Goal: Task Accomplishment & Management: Use online tool/utility

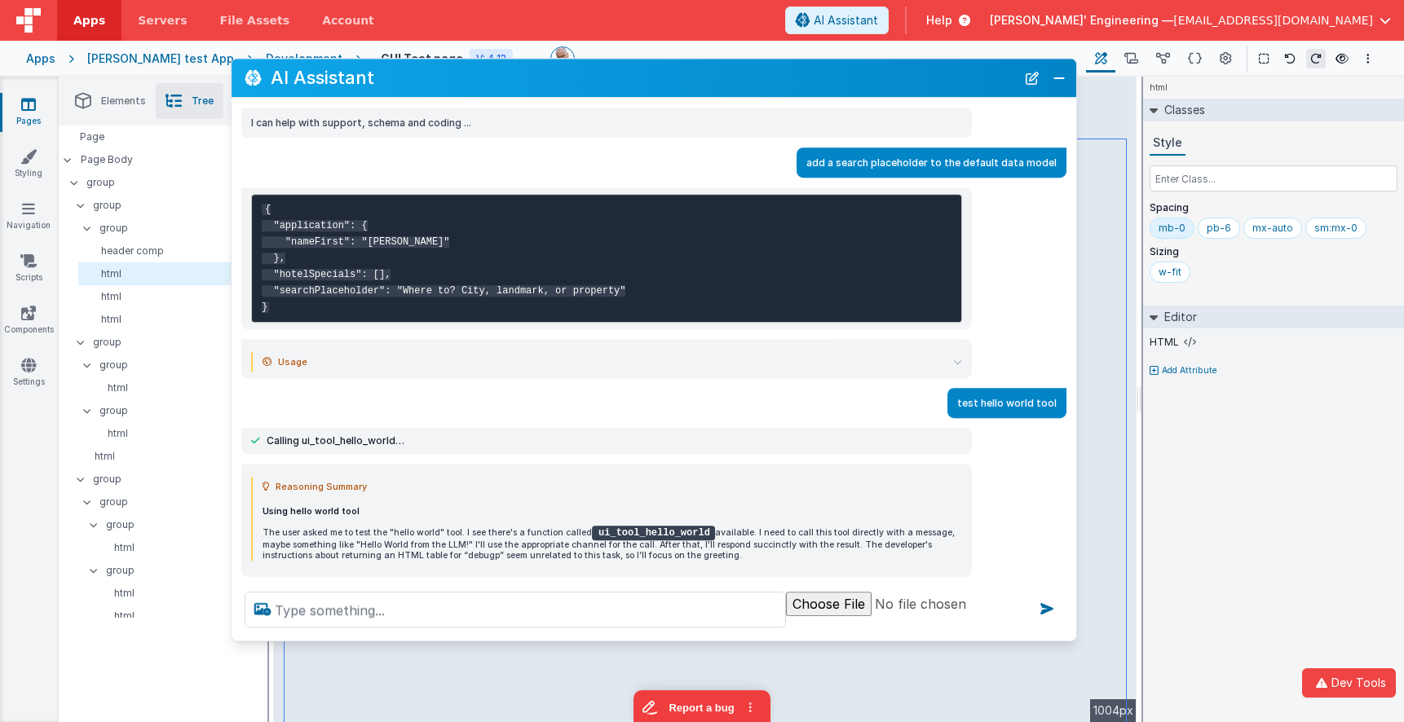
drag, startPoint x: 561, startPoint y: 107, endPoint x: 541, endPoint y: 72, distance: 40.6
click at [541, 72] on h2 "AI Assistant" at bounding box center [643, 78] width 745 height 20
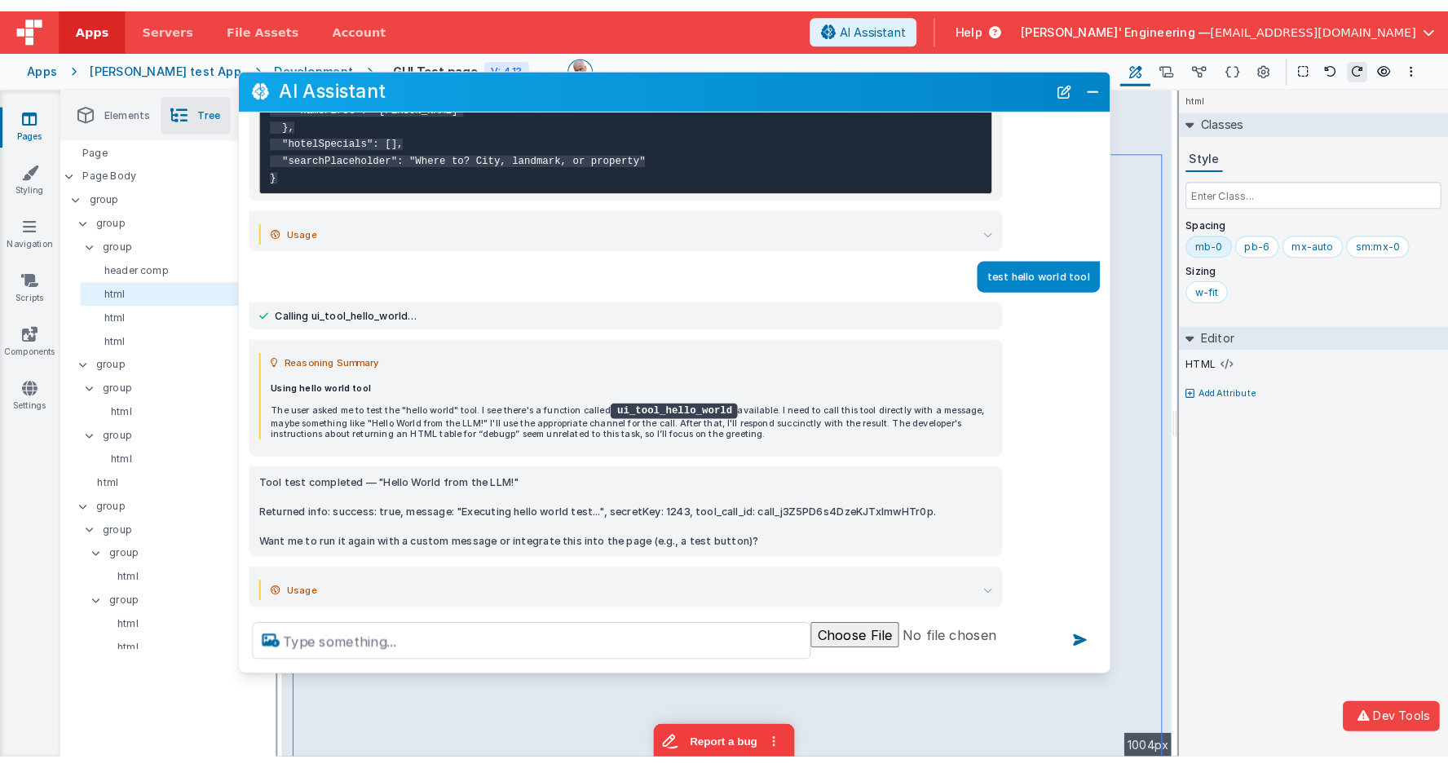
scroll to position [192, 0]
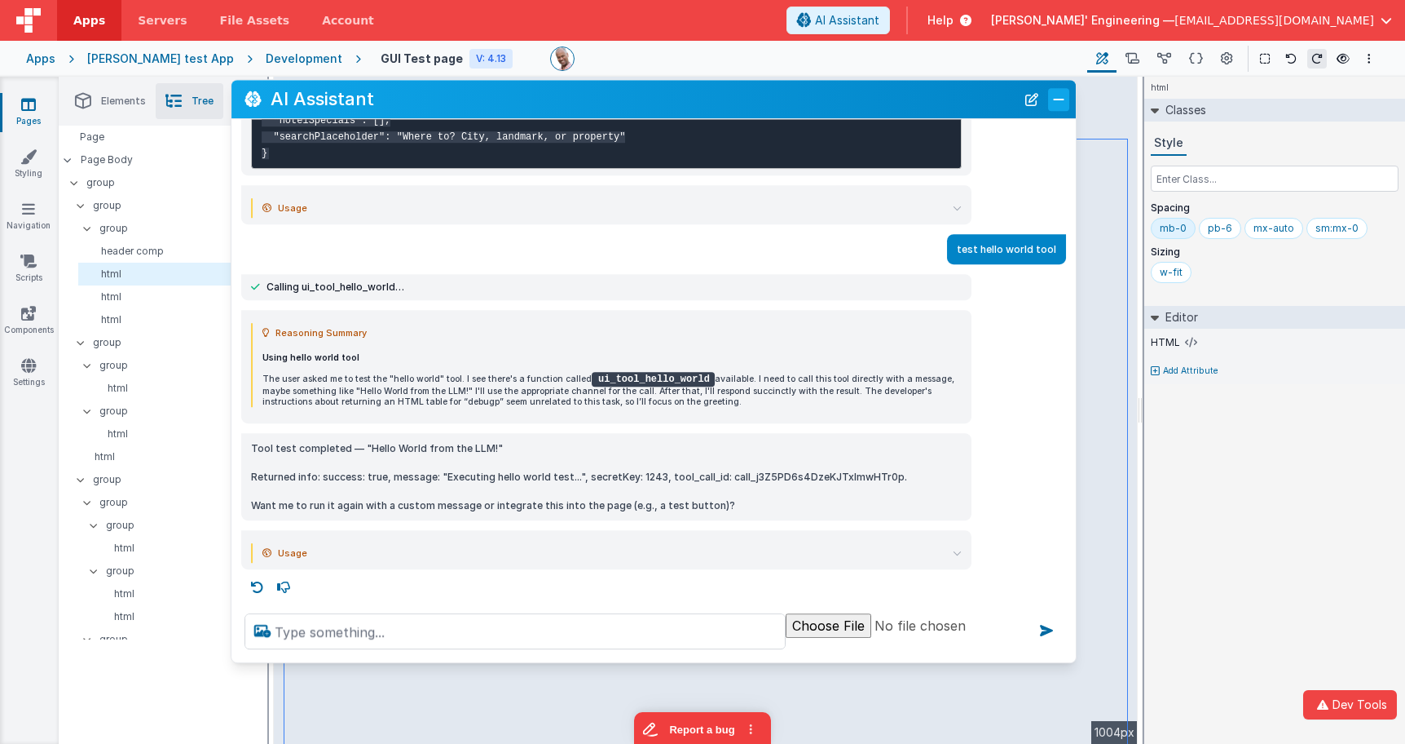
click at [1054, 99] on button "Close" at bounding box center [1058, 99] width 21 height 23
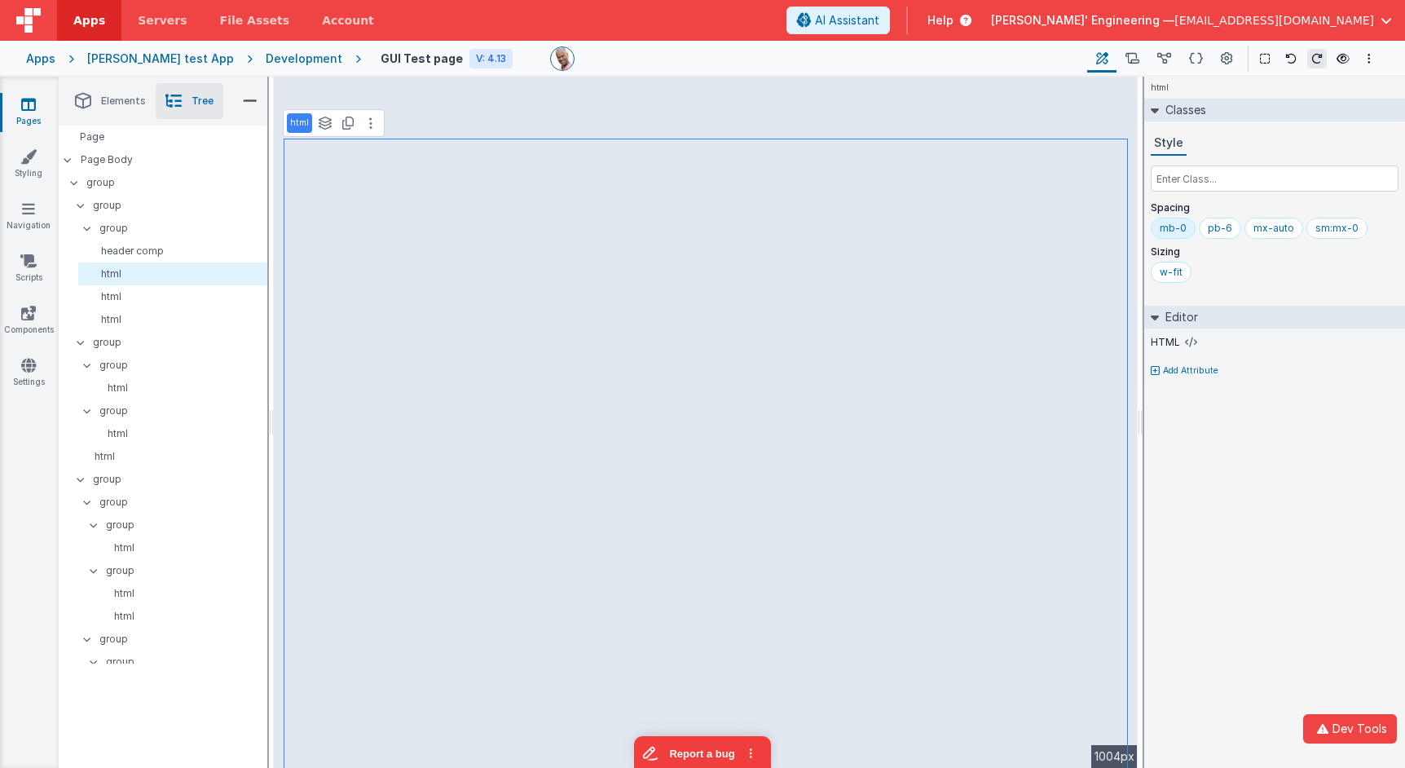
click at [125, 99] on span "Elements" at bounding box center [123, 101] width 45 height 13
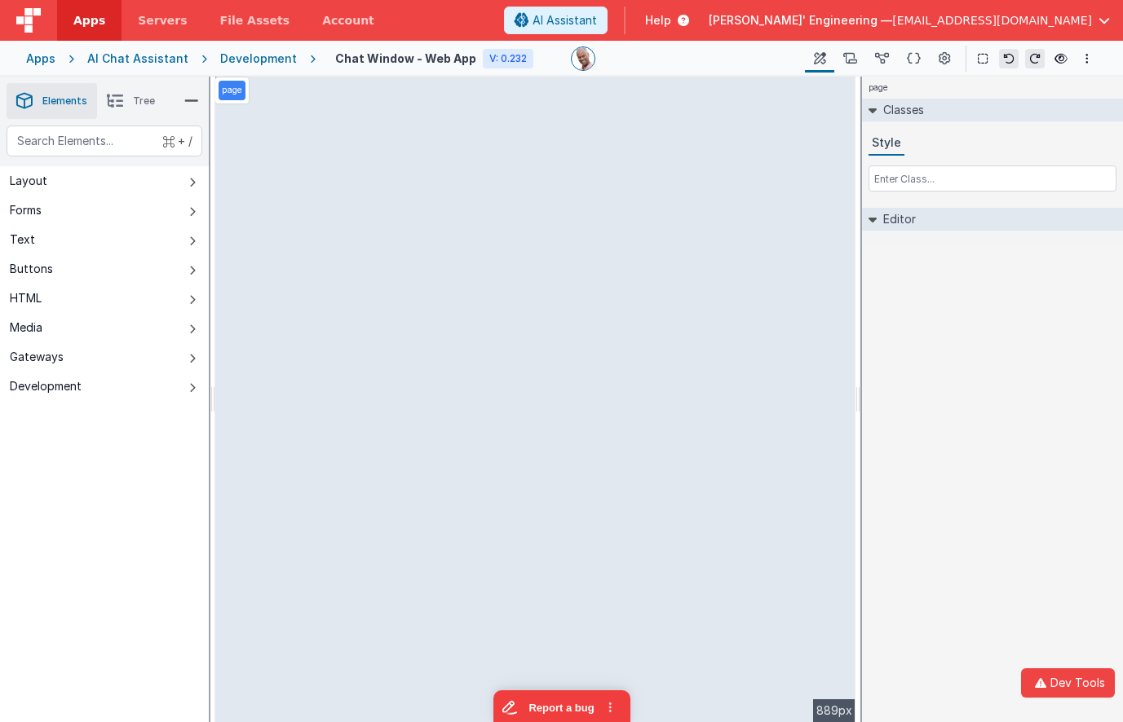
click at [41, 60] on div "Apps" at bounding box center [40, 59] width 29 height 16
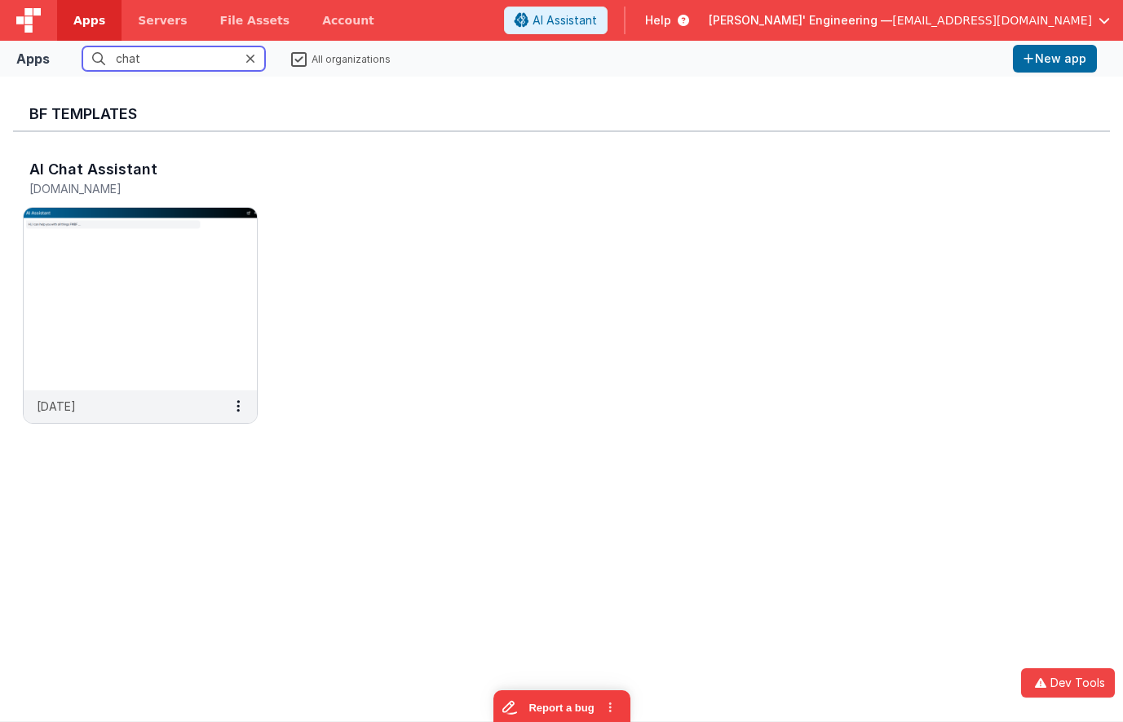
drag, startPoint x: 173, startPoint y: 58, endPoint x: 72, endPoint y: 46, distance: 101.8
click at [72, 46] on div "Apps chat All organizations New app" at bounding box center [561, 59] width 1123 height 36
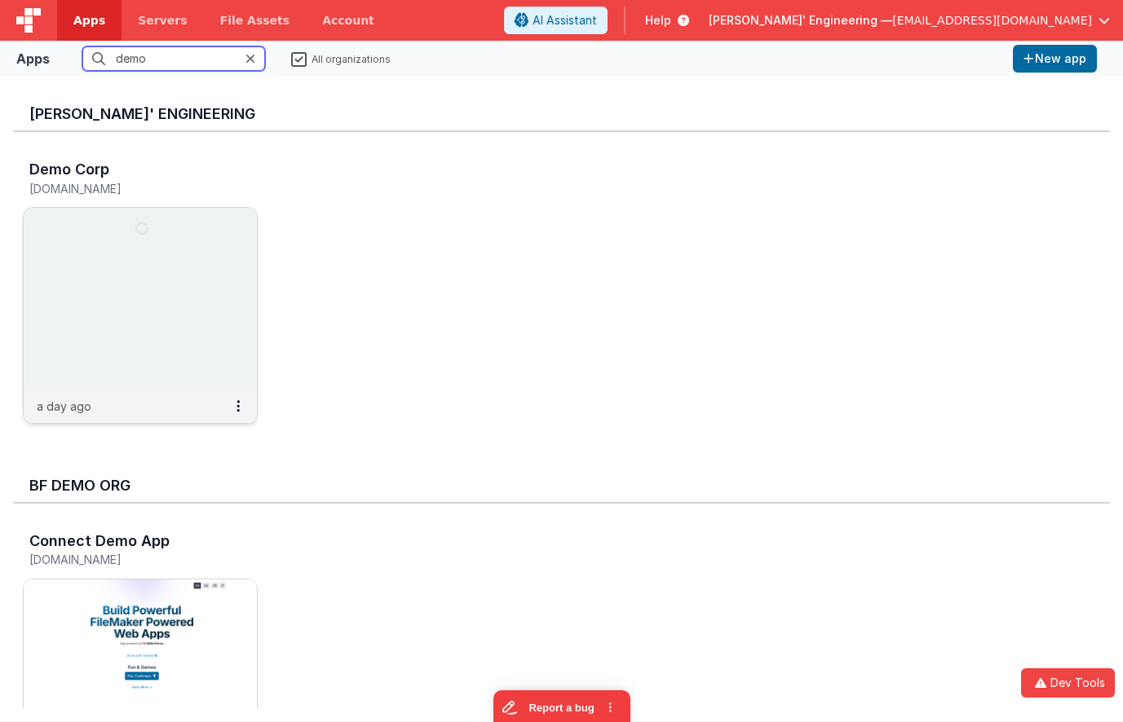
type input "demo"
click at [117, 267] on img at bounding box center [140, 299] width 233 height 183
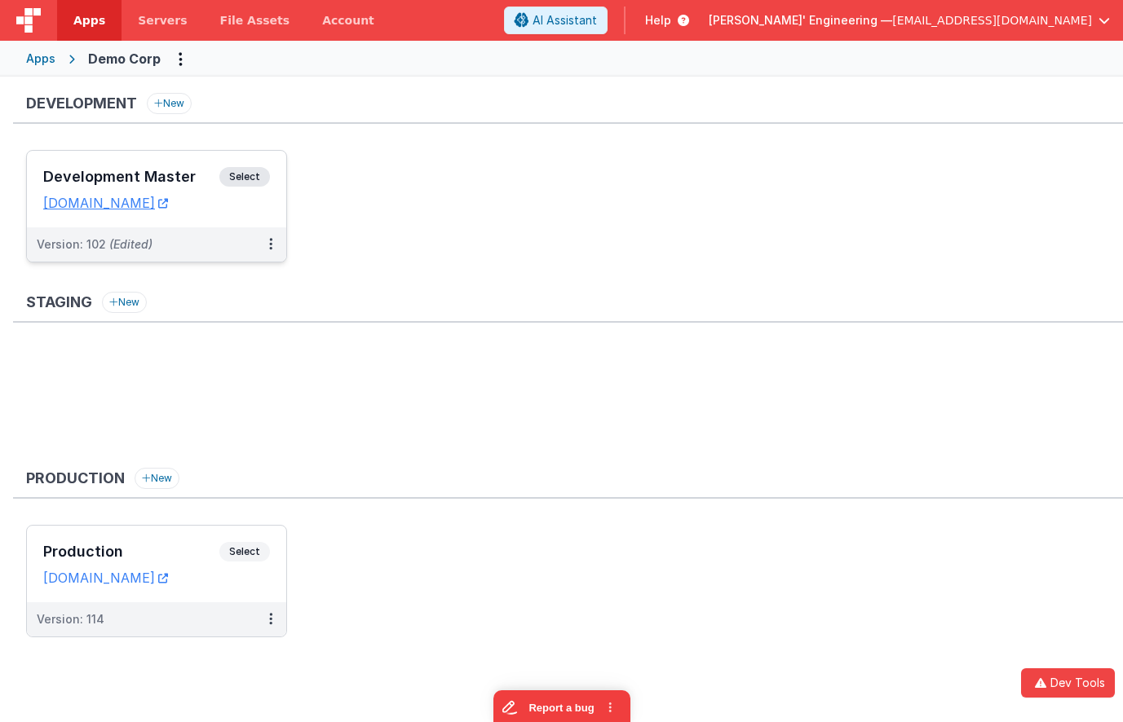
click at [229, 174] on span "Select" at bounding box center [244, 177] width 51 height 20
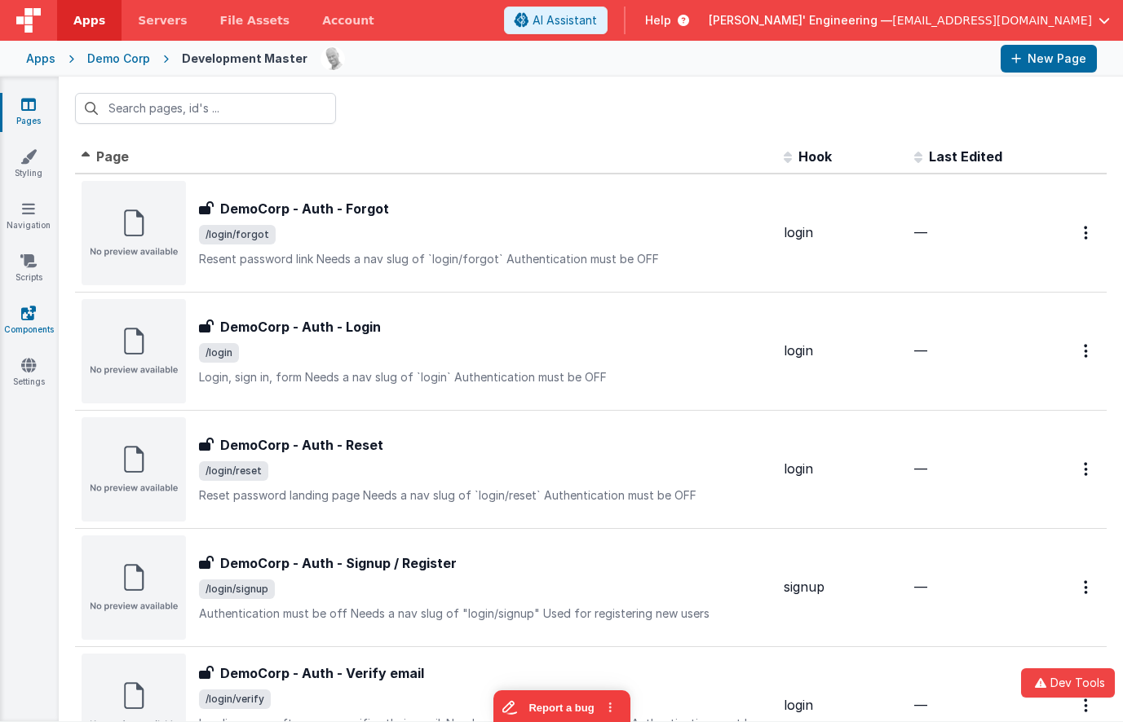
click at [33, 322] on link "Components" at bounding box center [28, 321] width 59 height 33
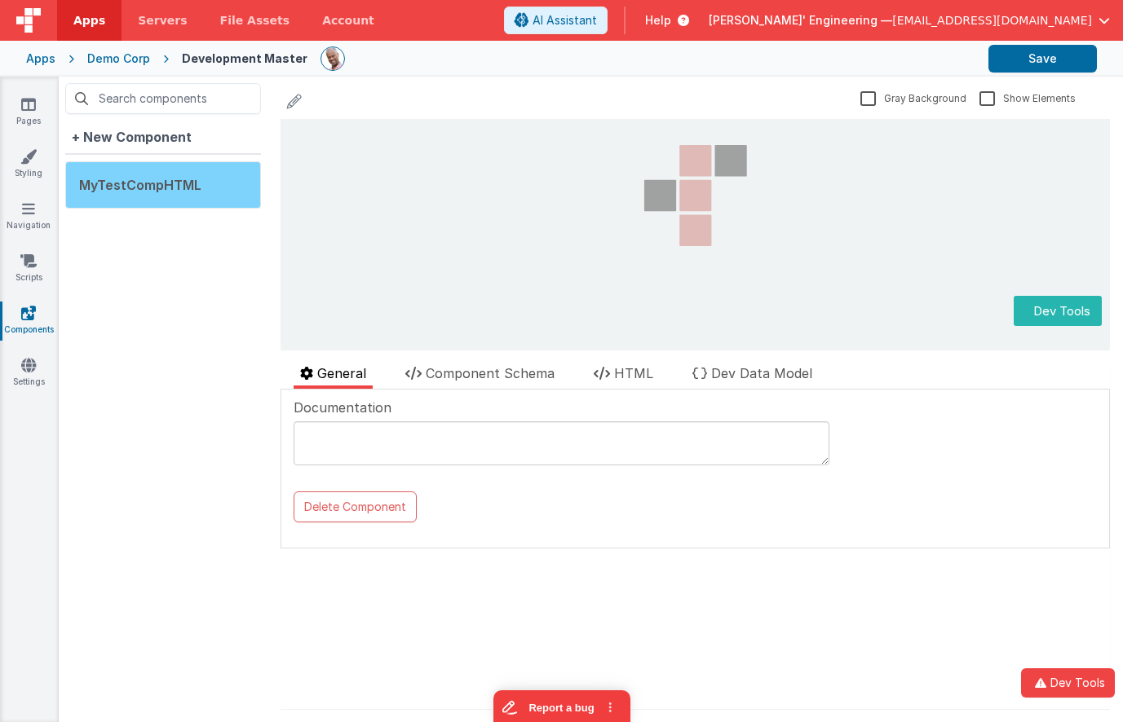
click at [171, 187] on span "MyTestCompHTML" at bounding box center [140, 185] width 122 height 16
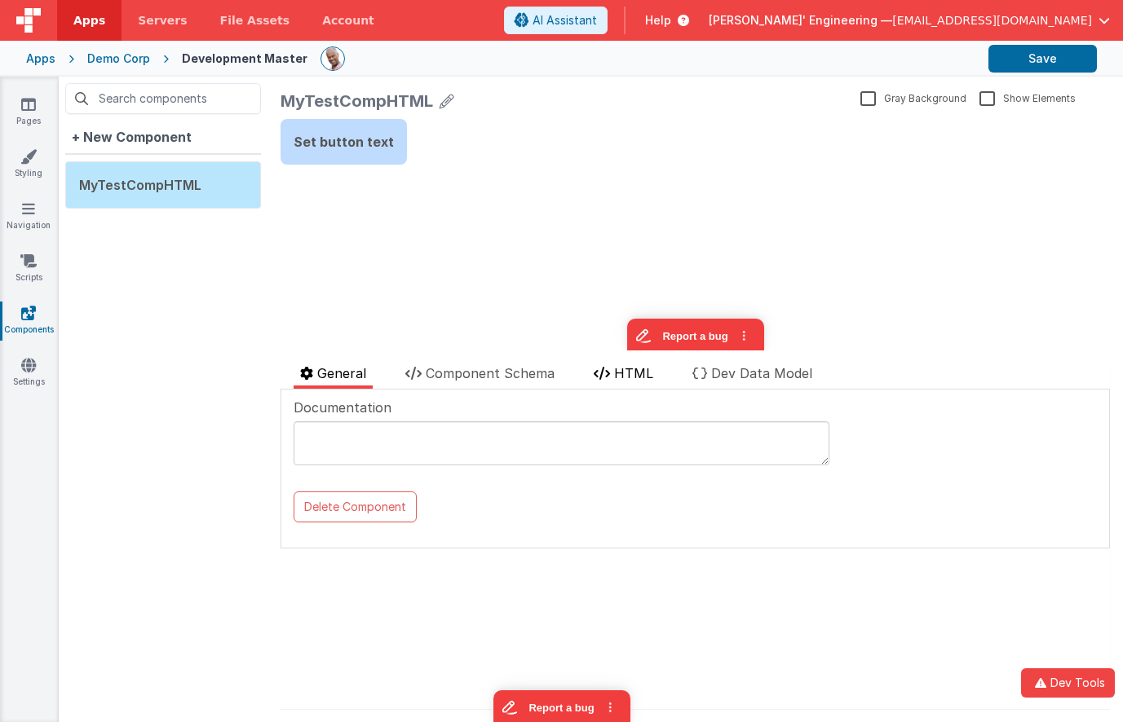
click at [630, 368] on span "HTML" at bounding box center [633, 373] width 39 height 16
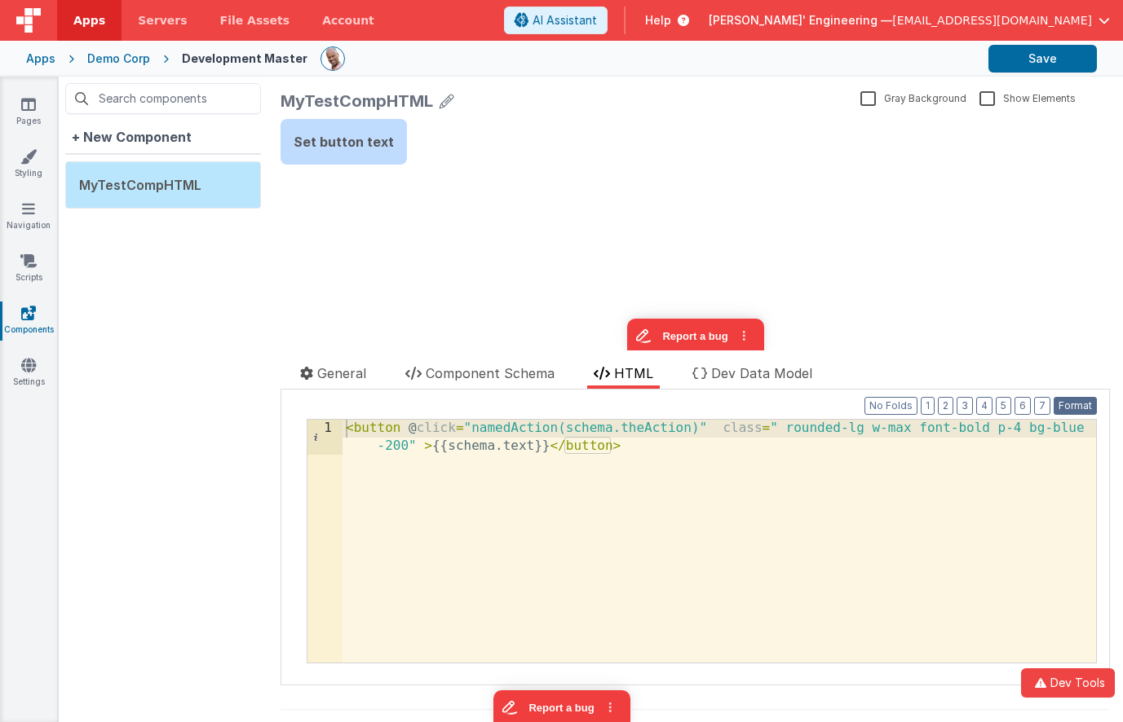
click at [1081, 411] on button "Format" at bounding box center [1074, 406] width 43 height 18
click at [741, 452] on div "< button @ click = "namedAction(schema.theAction)" class = " rounded-lg w-max f…" at bounding box center [718, 576] width 753 height 313
click at [713, 429] on div "< button @ click = "namedAction(schema.theAction)" class = " rounded-lg w-max f…" at bounding box center [718, 576] width 753 height 313
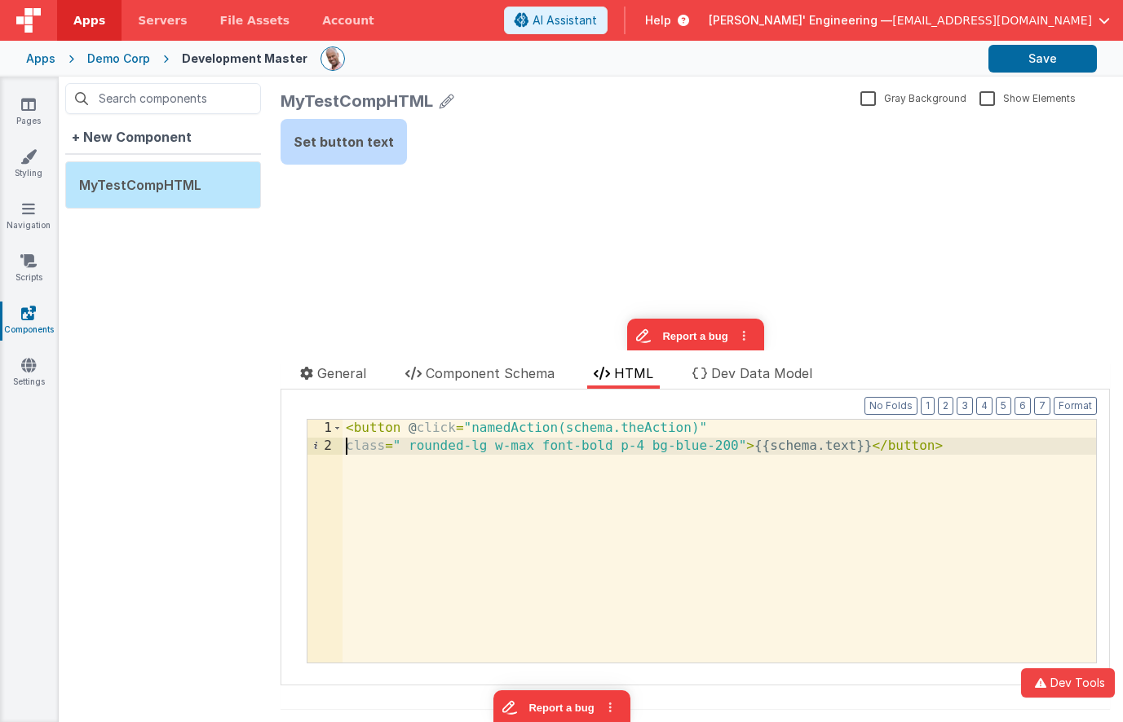
click at [752, 443] on div "< button @ click = "namedAction(schema.theAction)" class = " rounded-lg w-max f…" at bounding box center [718, 559] width 753 height 278
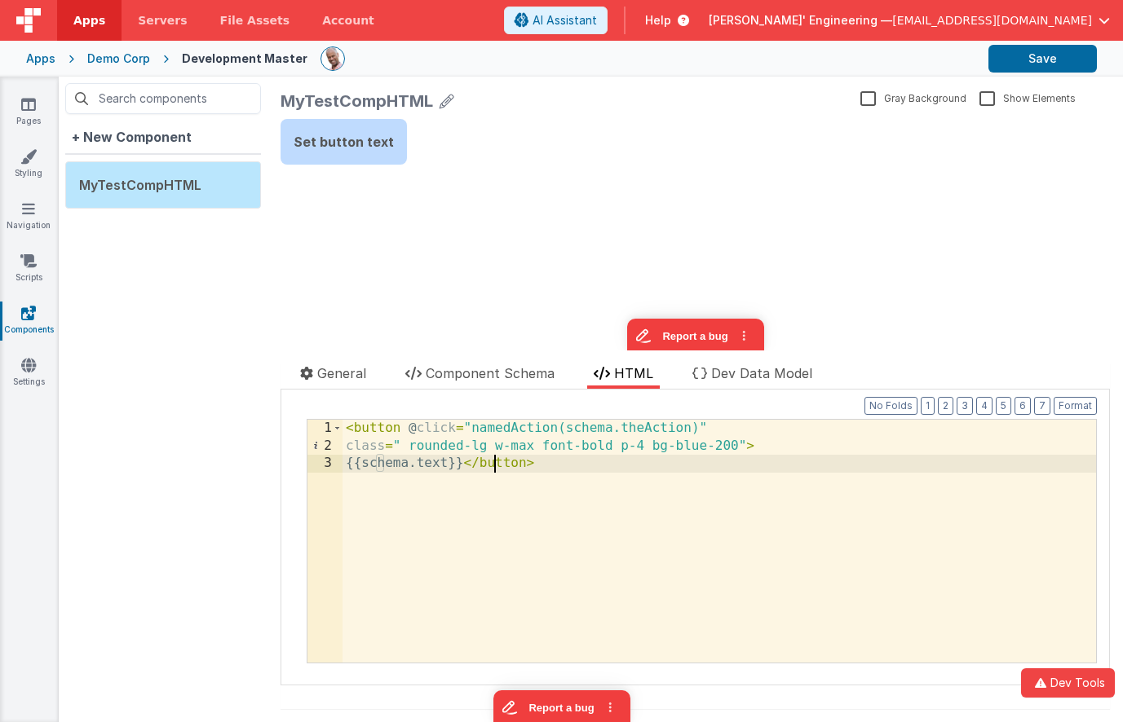
click at [494, 467] on div "< button @ click = "namedAction(schema.theAction)" class = " rounded-lg w-max f…" at bounding box center [718, 559] width 753 height 278
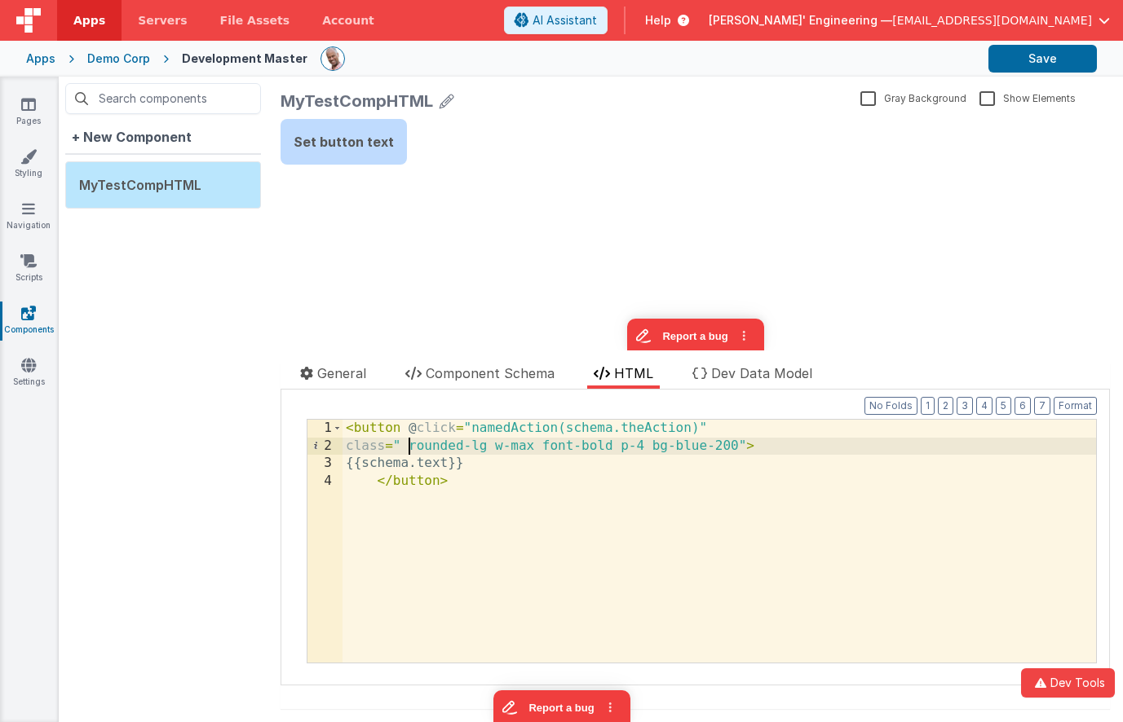
click at [409, 447] on div "< button @ click = "namedAction(schema.theAction)" class = " rounded-lg w-max f…" at bounding box center [718, 559] width 753 height 278
click at [349, 448] on div "< button @ click = "namedAction(schema.theAction)" class = " rounded-lg w-max f…" at bounding box center [718, 559] width 753 height 278
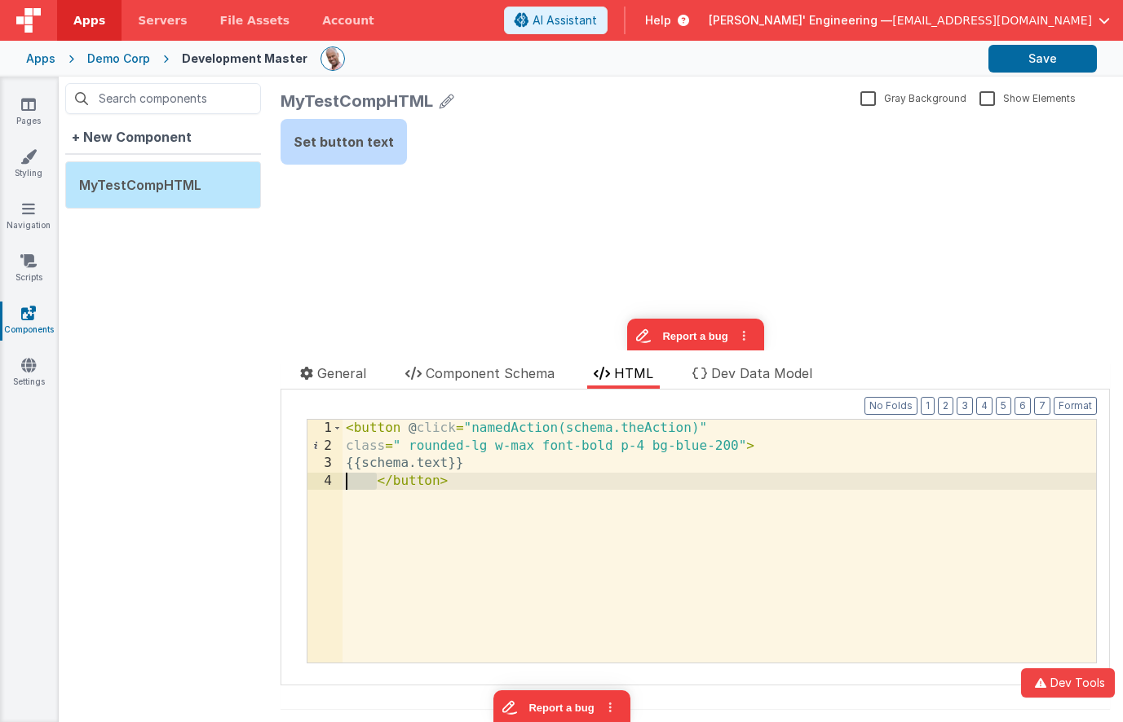
drag, startPoint x: 375, startPoint y: 484, endPoint x: 346, endPoint y: 484, distance: 28.5
click at [346, 484] on div "< button @ click = "namedAction(schema.theAction)" class = " rounded-lg w-max f…" at bounding box center [718, 559] width 753 height 278
click at [632, 171] on div "Set button text update page model (See schema to hide after dev) { "component":…" at bounding box center [694, 235] width 829 height 232
click at [1037, 63] on button "Save" at bounding box center [1042, 59] width 108 height 28
click at [535, 196] on div "Set button text update page model (See schema to hide after dev) { "component":…" at bounding box center [694, 235] width 829 height 232
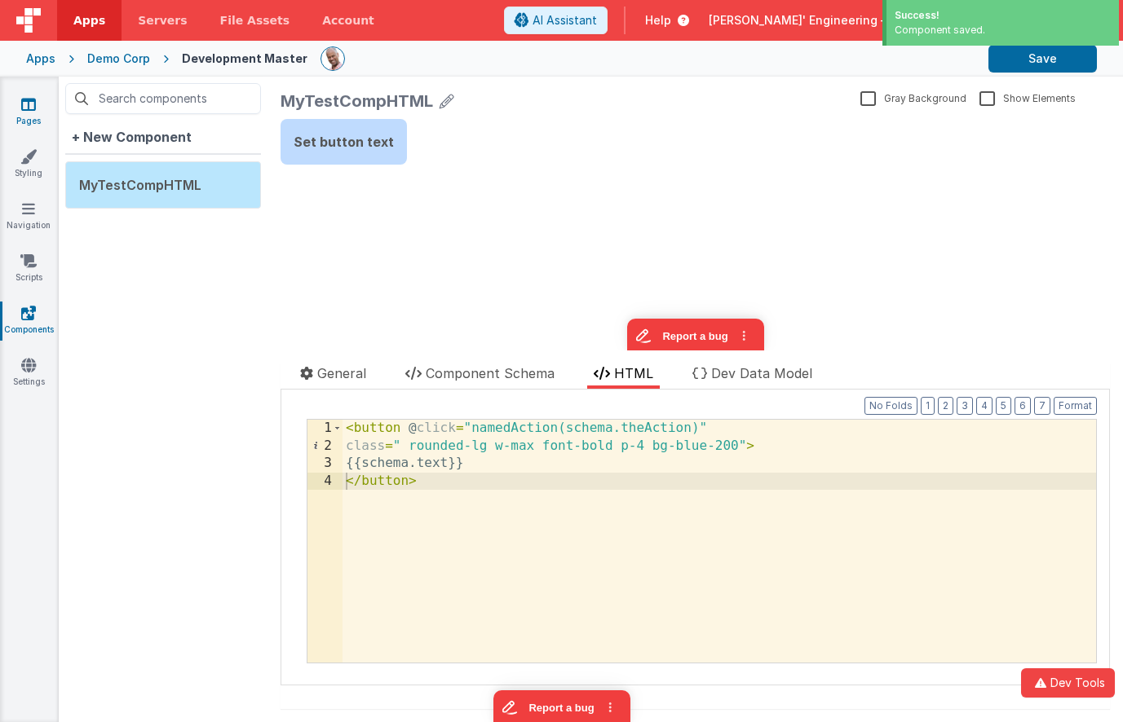
click at [39, 111] on link "Pages" at bounding box center [28, 112] width 59 height 33
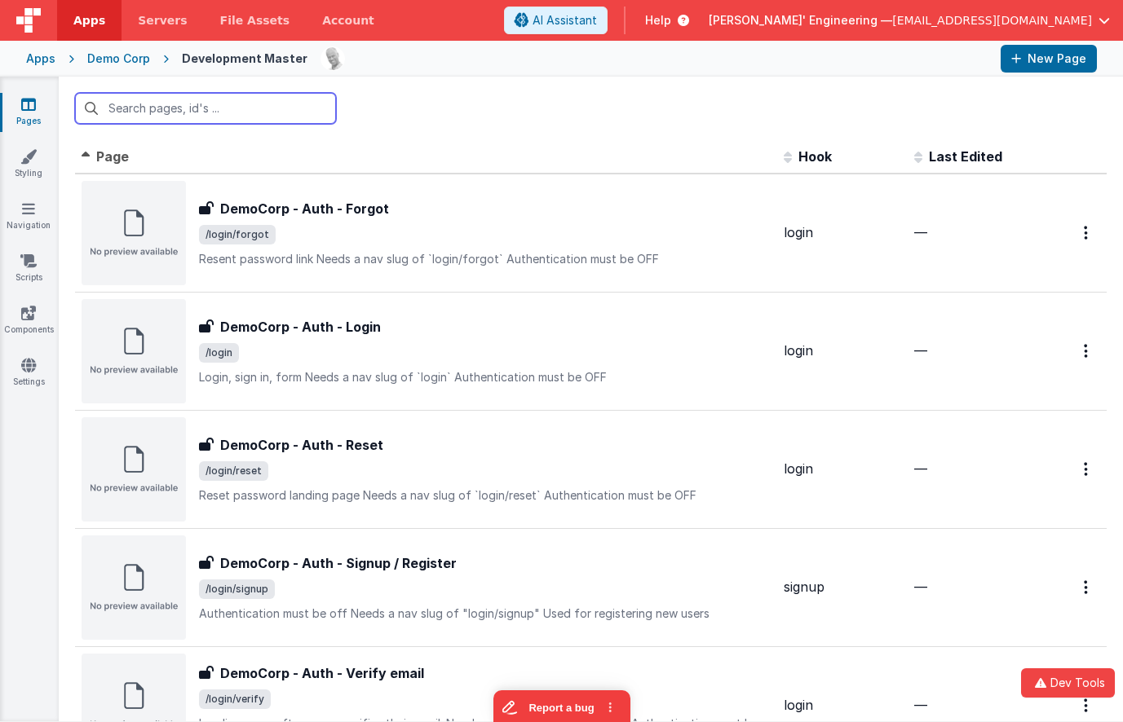
click at [270, 117] on input "text" at bounding box center [205, 108] width 261 height 31
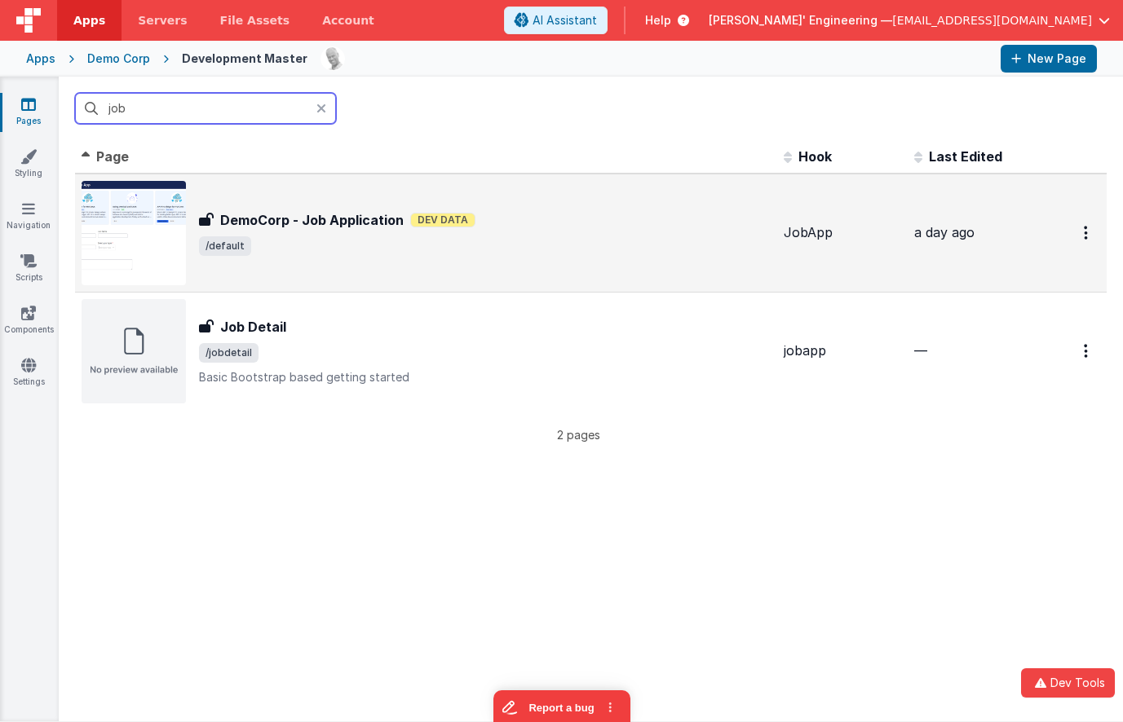
type input "job"
click at [350, 252] on span "/default" at bounding box center [484, 246] width 571 height 20
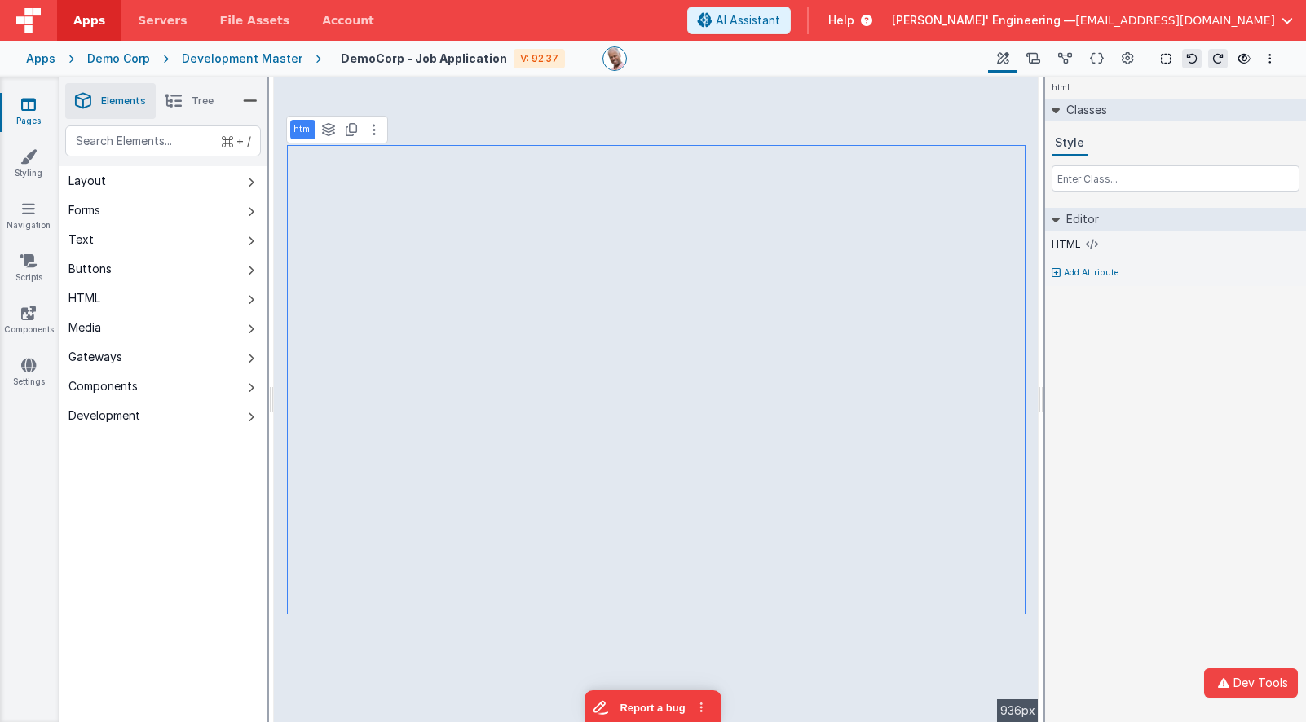
click at [1122, 15] on span "button" at bounding box center [1287, 20] width 11 height 11
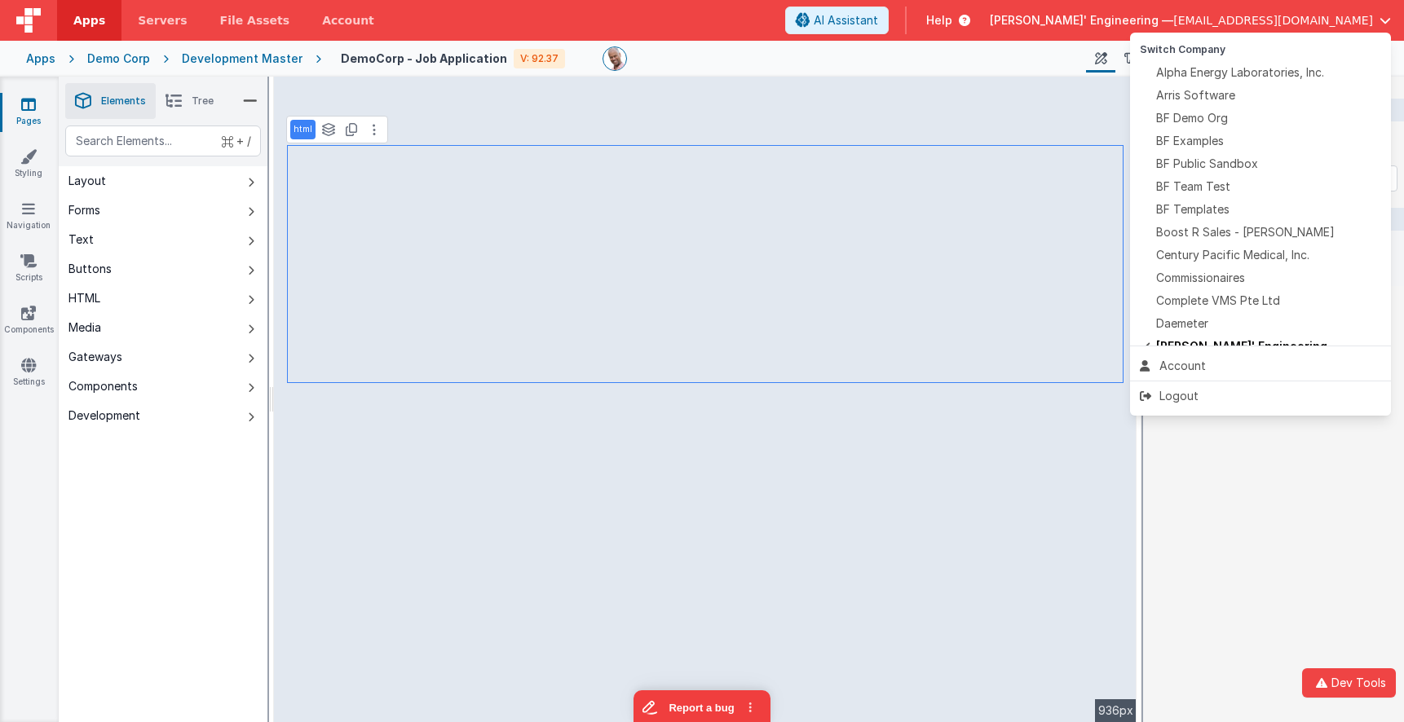
click at [696, 324] on button at bounding box center [702, 361] width 1404 height 722
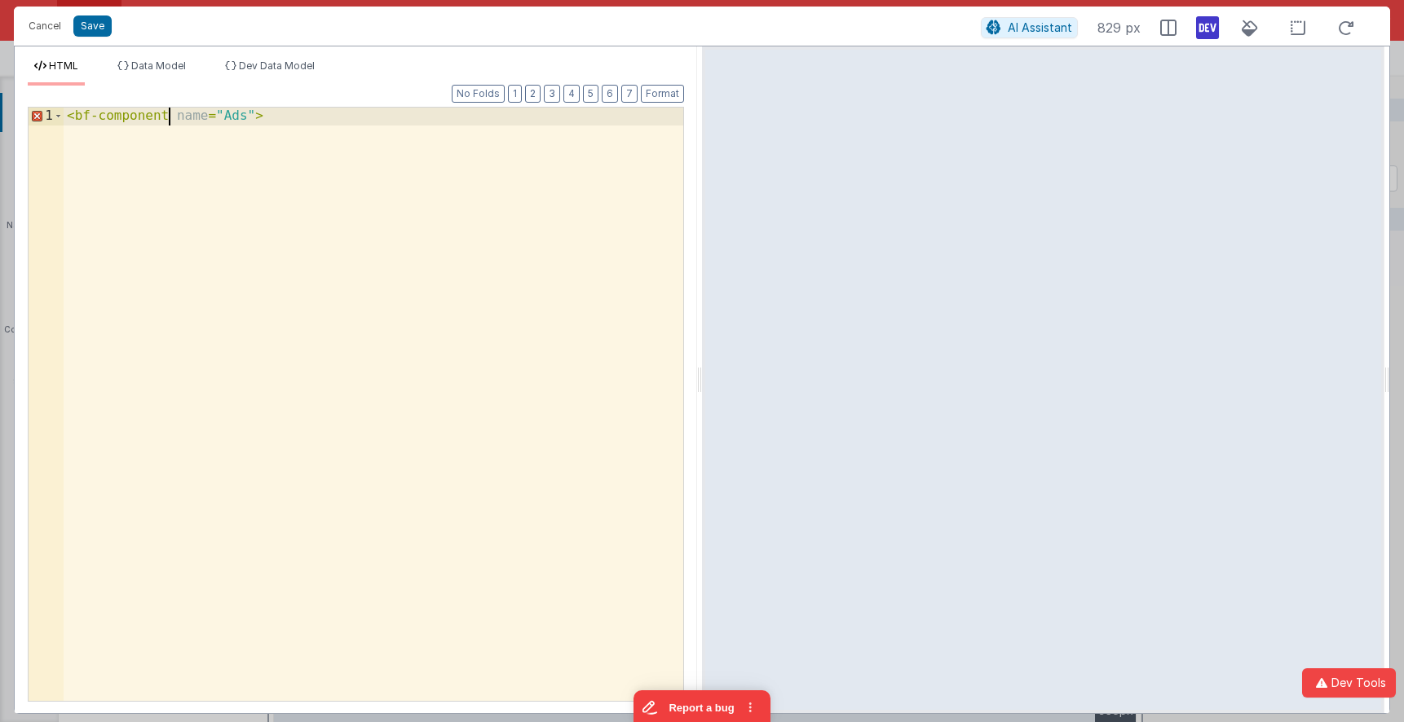
click at [138, 117] on div "< bf-component name = "Ads" >" at bounding box center [374, 422] width 620 height 629
click at [139, 117] on div "< bf-component name = "Ads" >" at bounding box center [374, 422] width 620 height 629
click at [240, 119] on div "< bf-comp name = "Ads" >" at bounding box center [374, 422] width 620 height 629
click at [99, 117] on div "< bf-comp name = "Ads" > ddd </ bf-comp >" at bounding box center [374, 422] width 620 height 629
click at [108, 152] on div "< bfcomp name = "Ads" > ddd </ bf-comp >" at bounding box center [374, 422] width 620 height 629
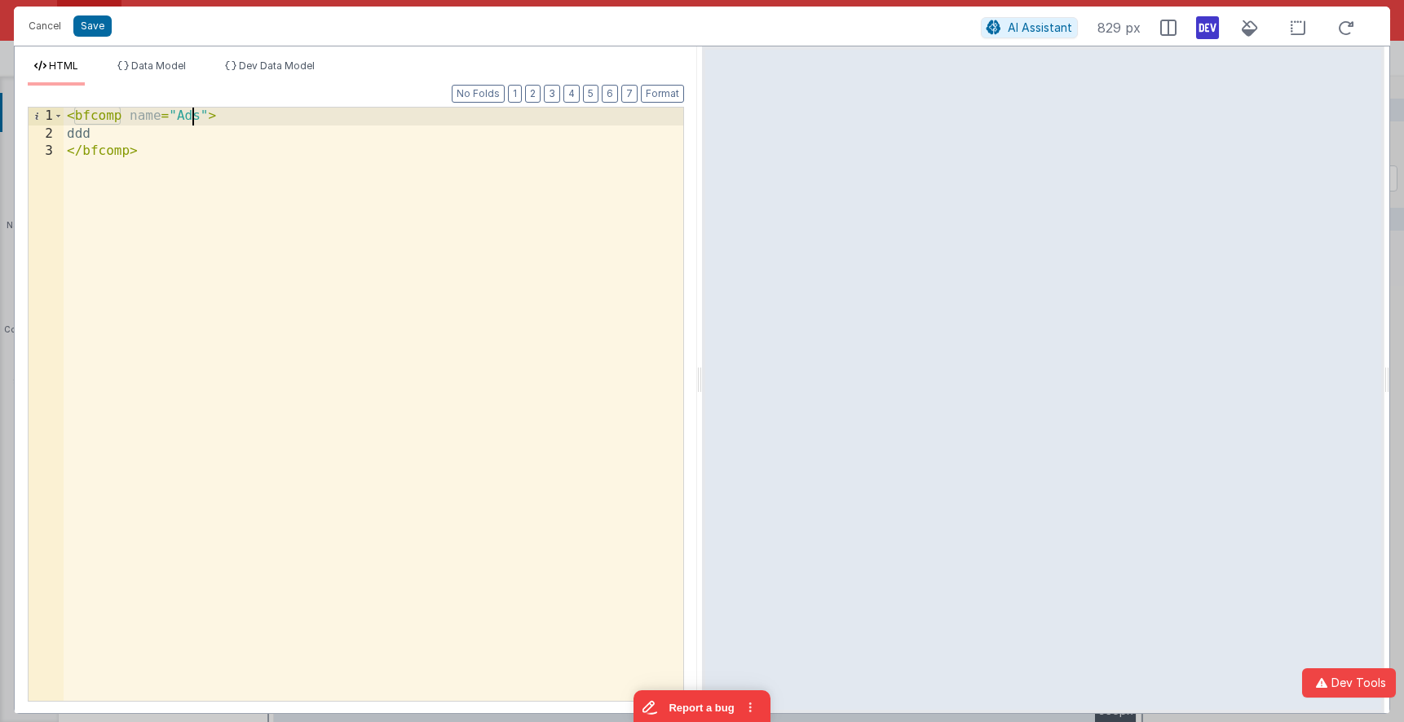
click at [189, 117] on div "< bfcomp name = "Ads" > ddd </ bfcomp >" at bounding box center [374, 422] width 620 height 629
click at [83, 24] on button "Save" at bounding box center [92, 25] width 38 height 21
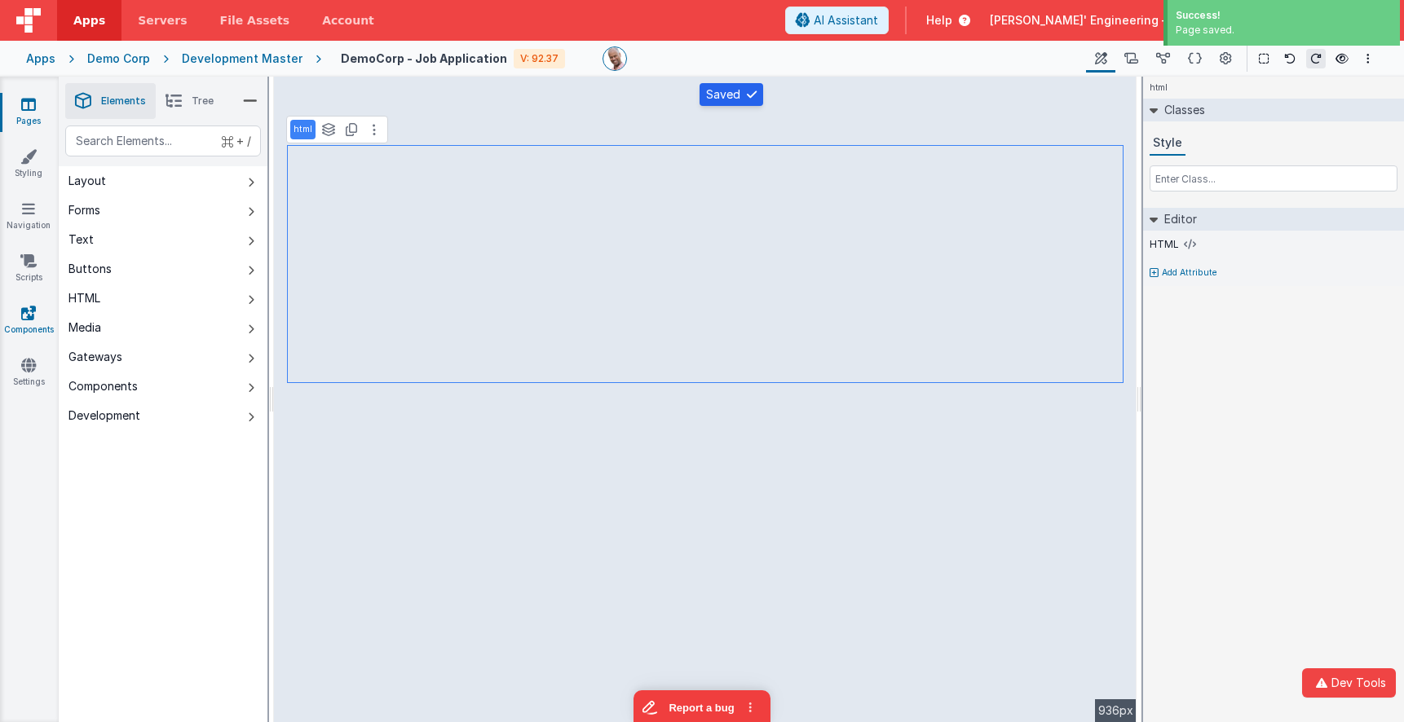
click at [32, 320] on icon at bounding box center [28, 313] width 15 height 16
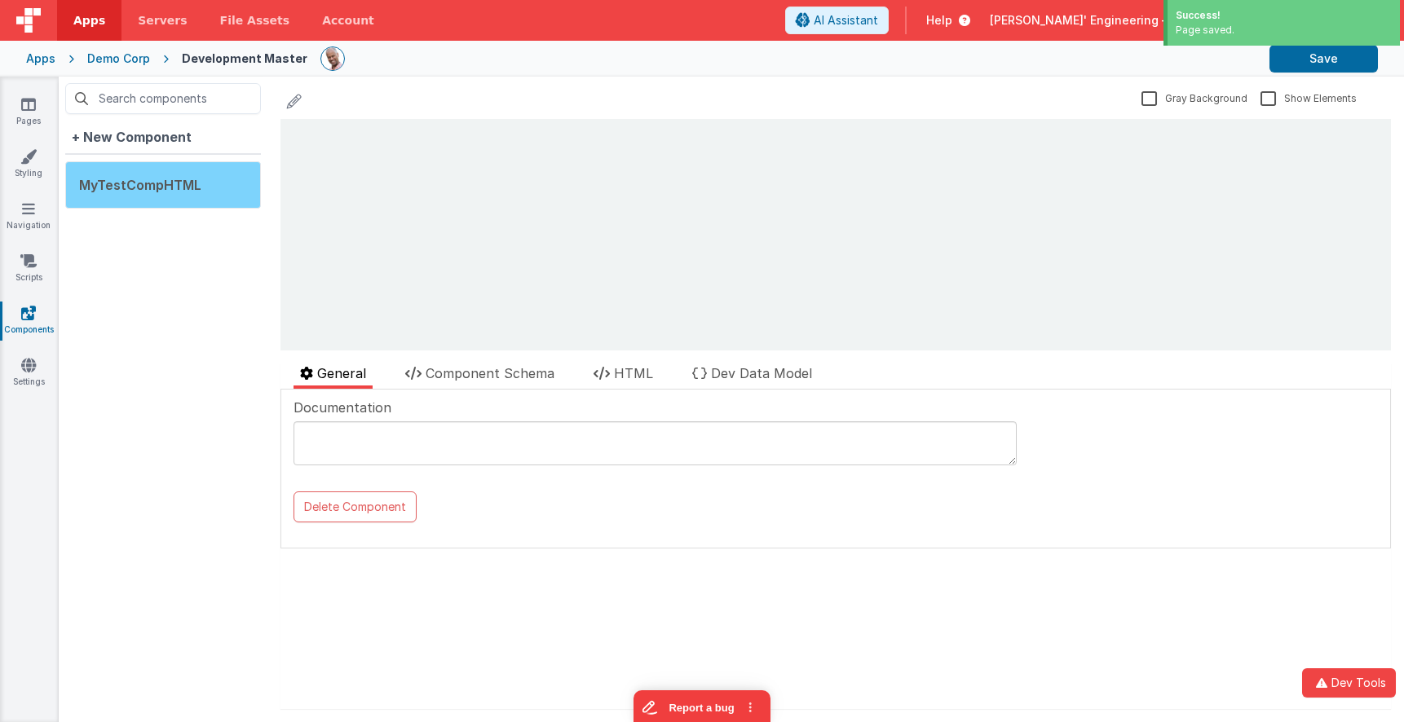
click at [140, 183] on span "MyTestCompHTML" at bounding box center [140, 185] width 122 height 16
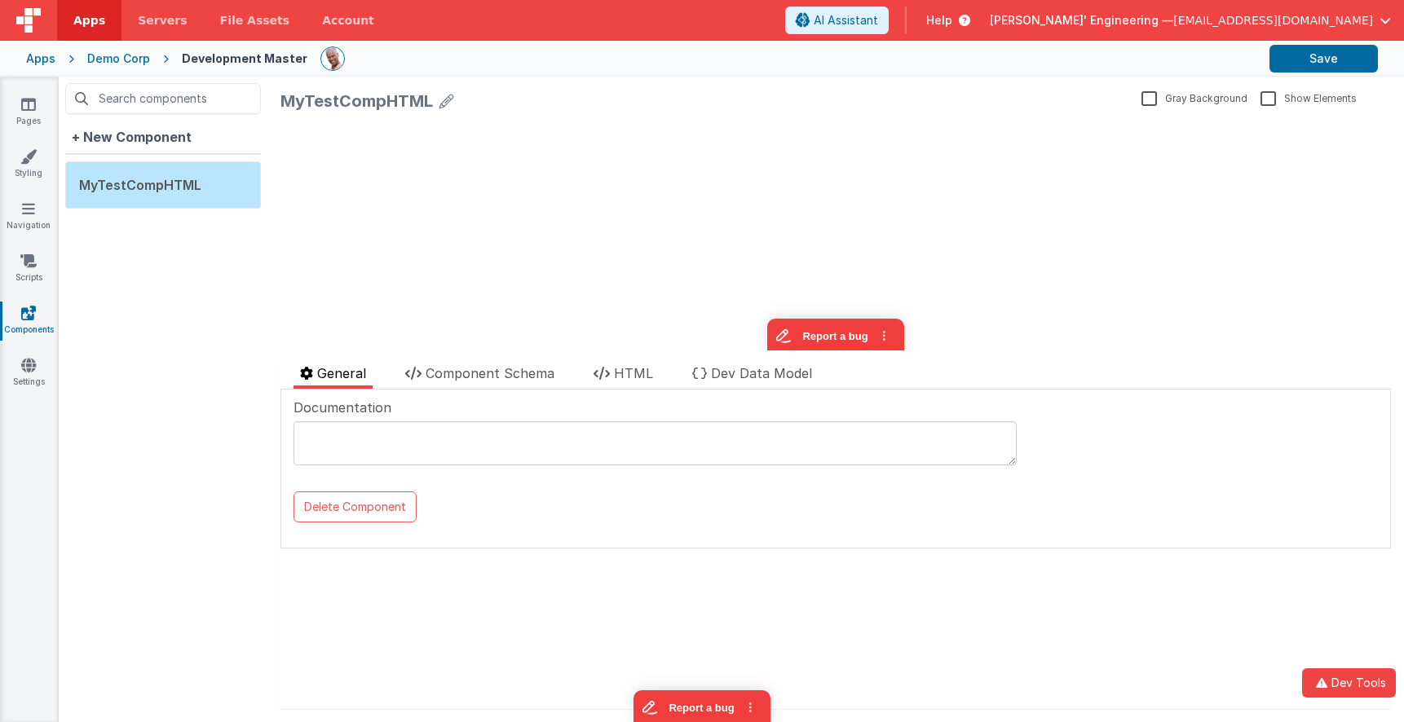
click at [377, 93] on div "MyTestCompHTML" at bounding box center [356, 101] width 152 height 23
click at [378, 96] on div "MyTestCompHTML" at bounding box center [356, 101] width 152 height 23
drag, startPoint x: 426, startPoint y: 99, endPoint x: 273, endPoint y: 95, distance: 153.3
click at [272, 95] on div "MyTestCompHTML Gray Background Show Elements General Component Schema HTML Dev …" at bounding box center [835, 400] width 1136 height 646
drag, startPoint x: 280, startPoint y: 97, endPoint x: 379, endPoint y: 99, distance: 98.7
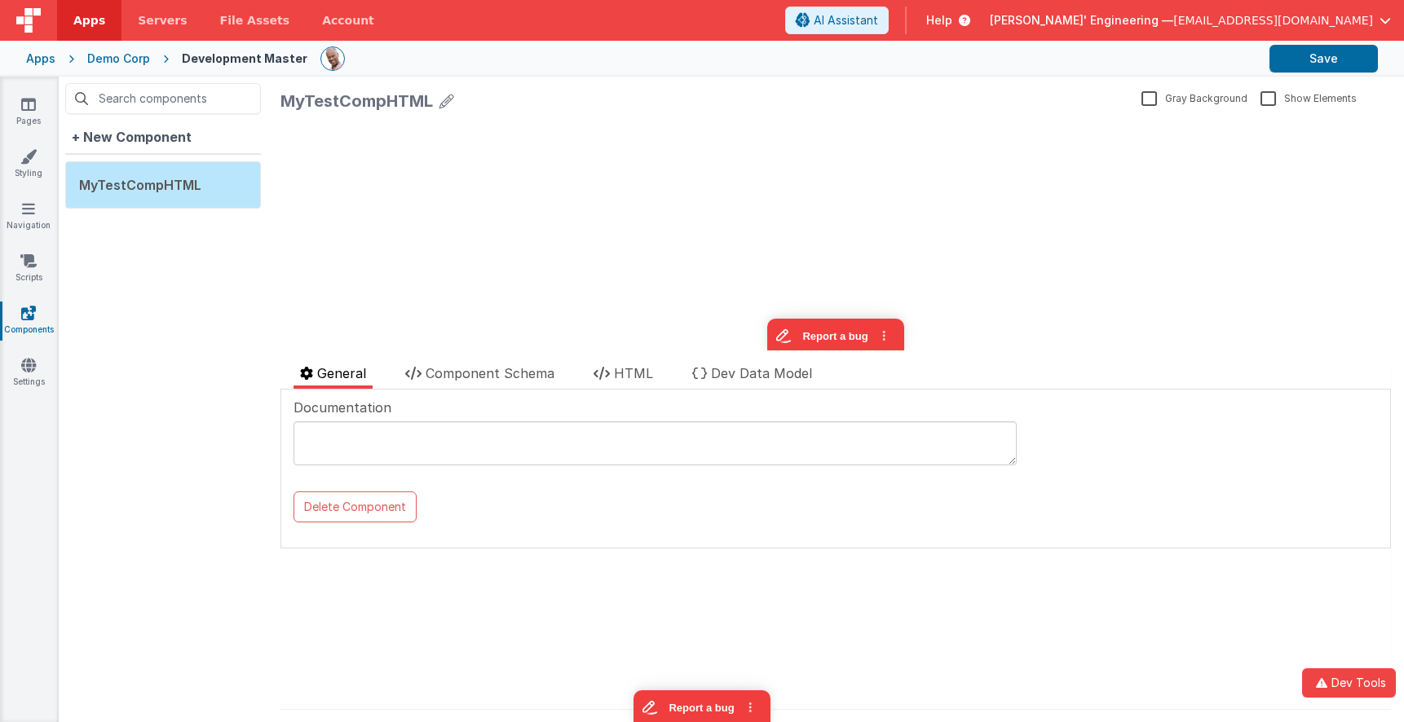
click at [377, 99] on div "MyTestCompHTML" at bounding box center [356, 101] width 152 height 23
click at [452, 98] on icon at bounding box center [446, 101] width 15 height 23
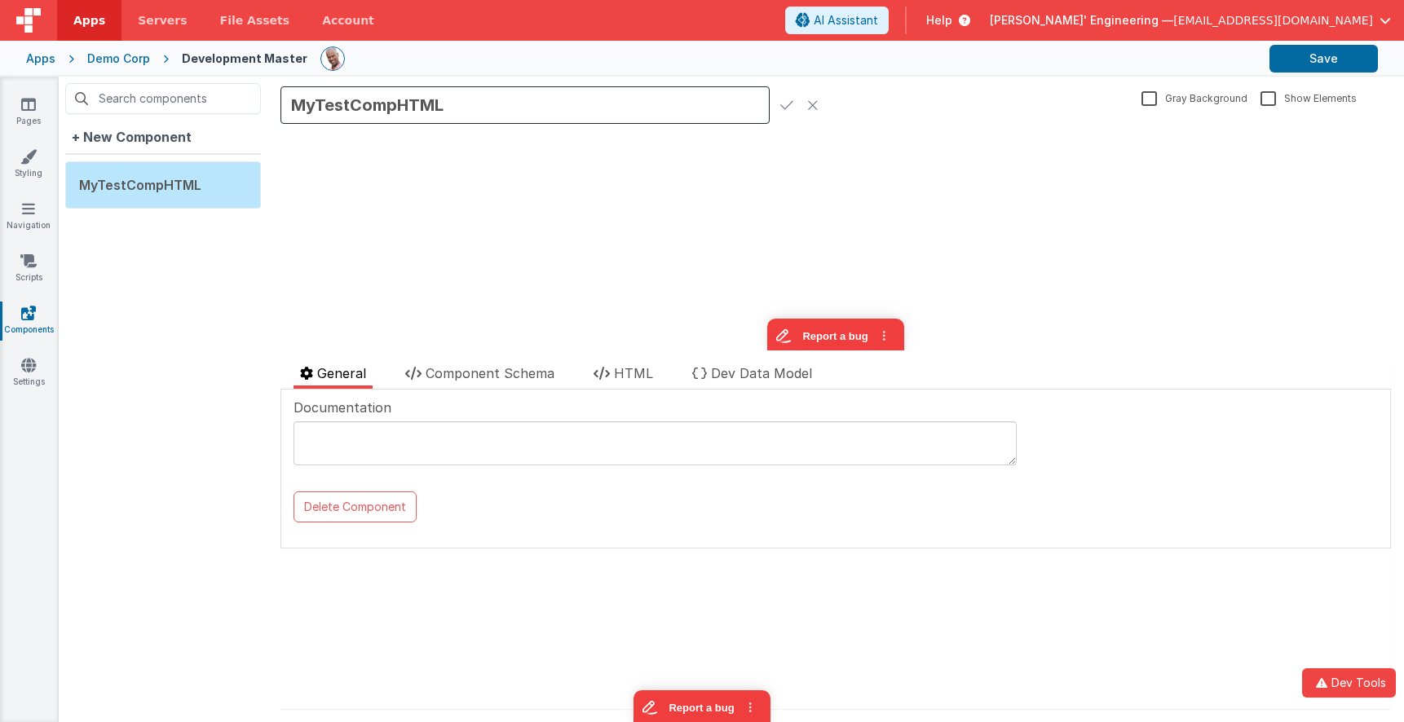
drag, startPoint x: 427, startPoint y: 104, endPoint x: 263, endPoint y: 102, distance: 163.9
click at [264, 102] on div "+ New Component MyTestCompHTML MyTestCompHTML Gray Background Show Elements Gen…" at bounding box center [731, 400] width 1345 height 646
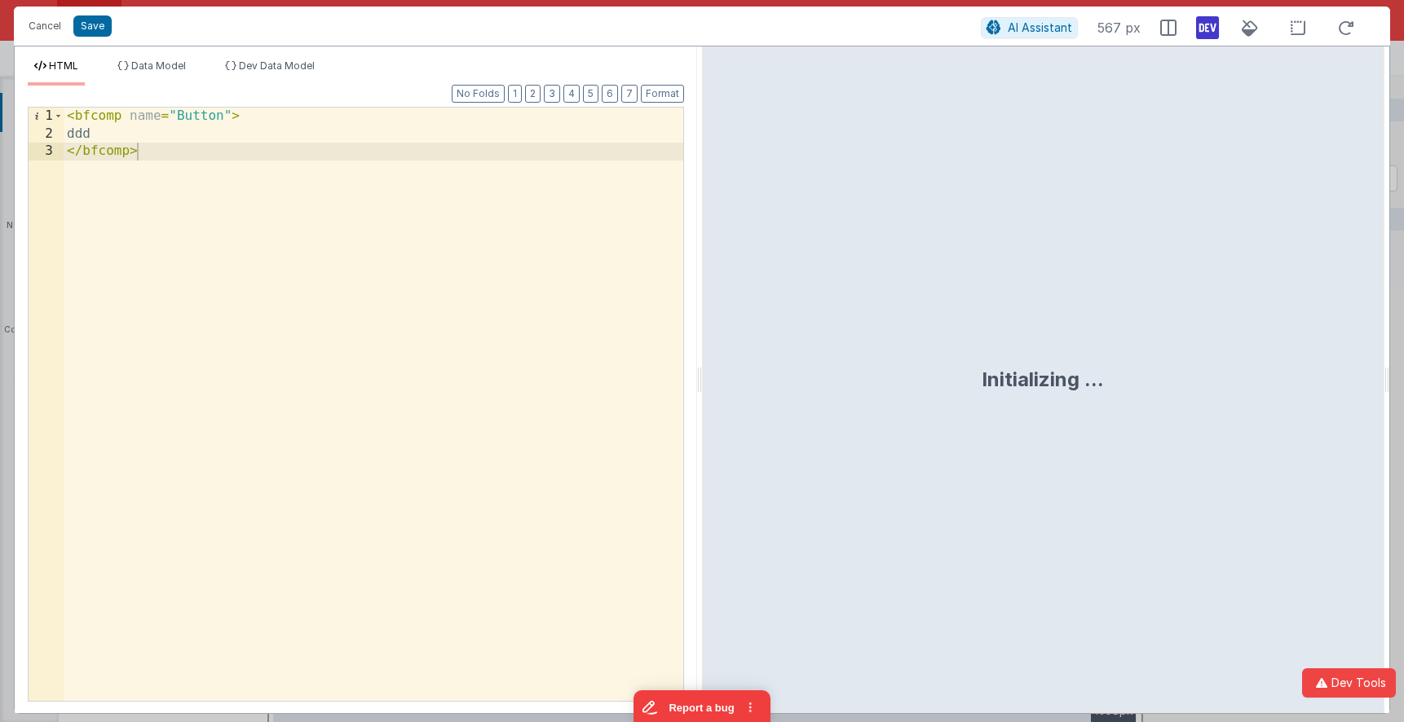
click at [194, 114] on div "< bfcomp name = "Button" > ddd </ bfcomp >" at bounding box center [374, 422] width 620 height 629
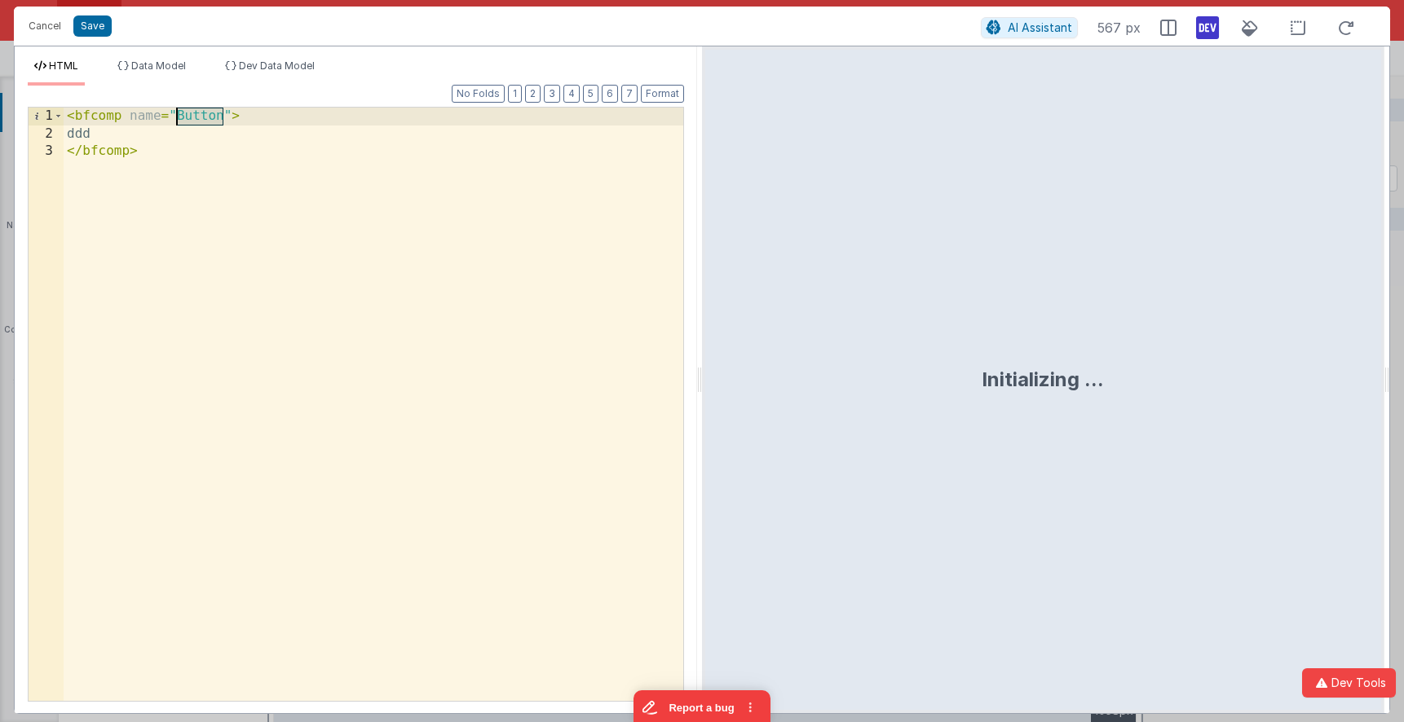
click at [194, 114] on div "< bfcomp name = "Button" > ddd </ bfcomp >" at bounding box center [374, 422] width 620 height 629
click at [123, 117] on div "< bfcomp name = "MyTestCompHTML" > ddd </ bfcomp >" at bounding box center [374, 422] width 620 height 629
click at [114, 136] on div "< bfcomp v-for = "index in 5" name = "MyTestCompHTML" > ddd </ bfcomp >" at bounding box center [374, 422] width 620 height 629
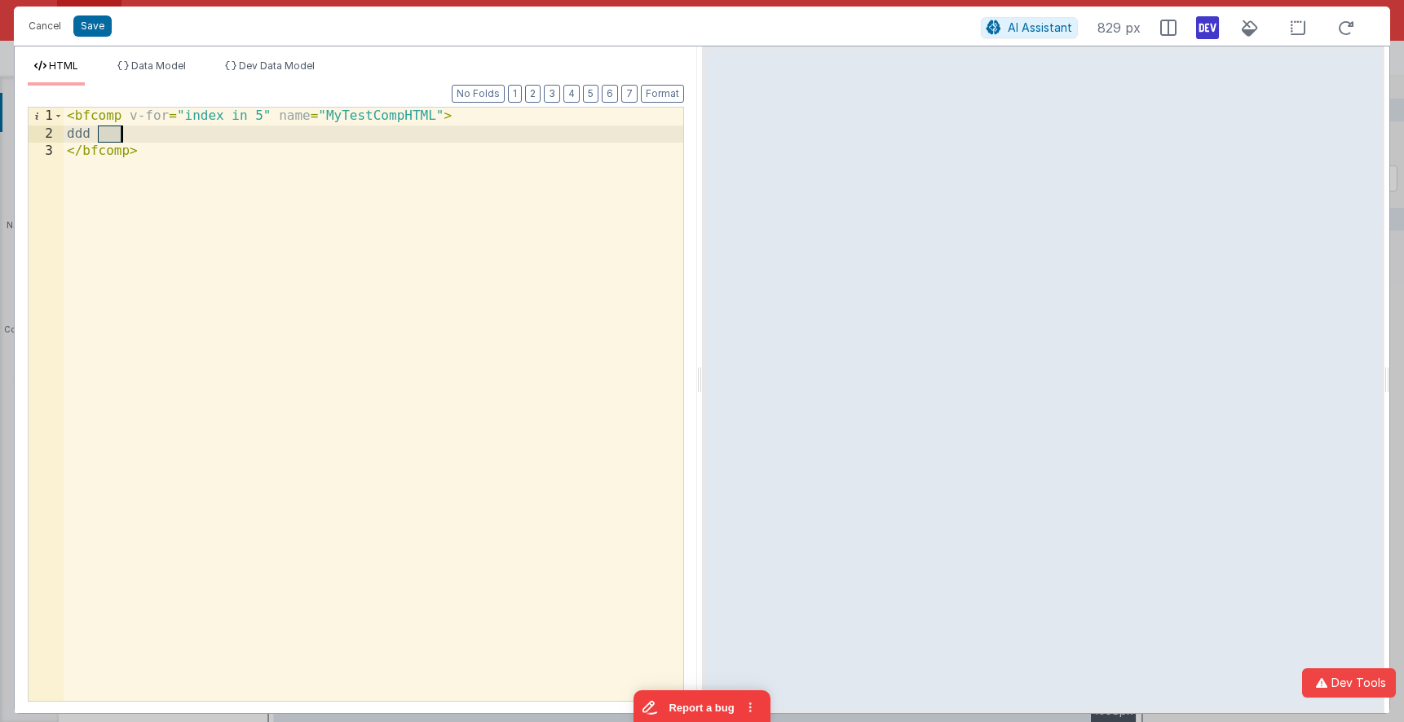
click at [114, 136] on div "< bfcomp v-for = "index in 5" name = "MyTestCompHTML" > ddd </ bfcomp >" at bounding box center [374, 422] width 620 height 629
click at [440, 119] on div "< bfcomp v-for = "index in 5" name = "MyTestCompHTML" > ddd </ bfcomp >" at bounding box center [374, 422] width 620 height 629
drag, startPoint x: 126, startPoint y: 135, endPoint x: 92, endPoint y: 134, distance: 33.5
click at [92, 134] on div "< bfcomp v-for = "index in 5" name = "MyTestCompHTML" :text = "index" > ddd </ …" at bounding box center [374, 422] width 620 height 629
click at [553, 117] on div "< bfcomp v-for = "index in 5" name = "MyTestCompHTML" :text = "index" > </ bfco…" at bounding box center [374, 422] width 620 height 629
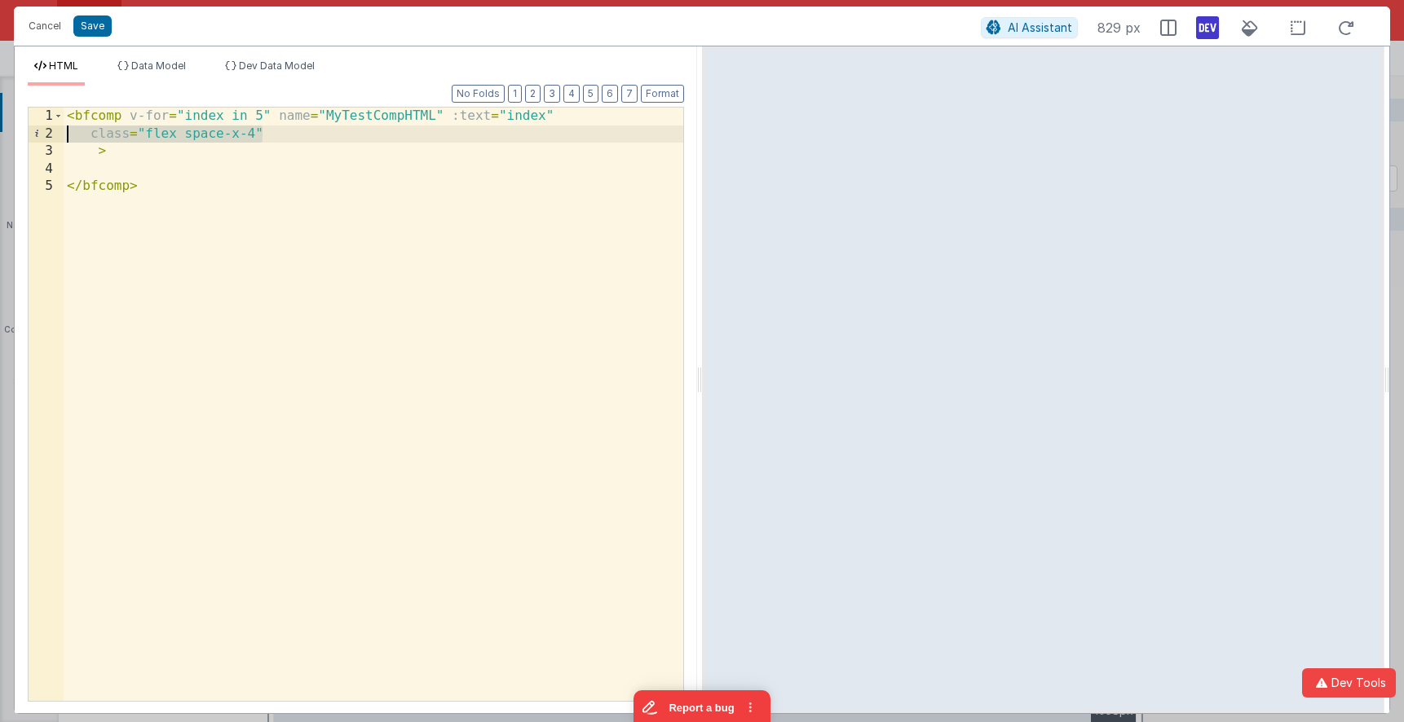
drag, startPoint x: 251, startPoint y: 134, endPoint x: 64, endPoint y: 135, distance: 186.7
click at [64, 135] on div "< bfcomp v-for = "index in 5" name = "MyTestCompHTML" :text = "index" class = "…" at bounding box center [374, 422] width 620 height 629
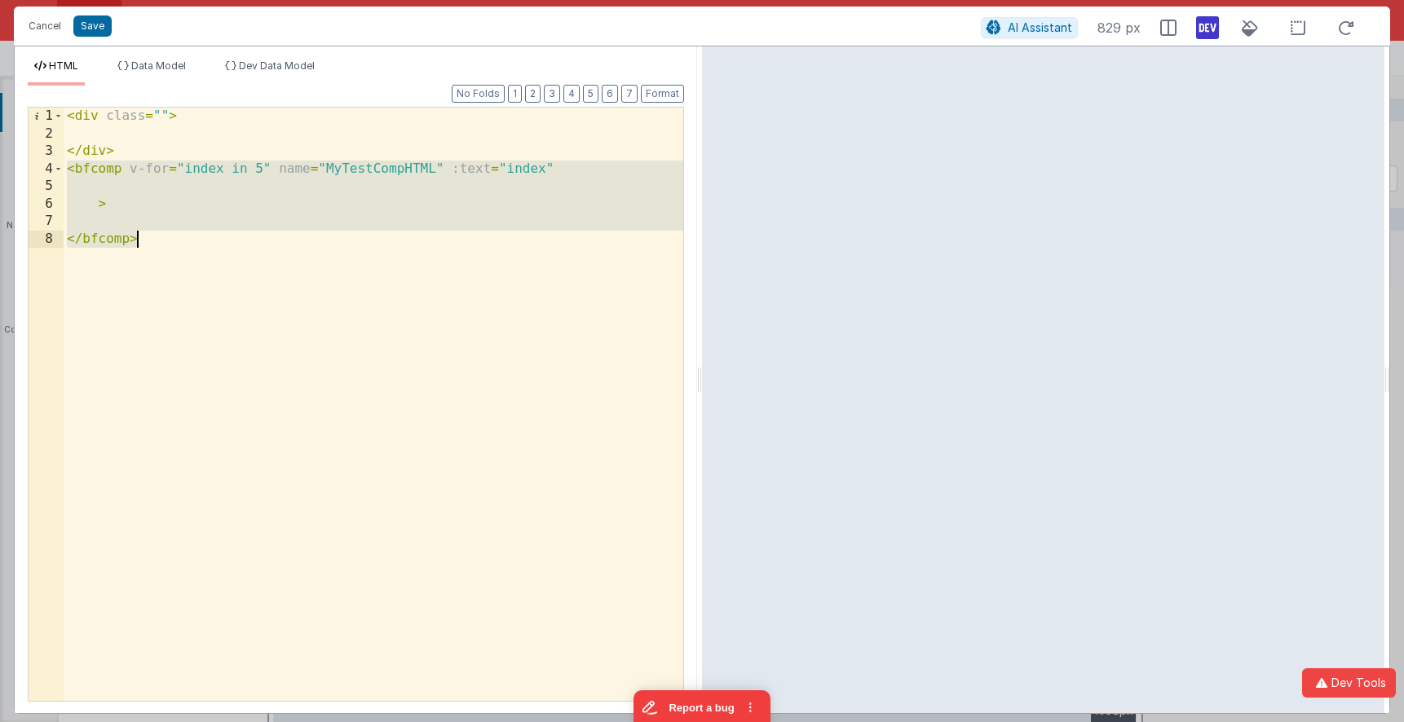
click at [148, 239] on div "< div class = "" > </ div > < bfcomp v-for = "index in 5" name = "MyTestCompHTM…" at bounding box center [374, 422] width 620 height 629
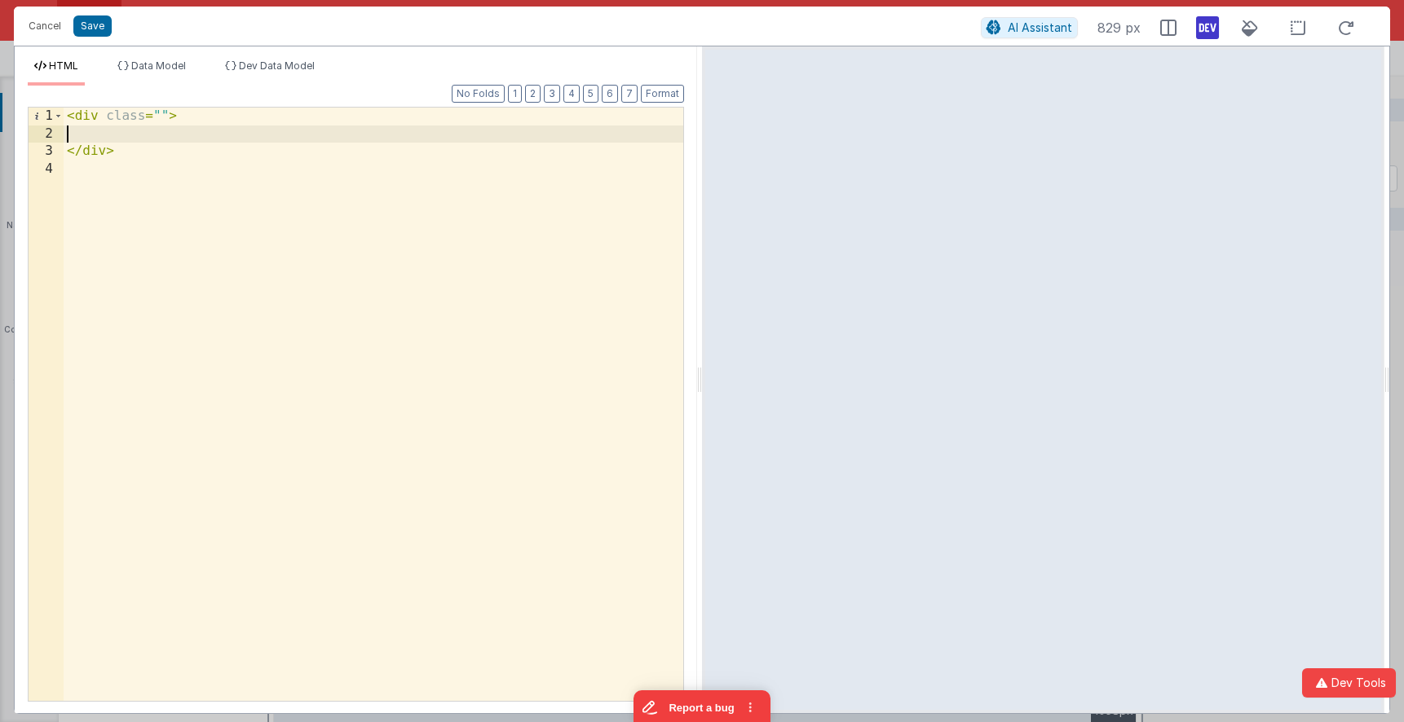
click at [100, 129] on div "< div class = "" > </ div >" at bounding box center [374, 422] width 620 height 629
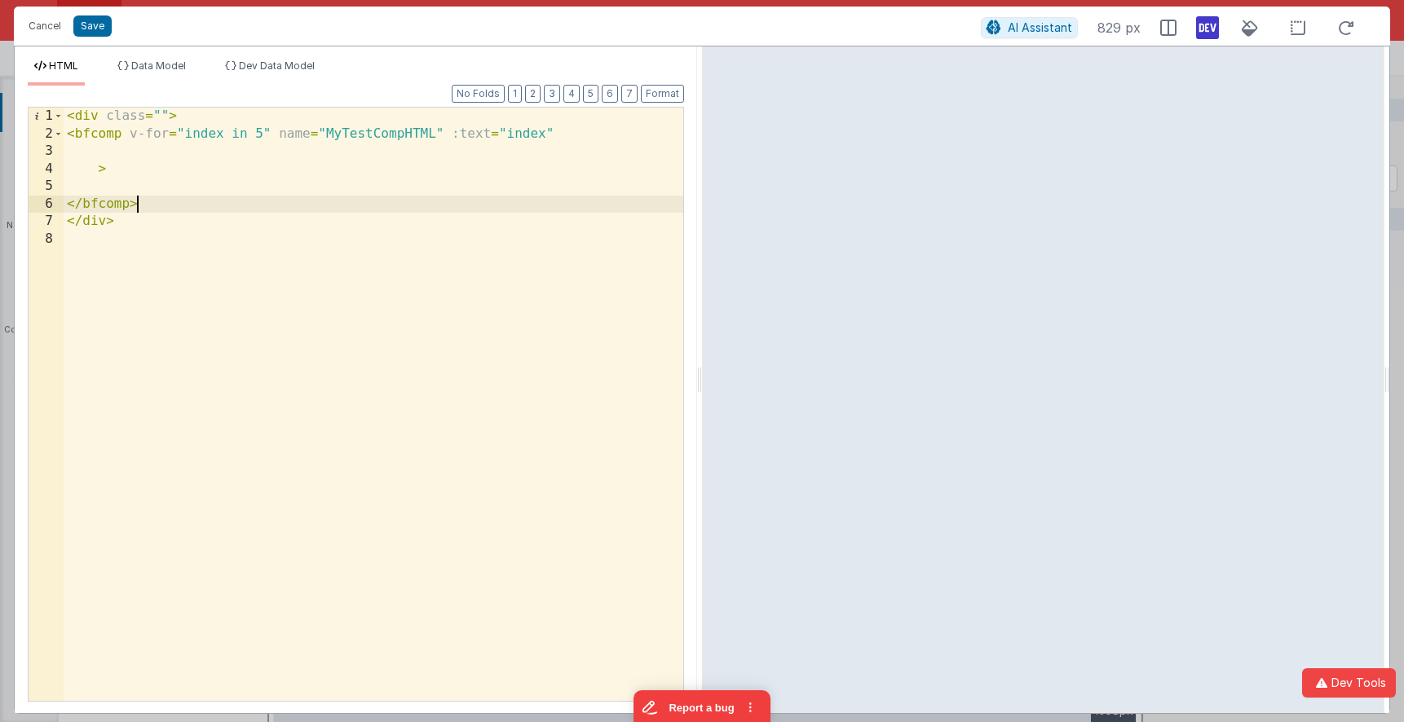
click at [162, 116] on div "< div class = "" > < bfcomp v-for = "index in 5" name = "MyTestCompHTML" :text …" at bounding box center [374, 422] width 620 height 629
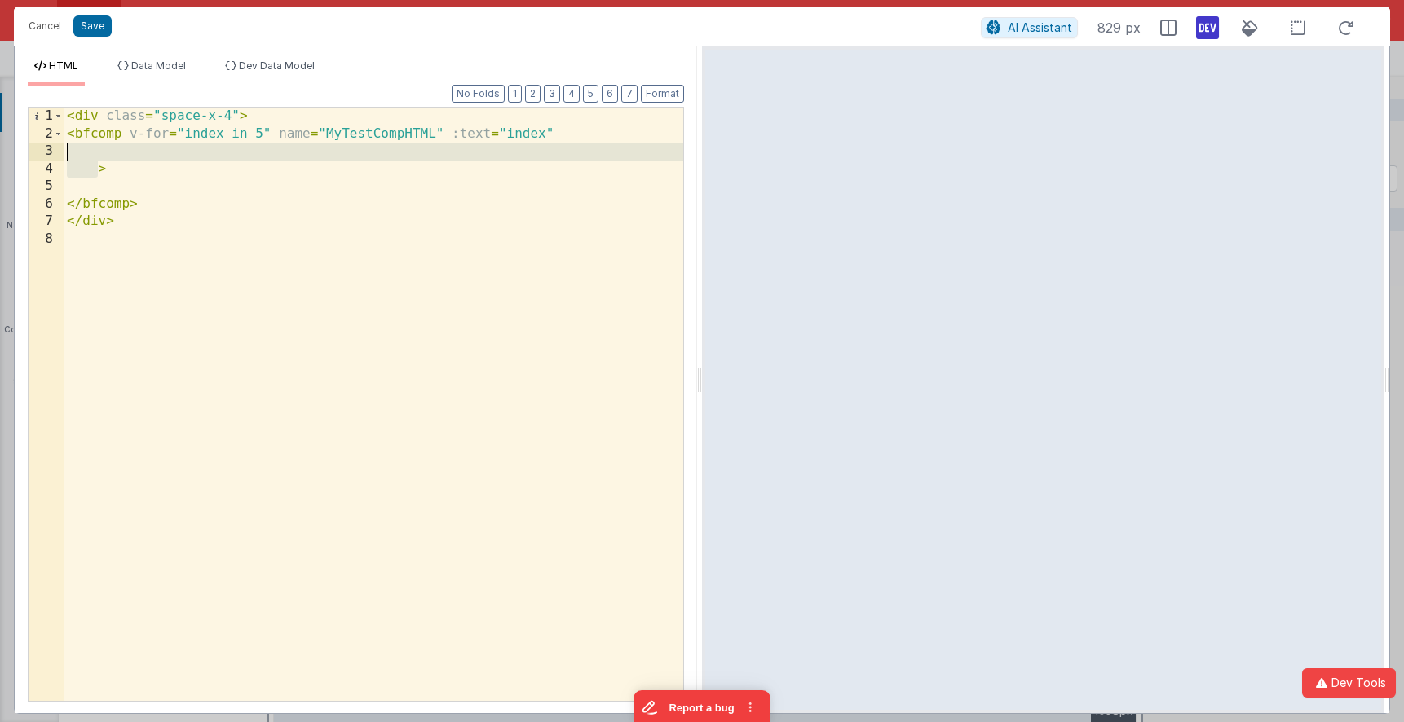
drag, startPoint x: 95, startPoint y: 169, endPoint x: 54, endPoint y: 152, distance: 44.2
click at [54, 152] on div "1 2 3 4 5 6 7 8 < div class = "space-x-4" > < bfcomp v-for = "index in 5" name …" at bounding box center [356, 404] width 656 height 595
click at [116, 152] on div "< div class = "space-x-4" > < bfcomp v-for = "index in 5" name = "MyTestCompHTM…" at bounding box center [374, 422] width 620 height 629
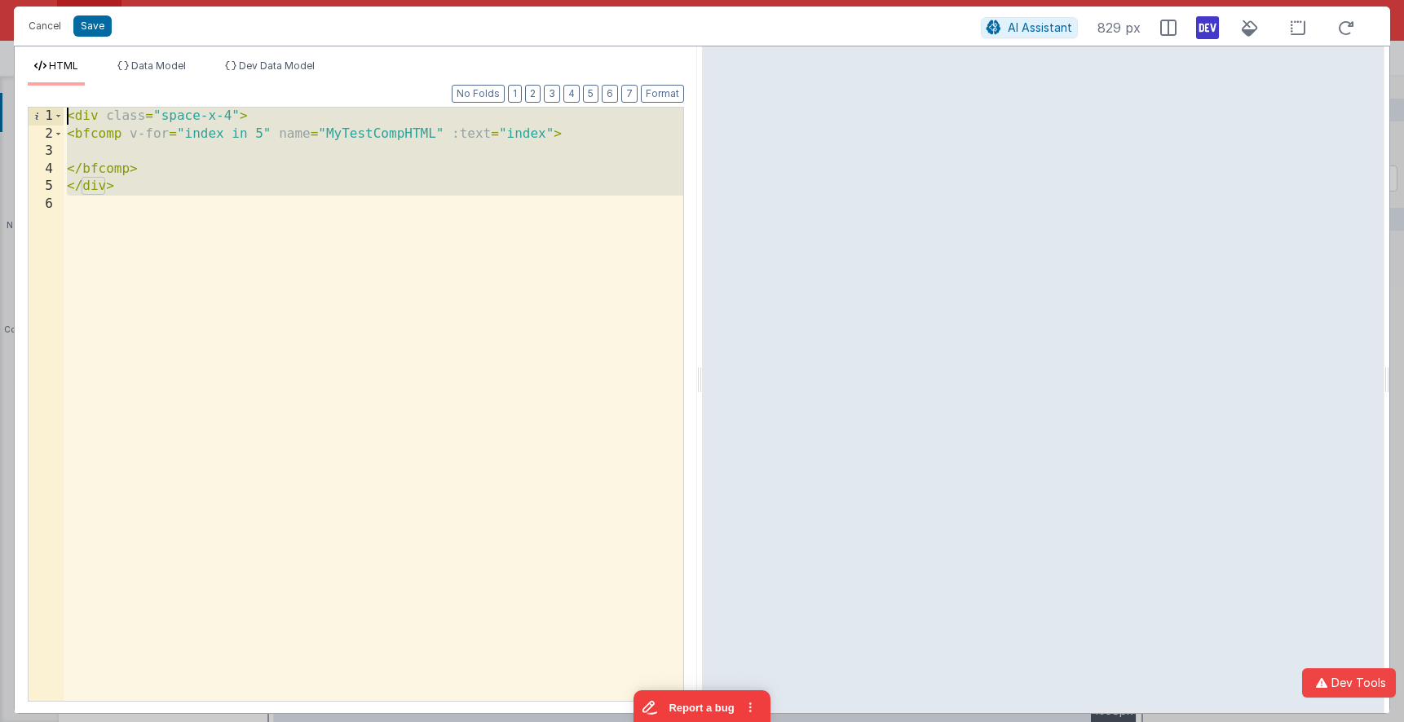
drag, startPoint x: 38, startPoint y: 142, endPoint x: -3, endPoint y: 110, distance: 52.3
click at [0, 110] on html "Cancel Save AI Assistant 829 px HTML Data Model Dev Data Model Format 7 6 5 4 3…" at bounding box center [702, 361] width 1404 height 722
click at [97, 26] on button "Save" at bounding box center [92, 25] width 38 height 21
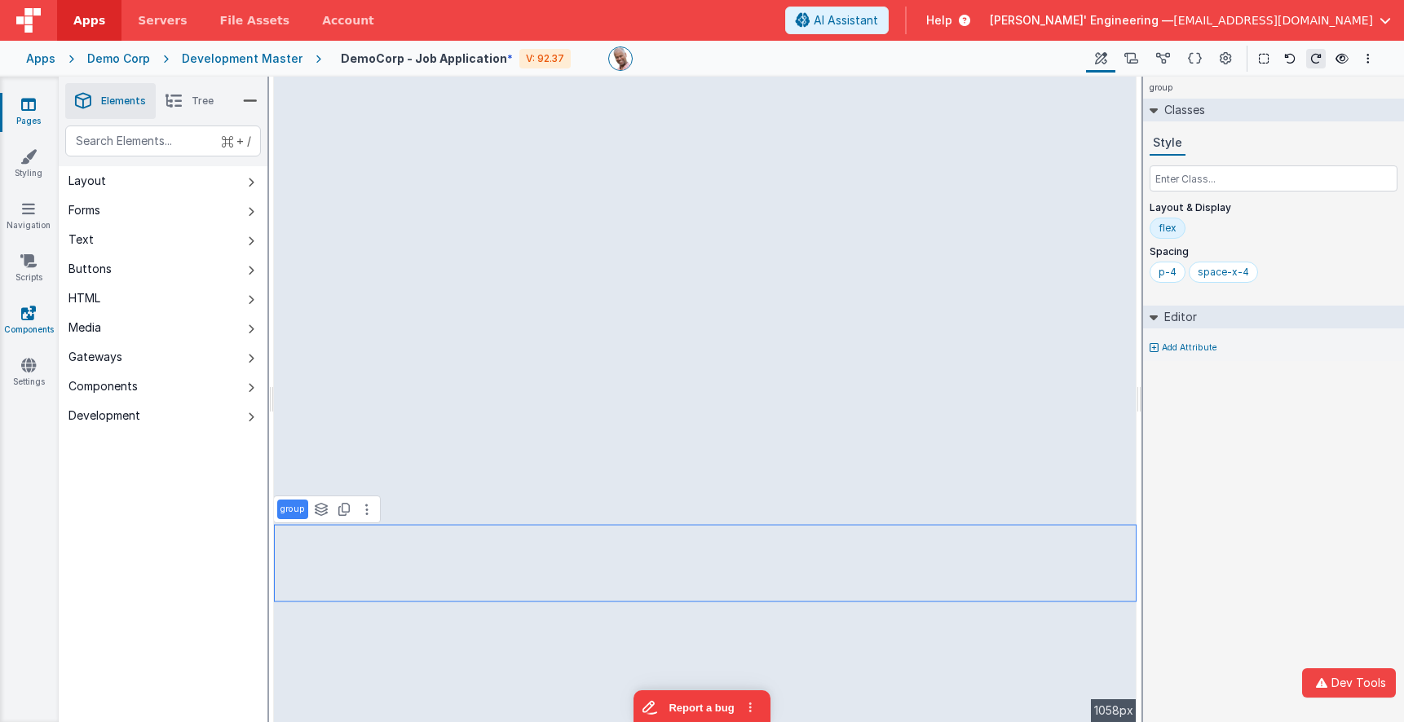
click at [28, 310] on icon at bounding box center [28, 313] width 15 height 16
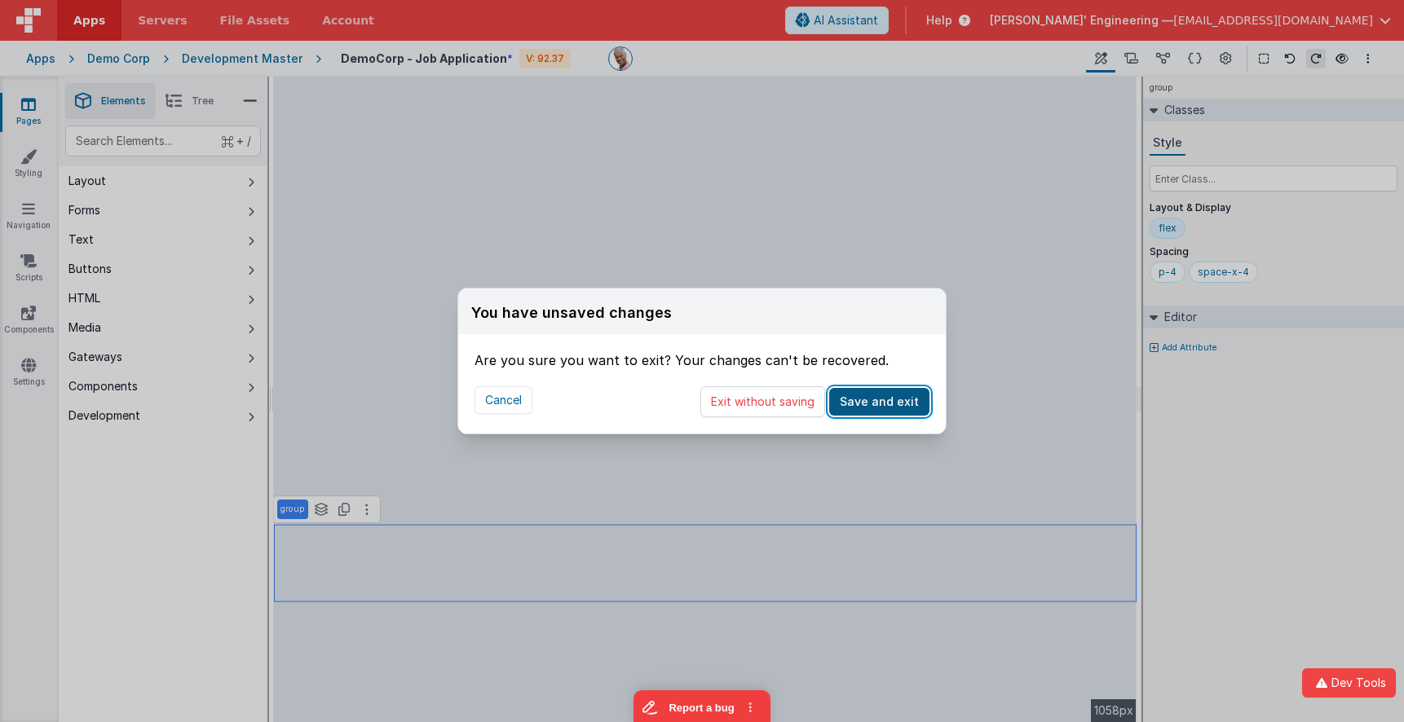
click at [864, 404] on button "Save and exit" at bounding box center [879, 402] width 100 height 28
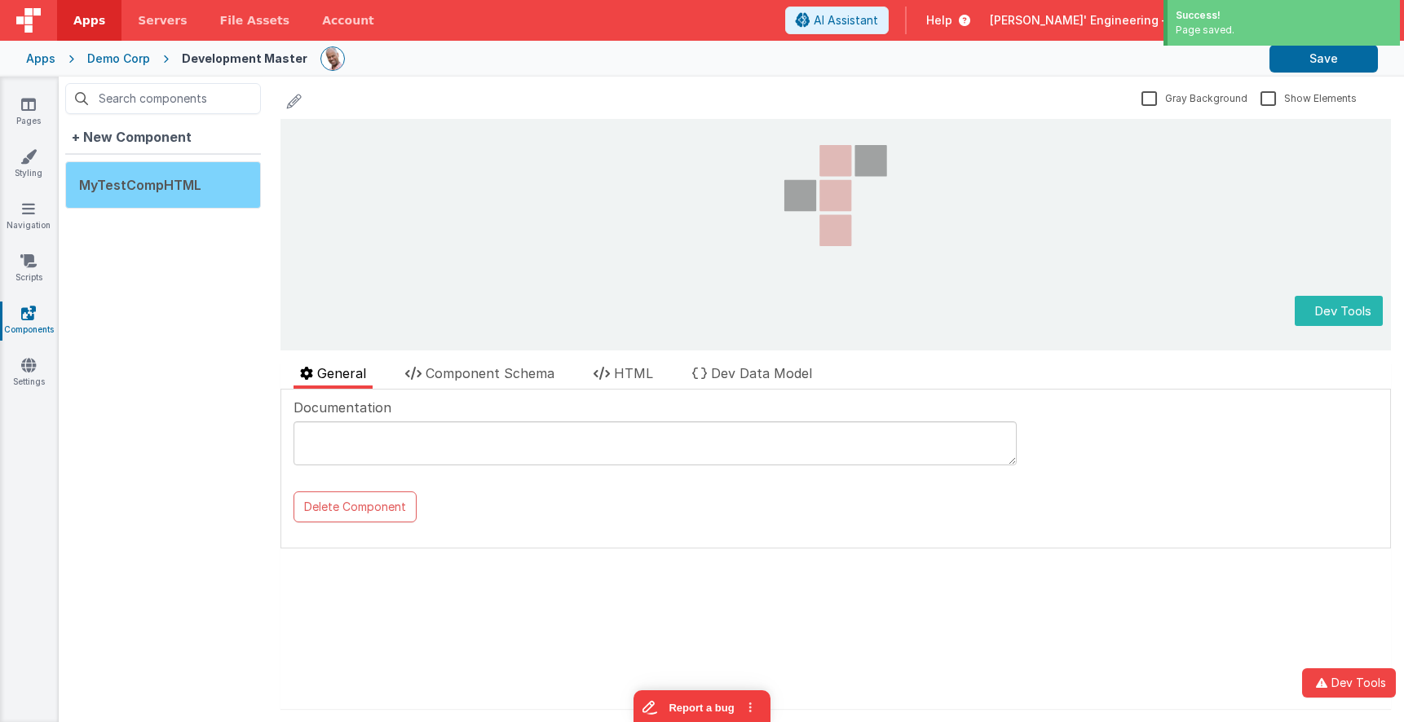
click at [157, 190] on span "MyTestCompHTML" at bounding box center [140, 185] width 122 height 16
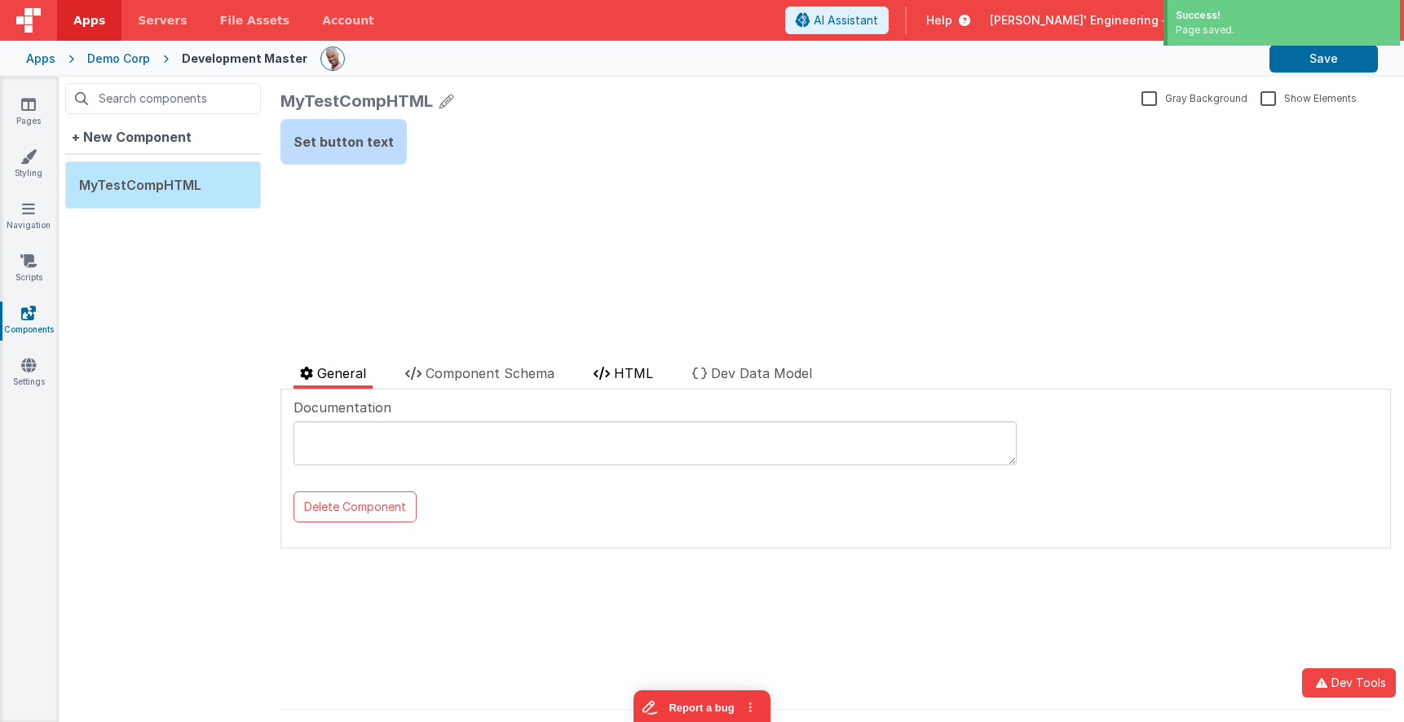
drag, startPoint x: 603, startPoint y: 368, endPoint x: 615, endPoint y: 368, distance: 11.4
click at [603, 368] on icon at bounding box center [602, 373] width 16 height 13
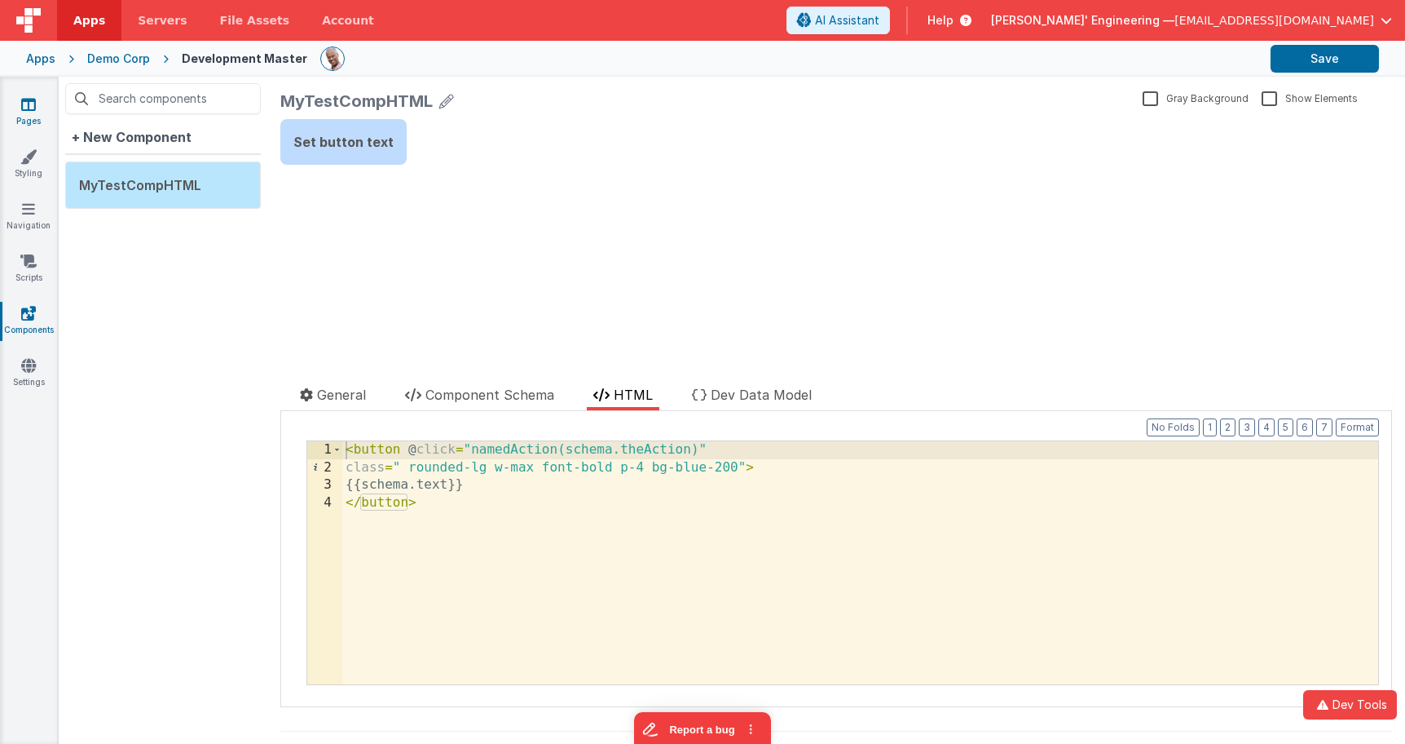
click at [37, 108] on link "Pages" at bounding box center [28, 112] width 59 height 33
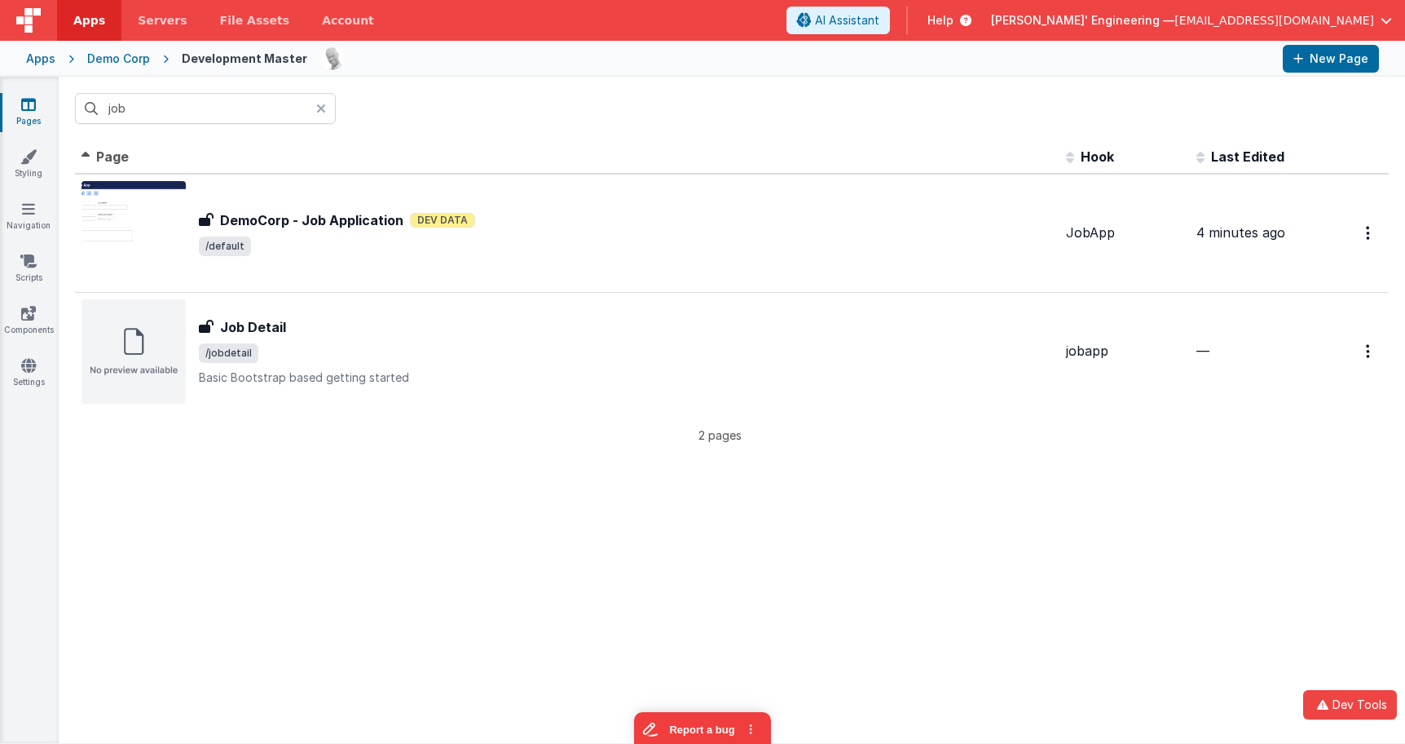
click at [330, 108] on div at bounding box center [326, 108] width 20 height 31
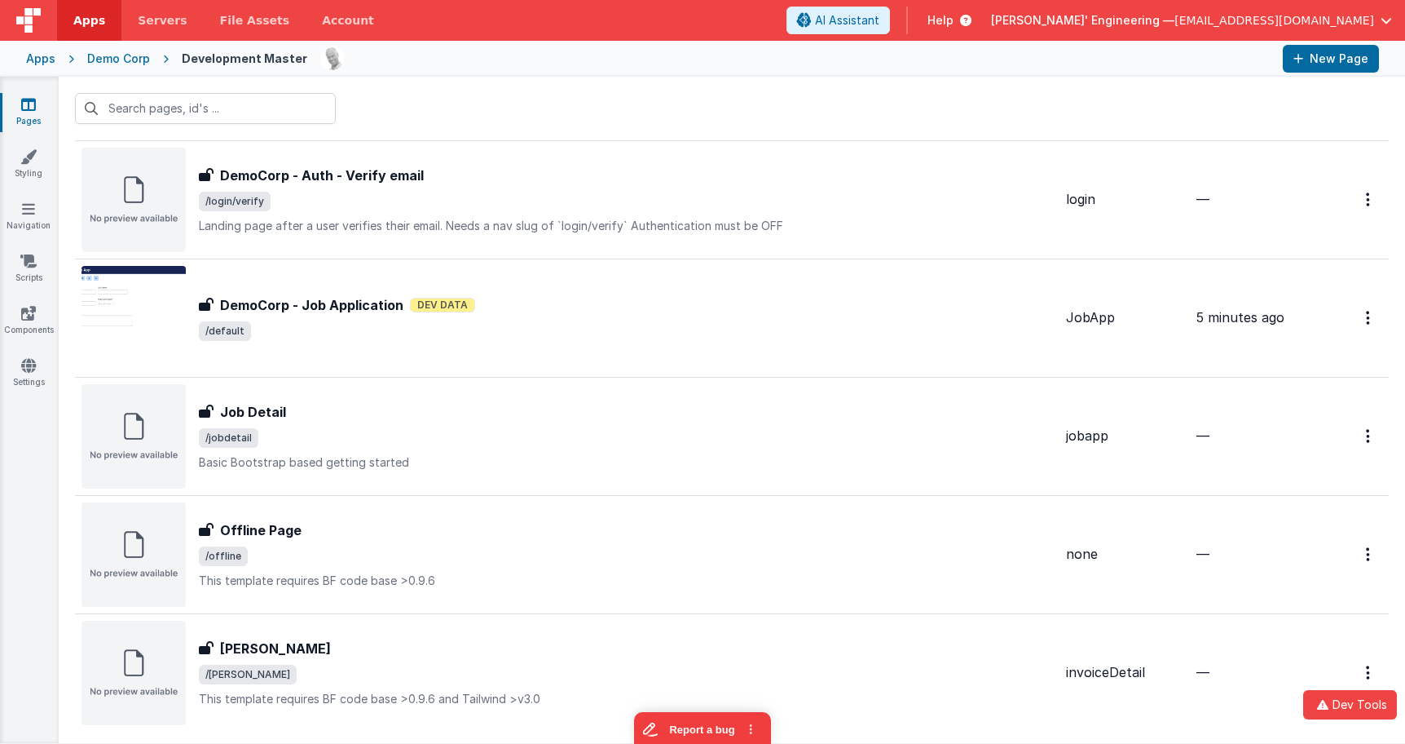
scroll to position [562, 0]
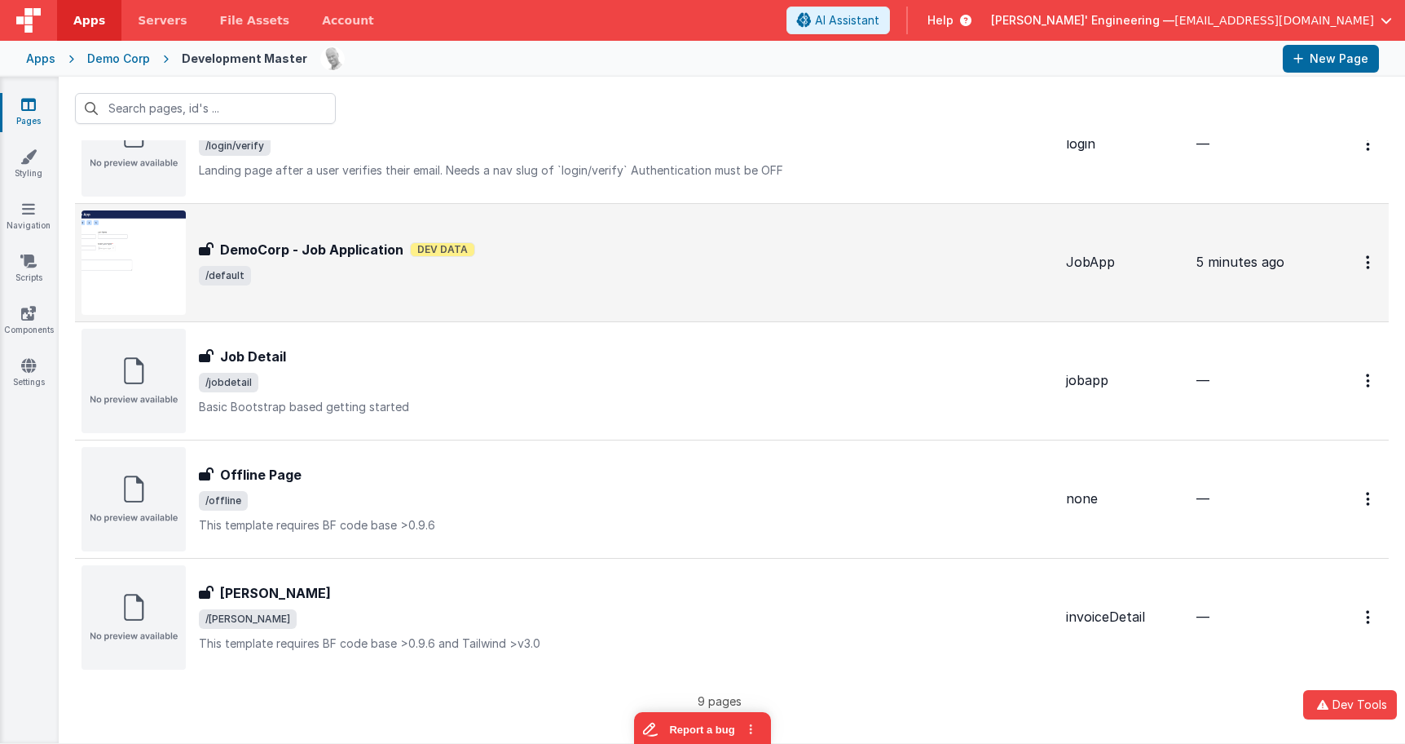
click at [728, 221] on div "DemoCorp - Job Application DemoCorp - Job Application Dev Data /default" at bounding box center [568, 262] width 972 height 104
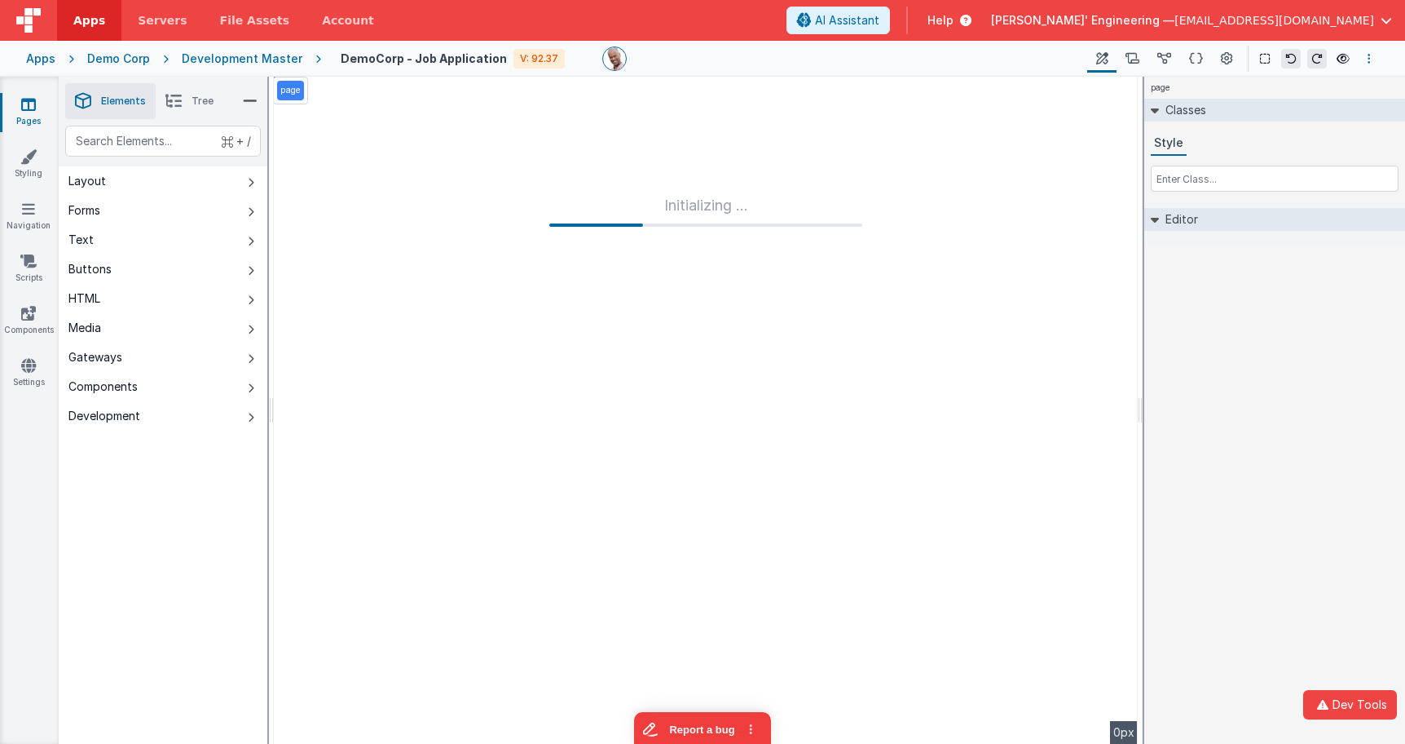
click at [1122, 58] on button "Options" at bounding box center [1370, 59] width 20 height 20
click at [1122, 121] on link "Duplicate" at bounding box center [1288, 119] width 181 height 29
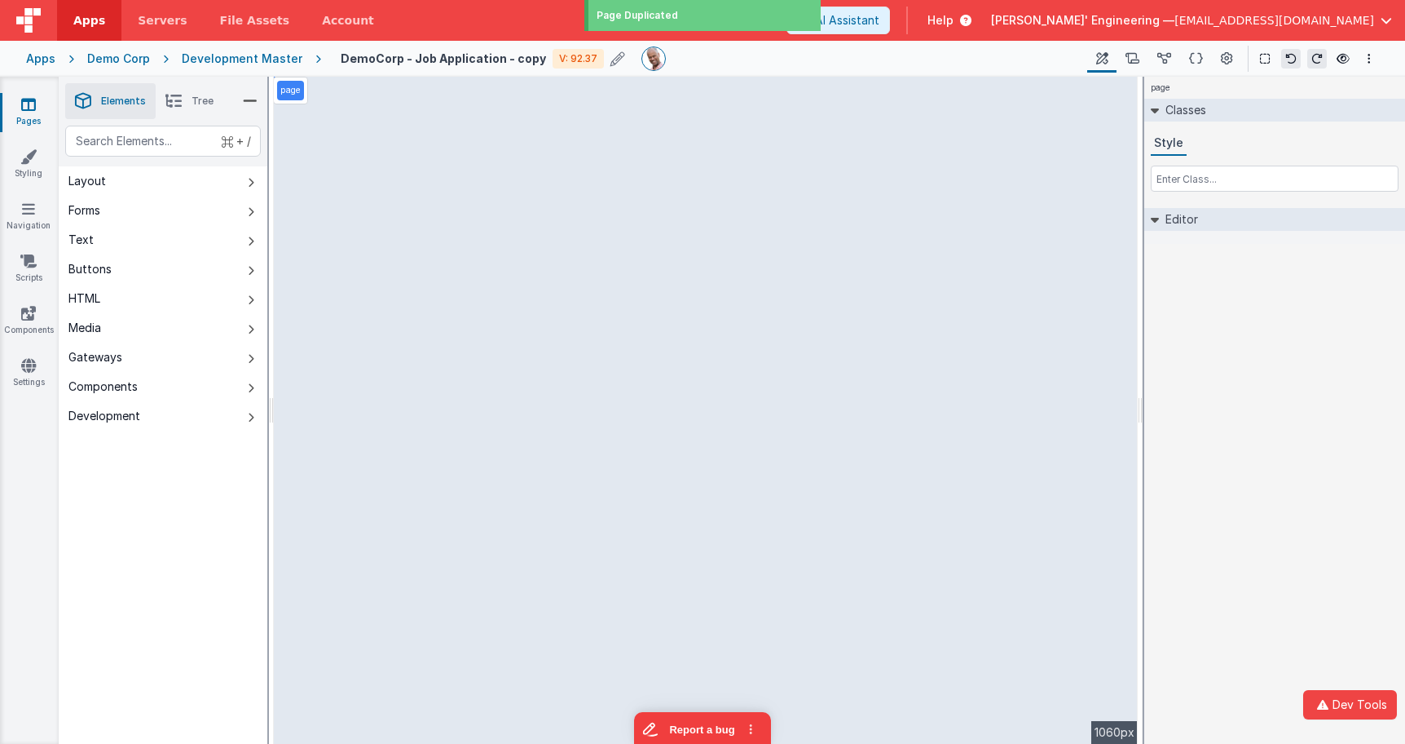
click at [471, 60] on h4 "DemoCorp - Job Application - copy" at bounding box center [443, 58] width 205 height 12
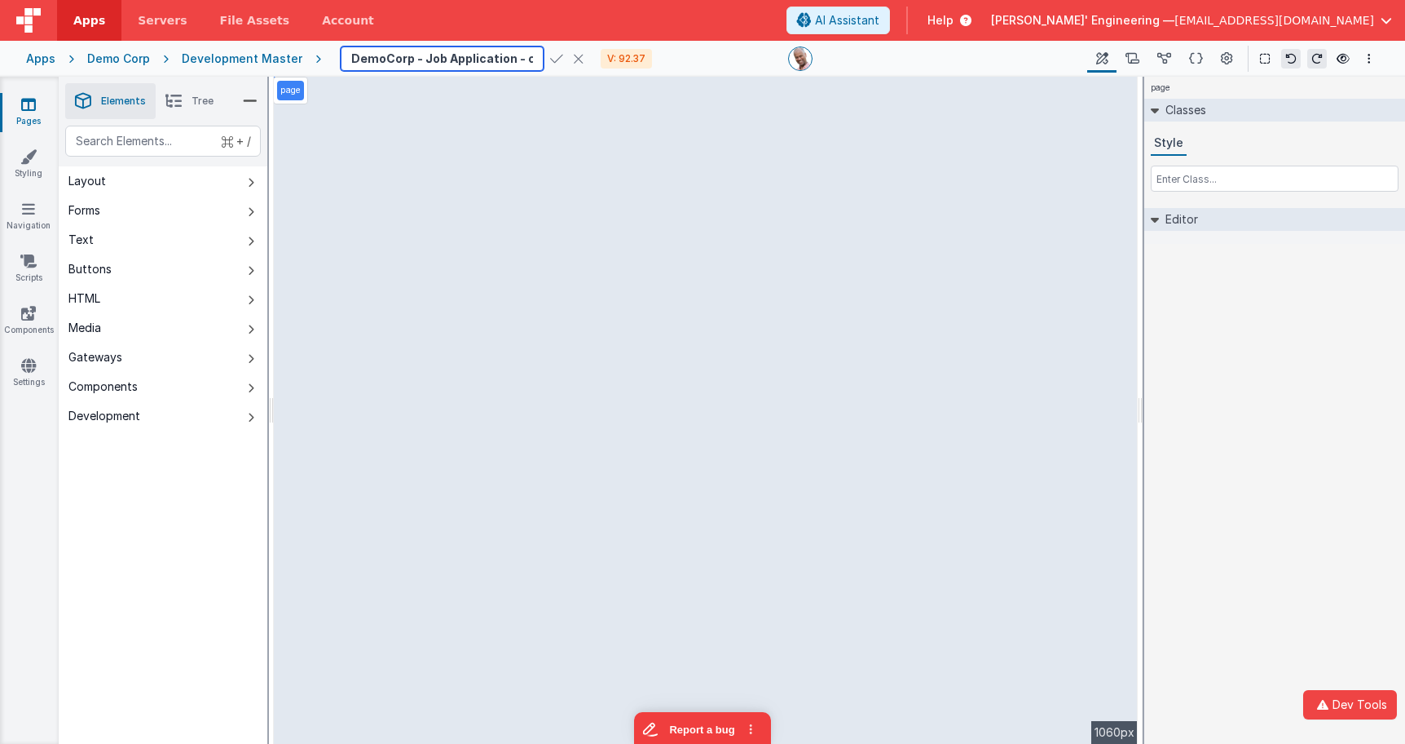
drag, startPoint x: 461, startPoint y: 53, endPoint x: 329, endPoint y: 44, distance: 131.6
click at [329, 45] on div "DemoCorp - Job Application - copy V: 92.37 Page Builder Named Actions Data Mode…" at bounding box center [850, 59] width 1058 height 28
type input "CSSSA"
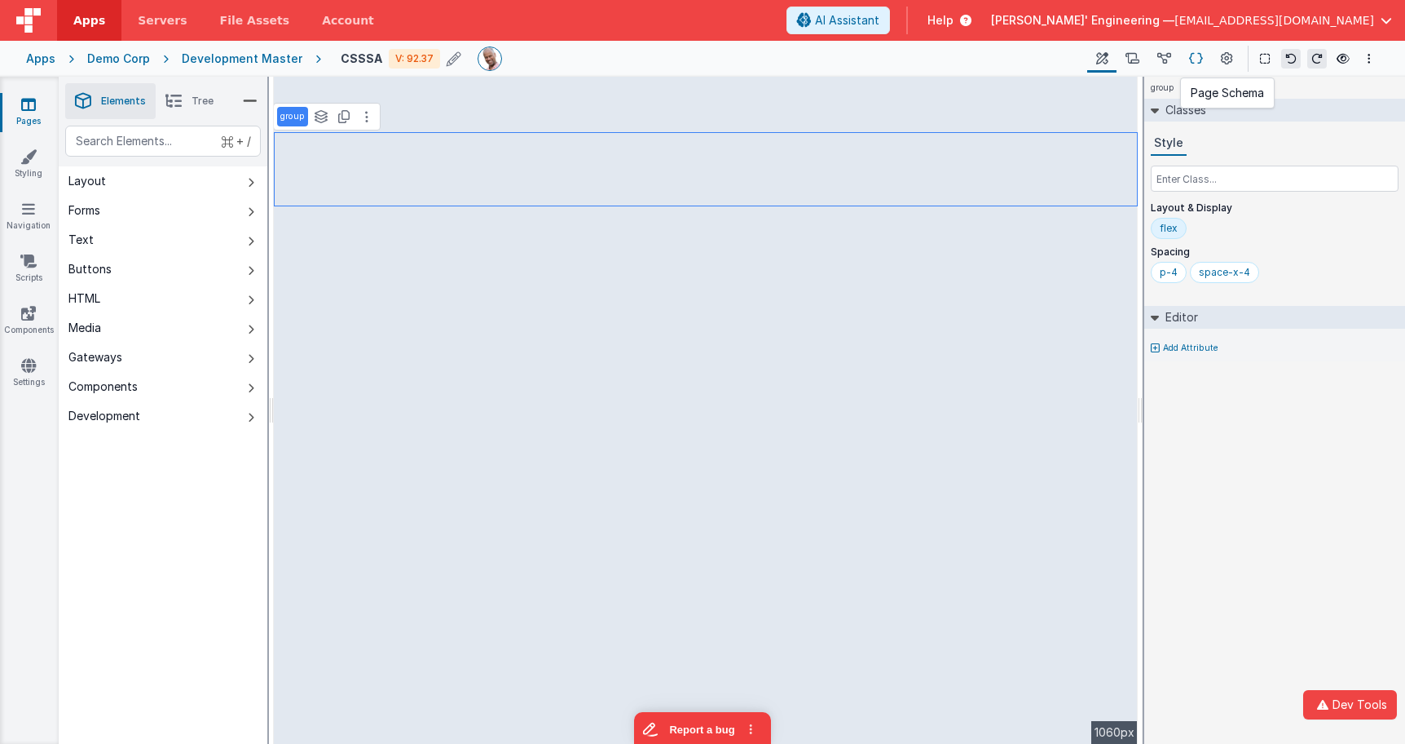
click at [1122, 60] on icon at bounding box center [1196, 59] width 14 height 17
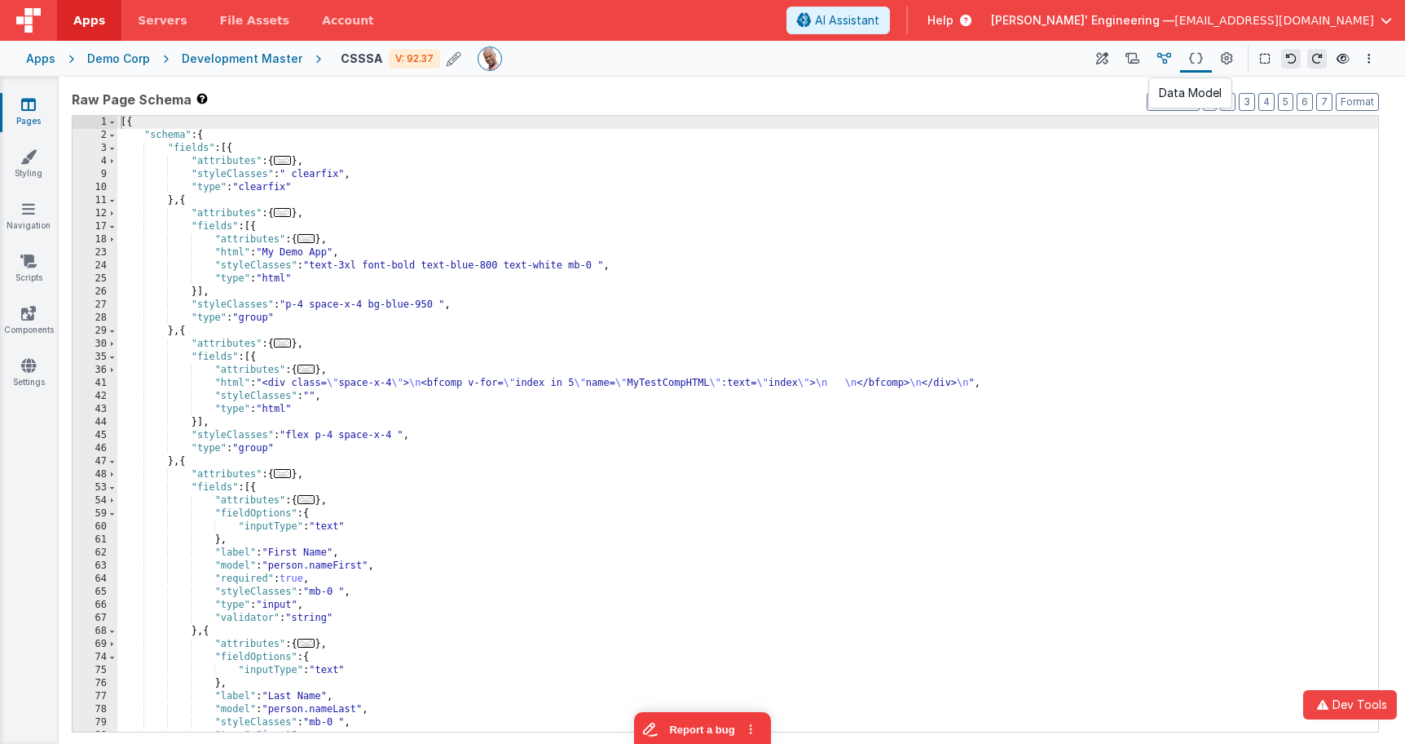
click at [1122, 61] on button at bounding box center [1165, 59] width 32 height 28
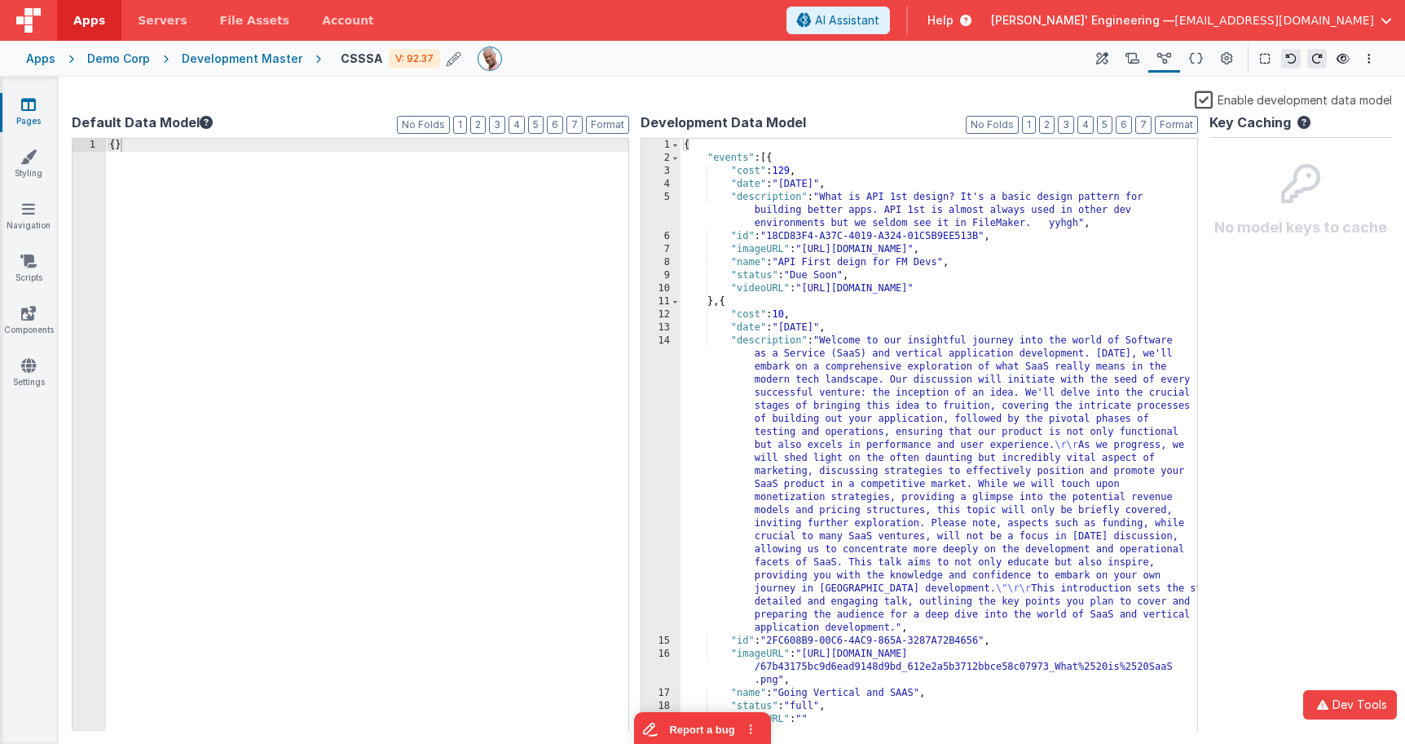
click at [1122, 100] on label "Enable development data model" at bounding box center [1293, 99] width 197 height 19
click at [0, 0] on input "Enable development data model" at bounding box center [0, 0] width 0 height 0
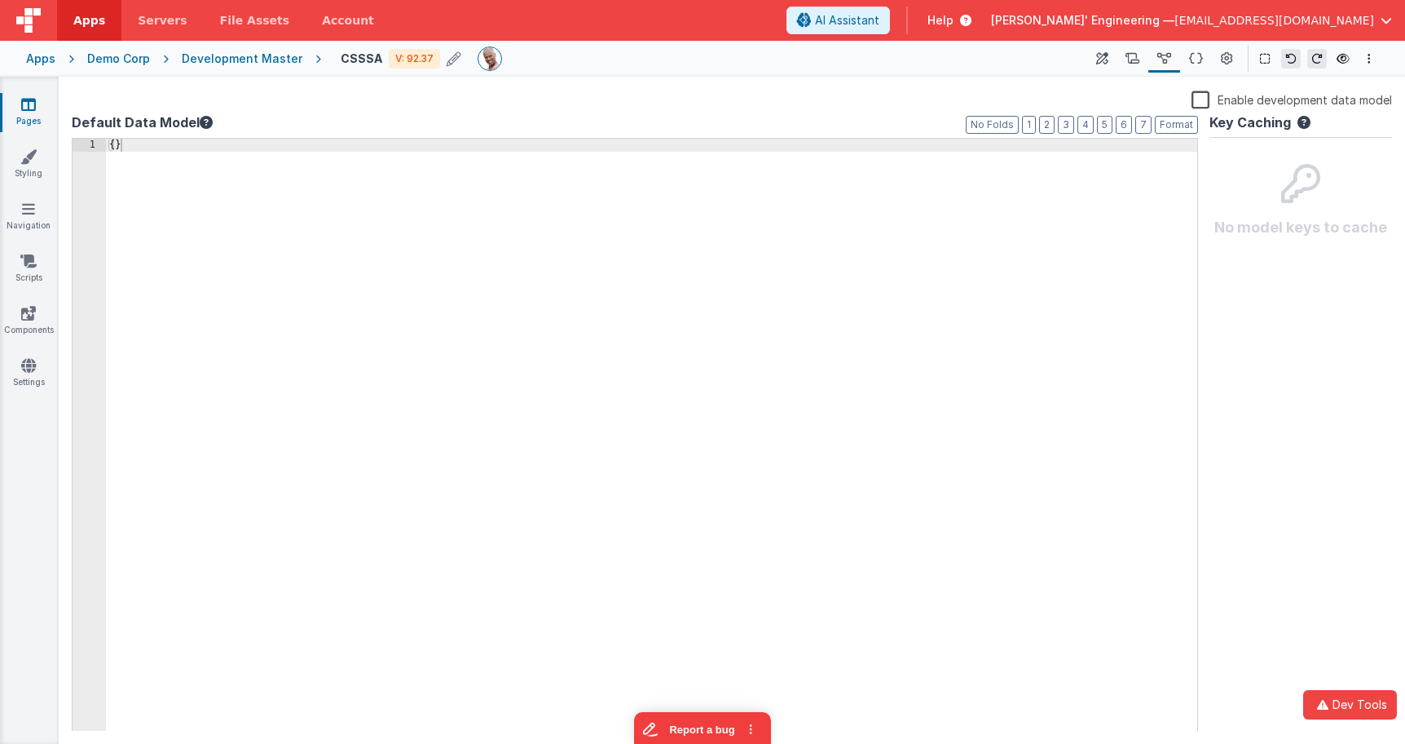
click at [1122, 101] on label "Enable development data model" at bounding box center [1292, 99] width 201 height 19
click at [0, 0] on input "Enable development data model" at bounding box center [0, 0] width 0 height 0
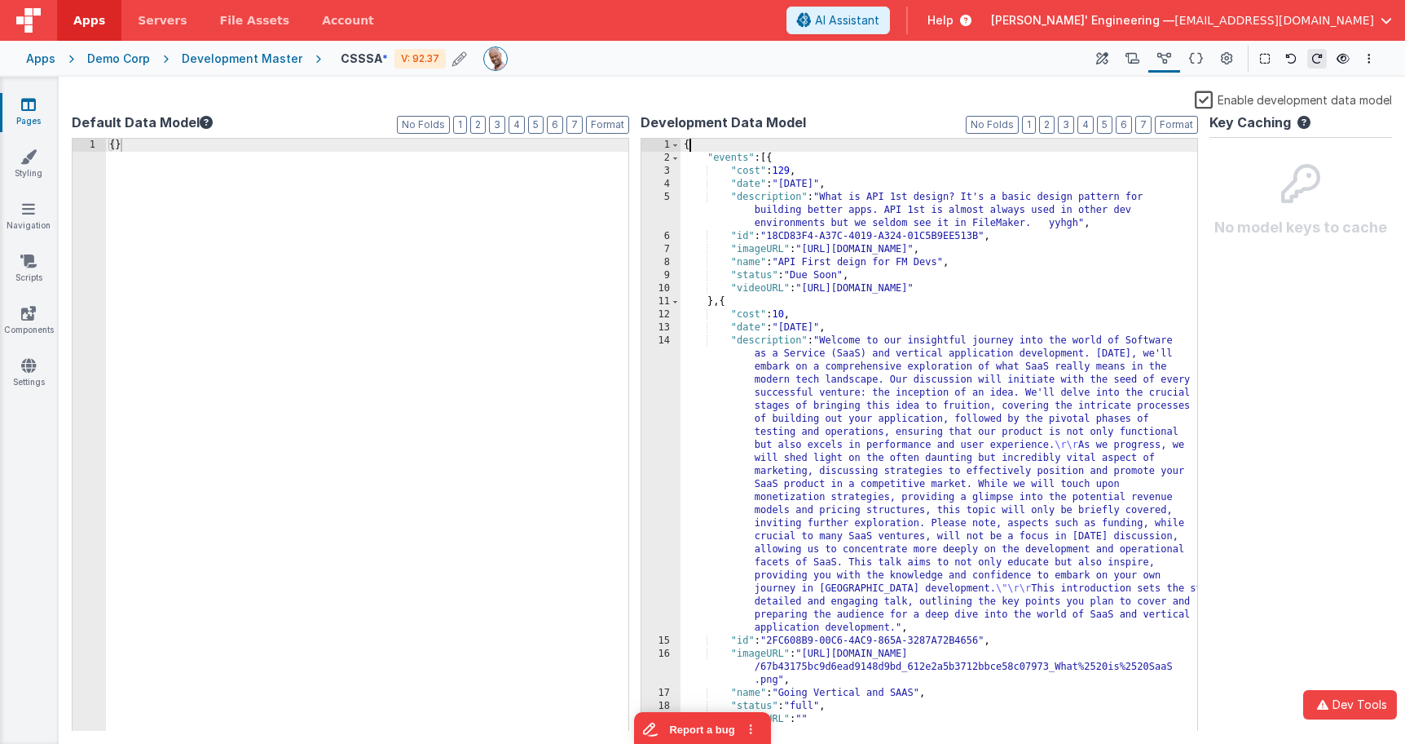
click at [819, 148] on div "{ "events" : [{ "cost" : 129 , "date" : "02/03/2023" , "description" : "What is…" at bounding box center [939, 448] width 517 height 619
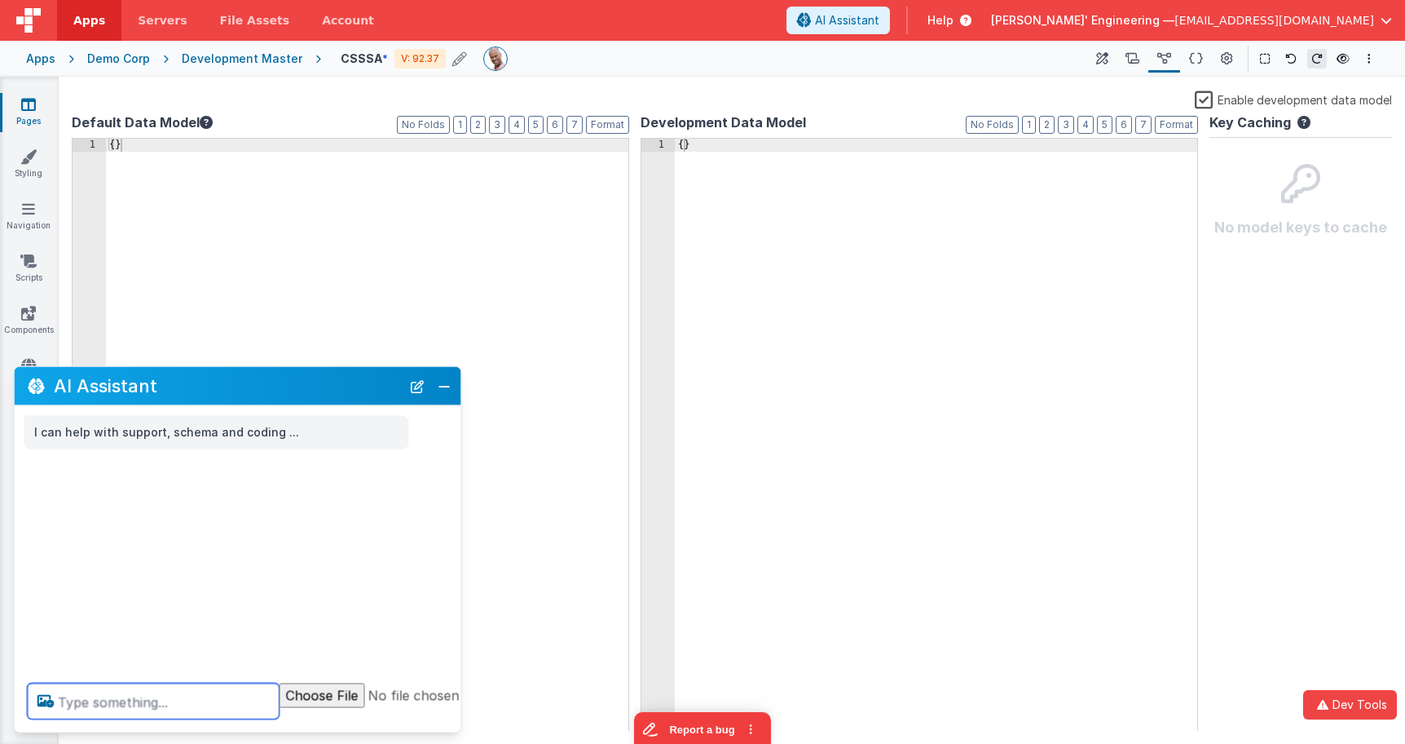
paste textarea "c"
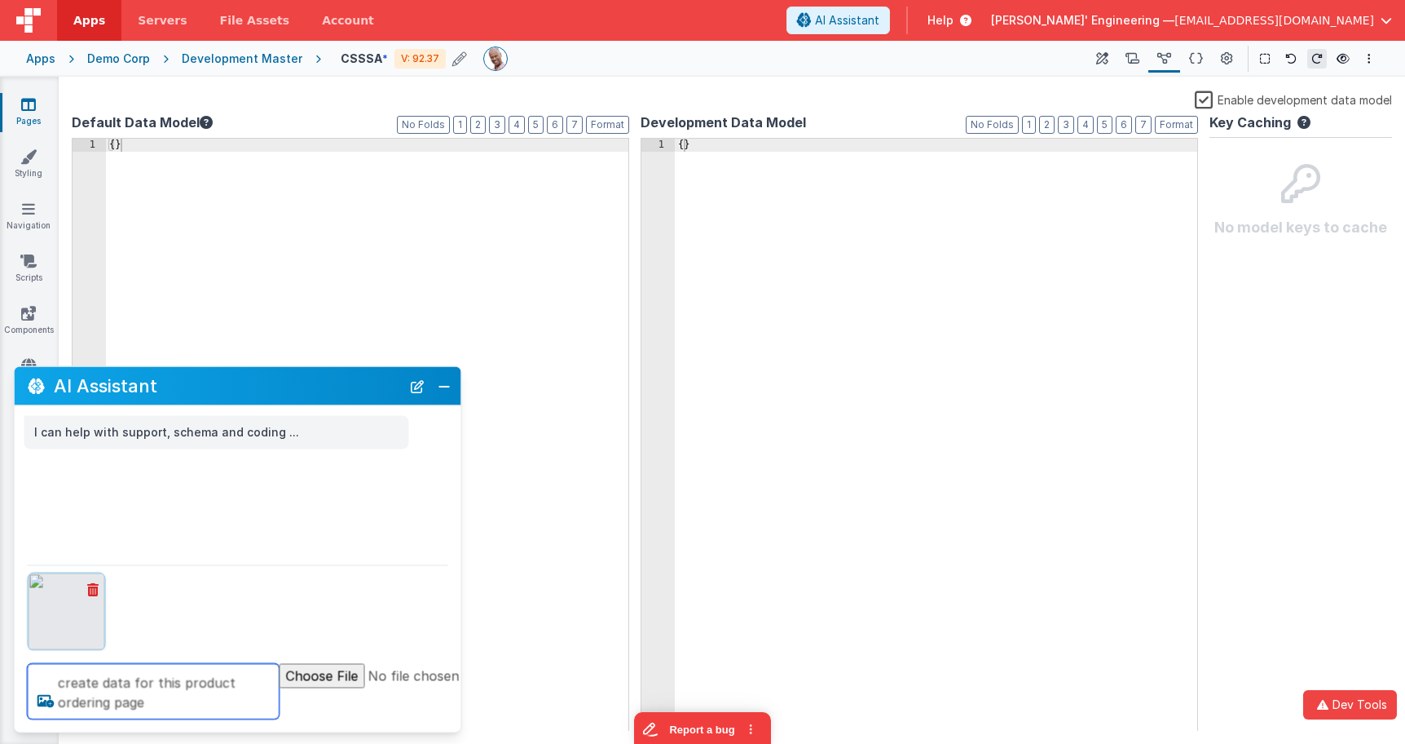
type textarea "create data for this product ordering page"
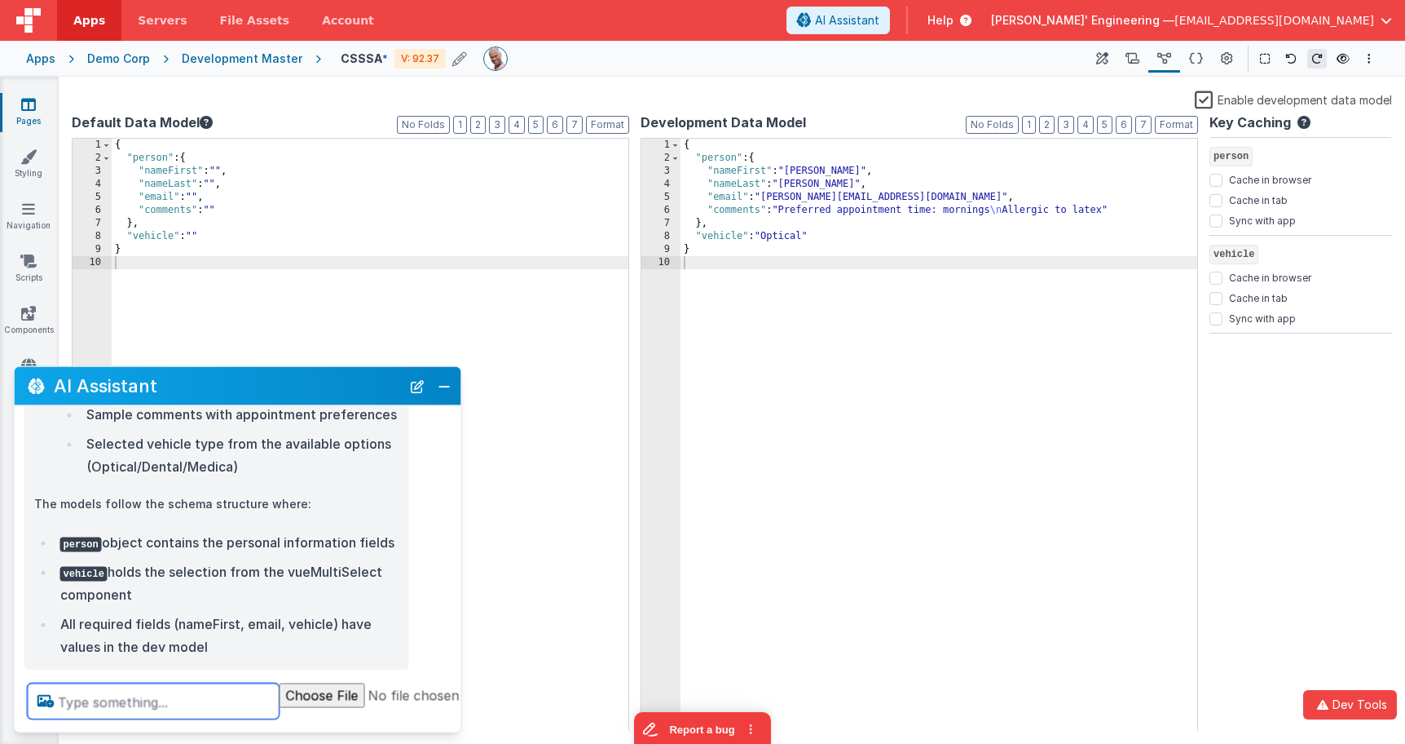
scroll to position [549, 0]
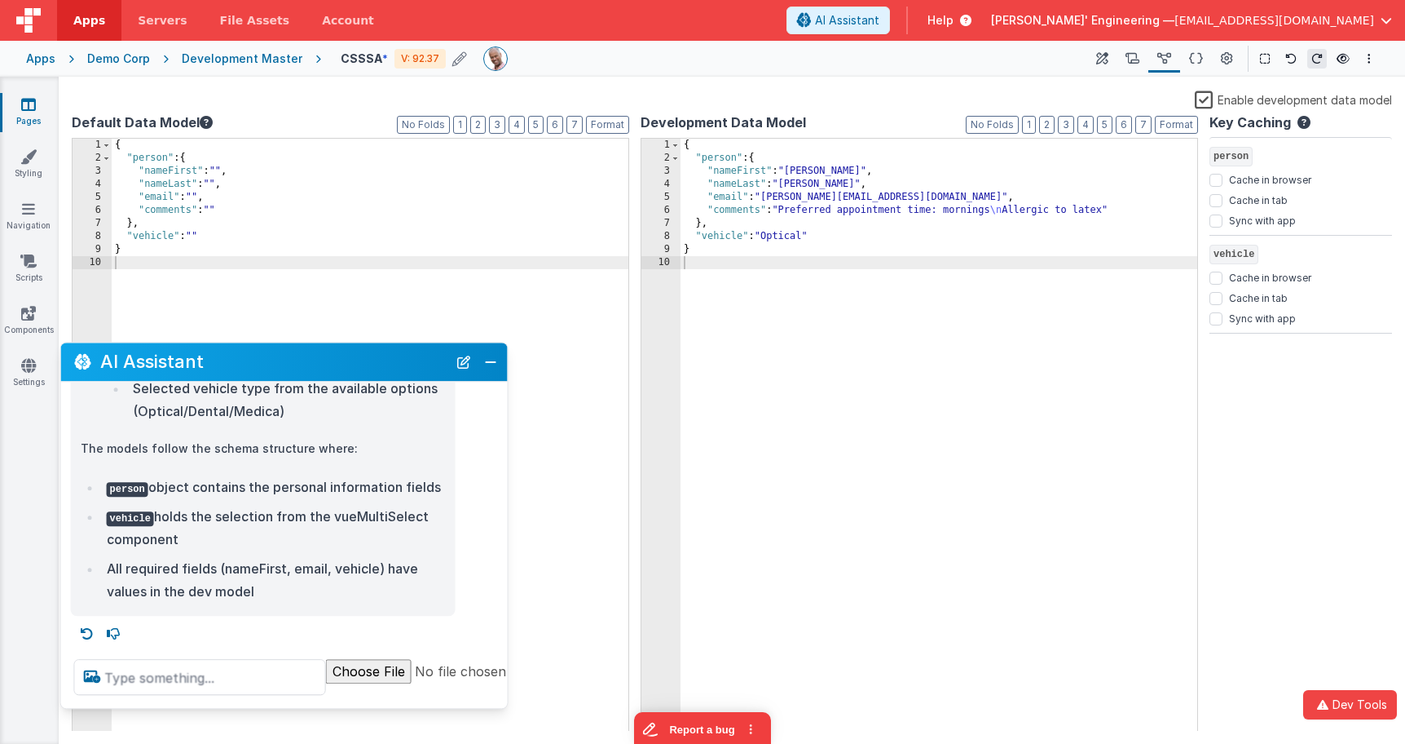
drag, startPoint x: 255, startPoint y: 383, endPoint x: 288, endPoint y: 369, distance: 35.4
click at [288, 369] on h2 "AI Assistant" at bounding box center [273, 362] width 347 height 20
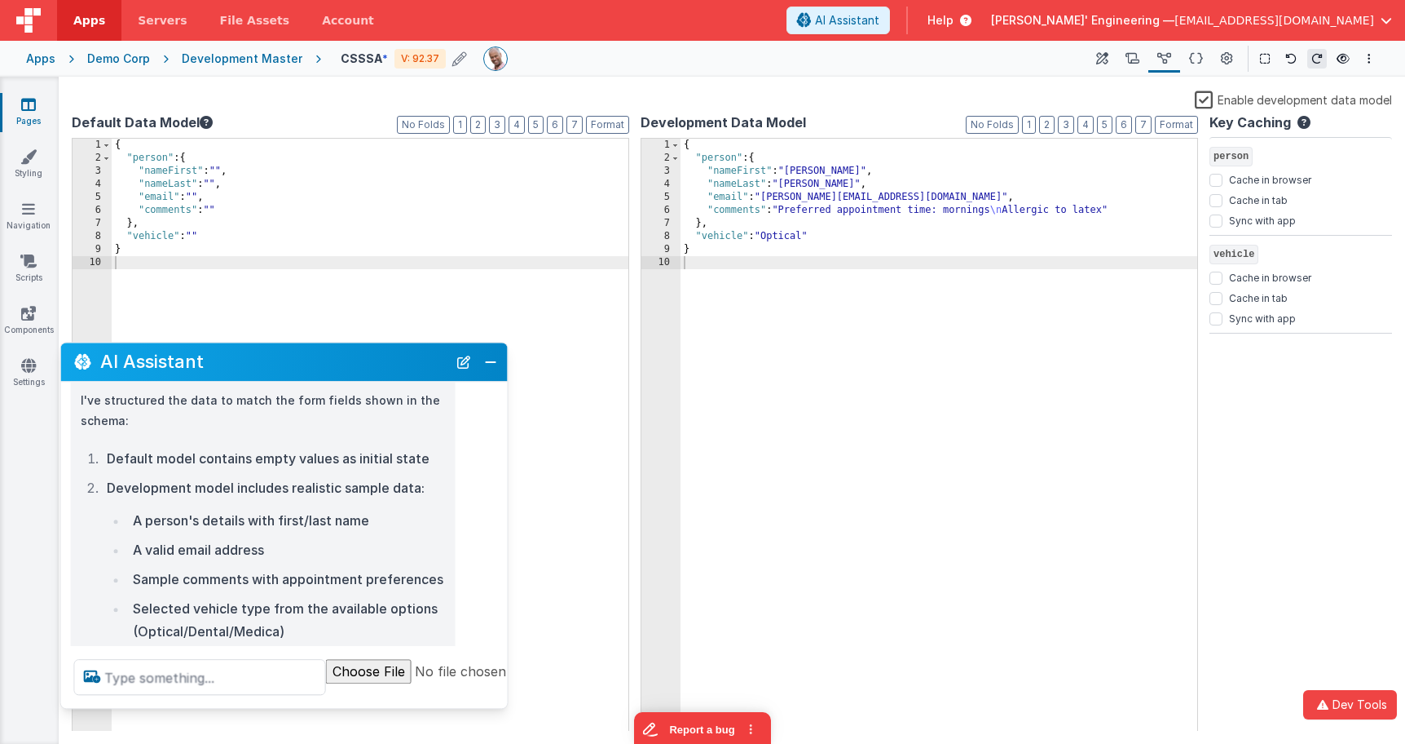
scroll to position [140, 0]
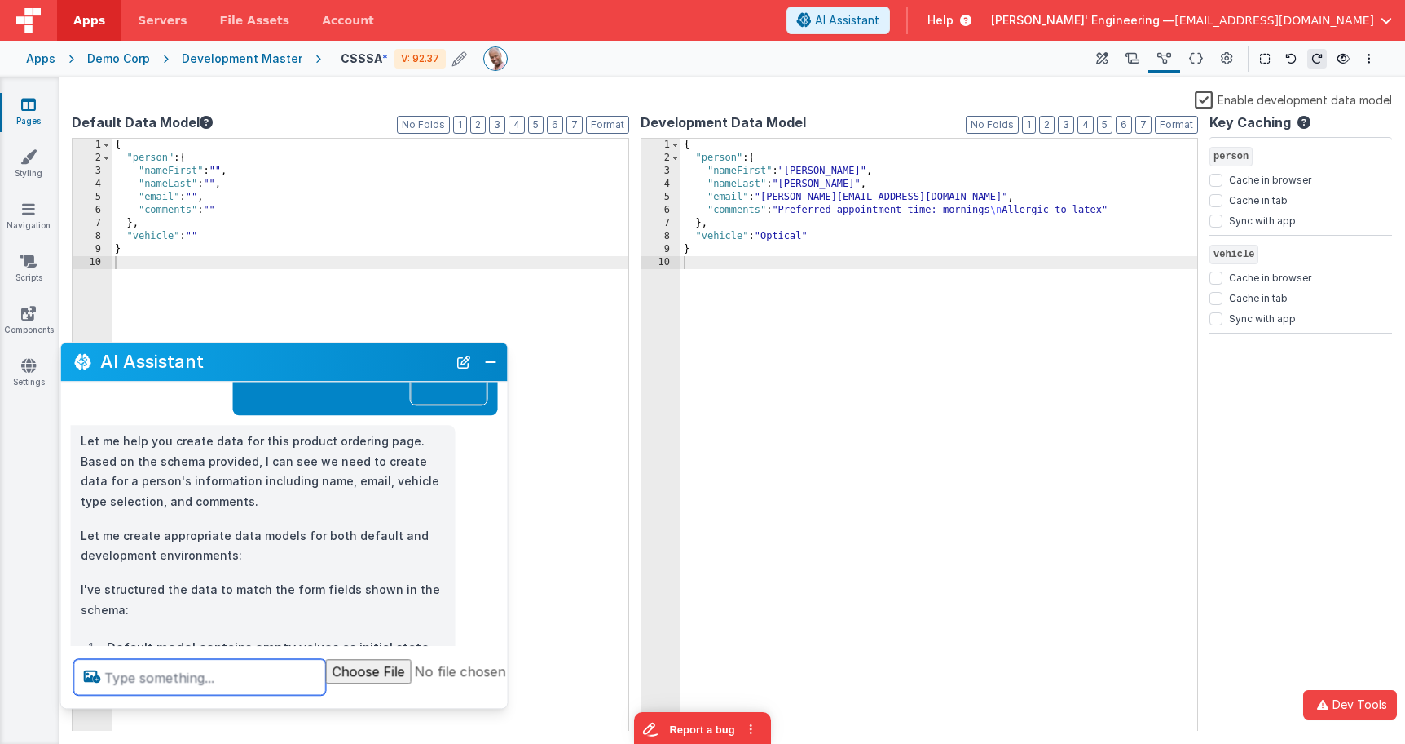
click at [194, 672] on textarea at bounding box center [200, 677] width 252 height 36
type textarea "and the products"
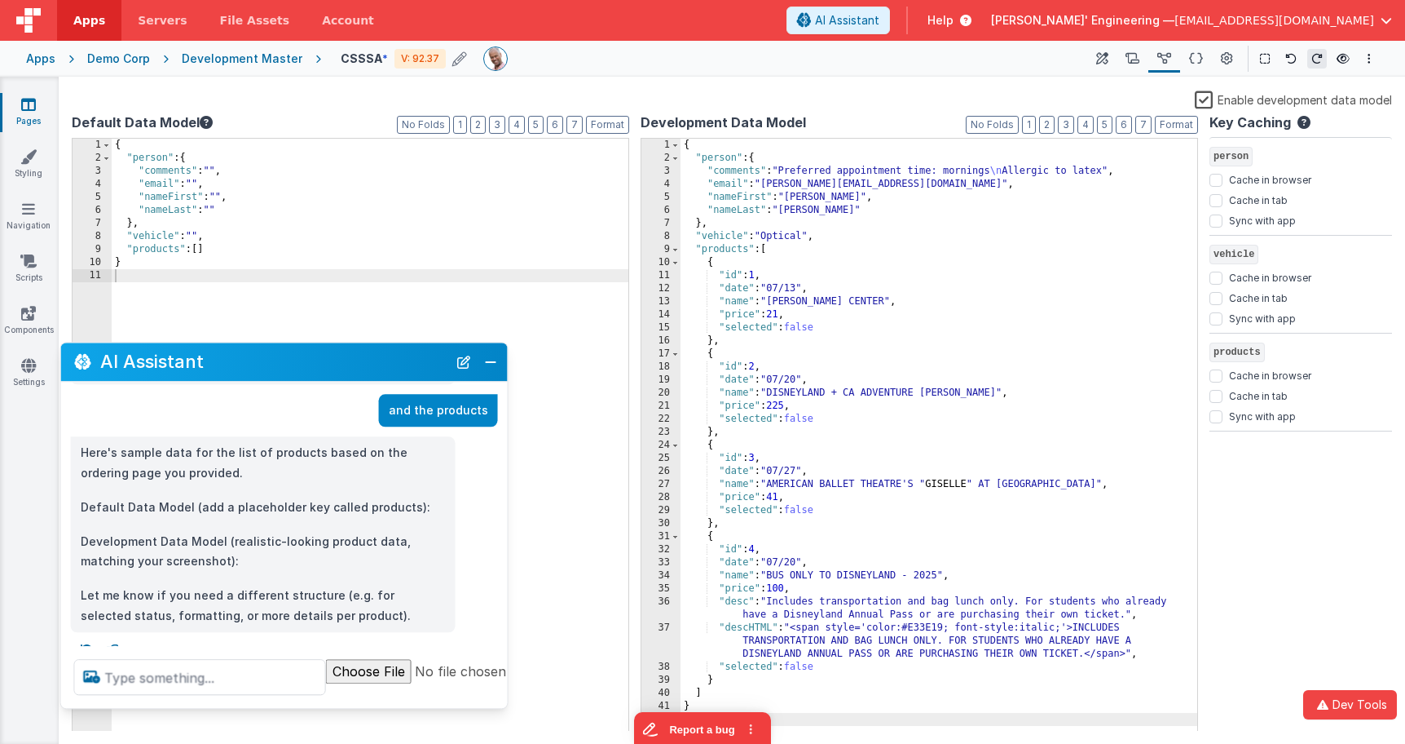
scroll to position [798, 0]
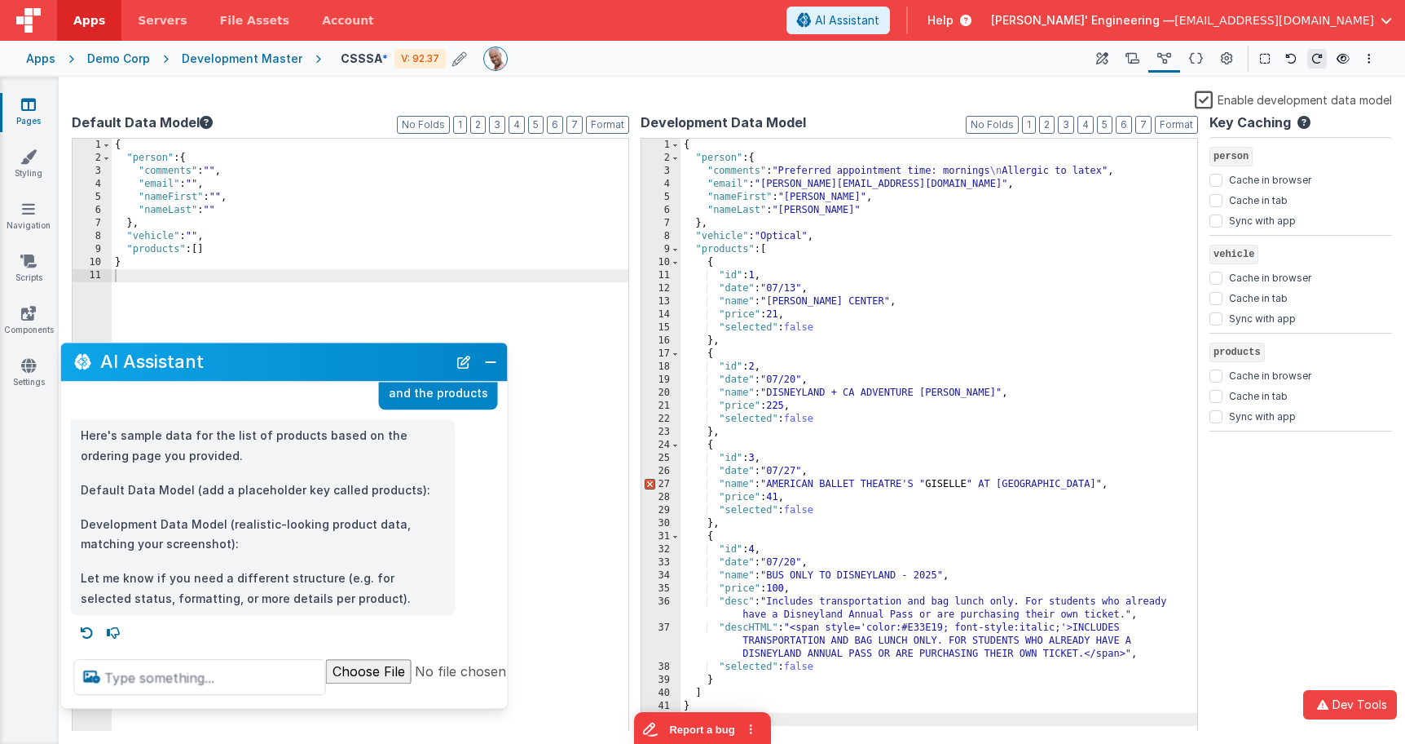
click at [715, 479] on div "{ "person" : { "comments" : "Preferred appointment time: mornings \n Allergic t…" at bounding box center [939, 448] width 517 height 619
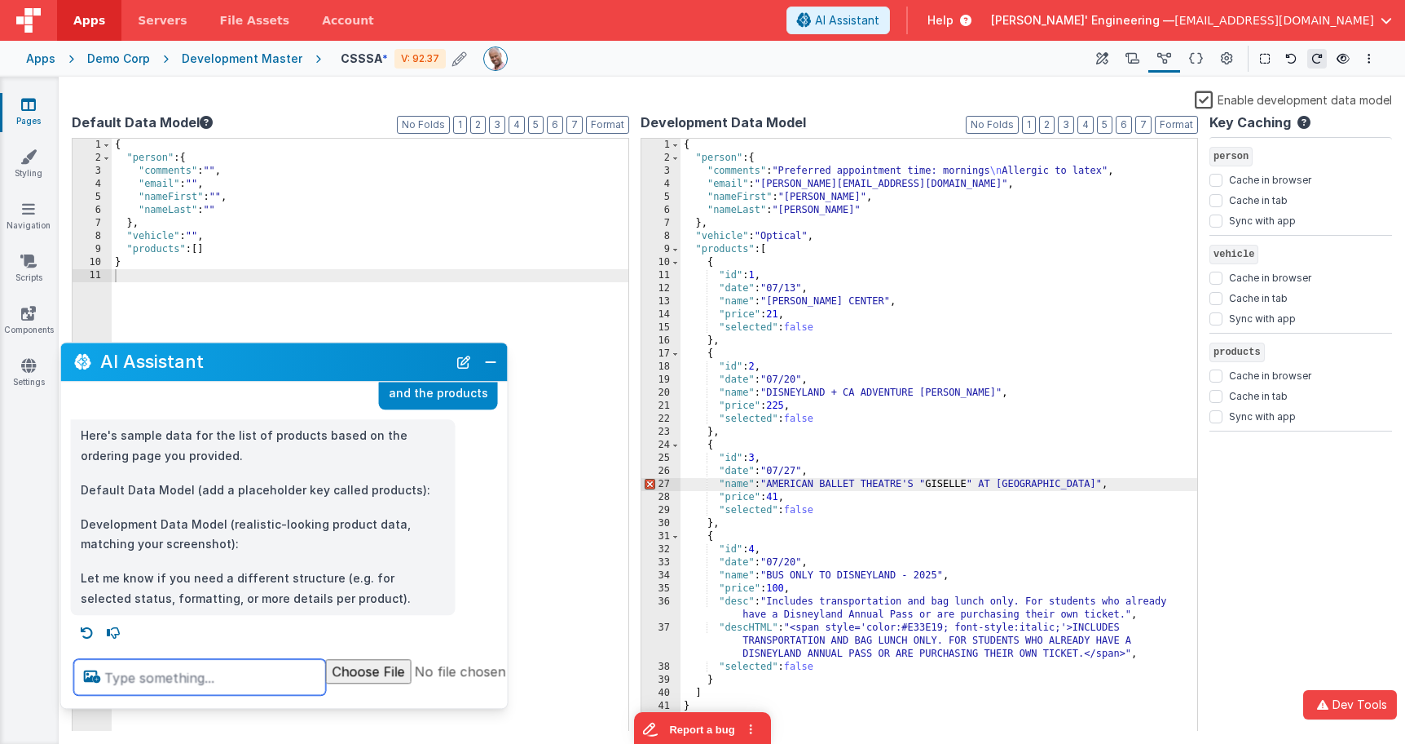
click at [237, 672] on textarea at bounding box center [200, 677] width 252 height 36
type textarea "check the json"
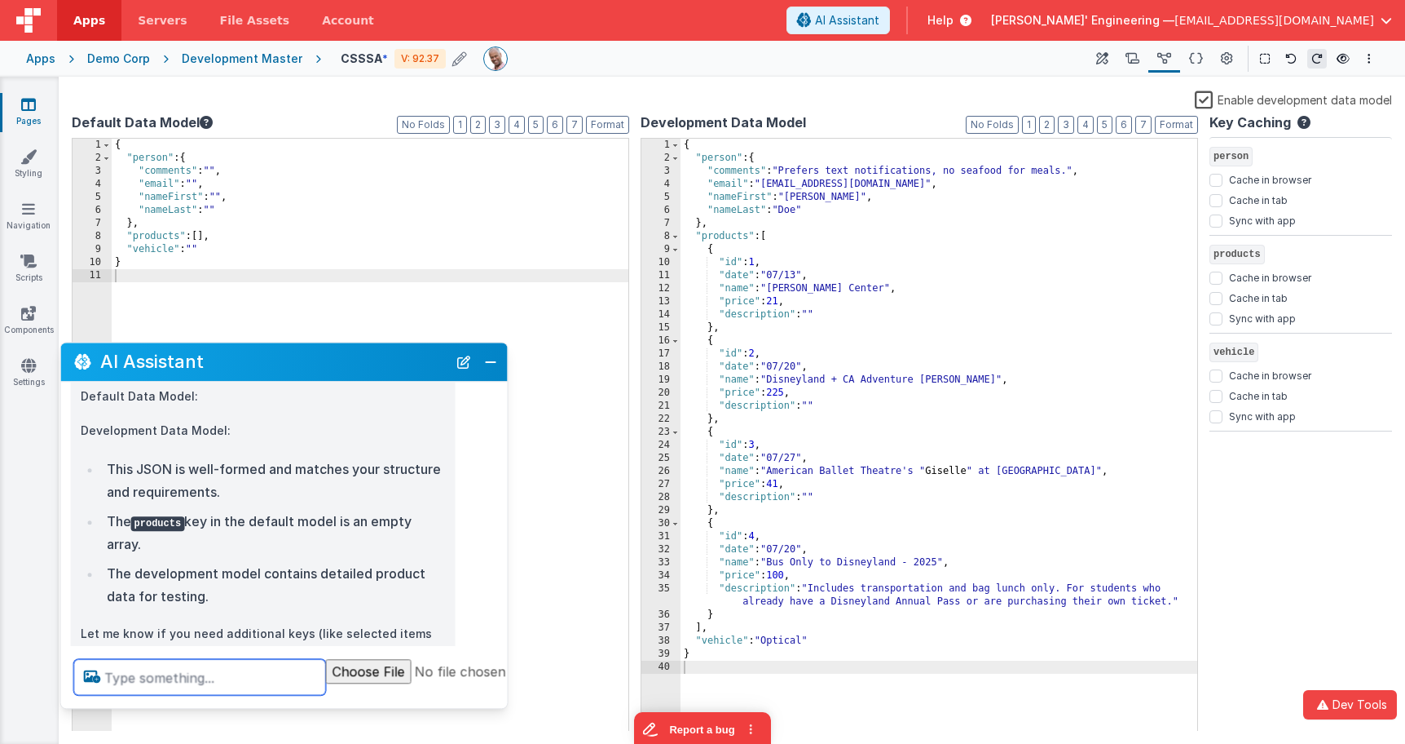
scroll to position [1144, 0]
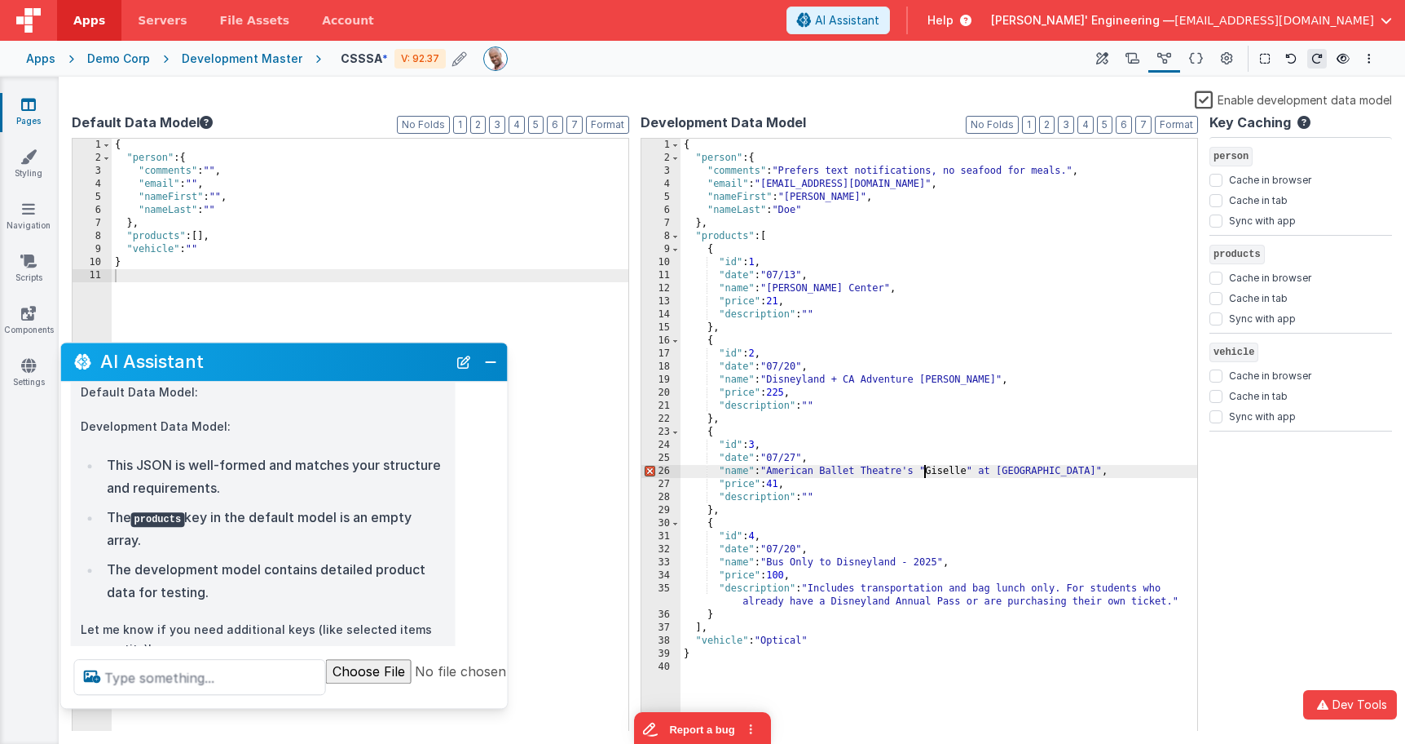
click at [925, 470] on div "{ "person" : { "comments" : "Prefers text notifications, no seafood for meals."…" at bounding box center [939, 448] width 517 height 619
click at [977, 471] on div "{ "person" : { "comments" : "Prefers text notifications, no seafood for meals."…" at bounding box center [939, 448] width 517 height 619
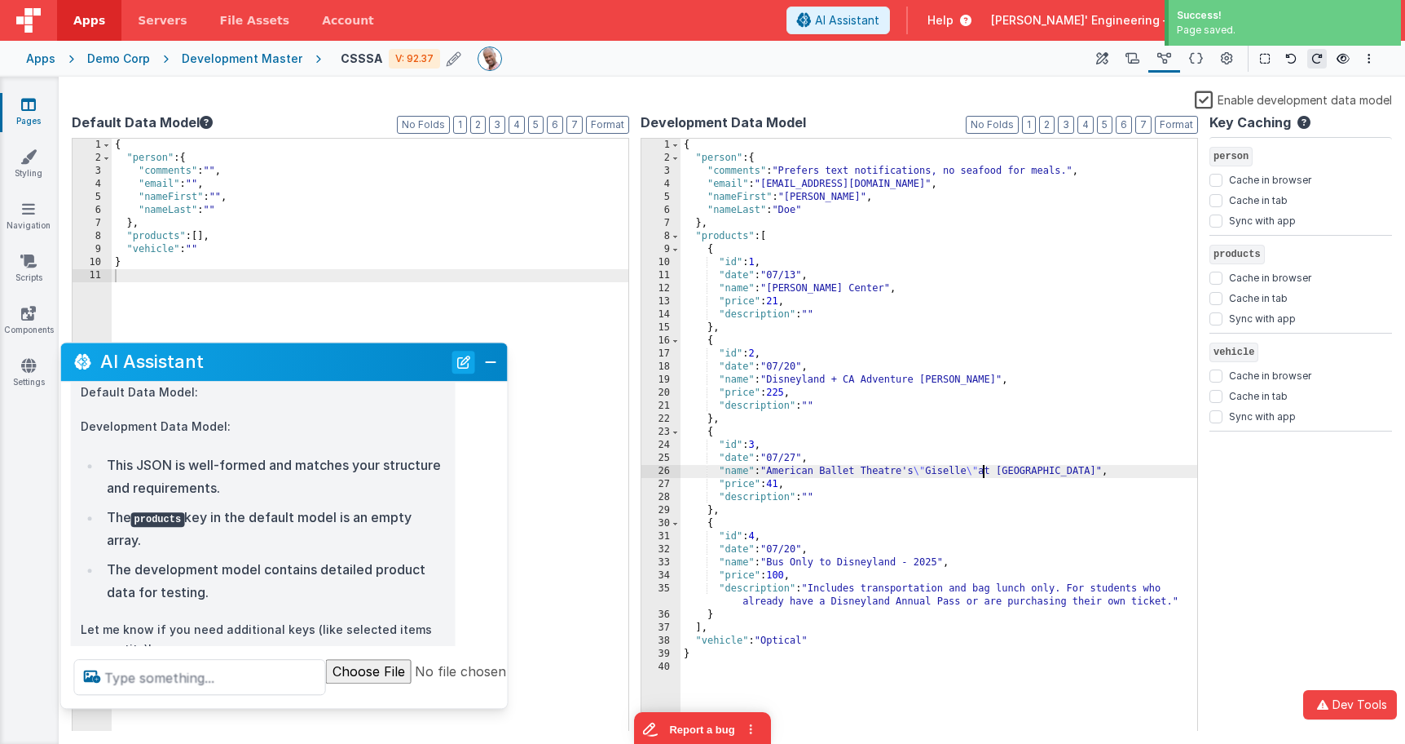
click at [470, 366] on button "New Chat" at bounding box center [463, 362] width 23 height 23
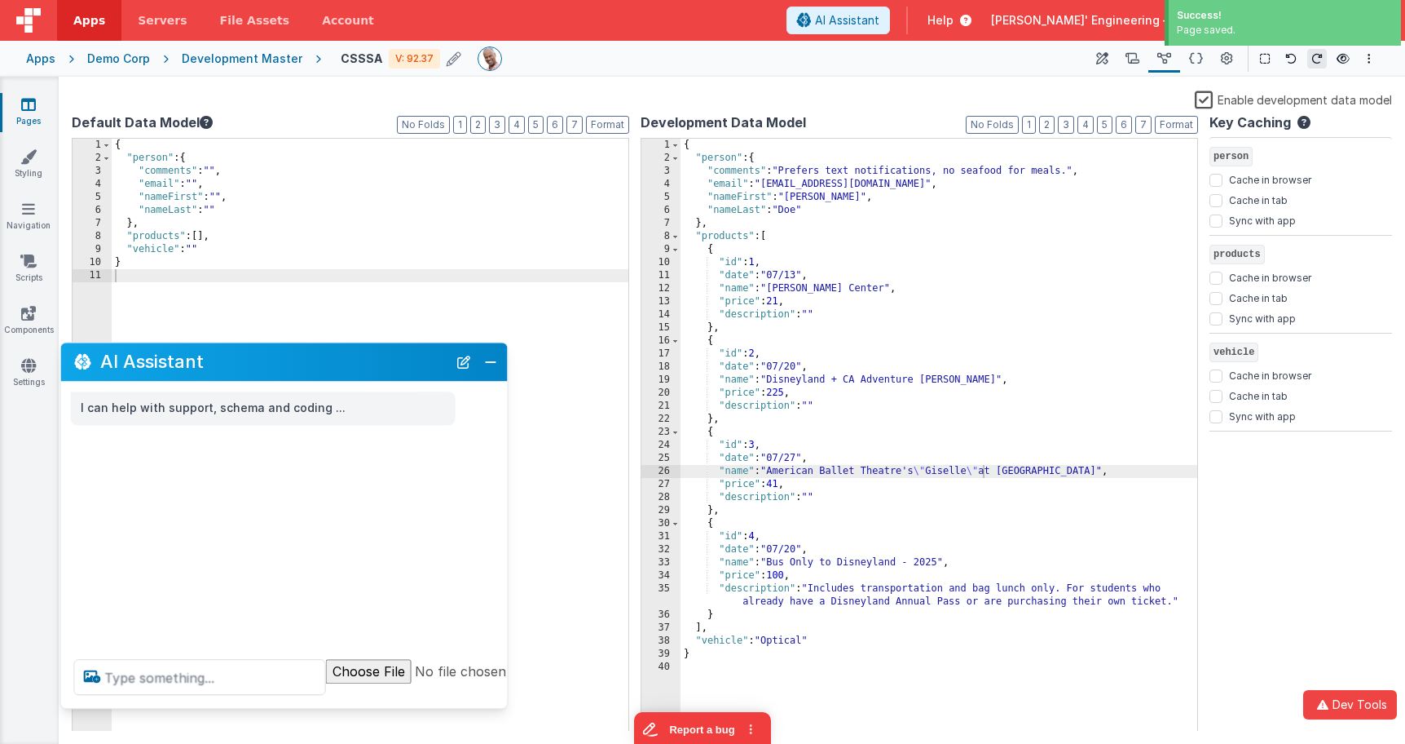
scroll to position [0, 0]
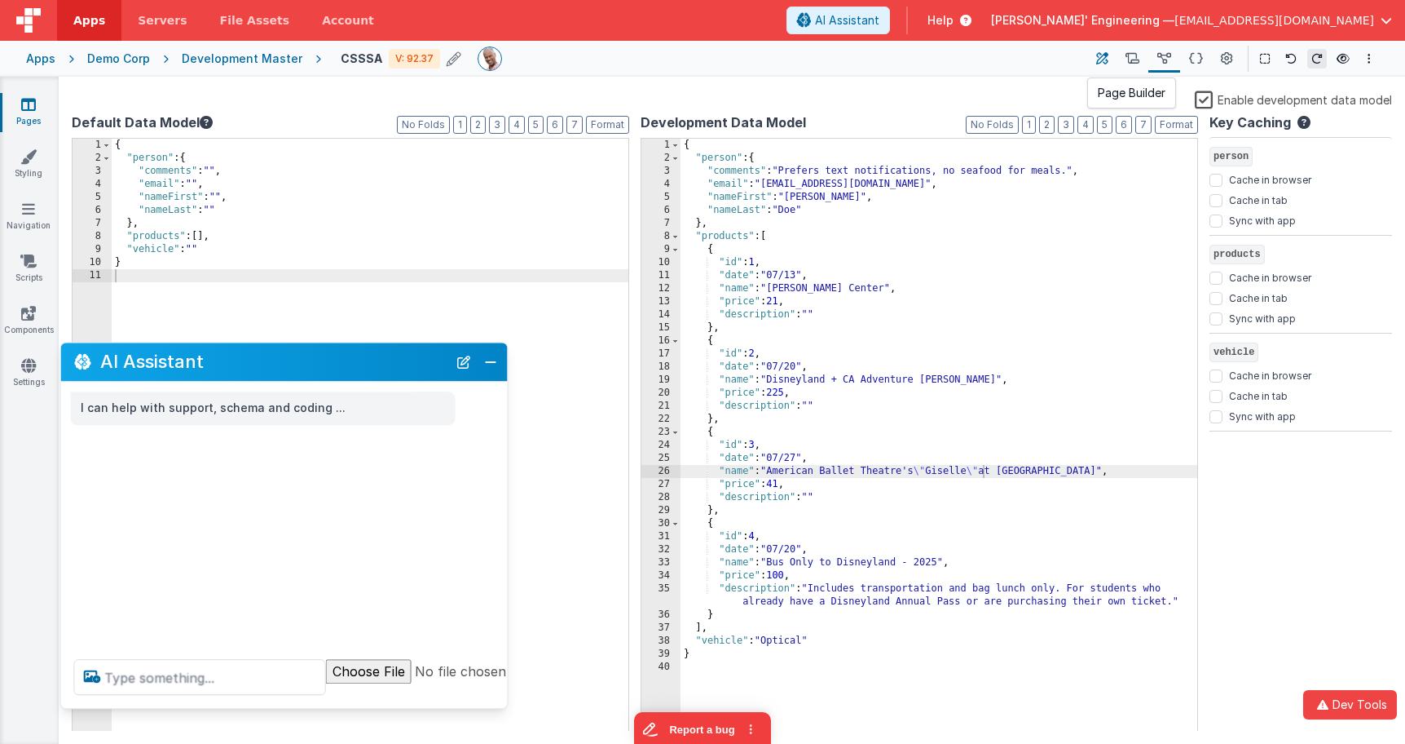
click at [1107, 56] on icon at bounding box center [1103, 59] width 12 height 17
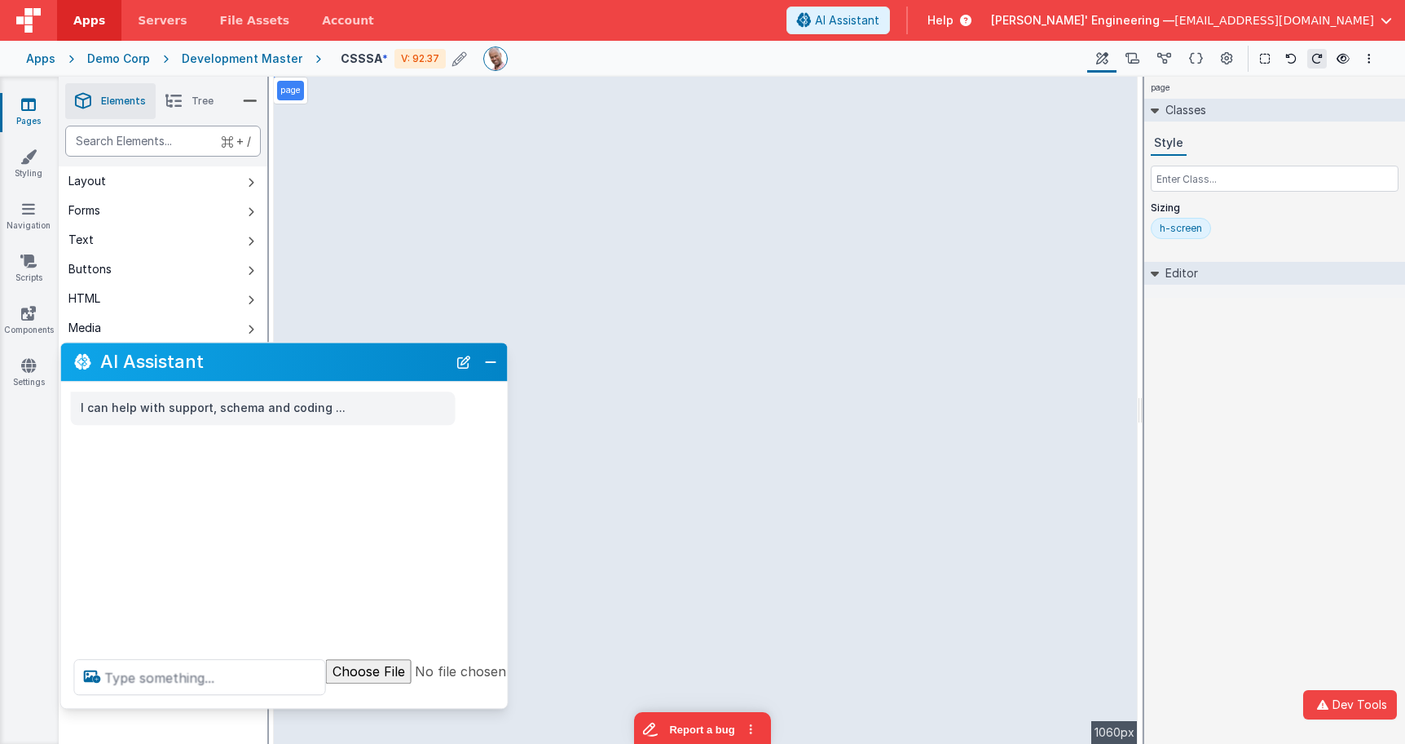
click at [183, 149] on div "text" at bounding box center [163, 141] width 196 height 31
type div "htm"
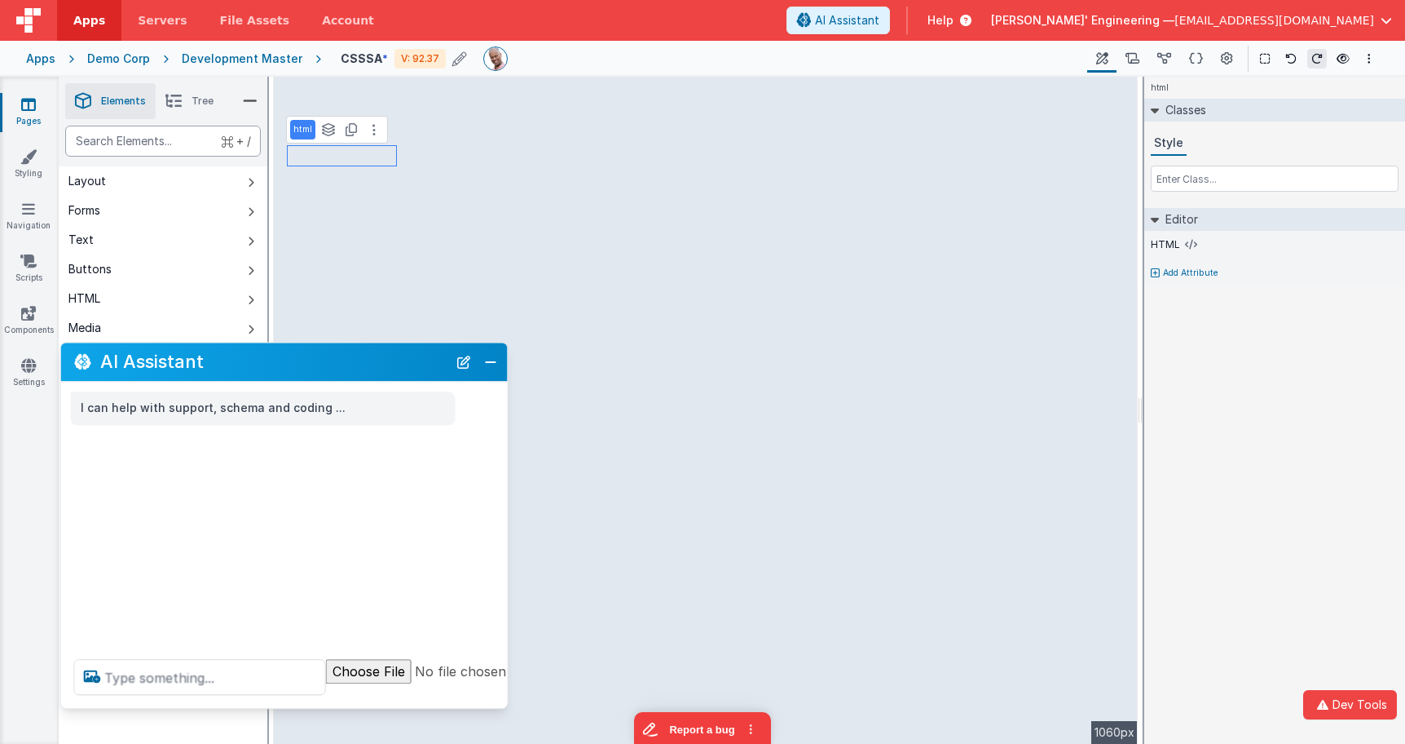
click at [186, 144] on div "text" at bounding box center [163, 141] width 196 height 31
type div "gr"
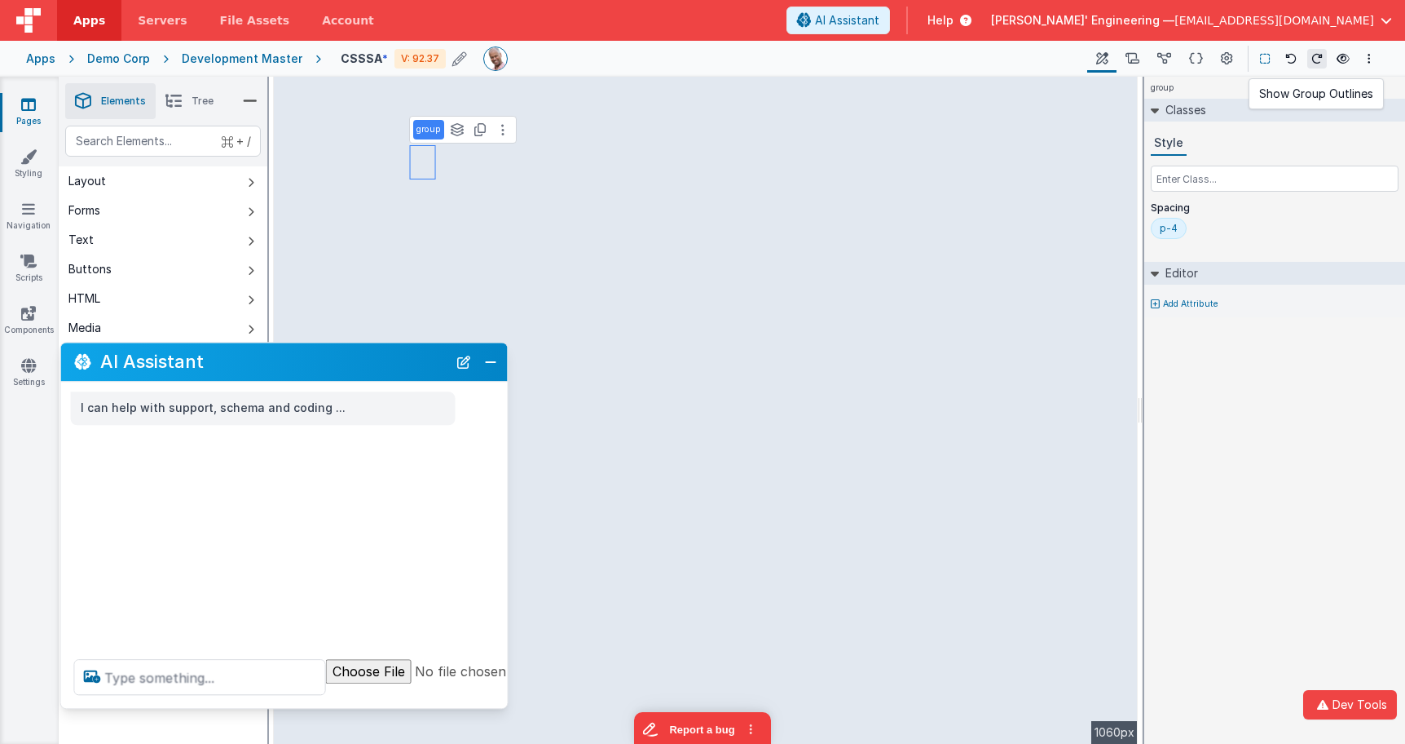
drag, startPoint x: 1369, startPoint y: 60, endPoint x: 1271, endPoint y: 62, distance: 97.8
click at [1122, 62] on div "Page Builder Named Actions Data Model Page Schema Page Settings Show Group Outl…" at bounding box center [1234, 59] width 292 height 28
click at [1122, 58] on icon at bounding box center [1265, 58] width 10 height 11
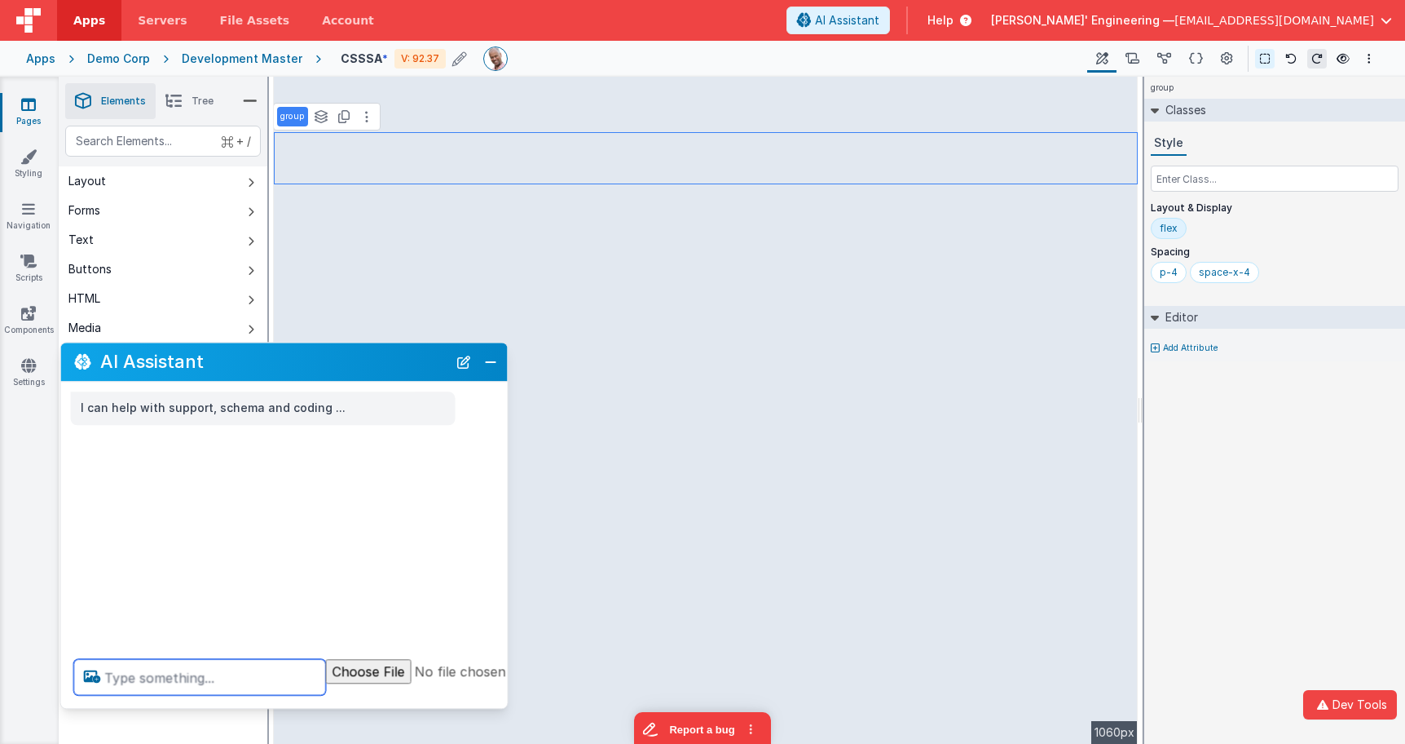
click at [246, 676] on textarea at bounding box center [200, 677] width 252 height 36
paste textarea "g"
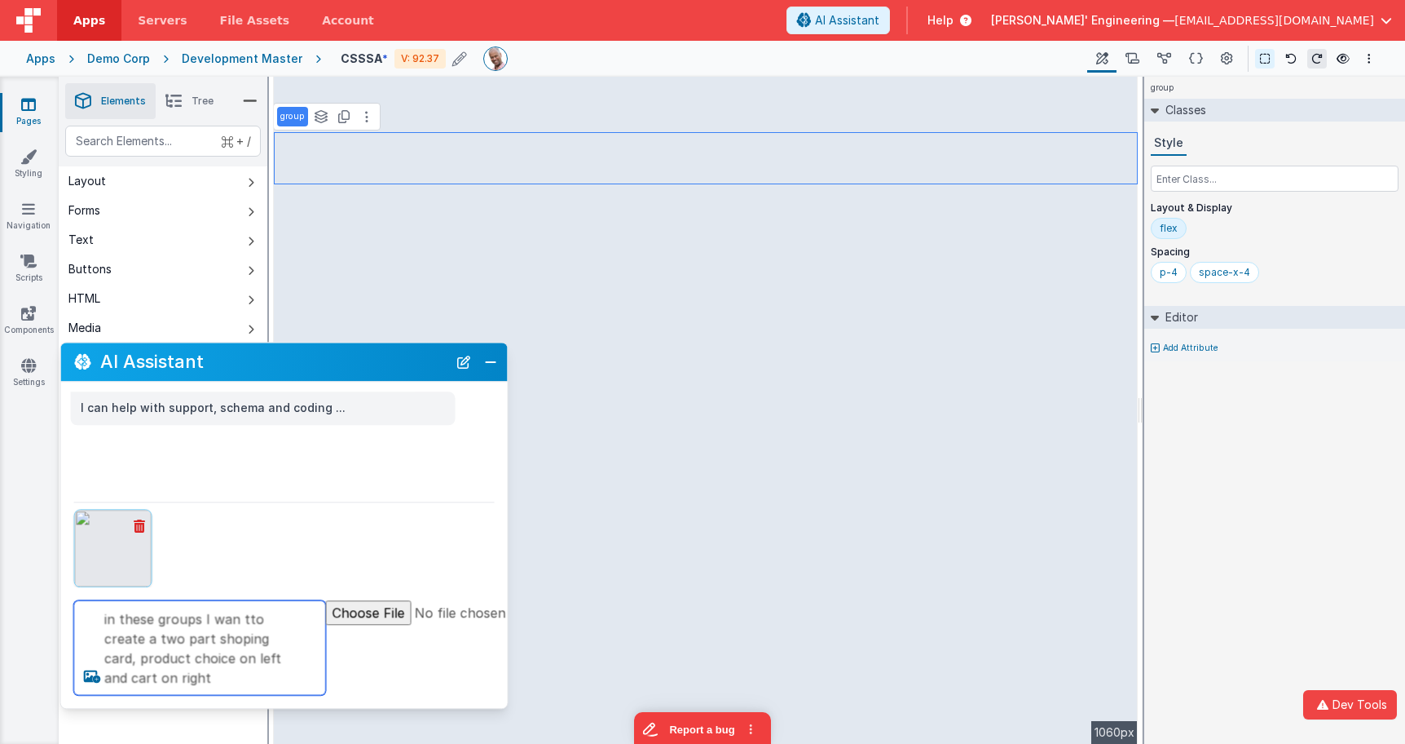
type textarea "in these groups I wan tto create a two part shoping card, product choice on lef…"
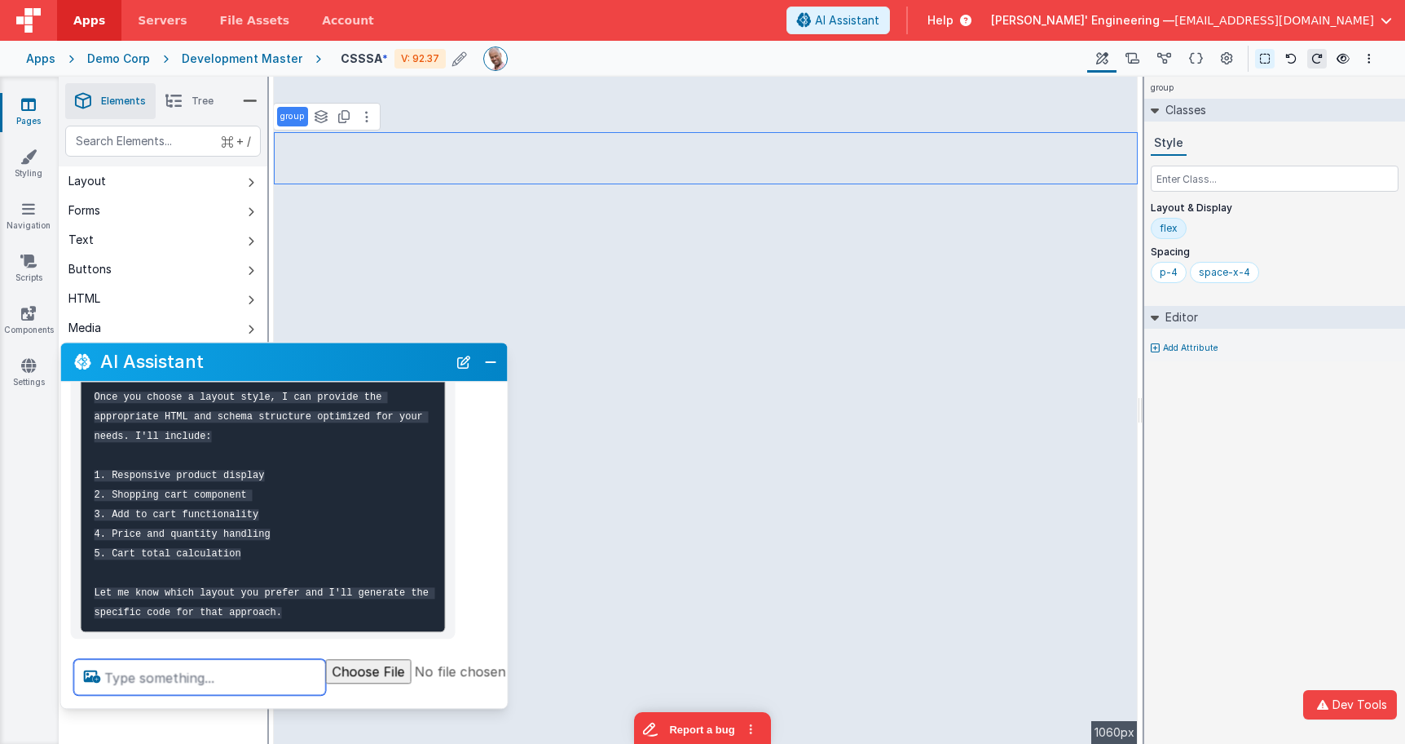
scroll to position [509, 0]
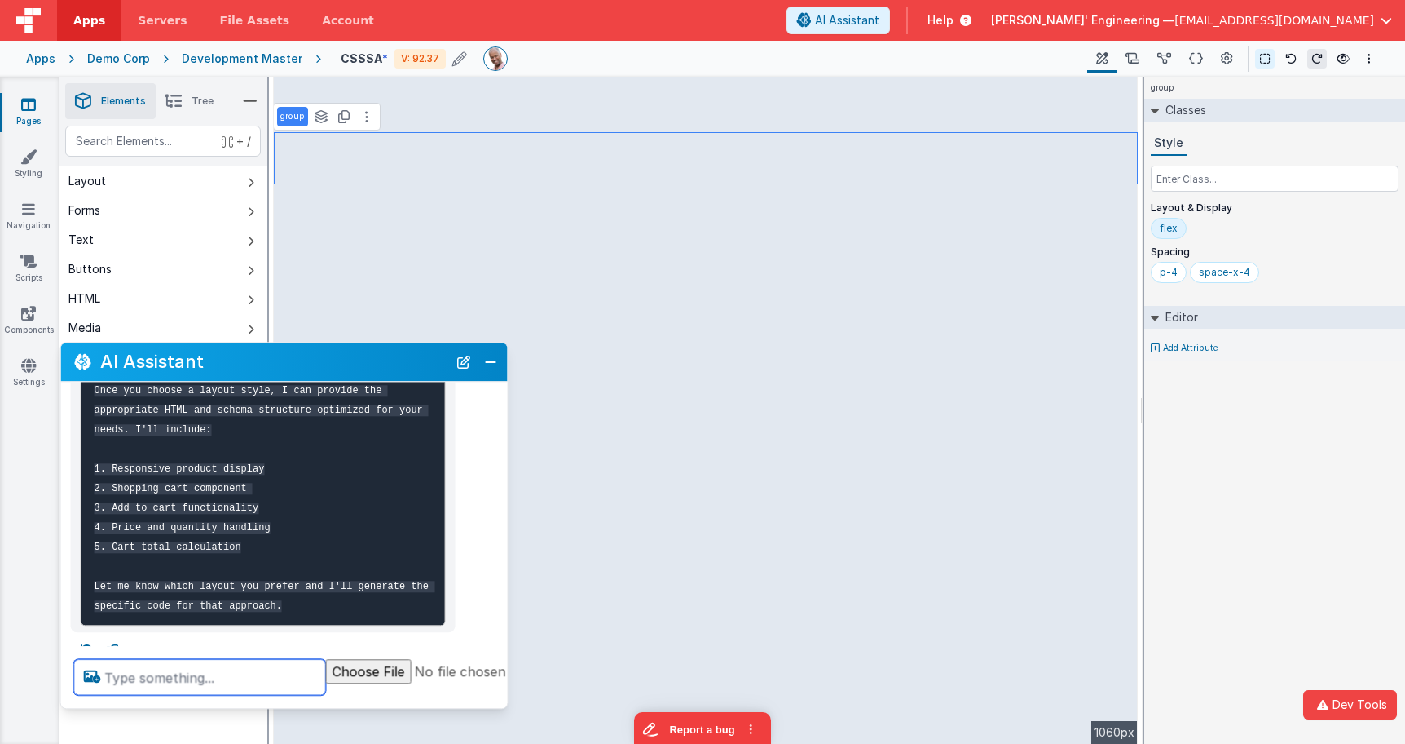
click at [241, 681] on textarea at bounding box center [200, 677] width 252 height 36
type textarea "two html parts"
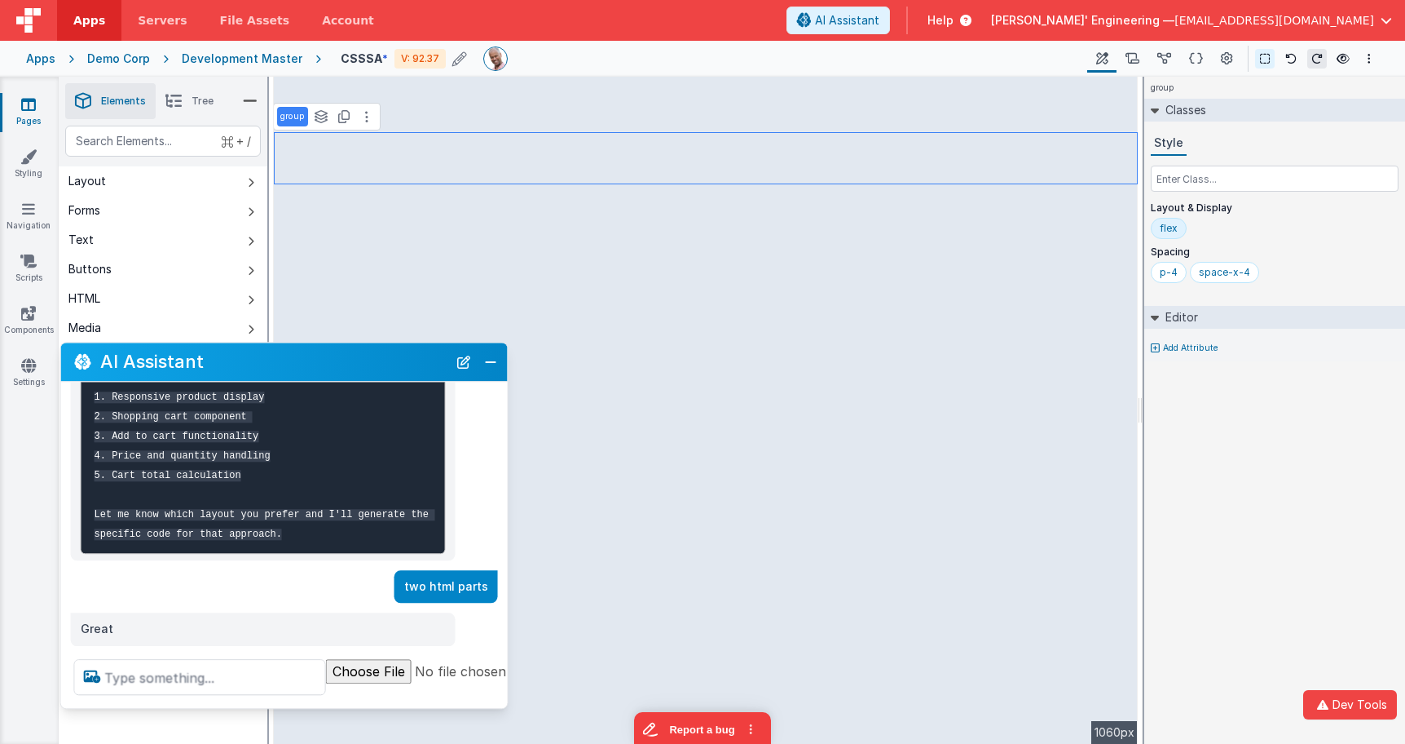
scroll to position [599, 0]
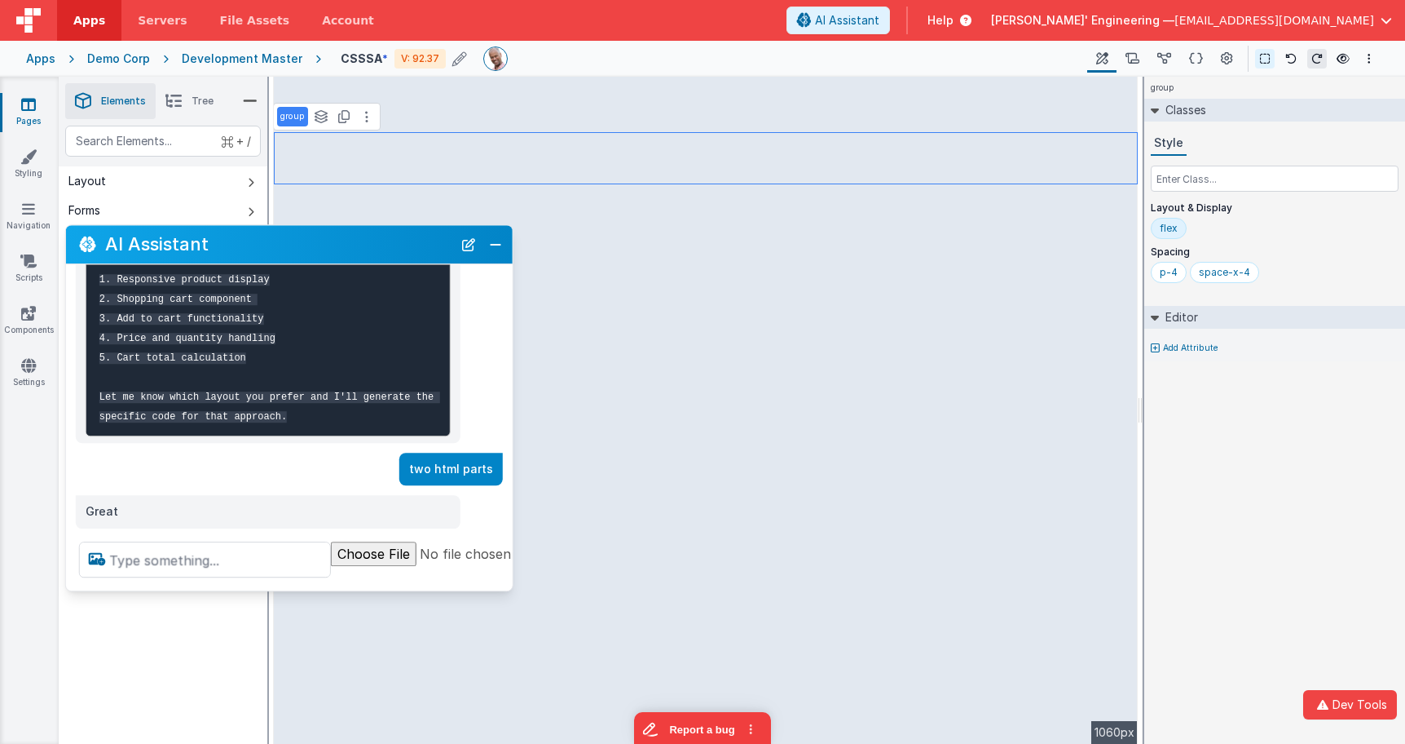
drag, startPoint x: 228, startPoint y: 357, endPoint x: 233, endPoint y: 239, distance: 118.3
click at [233, 239] on h2 "AI Assistant" at bounding box center [278, 245] width 347 height 20
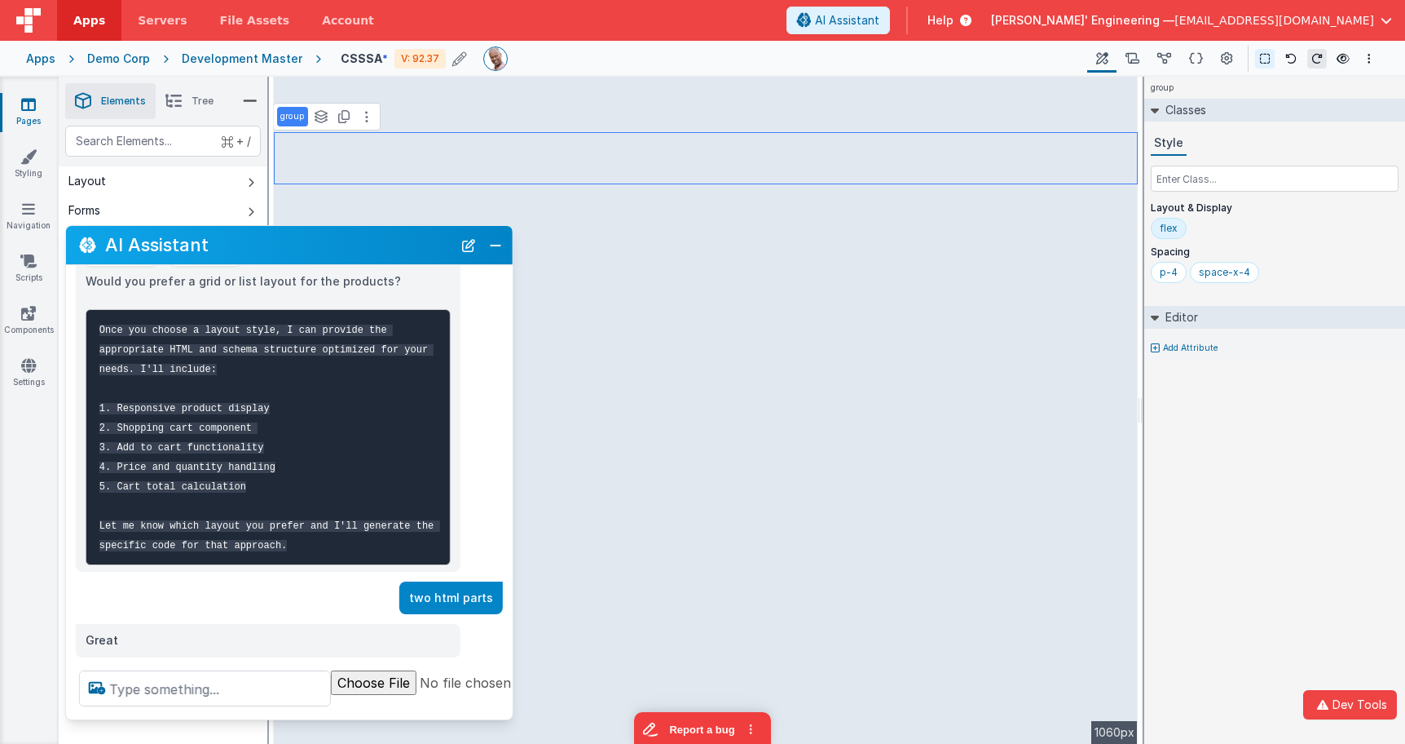
drag, startPoint x: 265, startPoint y: 588, endPoint x: 263, endPoint y: 708, distance: 120.7
click at [263, 715] on div at bounding box center [343, 688] width 555 height 62
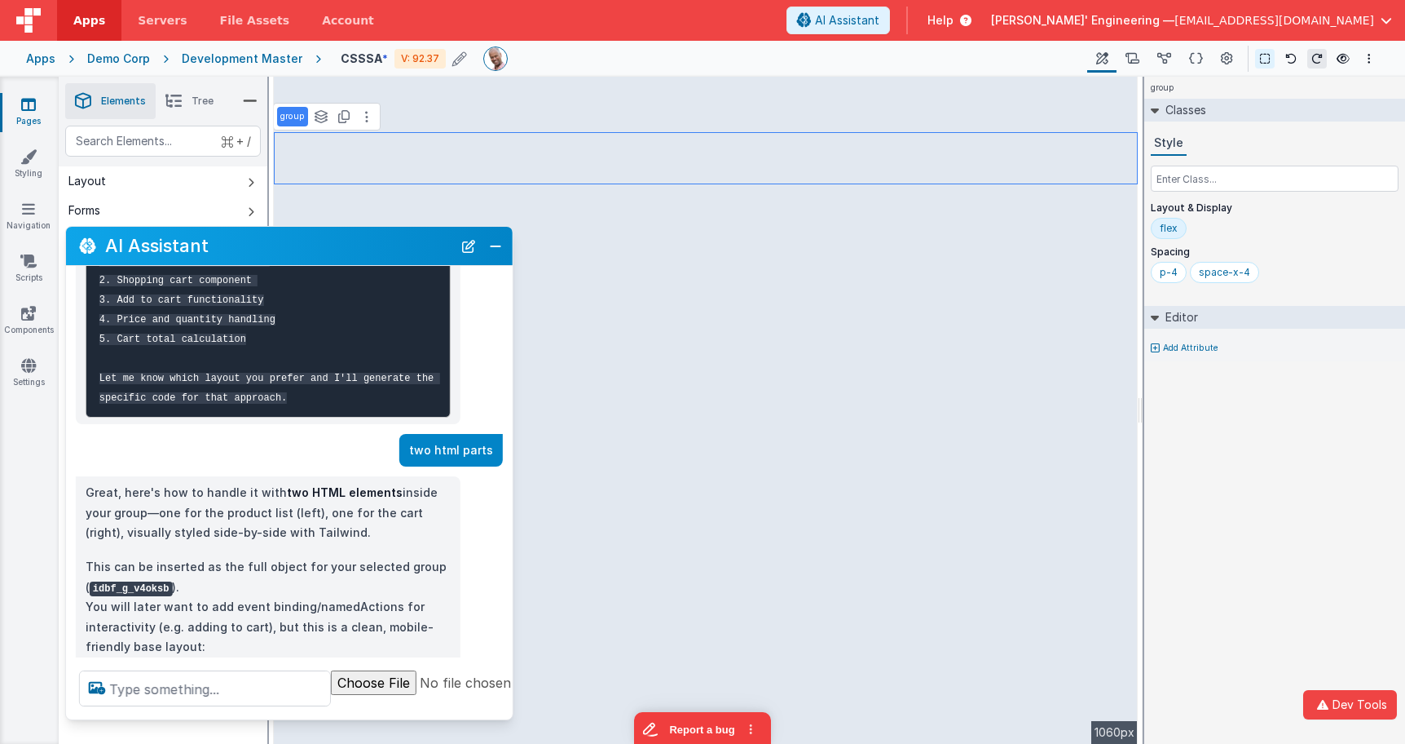
scroll to position [626, 0]
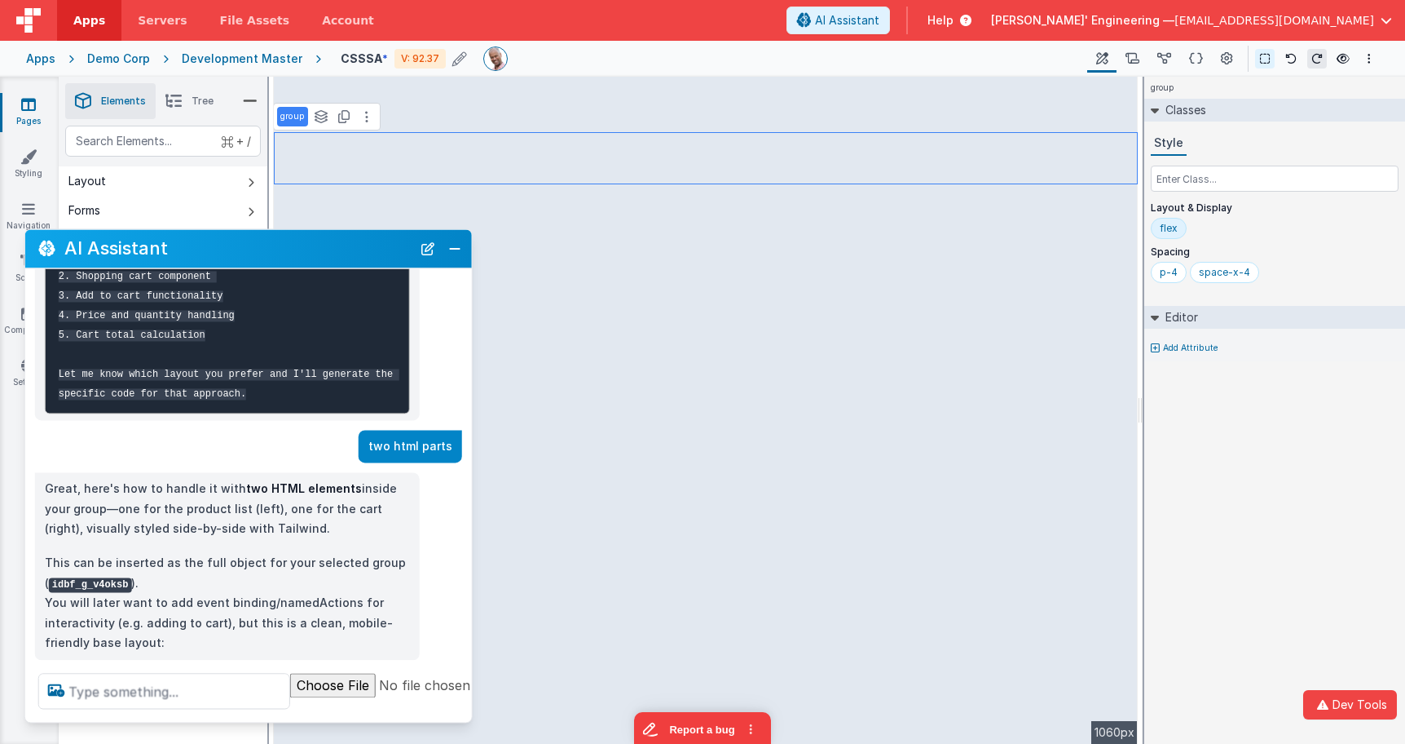
drag, startPoint x: 245, startPoint y: 249, endPoint x: 206, endPoint y: 249, distance: 39.1
click at [206, 249] on h2 "AI Assistant" at bounding box center [237, 249] width 347 height 20
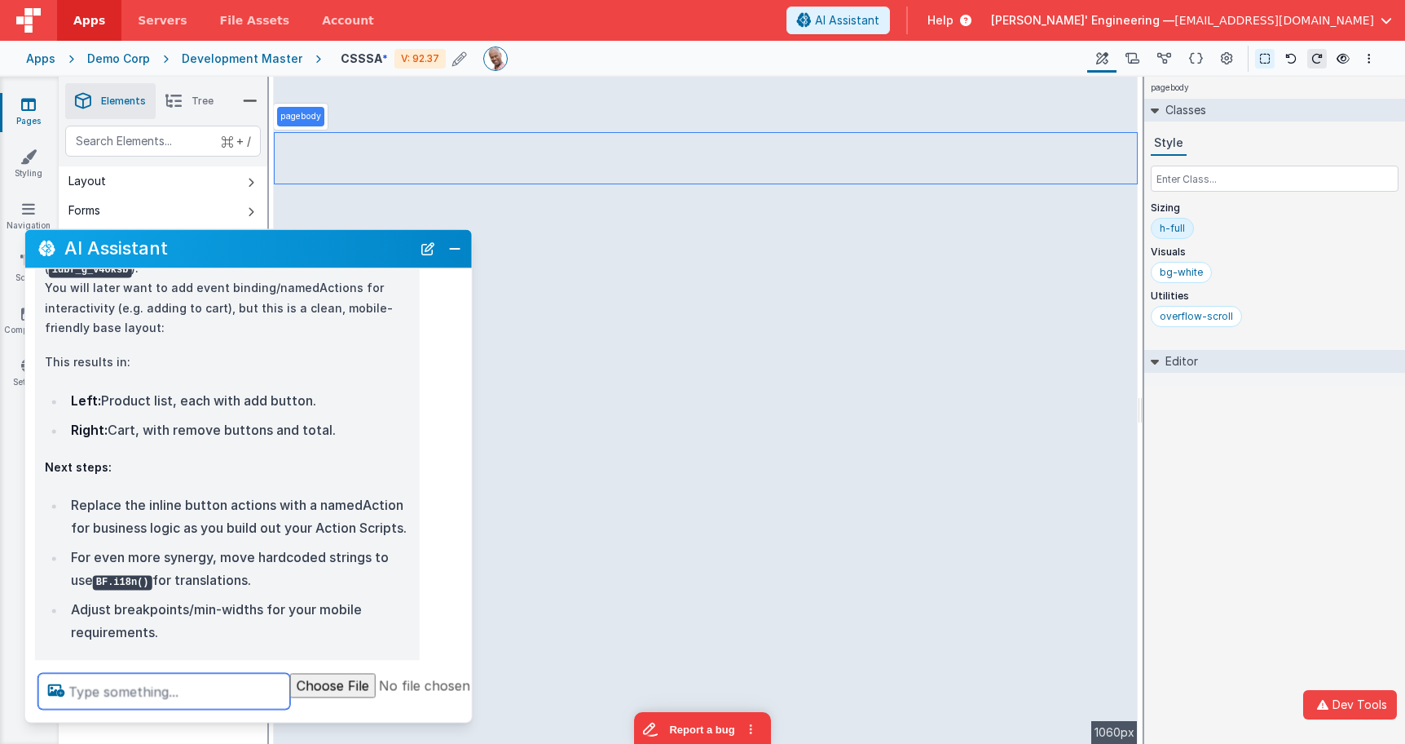
scroll to position [968, 0]
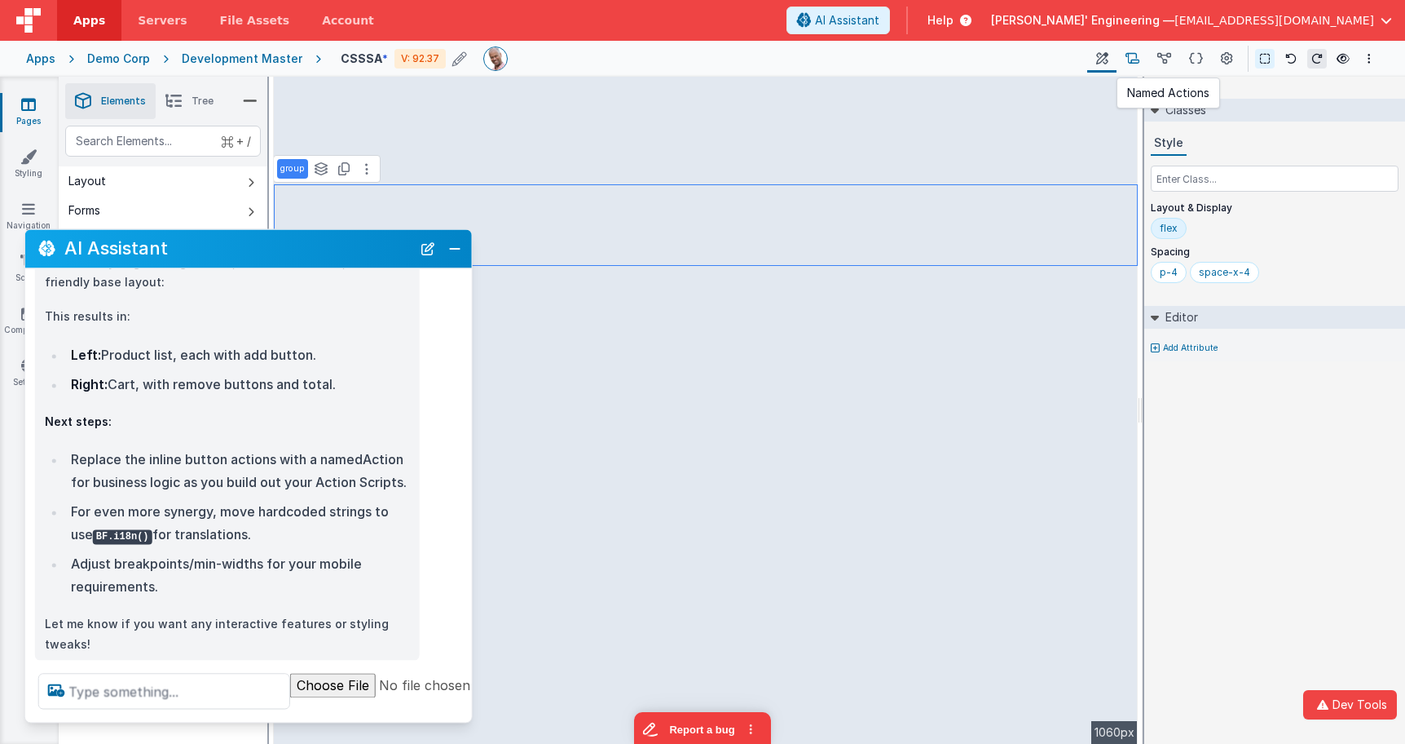
click at [1122, 64] on icon at bounding box center [1133, 59] width 14 height 17
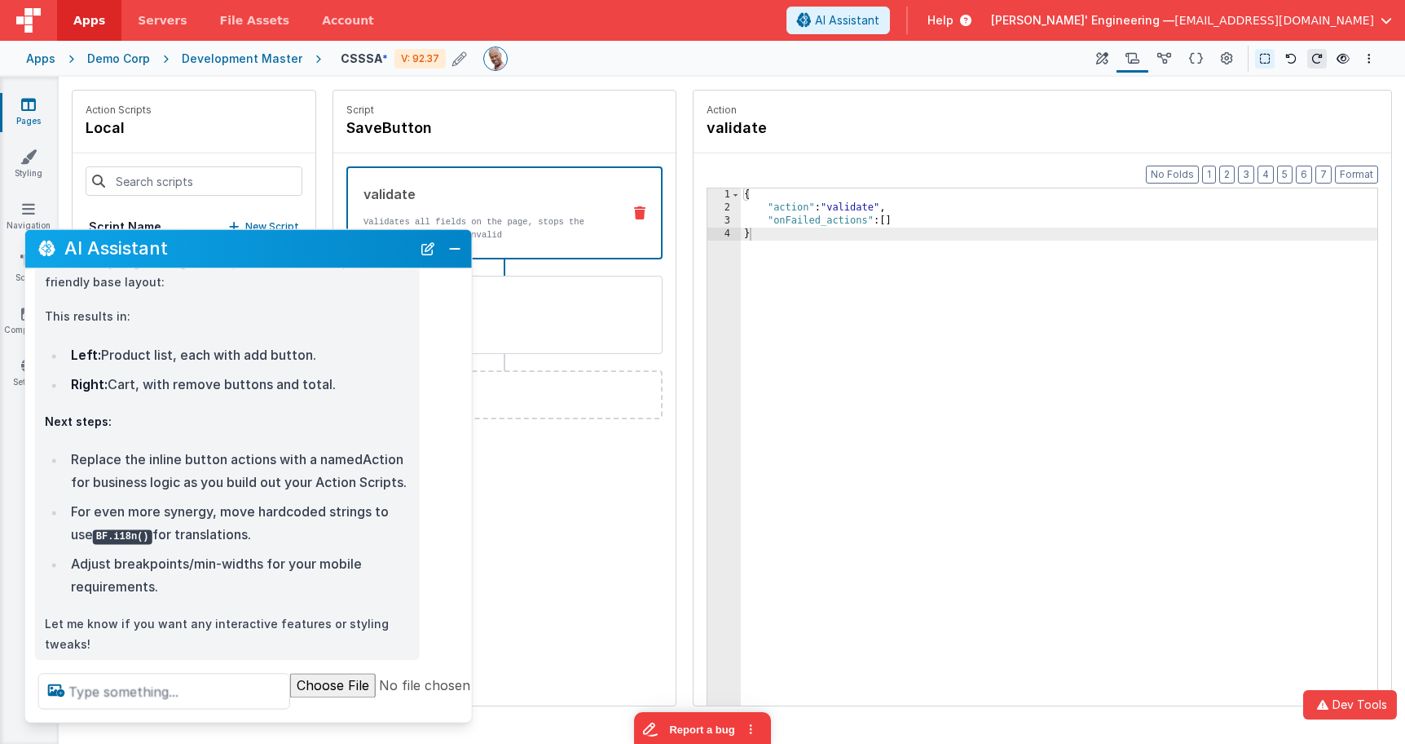
drag, startPoint x: 1107, startPoint y: 59, endPoint x: 932, endPoint y: 73, distance: 175.9
click at [1107, 59] on icon at bounding box center [1103, 59] width 12 height 17
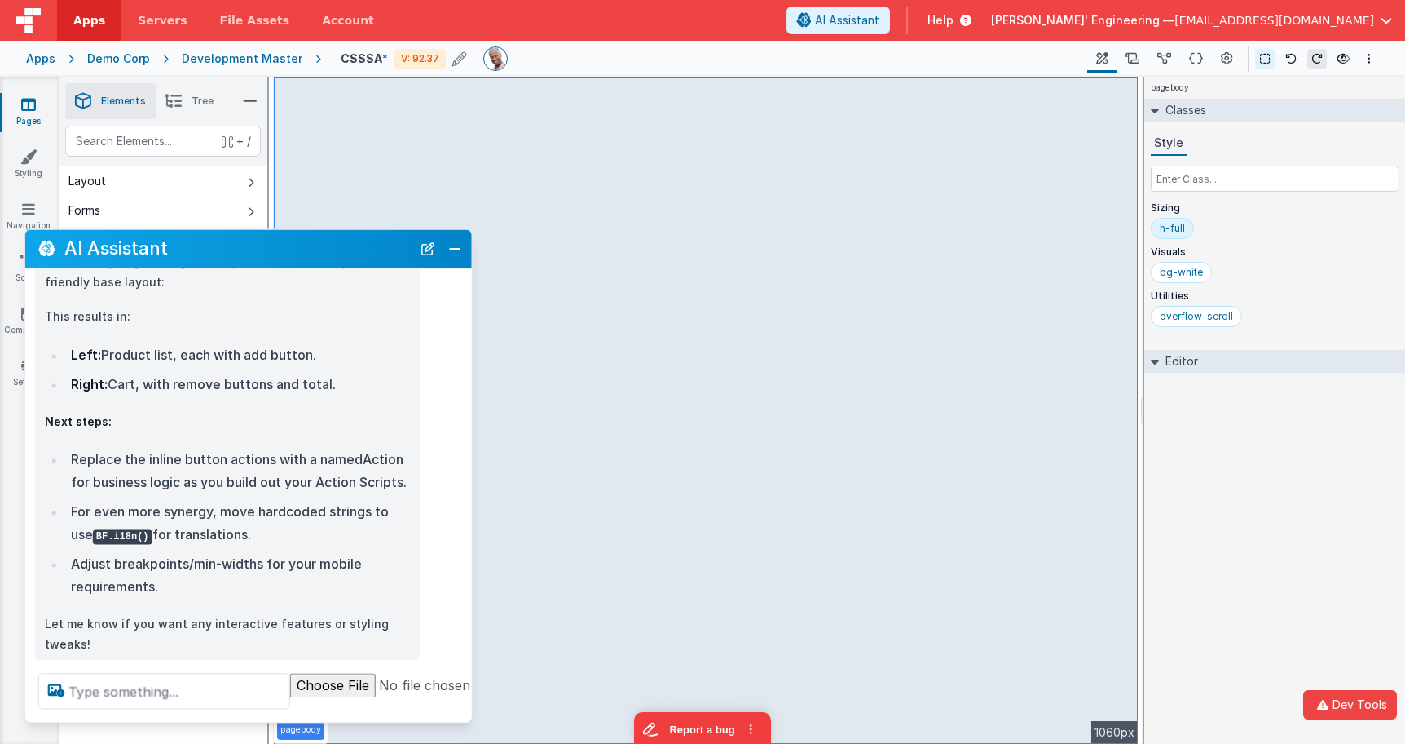
drag, startPoint x: 211, startPoint y: 113, endPoint x: 202, endPoint y: 108, distance: 9.9
click at [211, 111] on li "Tree" at bounding box center [190, 101] width 68 height 36
drag, startPoint x: 192, startPoint y: 106, endPoint x: 192, endPoint y: 115, distance: 9.0
click at [192, 105] on span "Tree" at bounding box center [203, 101] width 22 height 13
click at [129, 162] on p "Page Body" at bounding box center [174, 159] width 187 height 13
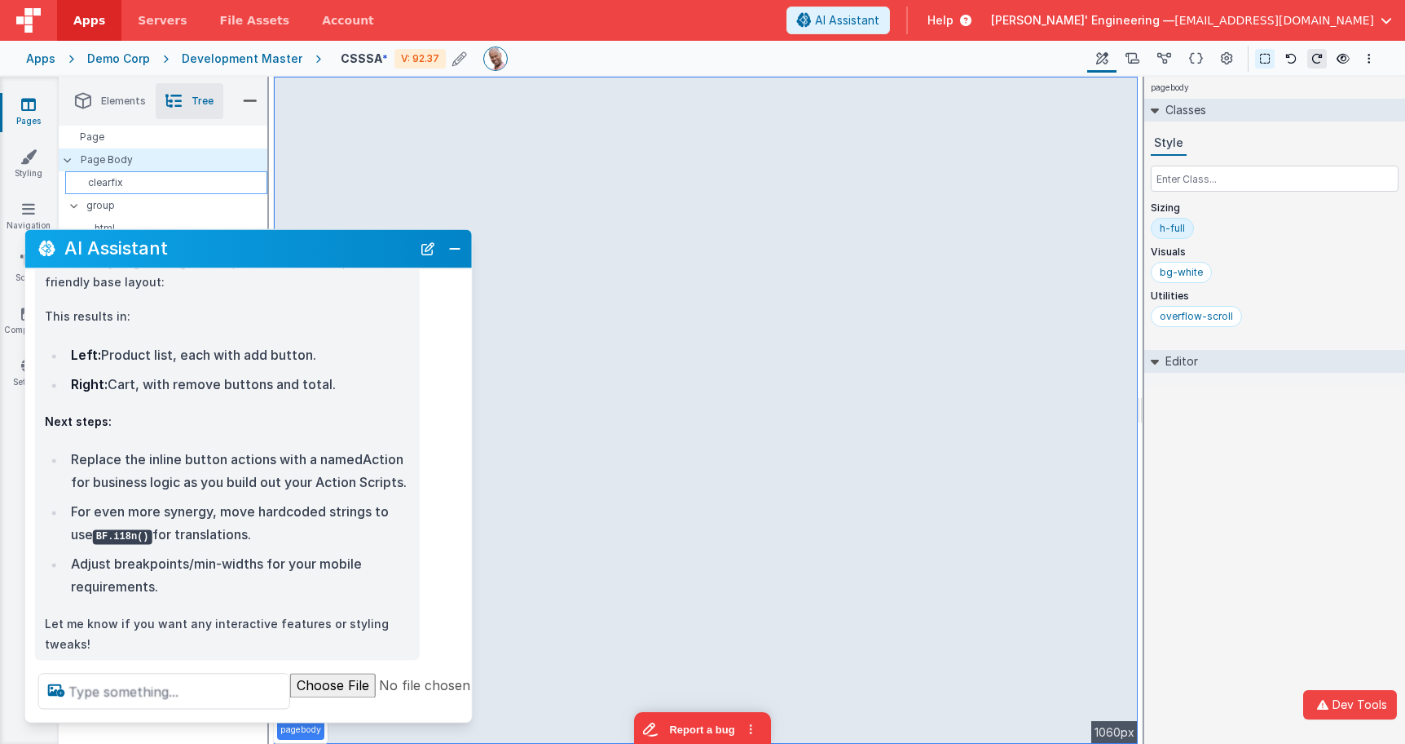
click at [126, 173] on div "clearfix" at bounding box center [166, 182] width 202 height 23
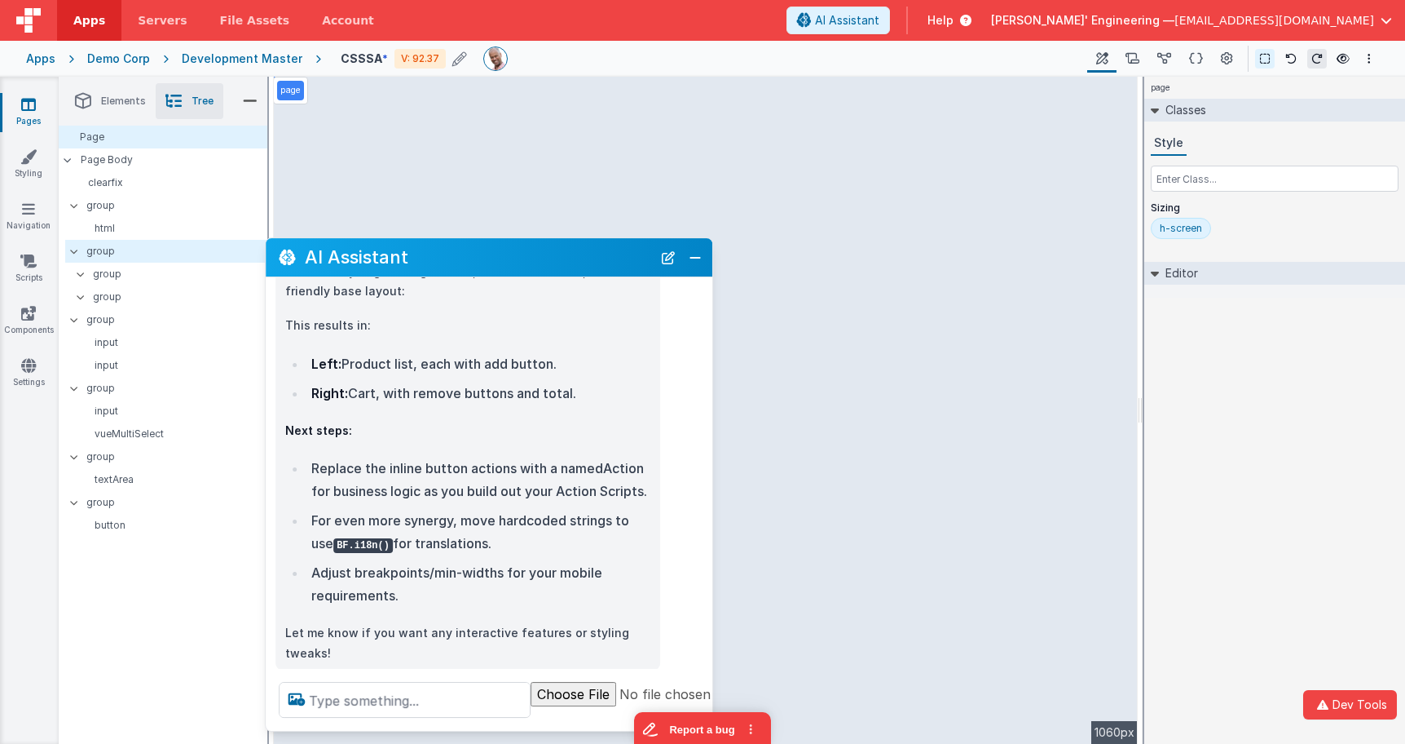
drag, startPoint x: 168, startPoint y: 247, endPoint x: 456, endPoint y: 269, distance: 288.6
click at [456, 267] on h2 "AI Assistant" at bounding box center [478, 258] width 347 height 20
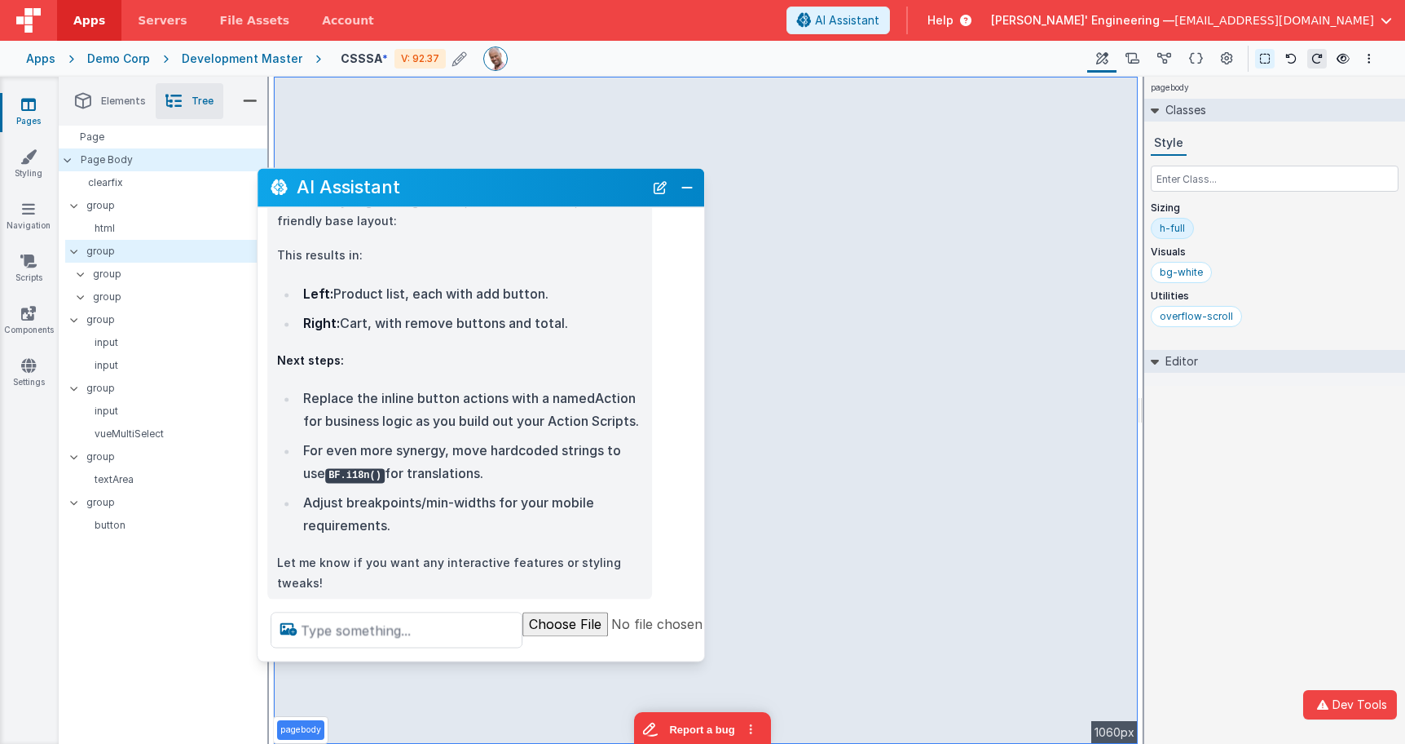
drag, startPoint x: 648, startPoint y: 284, endPoint x: 460, endPoint y: 192, distance: 209.3
click at [460, 192] on h2 "AI Assistant" at bounding box center [470, 188] width 347 height 20
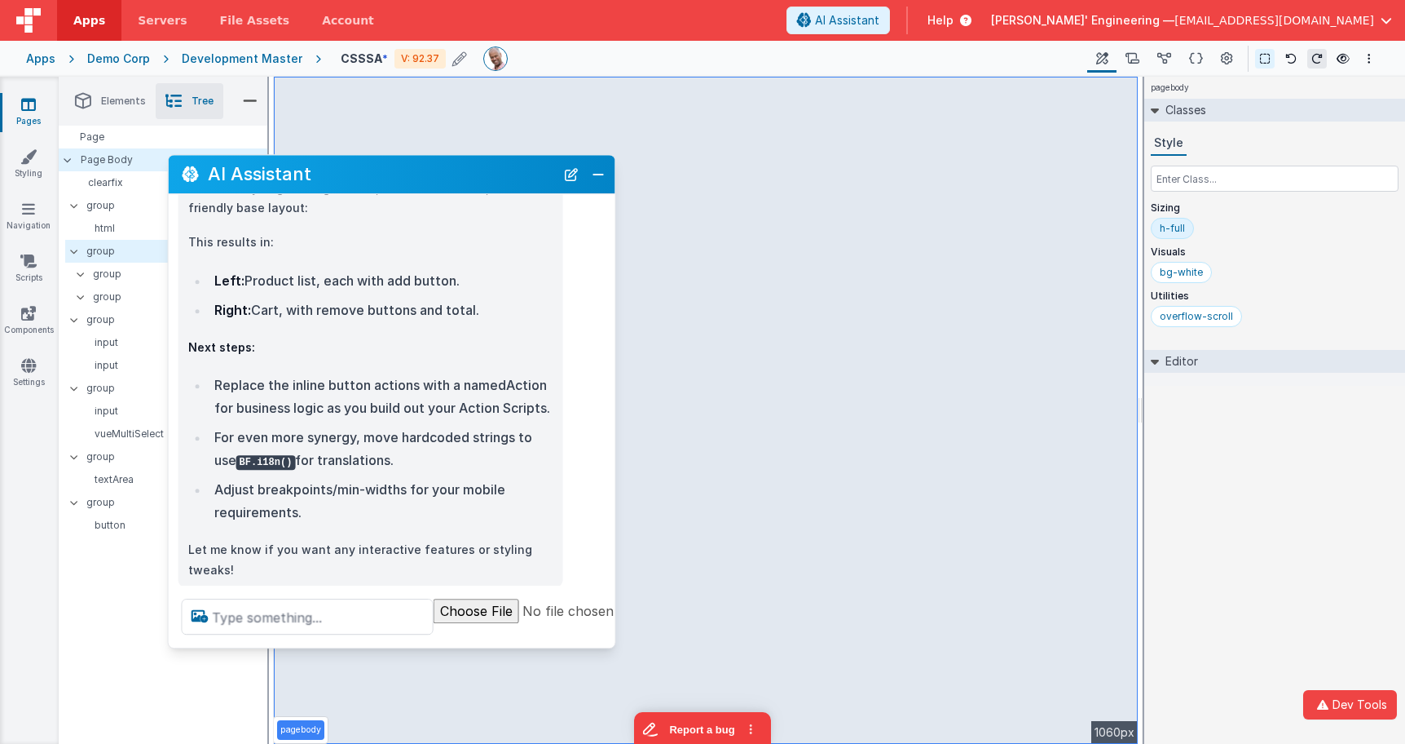
drag, startPoint x: 457, startPoint y: 192, endPoint x: 356, endPoint y: 175, distance: 101.6
click at [356, 175] on h2 "AI Assistant" at bounding box center [381, 175] width 347 height 20
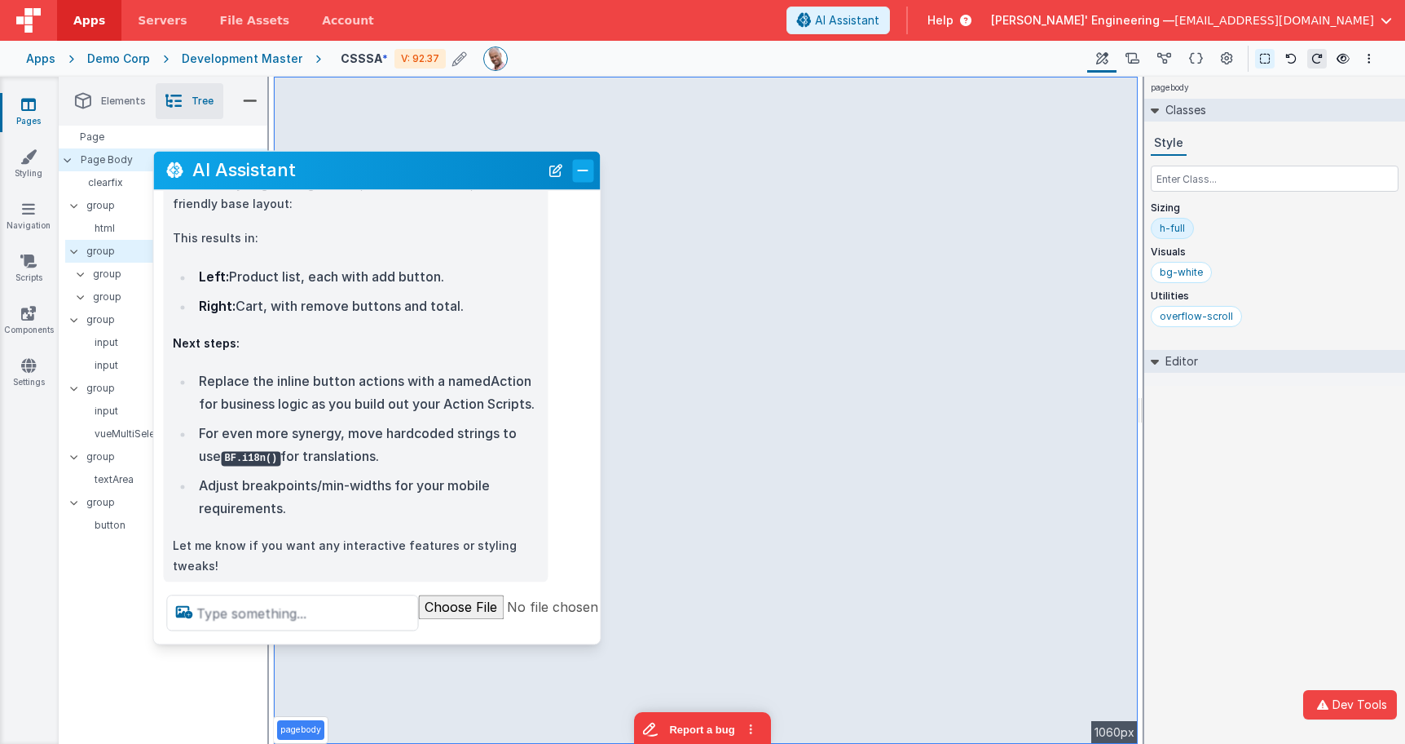
click at [580, 179] on button "Close" at bounding box center [582, 170] width 21 height 23
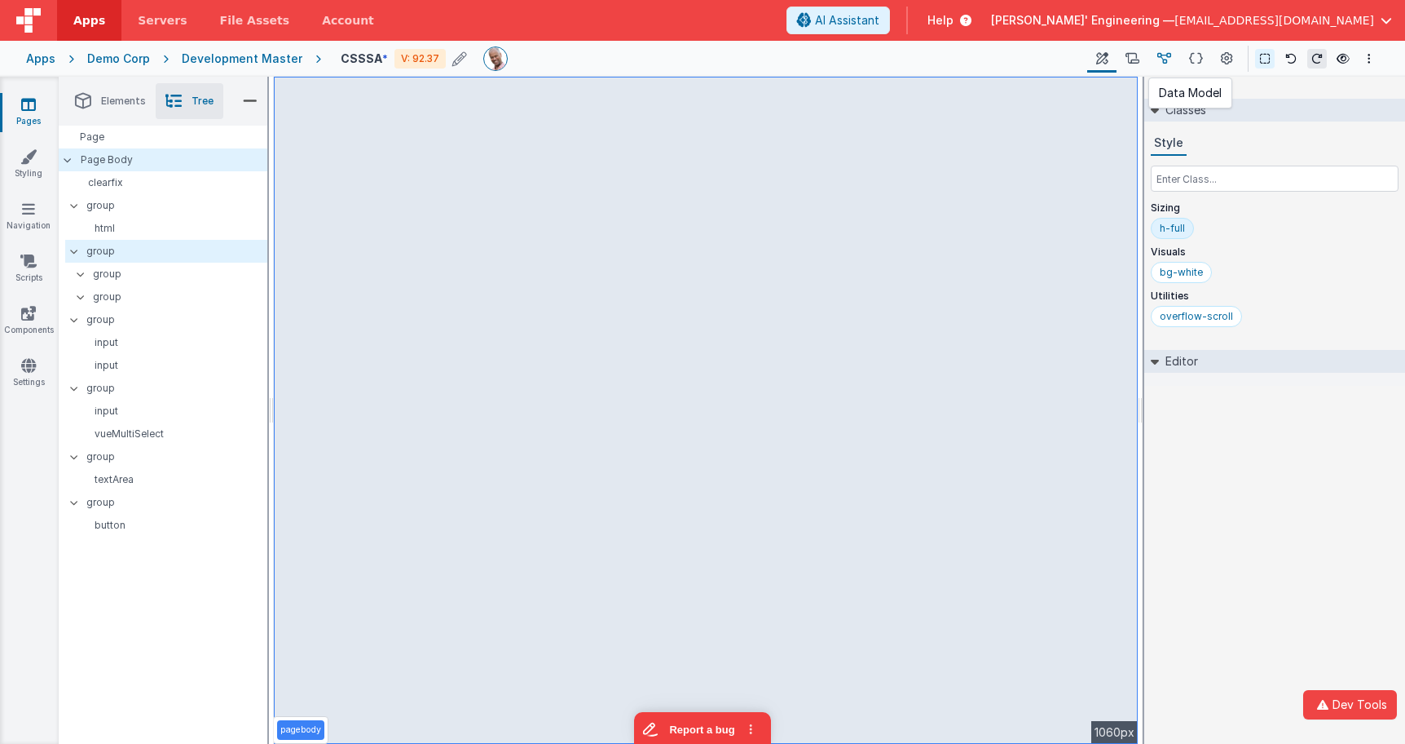
click at [1122, 60] on icon at bounding box center [1165, 59] width 14 height 17
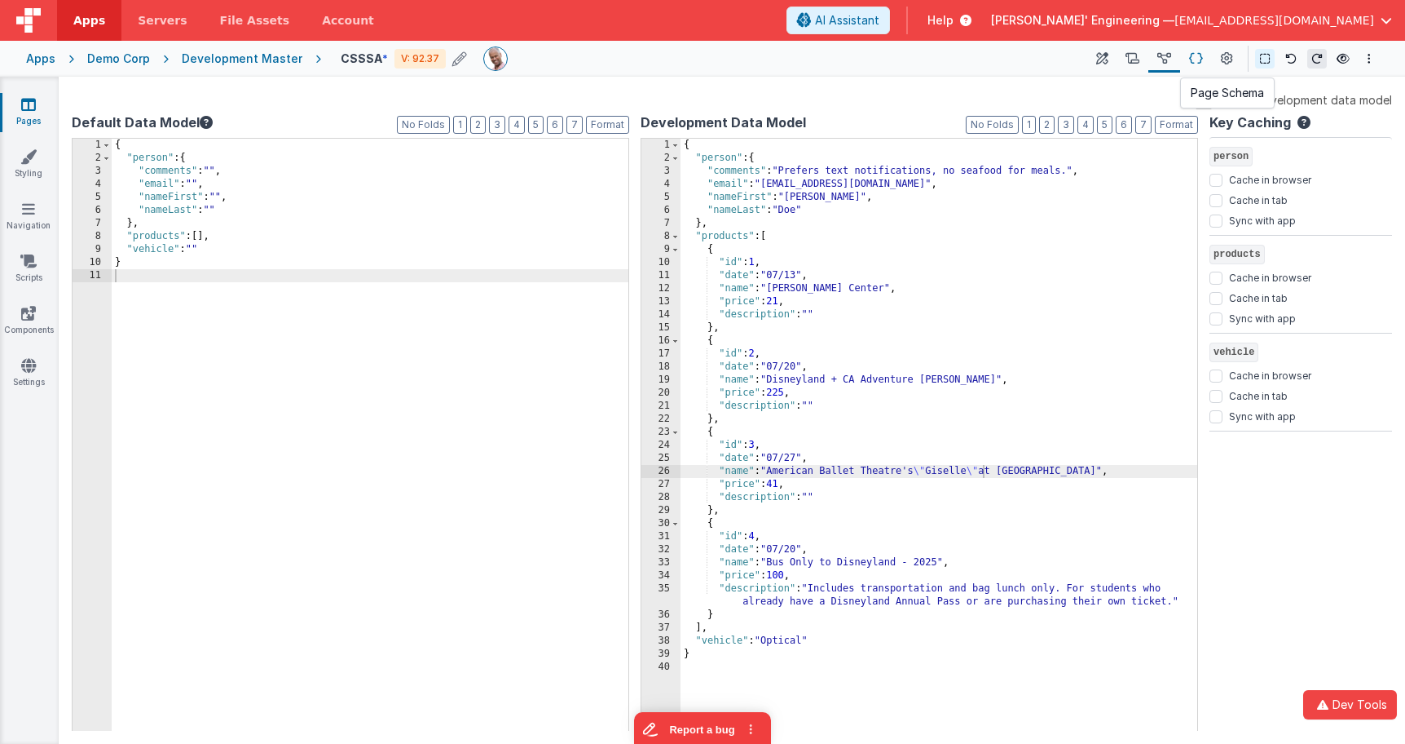
click at [1122, 58] on icon at bounding box center [1196, 59] width 14 height 17
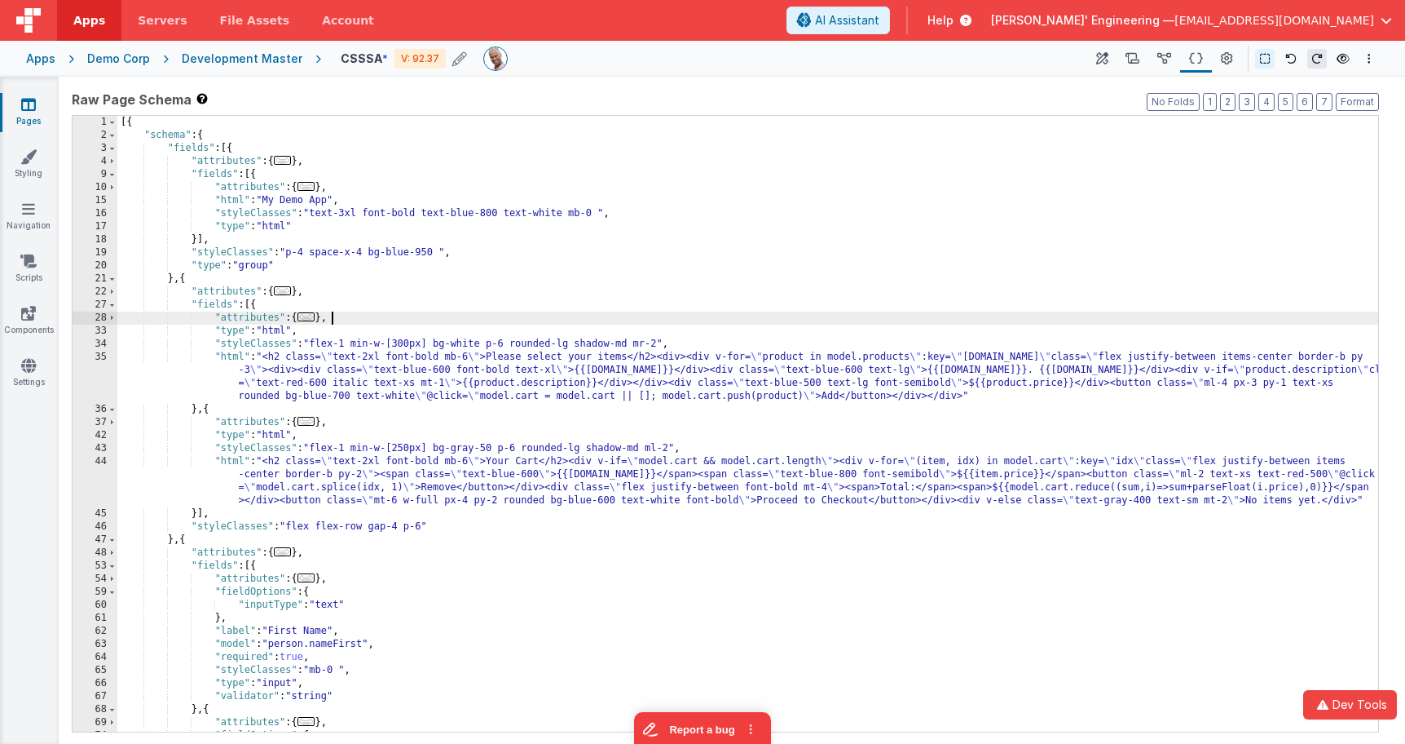
click at [516, 315] on div "[{ "schema" : { "fields" : [{ "attributes" : { ... } , "fields" : [{ "attribute…" at bounding box center [747, 437] width 1261 height 642
drag, startPoint x: 360, startPoint y: 384, endPoint x: 324, endPoint y: 379, distance: 36.2
click at [360, 384] on div "[{ "schema" : { "fields" : [{ "attributes" : { ... } , "fields" : [{ "attribute…" at bounding box center [747, 437] width 1261 height 642
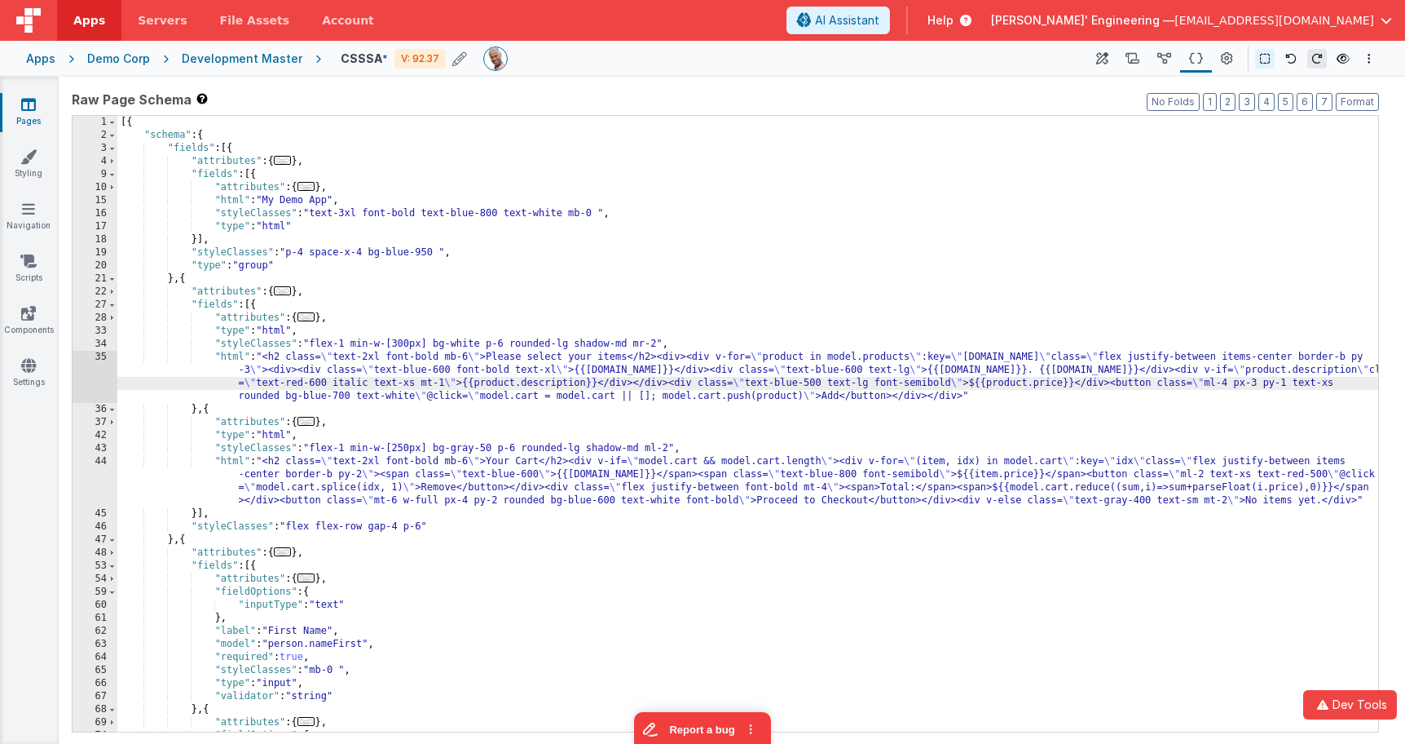
click at [81, 360] on div "35" at bounding box center [95, 377] width 45 height 52
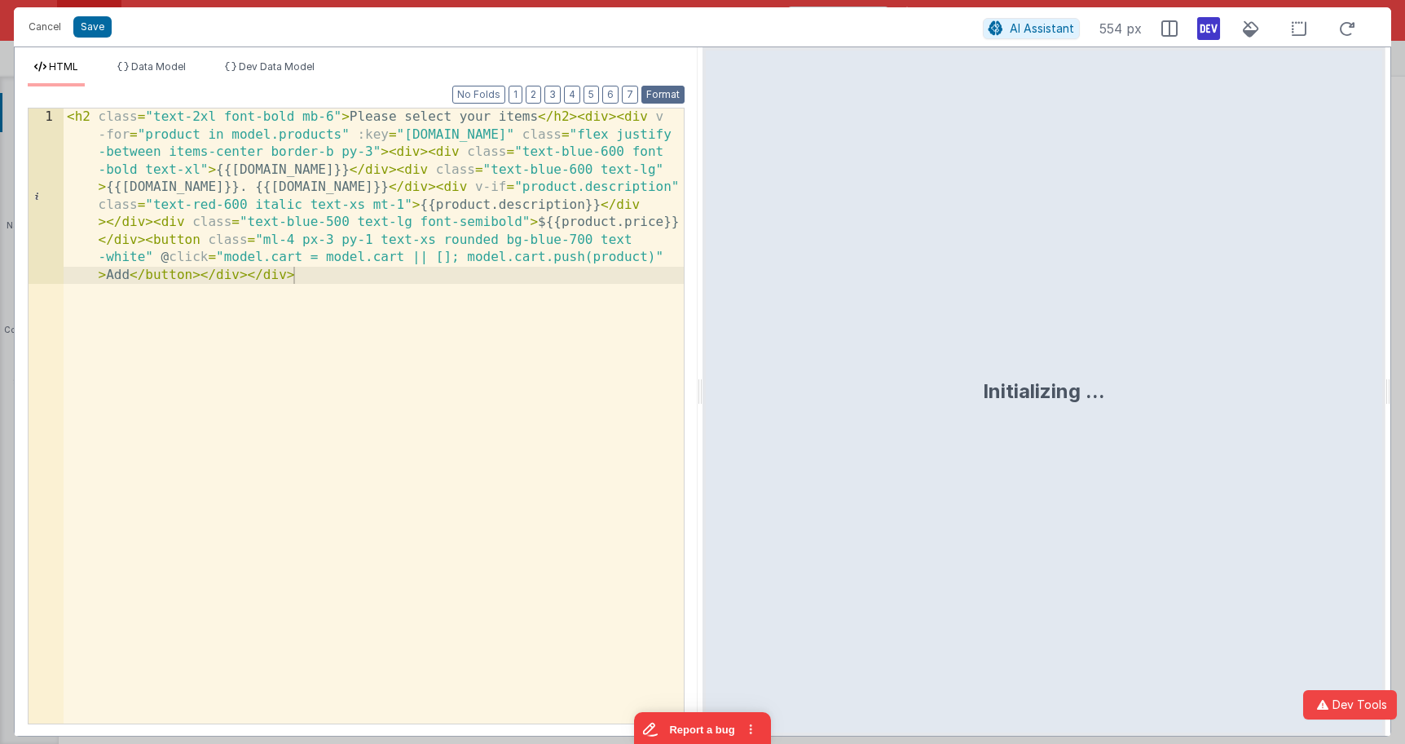
click at [660, 95] on button "Format" at bounding box center [663, 95] width 43 height 18
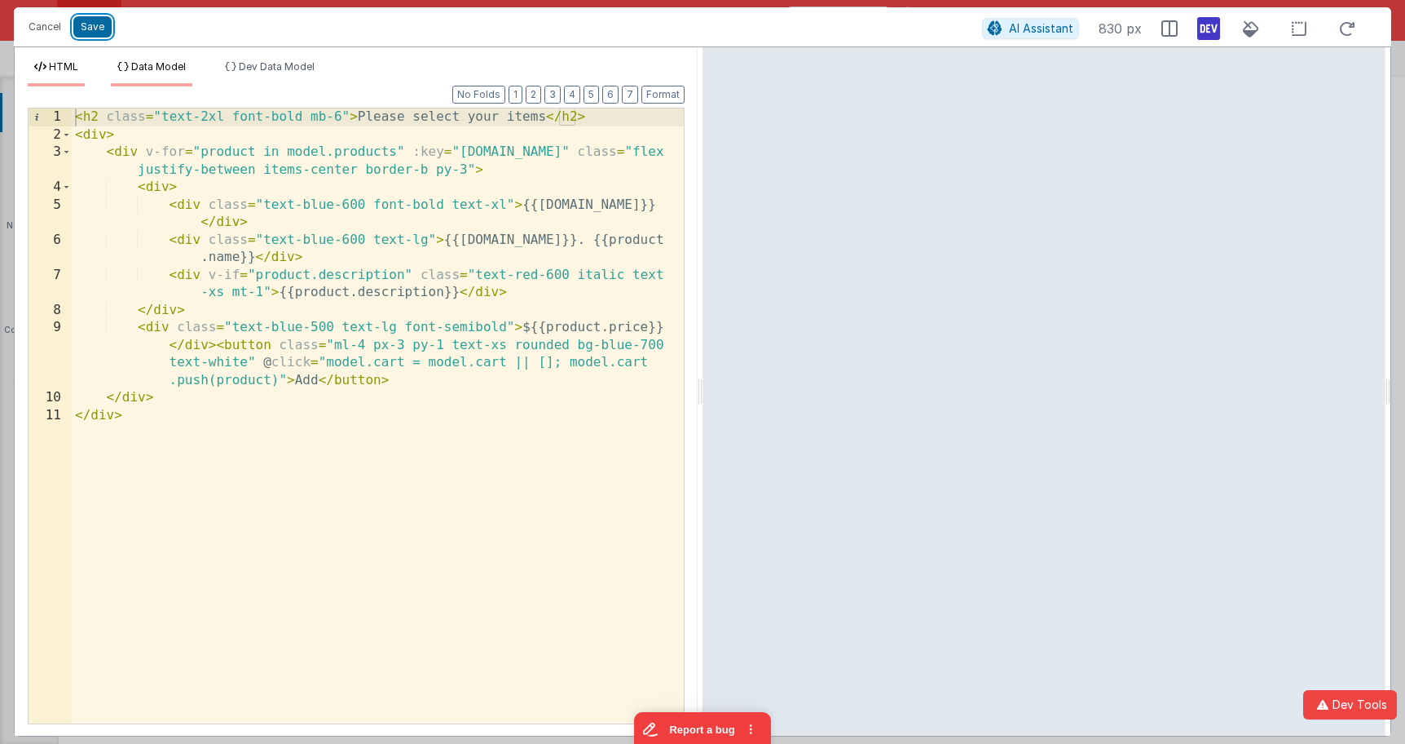
drag, startPoint x: 96, startPoint y: 28, endPoint x: 171, endPoint y: 58, distance: 80.8
click at [96, 28] on button "Save" at bounding box center [92, 26] width 38 height 21
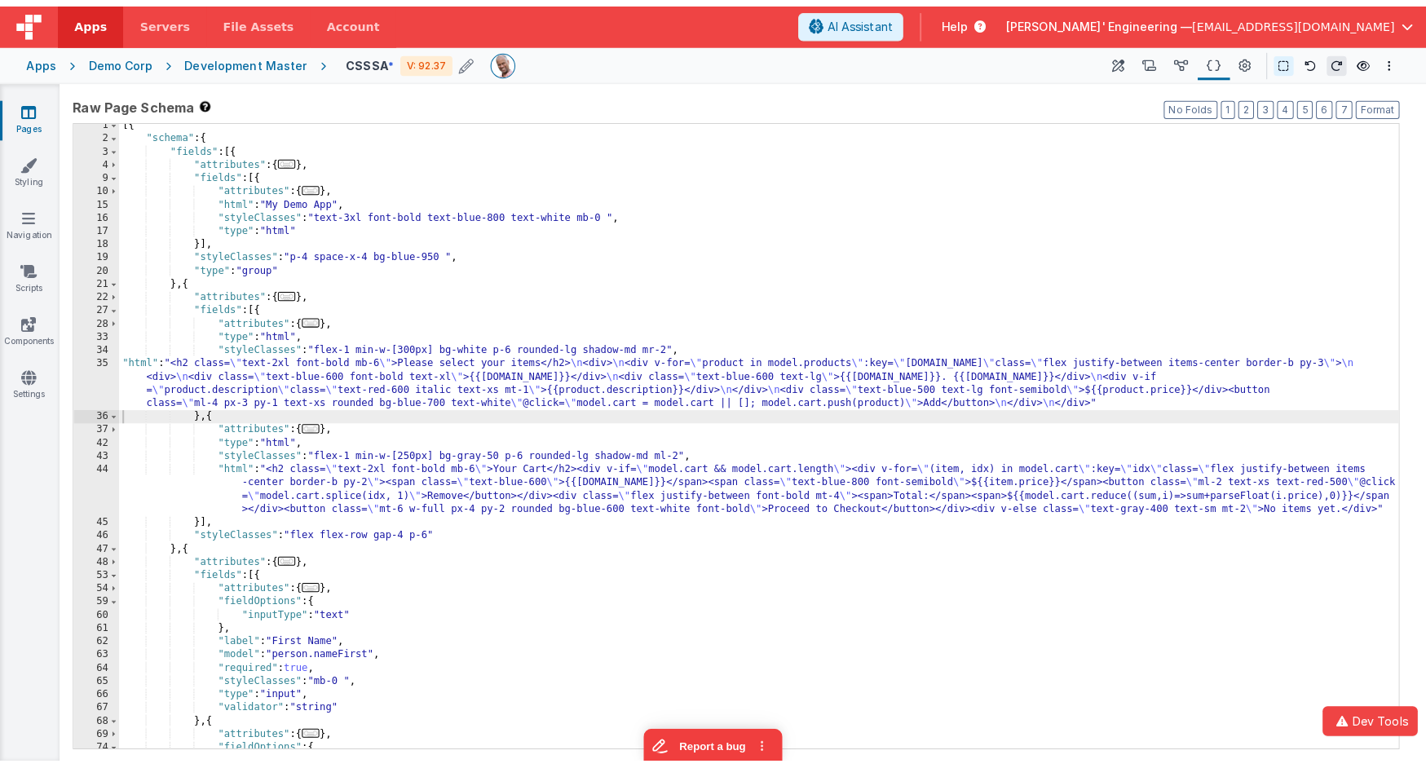
scroll to position [5, 0]
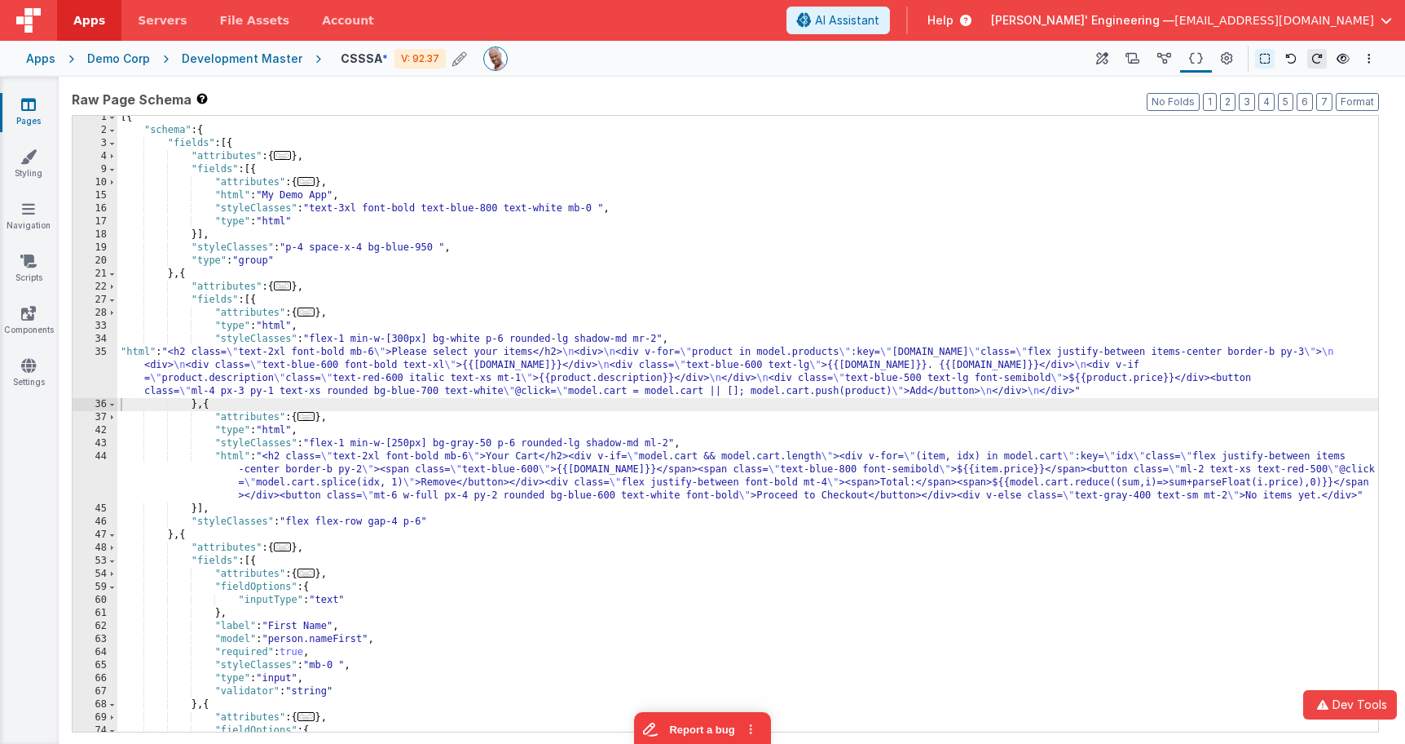
click at [801, 23] on header "Apps Servers File Assets Account Some FUTURE Slot AI Assistant Help Delfs' Engi…" at bounding box center [702, 20] width 1405 height 41
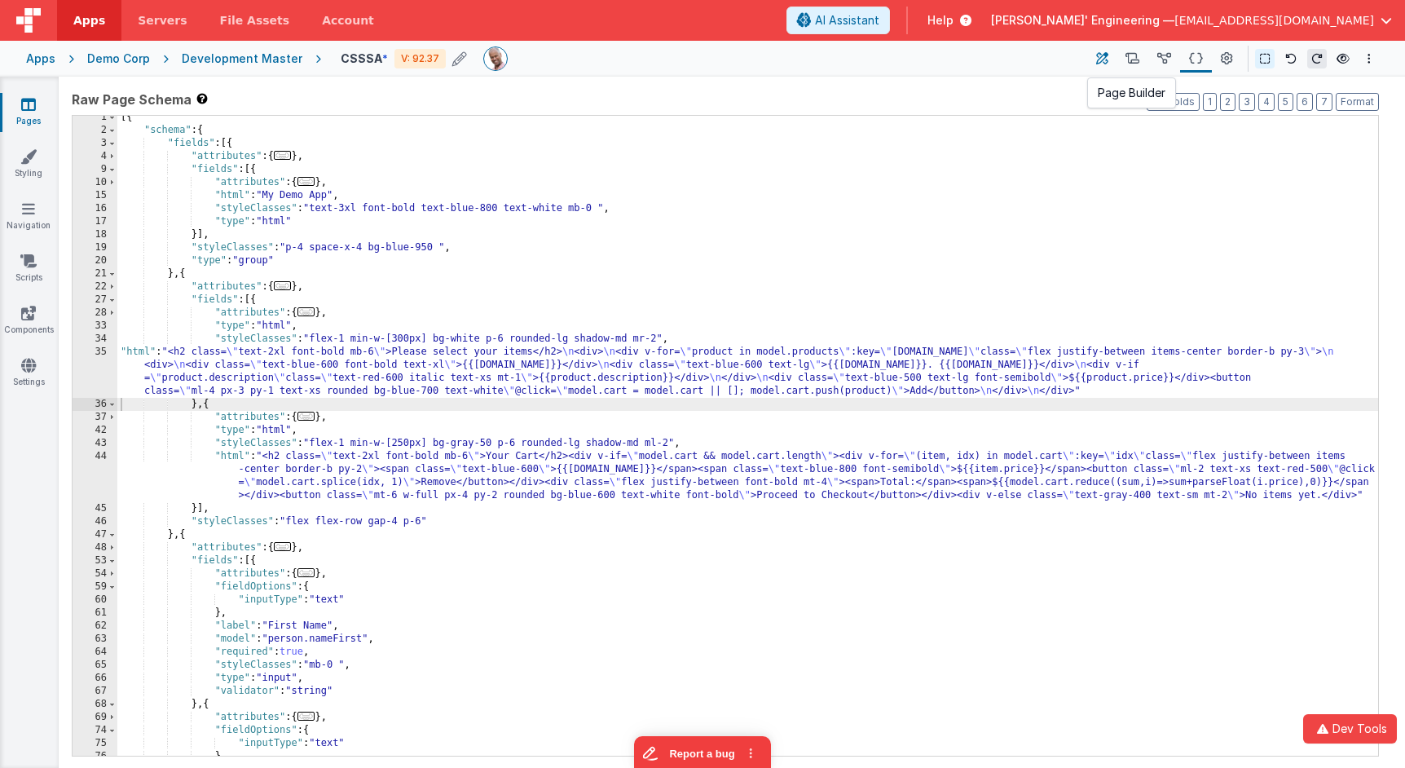
click at [1092, 53] on button at bounding box center [1102, 59] width 29 height 28
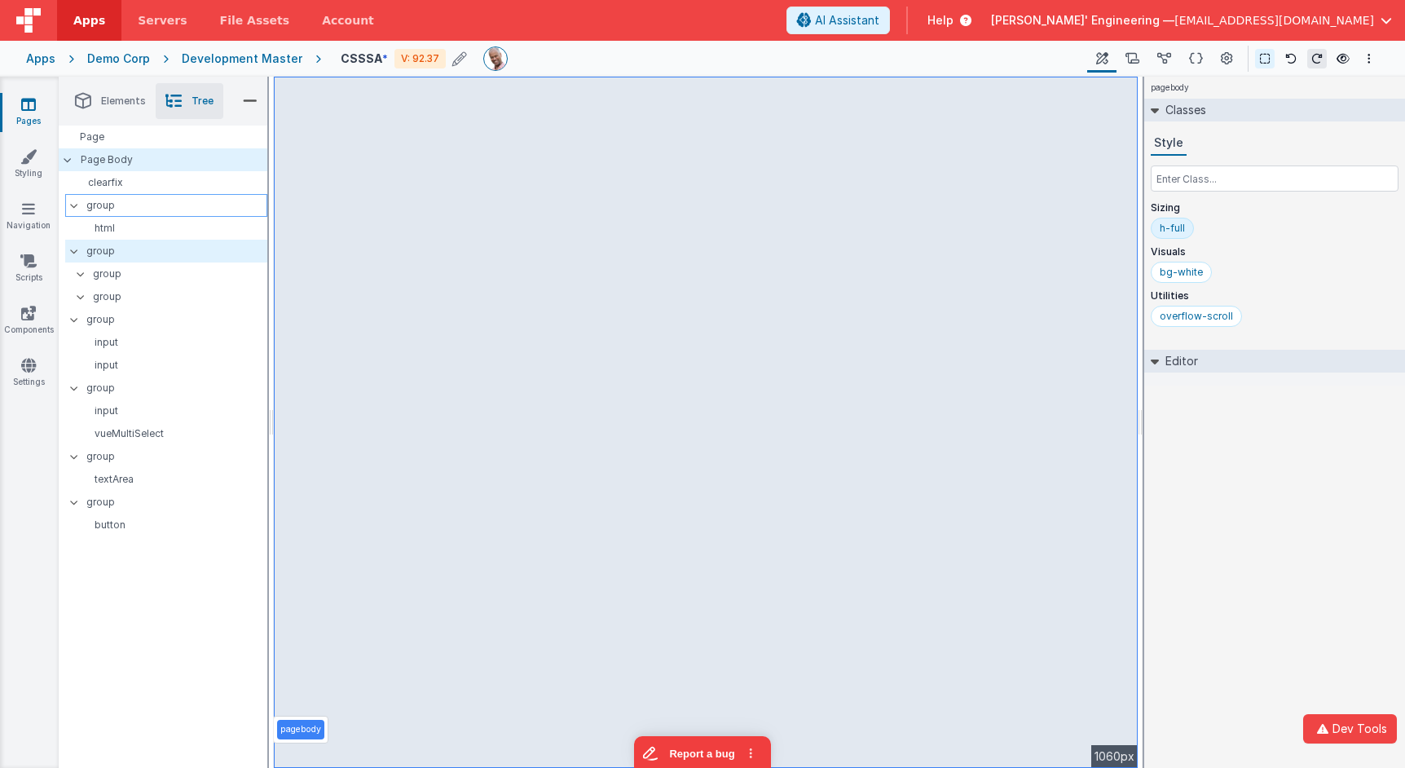
click at [98, 210] on p "group" at bounding box center [176, 205] width 180 height 18
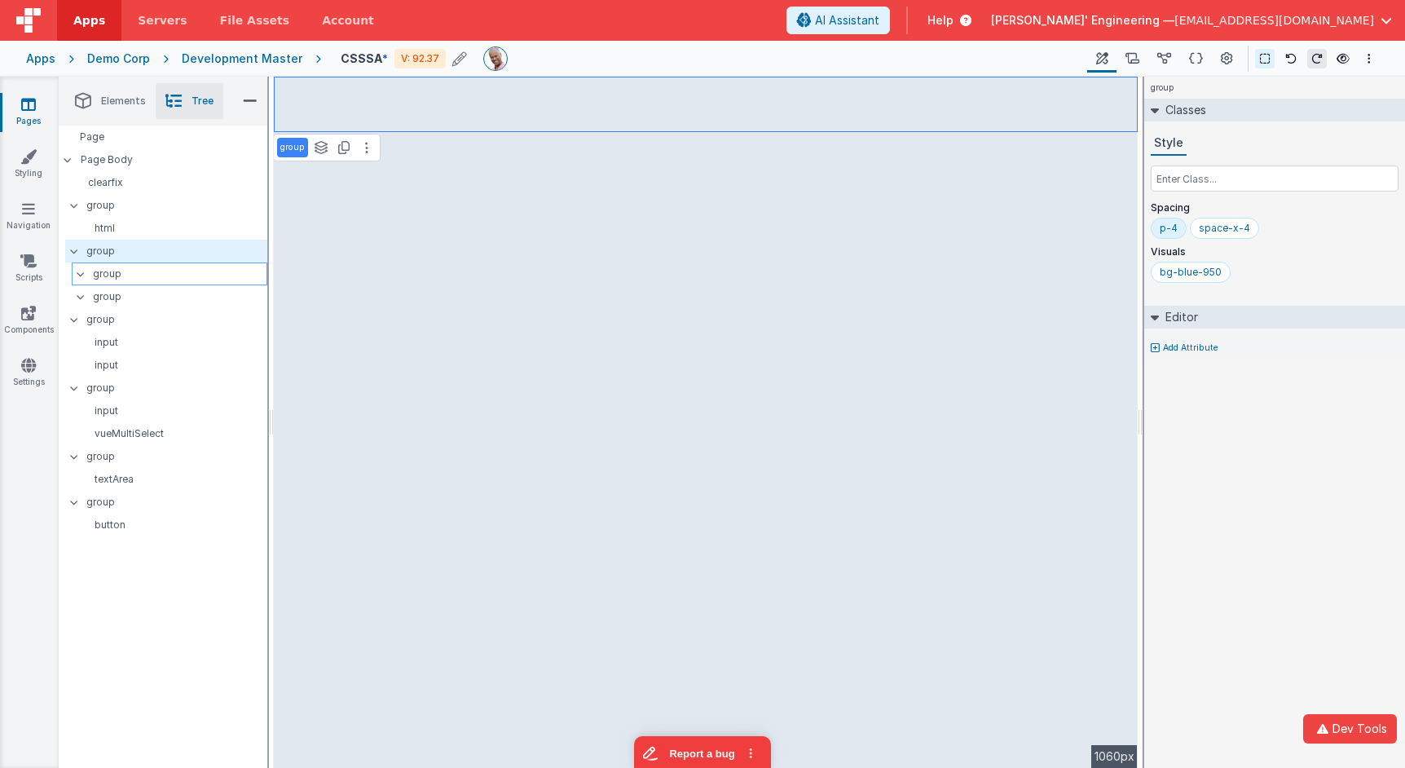
click at [132, 269] on p "group" at bounding box center [180, 274] width 174 height 18
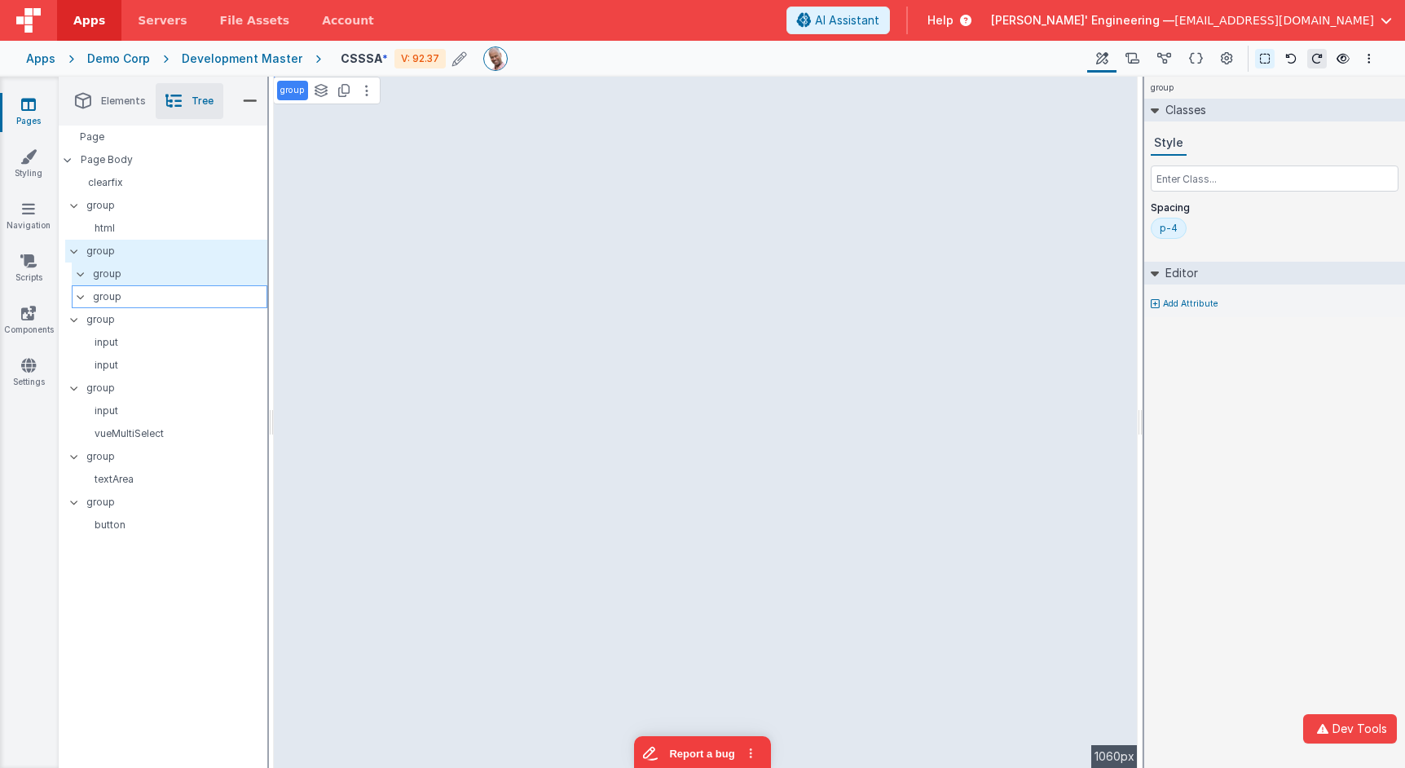
click at [112, 290] on p "group" at bounding box center [180, 297] width 174 height 18
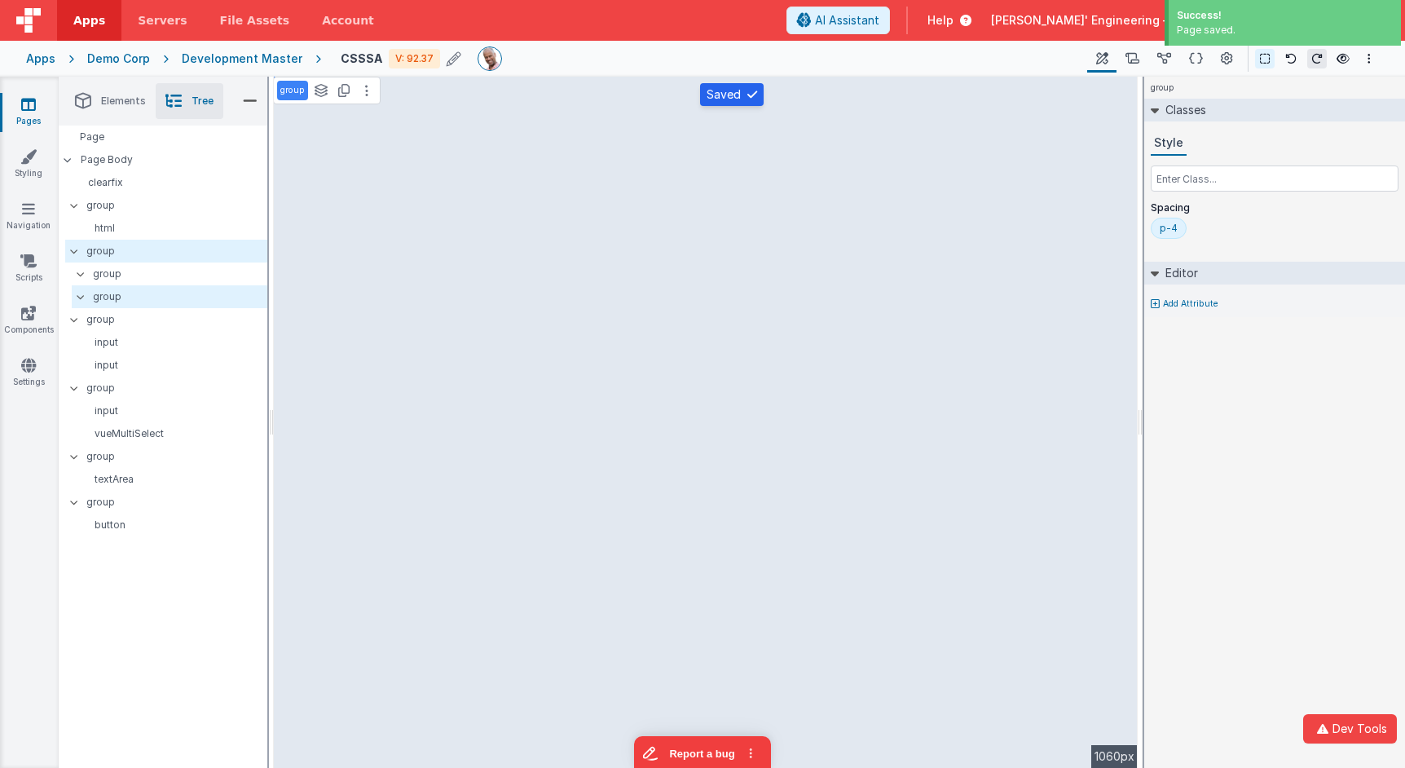
click at [246, 64] on div "Development Master" at bounding box center [242, 59] width 121 height 16
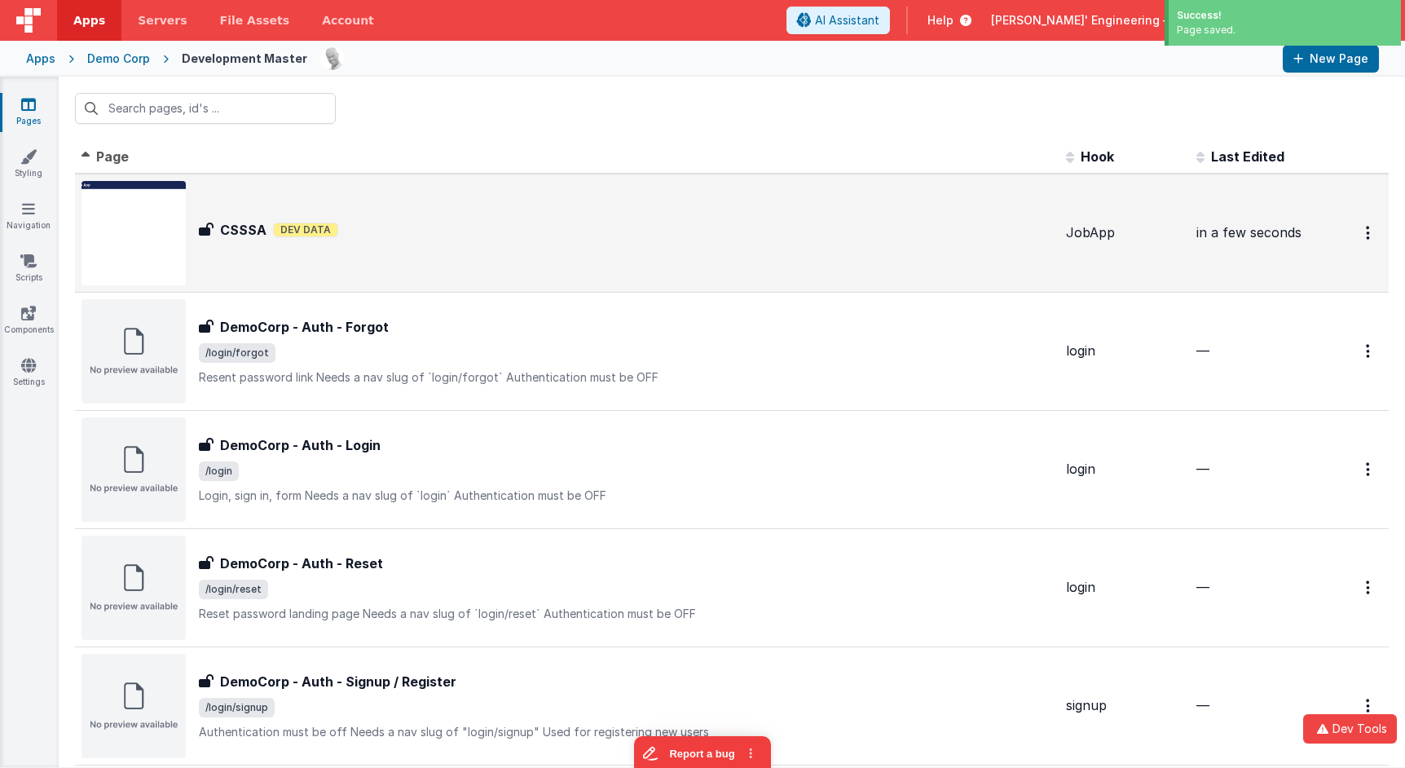
click at [849, 257] on div "CSSSA CSSSA Dev Data" at bounding box center [568, 233] width 972 height 104
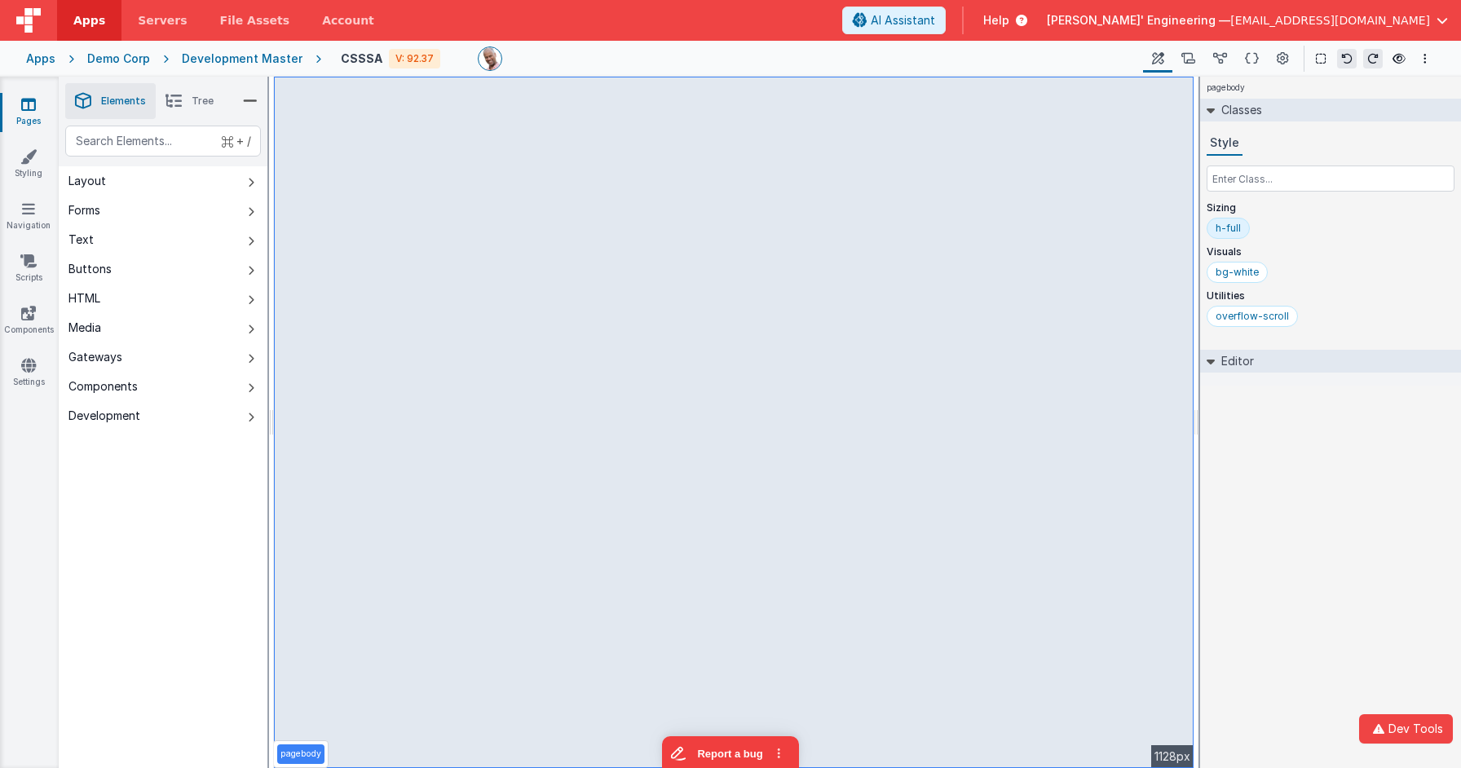
click at [185, 109] on li "Tree" at bounding box center [190, 101] width 68 height 36
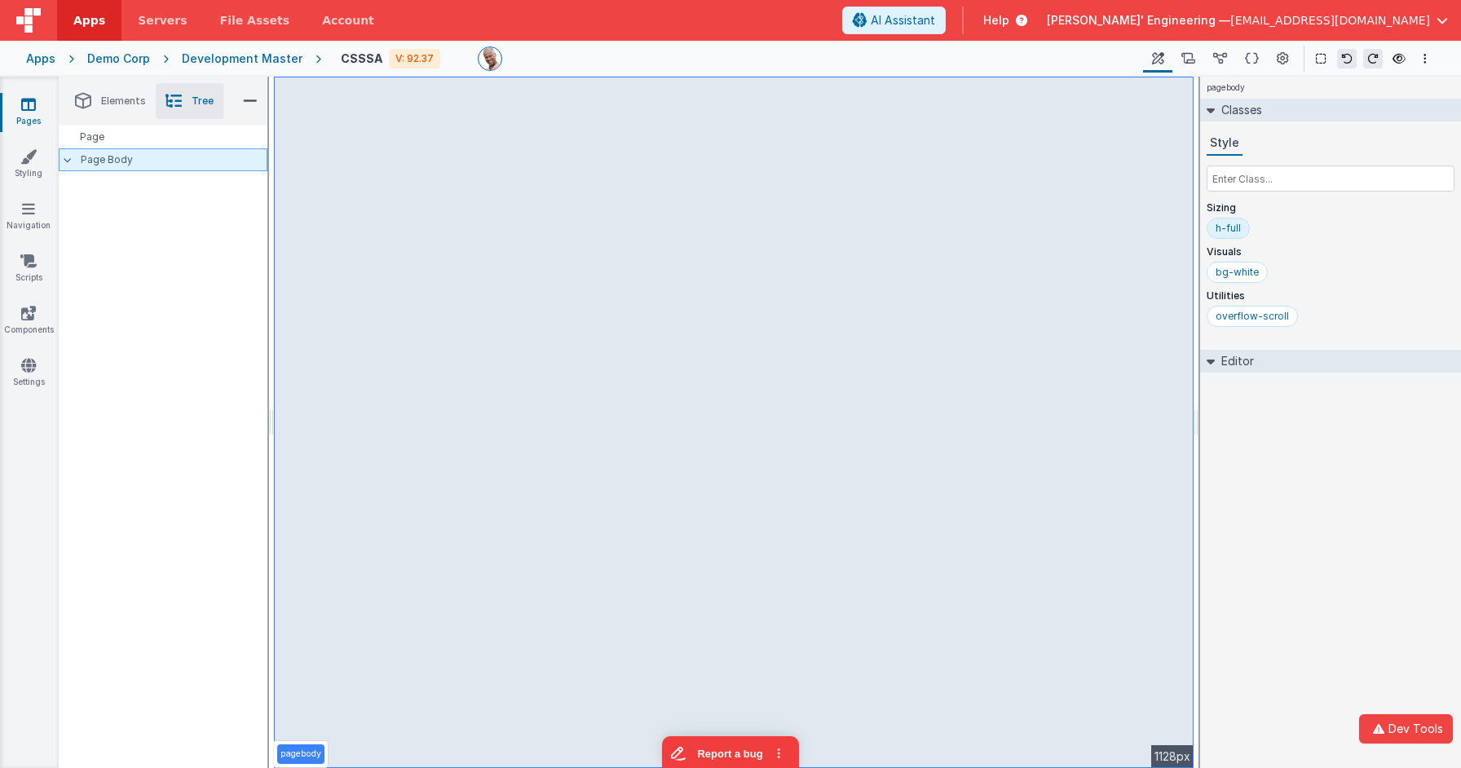
click at [117, 161] on p "Page Body" at bounding box center [174, 159] width 187 height 13
click at [1122, 59] on icon at bounding box center [1220, 59] width 14 height 17
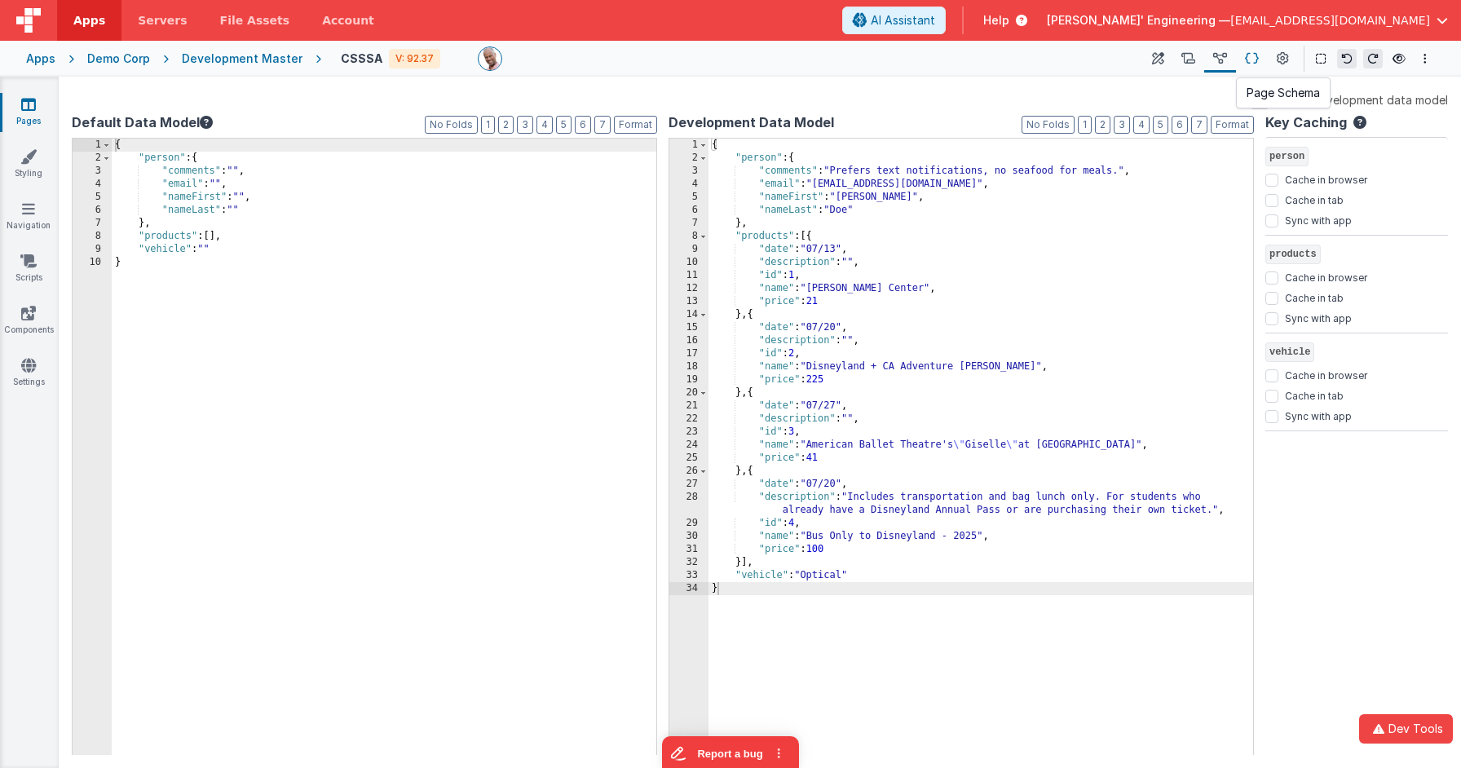
click at [1122, 59] on icon at bounding box center [1252, 59] width 14 height 17
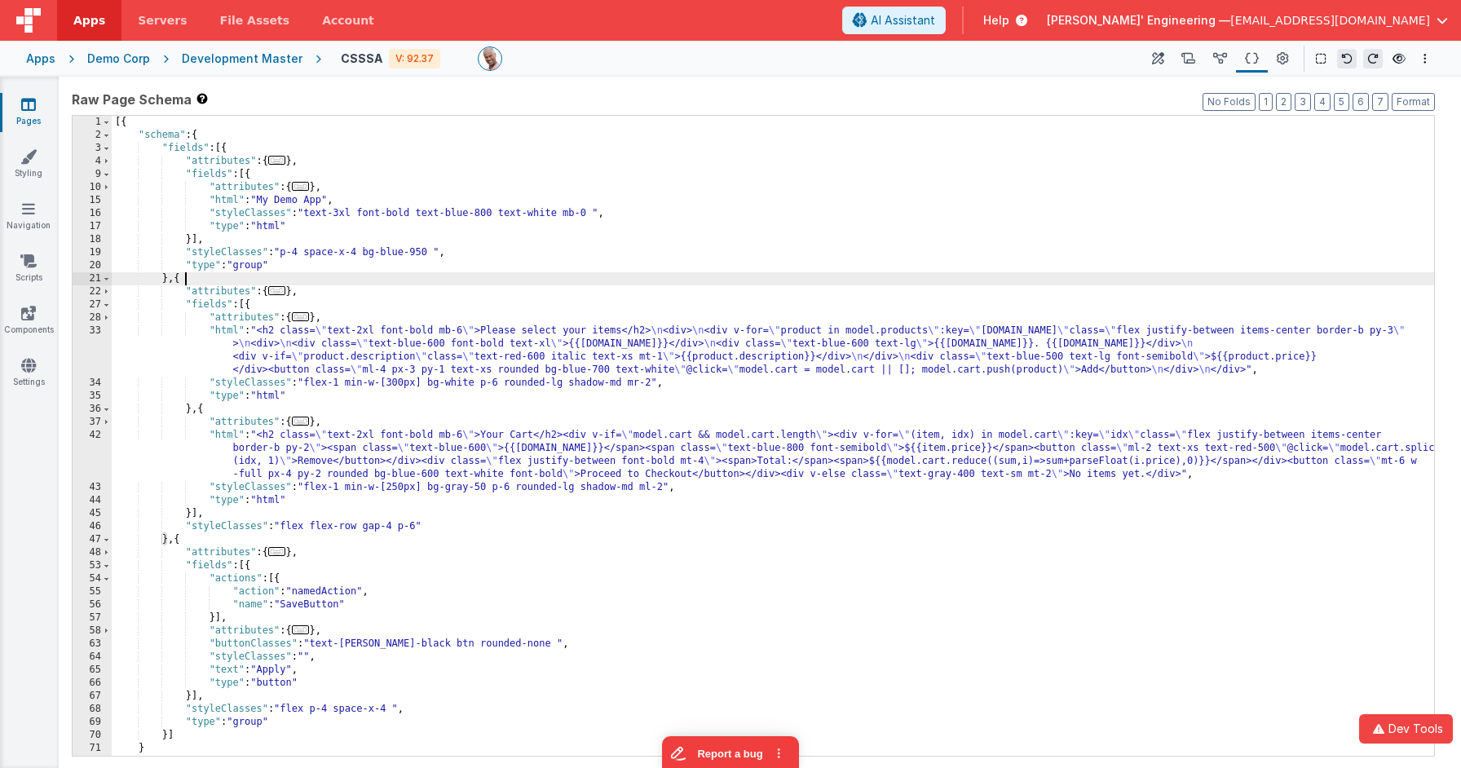
click at [186, 276] on div "[{ "schema" : { "fields" : [{ "attributes" : { ... } , "fields" : [{ "attribute…" at bounding box center [773, 449] width 1322 height 666
click at [105, 307] on span at bounding box center [106, 304] width 9 height 13
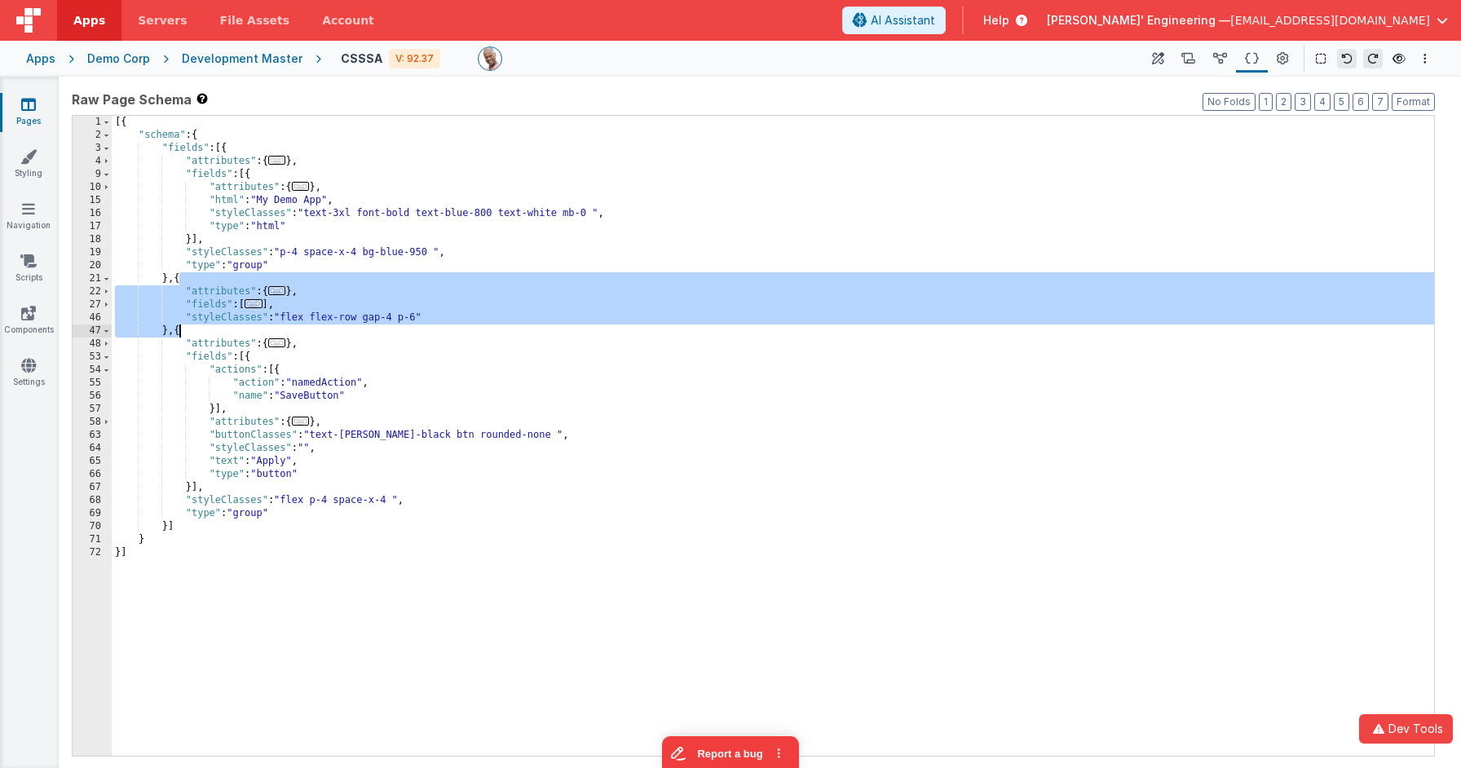
drag, startPoint x: 179, startPoint y: 281, endPoint x: 178, endPoint y: 327, distance: 45.7
click at [178, 327] on div "[{ "schema" : { "fields" : [{ "attributes" : { ... } , "fields" : [{ "attribute…" at bounding box center [773, 449] width 1322 height 666
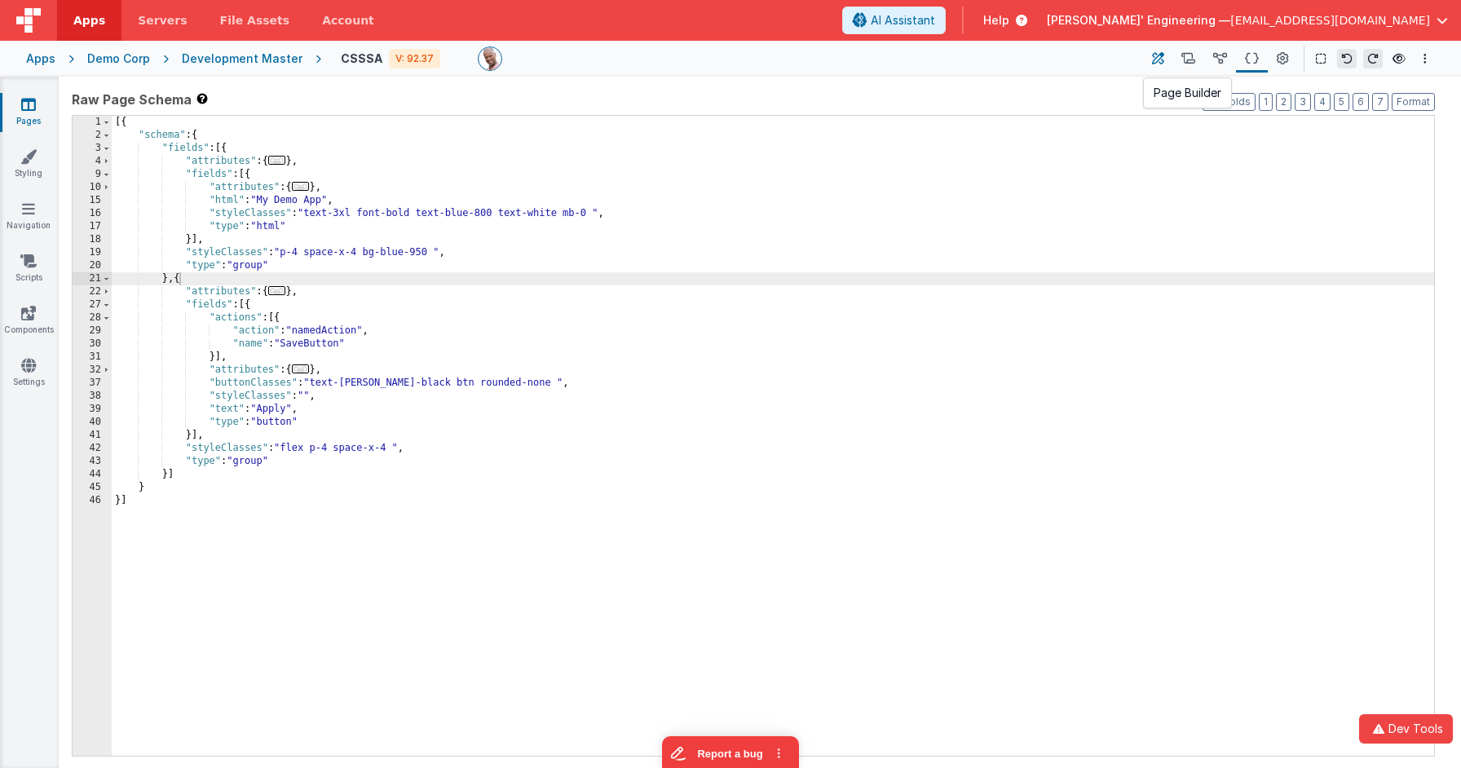
click at [1122, 55] on icon at bounding box center [1158, 59] width 12 height 17
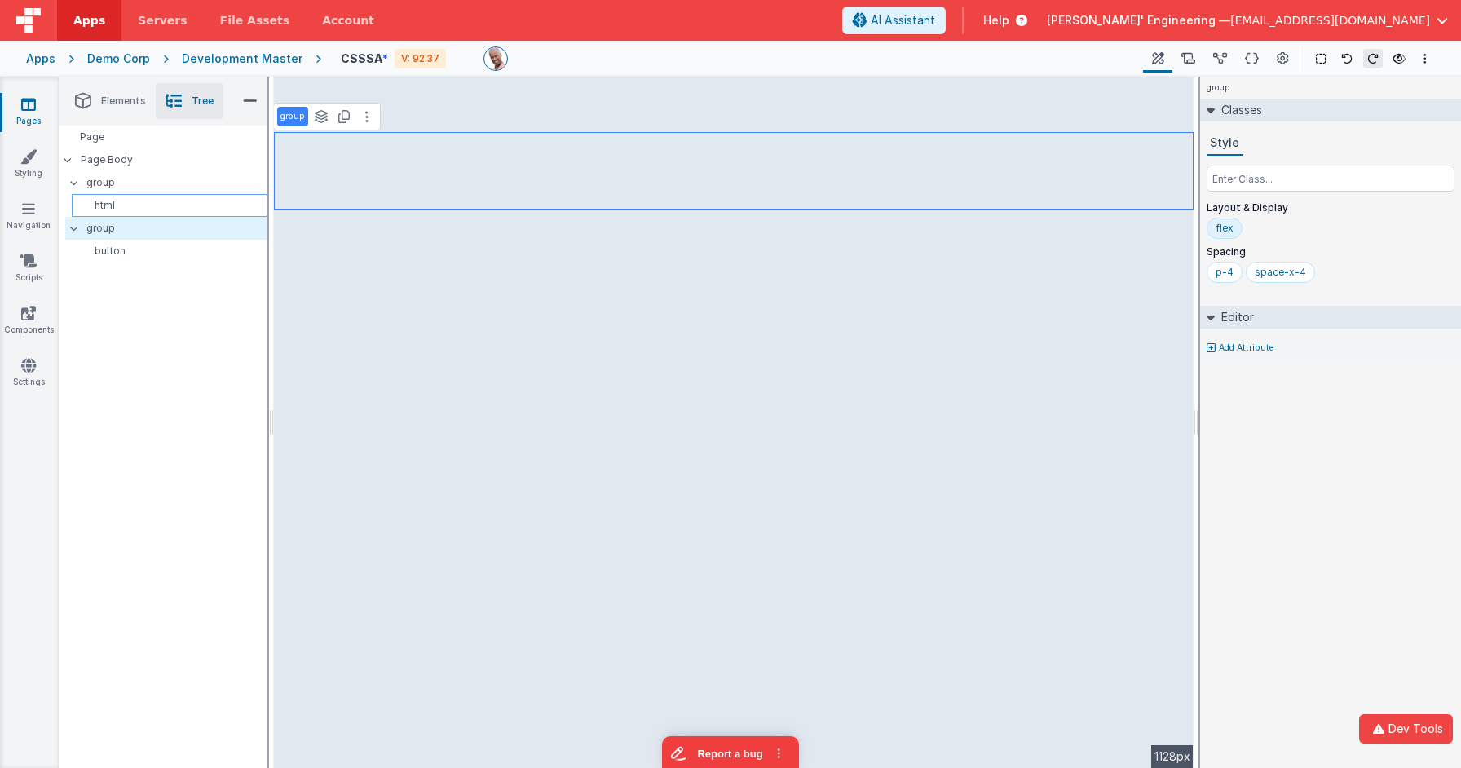
click at [142, 194] on div "html" at bounding box center [170, 205] width 196 height 23
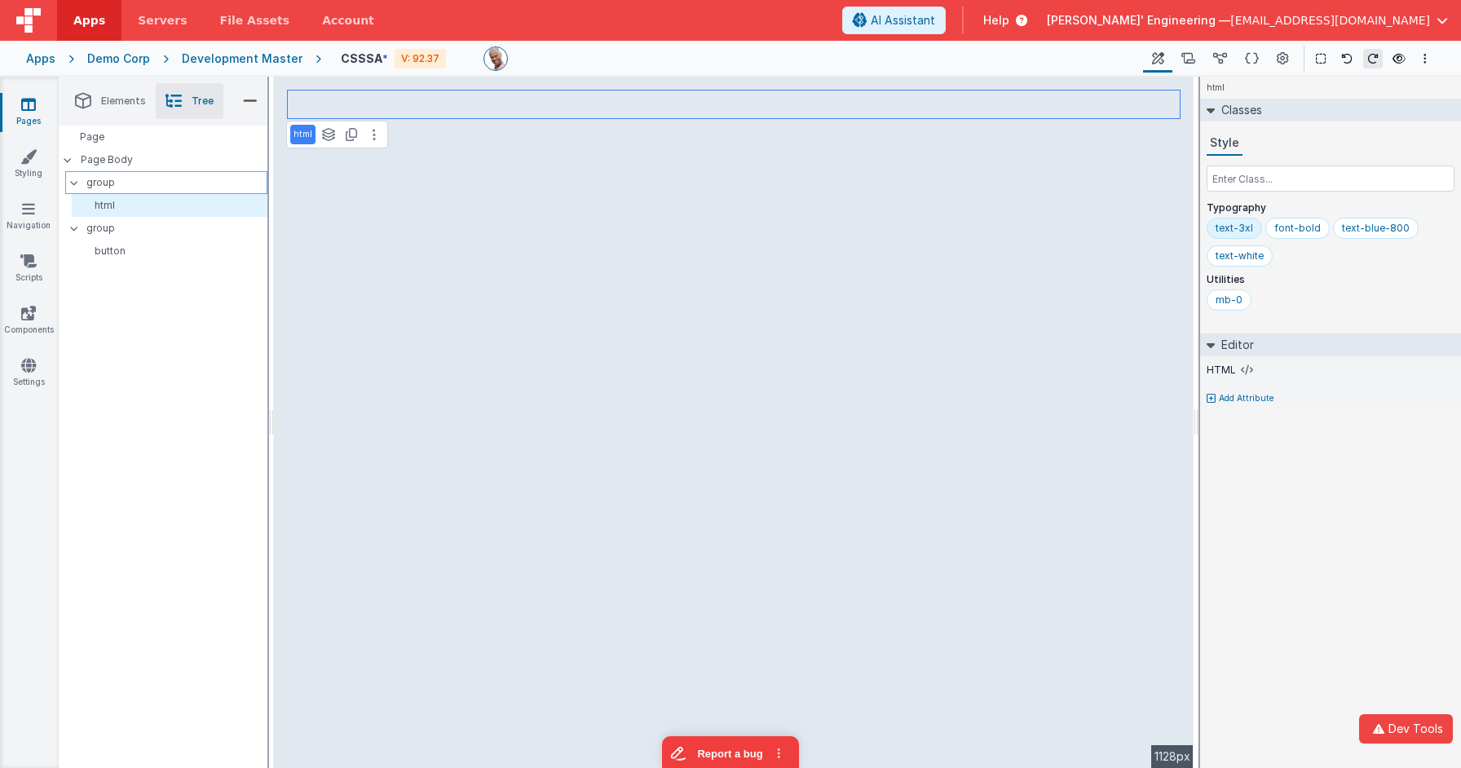
click at [139, 184] on p "group" at bounding box center [176, 183] width 180 height 18
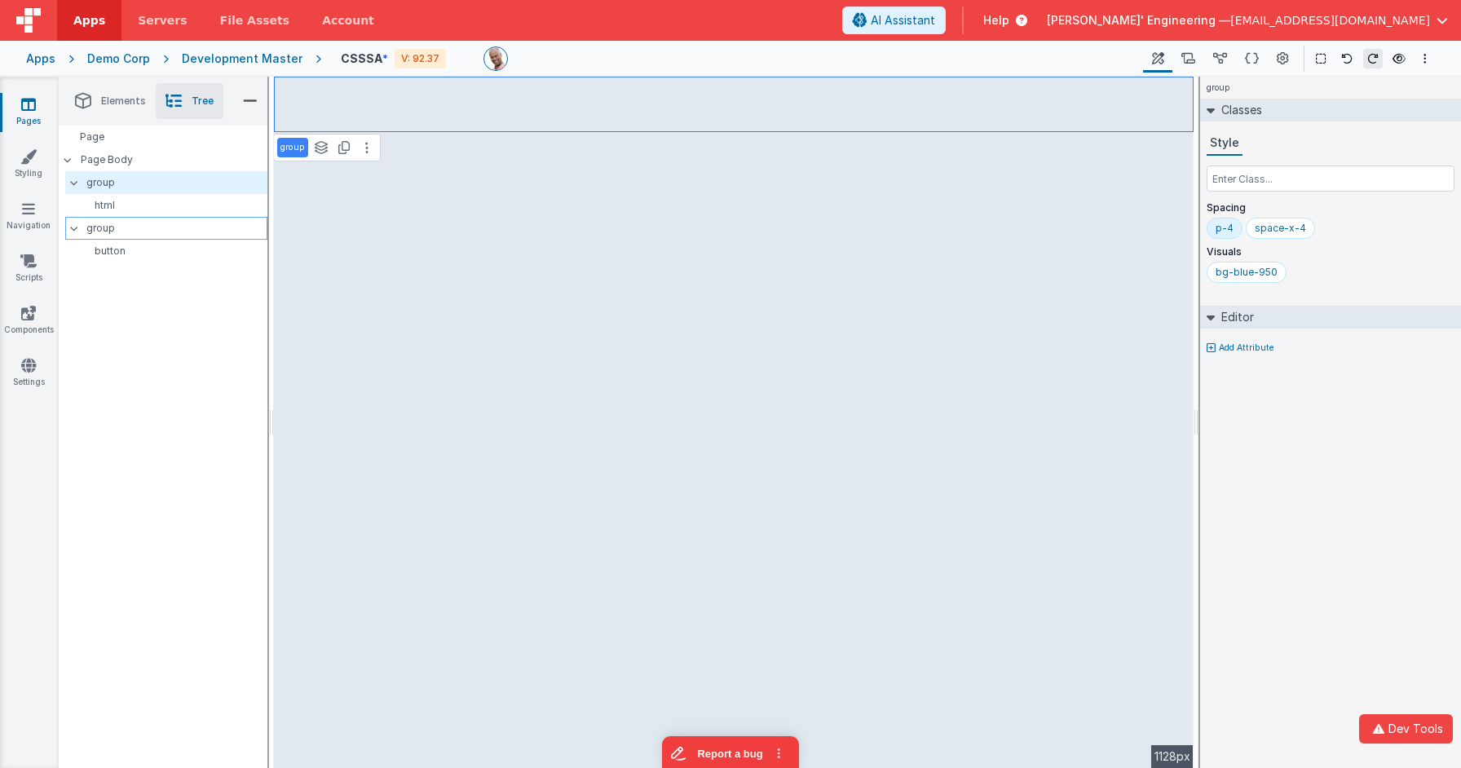
click at [113, 227] on p "group" at bounding box center [176, 228] width 180 height 18
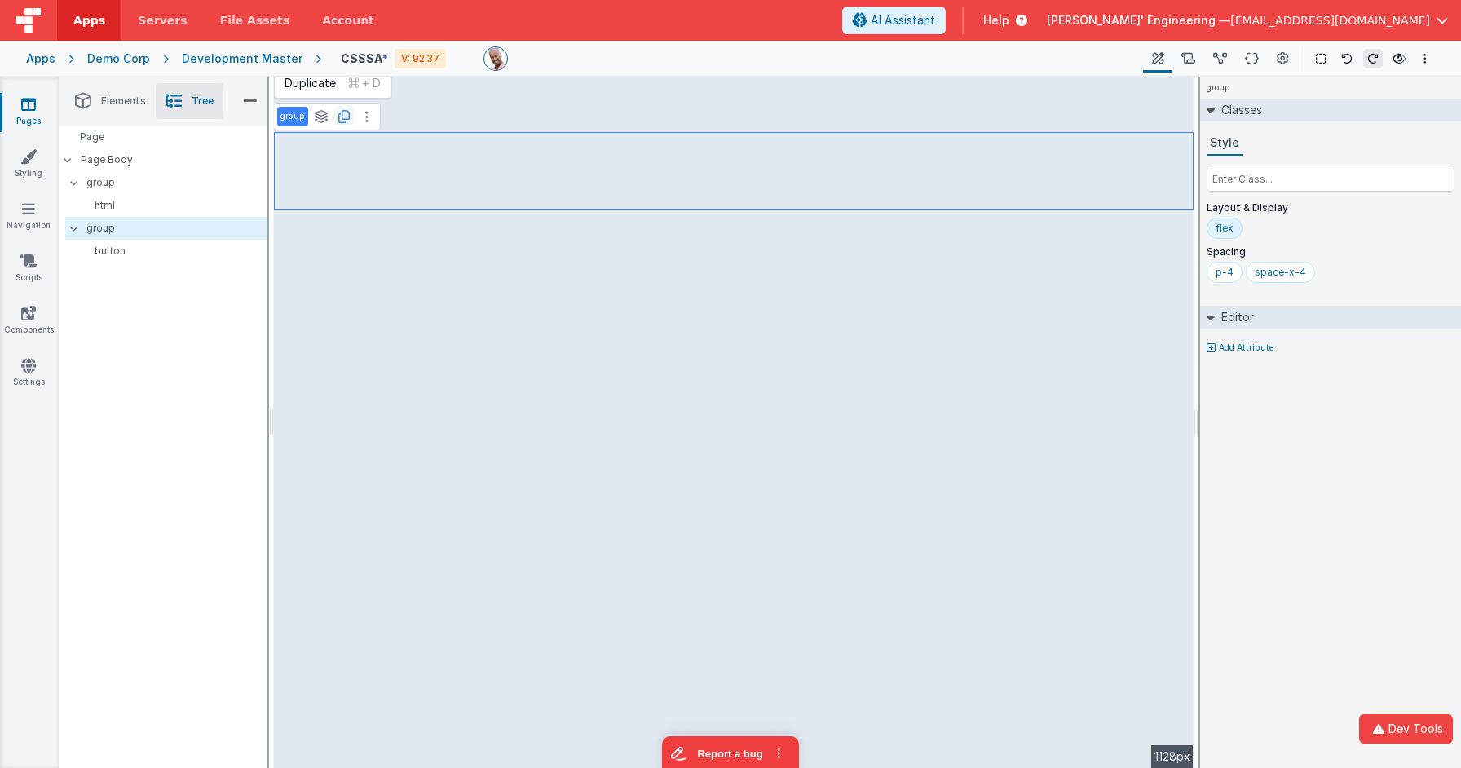
click at [341, 120] on icon at bounding box center [343, 116] width 11 height 13
click at [124, 104] on span "Elements" at bounding box center [123, 101] width 45 height 13
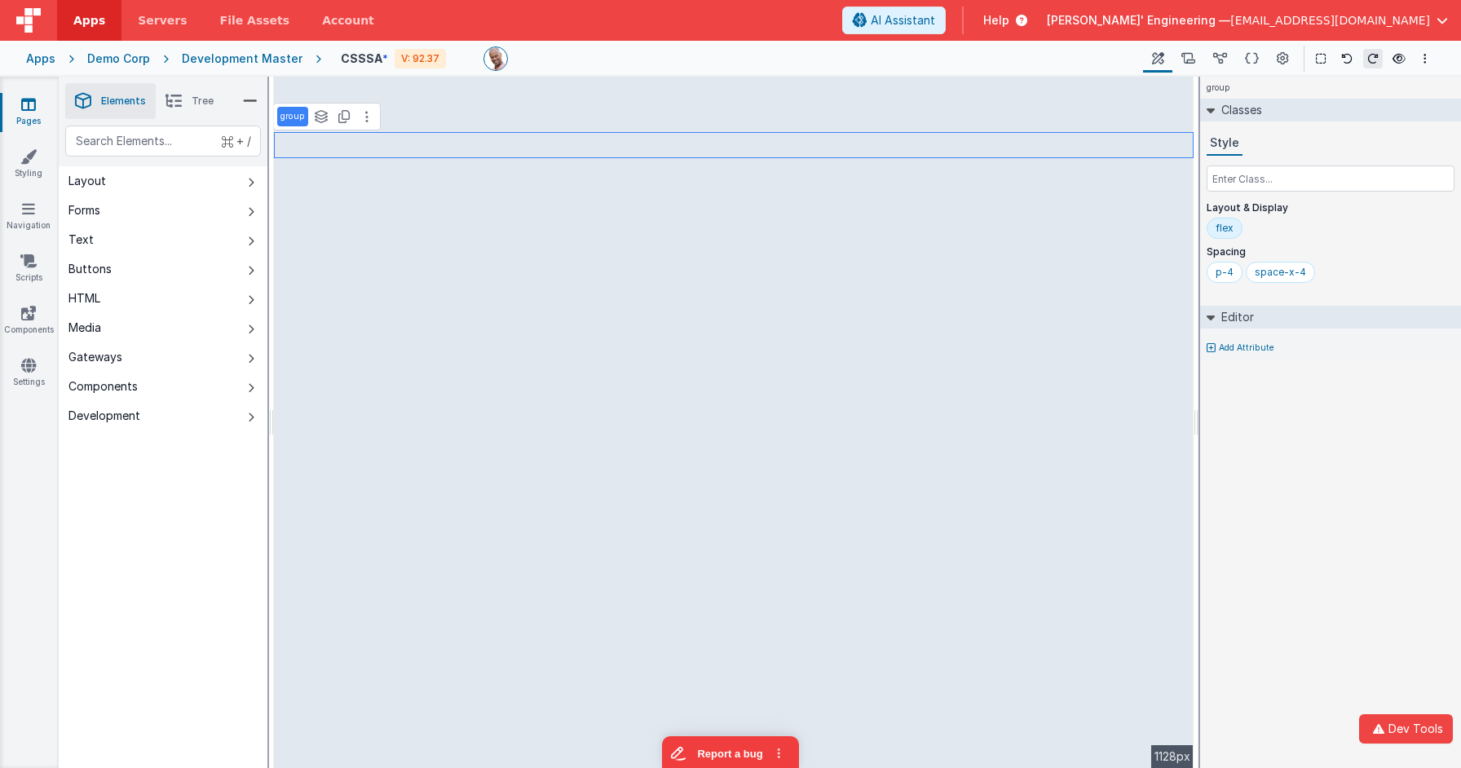
click at [1122, 427] on div "group Classes Style Layout & Display flex Spacing p-4 space-x-4 Editor Add Attr…" at bounding box center [1330, 422] width 261 height 691
click at [1027, 15] on icon at bounding box center [1018, 20] width 18 height 16
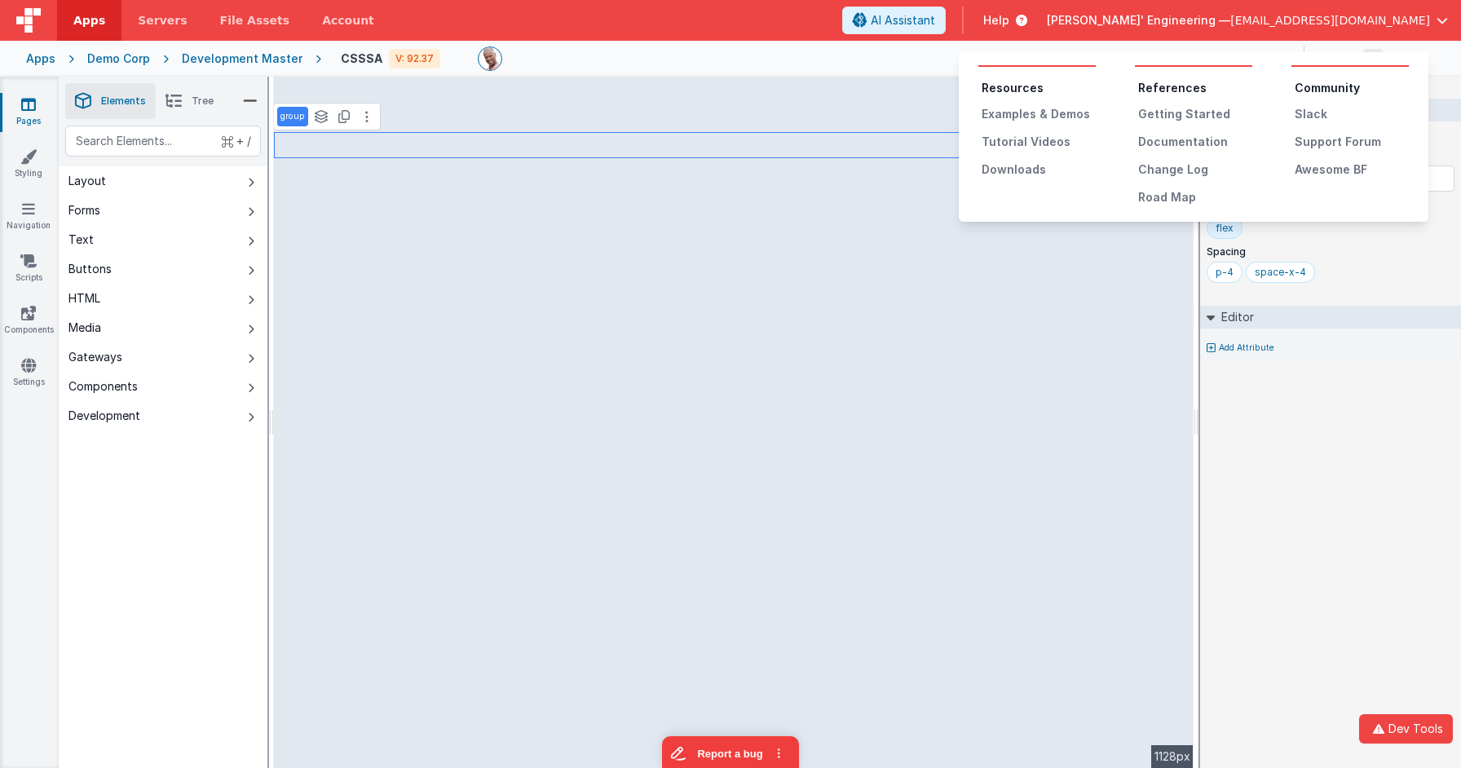
click at [1075, 124] on ul "Resources Examples & Demos Tutorial Videos Downloads" at bounding box center [1036, 129] width 117 height 98
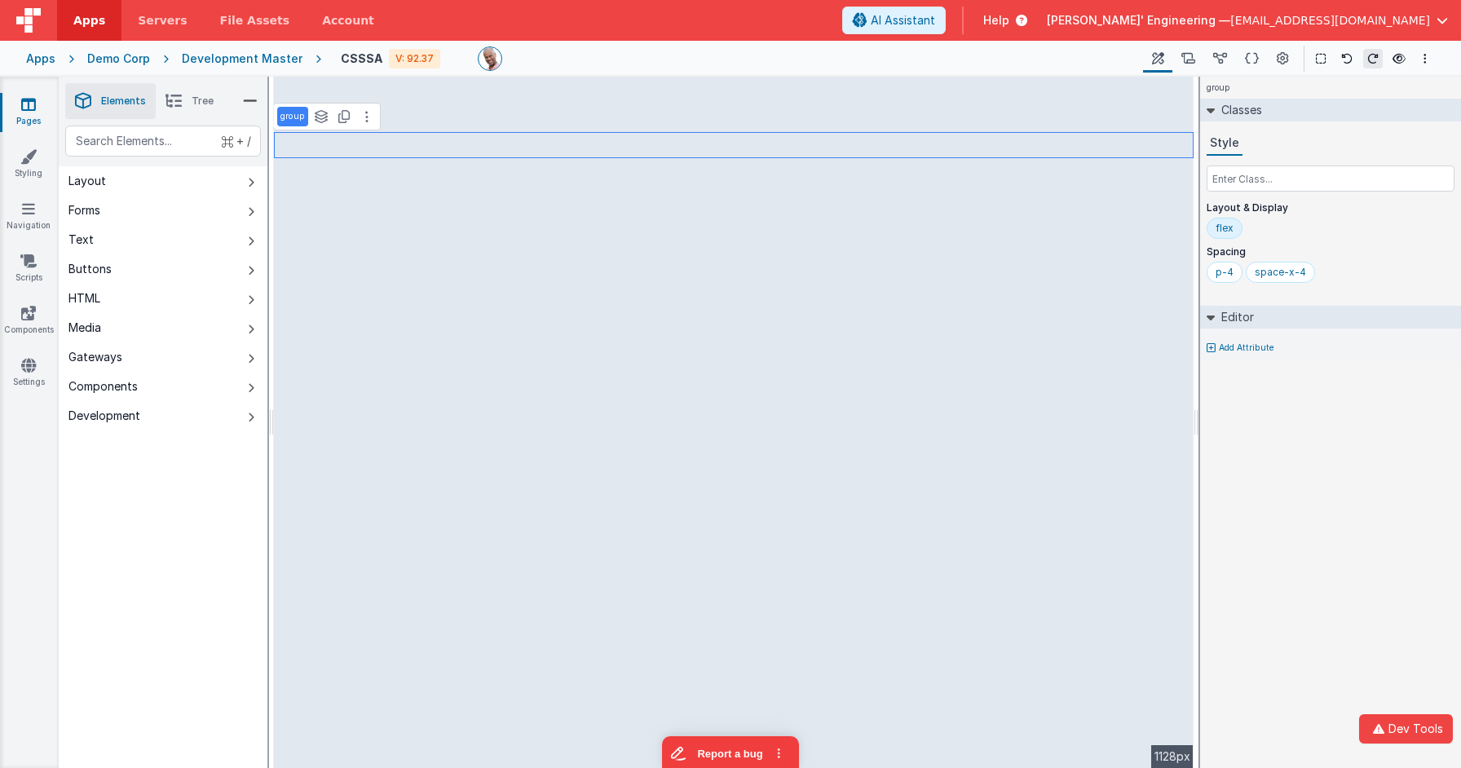
click at [1009, 20] on span "Help" at bounding box center [996, 20] width 26 height 16
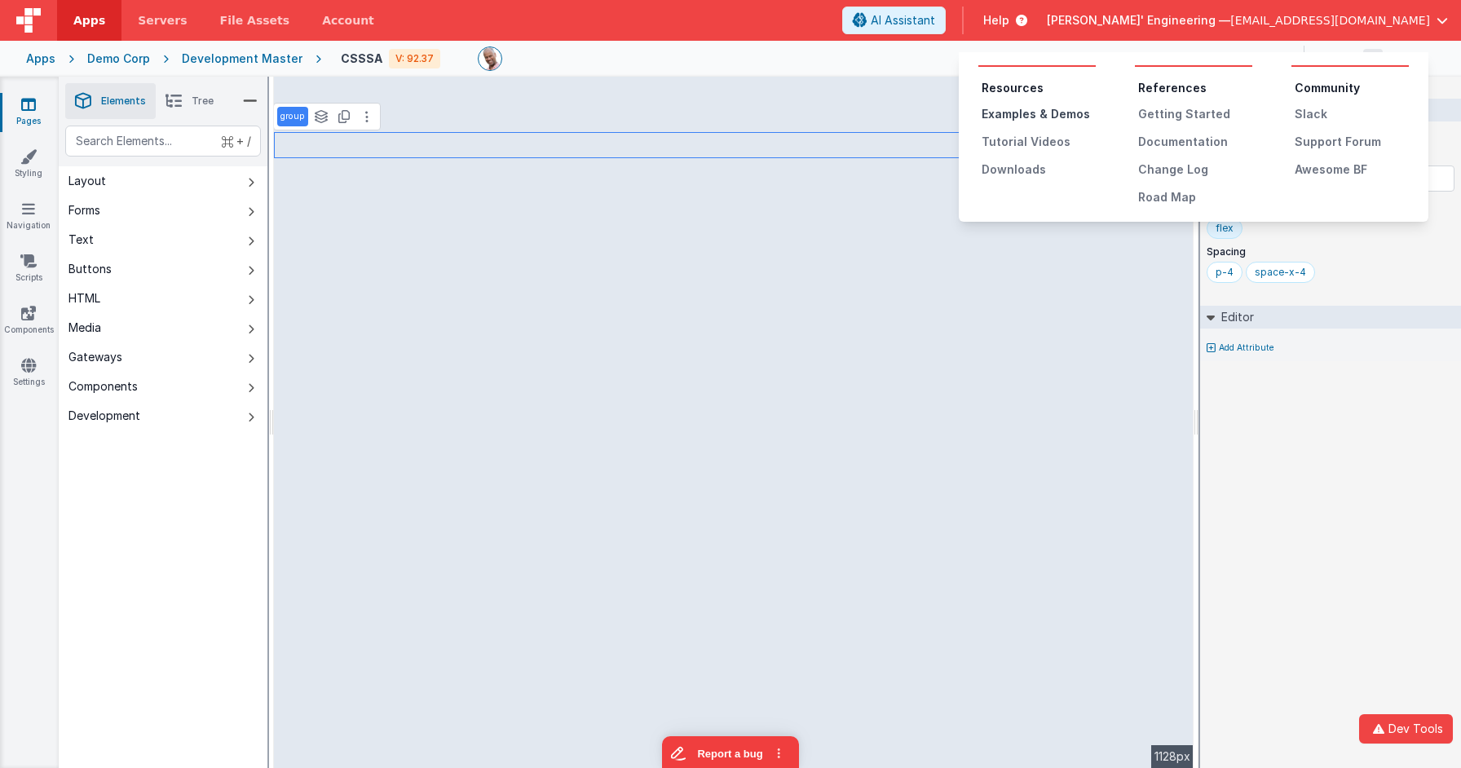
click at [1057, 114] on div "Examples & Demos" at bounding box center [1039, 114] width 114 height 16
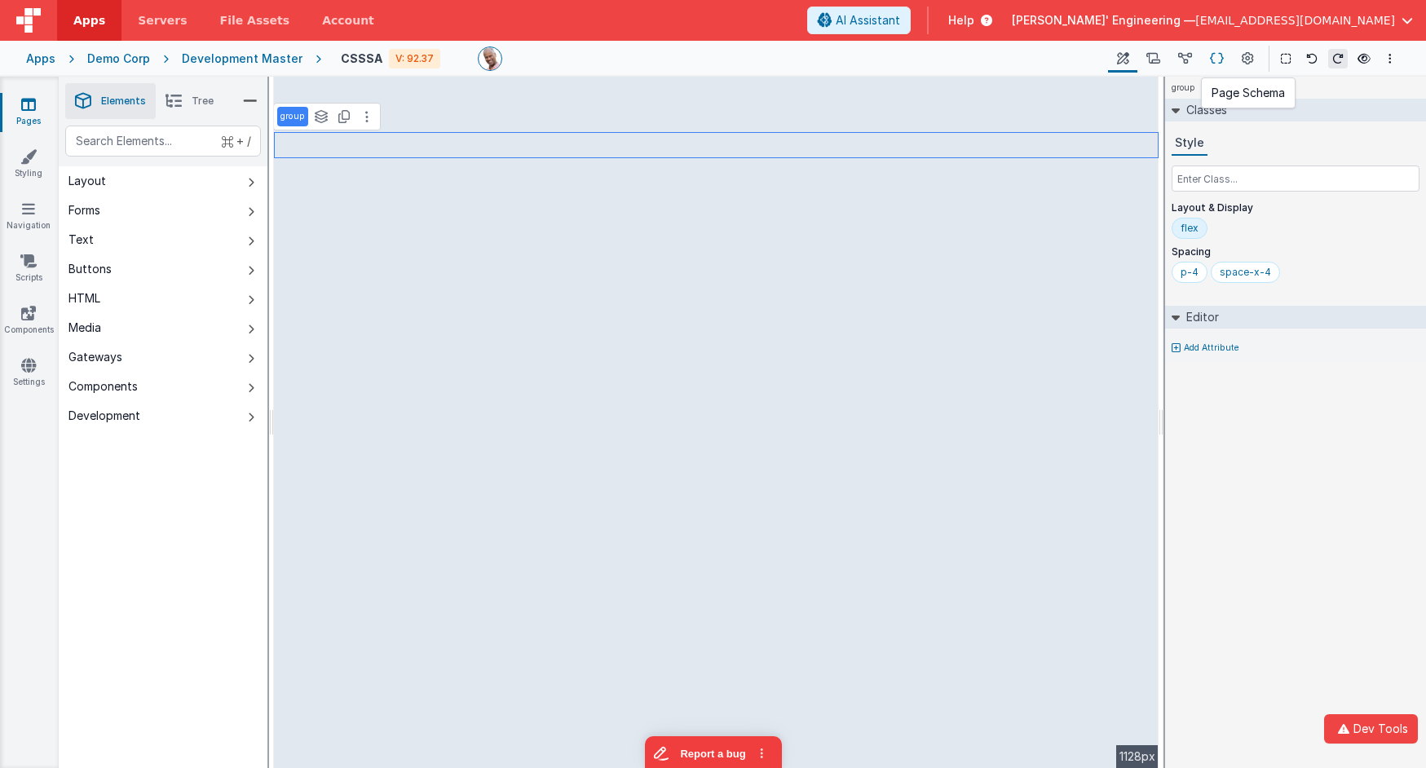
click at [1122, 53] on icon at bounding box center [1217, 59] width 14 height 17
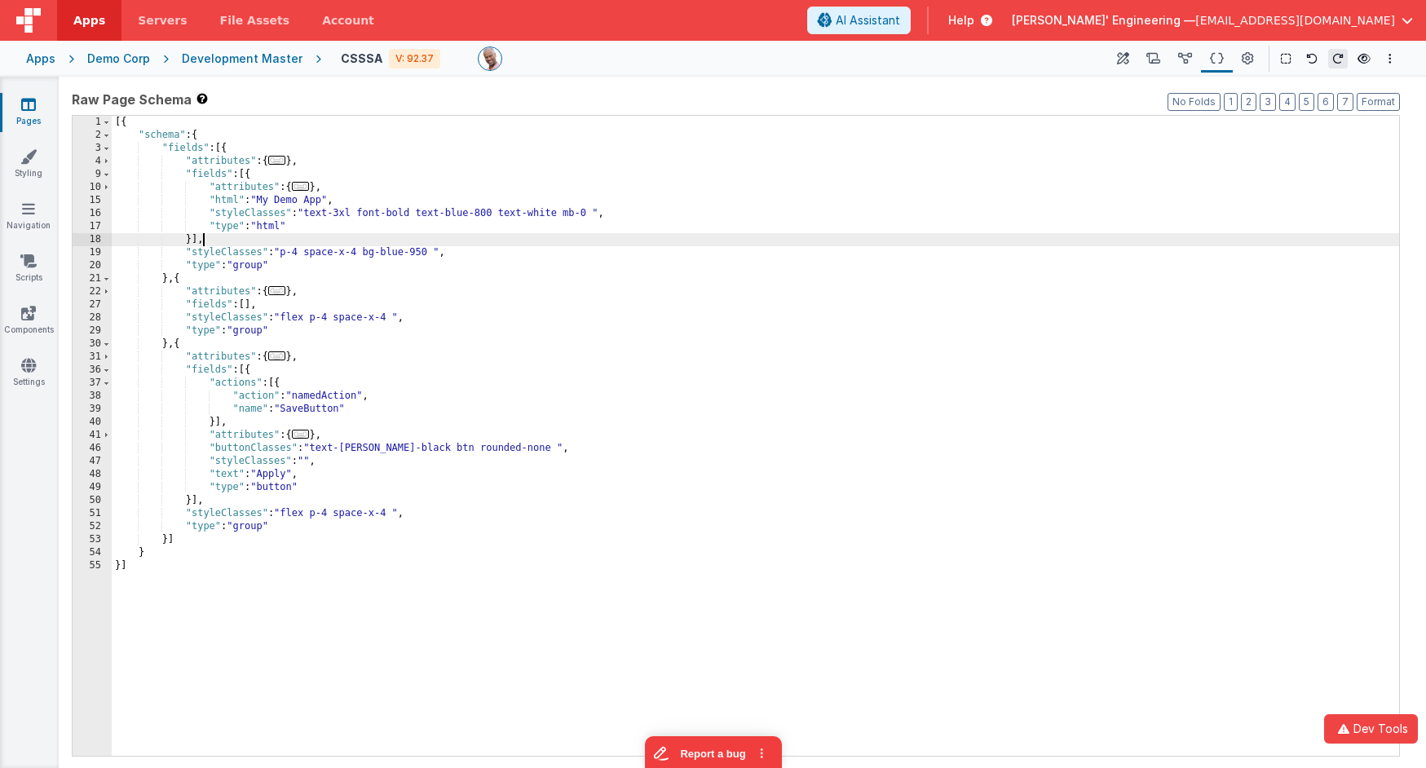
click at [392, 236] on div "[{ "schema" : { "fields" : [{ "attributes" : { ... } , "fields" : [{ "attribute…" at bounding box center [755, 449] width 1287 height 666
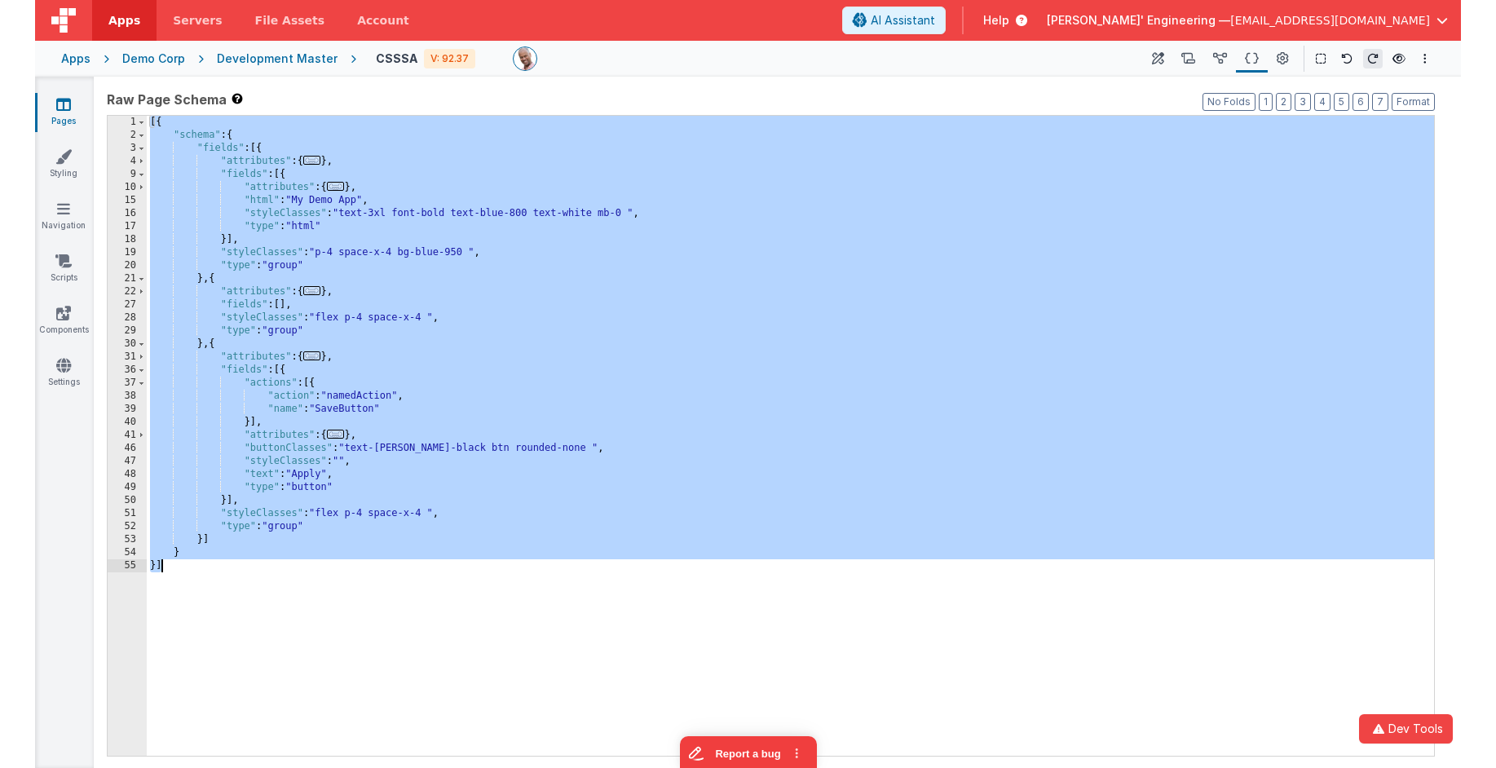
scroll to position [638, 0]
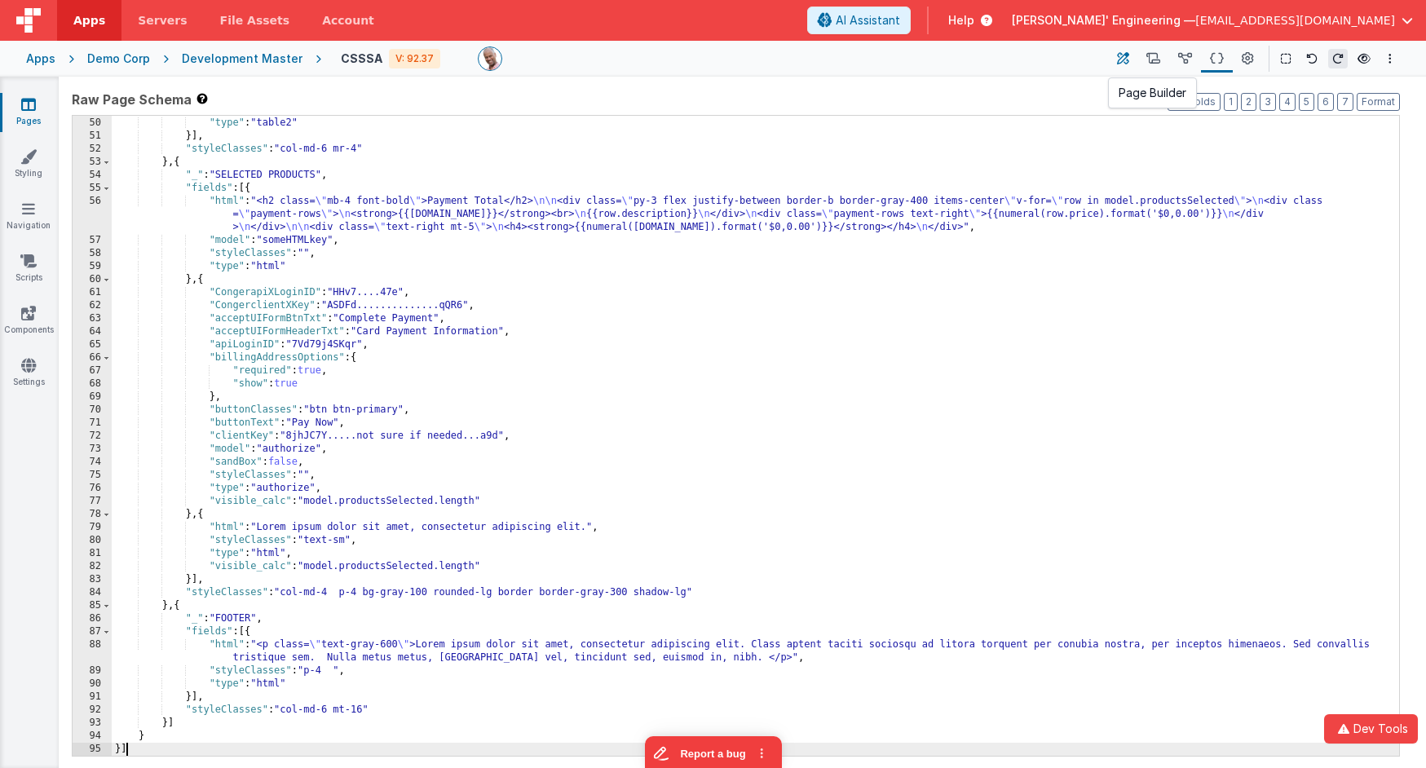
click at [1122, 58] on icon at bounding box center [1123, 59] width 12 height 17
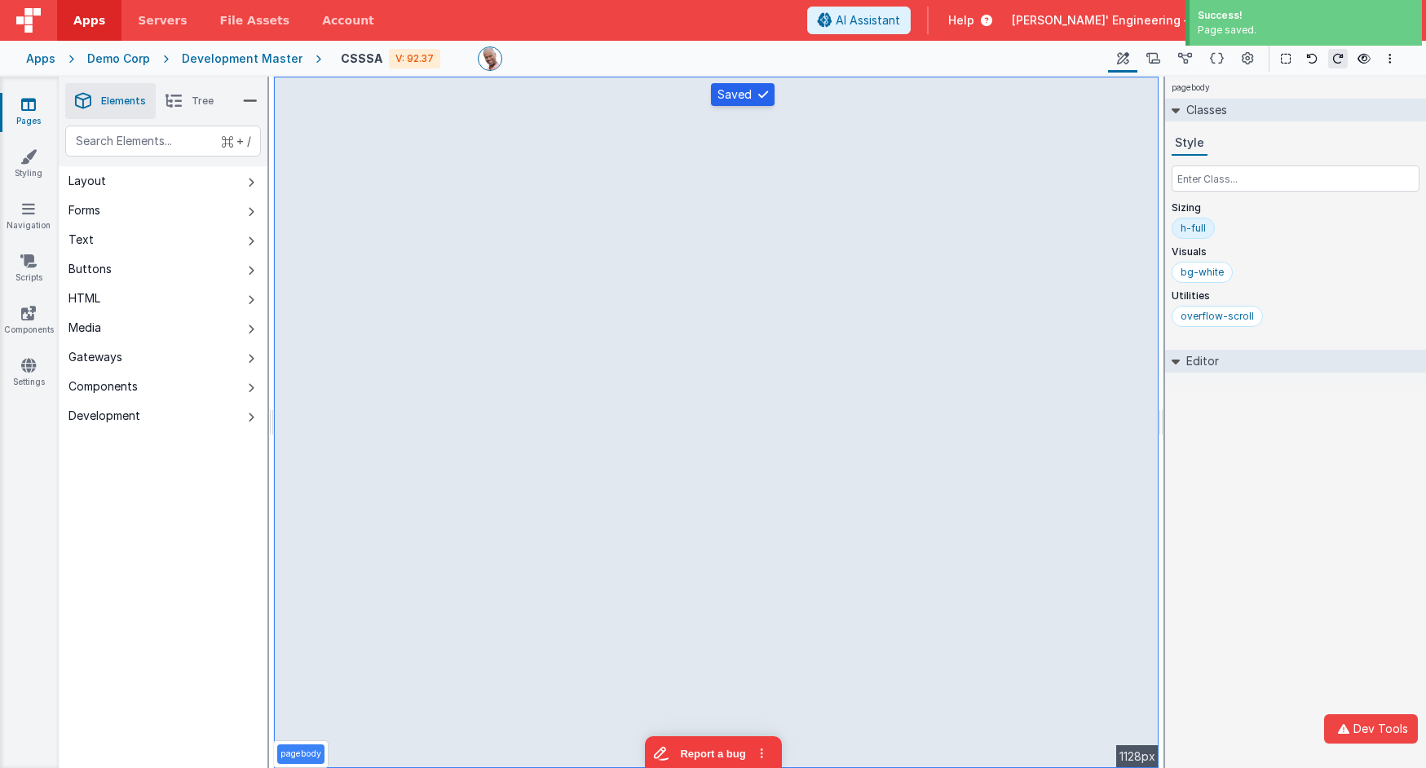
click at [244, 61] on div "Development Master" at bounding box center [242, 59] width 121 height 16
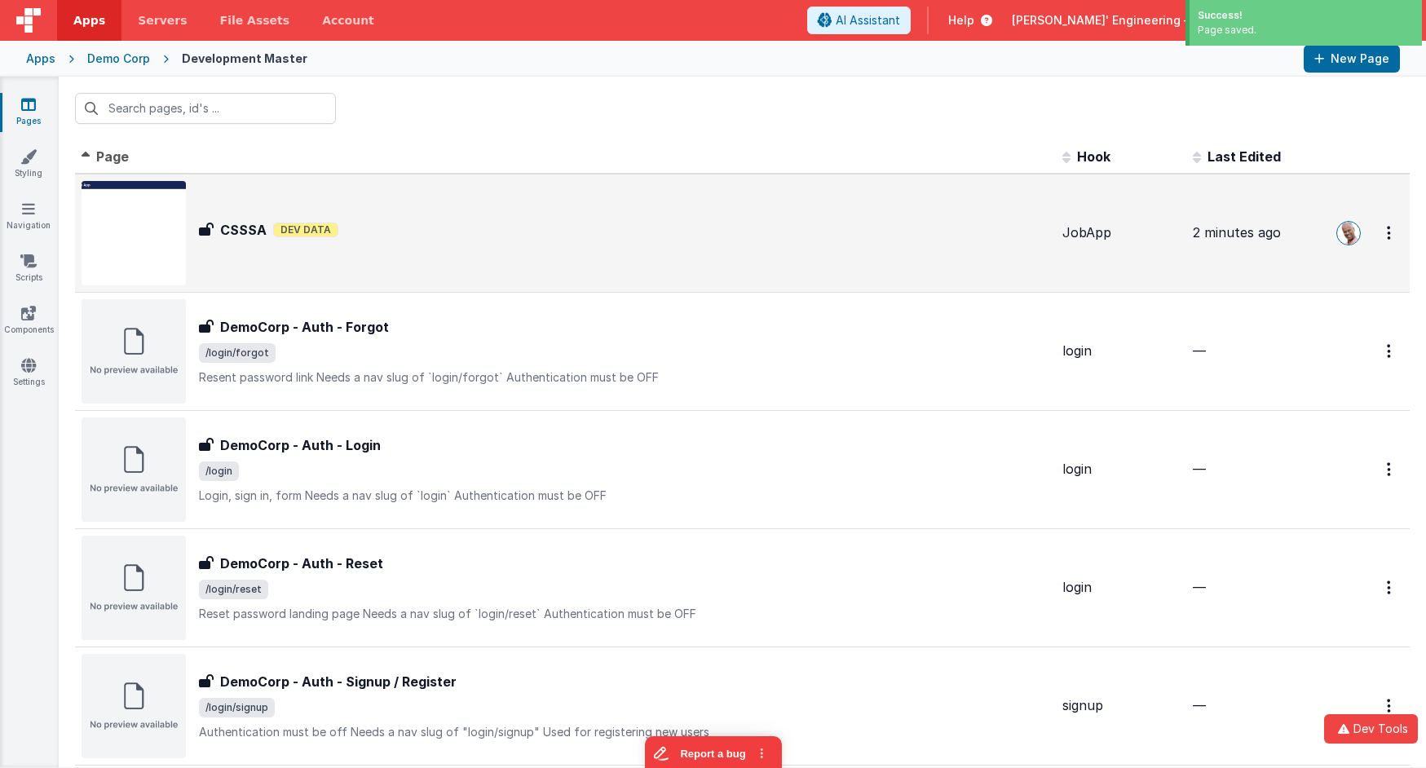
click at [443, 221] on div "CSSSA Dev Data" at bounding box center [624, 230] width 850 height 20
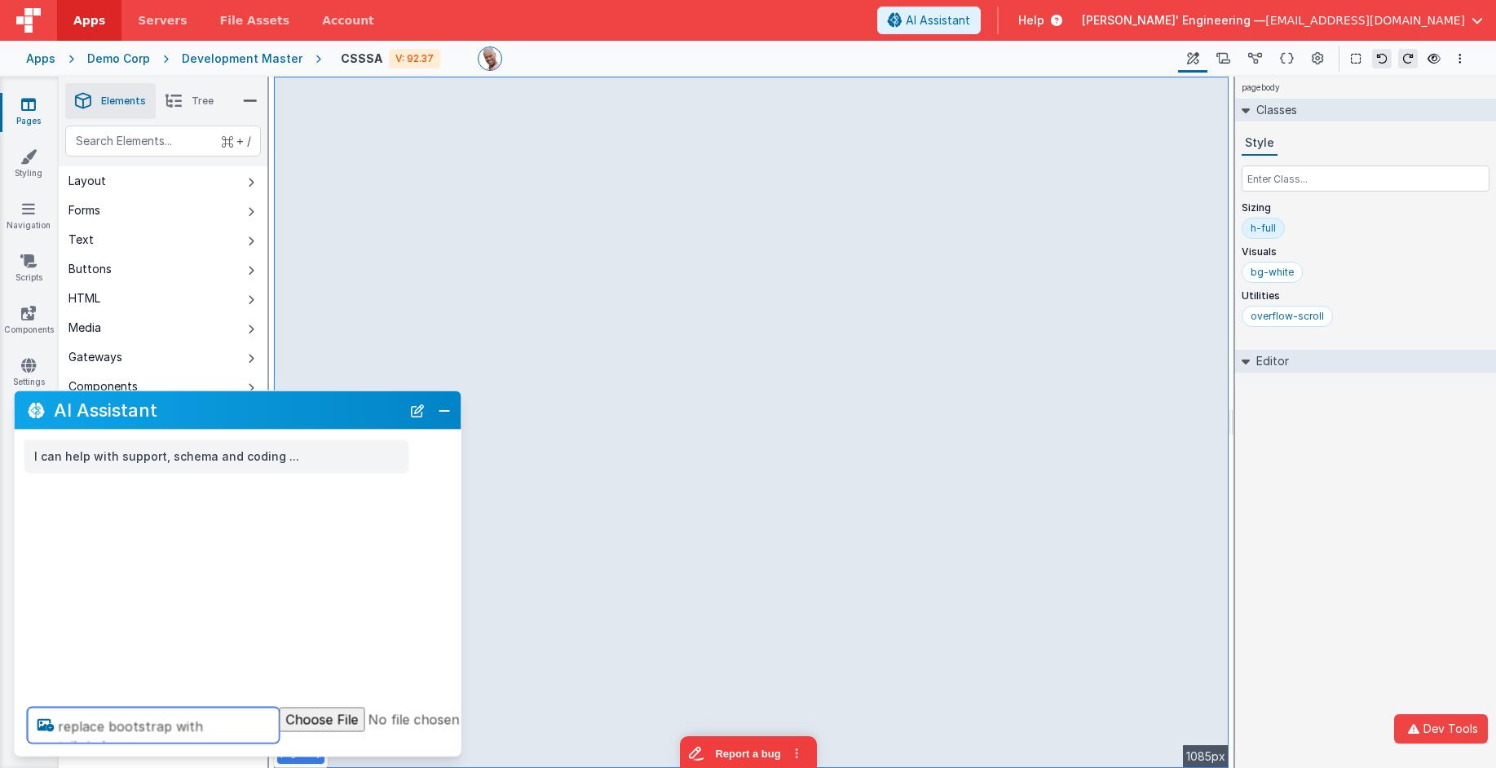
type textarea "replace bootstrap with tailwind"
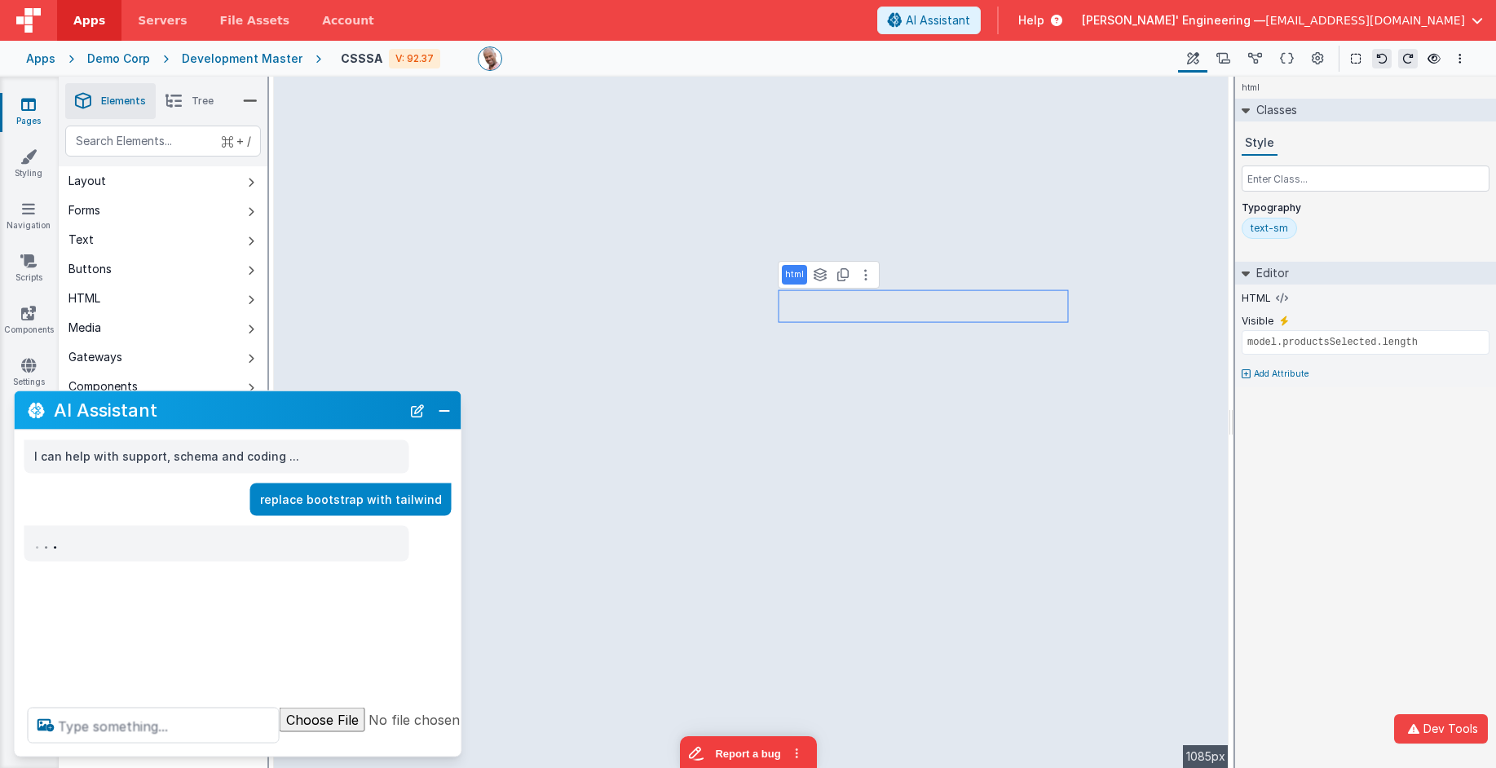
type input "products"
select select
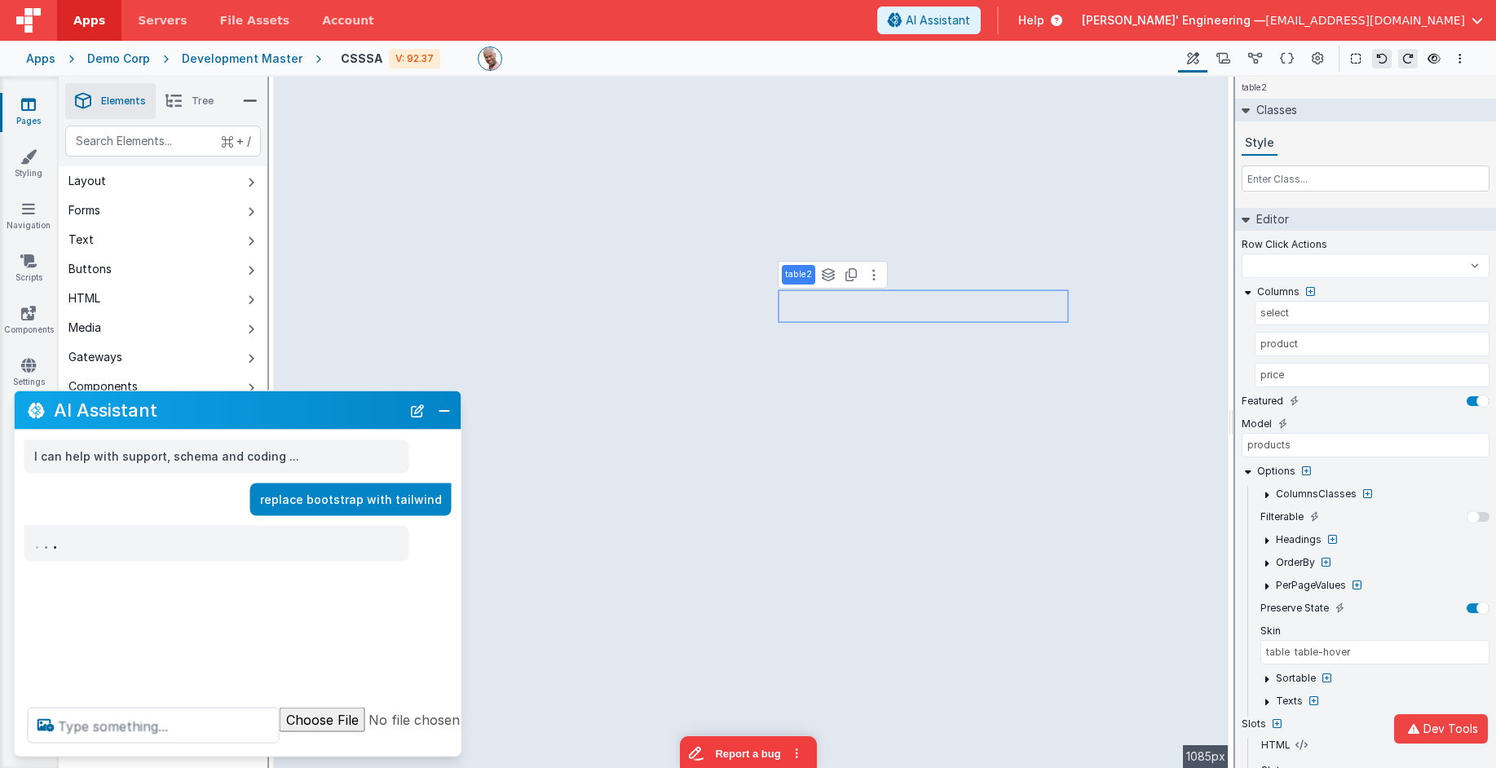
select select
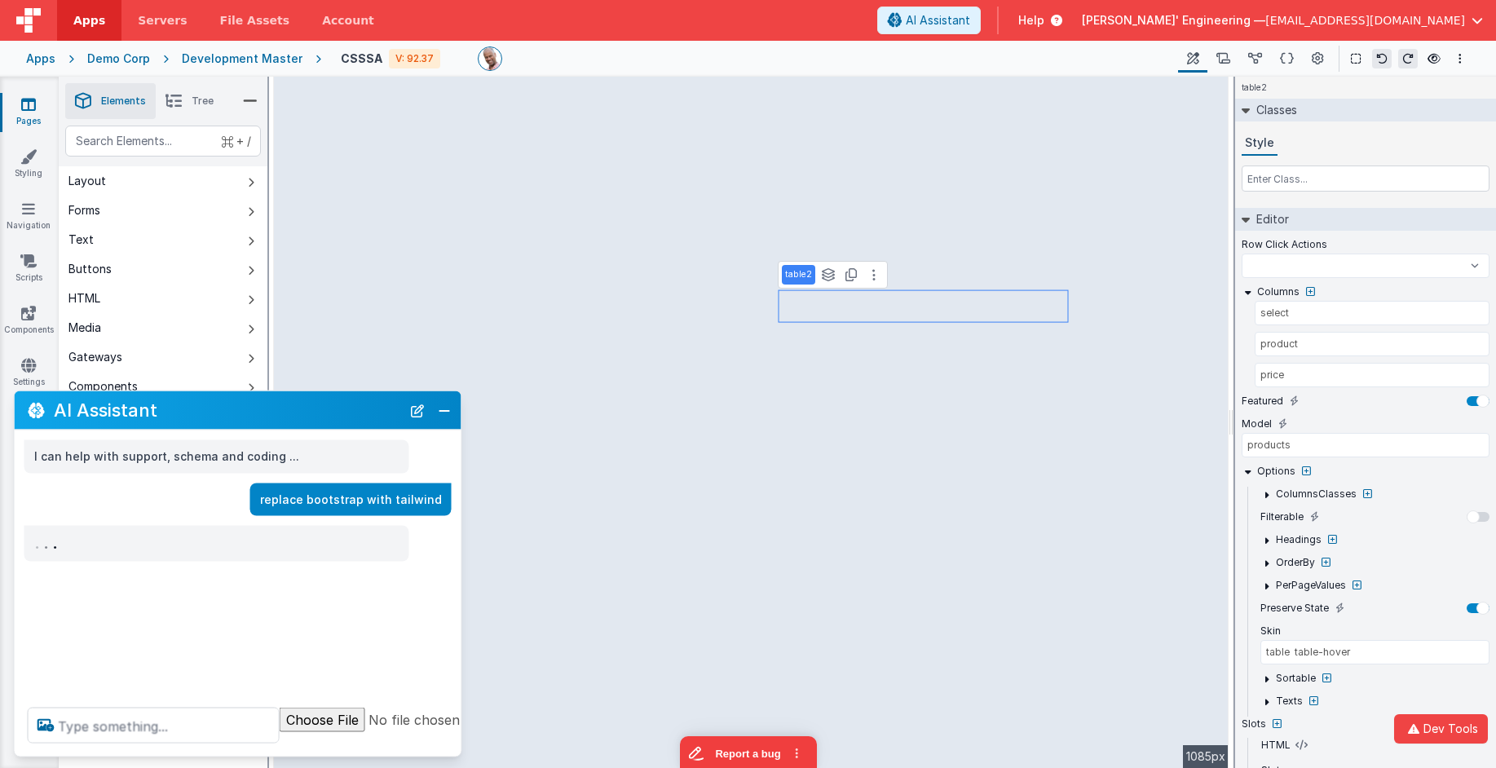
select select
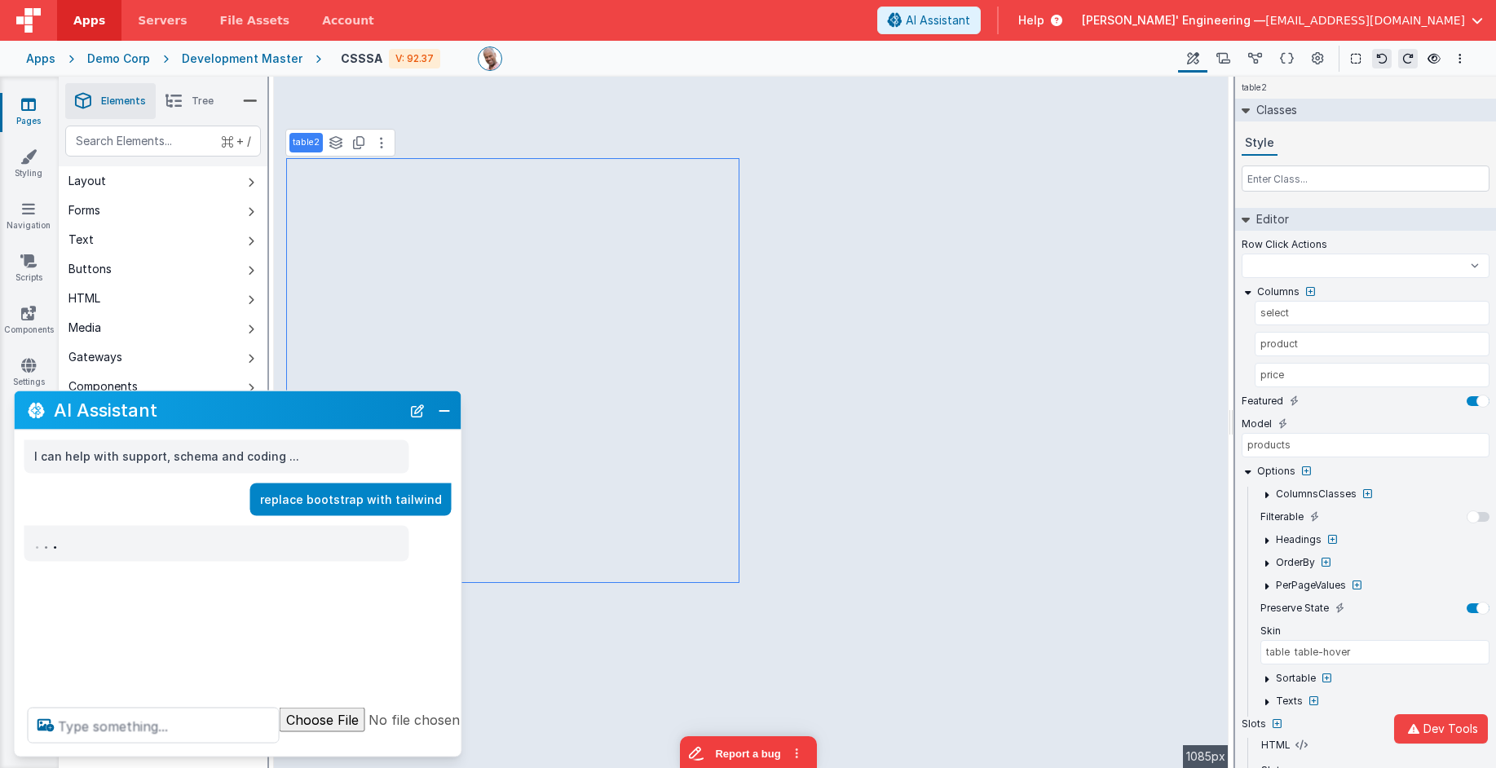
select select
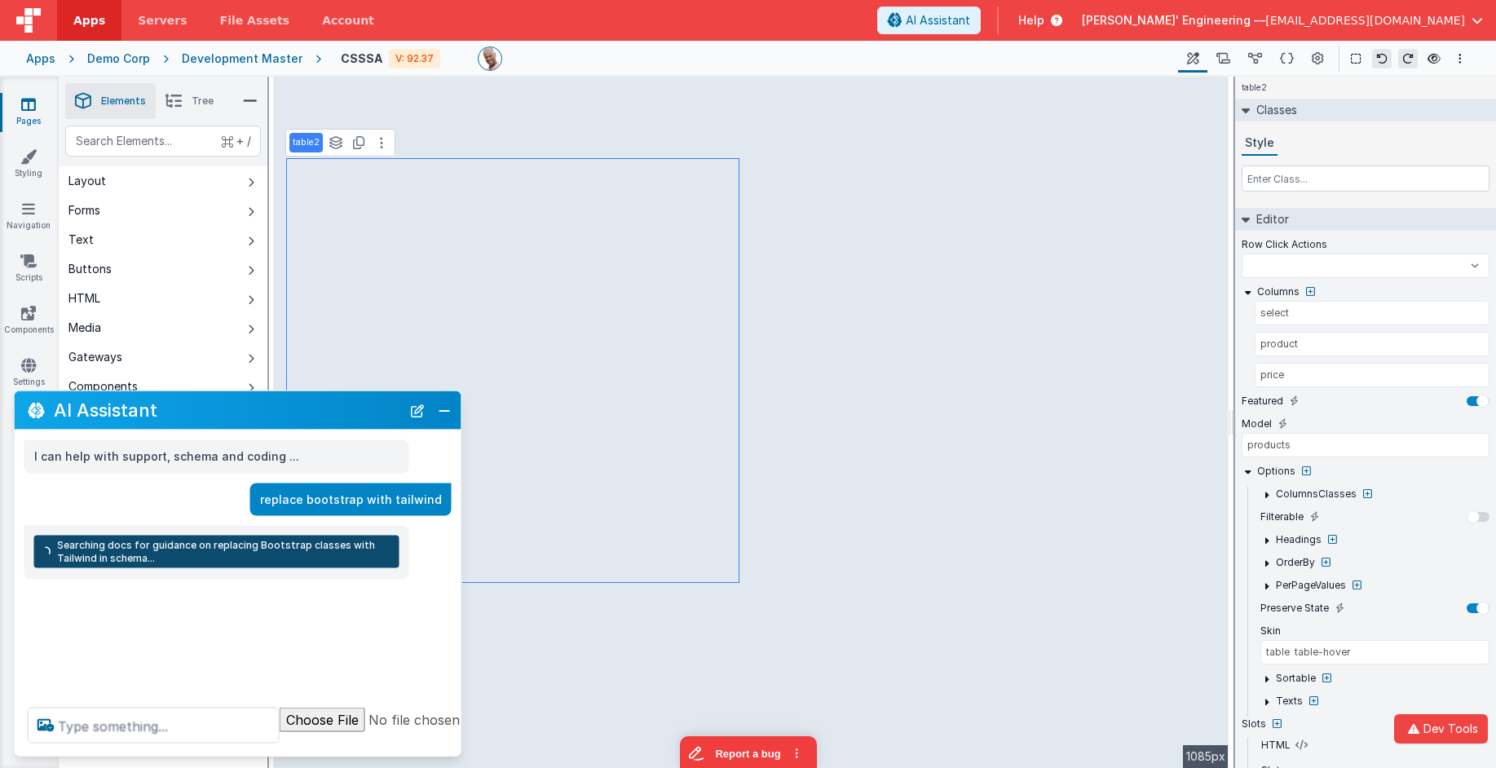
select select
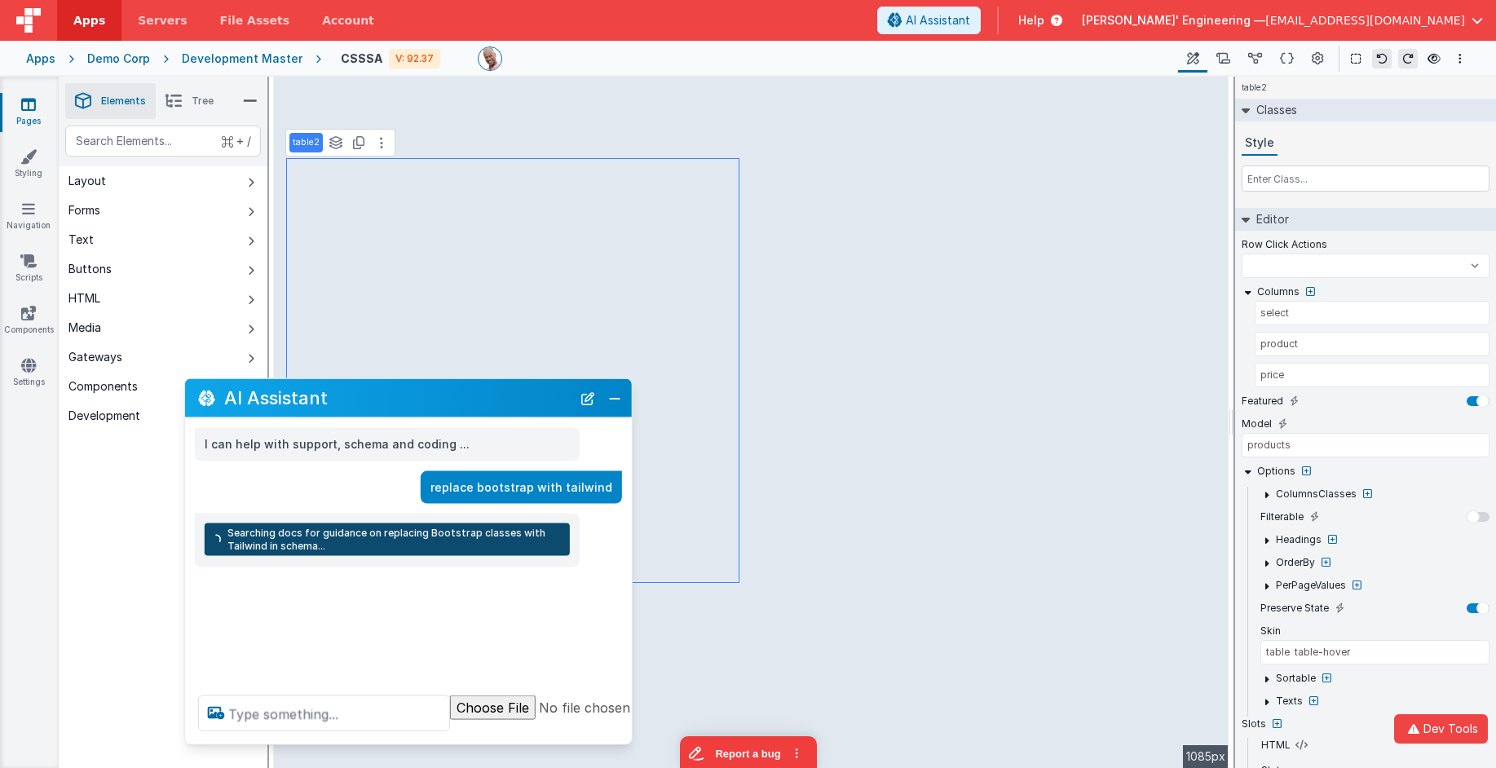
select select
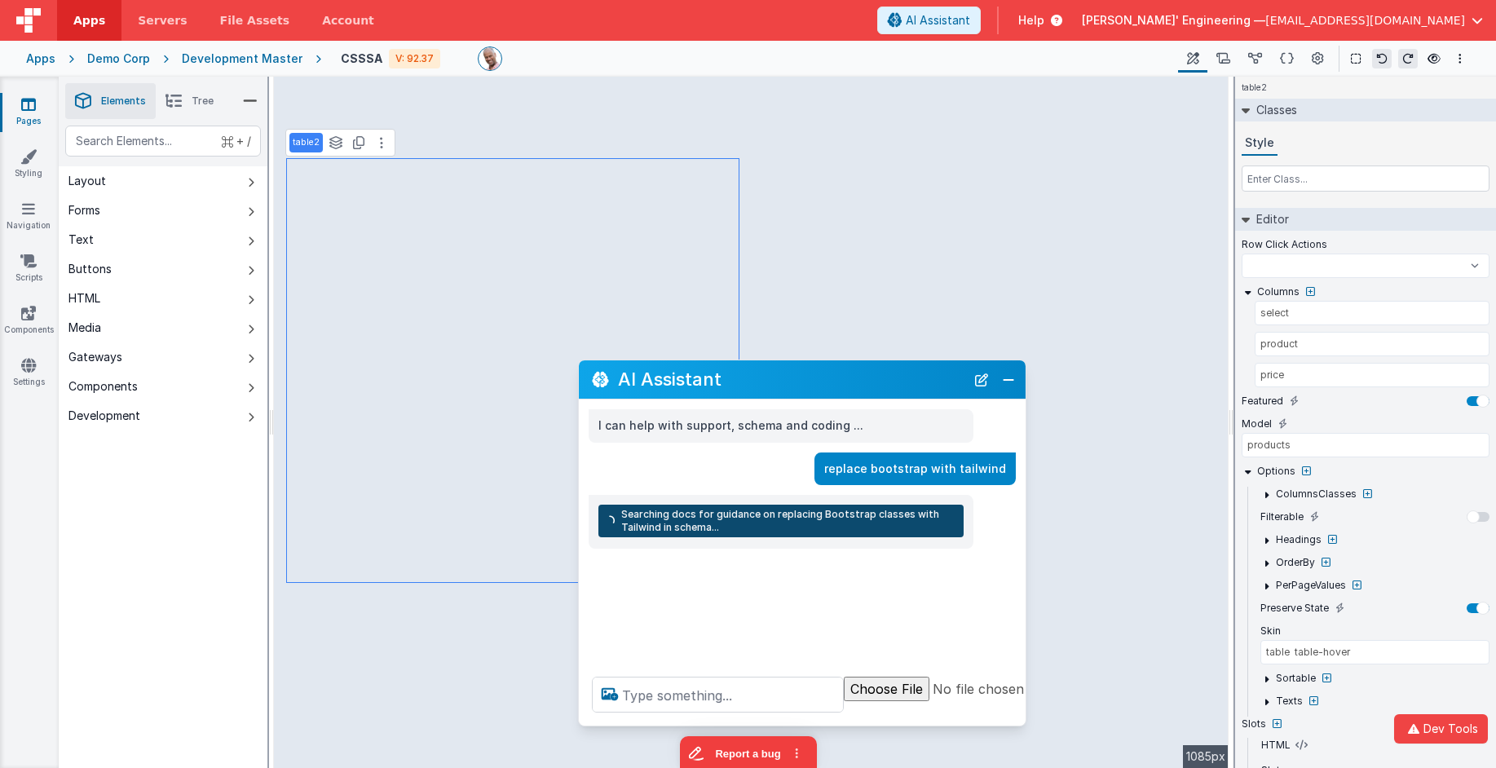
select select
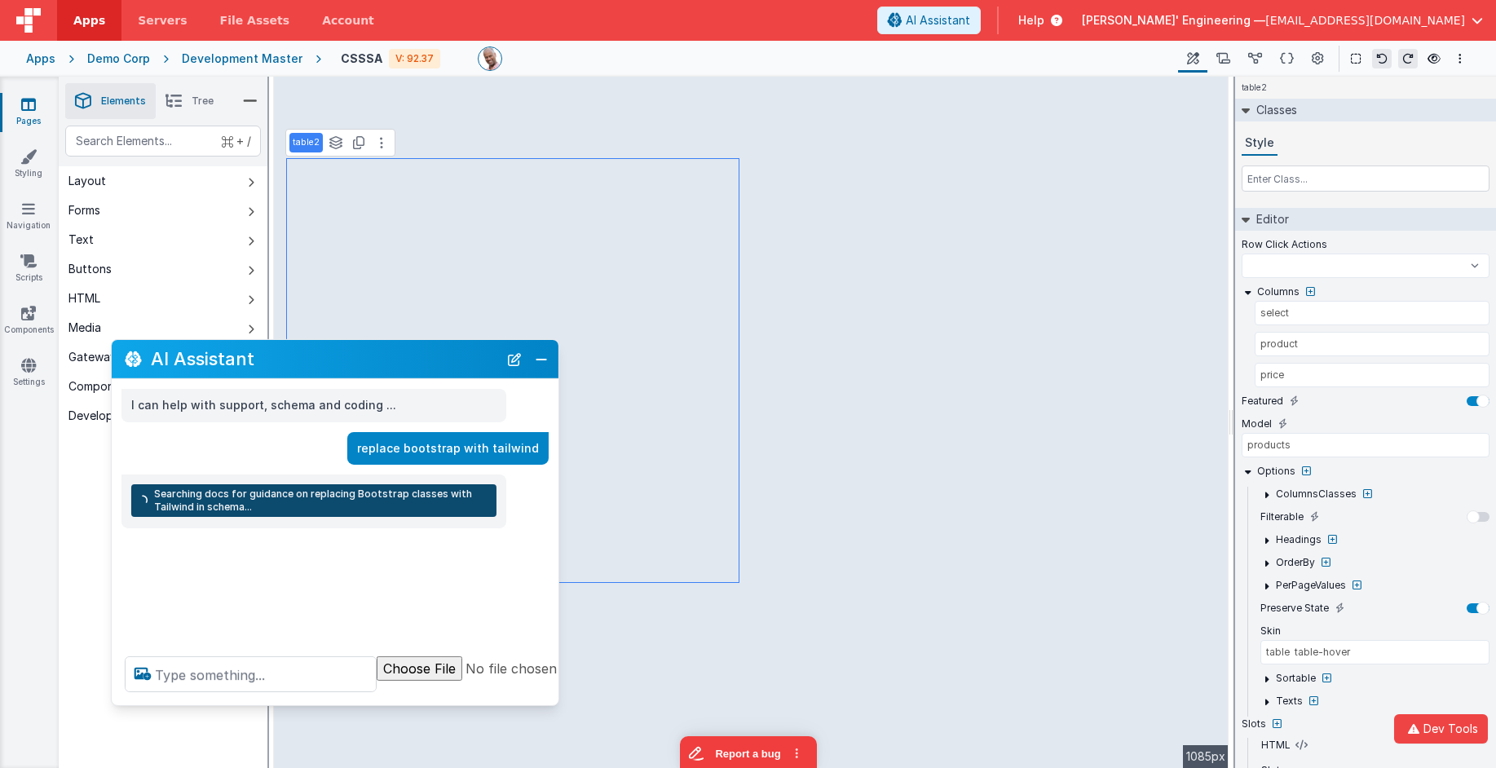
select select
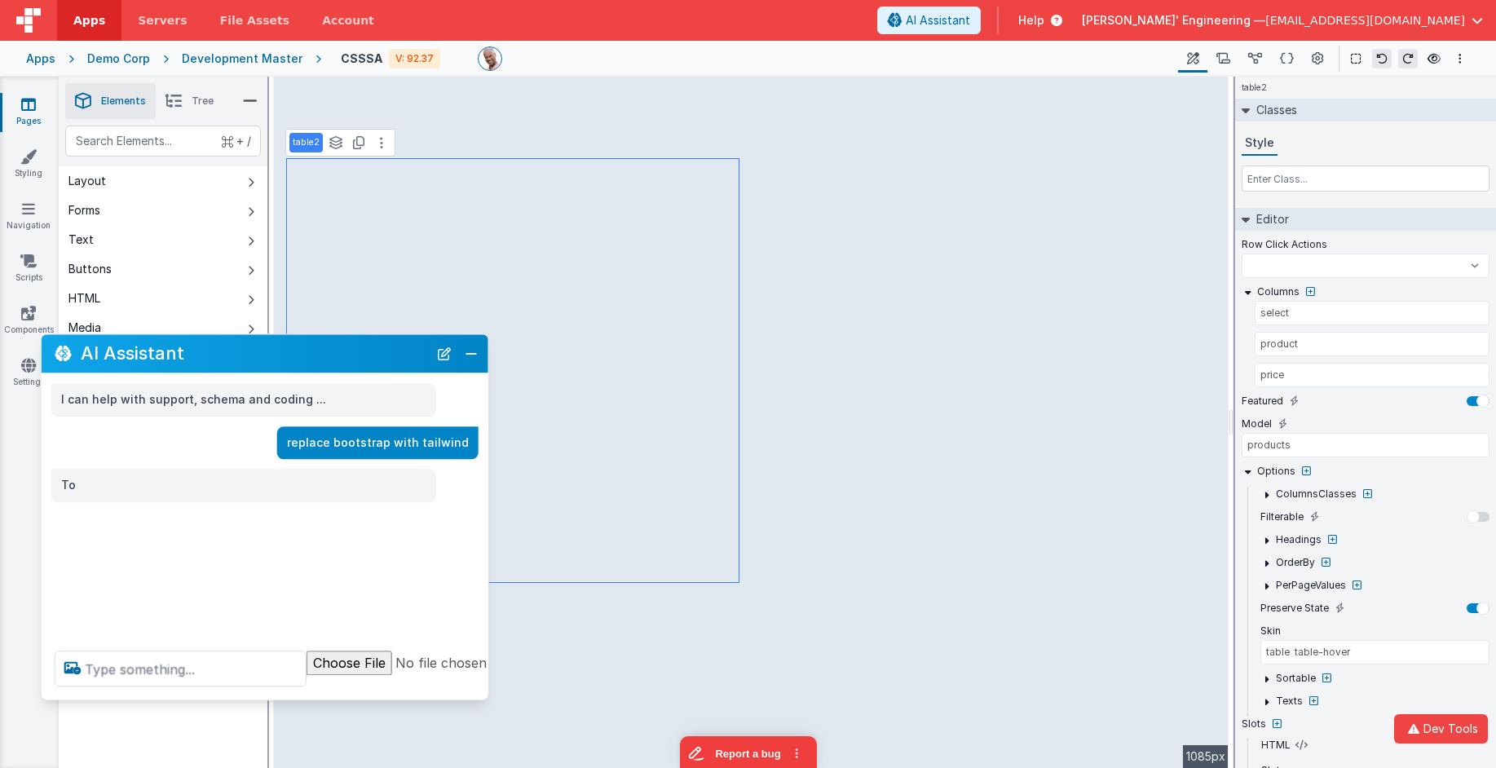
select select
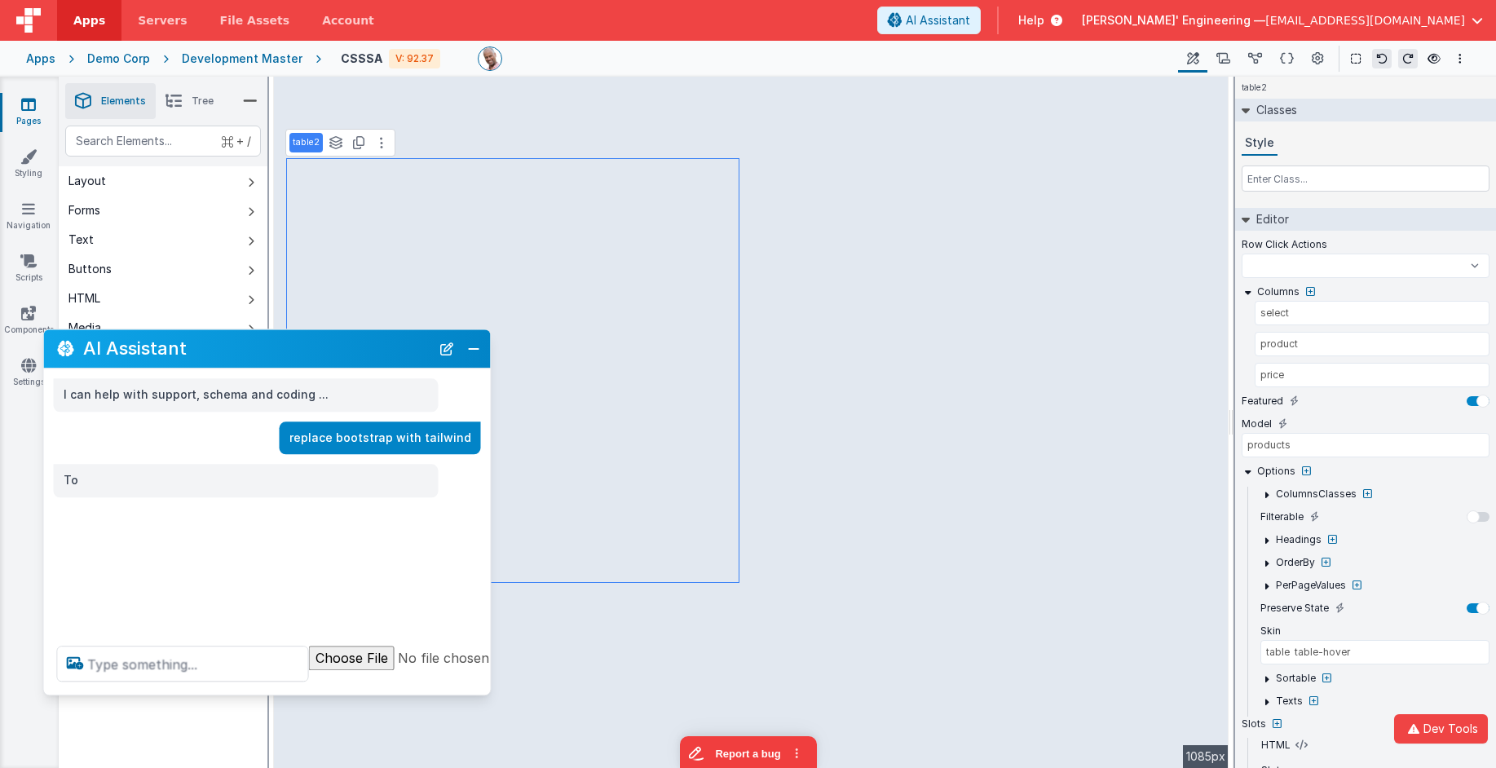
drag, startPoint x: 376, startPoint y: 408, endPoint x: 394, endPoint y: 351, distance: 59.8
click at [394, 351] on h2 "AI Assistant" at bounding box center [256, 349] width 347 height 20
select select
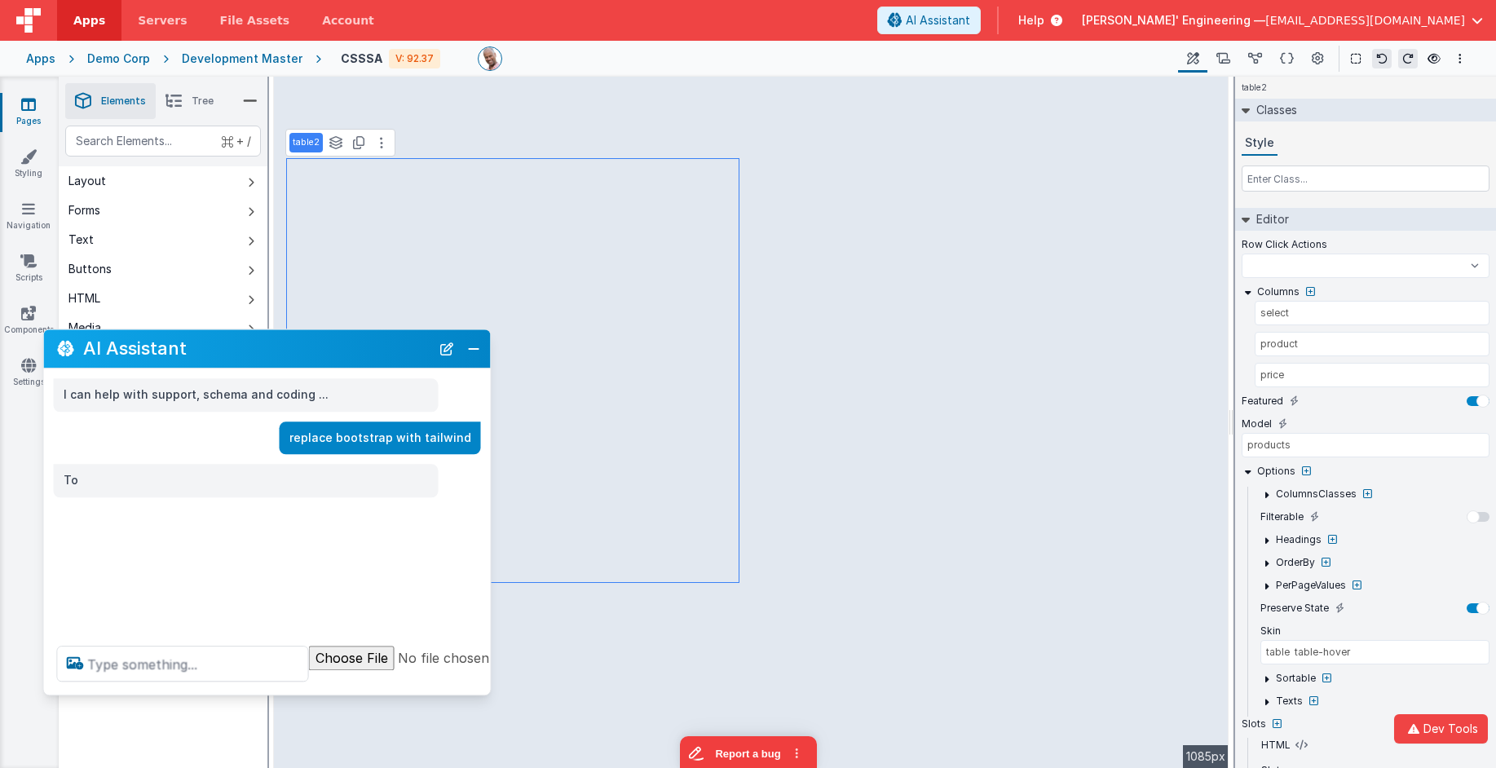
select select
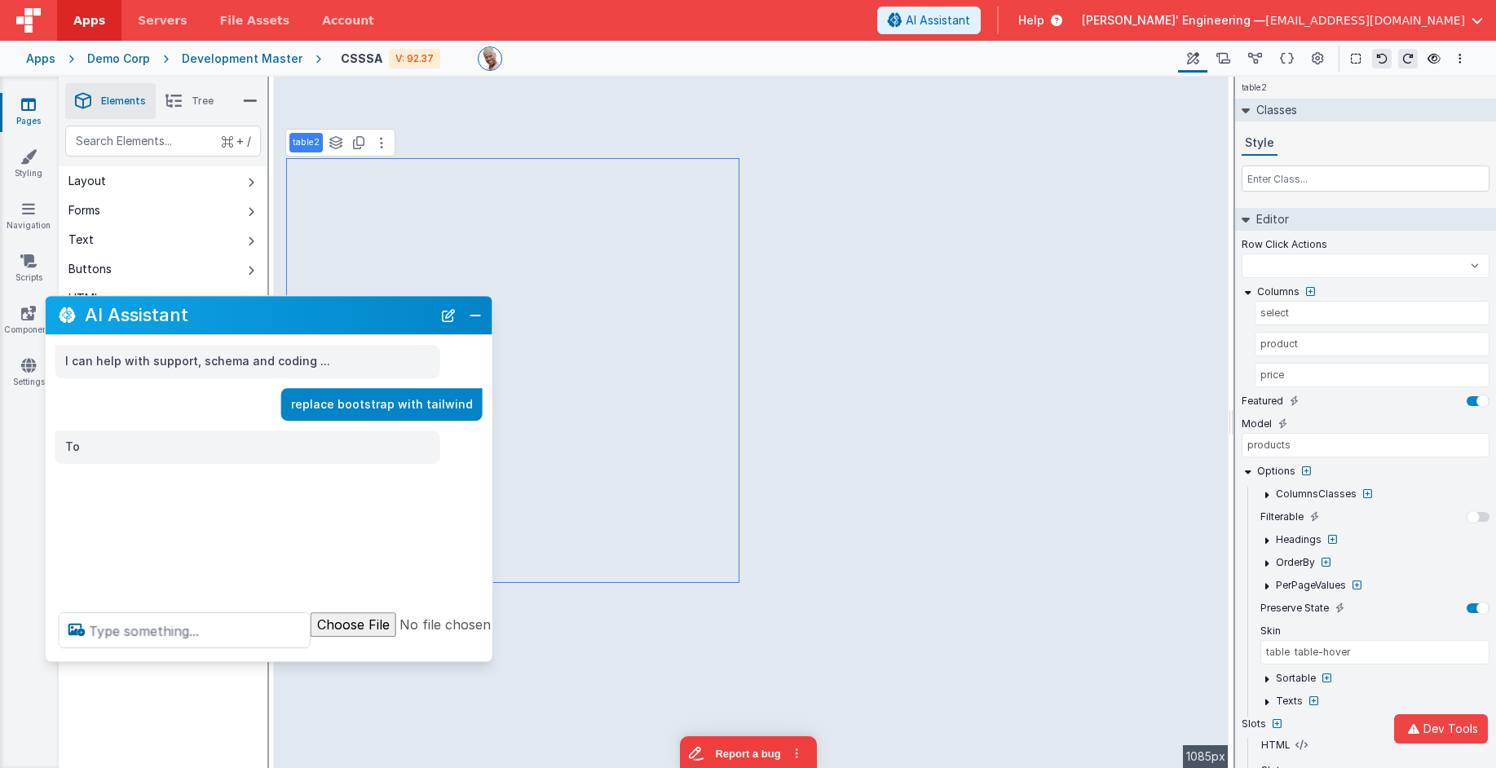
drag, startPoint x: 384, startPoint y: 355, endPoint x: 386, endPoint y: 321, distance: 33.5
click at [386, 321] on h2 "AI Assistant" at bounding box center [258, 316] width 347 height 20
select select
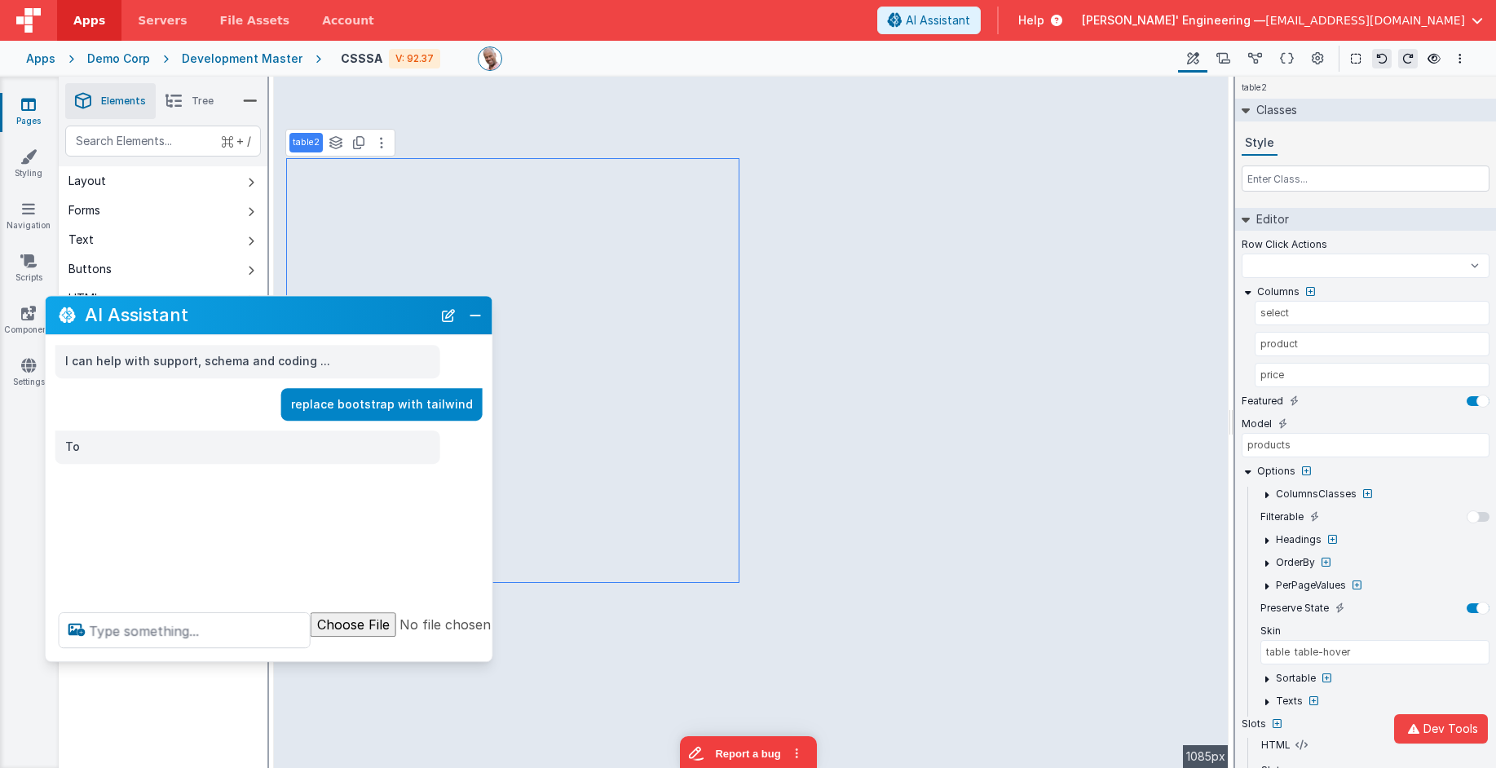
select select
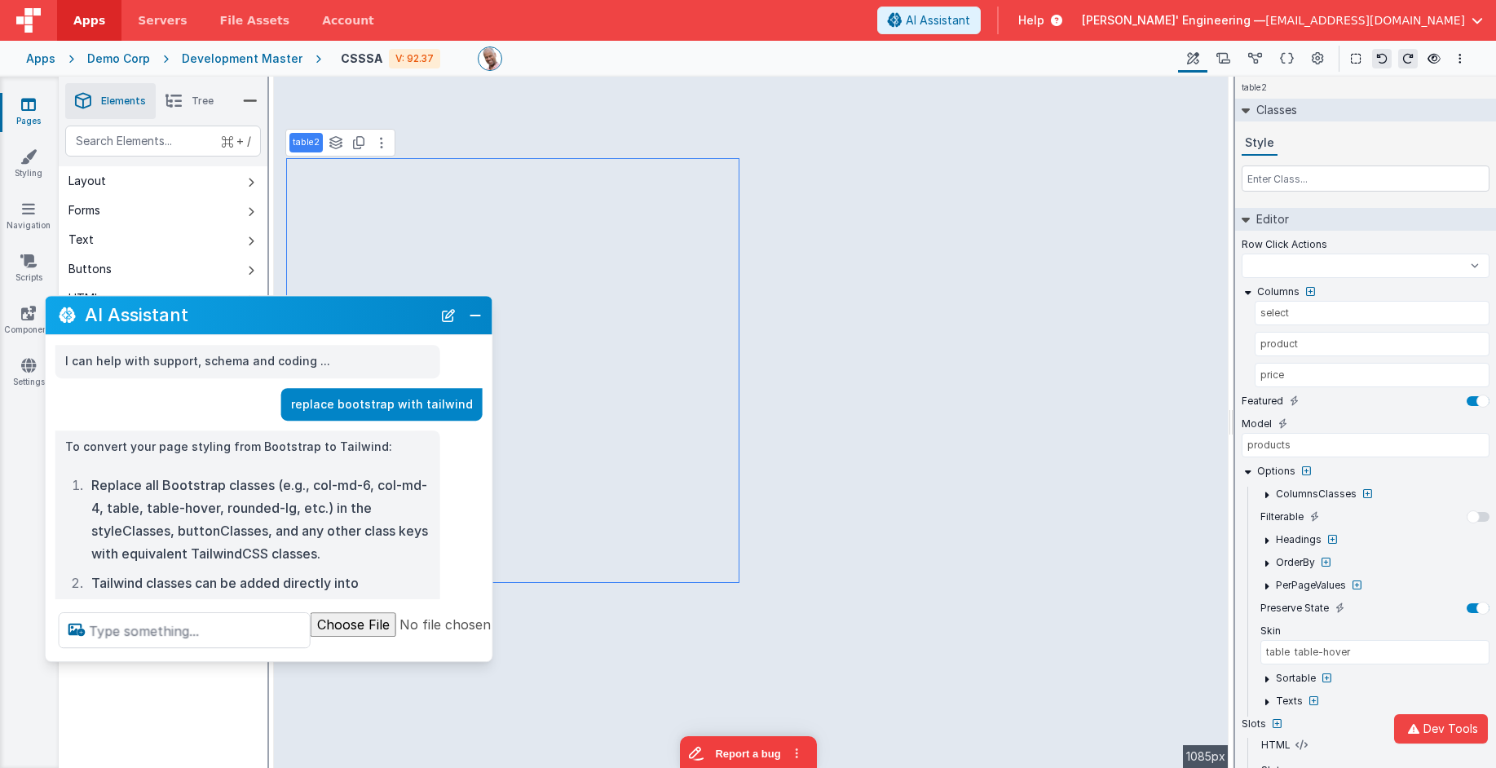
scroll to position [76, 0]
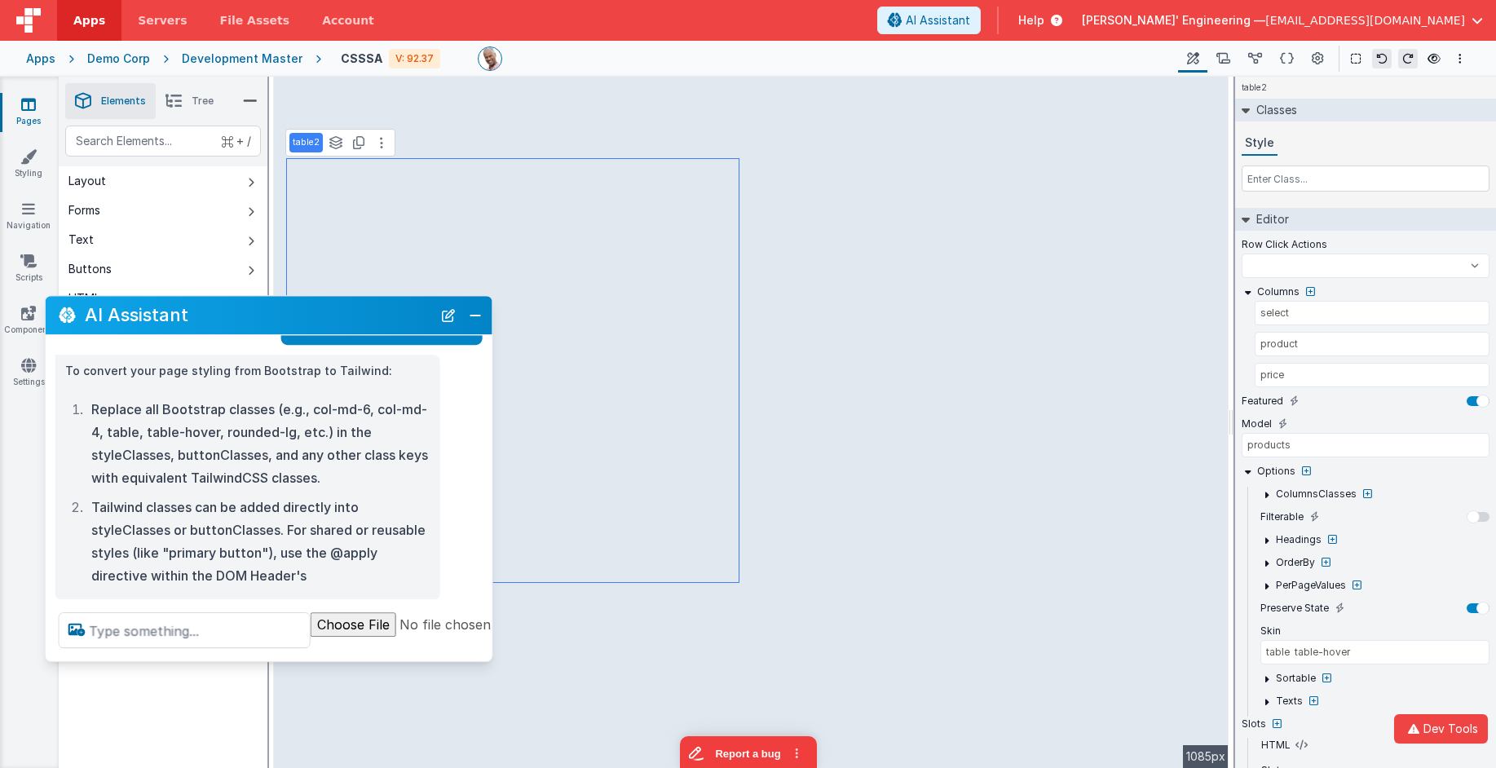
select select
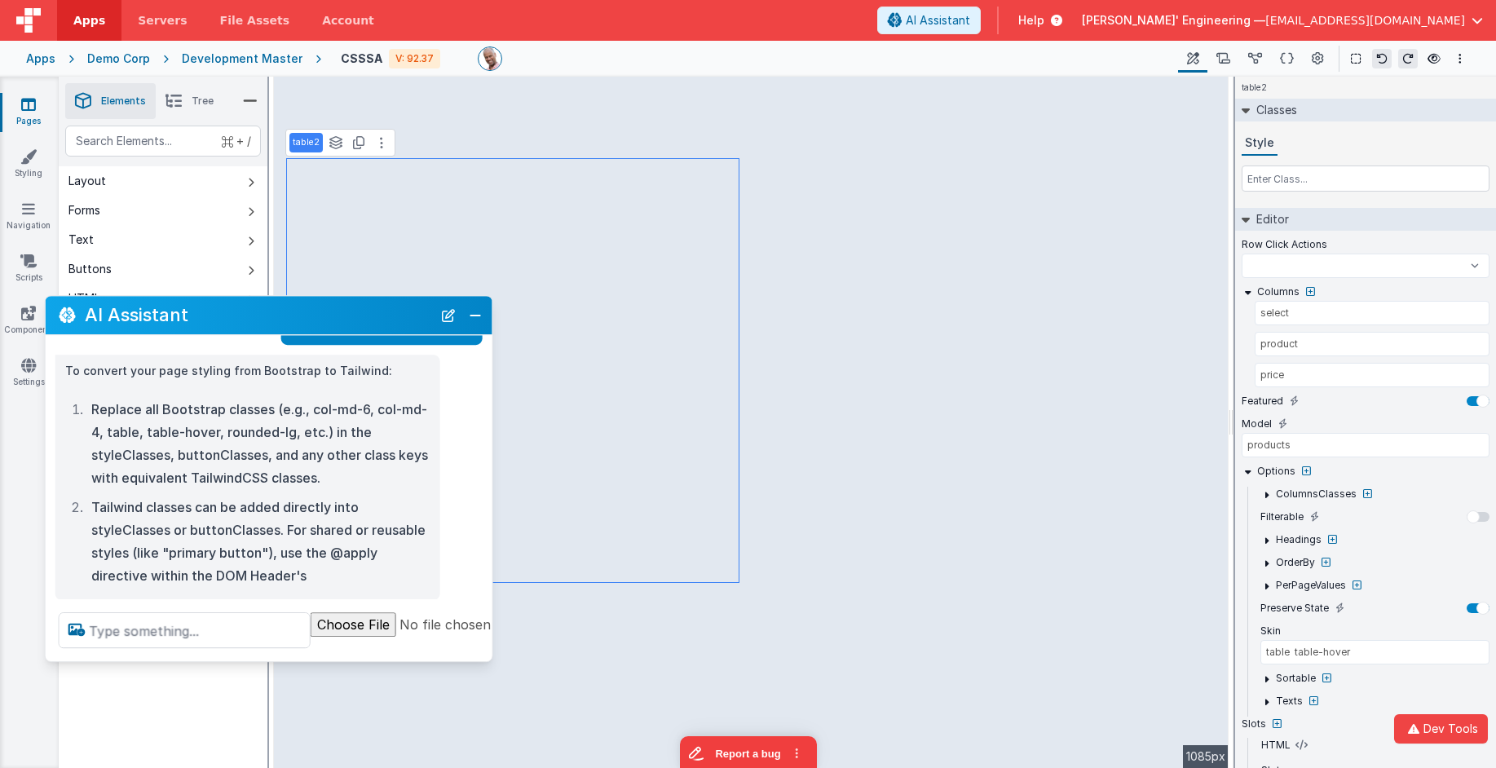
select select
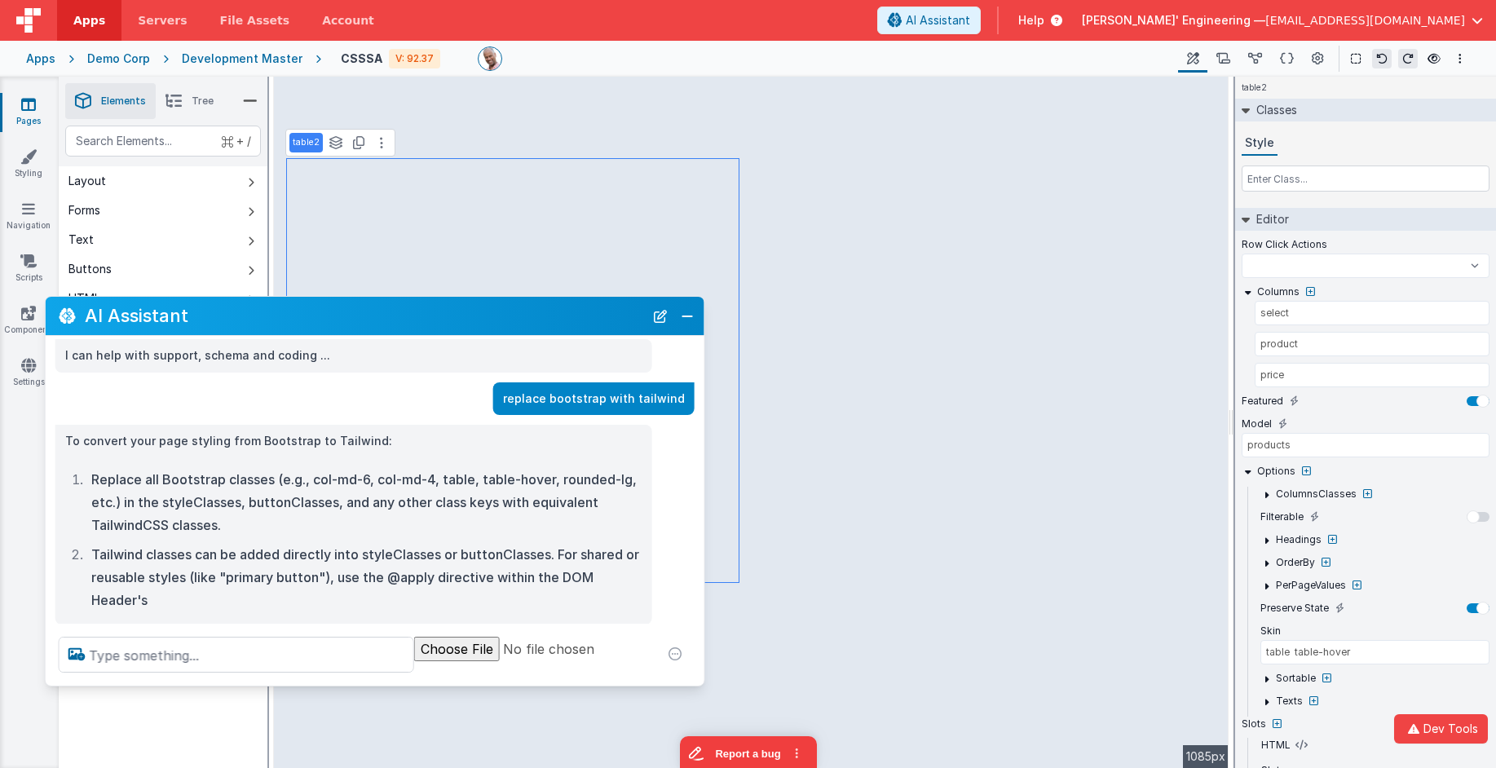
scroll to position [0, 0]
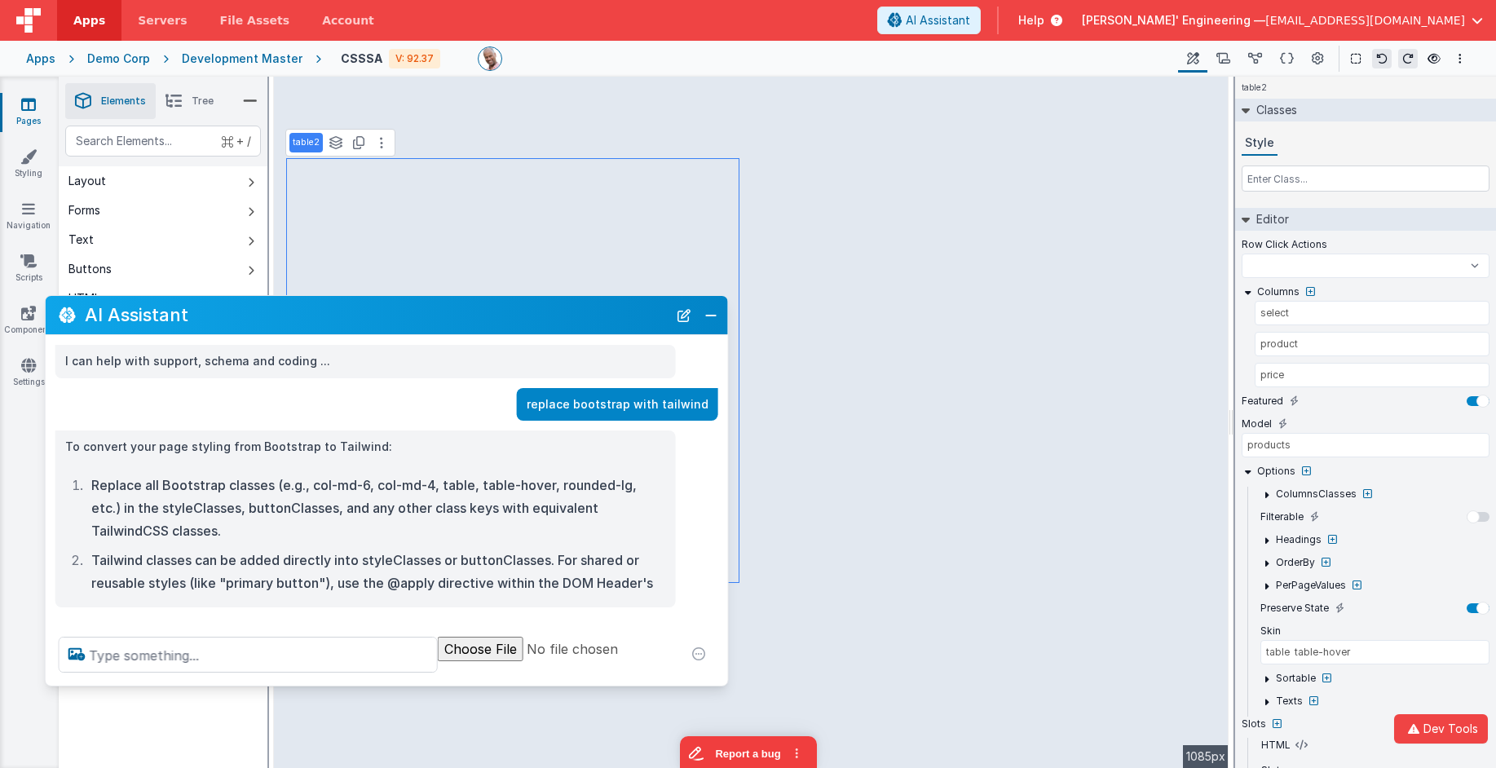
select select
drag, startPoint x: 488, startPoint y: 657, endPoint x: 724, endPoint y: 681, distance: 236.8
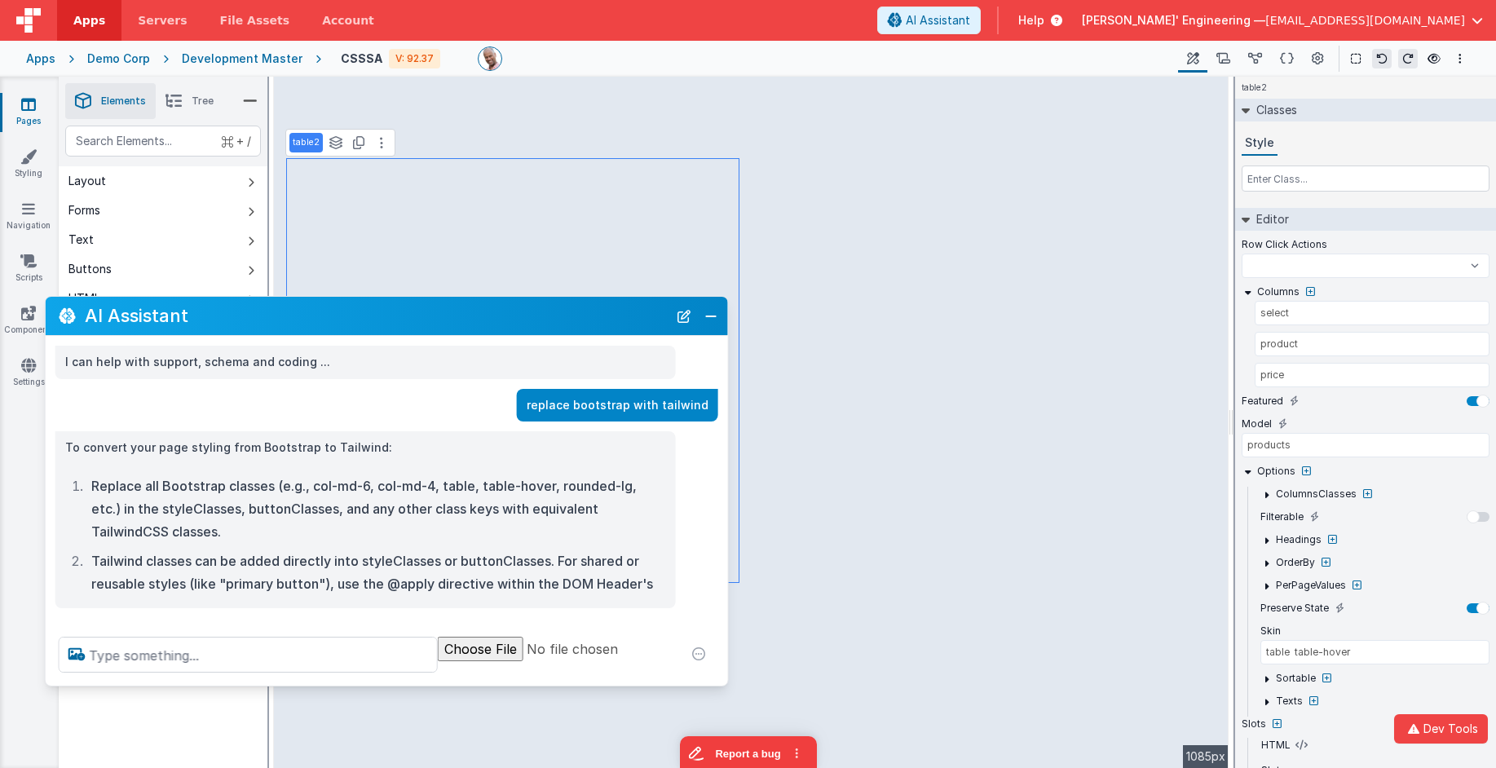
click at [724, 681] on div at bounding box center [387, 655] width 682 height 62
select select
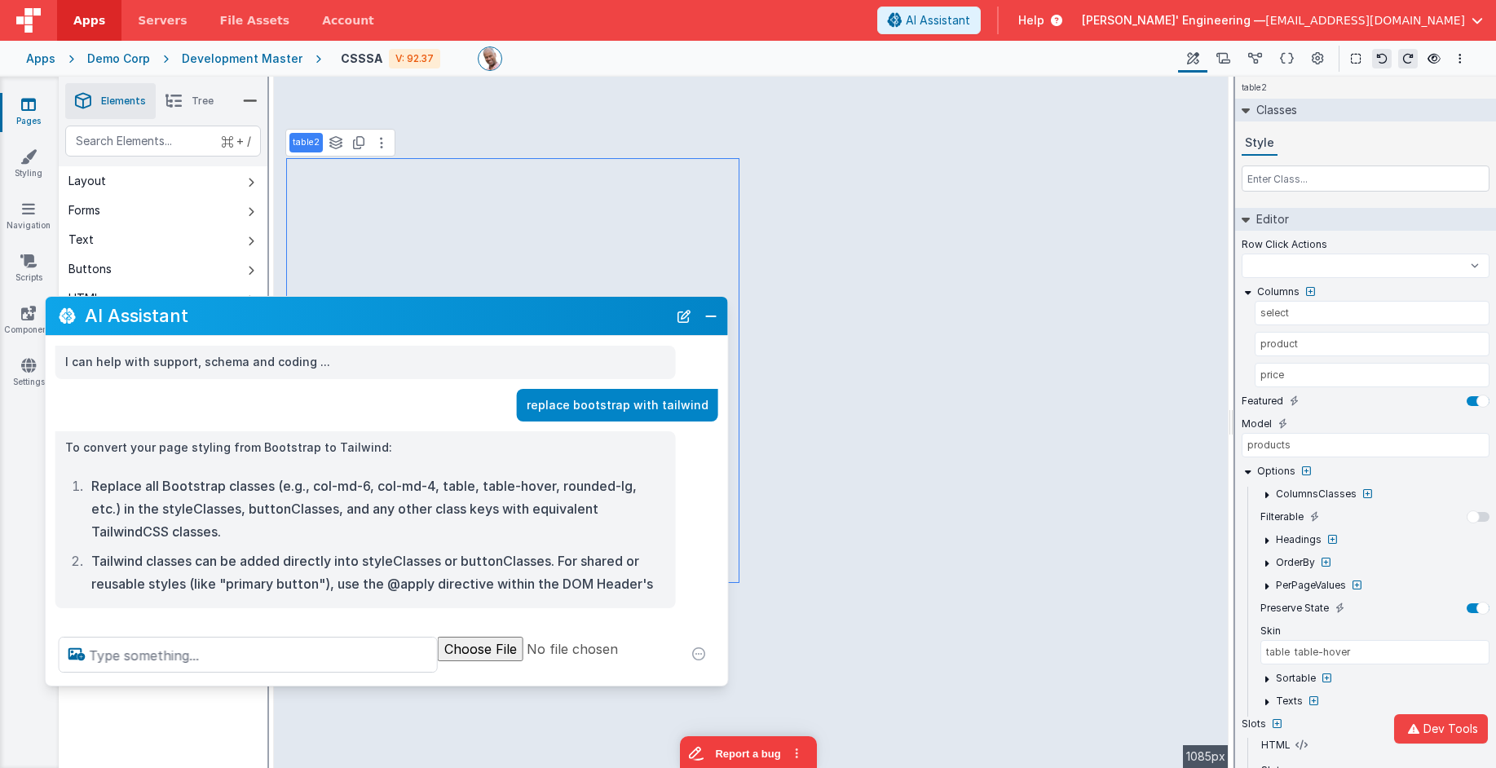
select select
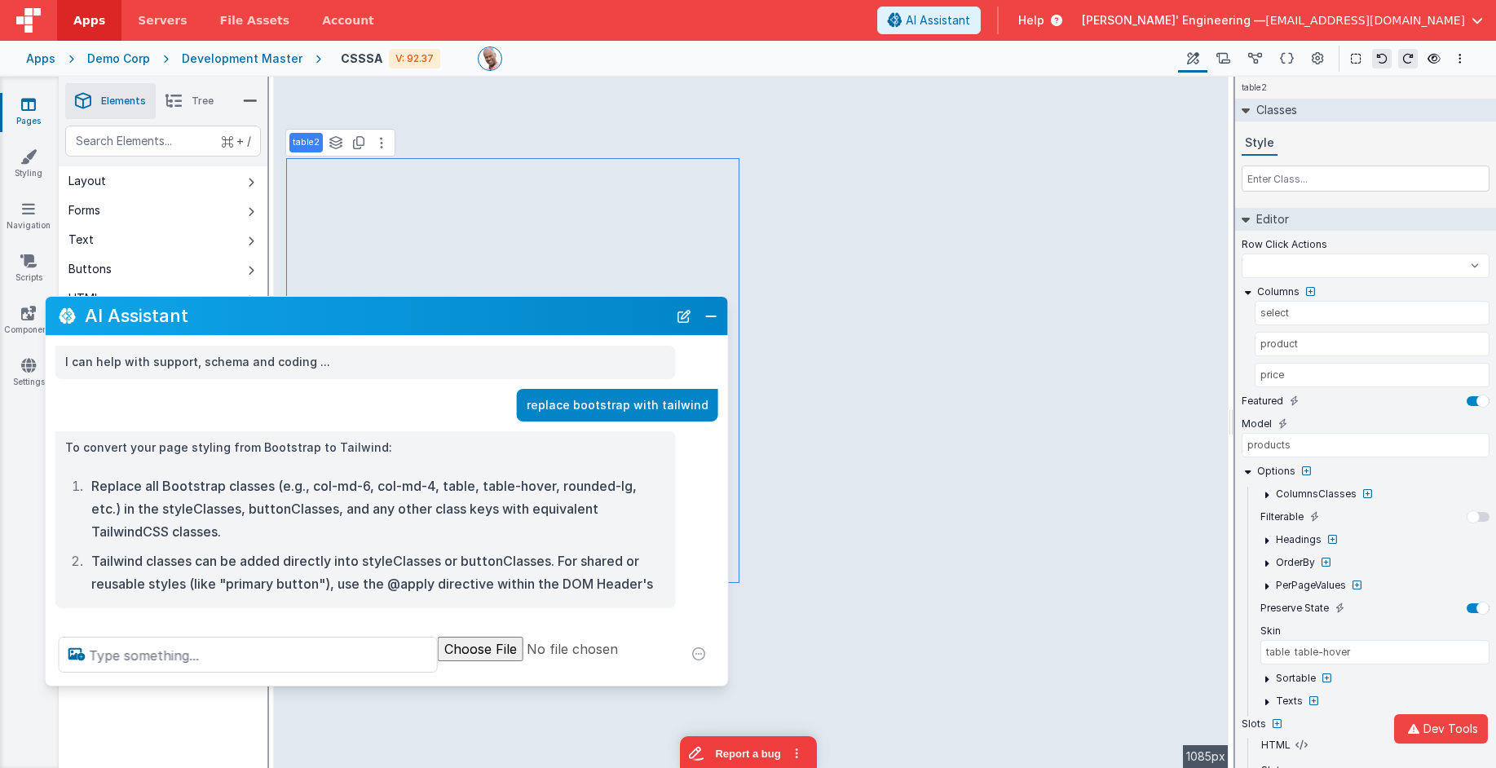
select select
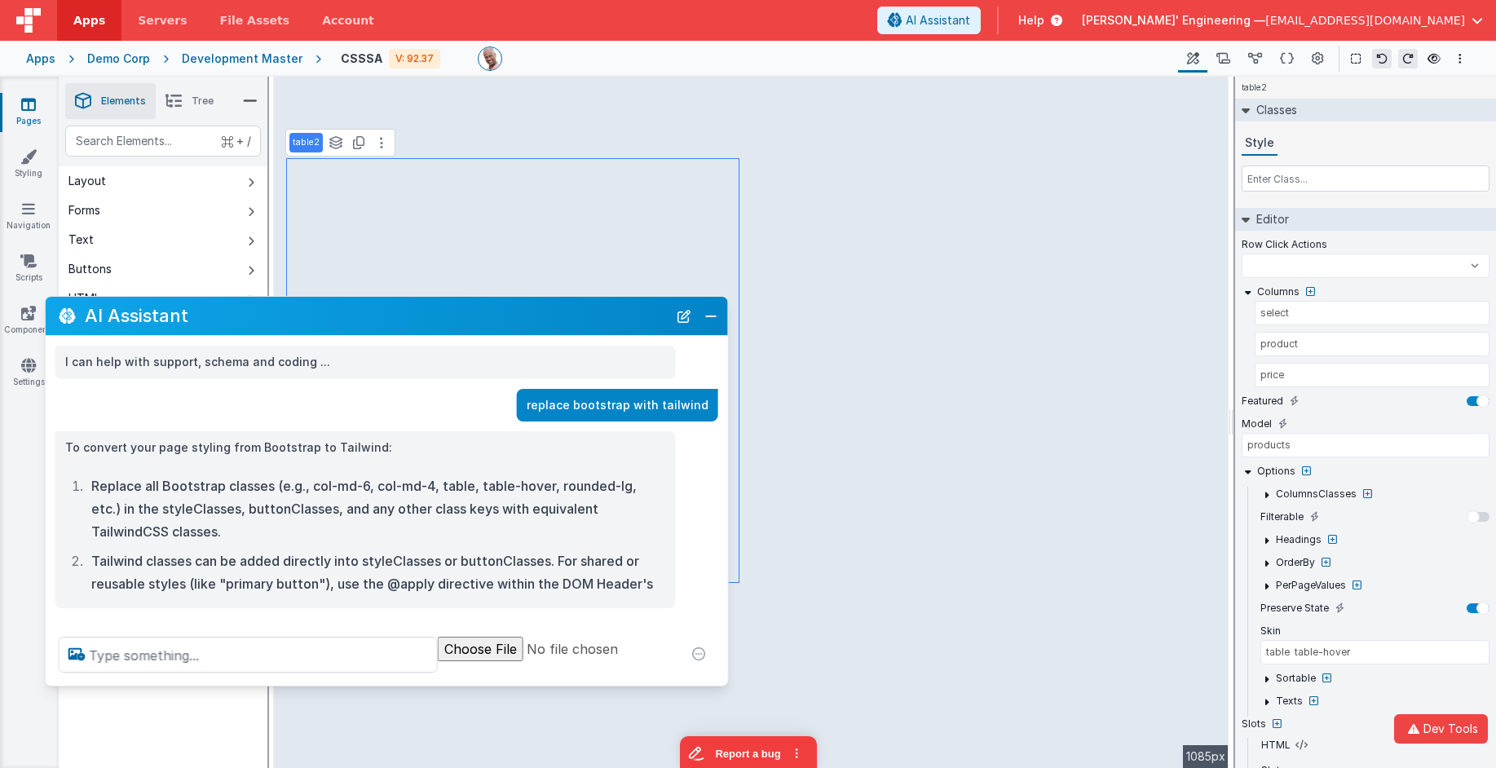
select select
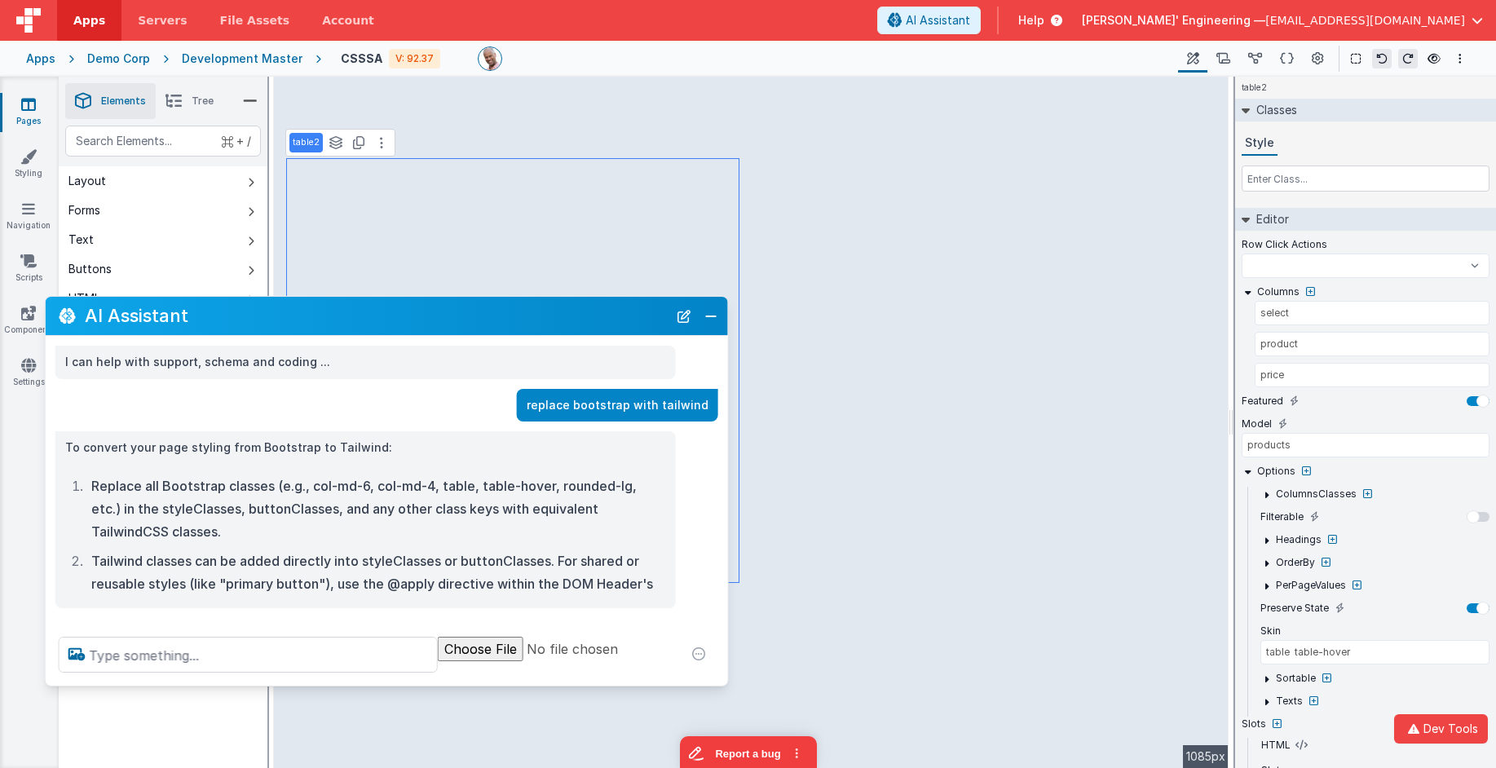
select select
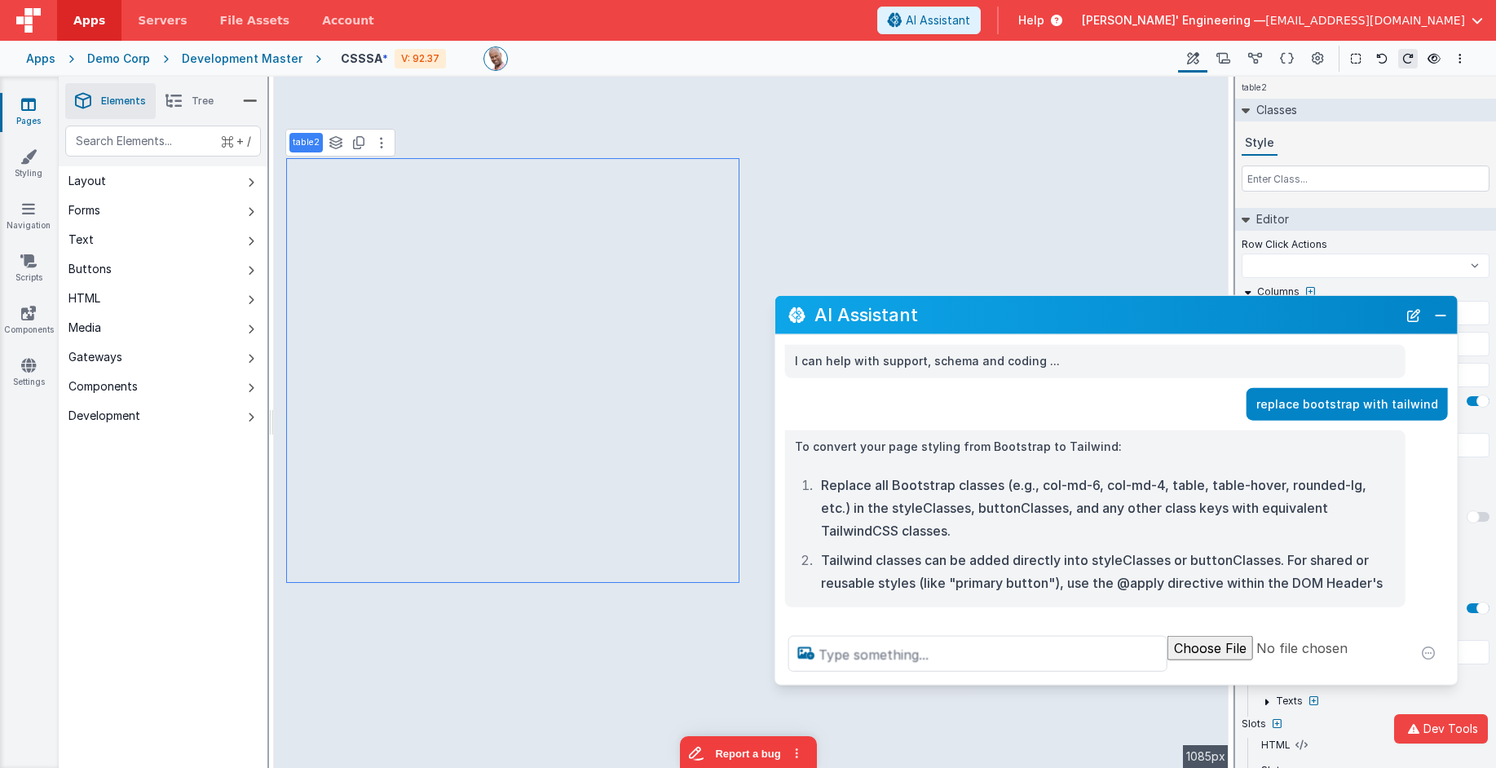
select select
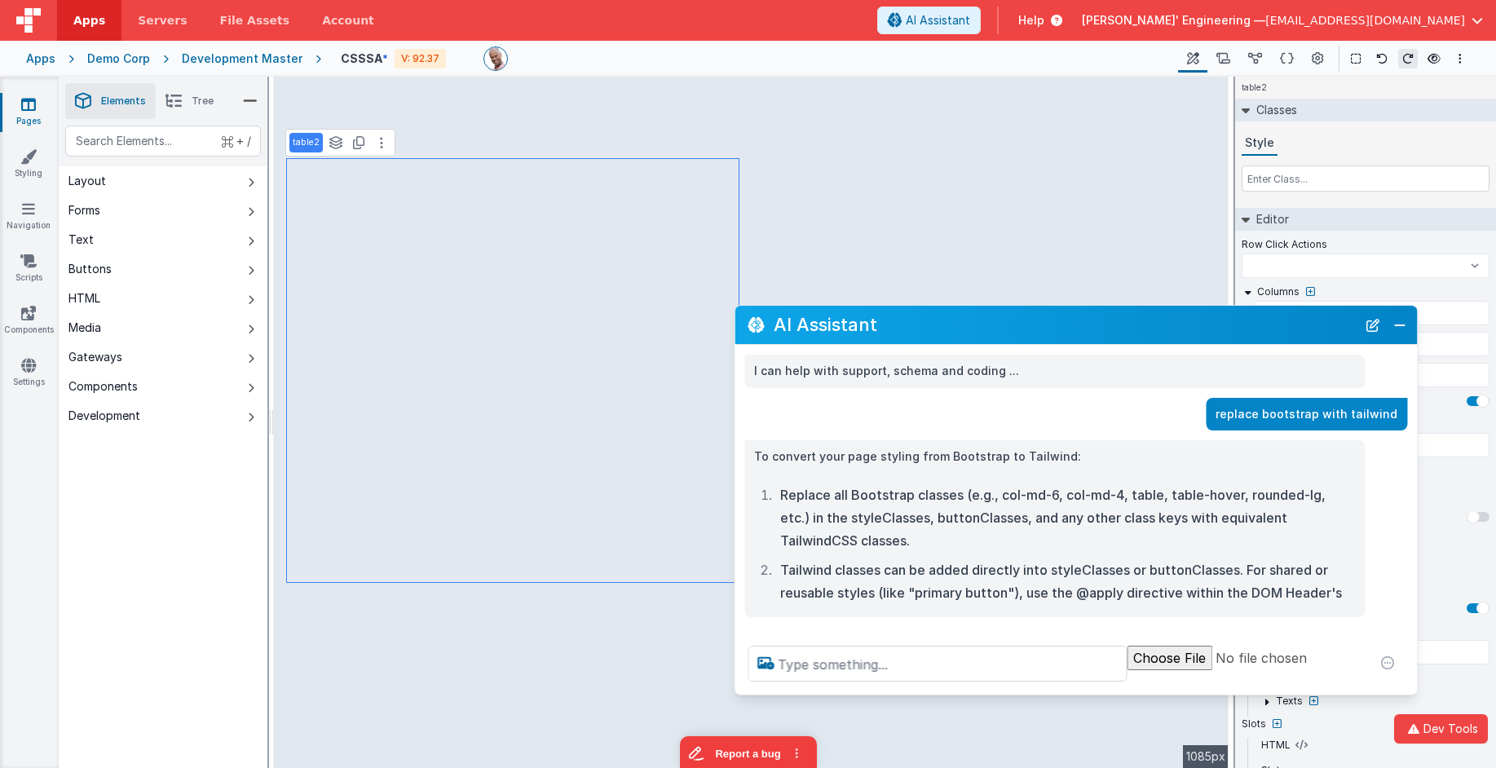
drag, startPoint x: 316, startPoint y: 316, endPoint x: 1004, endPoint y: 329, distance: 688.2
click at [1004, 329] on h2 "AI Assistant" at bounding box center [1065, 325] width 583 height 20
select select
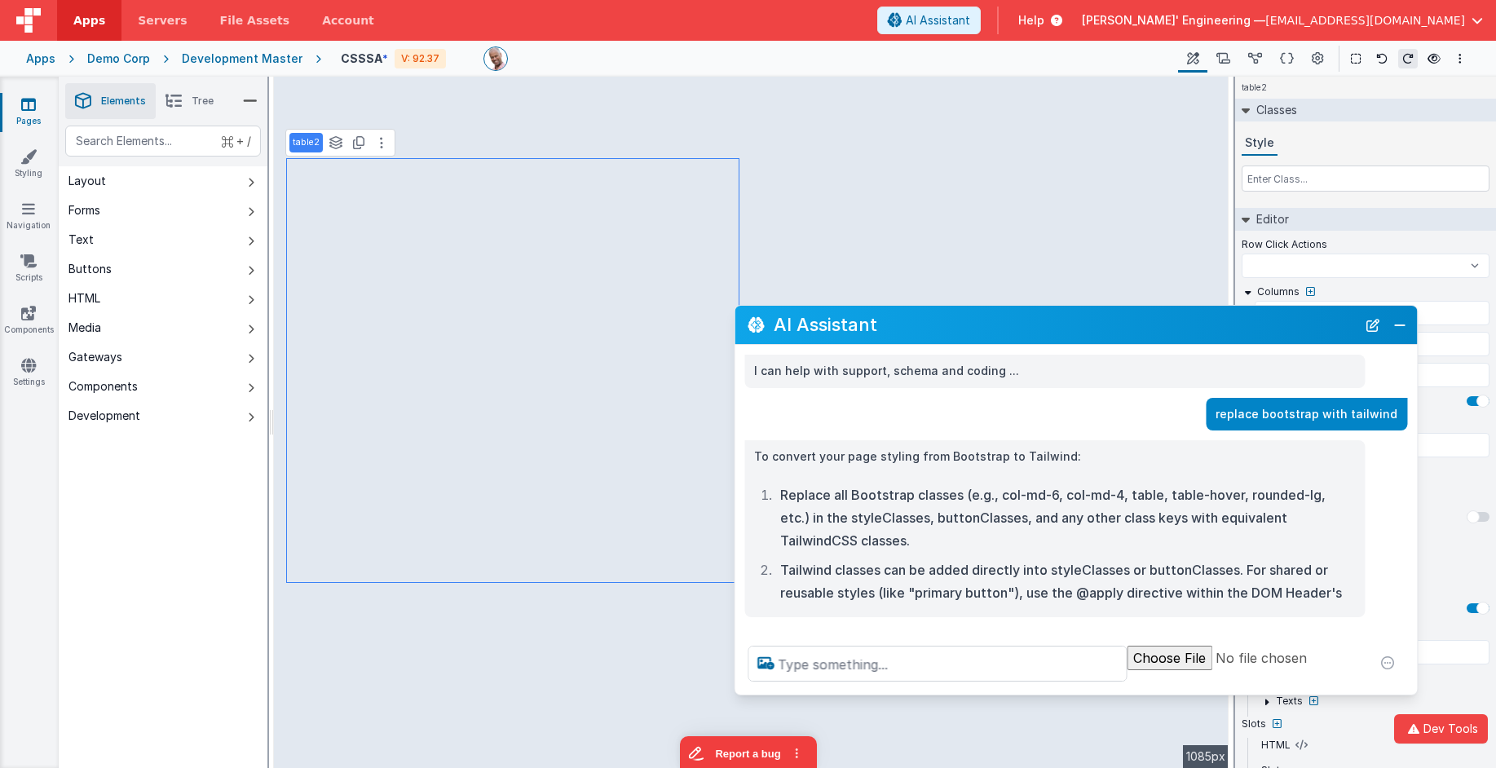
select select
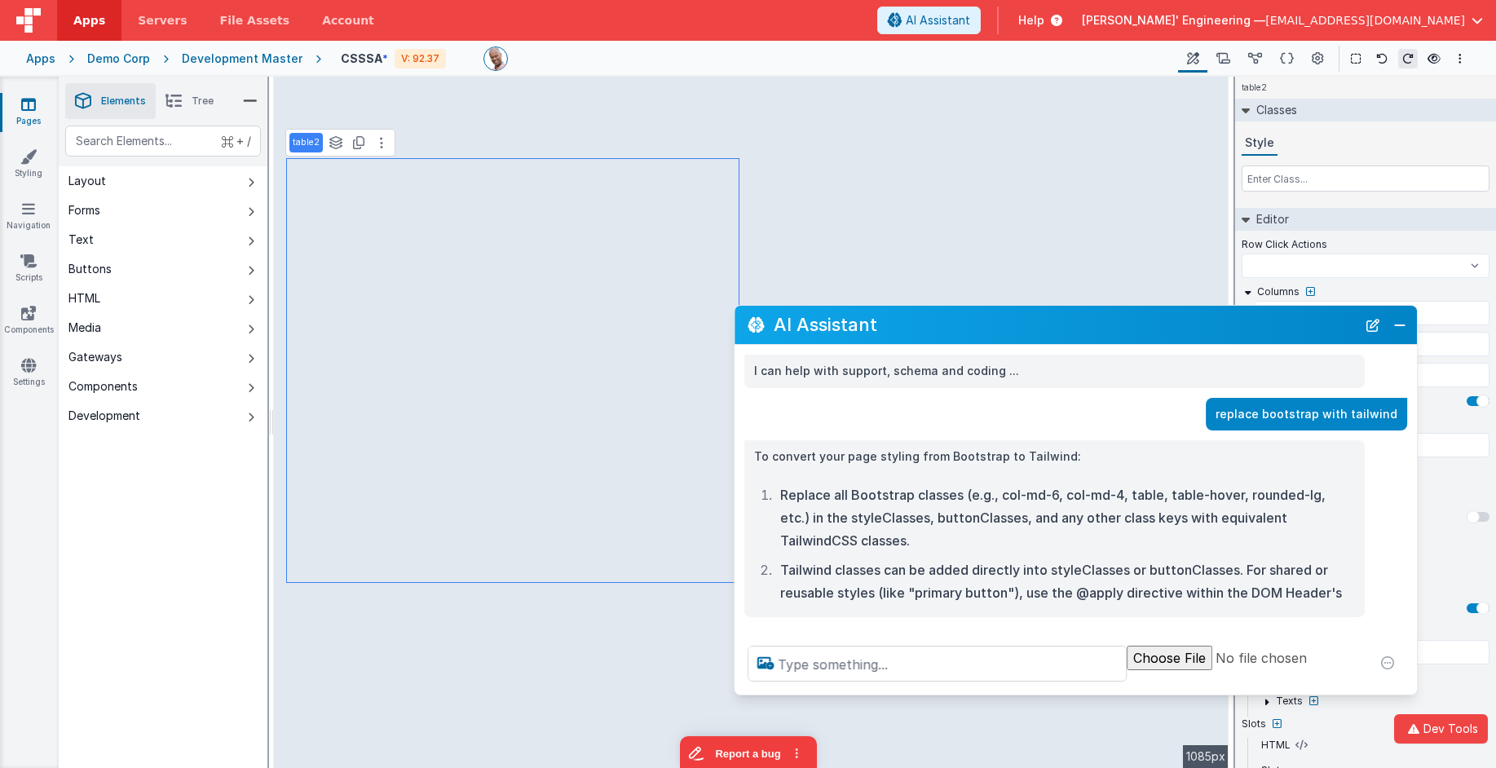
type input "div"
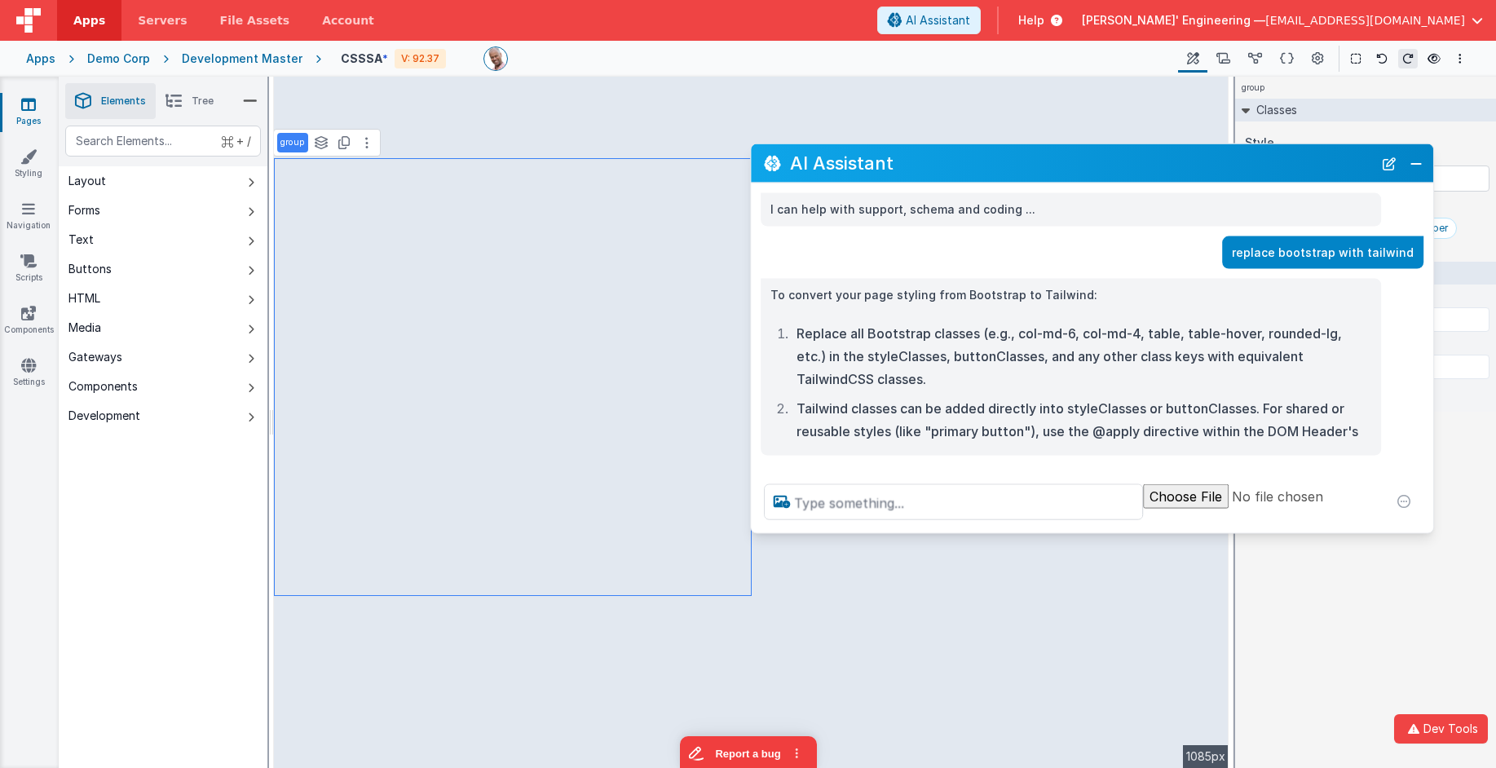
drag, startPoint x: 920, startPoint y: 324, endPoint x: 946, endPoint y: 157, distance: 169.0
click at [946, 157] on h2 "AI Assistant" at bounding box center [1081, 163] width 583 height 20
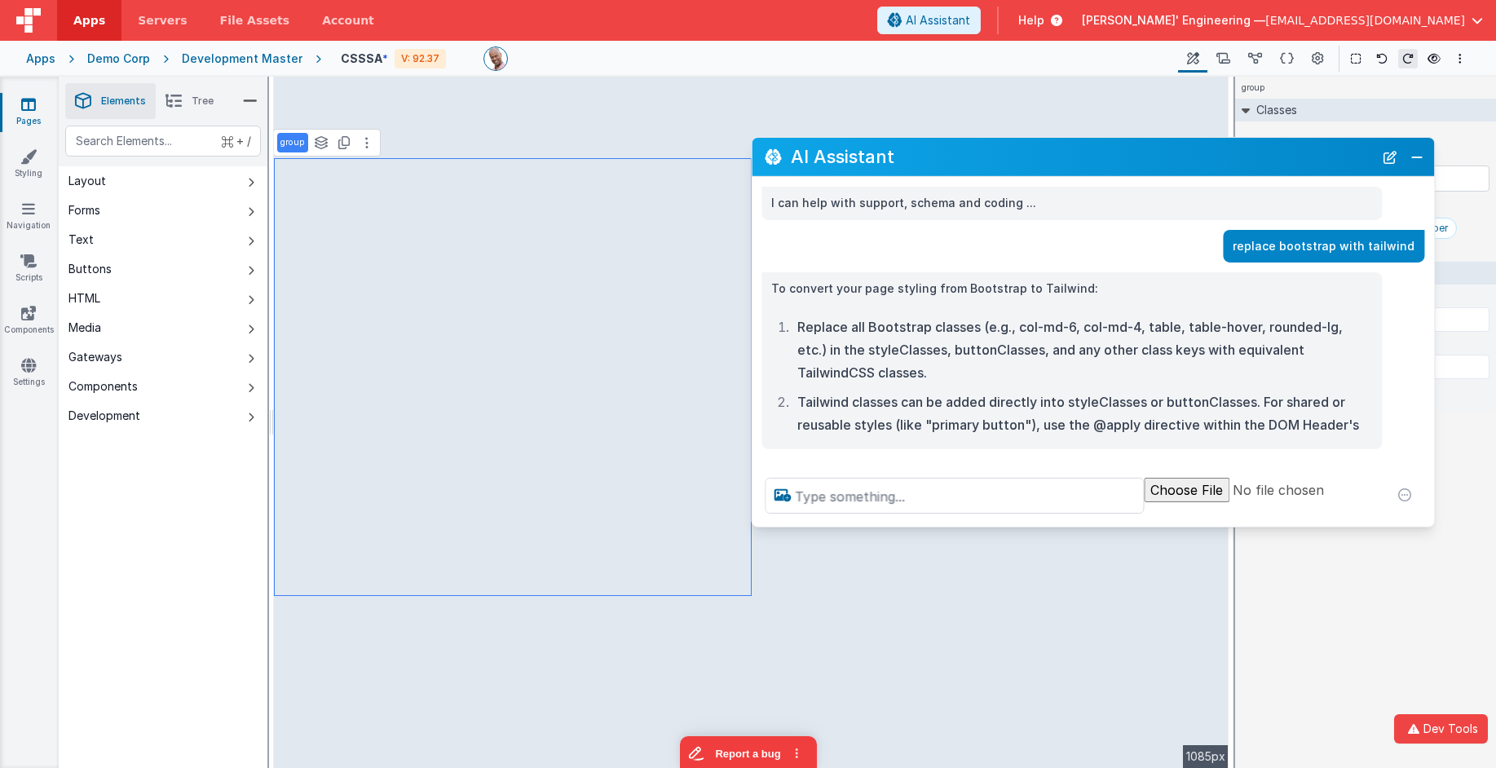
type input "SELECTED PRODUCTS"
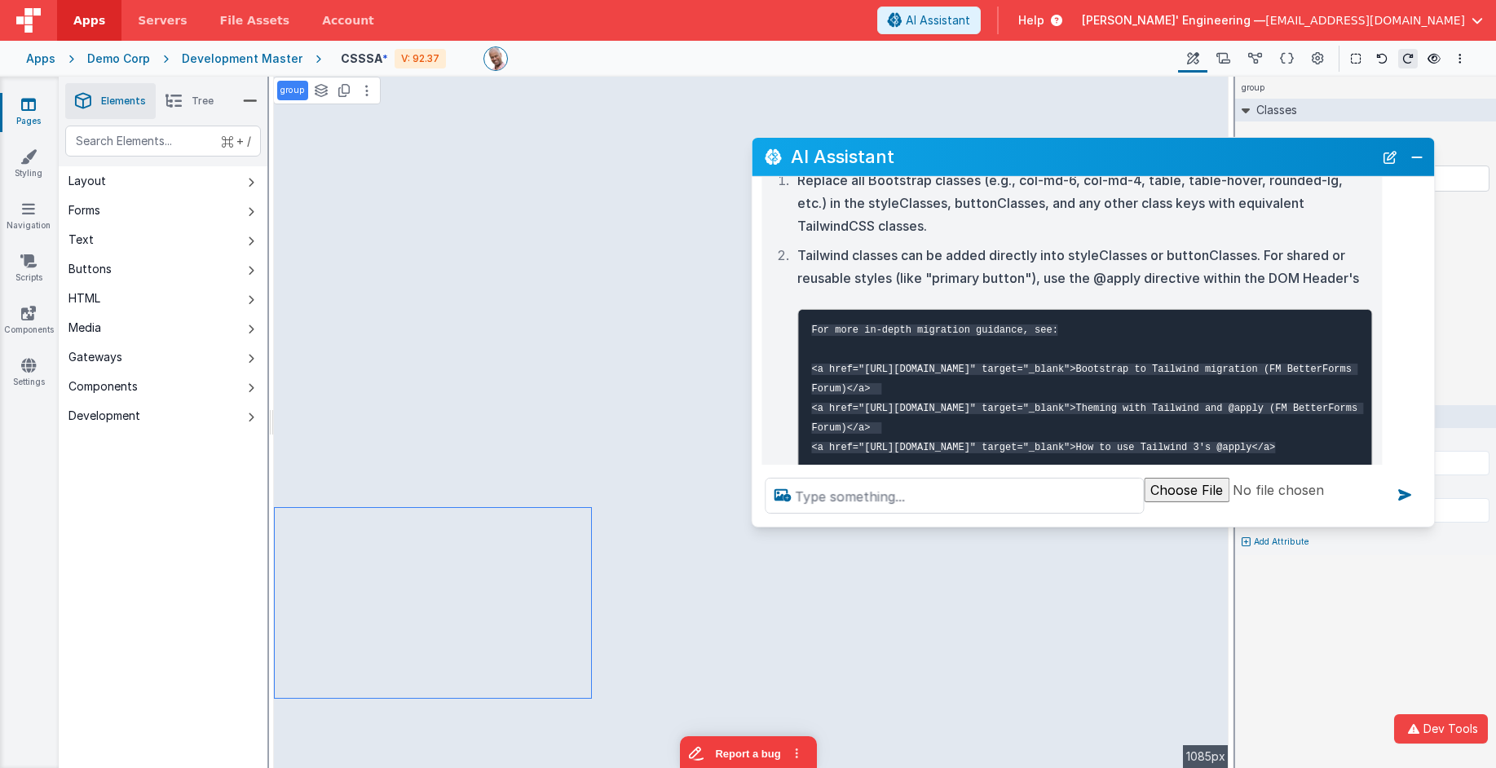
scroll to position [148, 0]
click at [1122, 155] on button "Close" at bounding box center [1416, 156] width 21 height 23
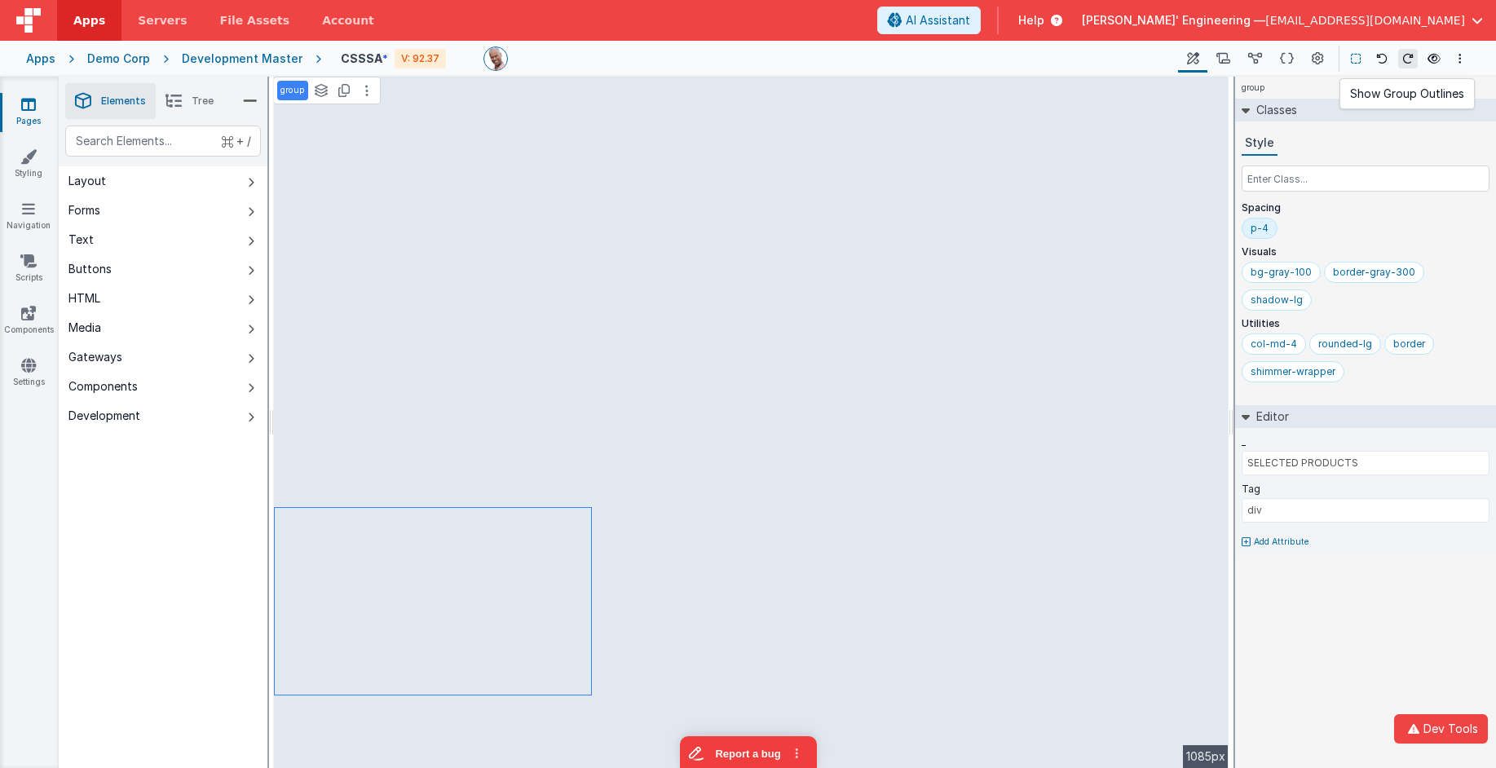
click at [1122, 56] on icon at bounding box center [1356, 58] width 10 height 11
click at [155, 144] on div "text" at bounding box center [163, 141] width 196 height 31
type div "gr"
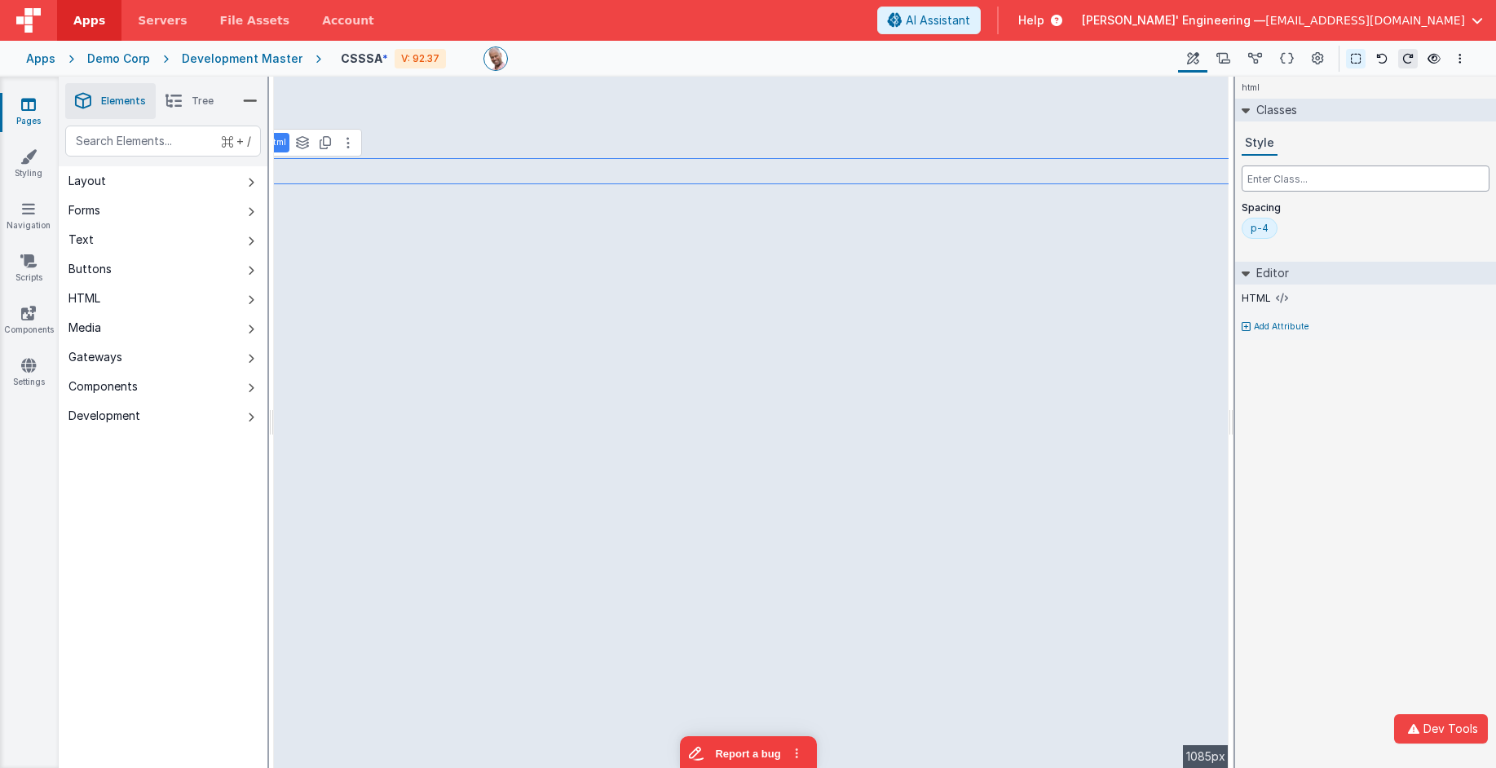
click at [1122, 183] on input "text" at bounding box center [1366, 178] width 248 height 26
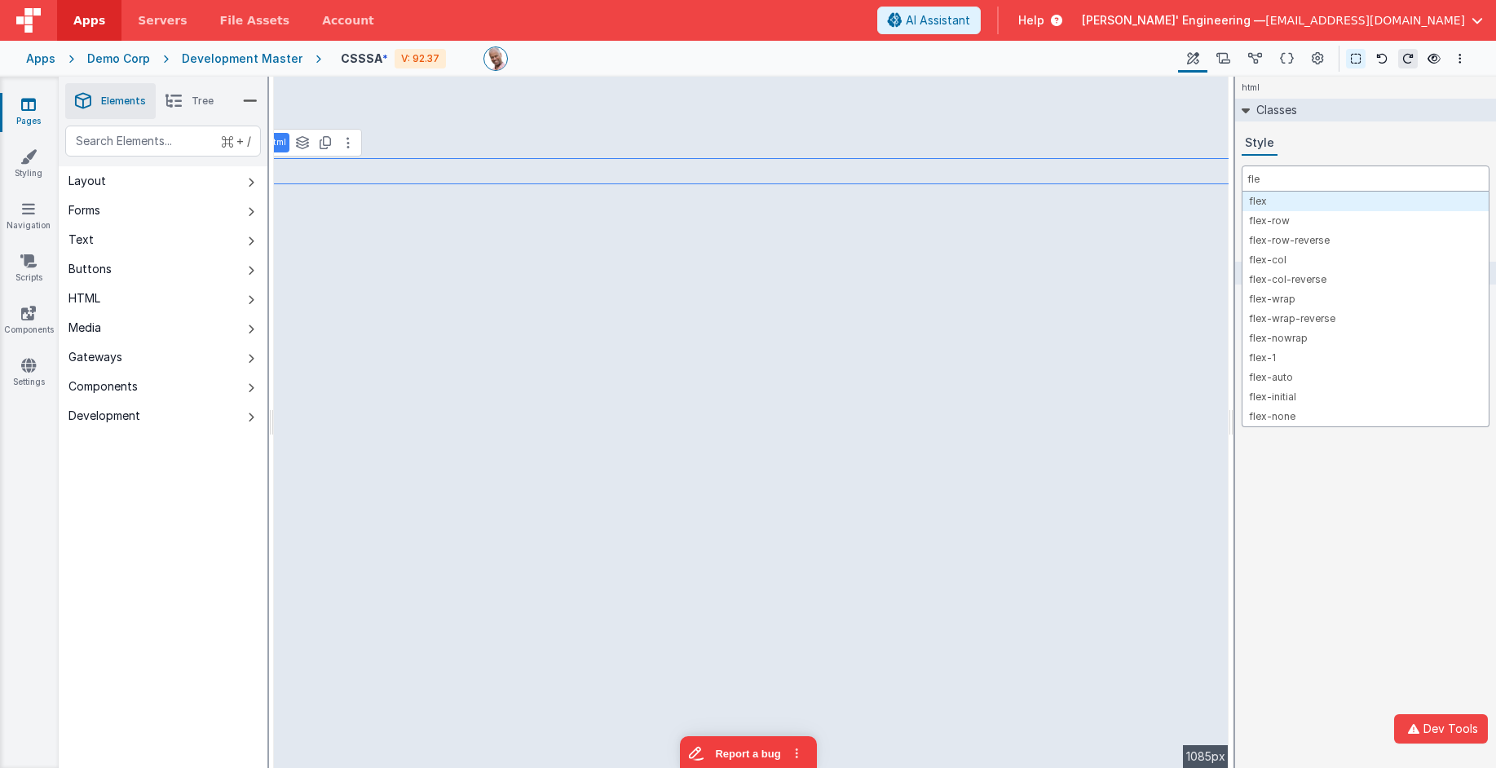
type input "flex"
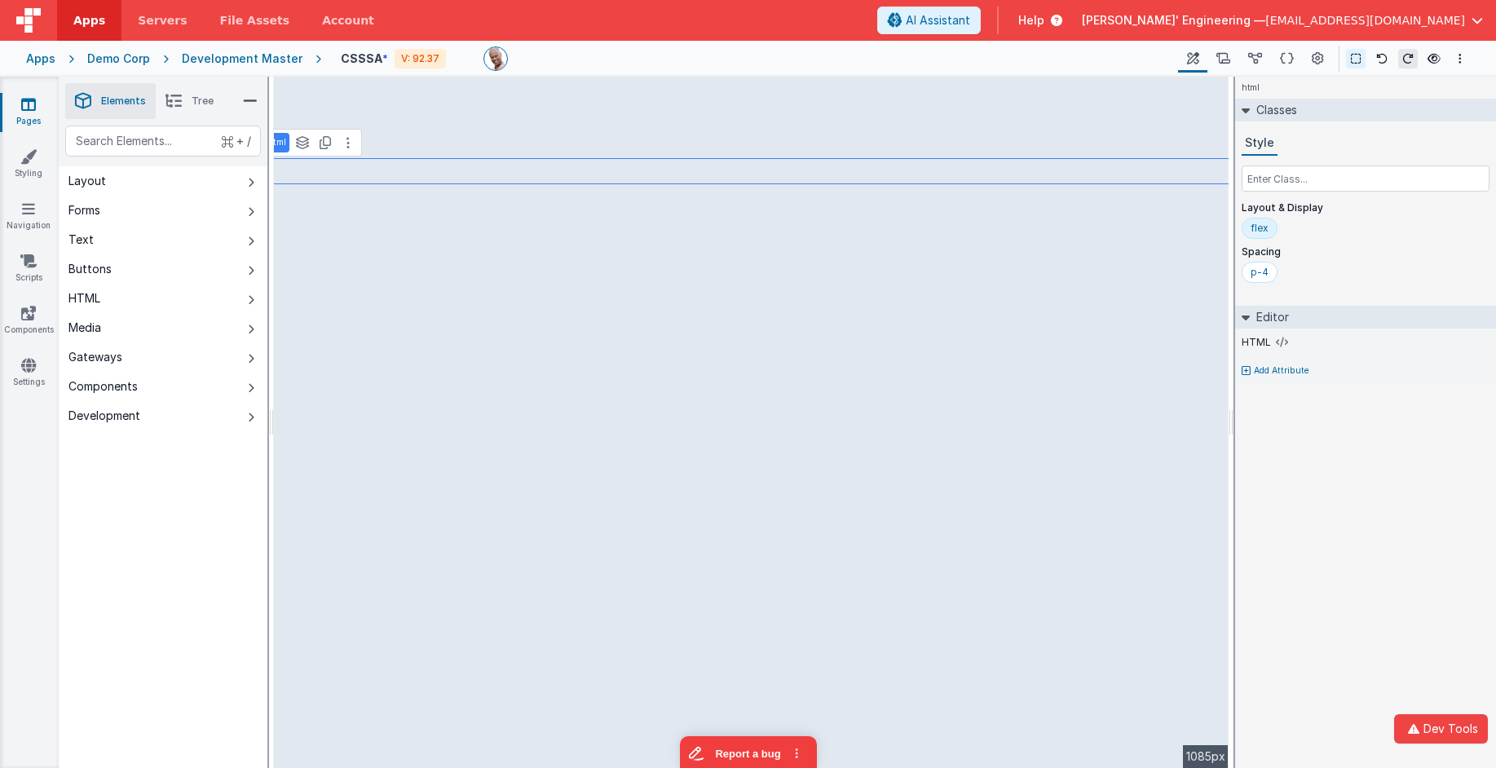
select select
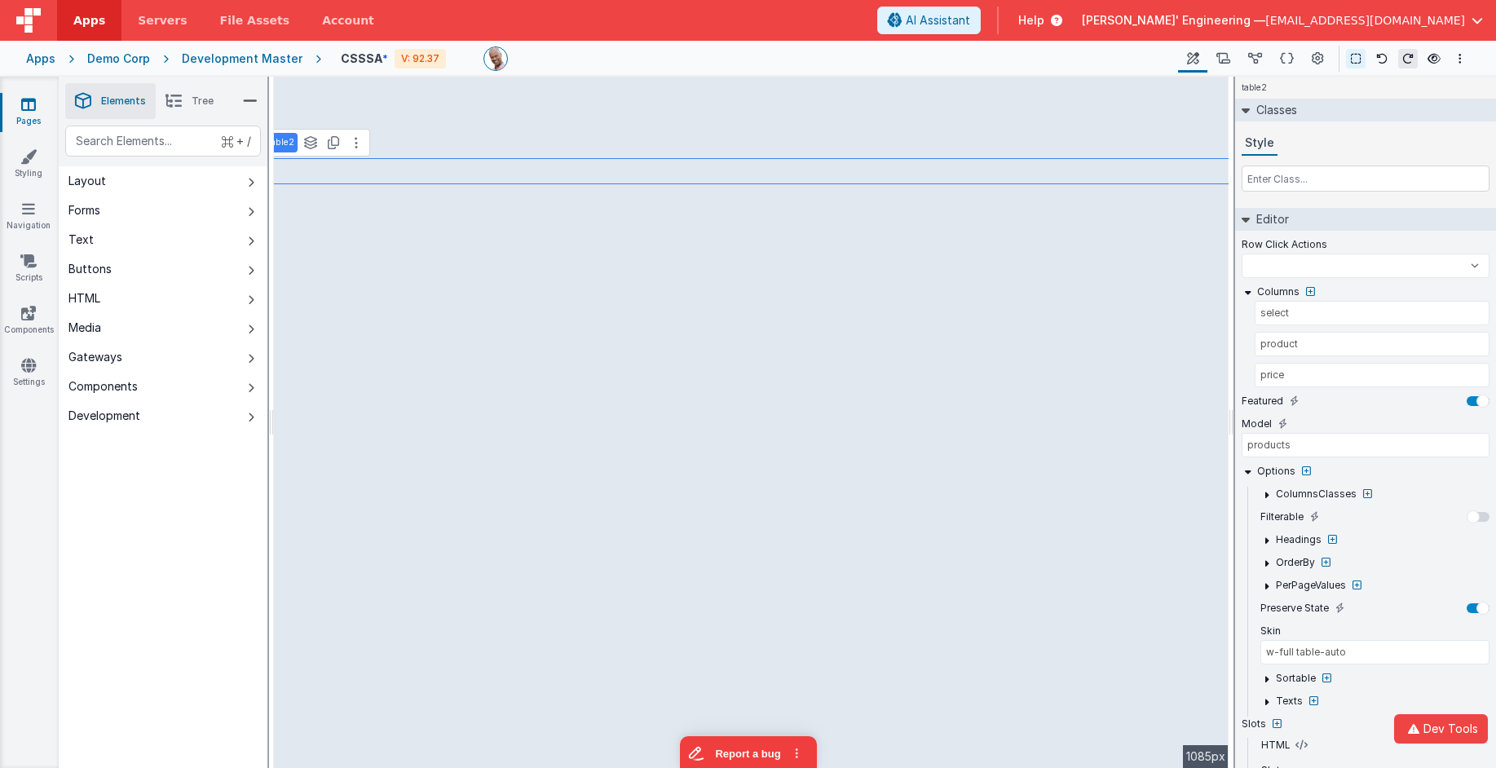
select select
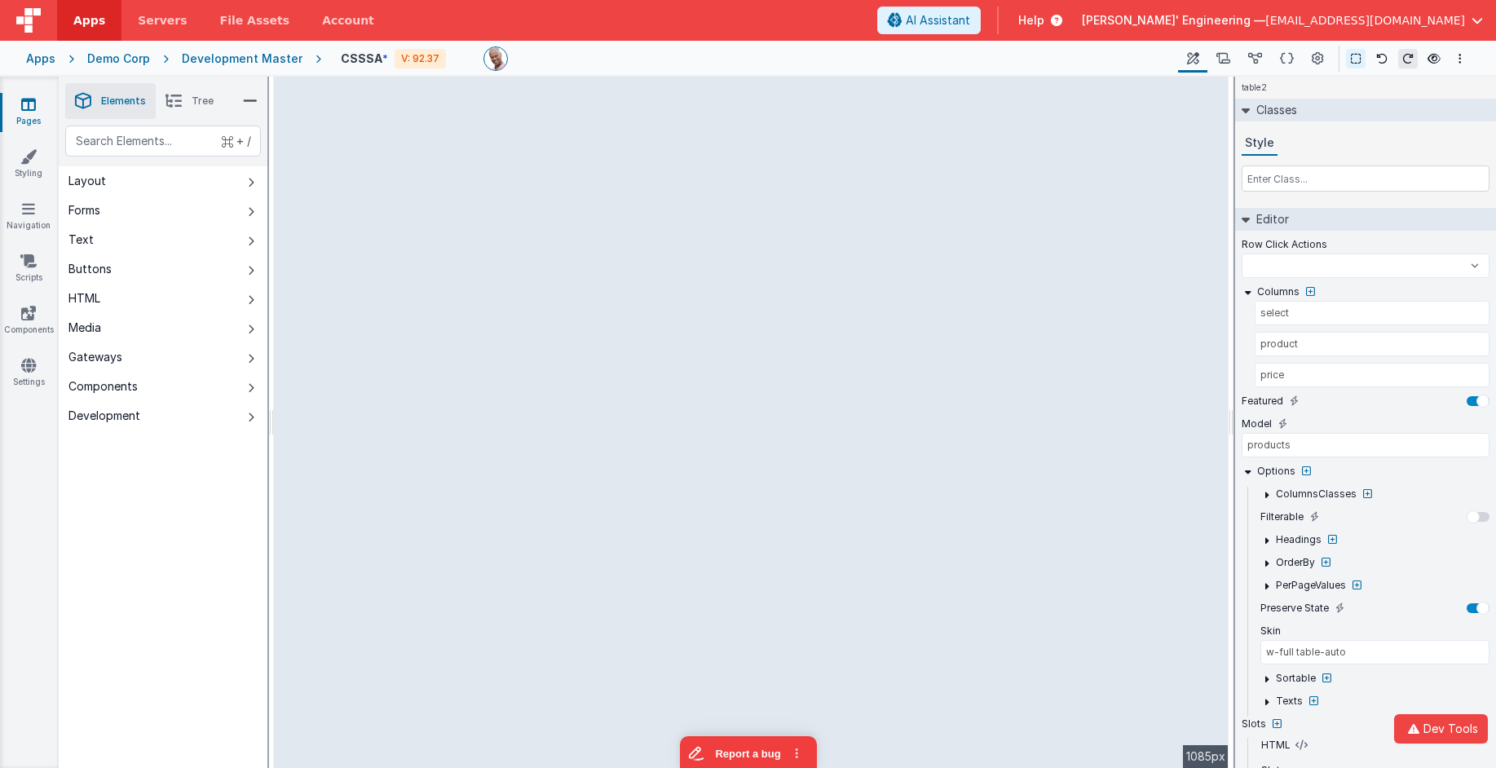
select select
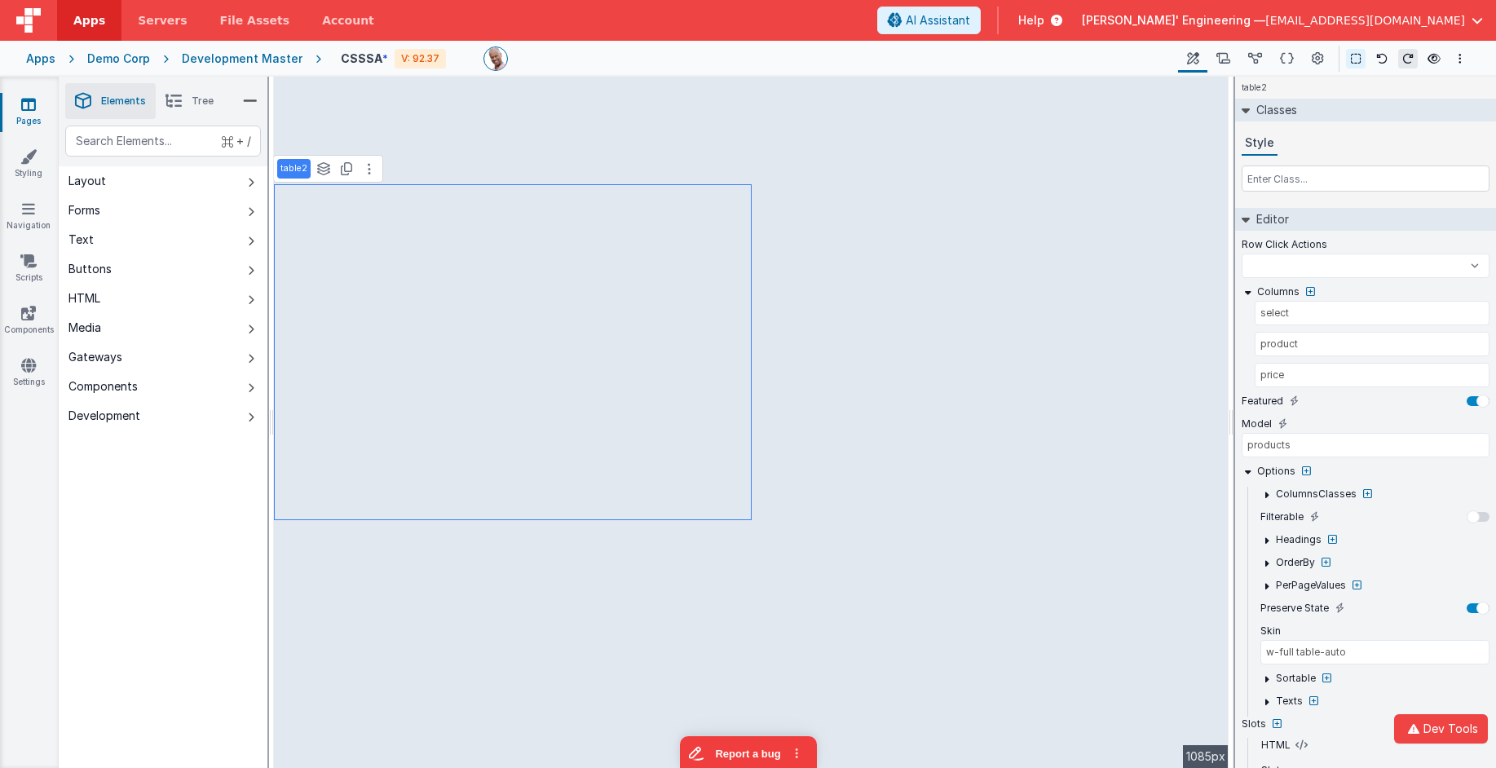
select select
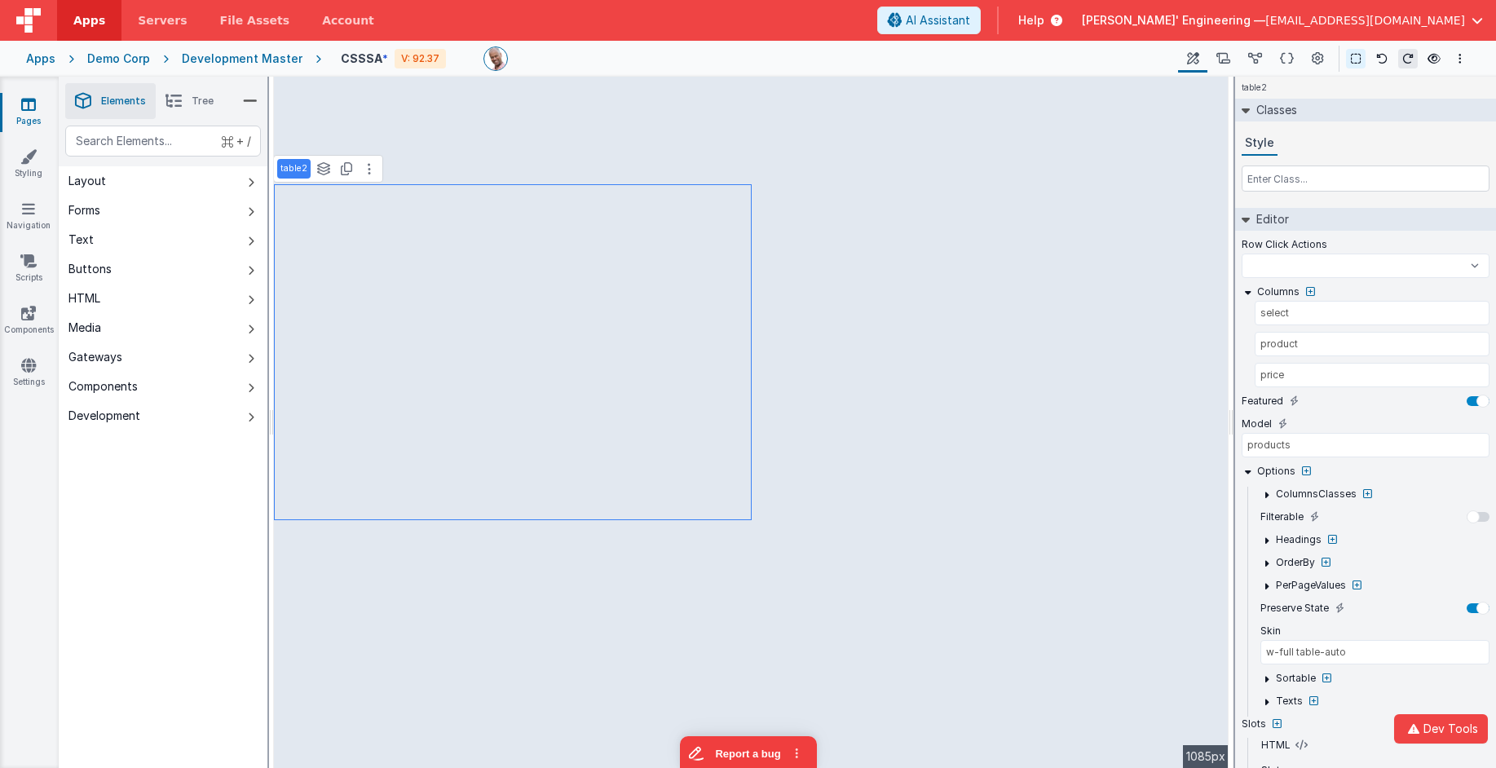
select select
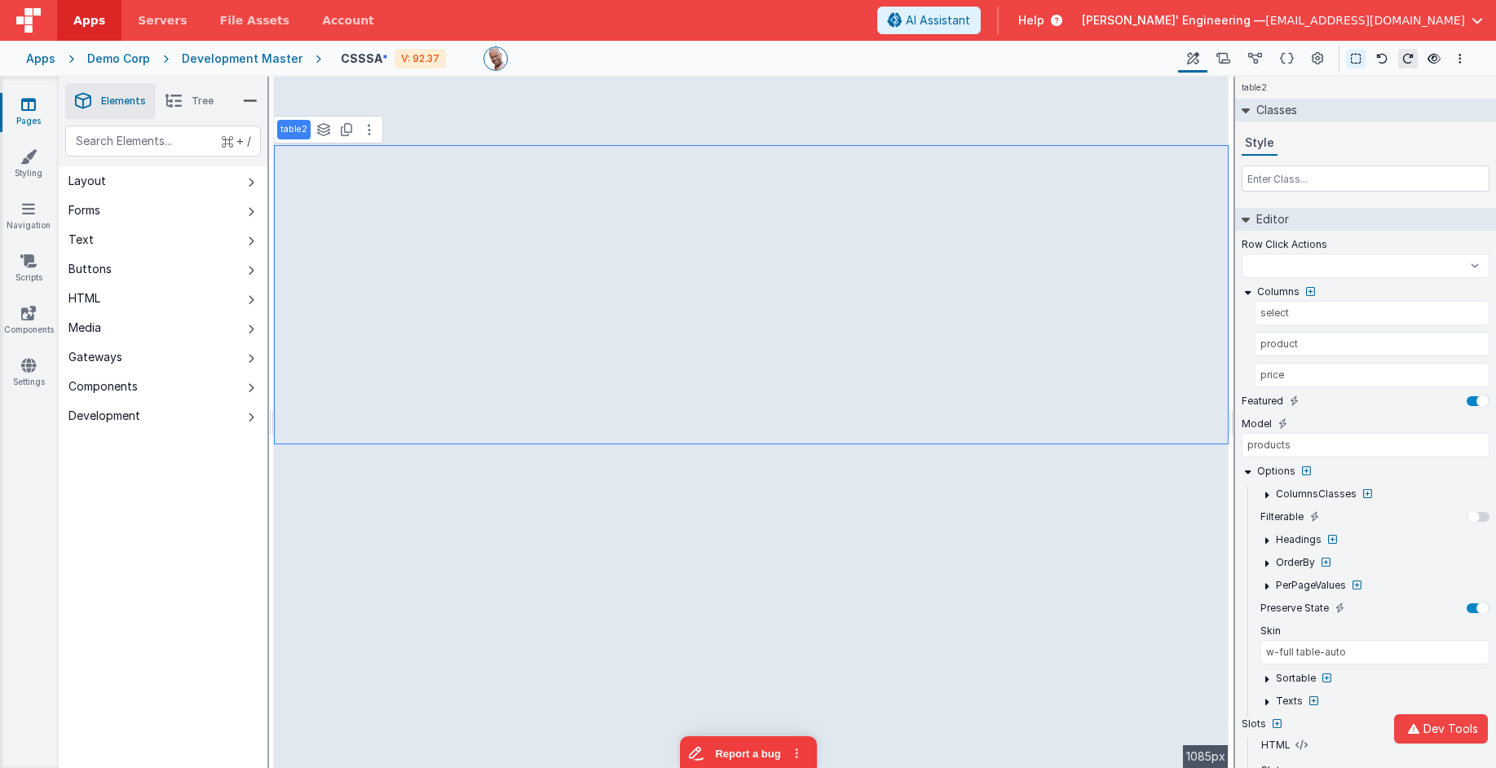
select select
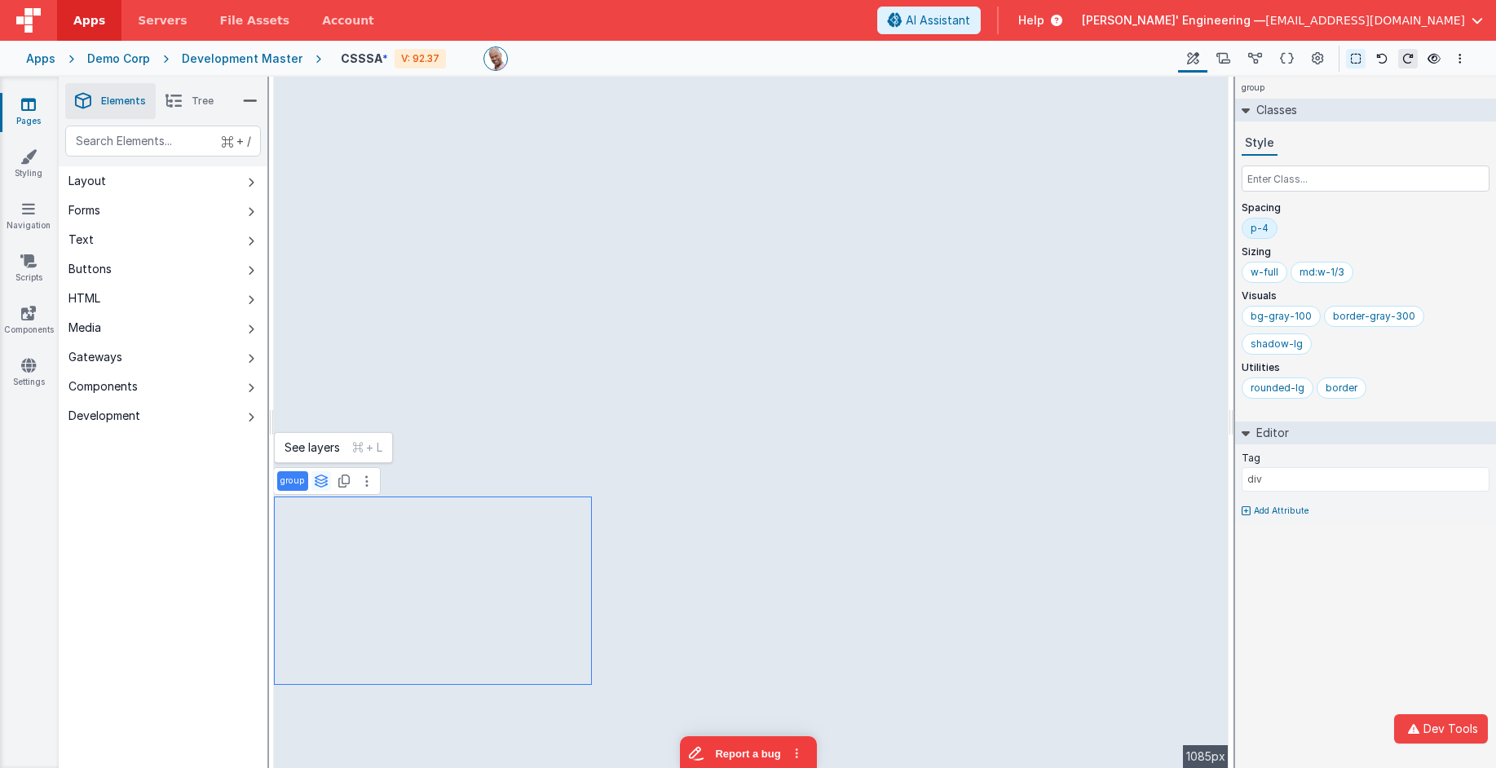
click at [322, 483] on icon at bounding box center [321, 480] width 15 height 13
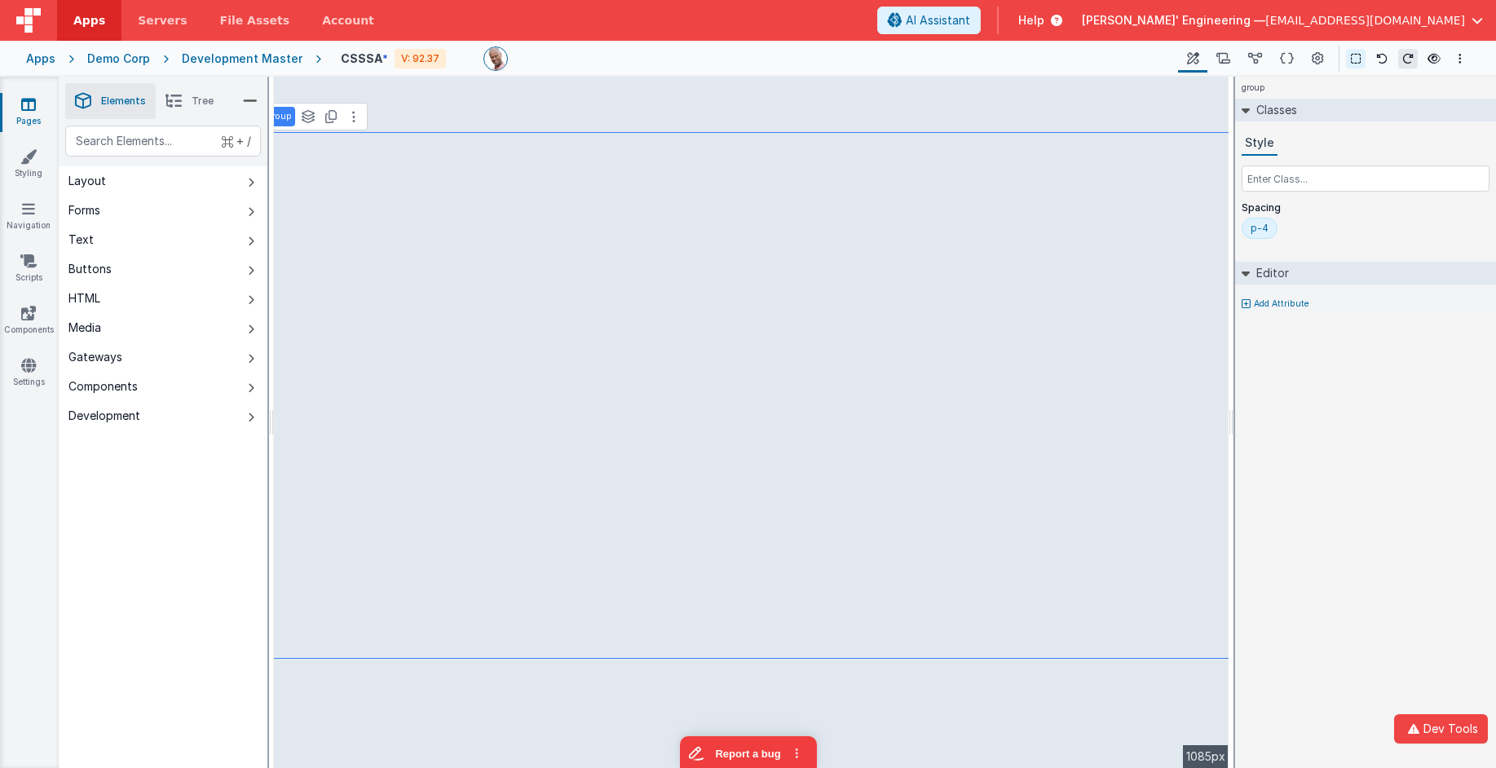
click at [178, 104] on icon at bounding box center [173, 101] width 16 height 23
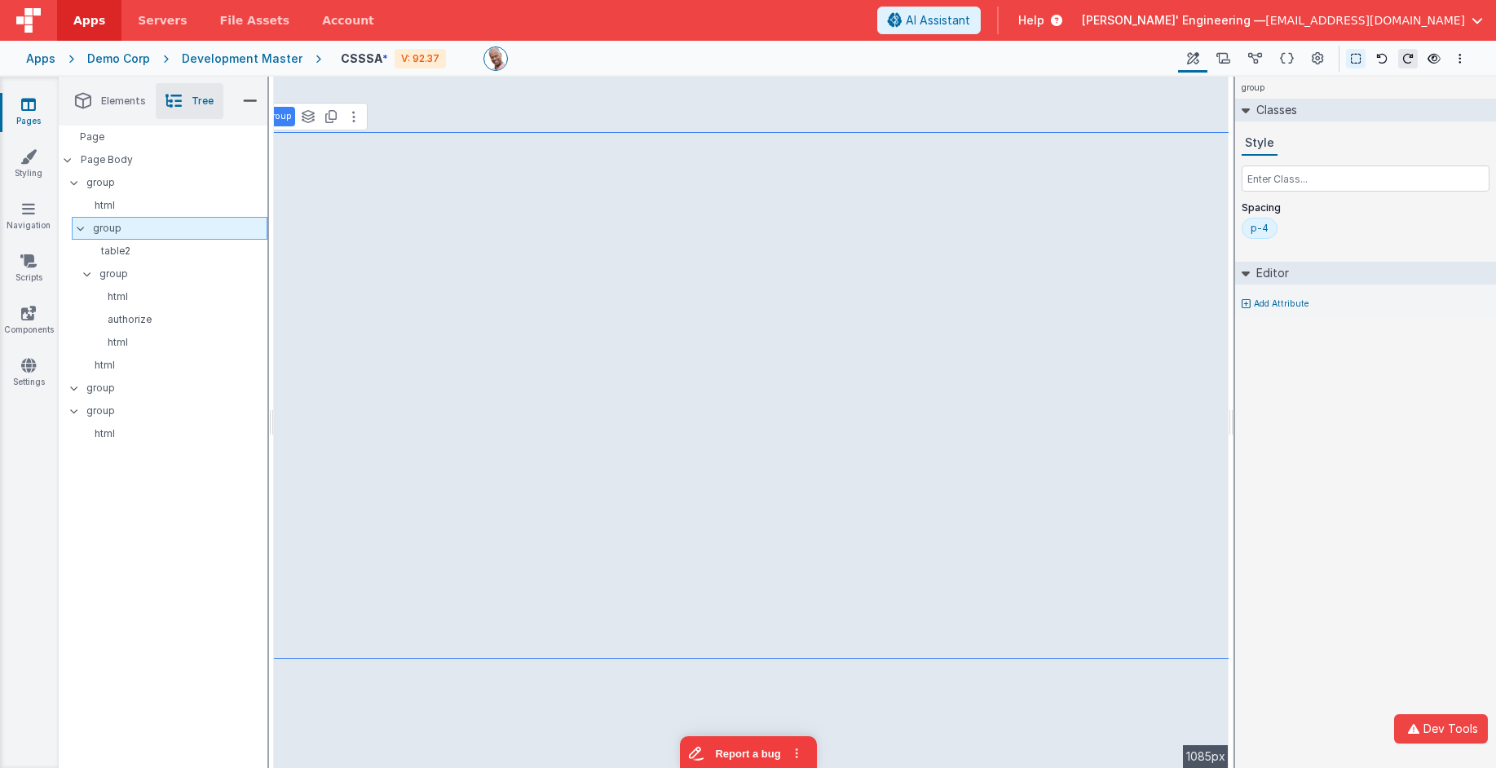
click at [139, 230] on p "group" at bounding box center [180, 228] width 174 height 18
click at [132, 247] on p "table2" at bounding box center [176, 251] width 182 height 13
select select
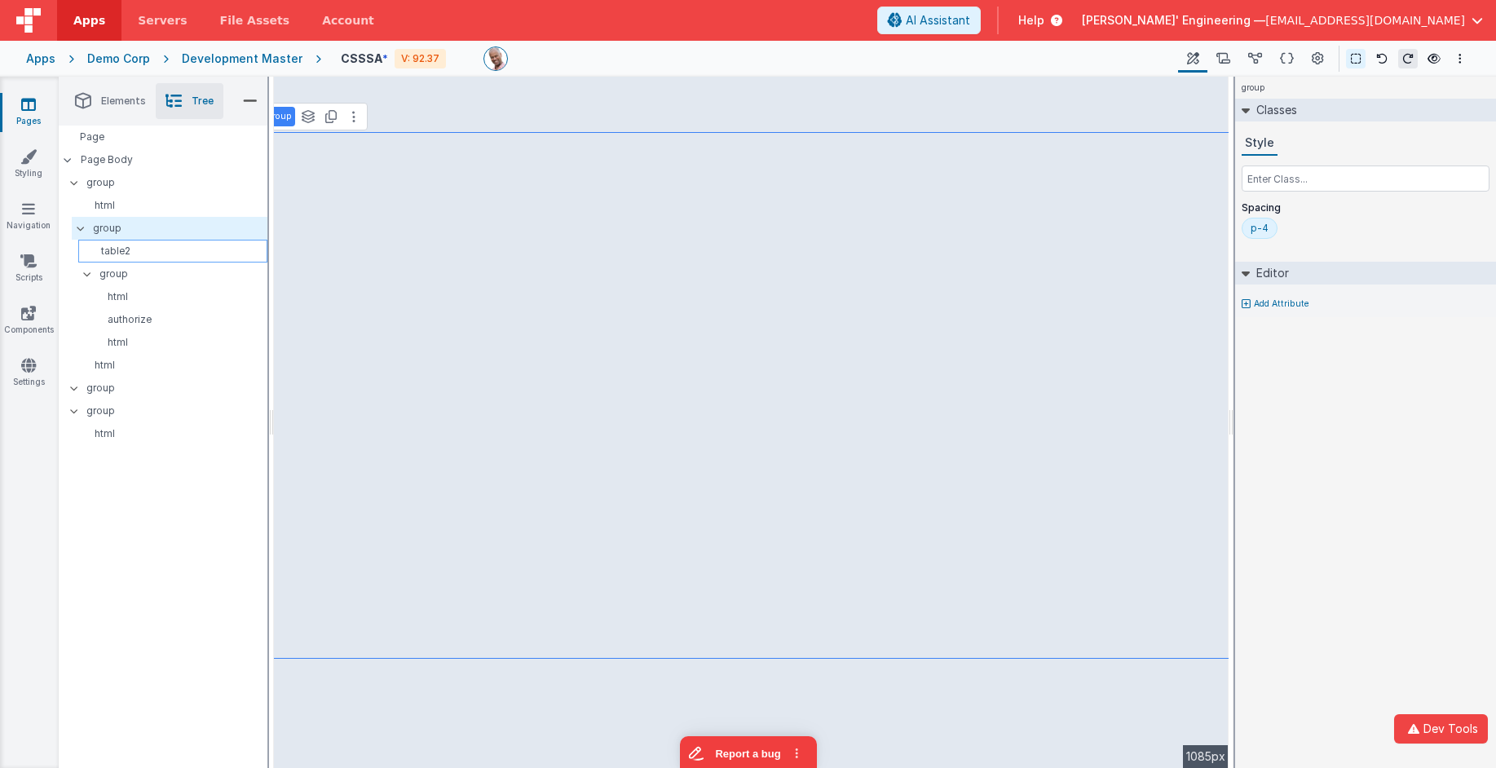
select select
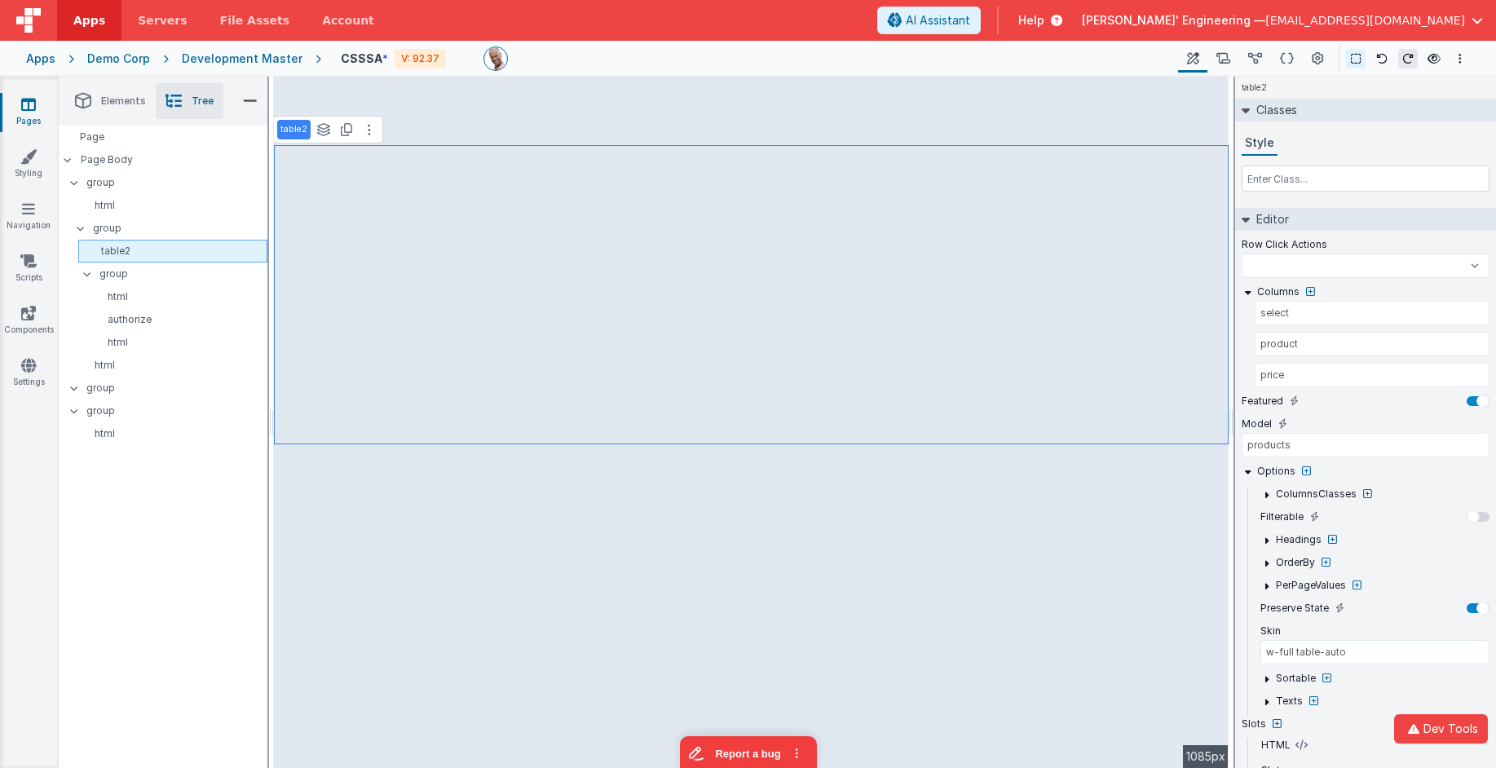
select select
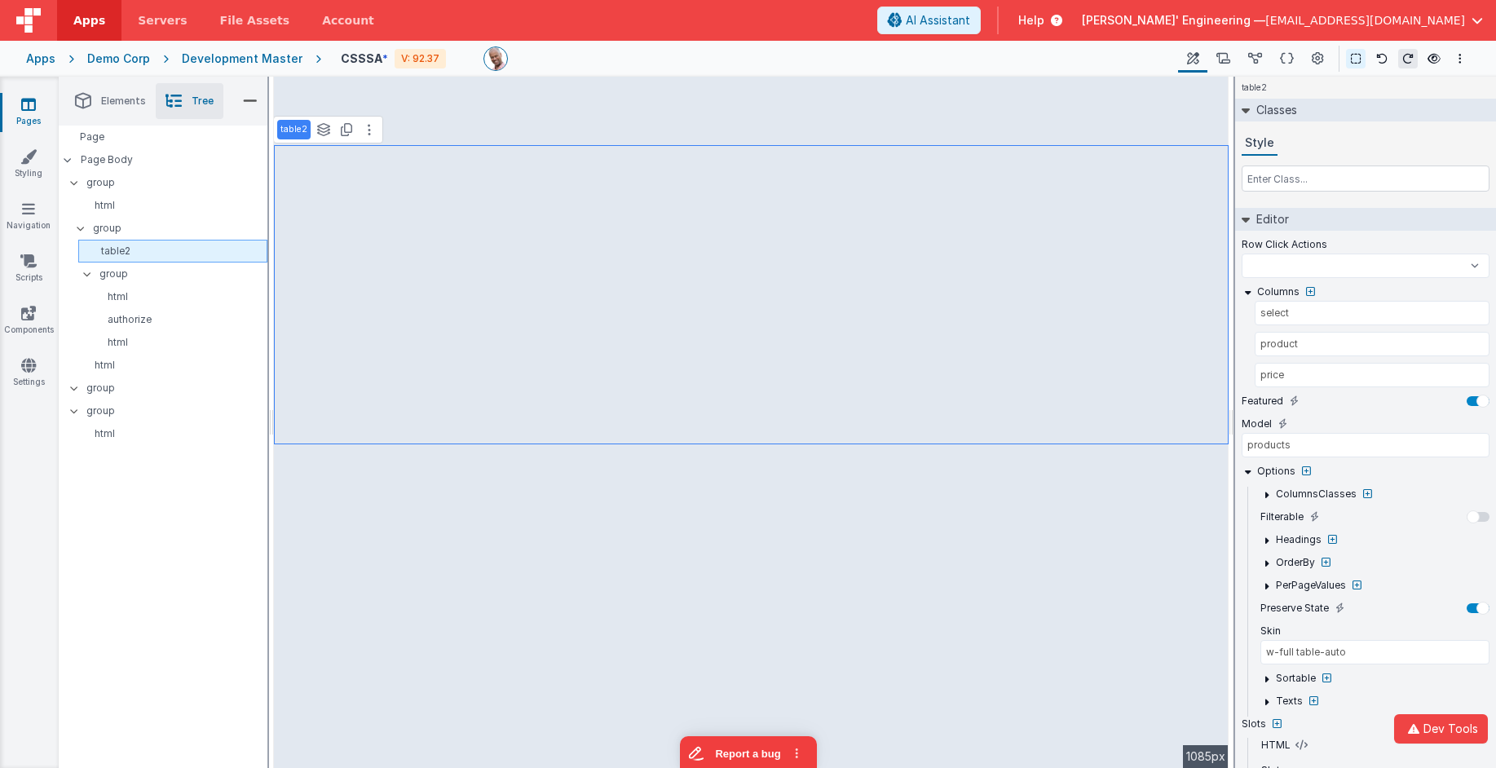
select select
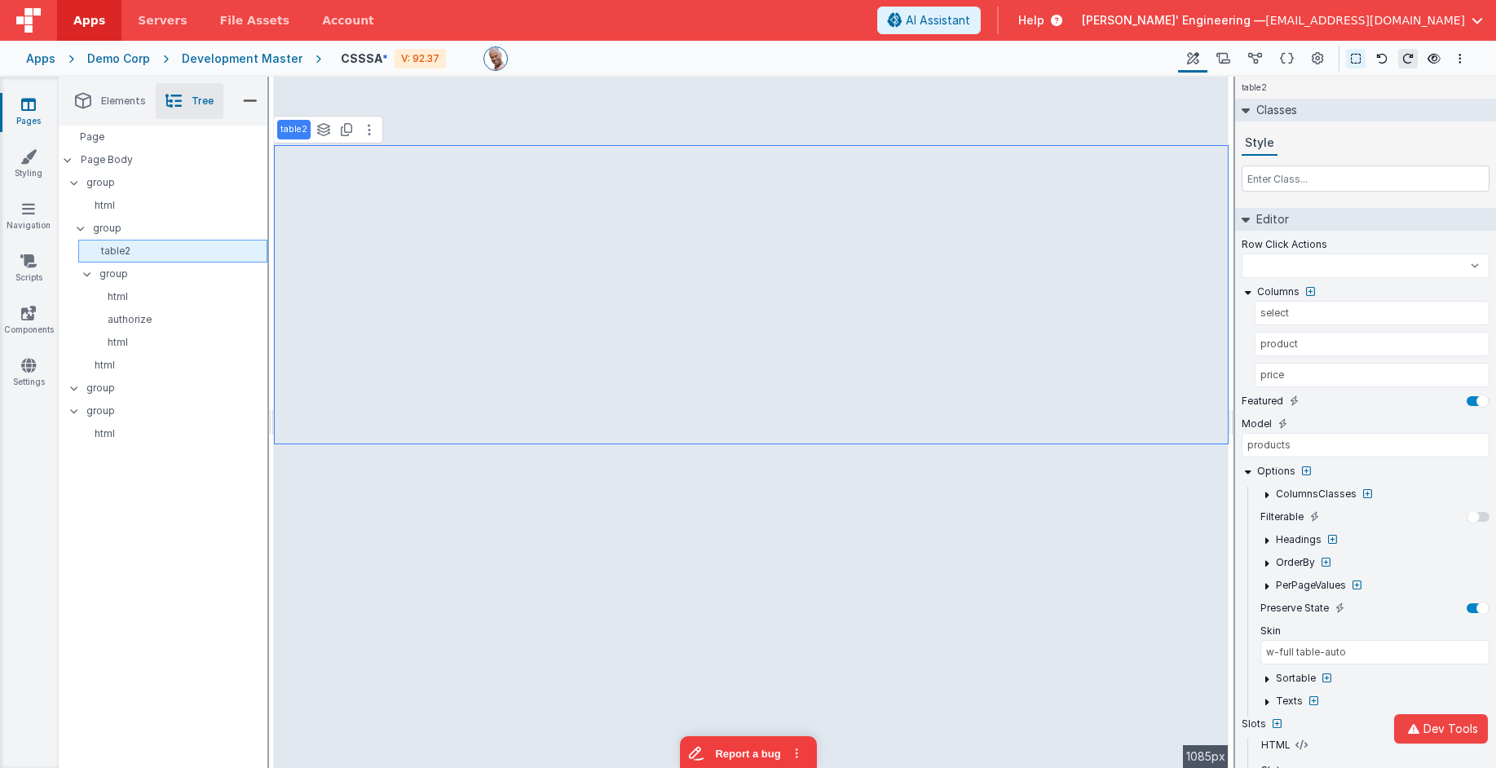
select select
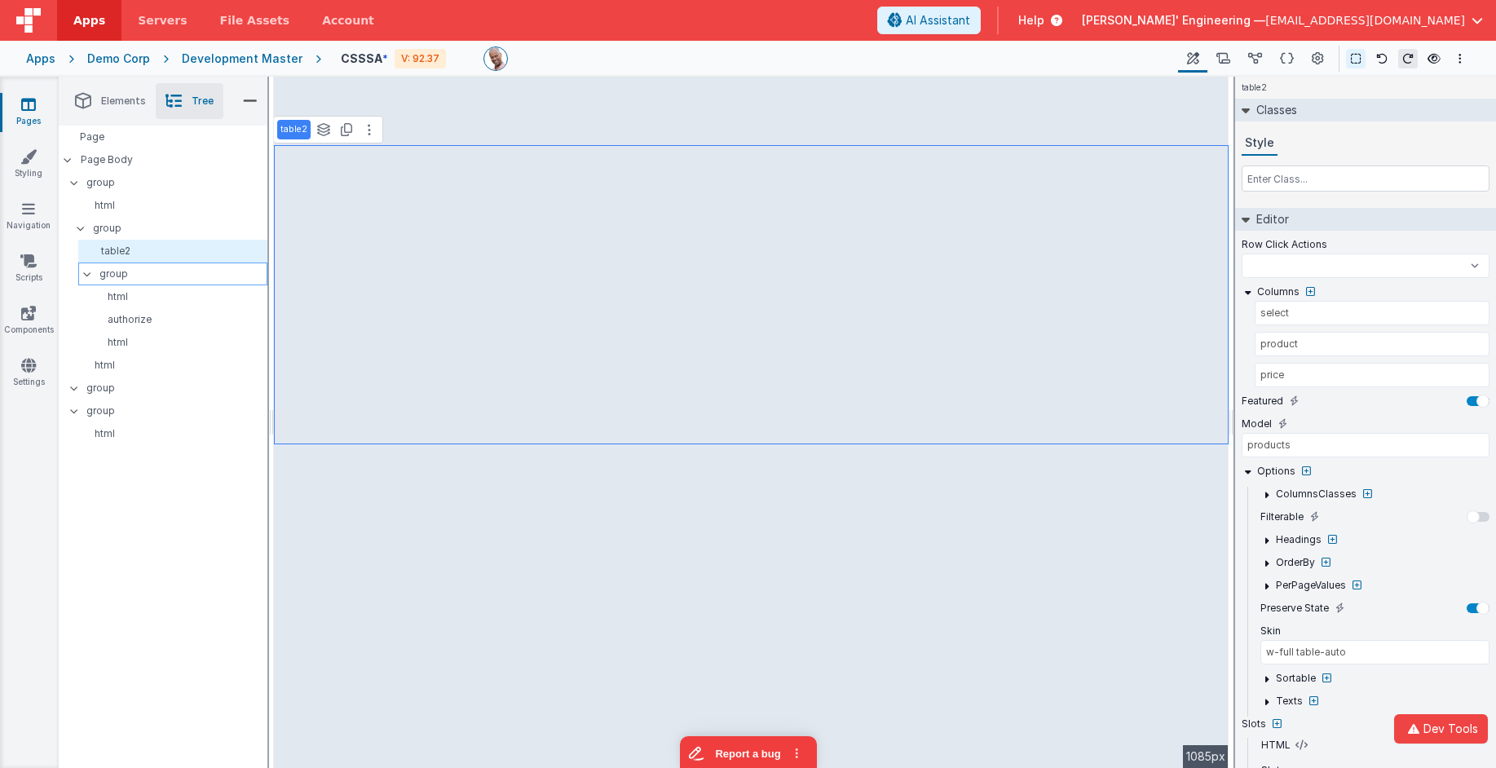
select select
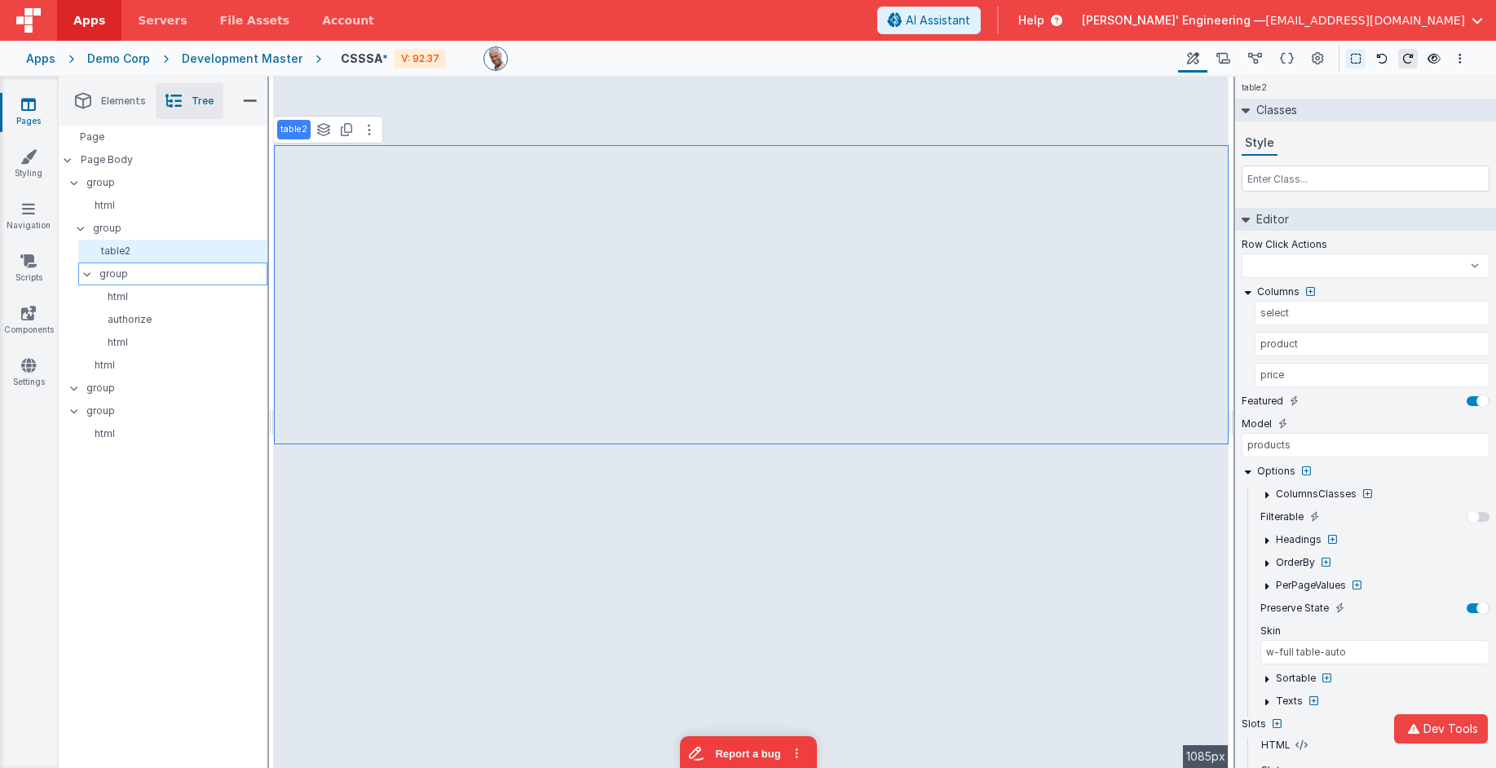
click at [126, 268] on p "group" at bounding box center [182, 274] width 167 height 18
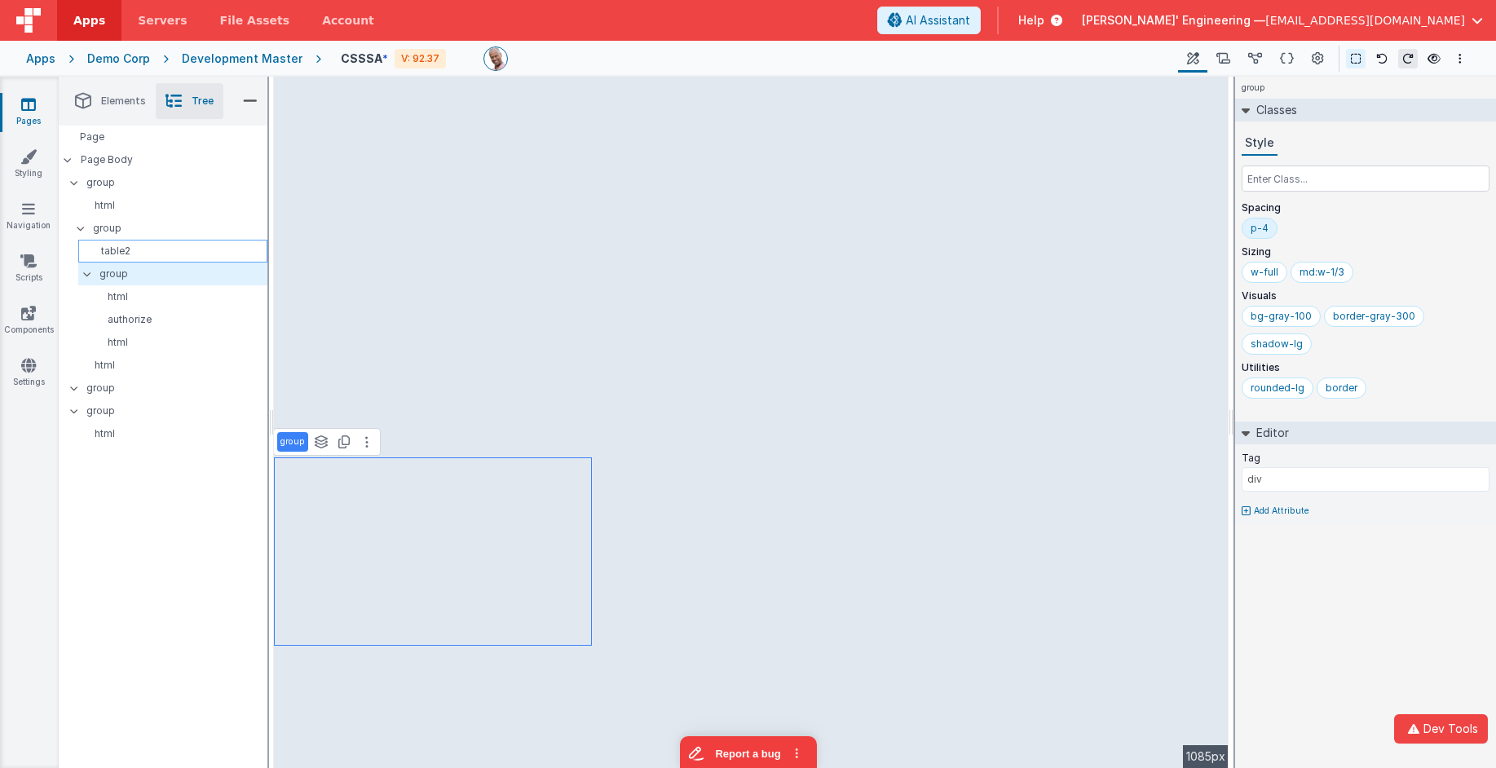
click at [135, 253] on p "table2" at bounding box center [176, 251] width 182 height 13
select select
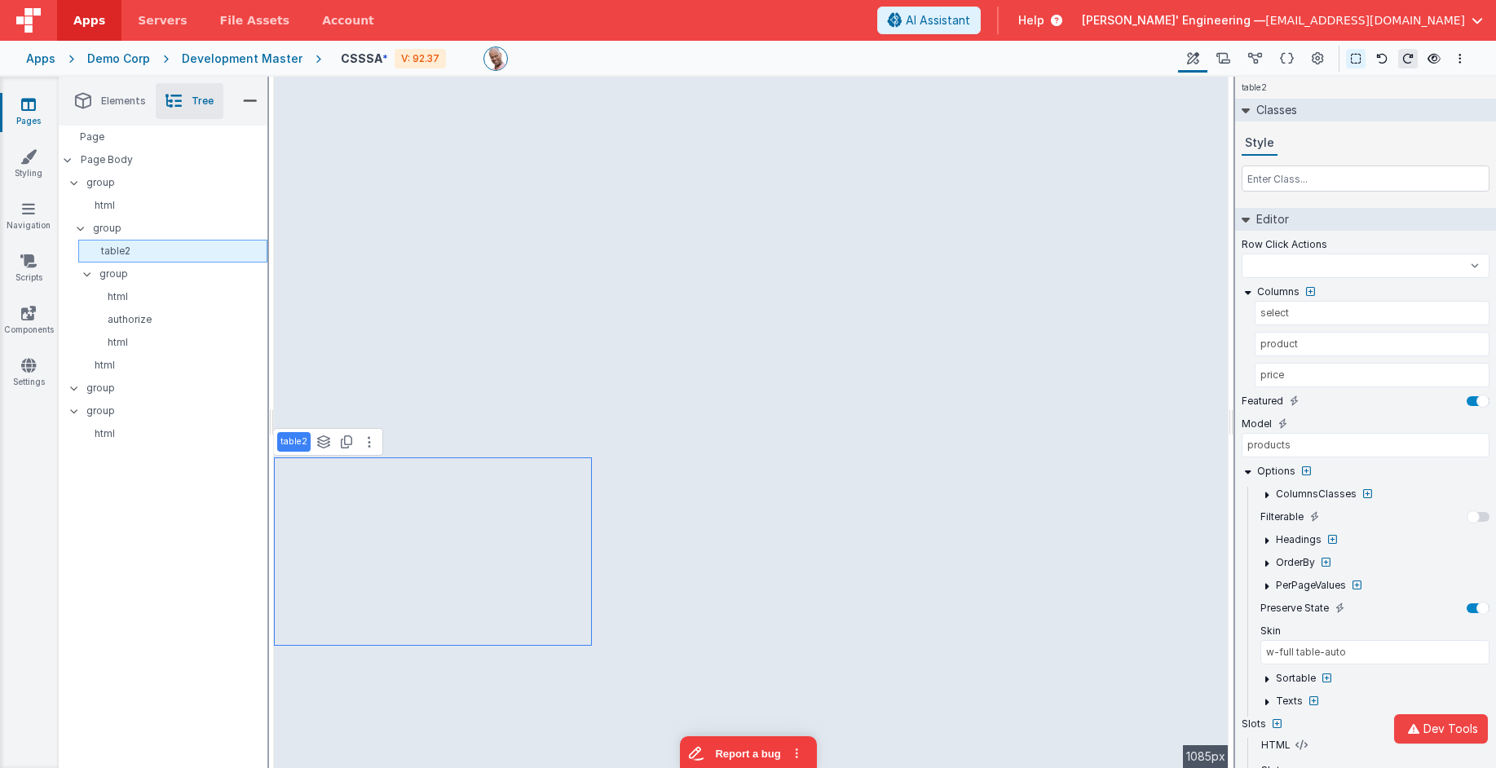
select select
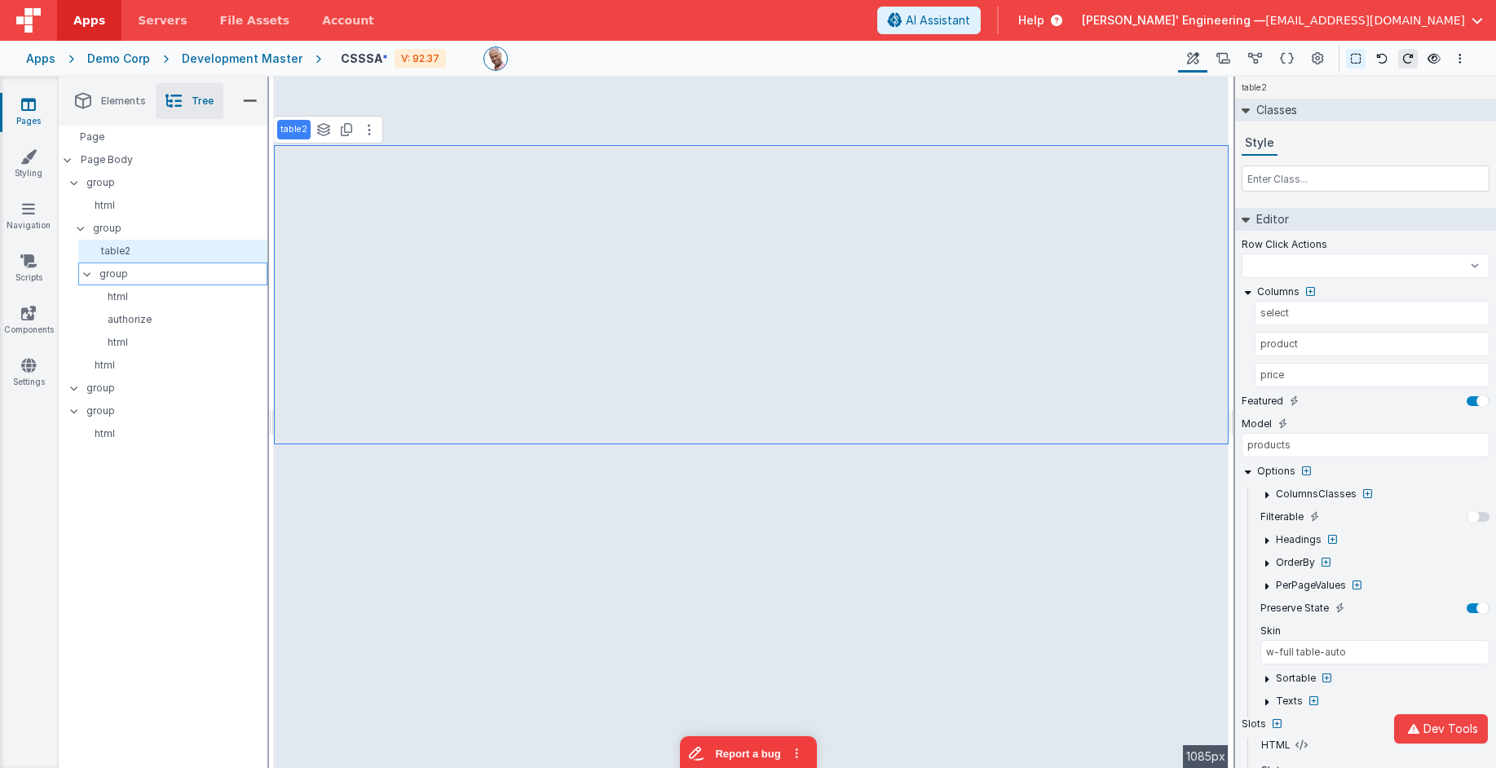
select select
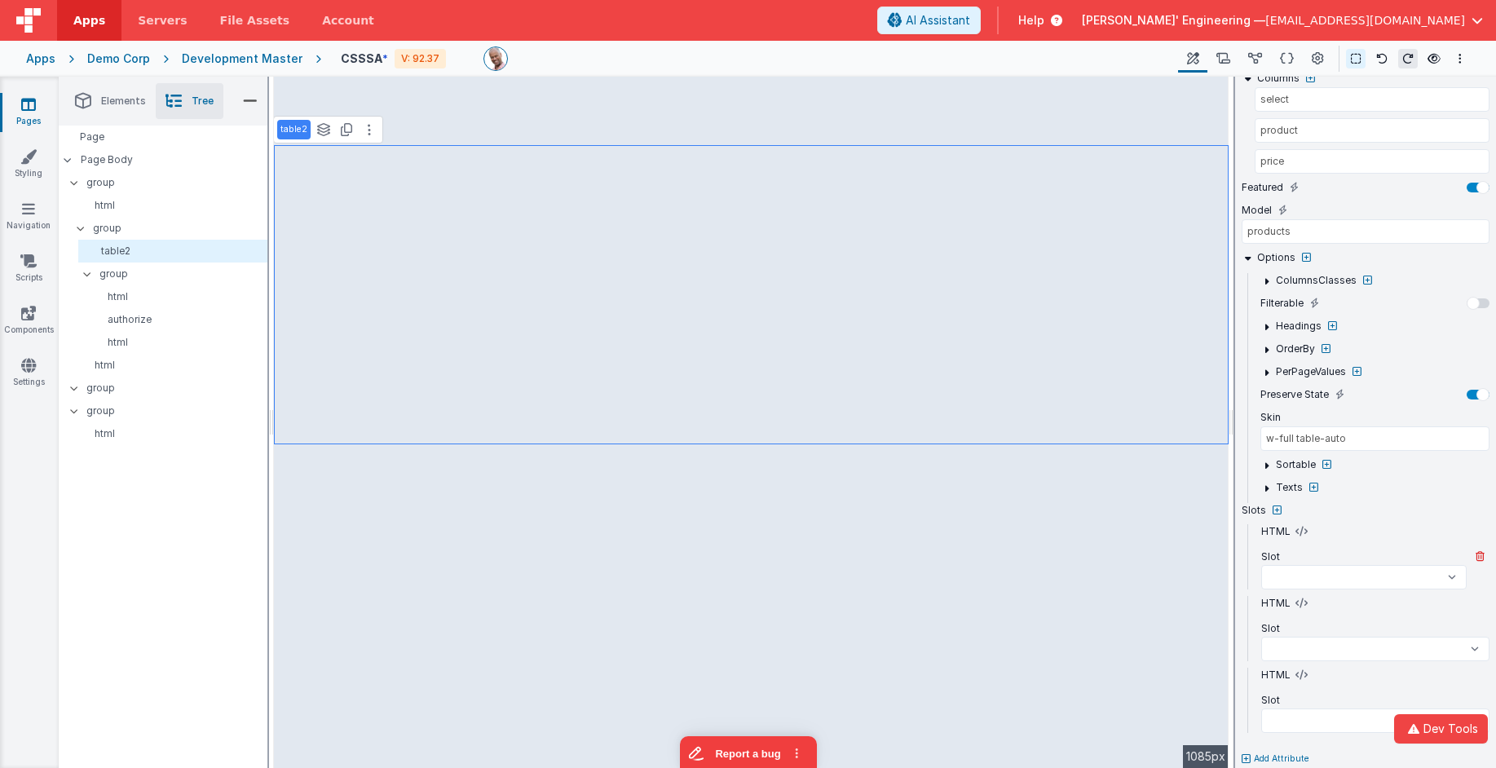
scroll to position [231, 0]
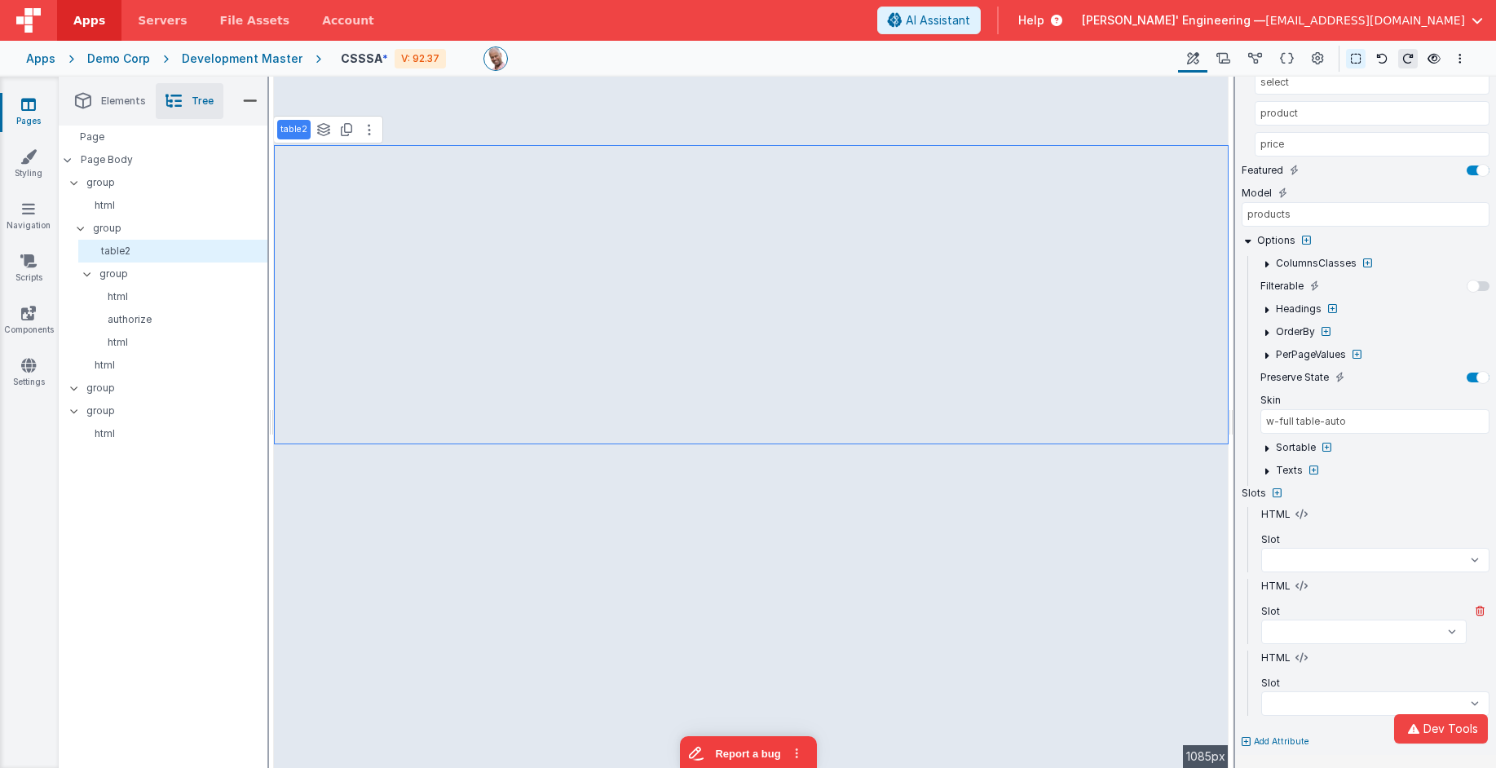
select select
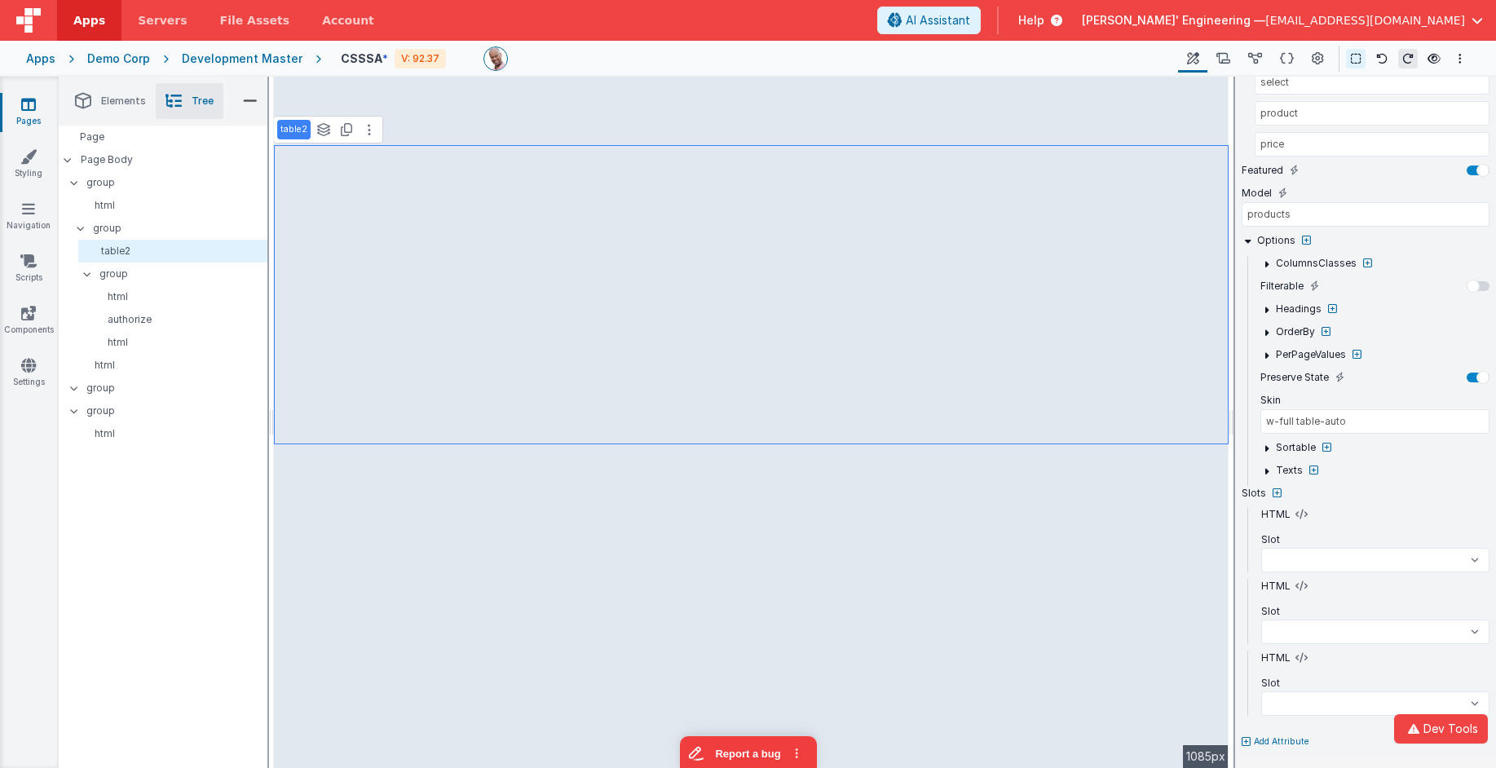
select select
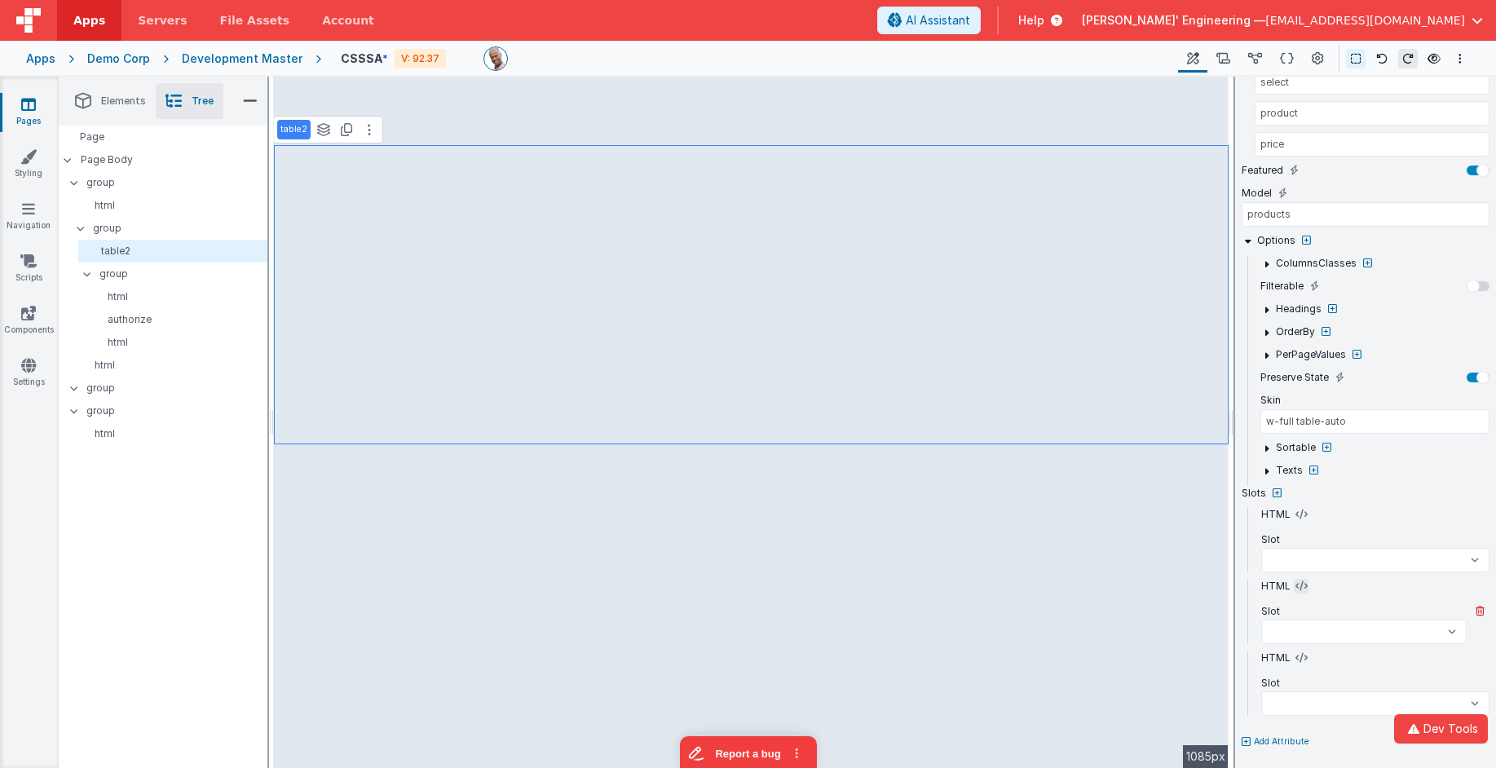
select select
click at [1122, 582] on icon at bounding box center [1301, 586] width 12 height 13
select select
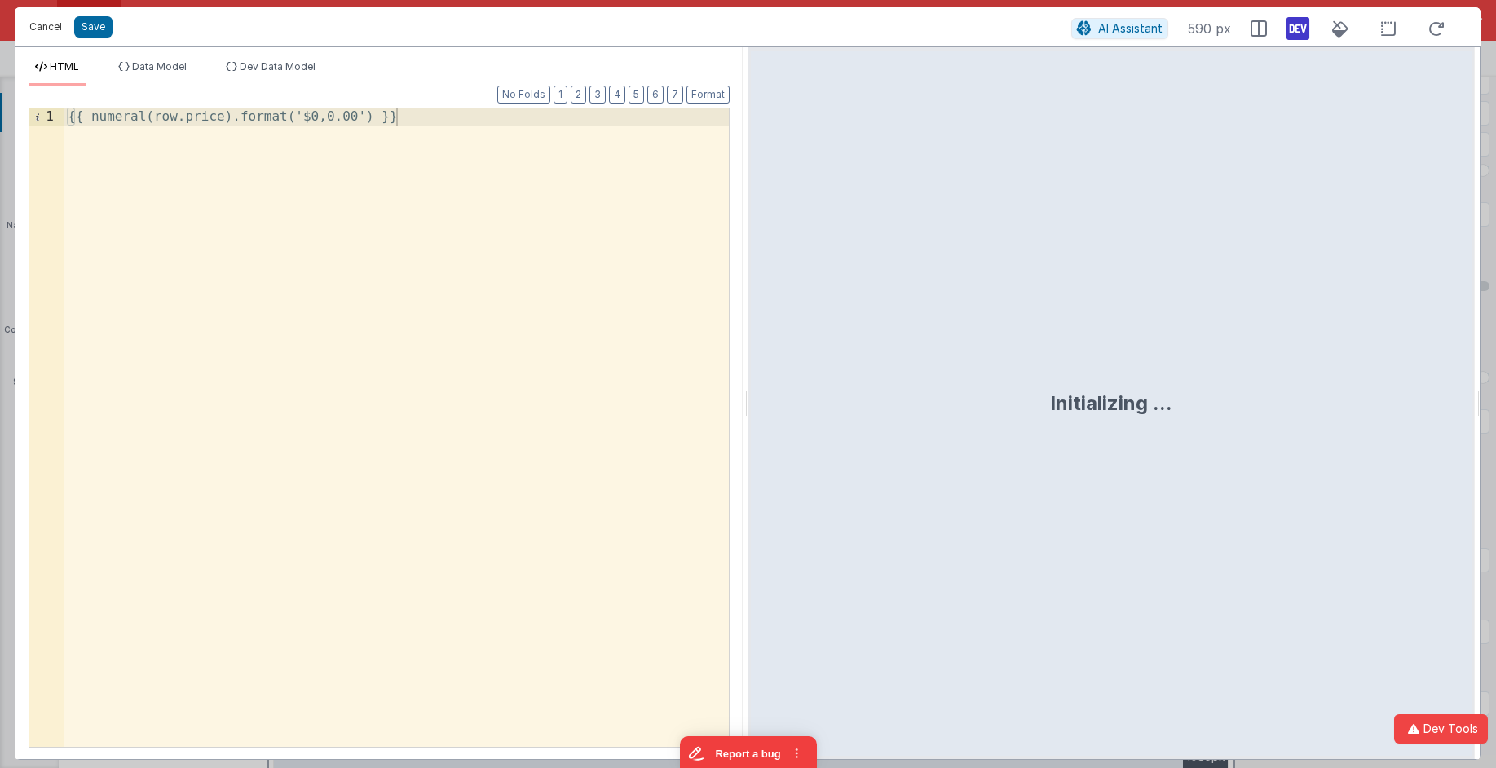
click at [50, 25] on button "Cancel" at bounding box center [45, 26] width 49 height 23
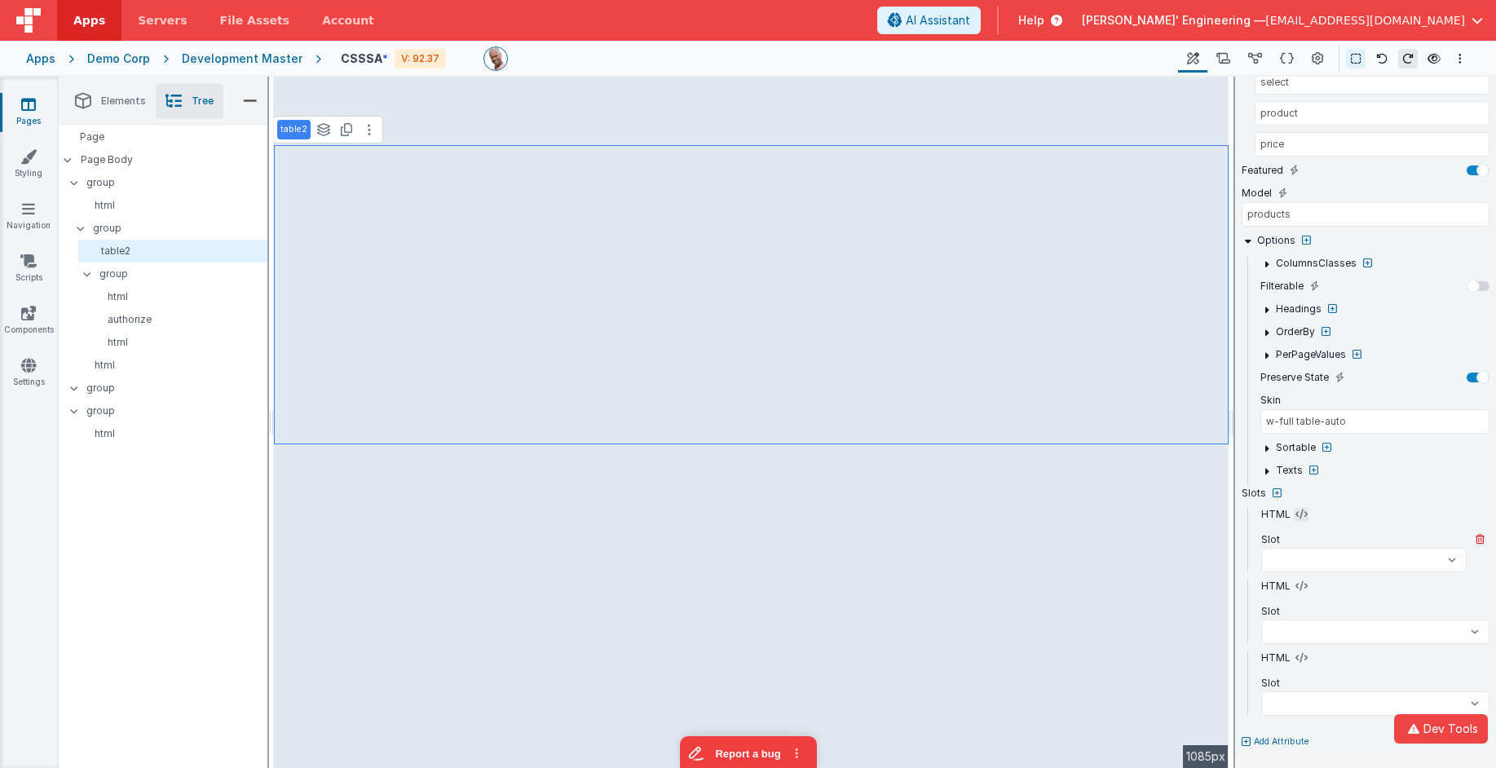
click at [1122, 517] on icon at bounding box center [1301, 514] width 12 height 13
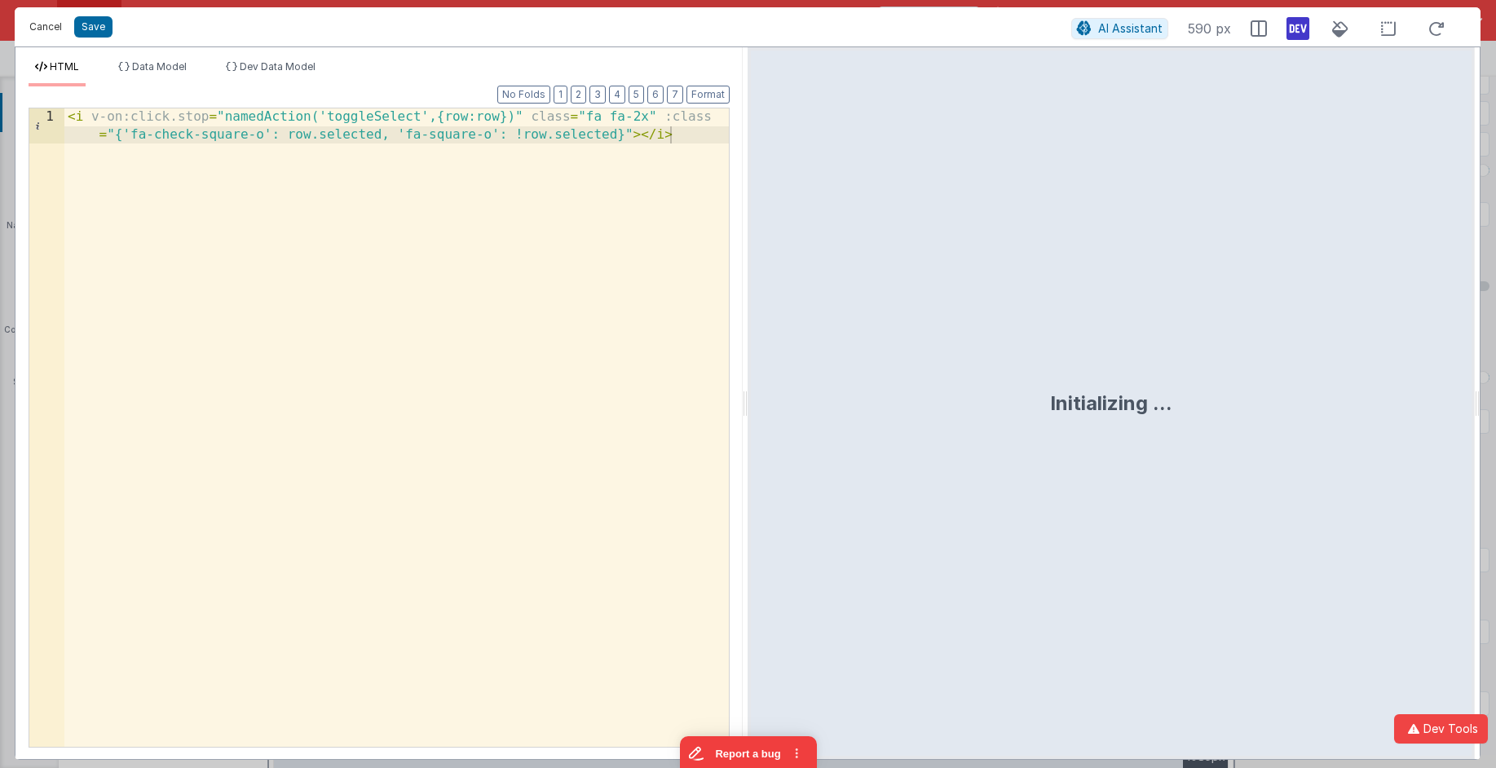
click at [50, 25] on button "Cancel" at bounding box center [45, 26] width 49 height 23
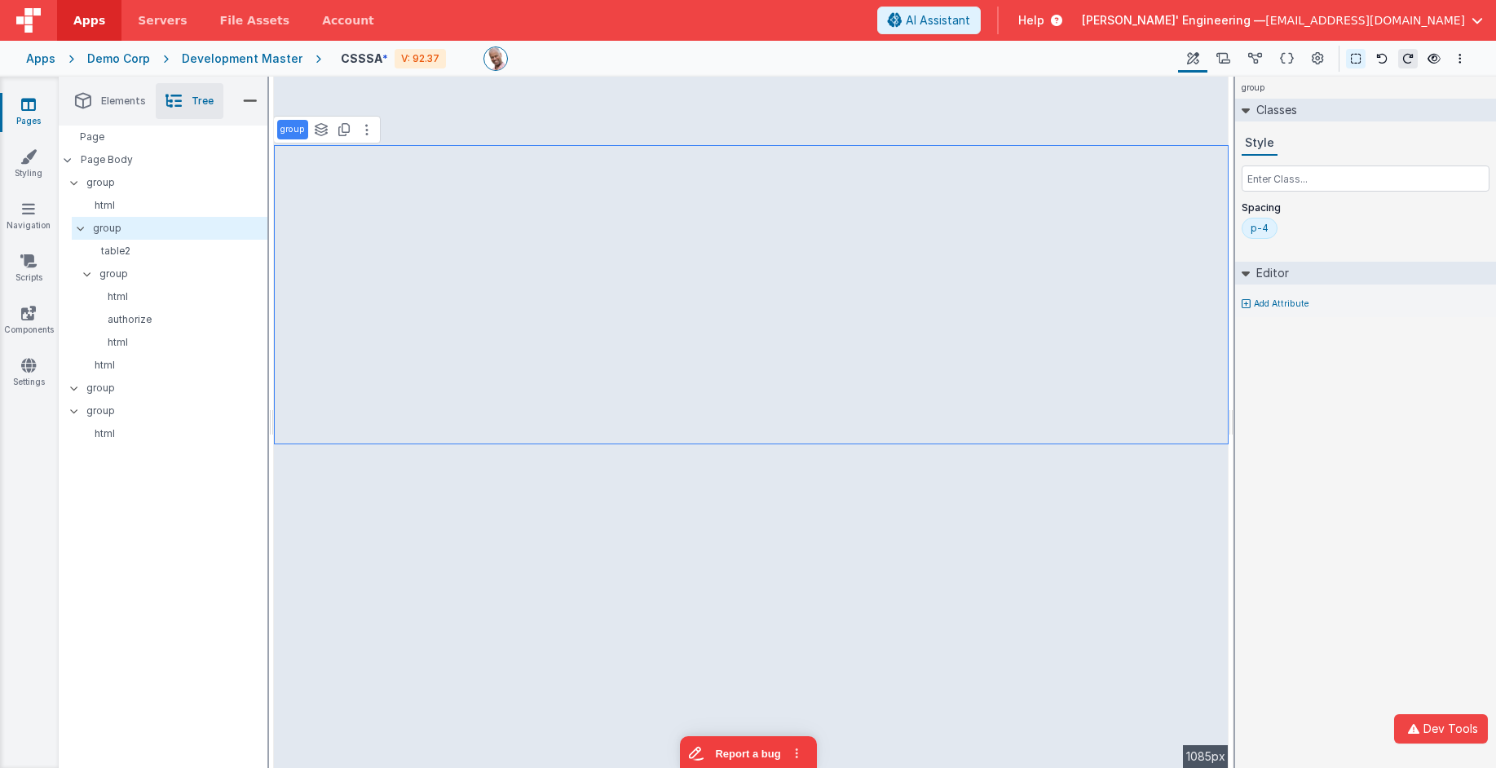
scroll to position [0, 0]
click at [1122, 174] on input "text" at bounding box center [1366, 178] width 248 height 26
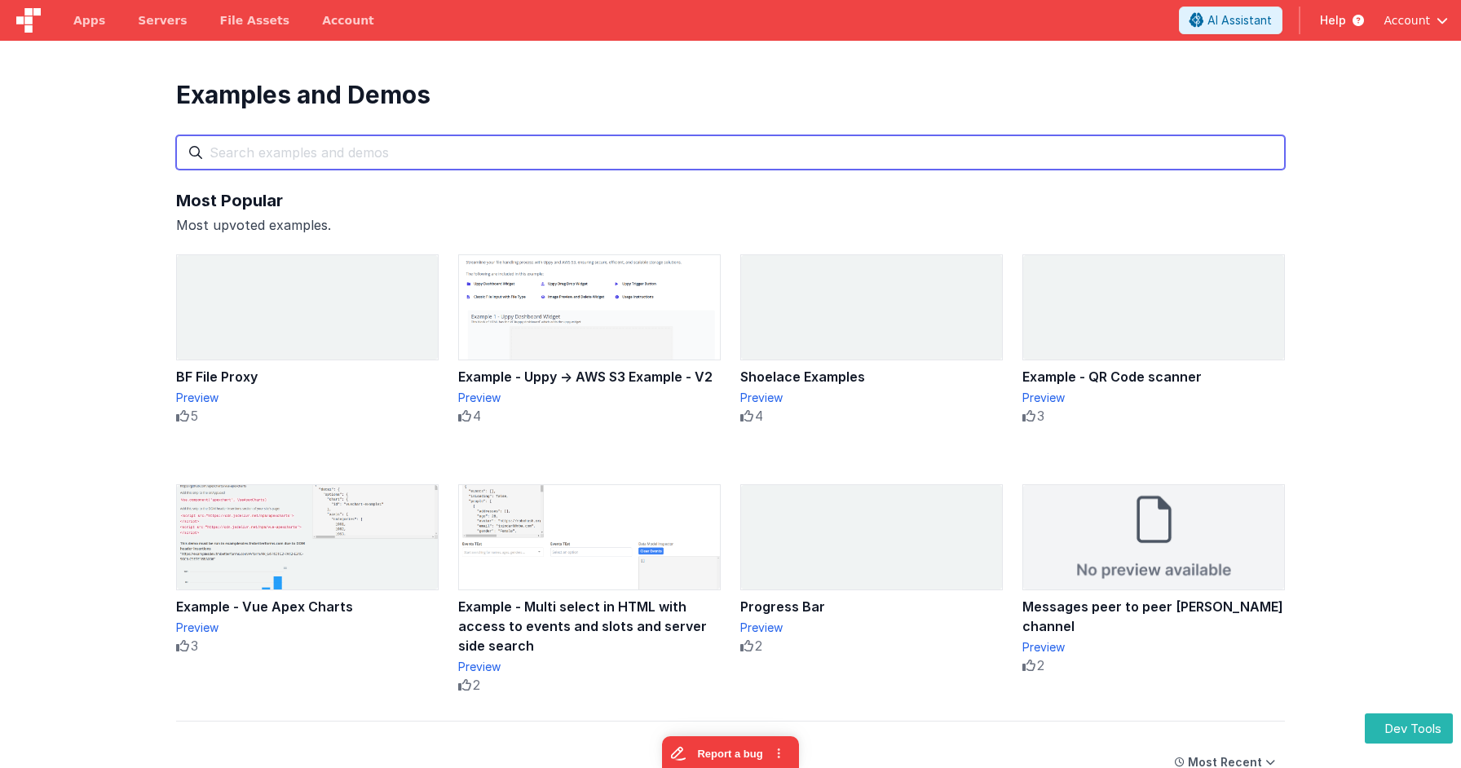
click at [603, 147] on input "text" at bounding box center [730, 152] width 1109 height 34
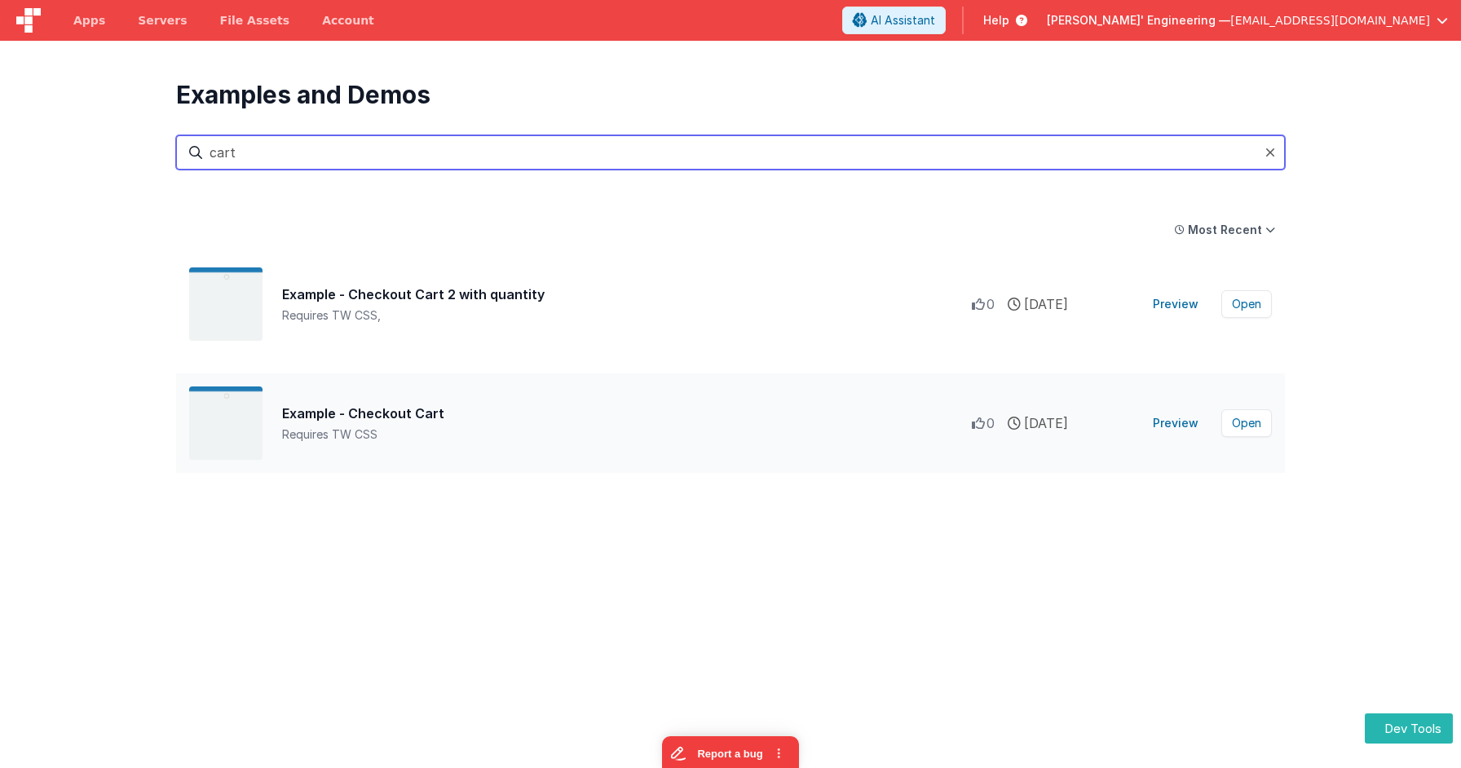
type input "cart"
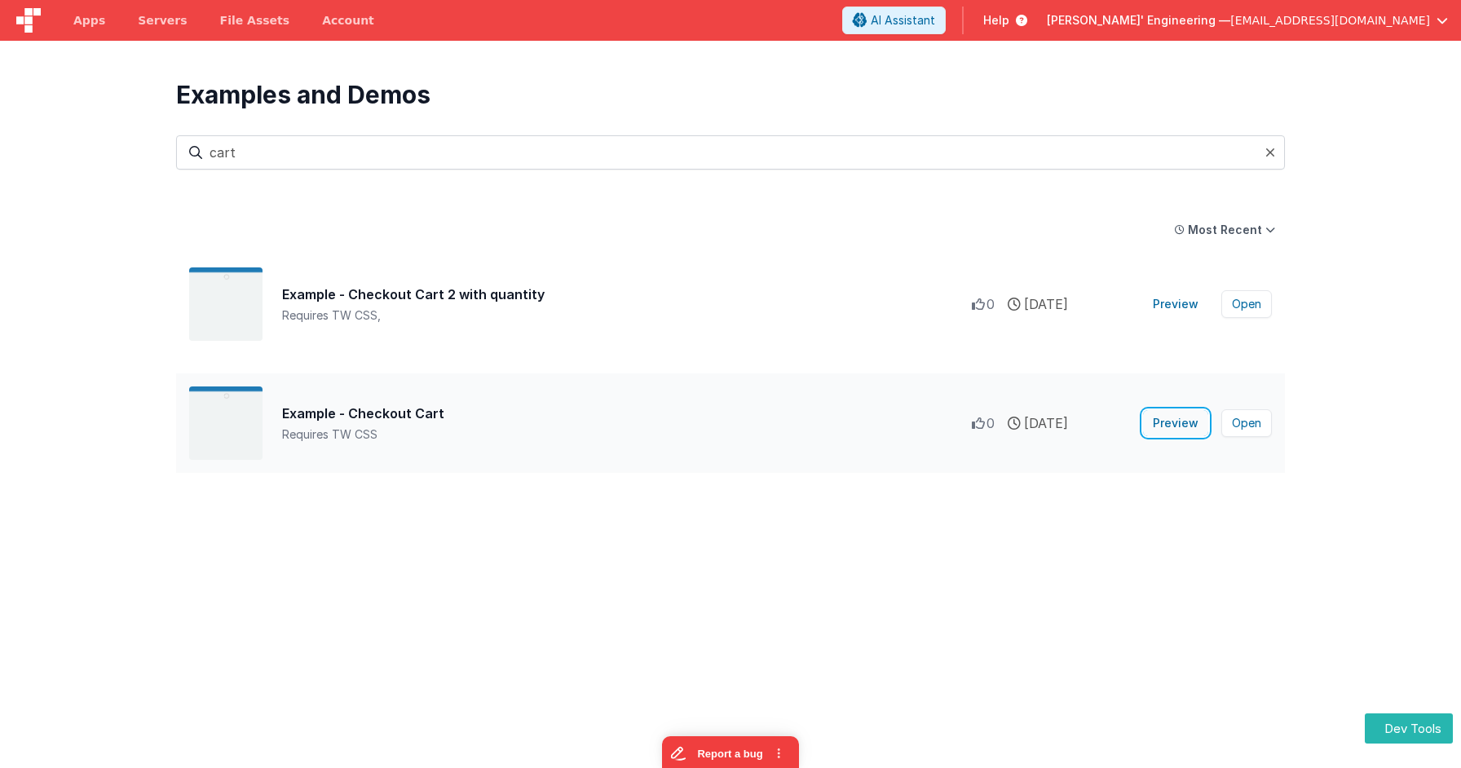
click at [1193, 421] on button "Preview" at bounding box center [1175, 423] width 65 height 26
click at [1180, 414] on button "Preview" at bounding box center [1175, 423] width 65 height 26
click at [1176, 307] on button "Preview" at bounding box center [1175, 304] width 65 height 26
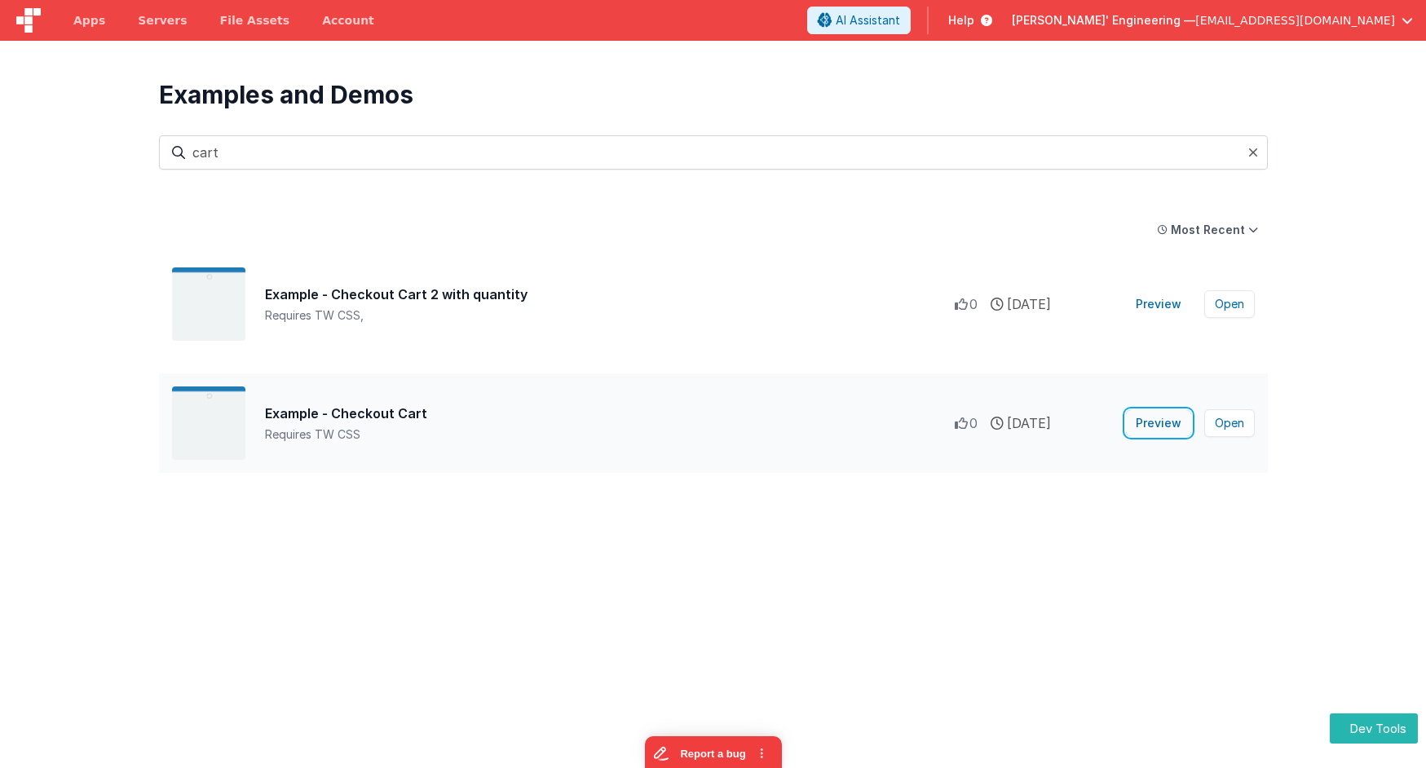
click at [1169, 425] on button "Preview" at bounding box center [1158, 423] width 65 height 26
click at [622, 434] on div "Requires TW CSS" at bounding box center [610, 434] width 690 height 16
click at [386, 410] on div "Example - Checkout Cart" at bounding box center [610, 414] width 690 height 20
click at [1241, 422] on button "Open" at bounding box center [1229, 423] width 51 height 28
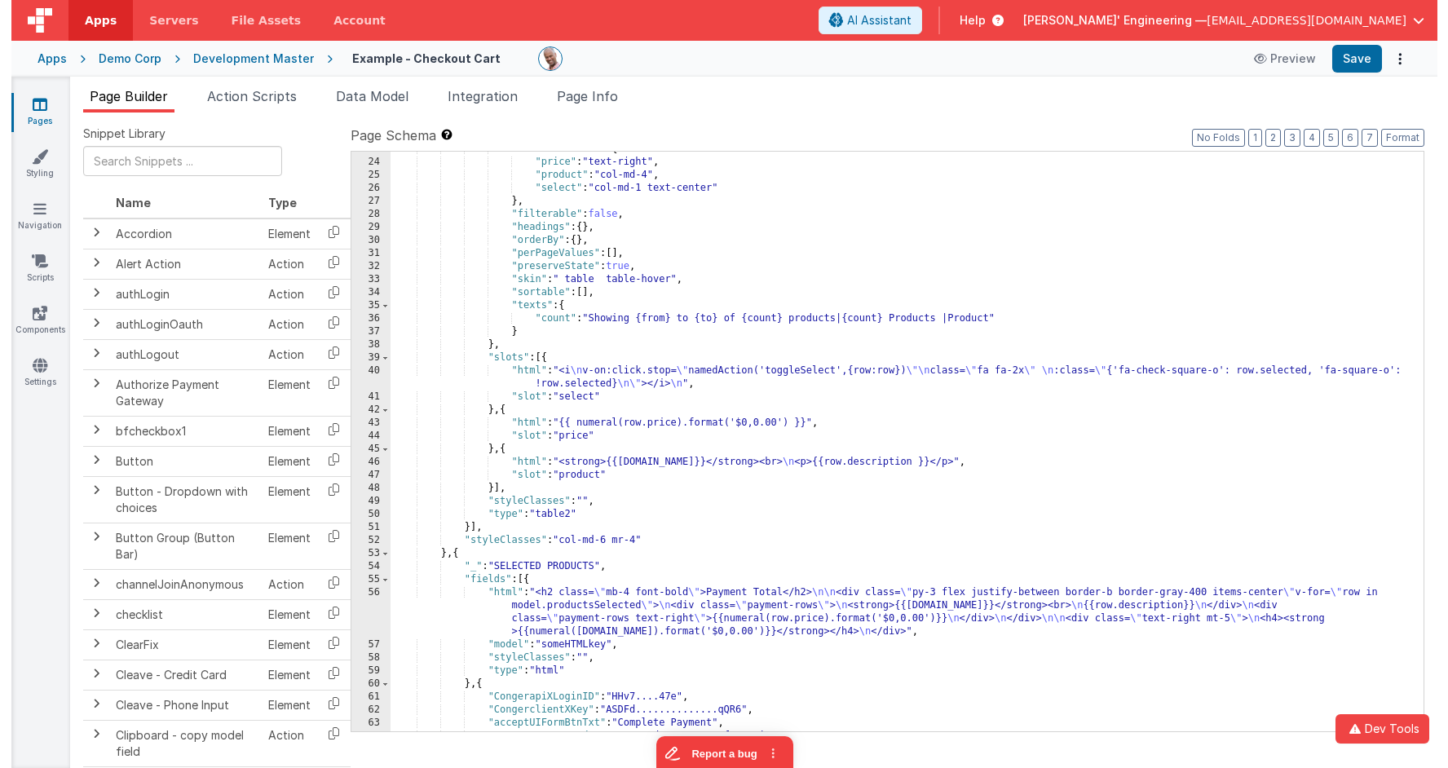
scroll to position [296, 0]
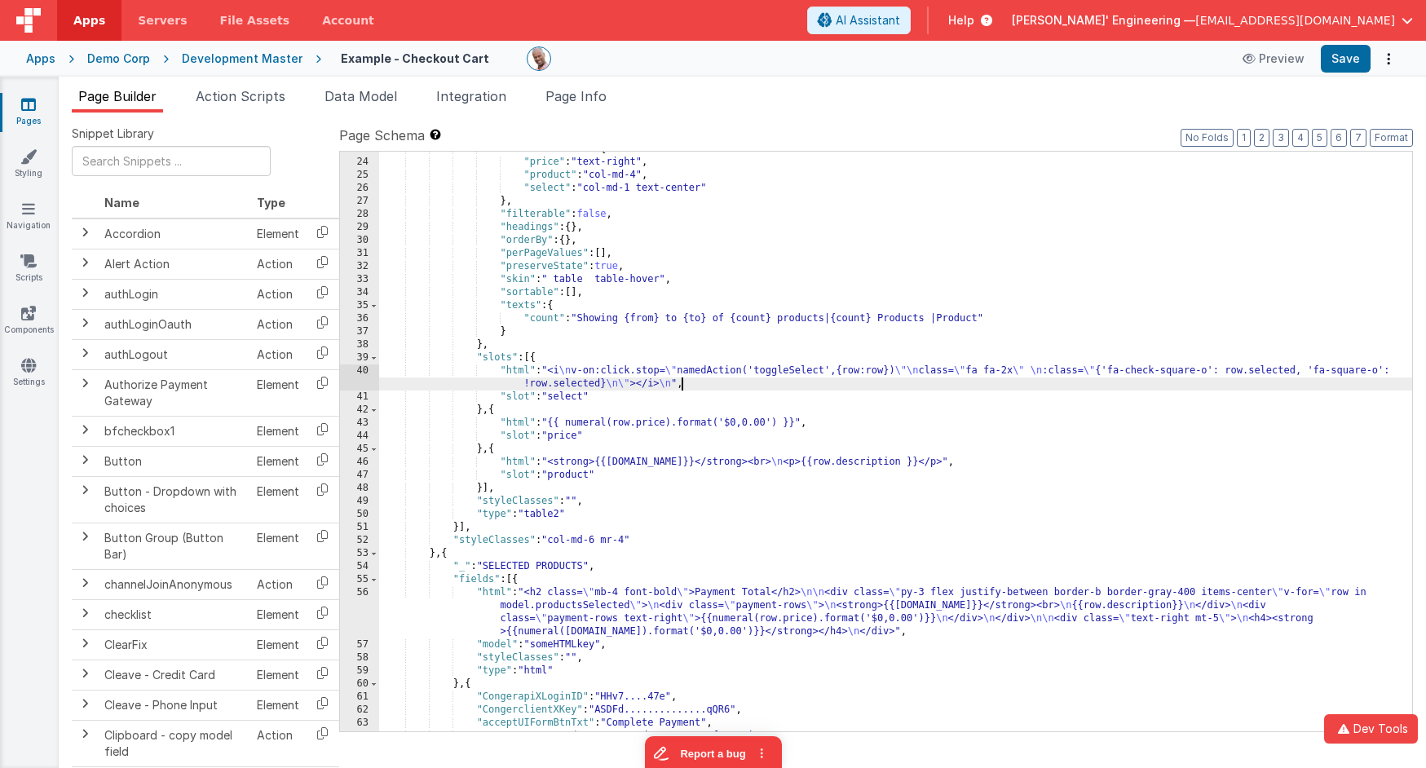
click at [848, 386] on div ""columnsClasses" : { "price" : "text-right" , "product" : "col-md-4" , "select"…" at bounding box center [895, 446] width 1033 height 606
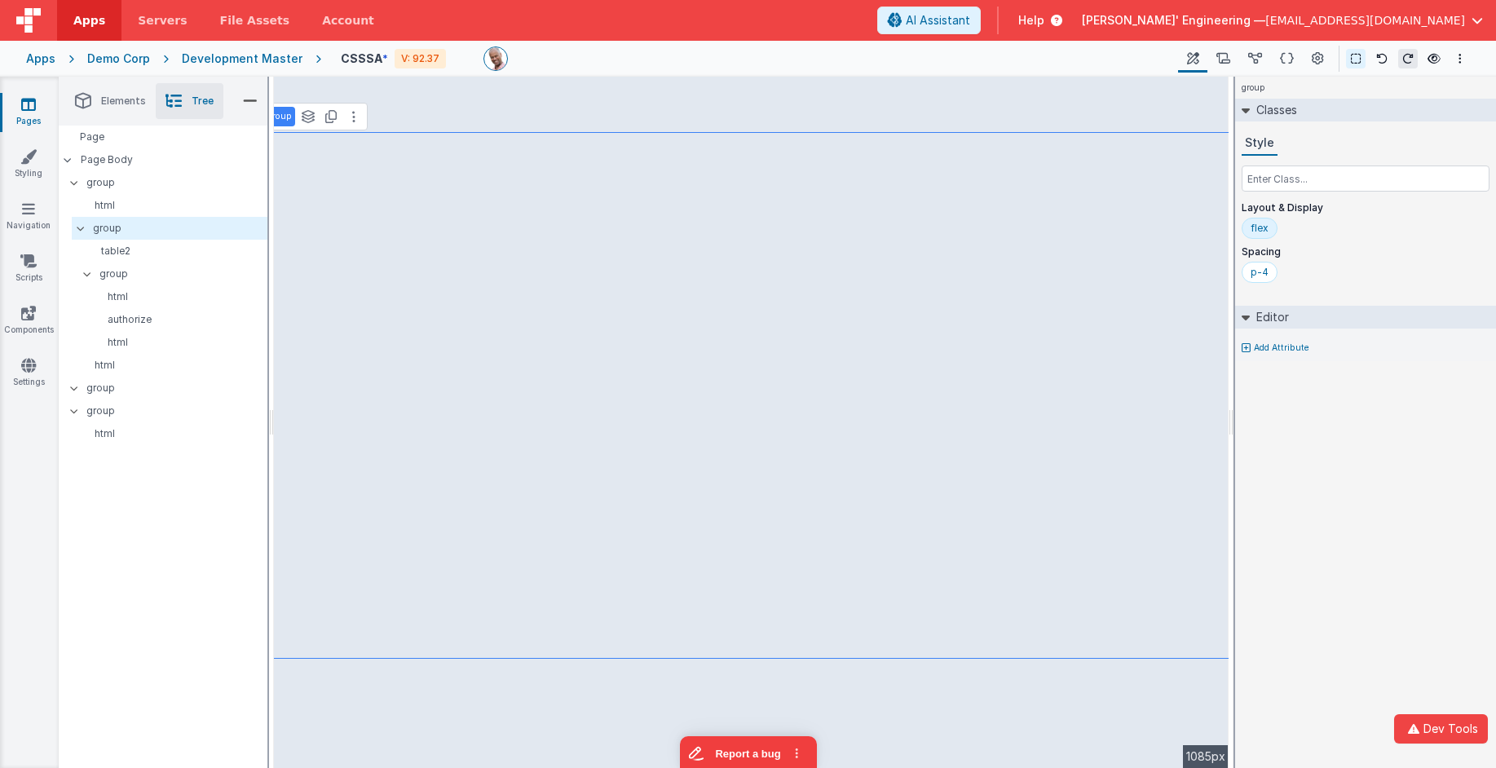
select select
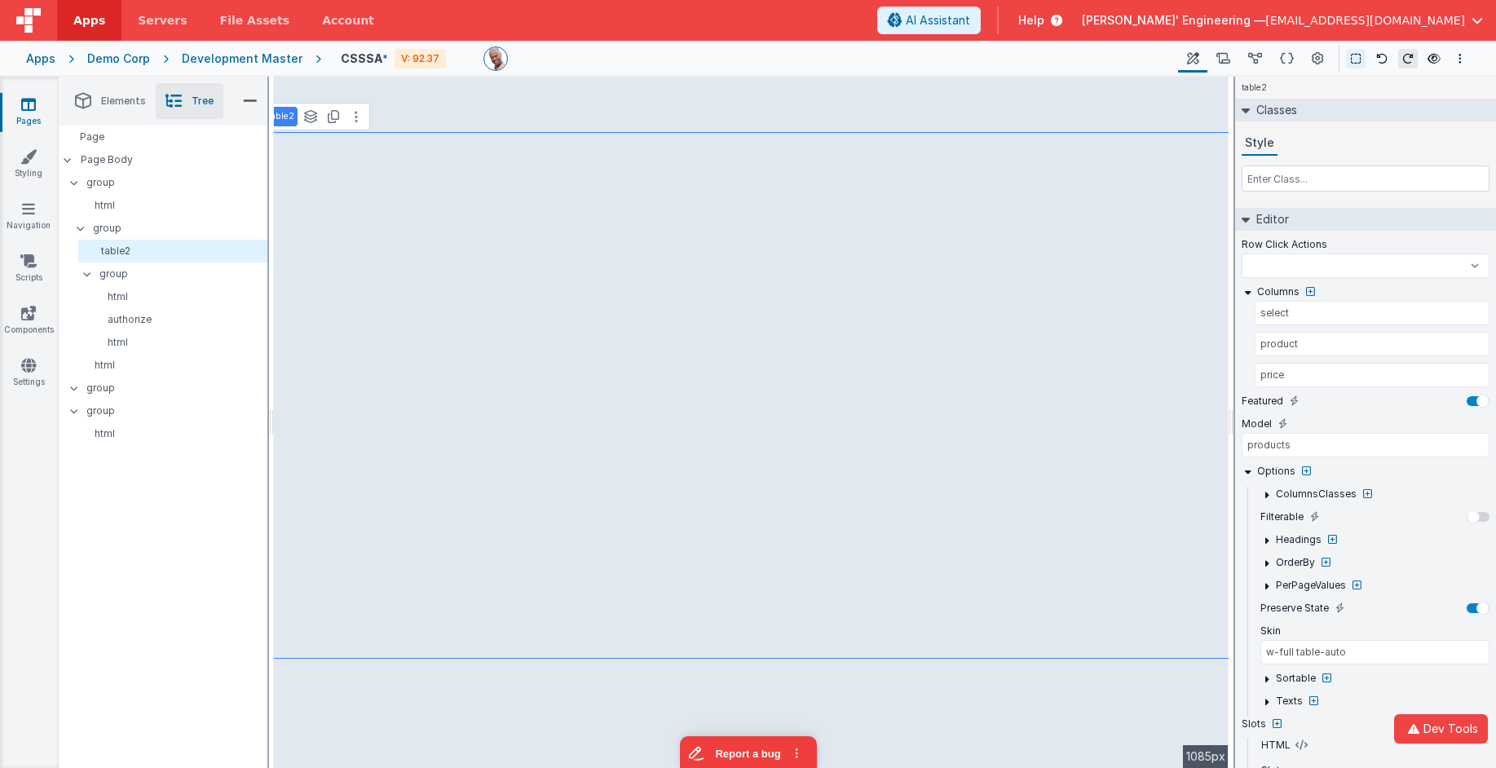
select select
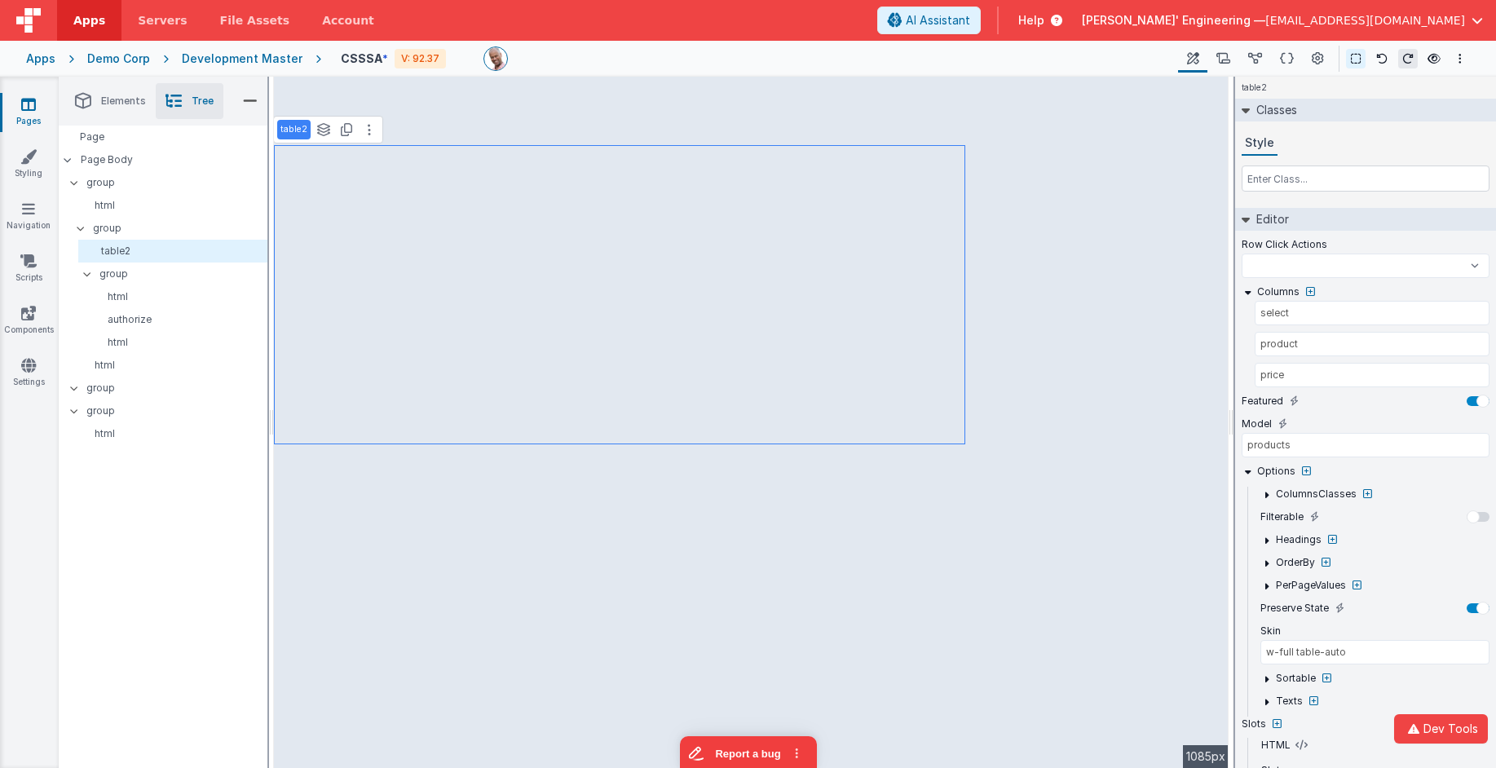
select select
click at [1273, 182] on input "text" at bounding box center [1366, 178] width 248 height 26
type input "w"
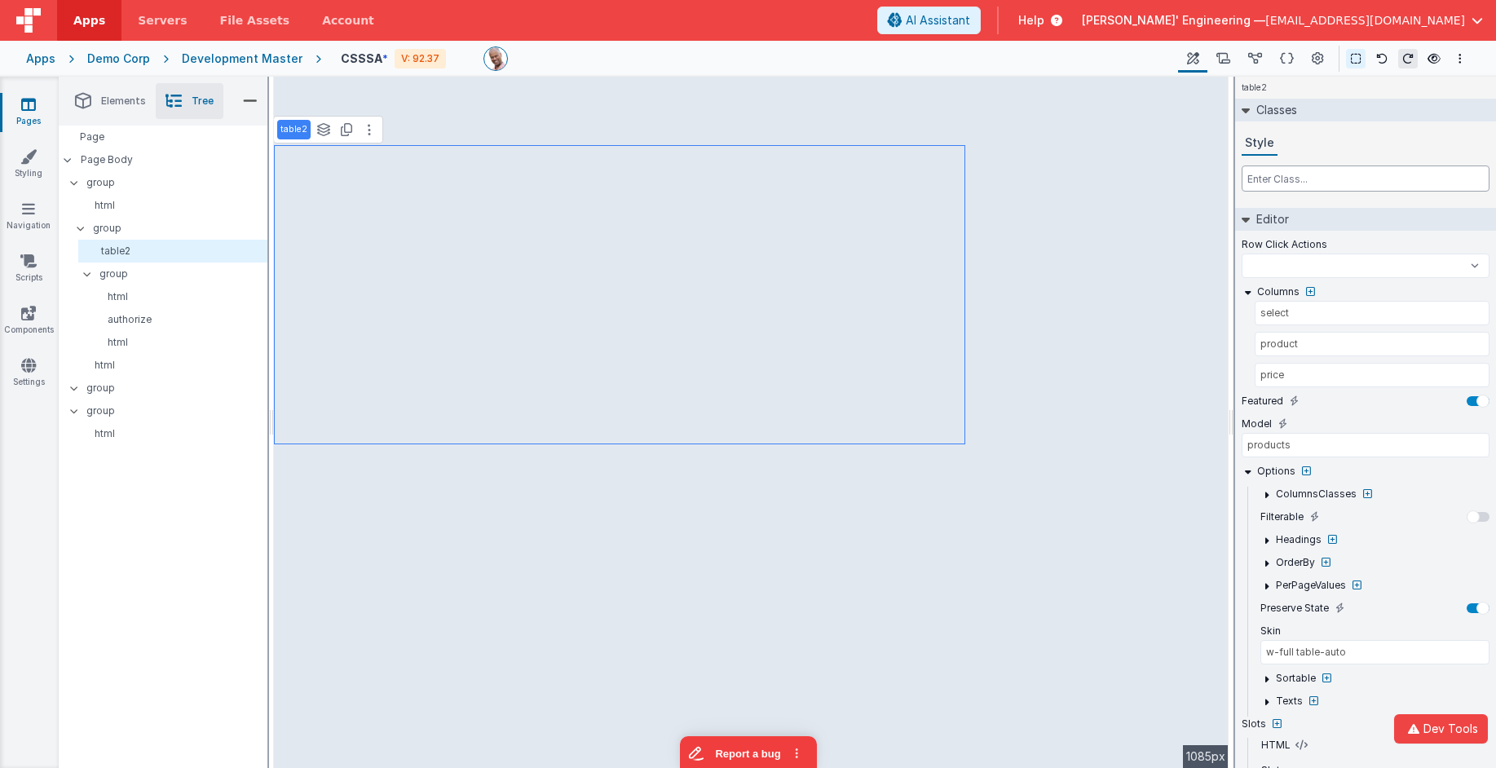
select select
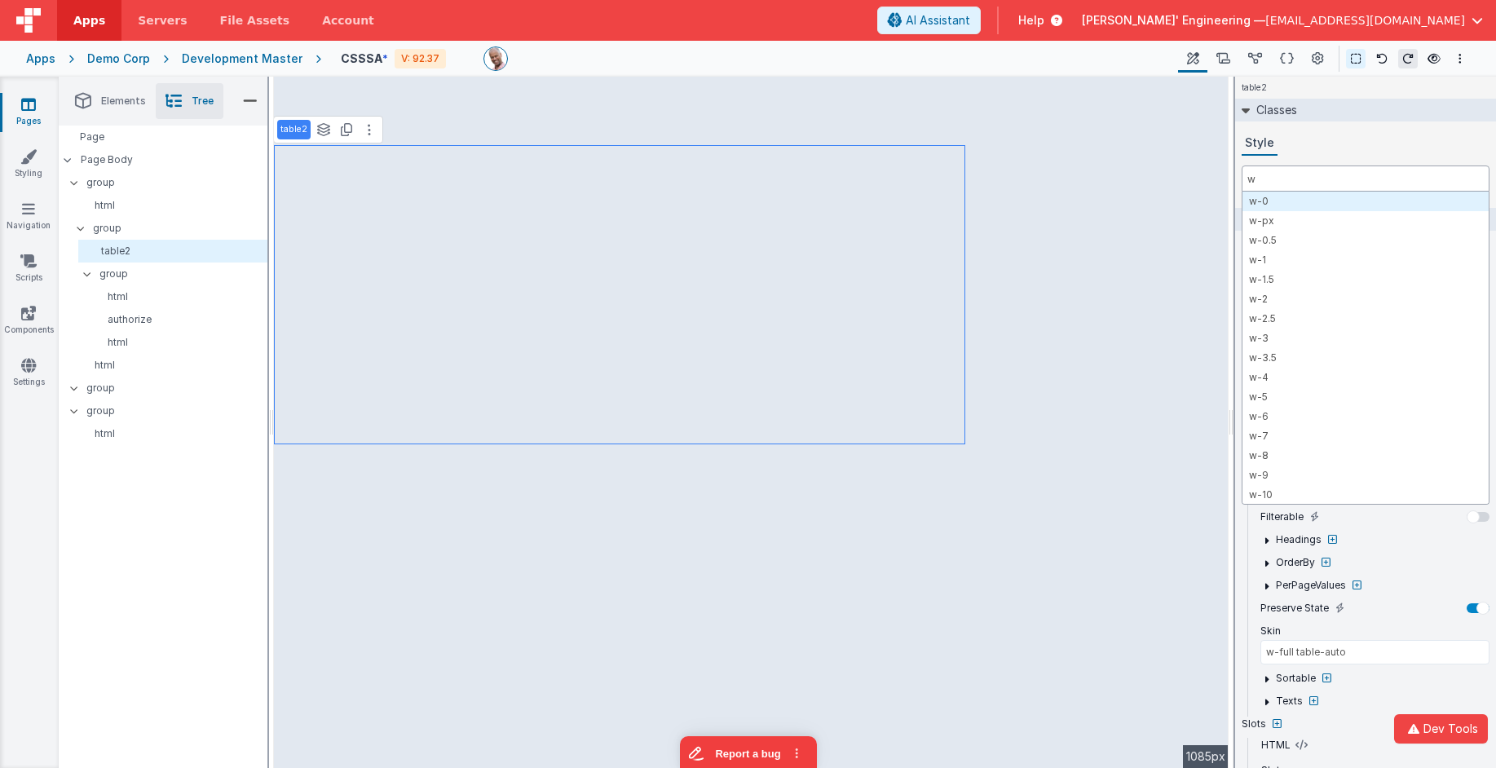
select select
type input "w-"
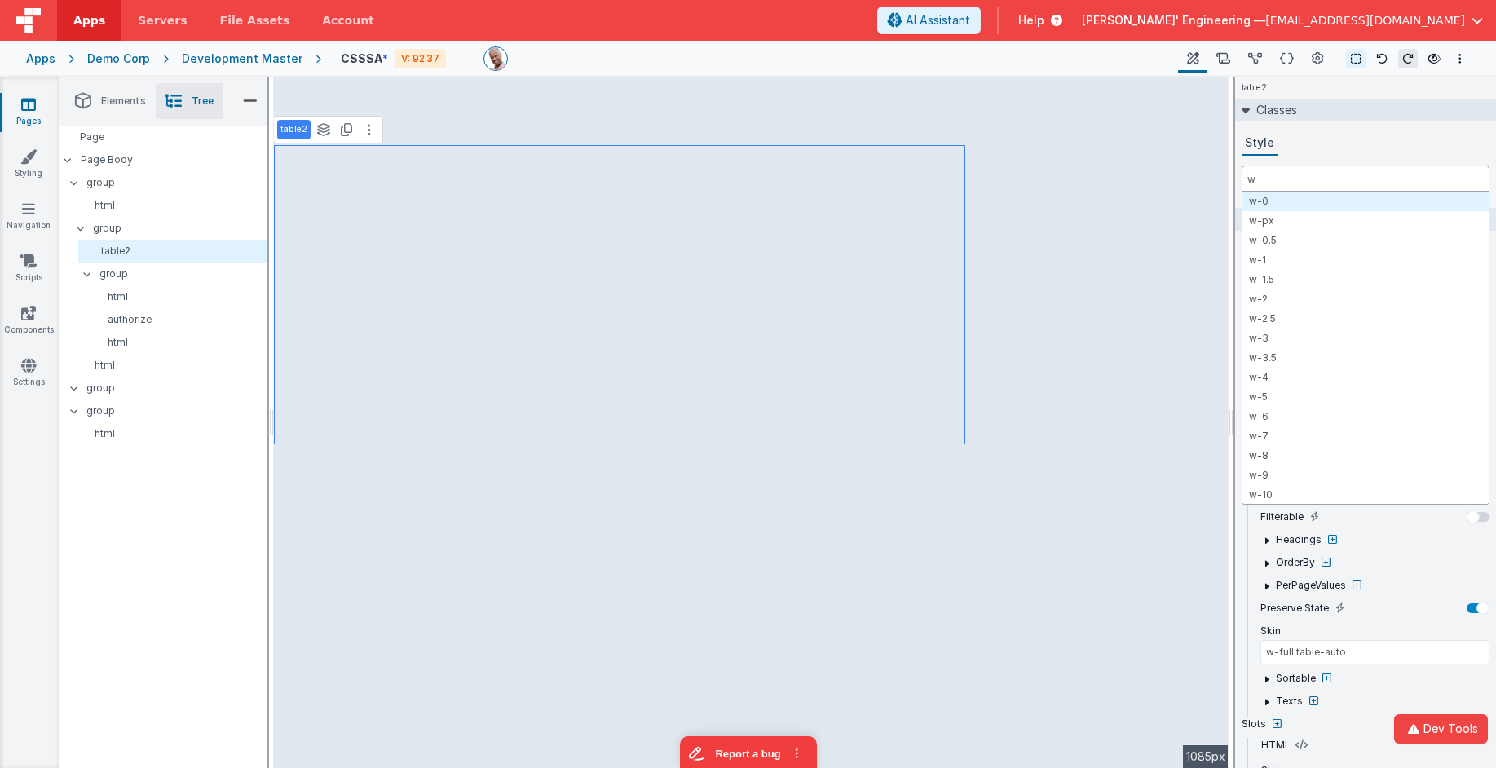
select select
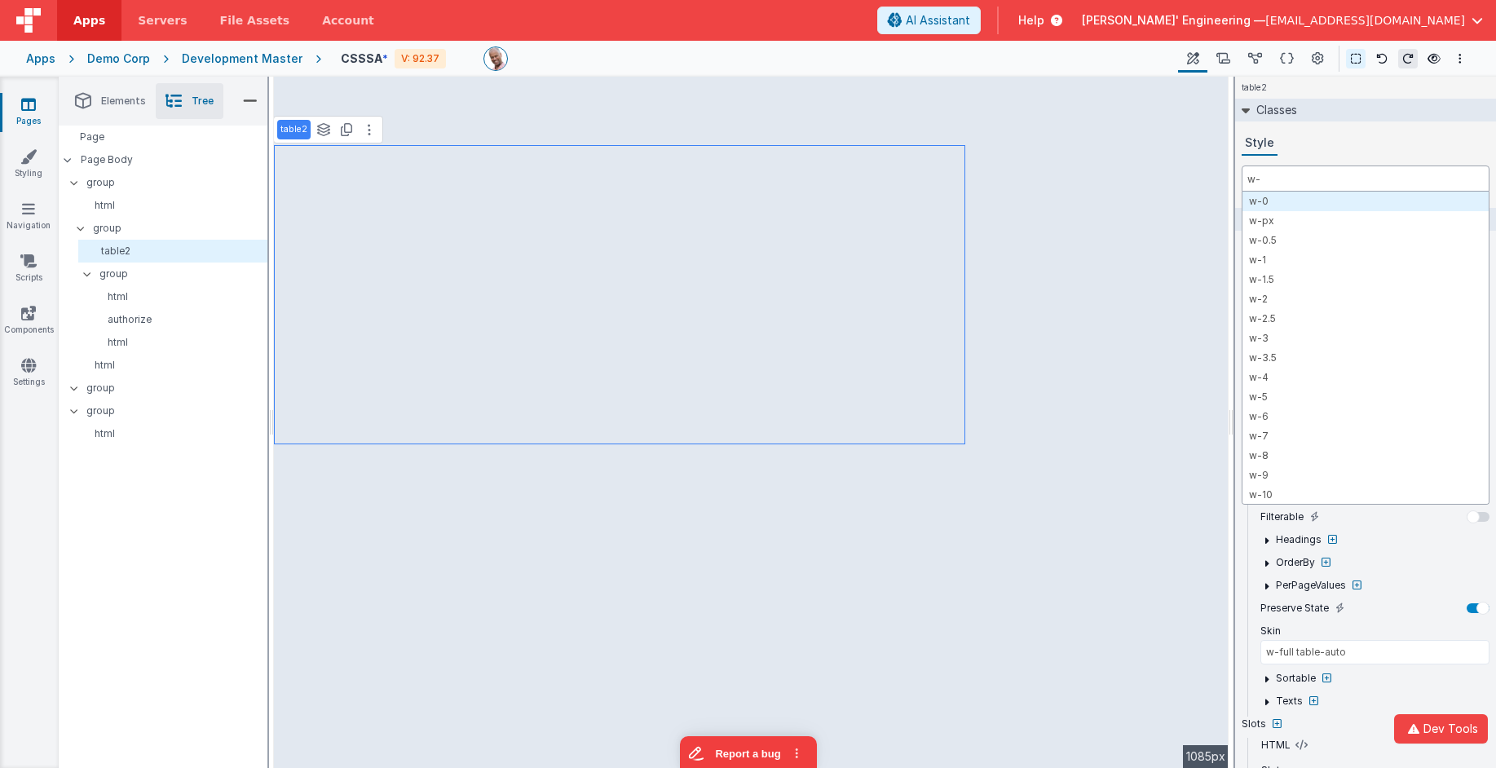
select select
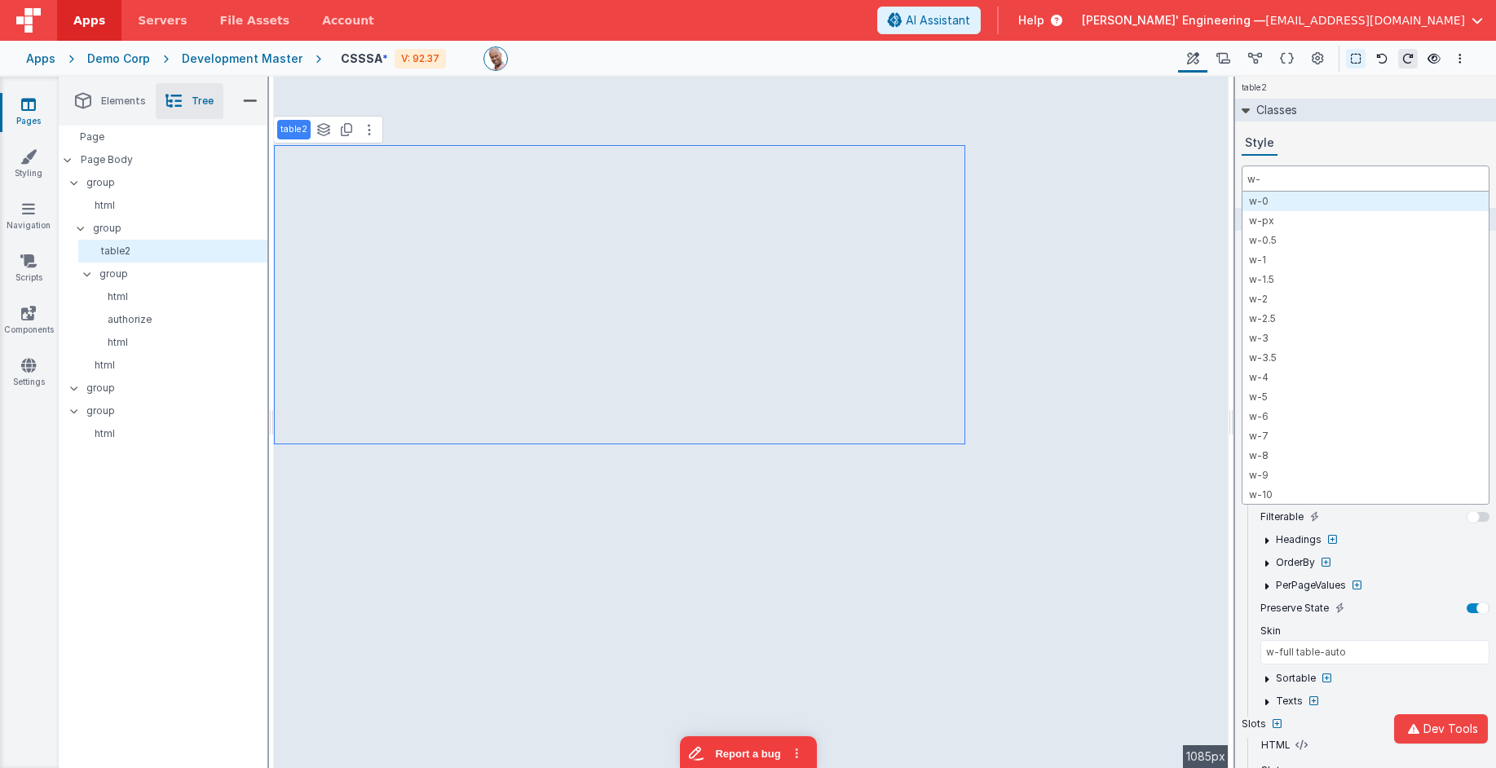
select select
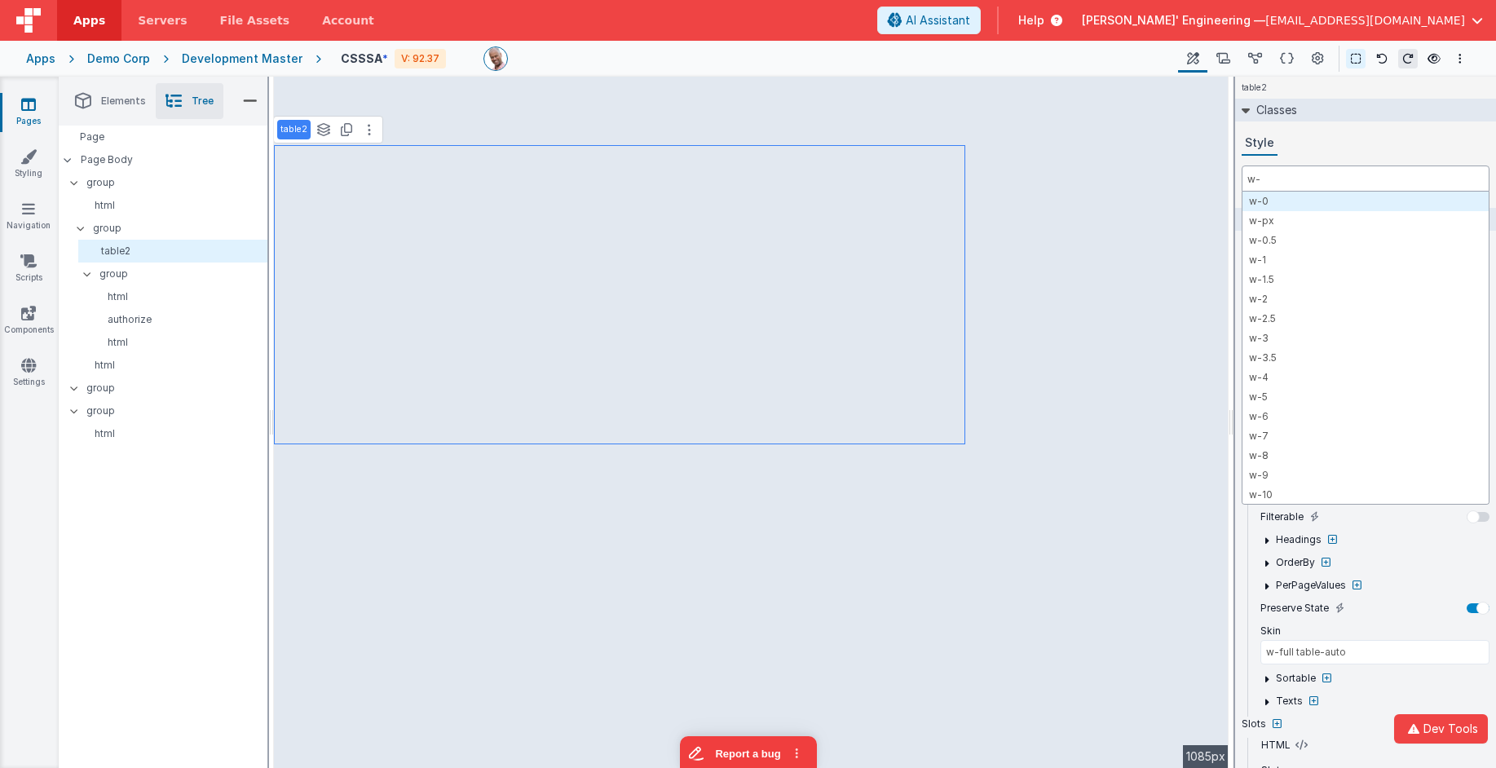
select select
type input "w-1"
select select
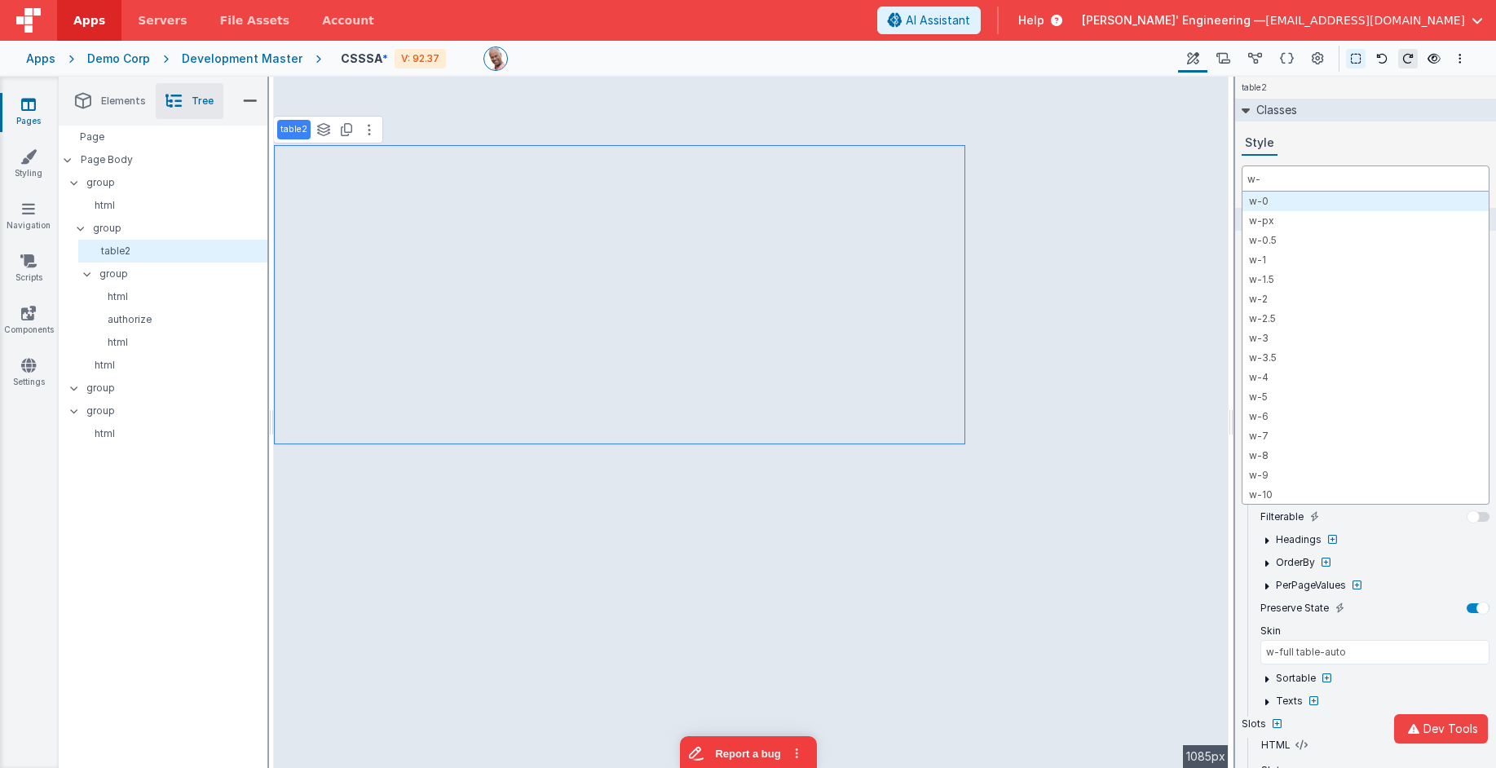
select select
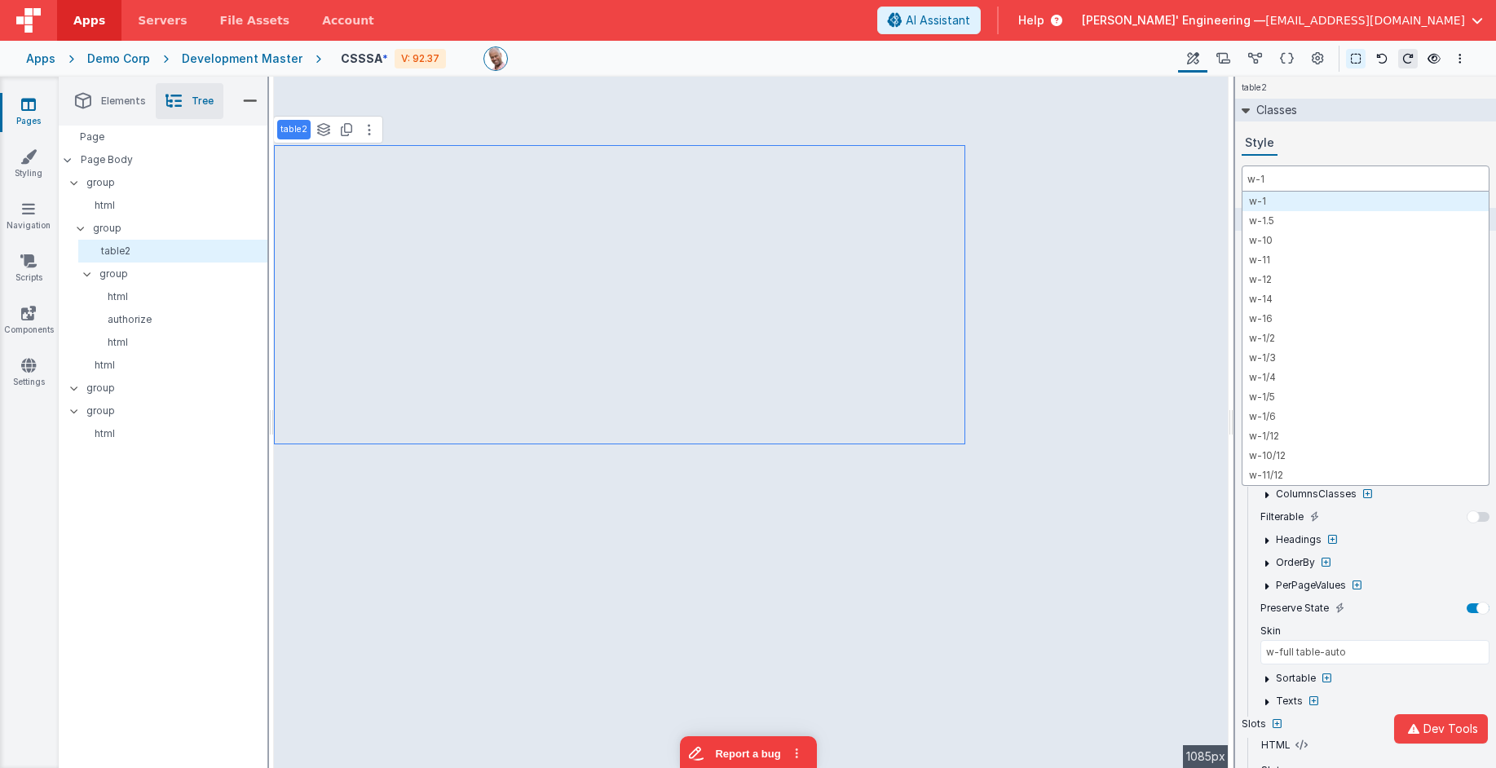
select select
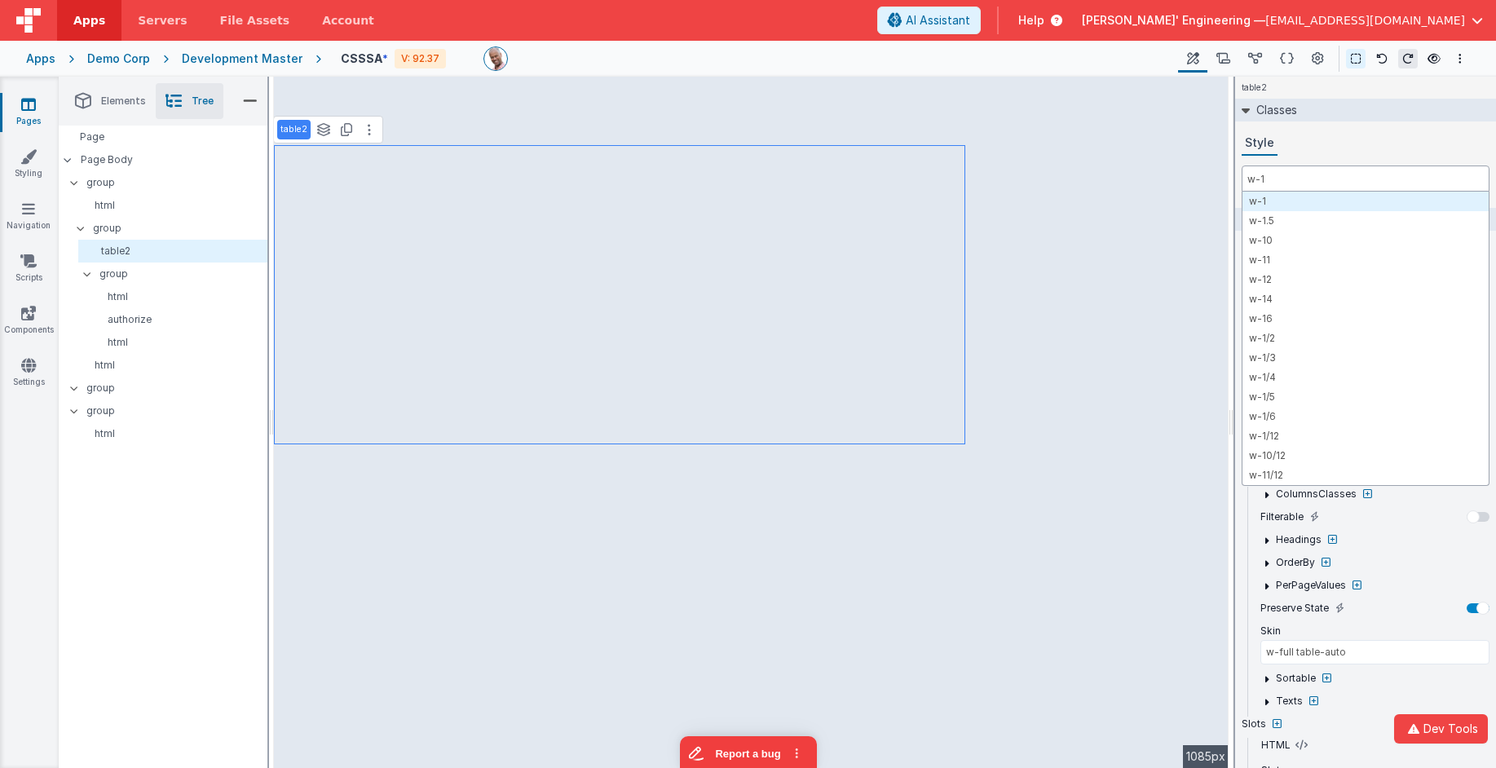
select select
type input "w-1/"
select select
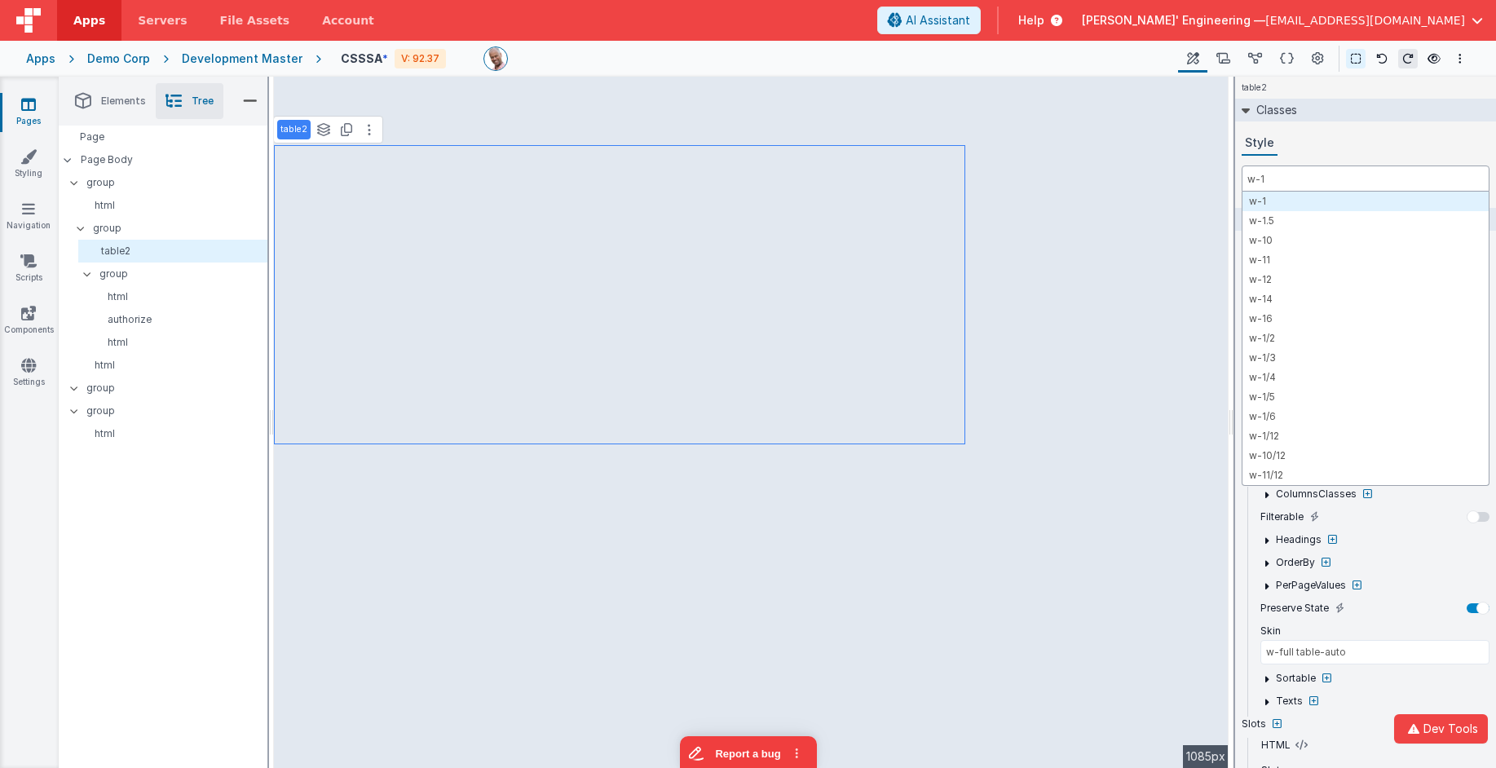
select select
type input "w-1/2"
select select
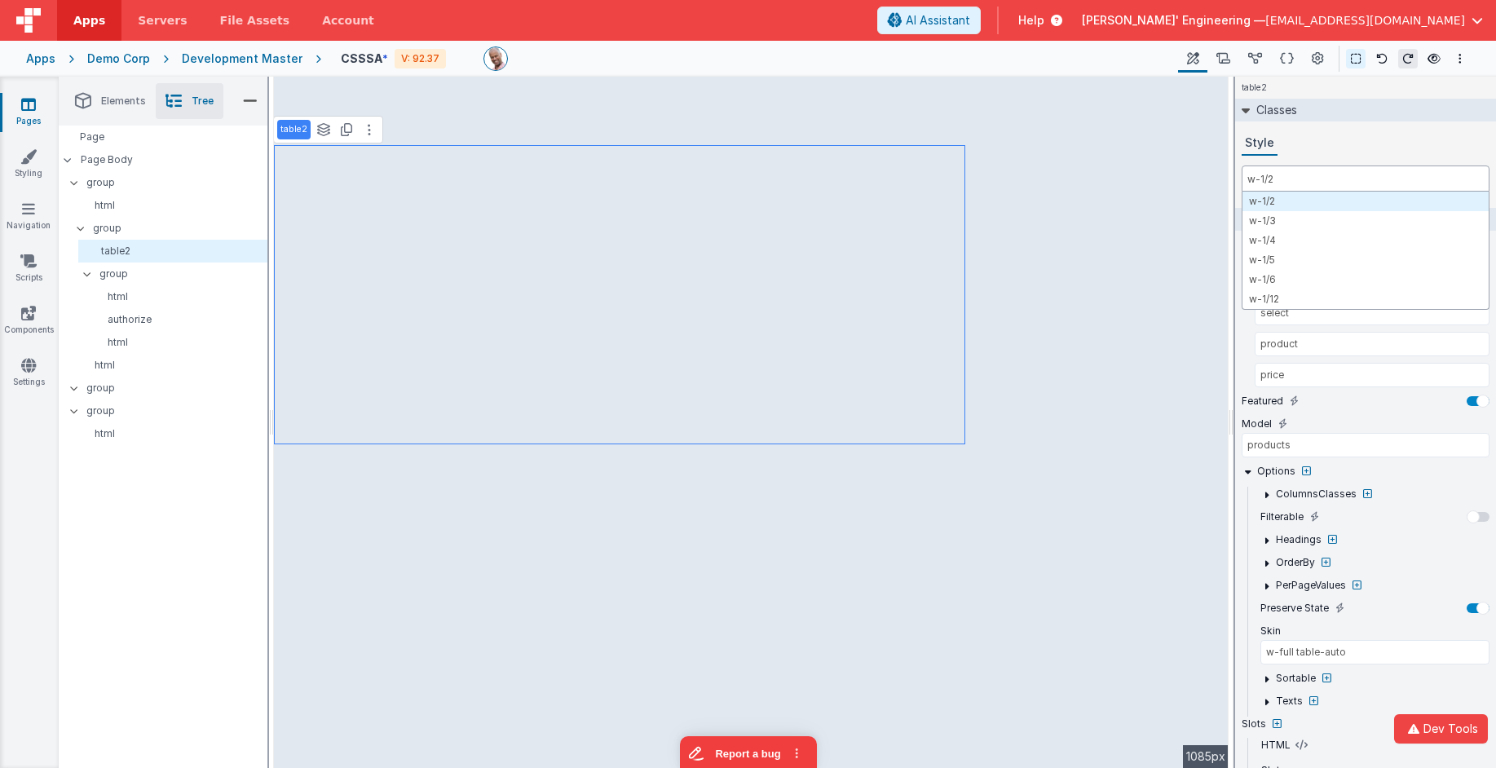
select select
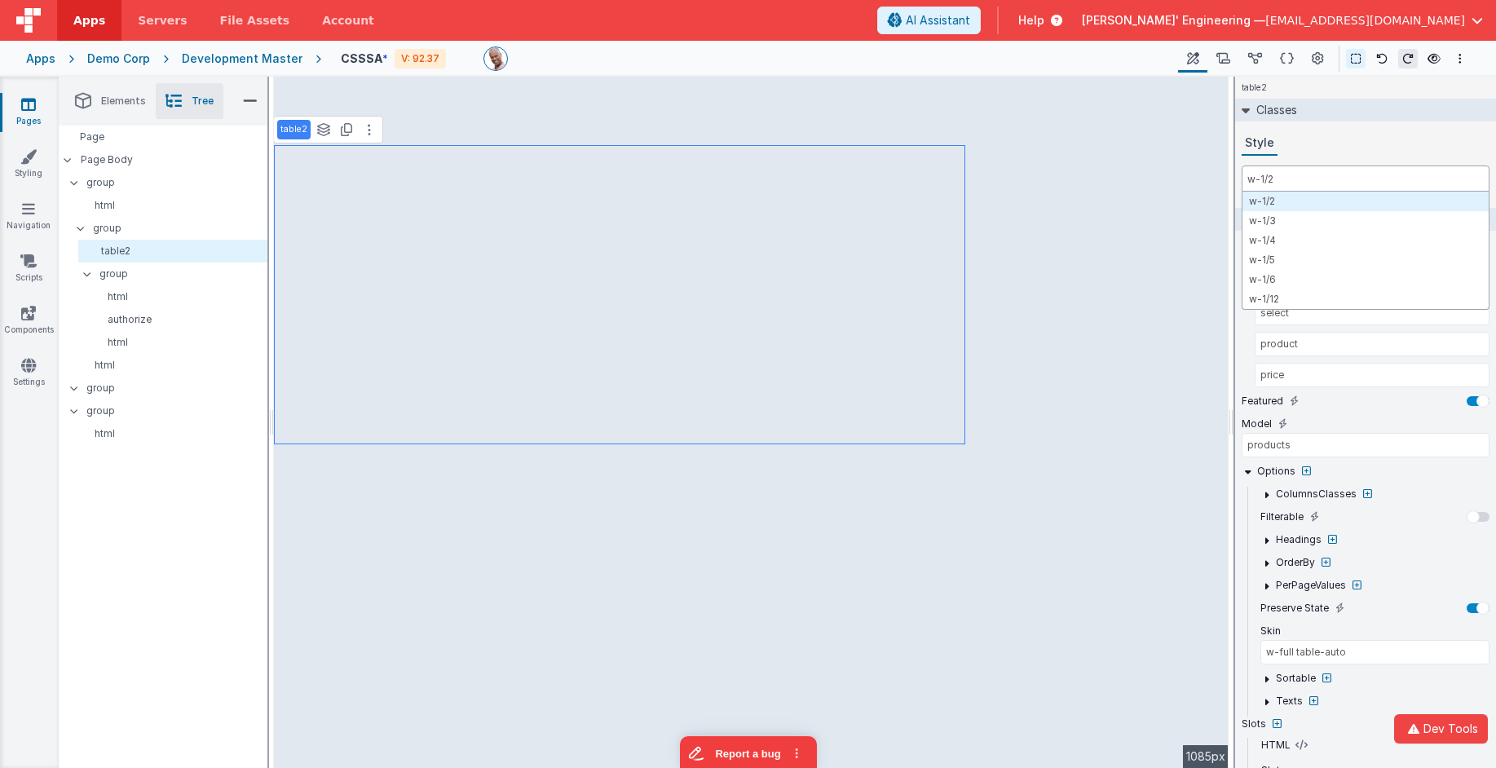
select select
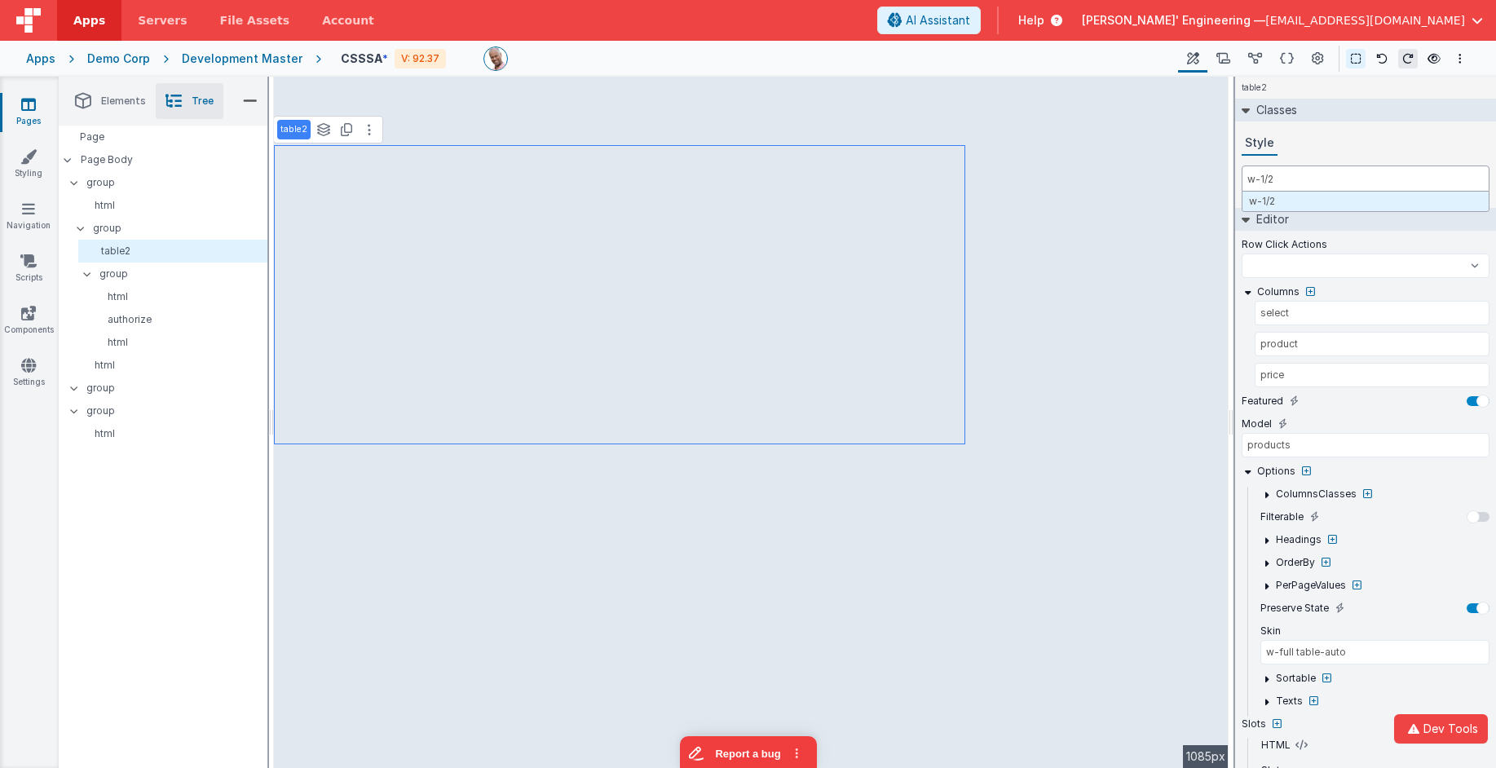
select select
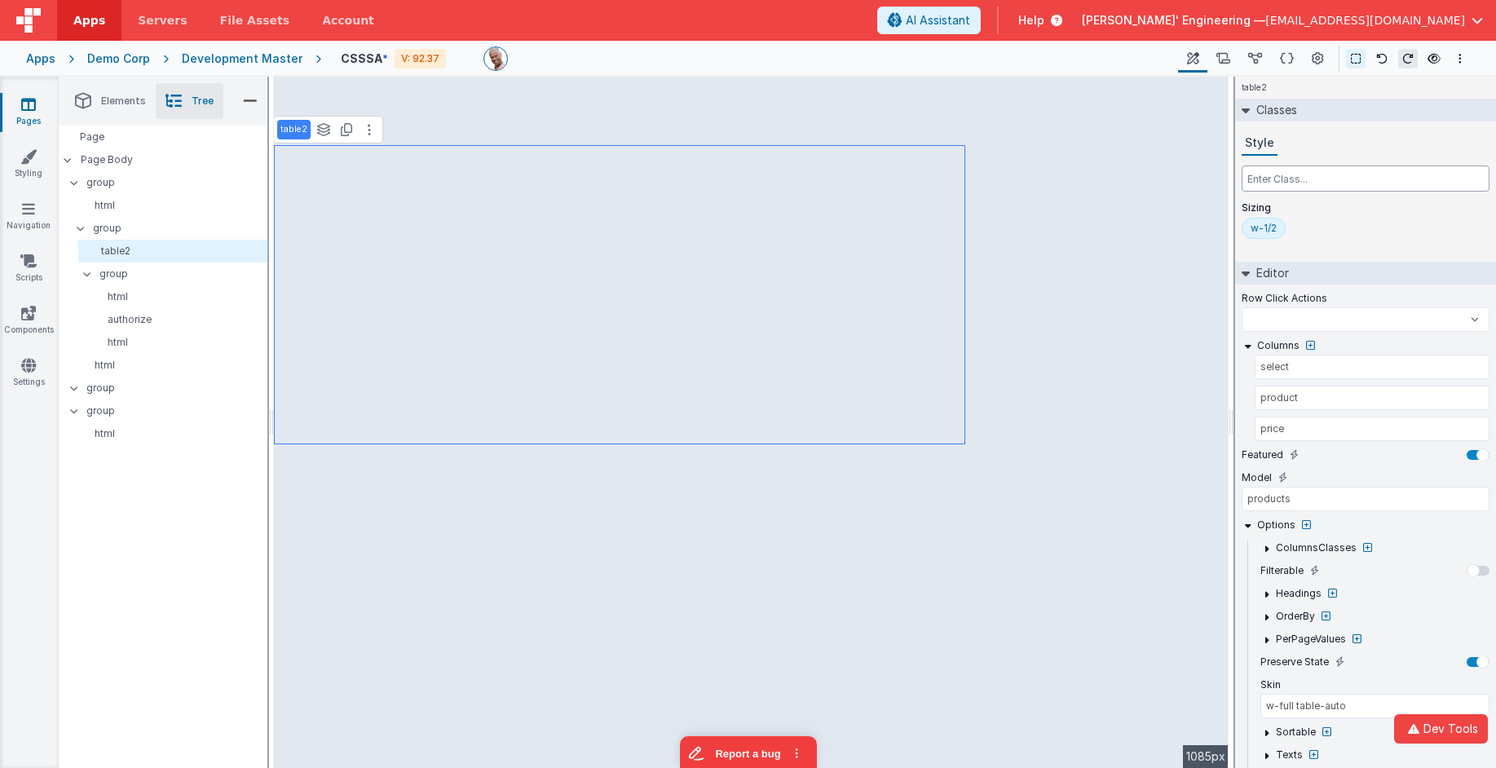
select select
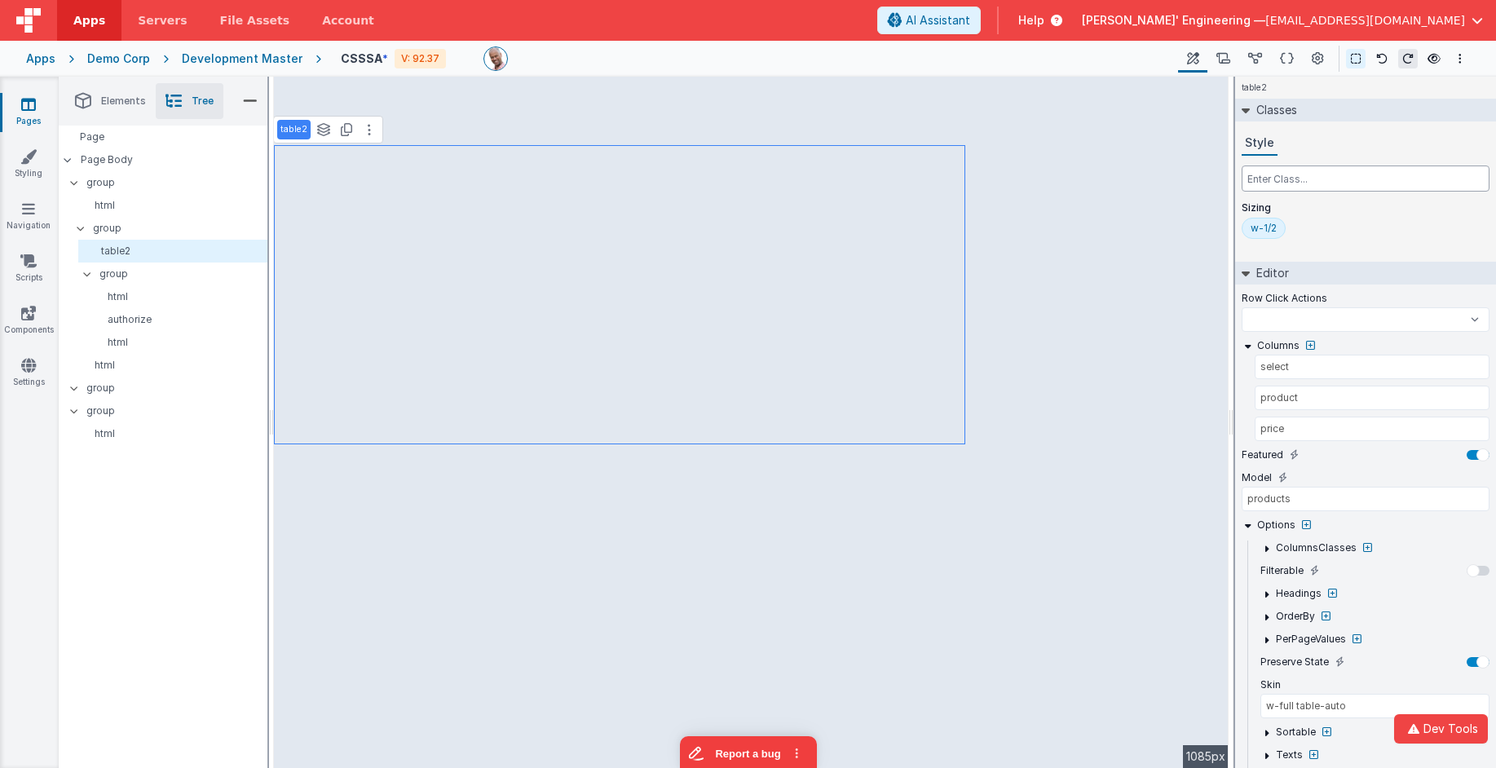
select select
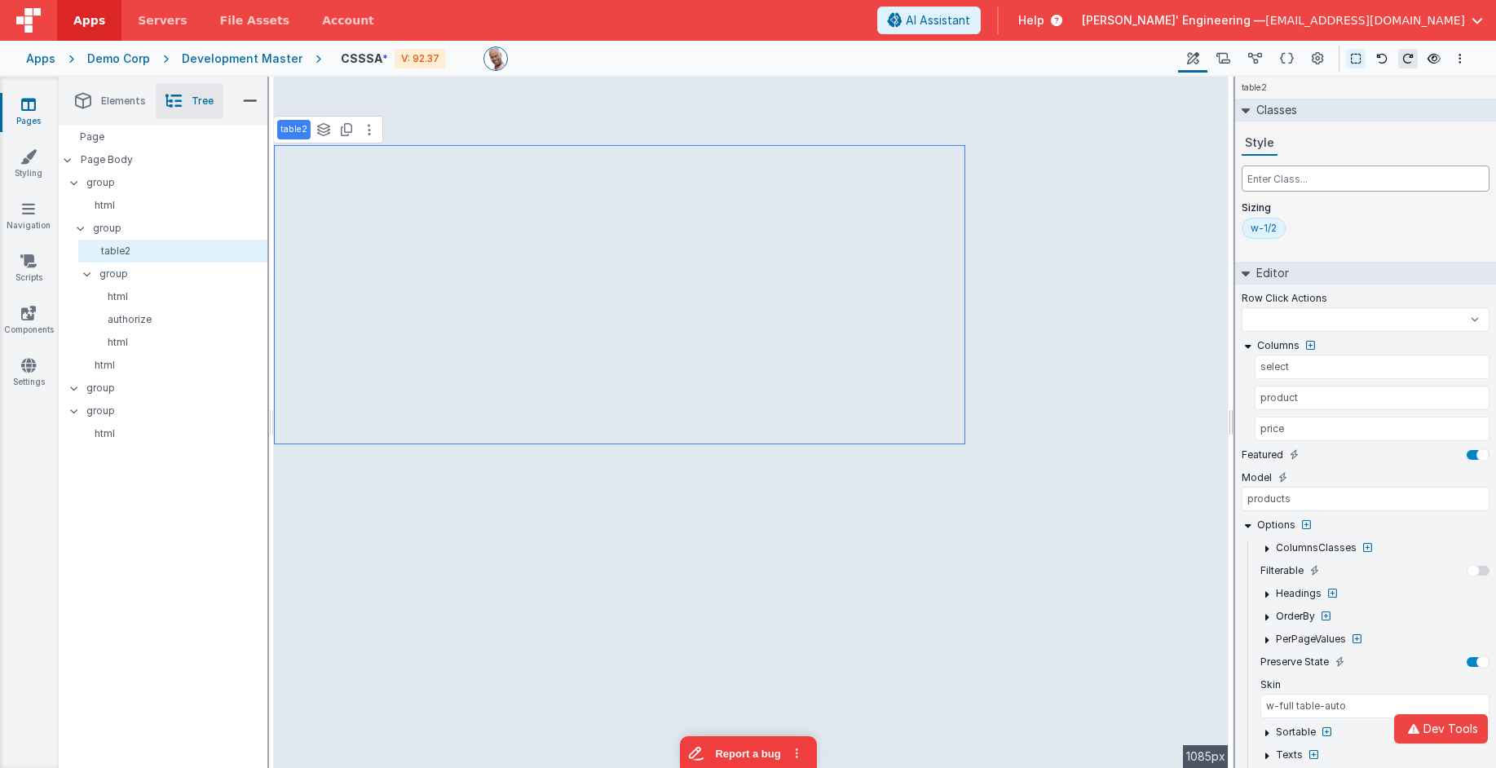
select select
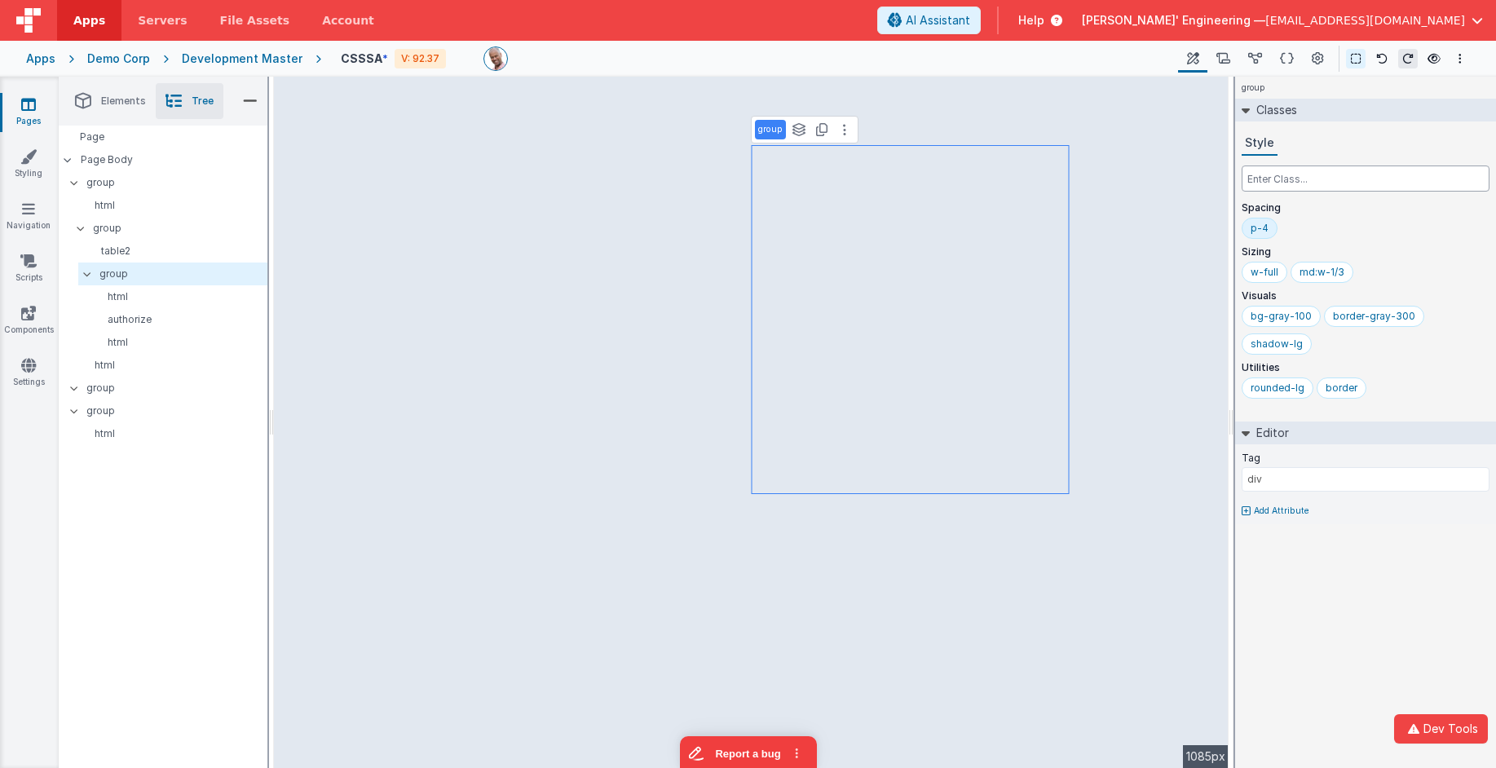
click at [1326, 173] on input "text" at bounding box center [1366, 178] width 248 height 26
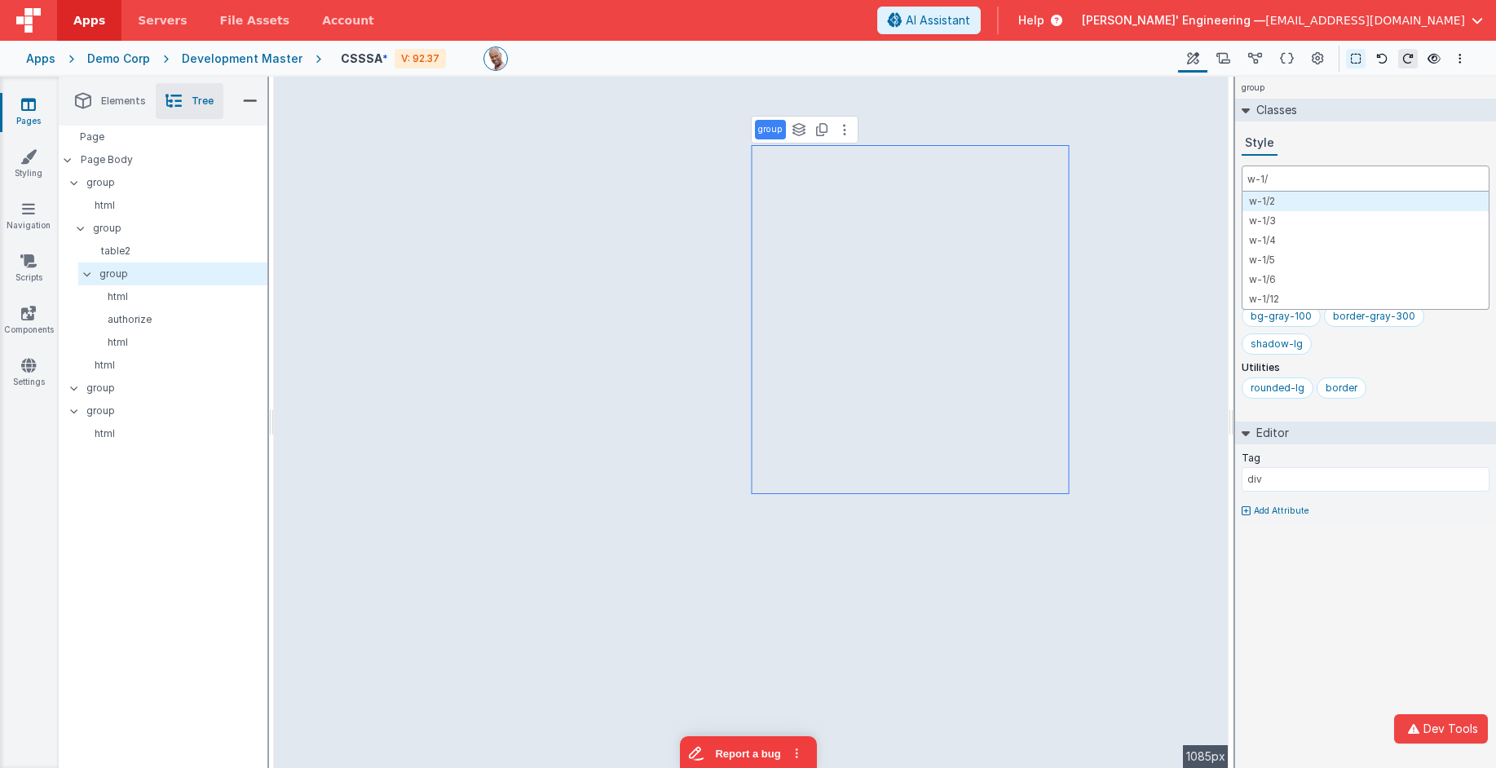
type input "w-1/2"
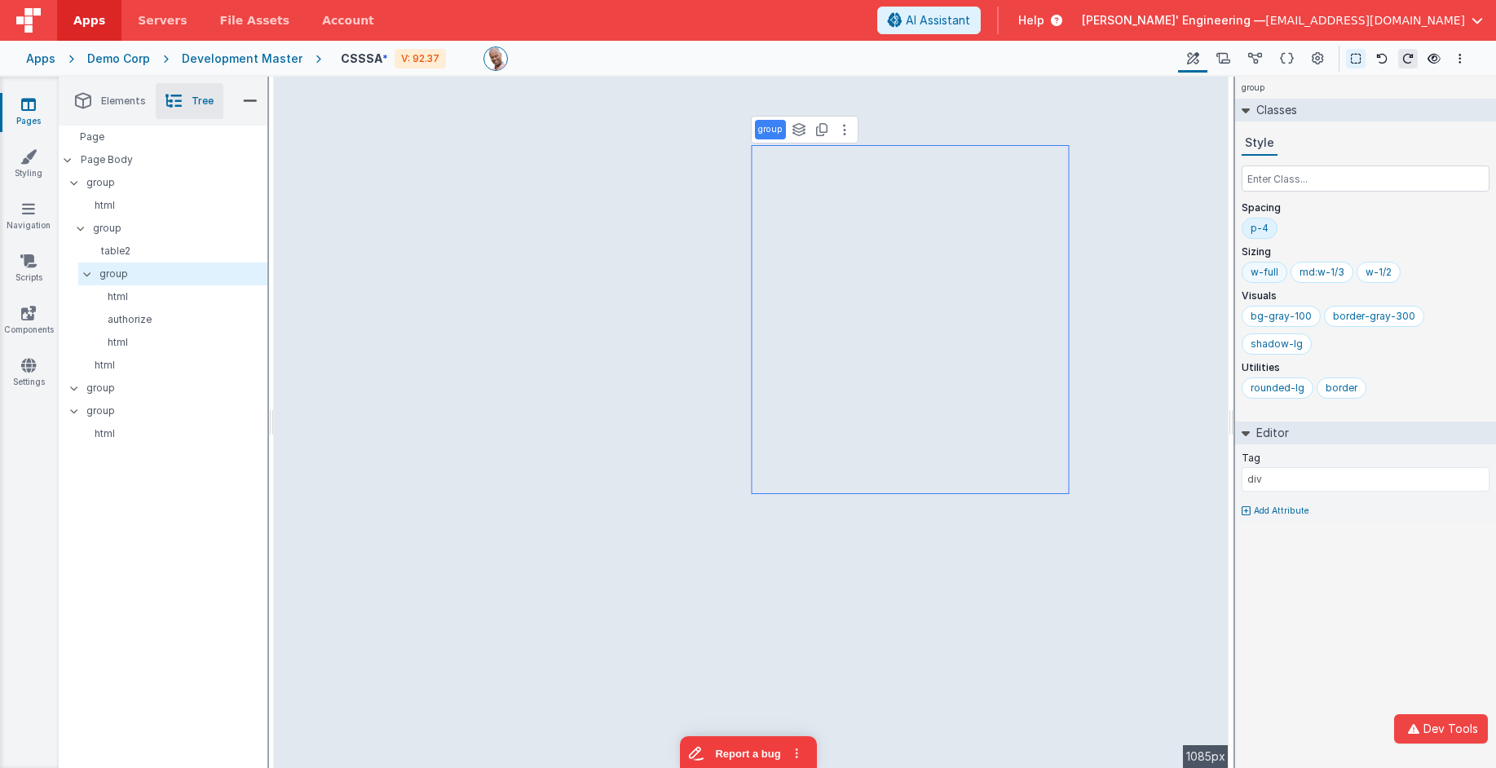
select select
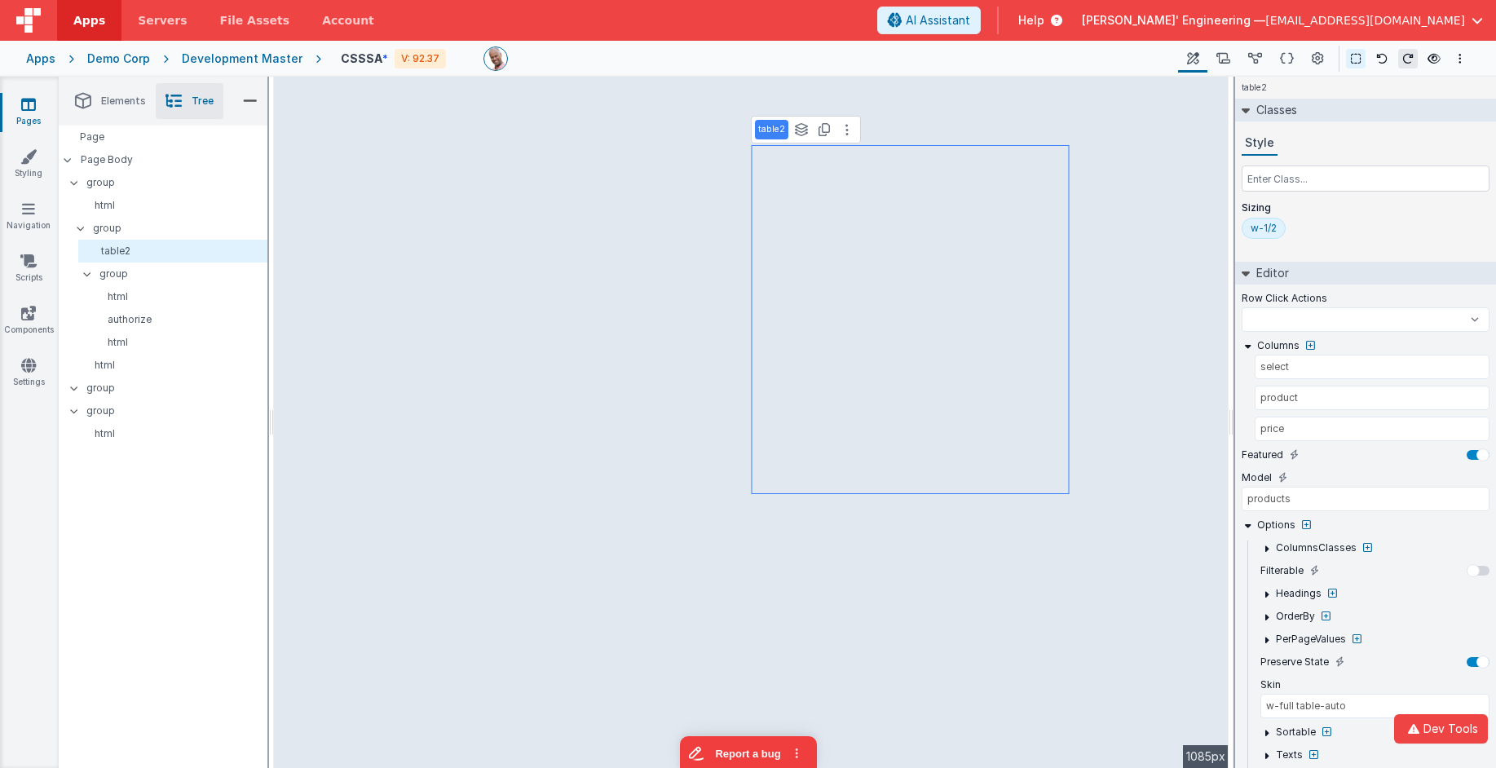
select select
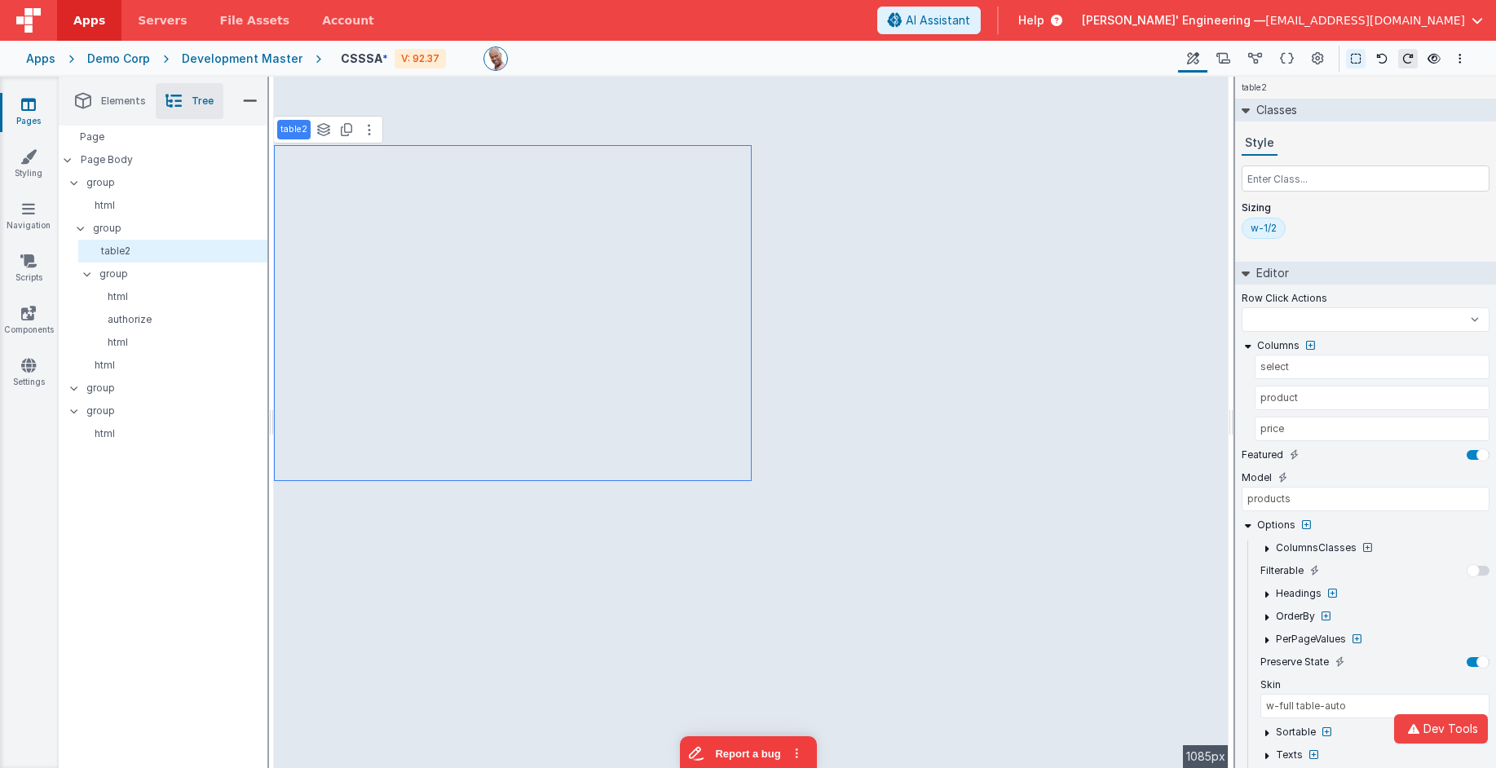
select select
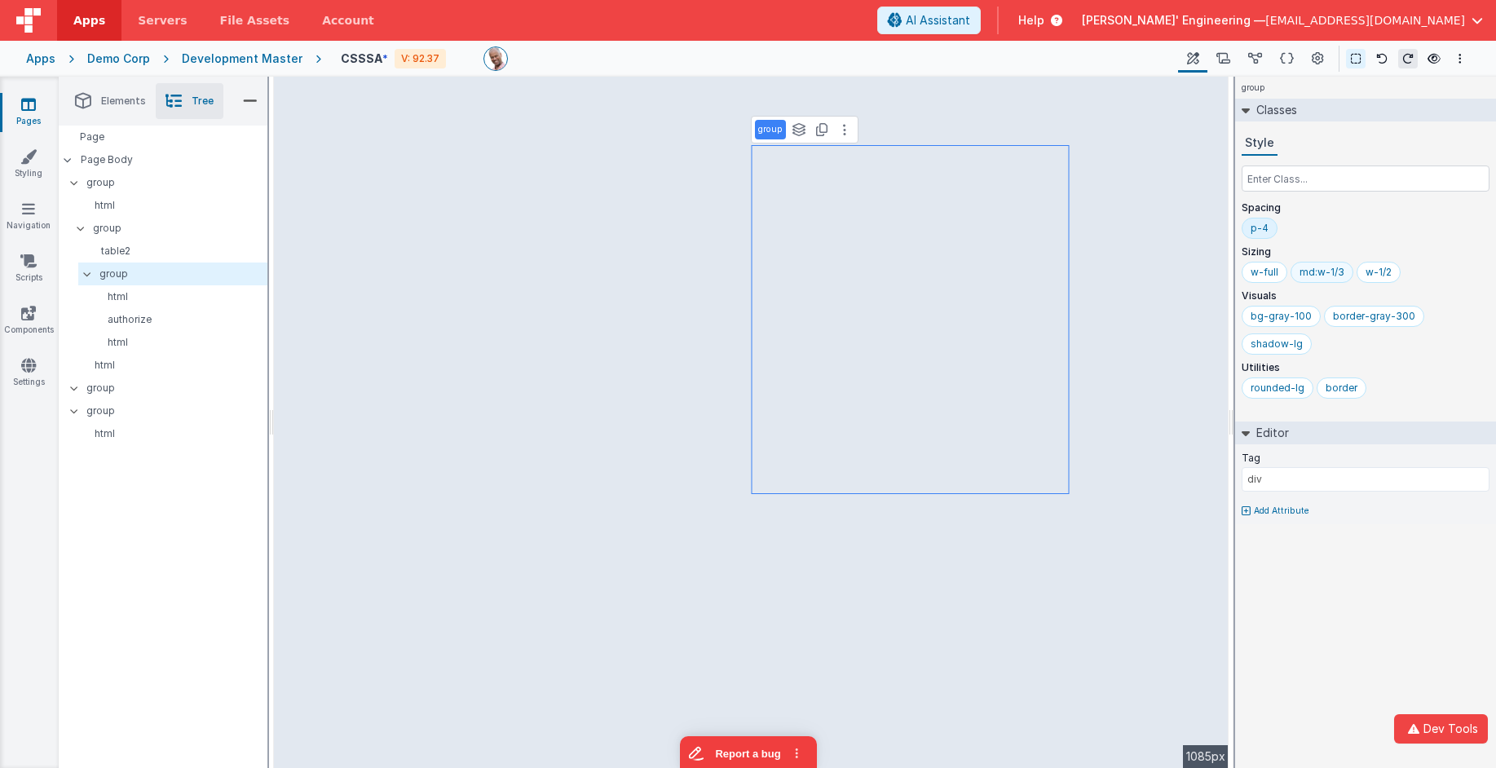
click at [1309, 276] on div "md:w-1/3" at bounding box center [1322, 272] width 45 height 13
drag, startPoint x: 1150, startPoint y: 279, endPoint x: 1291, endPoint y: 280, distance: 141.0
click at [1291, 280] on html "Dev Tools Apps Servers File Assets Account Some FUTURE Slot AI Assistant Help D…" at bounding box center [748, 384] width 1496 height 768
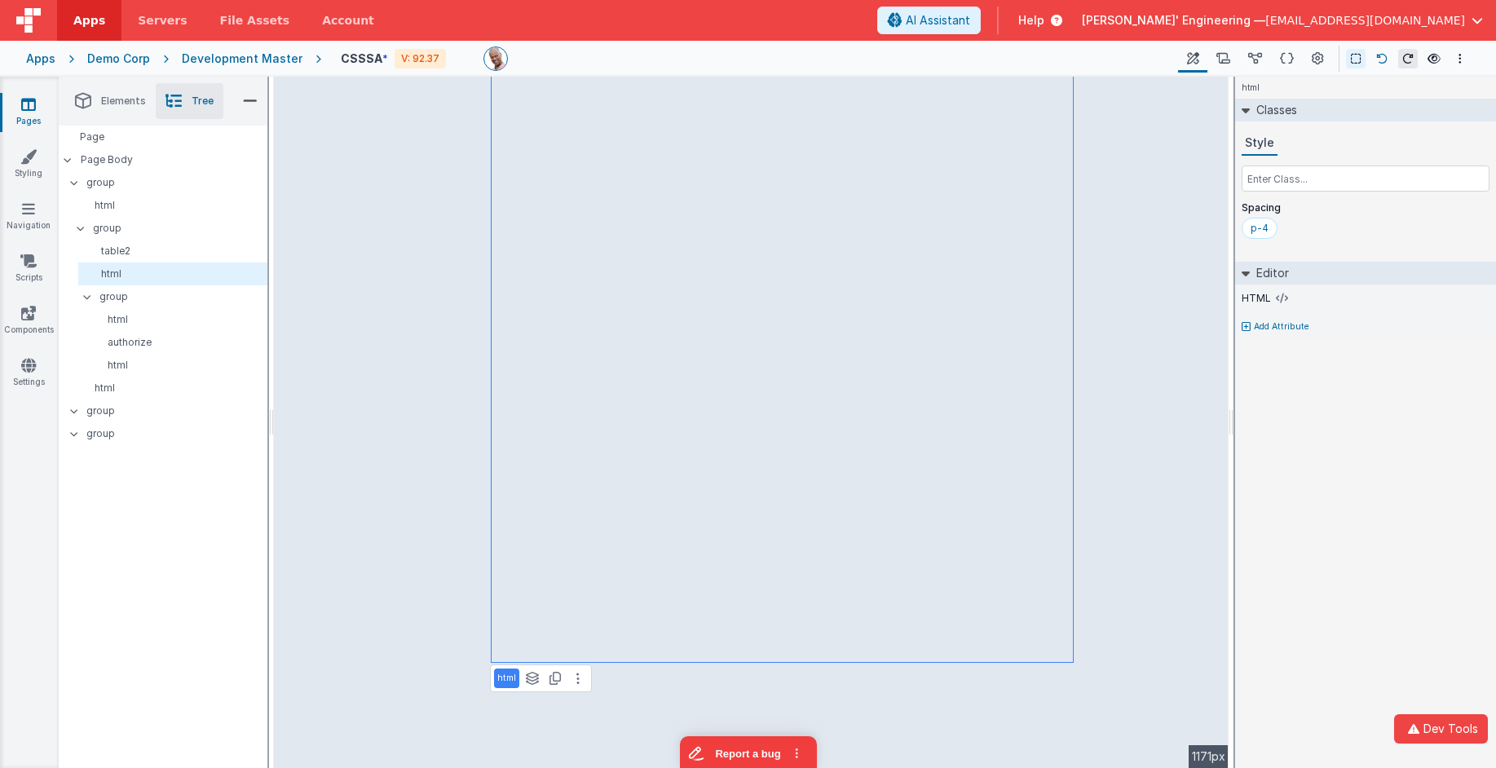
click at [1379, 55] on icon at bounding box center [1381, 58] width 11 height 11
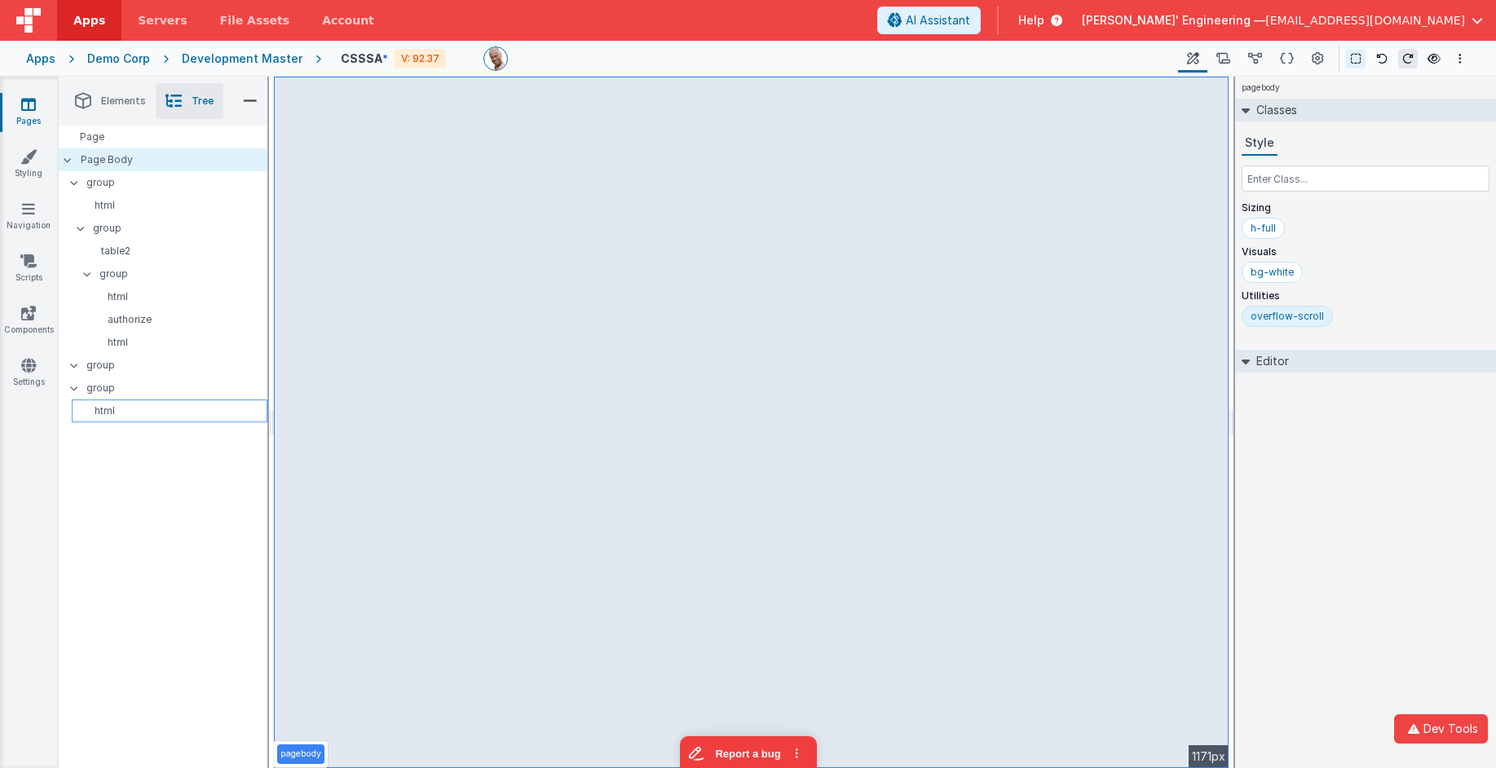
click at [104, 404] on p "html" at bounding box center [172, 410] width 188 height 13
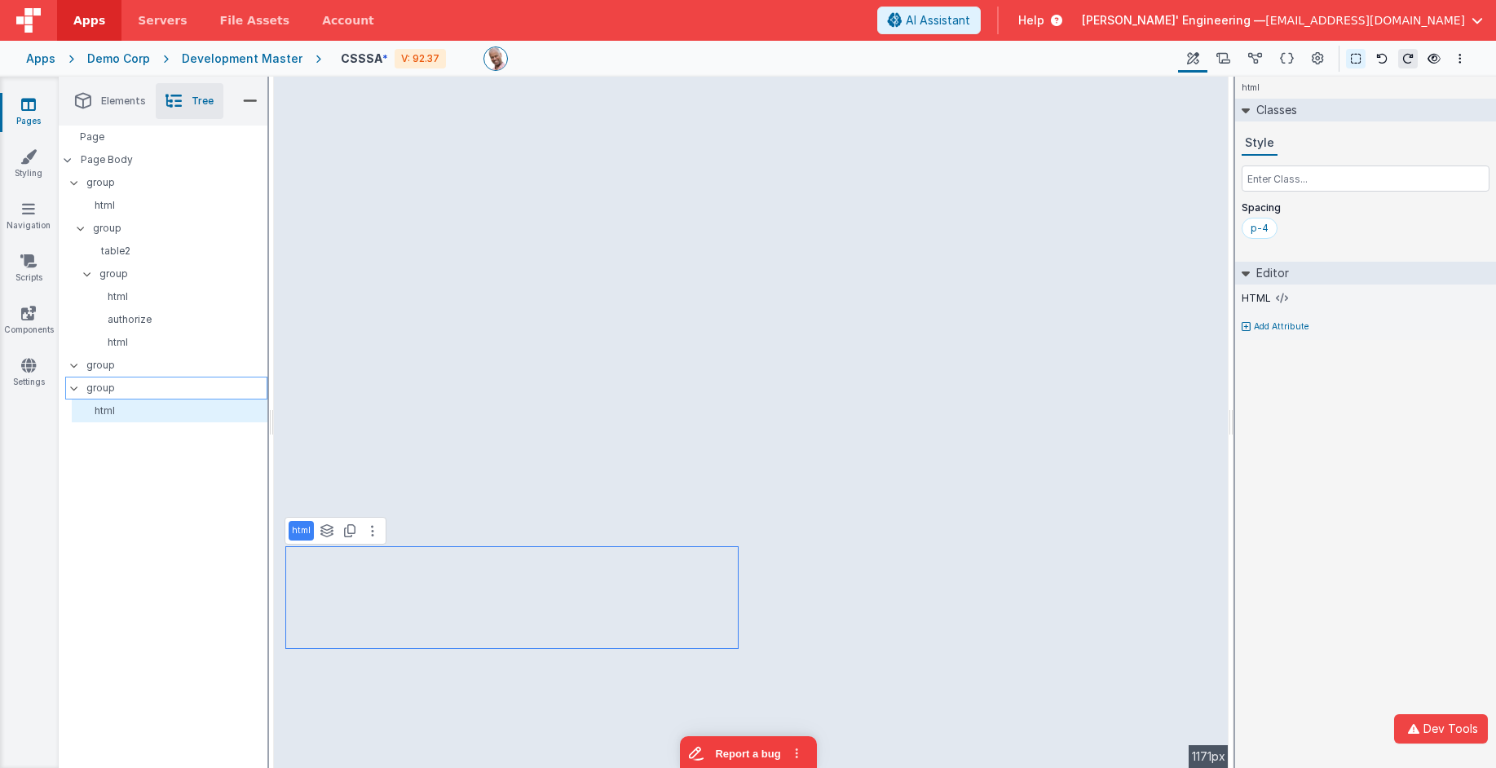
click at [104, 384] on p "group" at bounding box center [176, 388] width 180 height 18
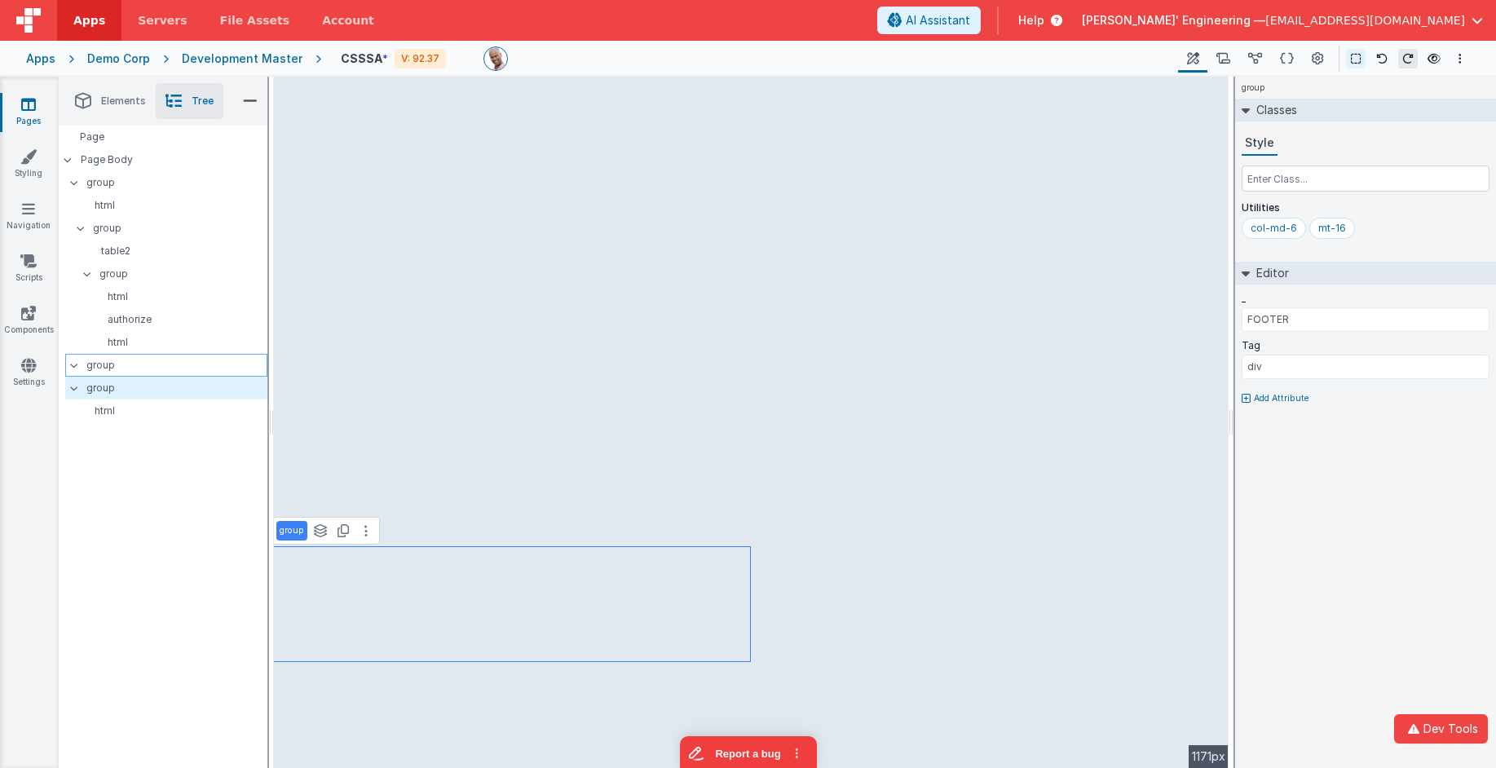
click at [104, 370] on p "group" at bounding box center [176, 365] width 180 height 18
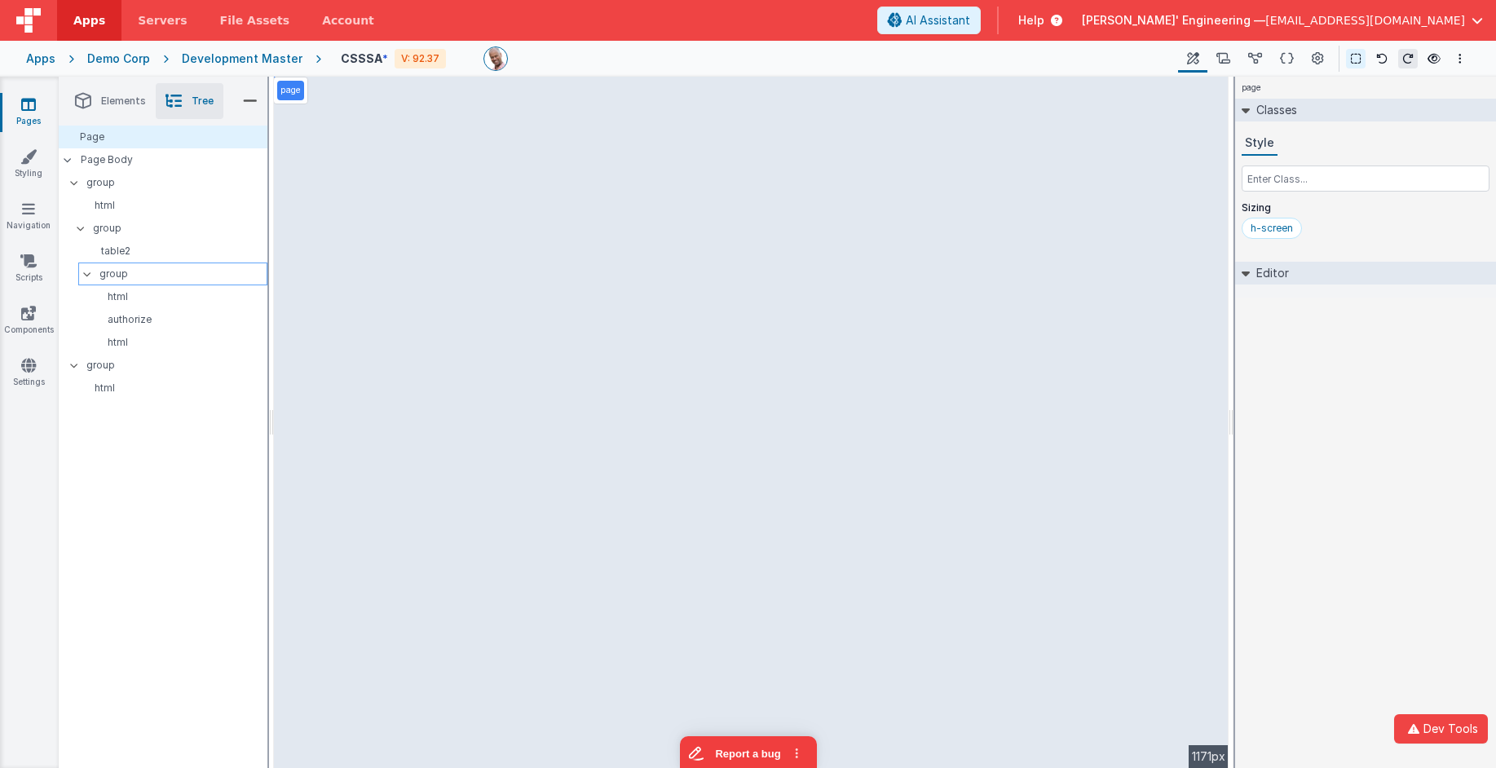
click at [110, 272] on p "group" at bounding box center [182, 274] width 167 height 18
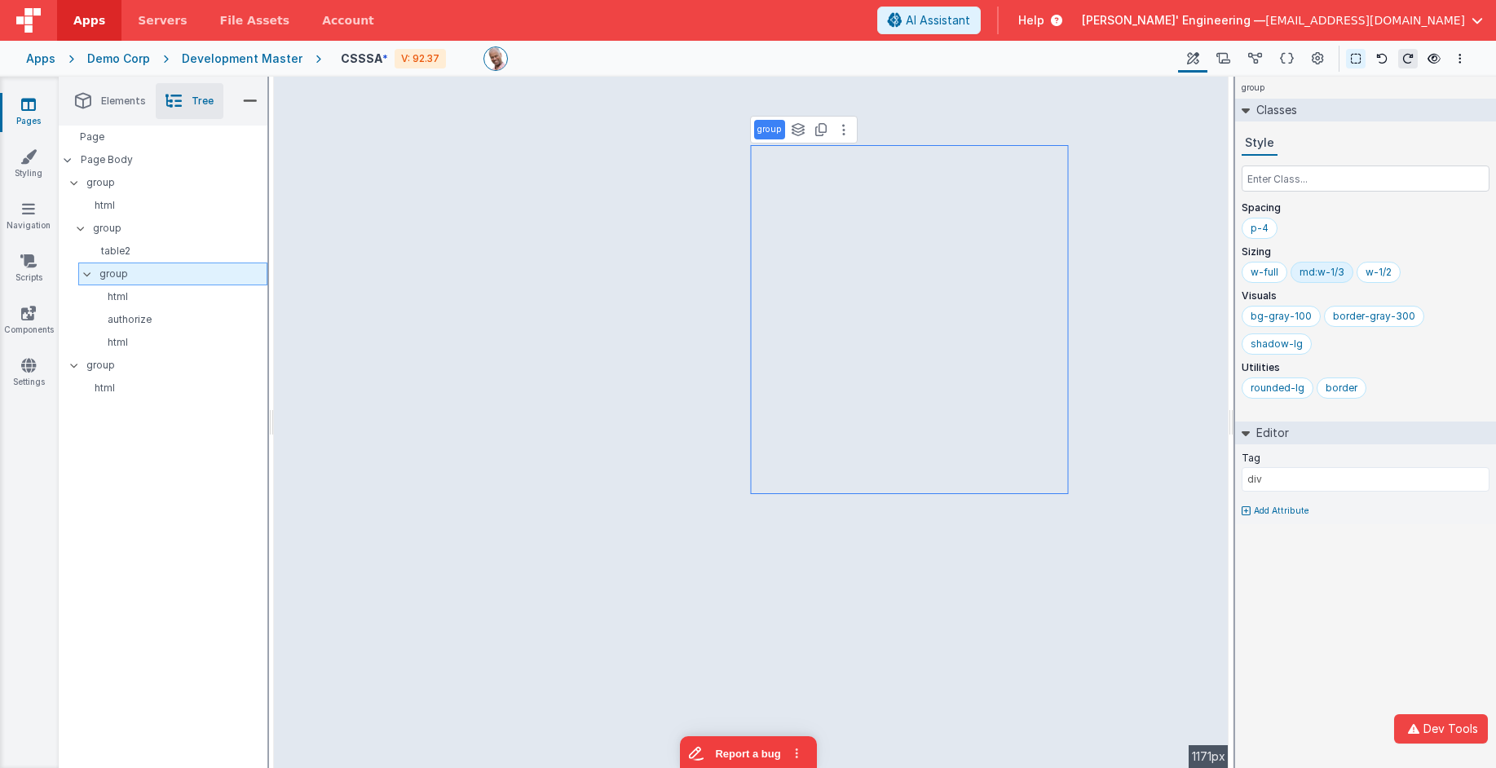
click at [90, 276] on icon at bounding box center [87, 273] width 13 height 5
click at [82, 230] on icon at bounding box center [80, 228] width 13 height 5
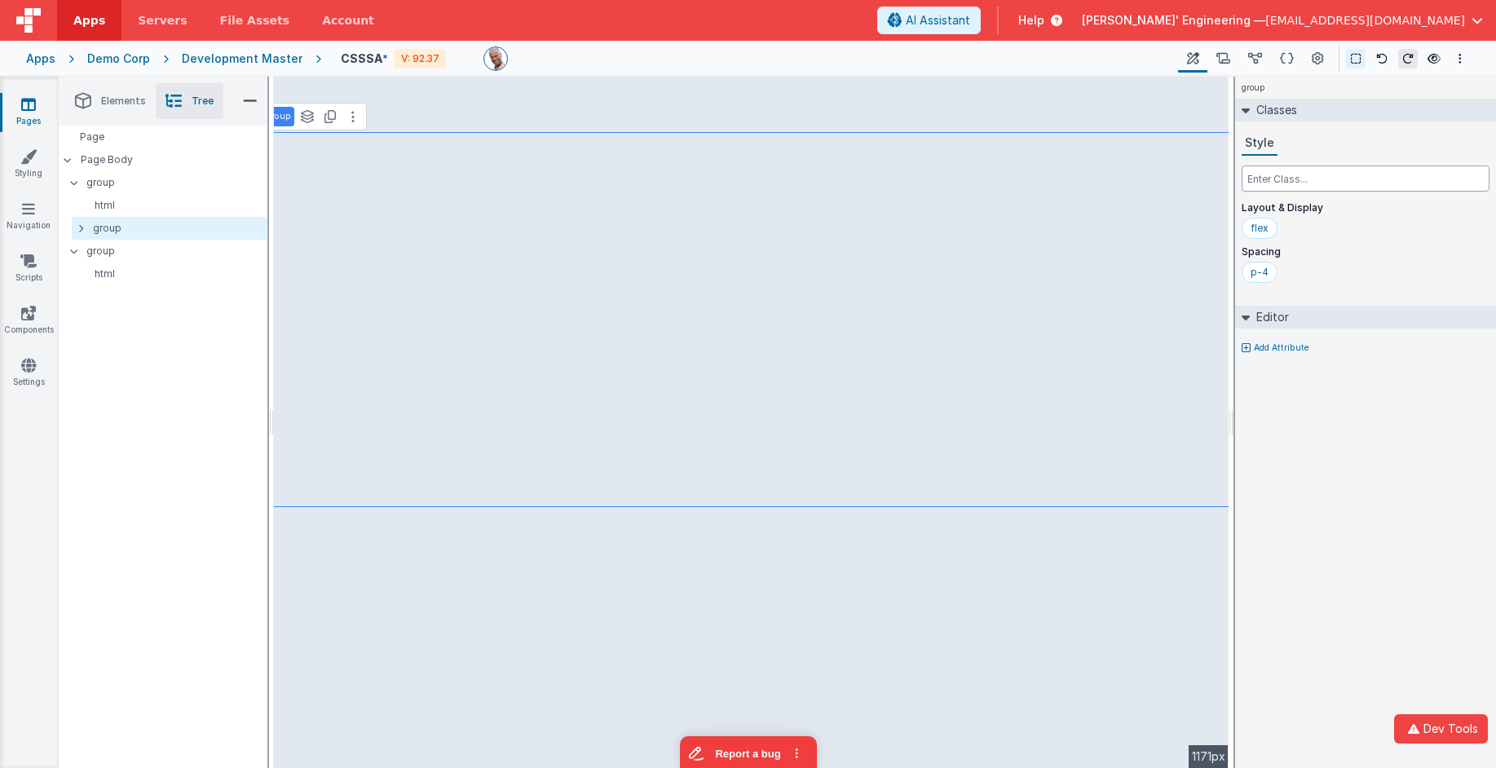
click at [1278, 181] on input "text" at bounding box center [1366, 178] width 248 height 26
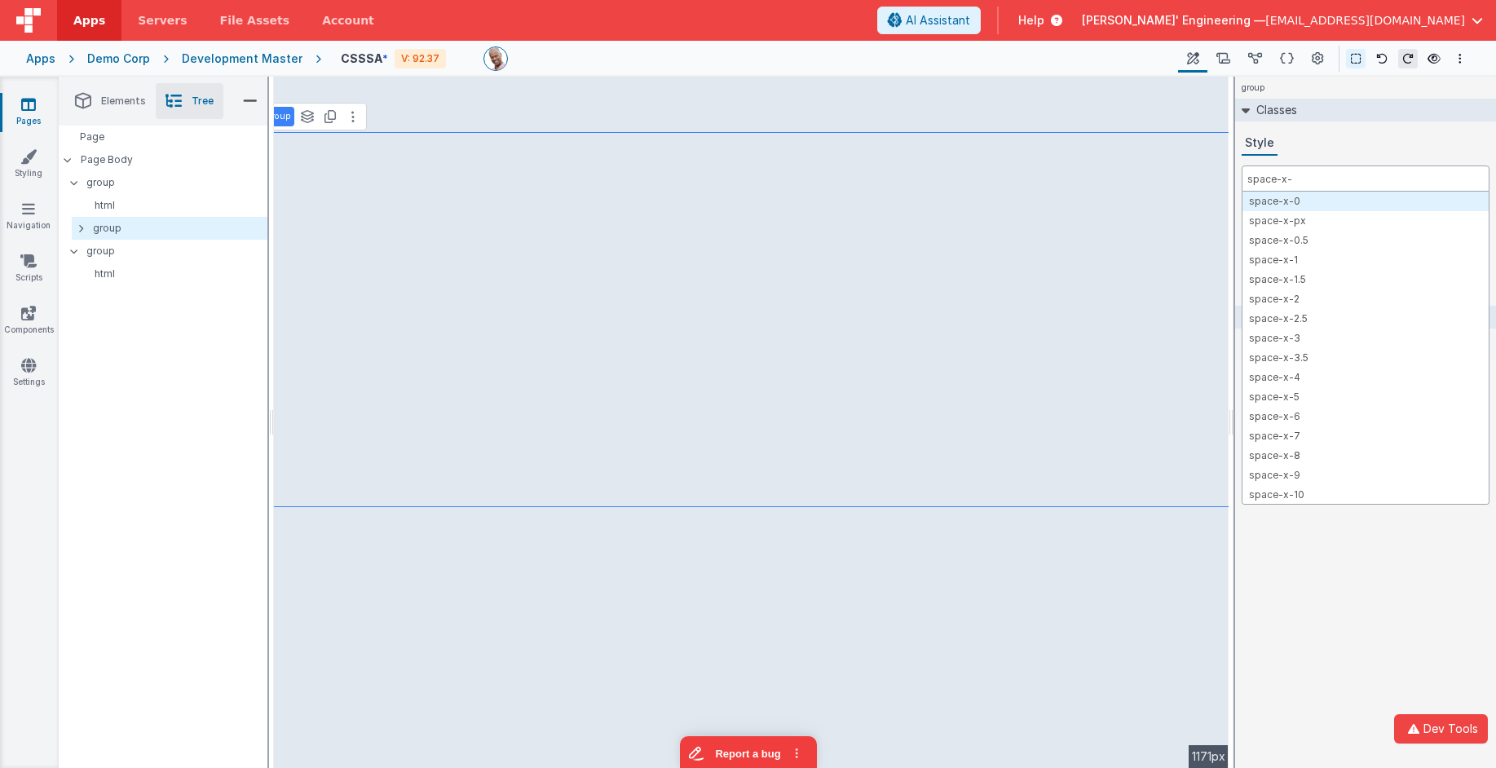
type input "space-x-4"
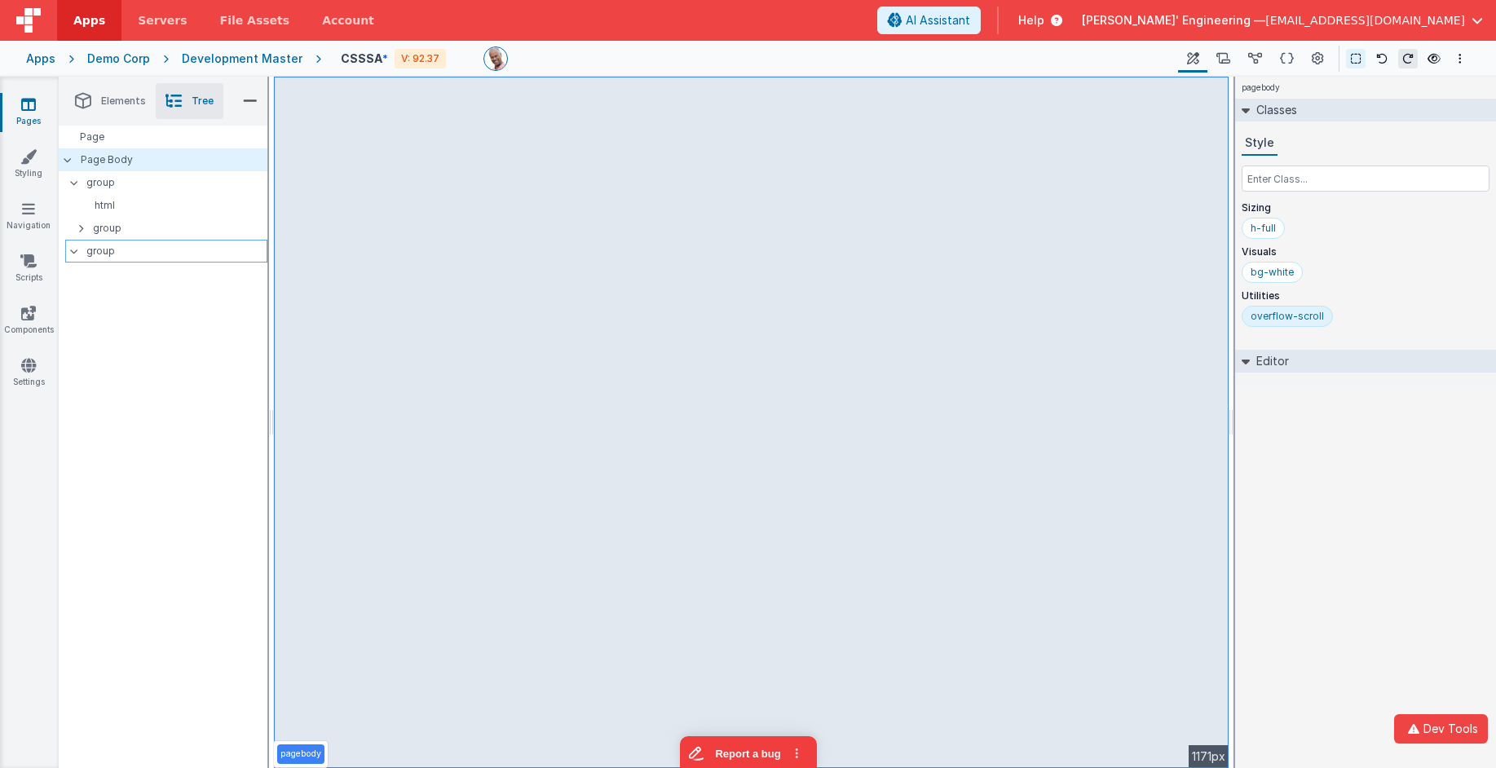
click at [102, 251] on p "group" at bounding box center [176, 251] width 180 height 18
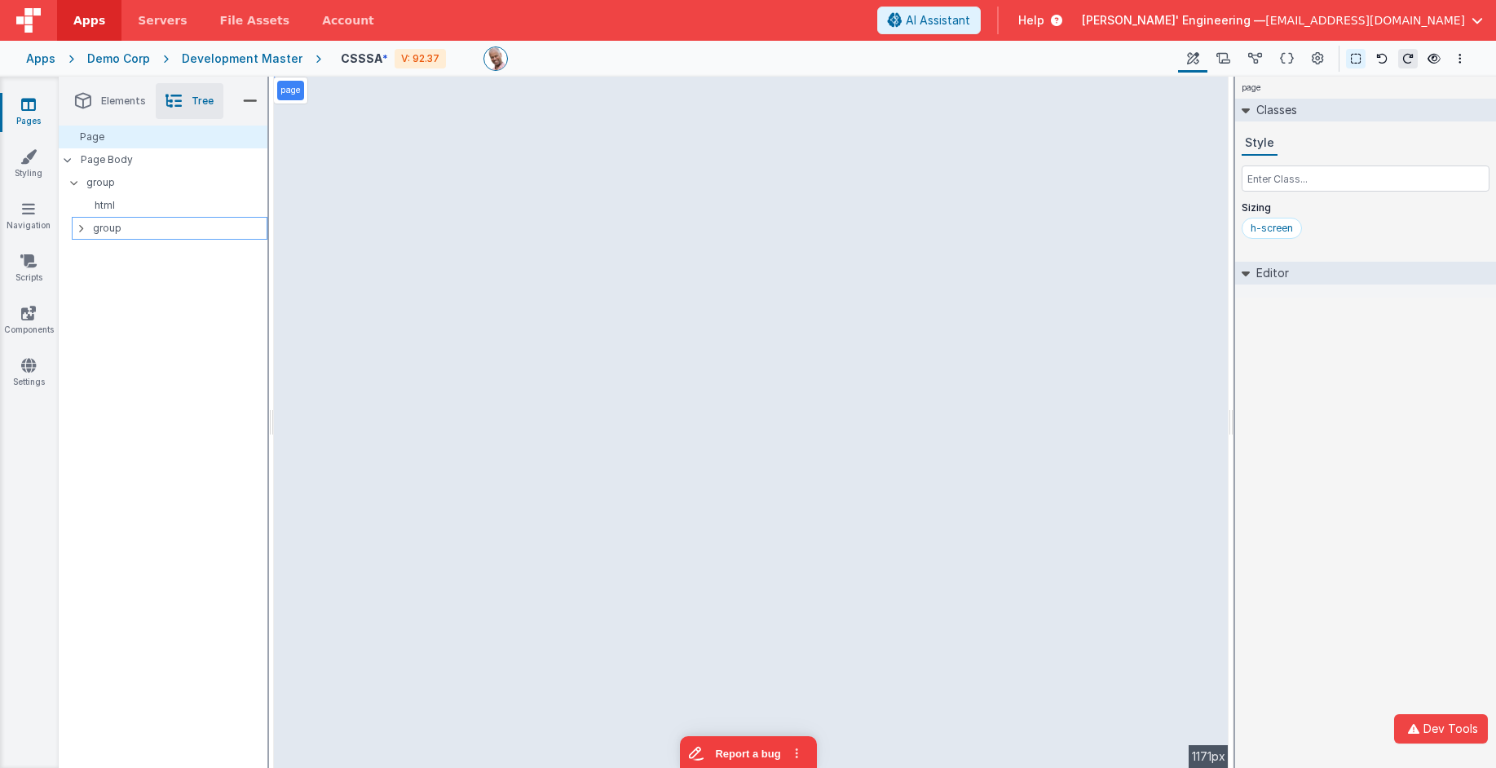
click at [110, 230] on p "group" at bounding box center [180, 228] width 174 height 18
click at [111, 207] on p "html" at bounding box center [172, 205] width 188 height 13
click at [93, 181] on p "group" at bounding box center [176, 183] width 180 height 18
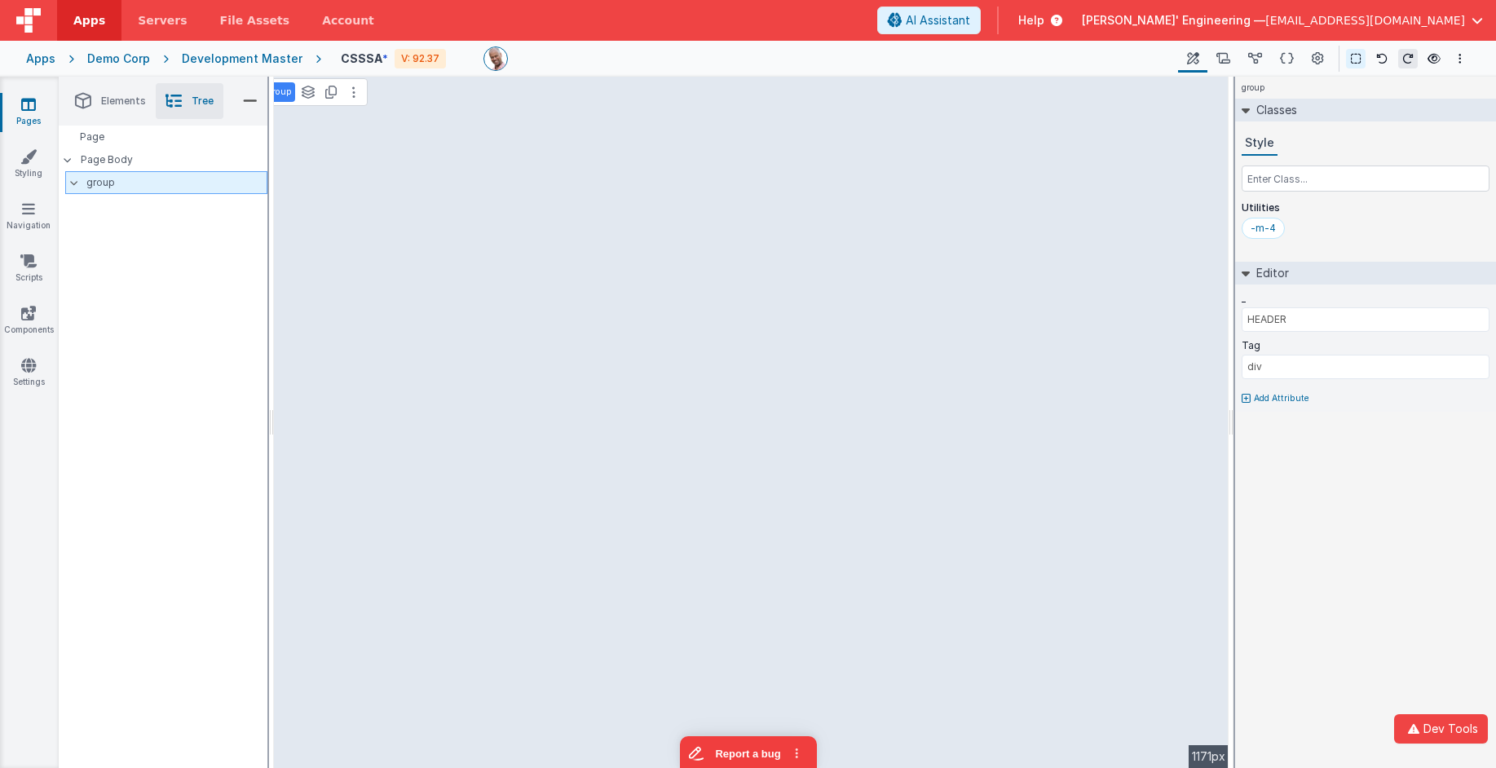
click at [193, 180] on p "group" at bounding box center [176, 183] width 180 height 18
click at [1264, 227] on div "-m-4" at bounding box center [1263, 228] width 25 height 13
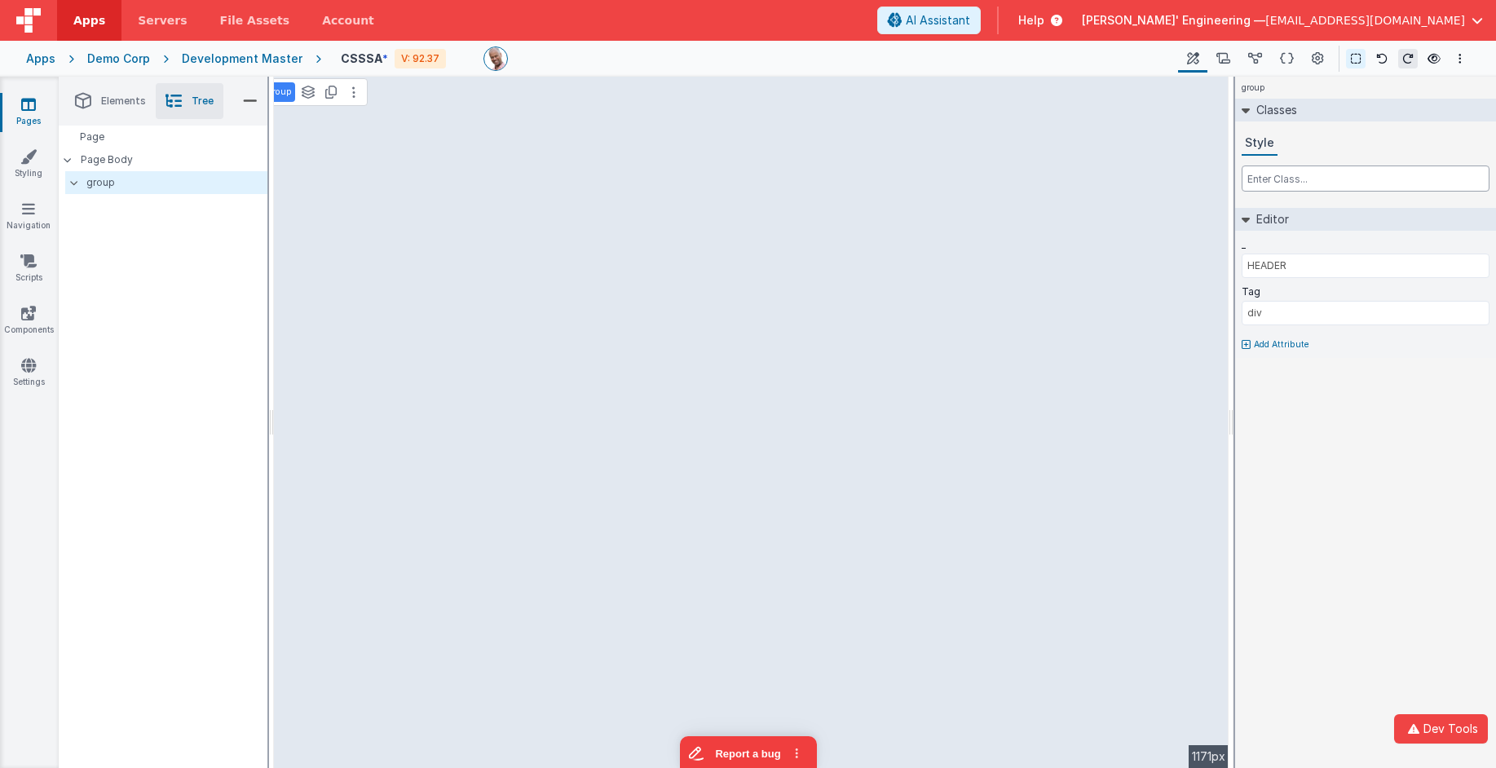
click at [1273, 174] on input "text" at bounding box center [1366, 178] width 248 height 26
type input "p-4 bg-blue-100"
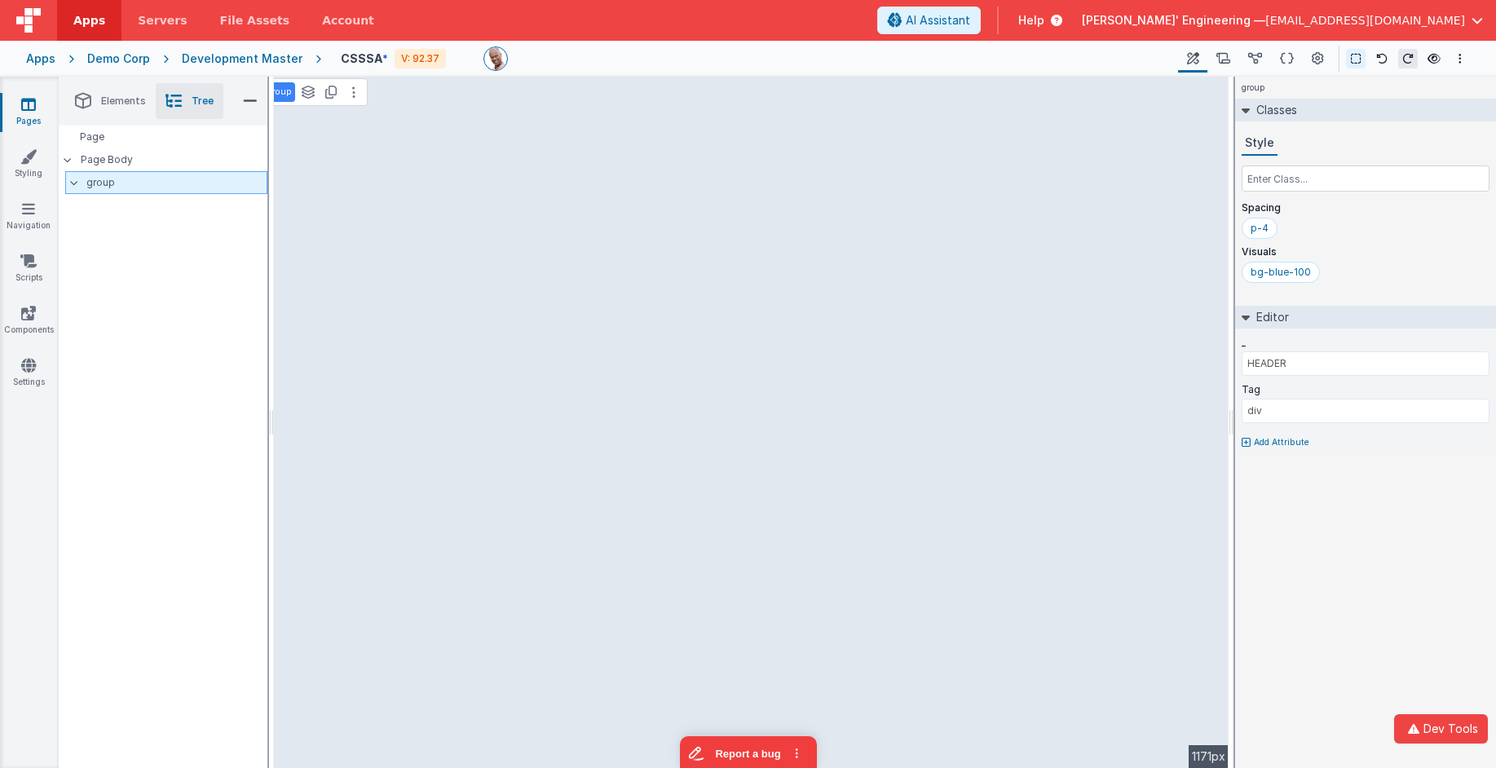
click at [173, 183] on p "group" at bounding box center [176, 183] width 180 height 18
click at [339, 117] on icon at bounding box center [343, 118] width 11 height 13
click at [346, 142] on icon at bounding box center [343, 144] width 11 height 13
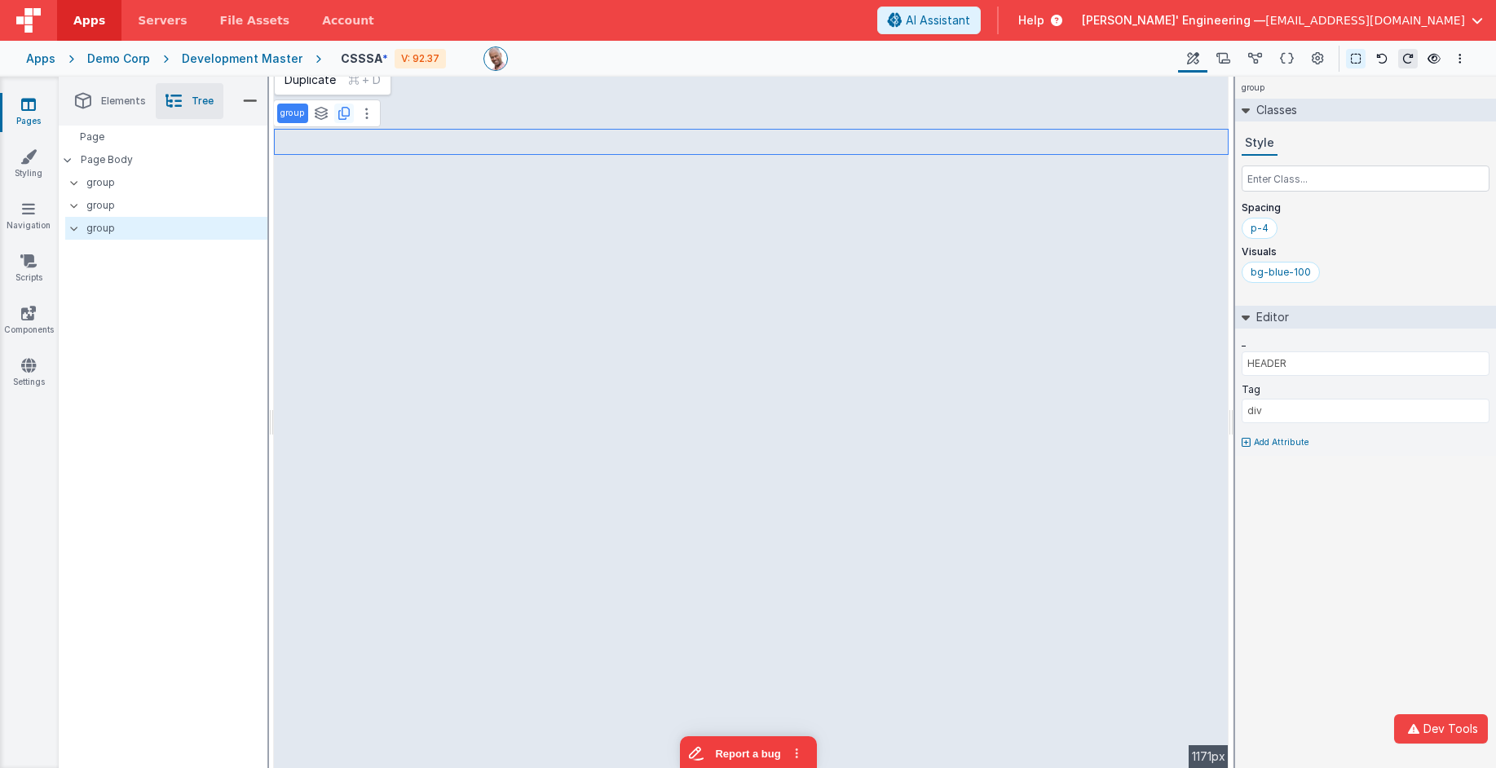
click at [338, 113] on icon at bounding box center [343, 113] width 11 height 13
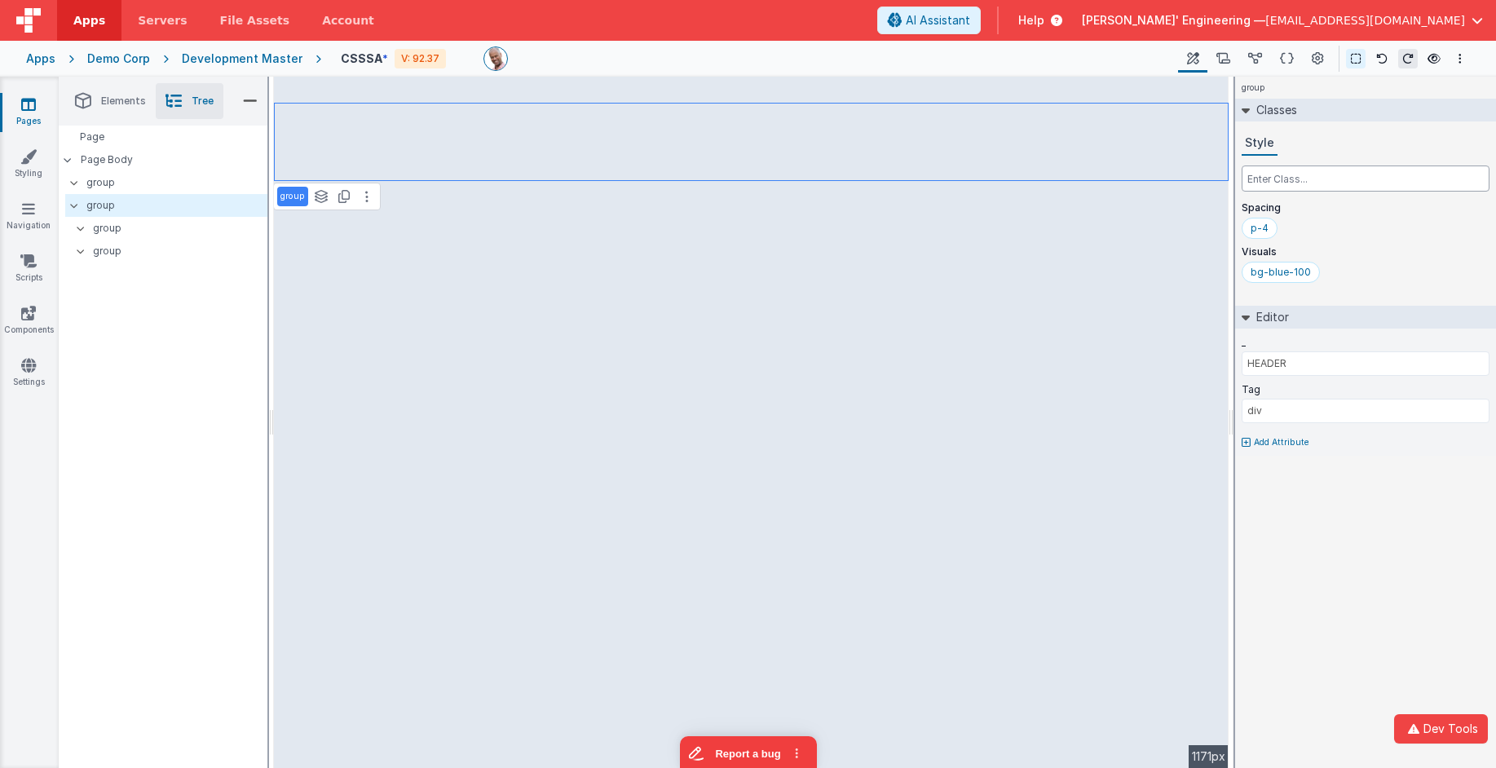
click at [1276, 188] on input "text" at bounding box center [1366, 178] width 248 height 26
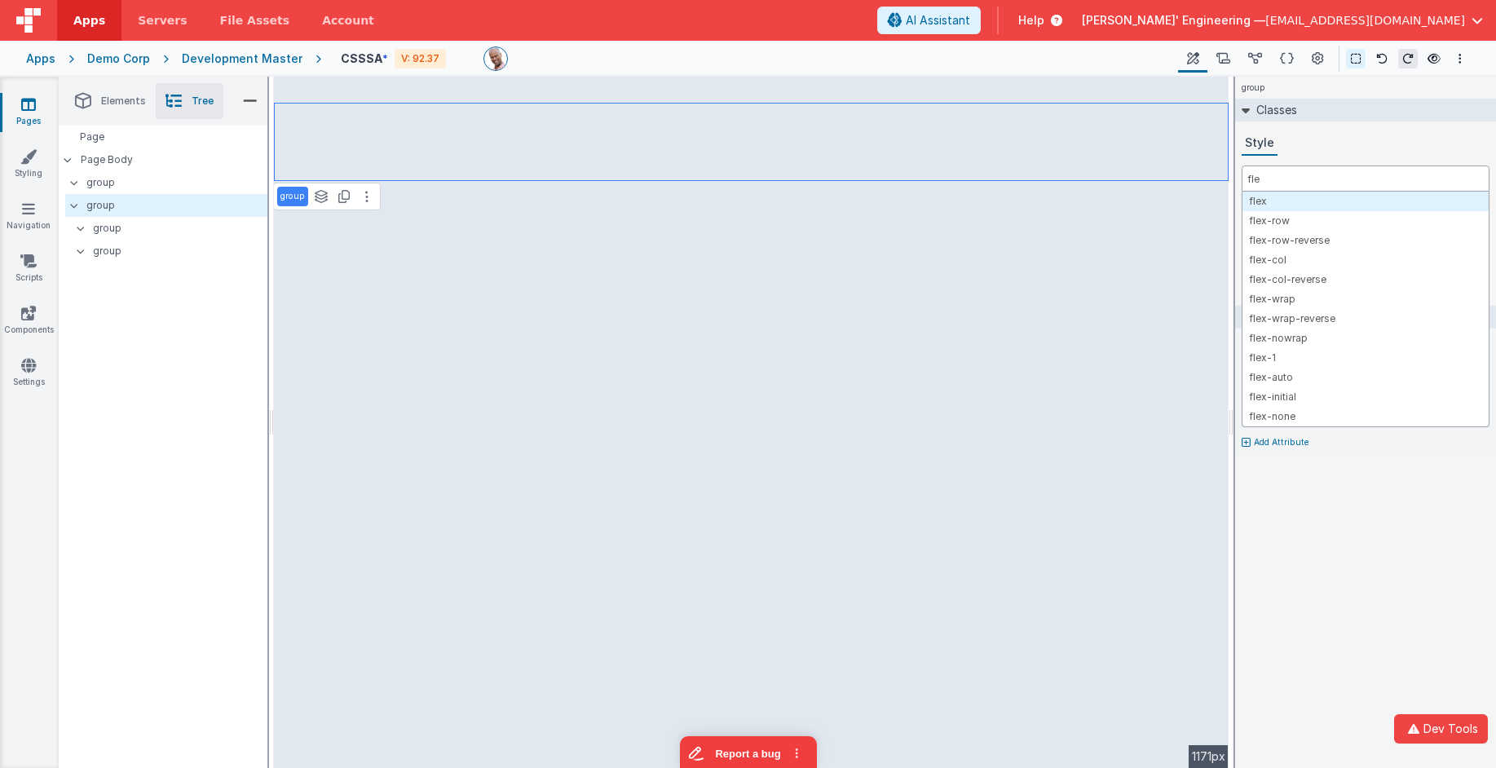
type input "flex"
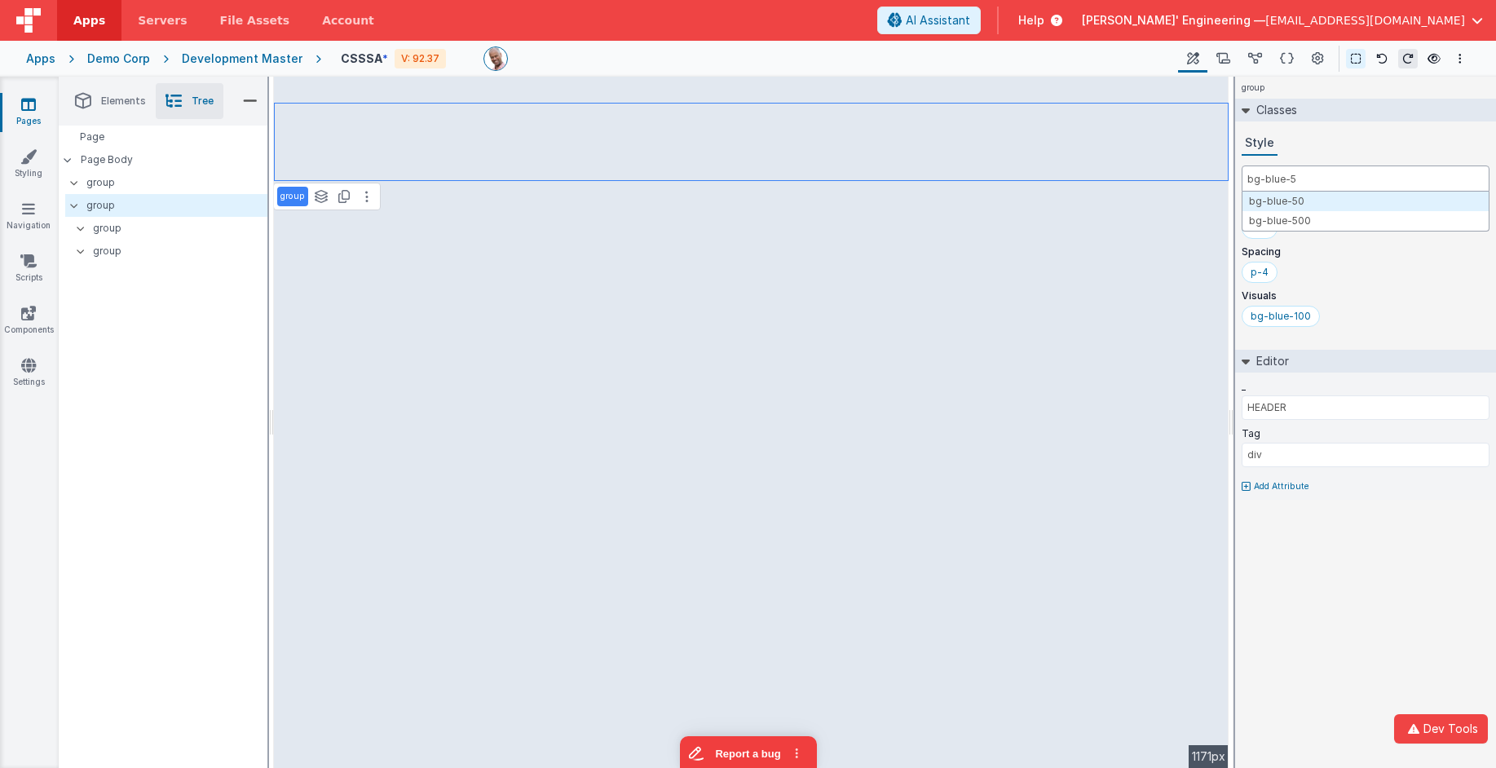
type input "bg-blue-50"
click at [1270, 315] on div "bg-blue-100" at bounding box center [1281, 316] width 60 height 13
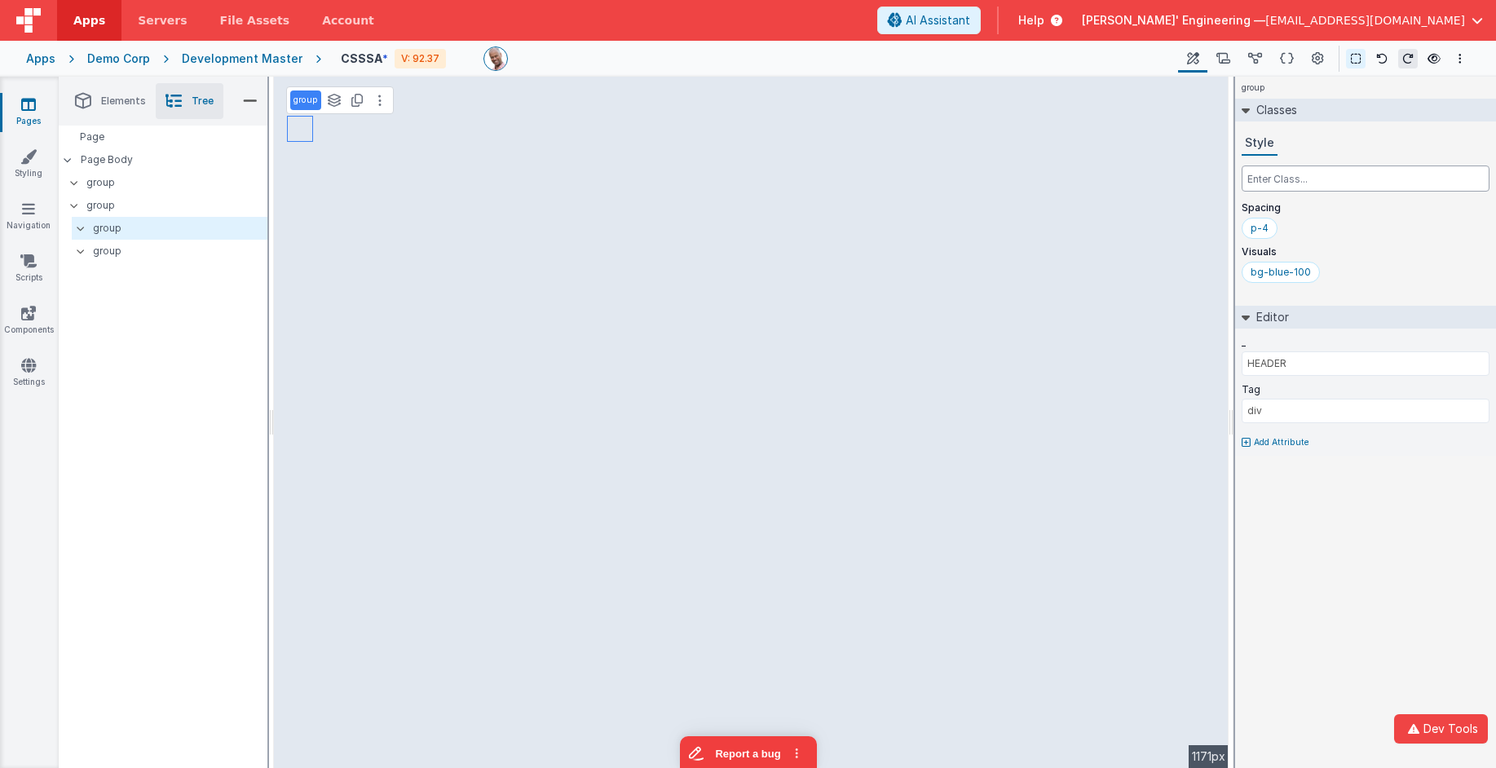
click at [1260, 172] on input "text" at bounding box center [1366, 178] width 248 height 26
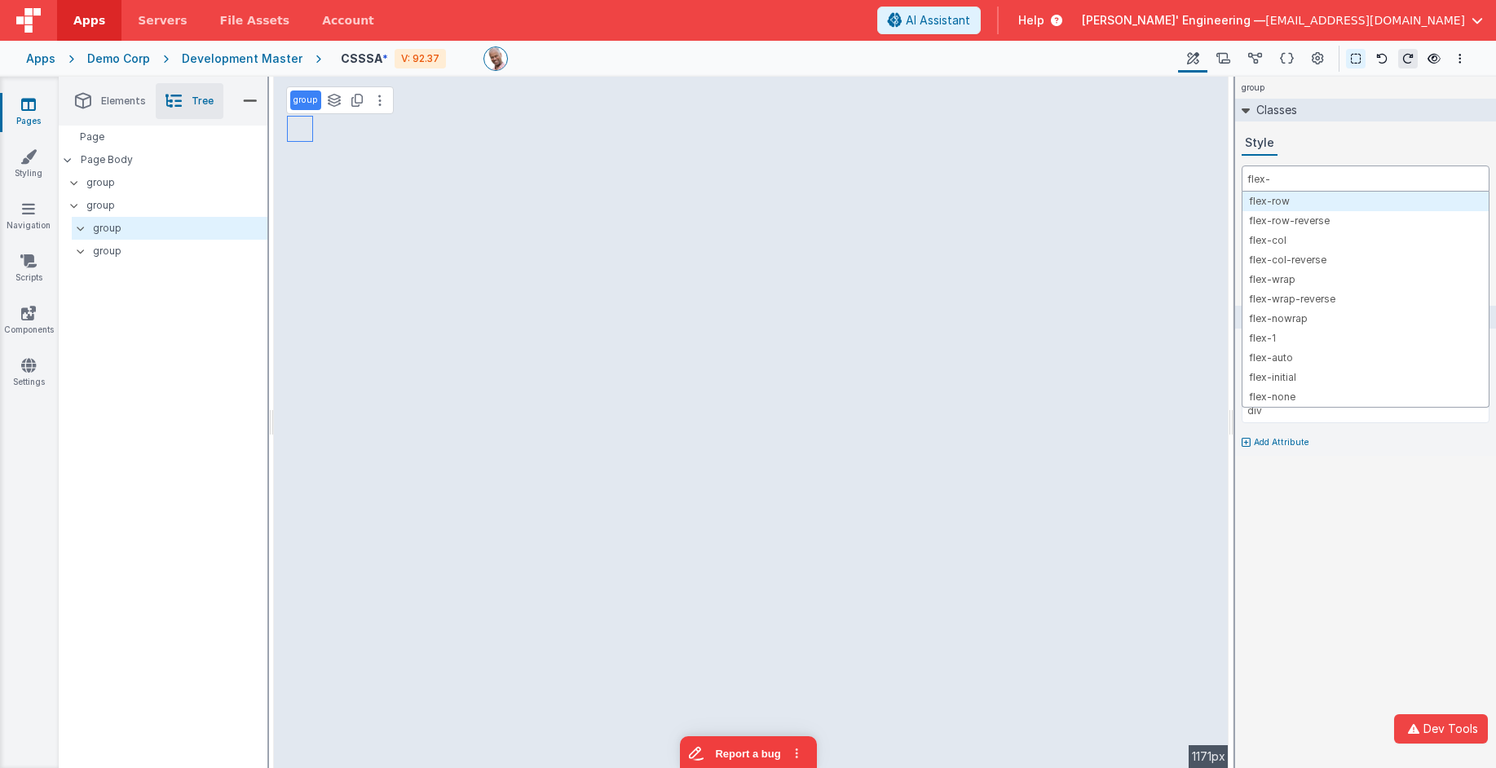
type input "flex-1"
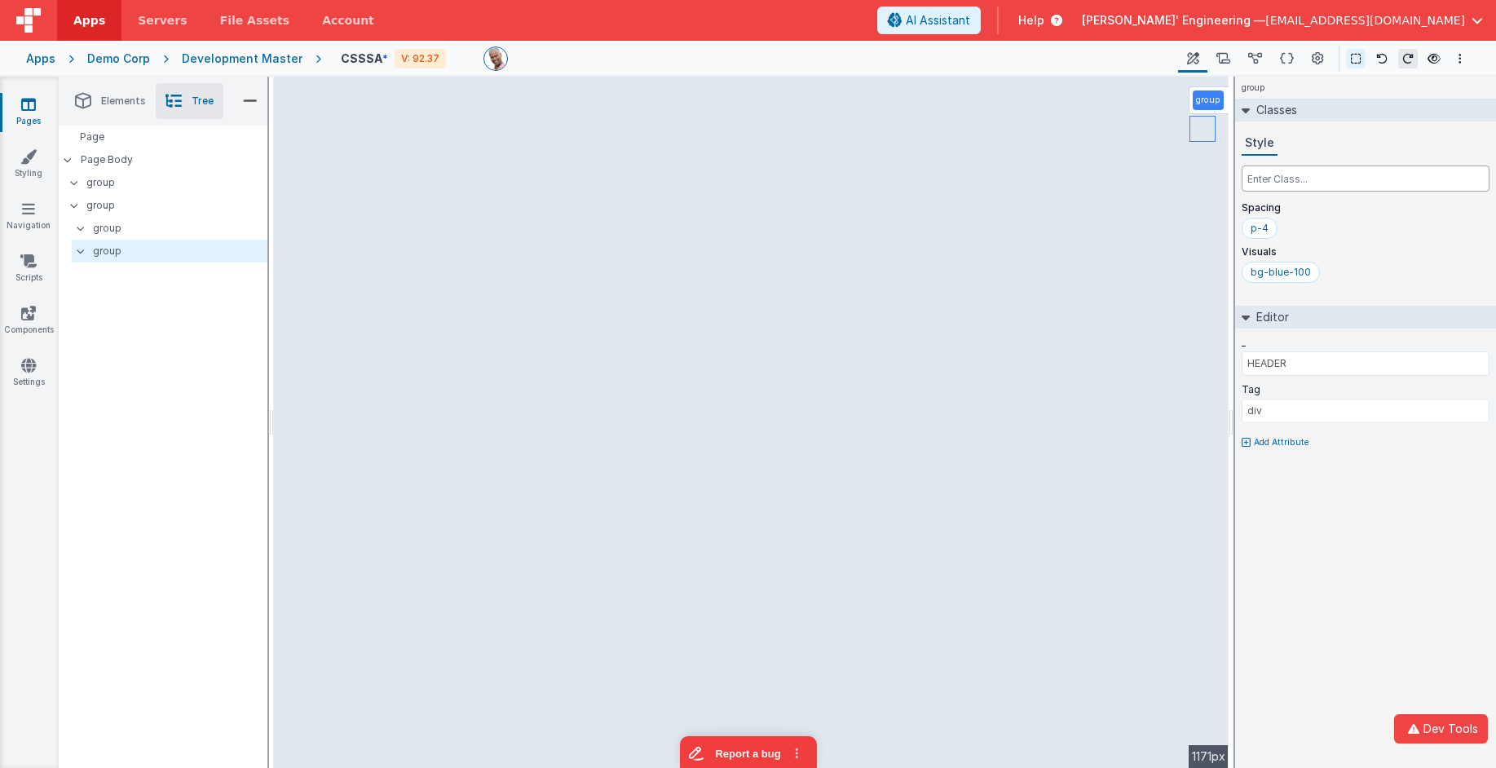
click at [1279, 186] on input "text" at bounding box center [1366, 178] width 248 height 26
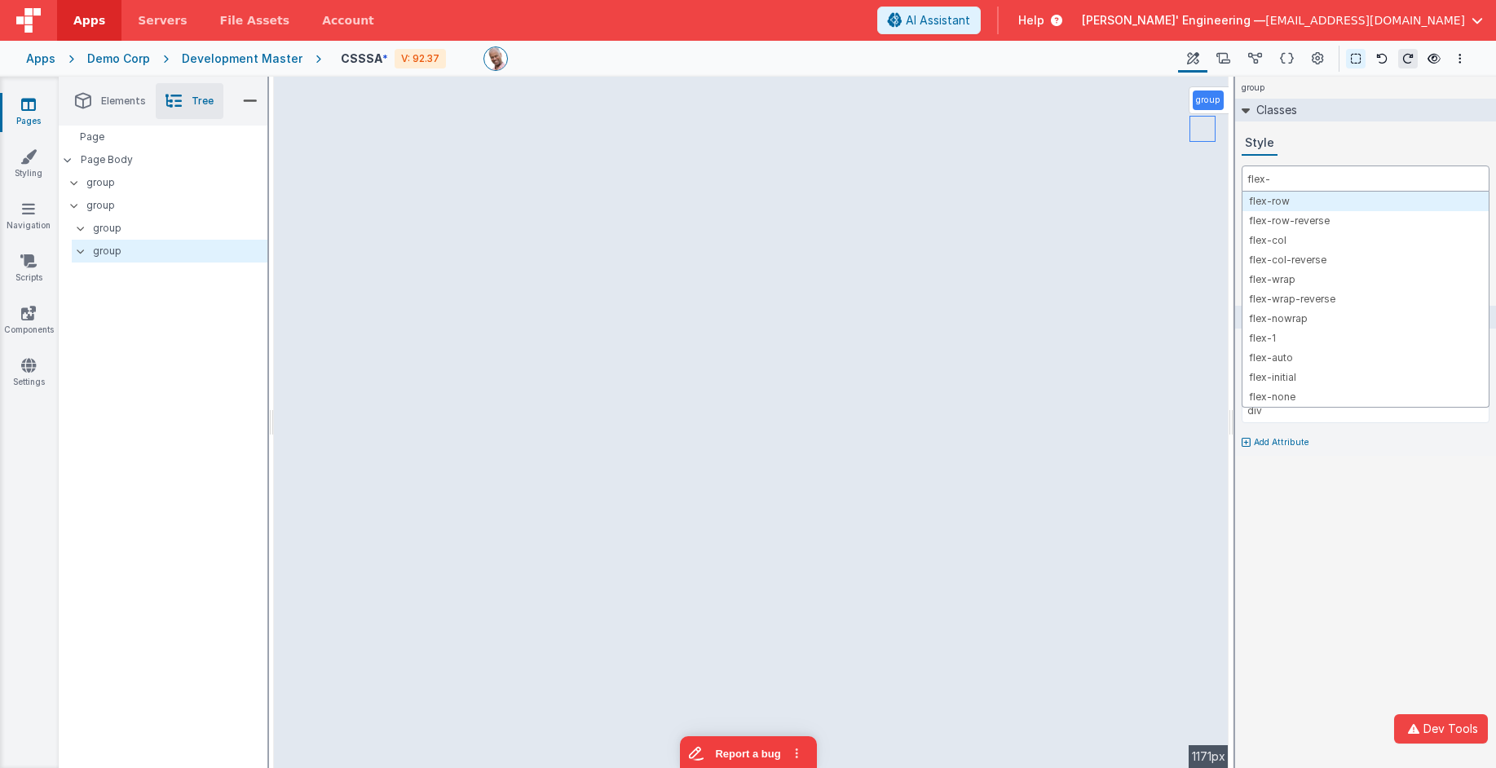
type input "flex-1"
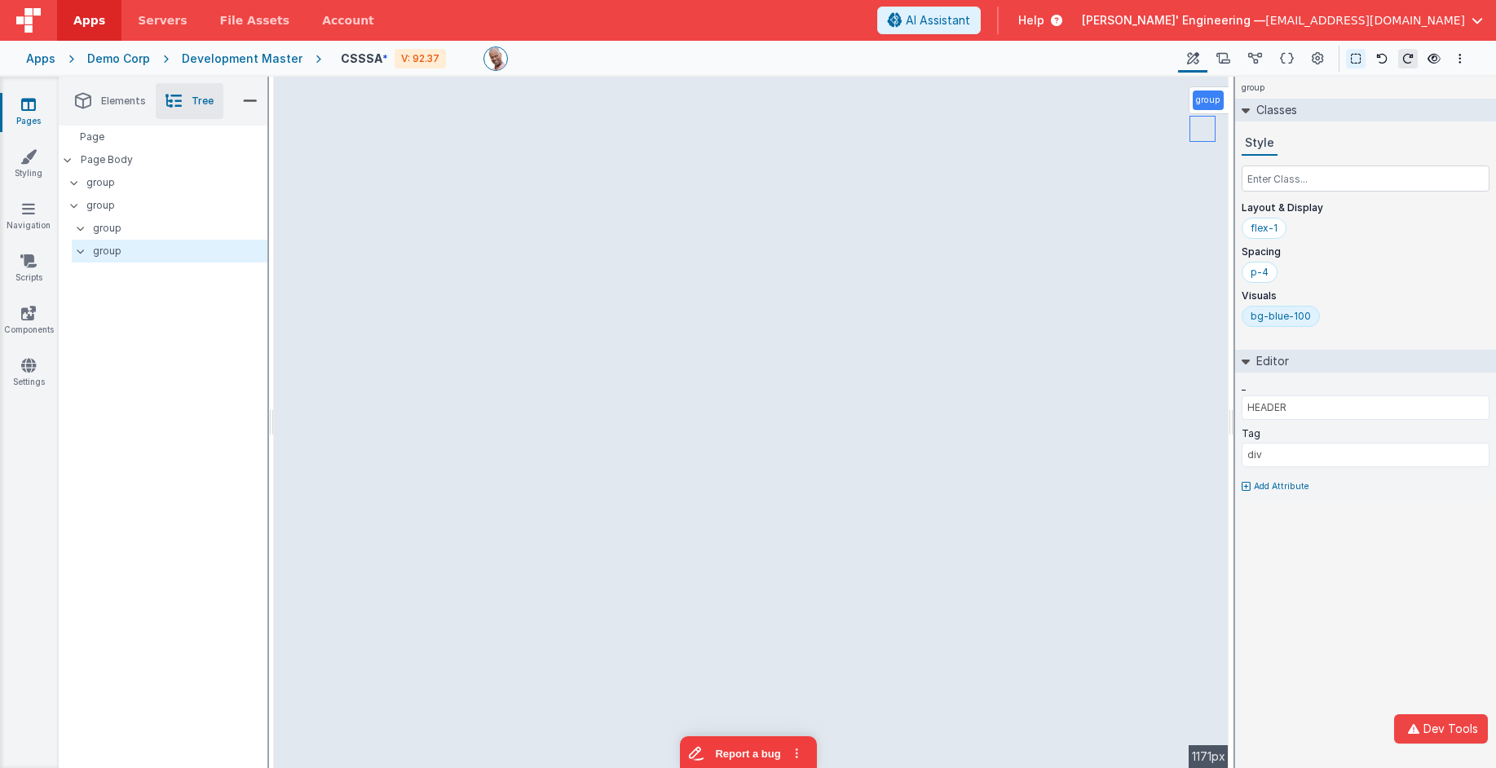
click at [1240, 256] on div "Style Layout & Display flex-1 Spacing p-4 Visuals bg-blue-100" at bounding box center [1365, 232] width 261 height 202
click at [307, 102] on p "group" at bounding box center [305, 100] width 24 height 13
type input "products"
click at [774, 100] on p "group" at bounding box center [770, 100] width 24 height 13
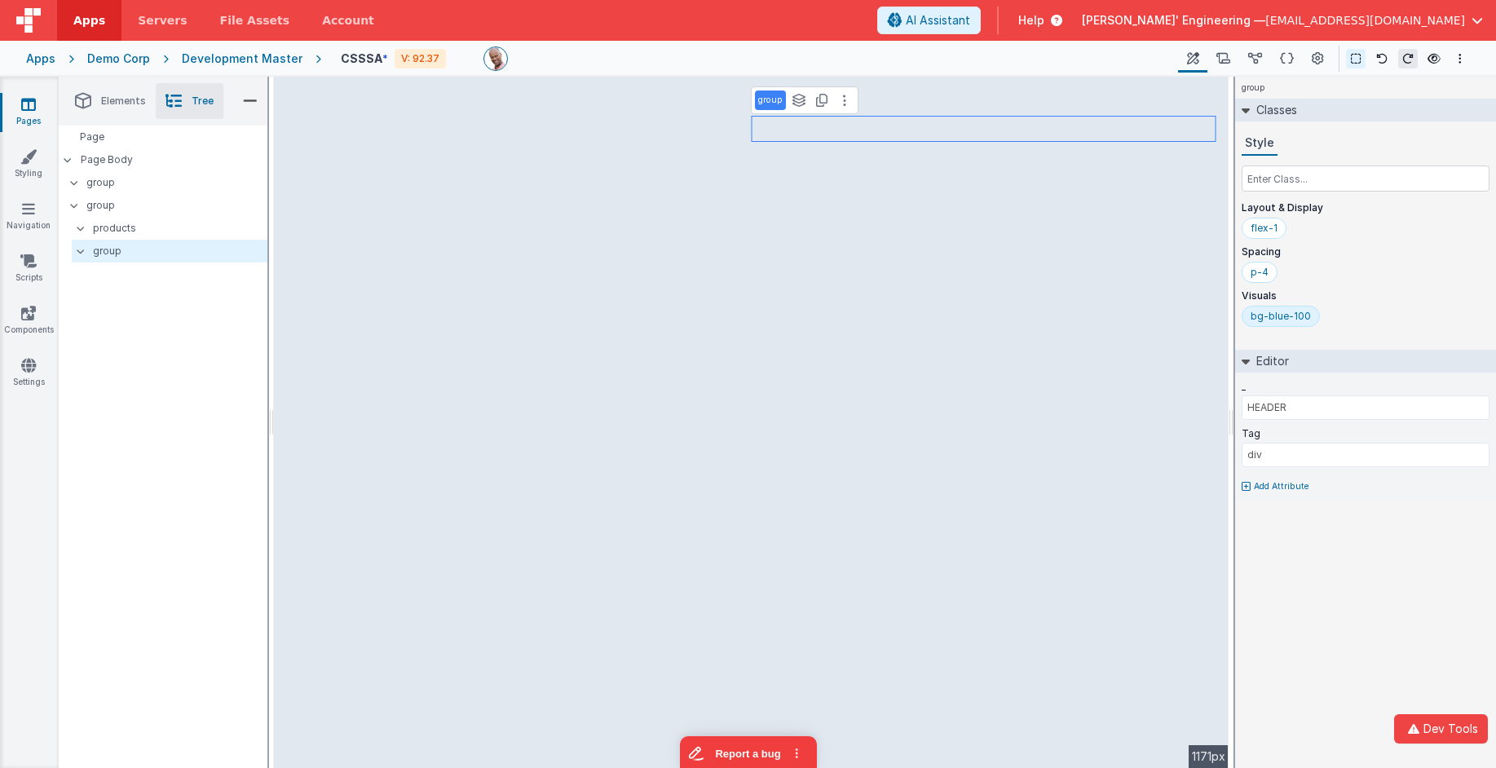
click at [774, 100] on p "group" at bounding box center [770, 100] width 24 height 13
type input "cart"
click at [1258, 60] on icon at bounding box center [1255, 59] width 14 height 17
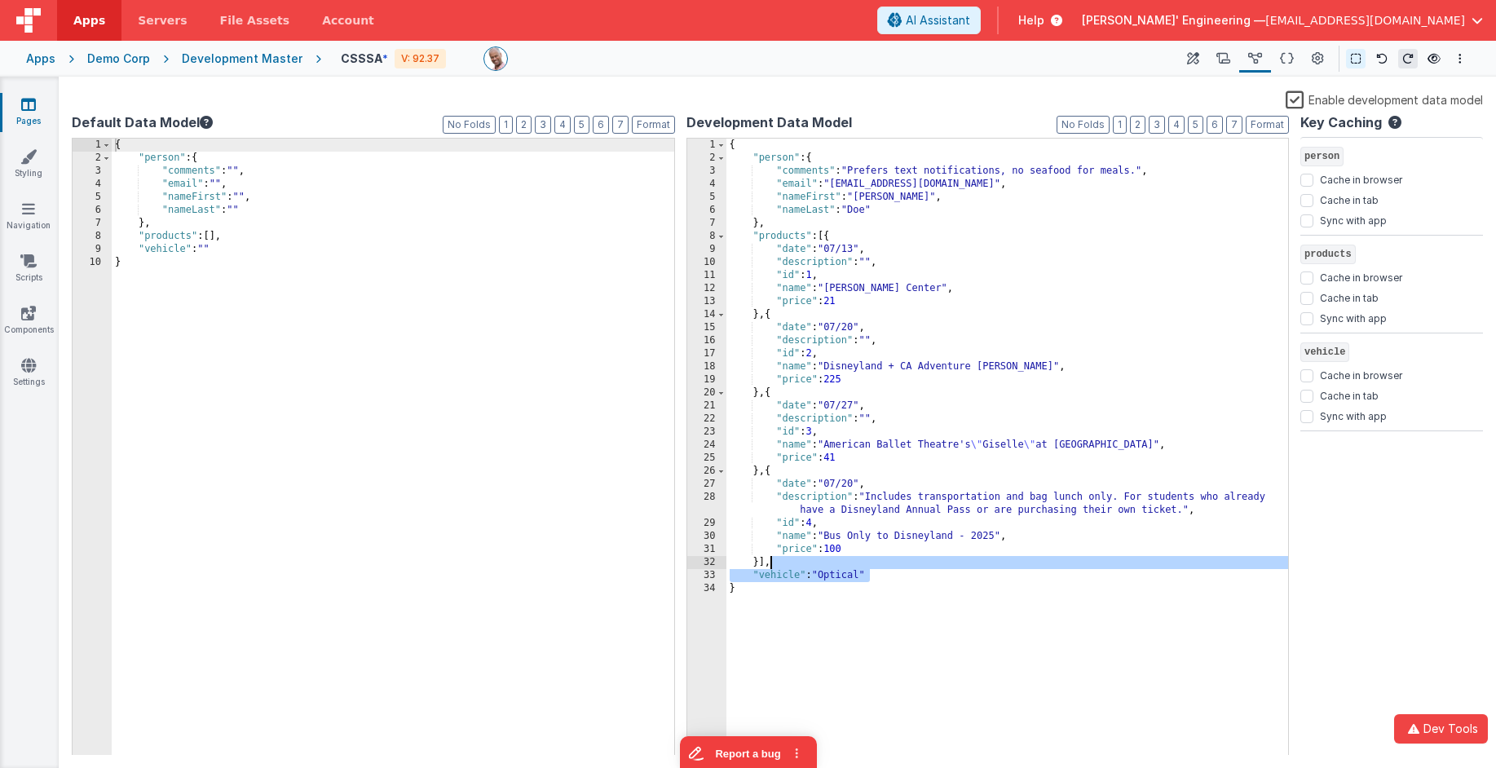
drag, startPoint x: 902, startPoint y: 571, endPoint x: 900, endPoint y: 563, distance: 8.5
click at [901, 563] on div "{ "person" : { "comments" : "Prefers text notifications, no seafood for meals."…" at bounding box center [1007, 460] width 563 height 643
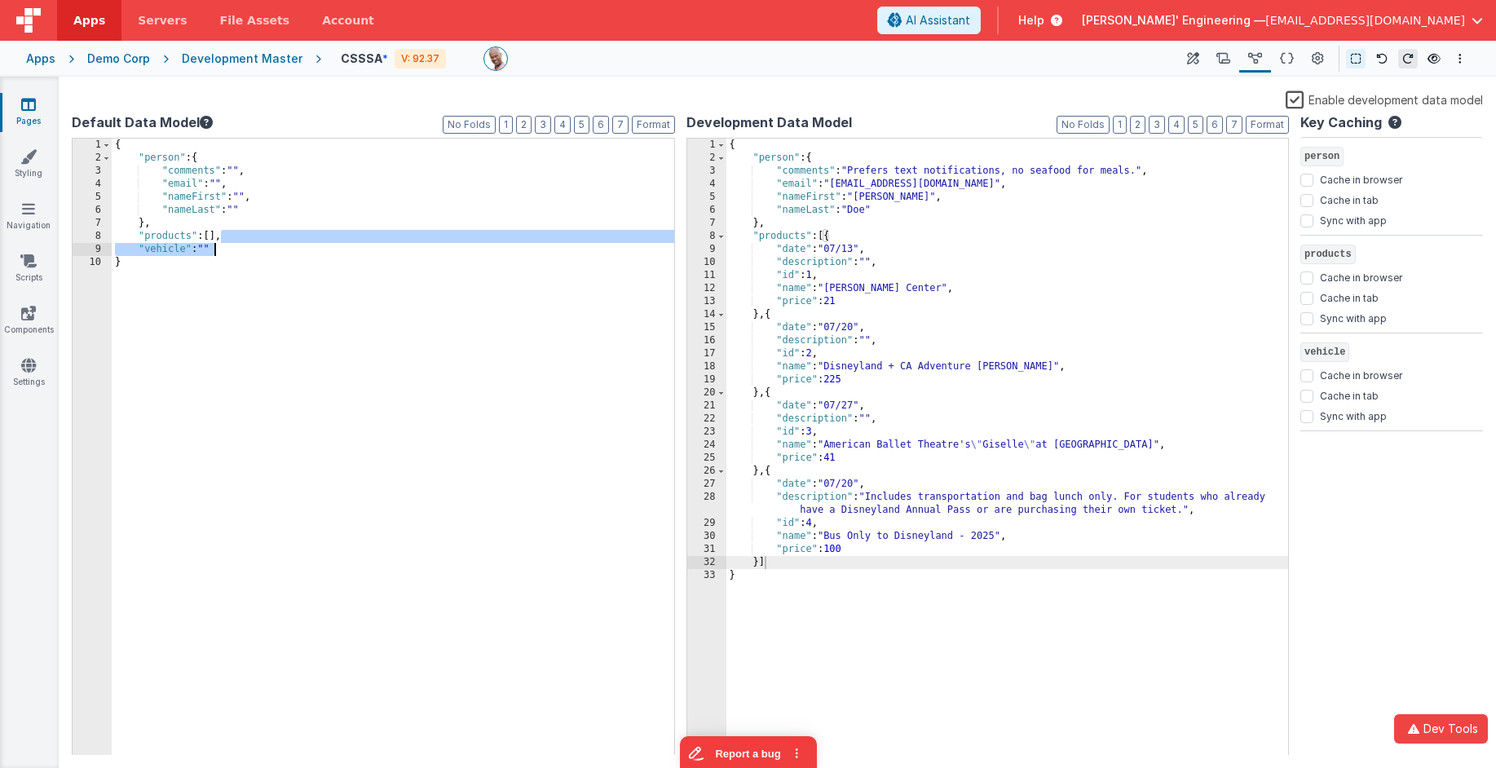
drag, startPoint x: 223, startPoint y: 236, endPoint x: 228, endPoint y: 253, distance: 17.0
click at [228, 253] on div "{ "person" : { "comments" : "" , "email" : "" , "nameFirst" : "" , "nameLast" :…" at bounding box center [393, 460] width 563 height 643
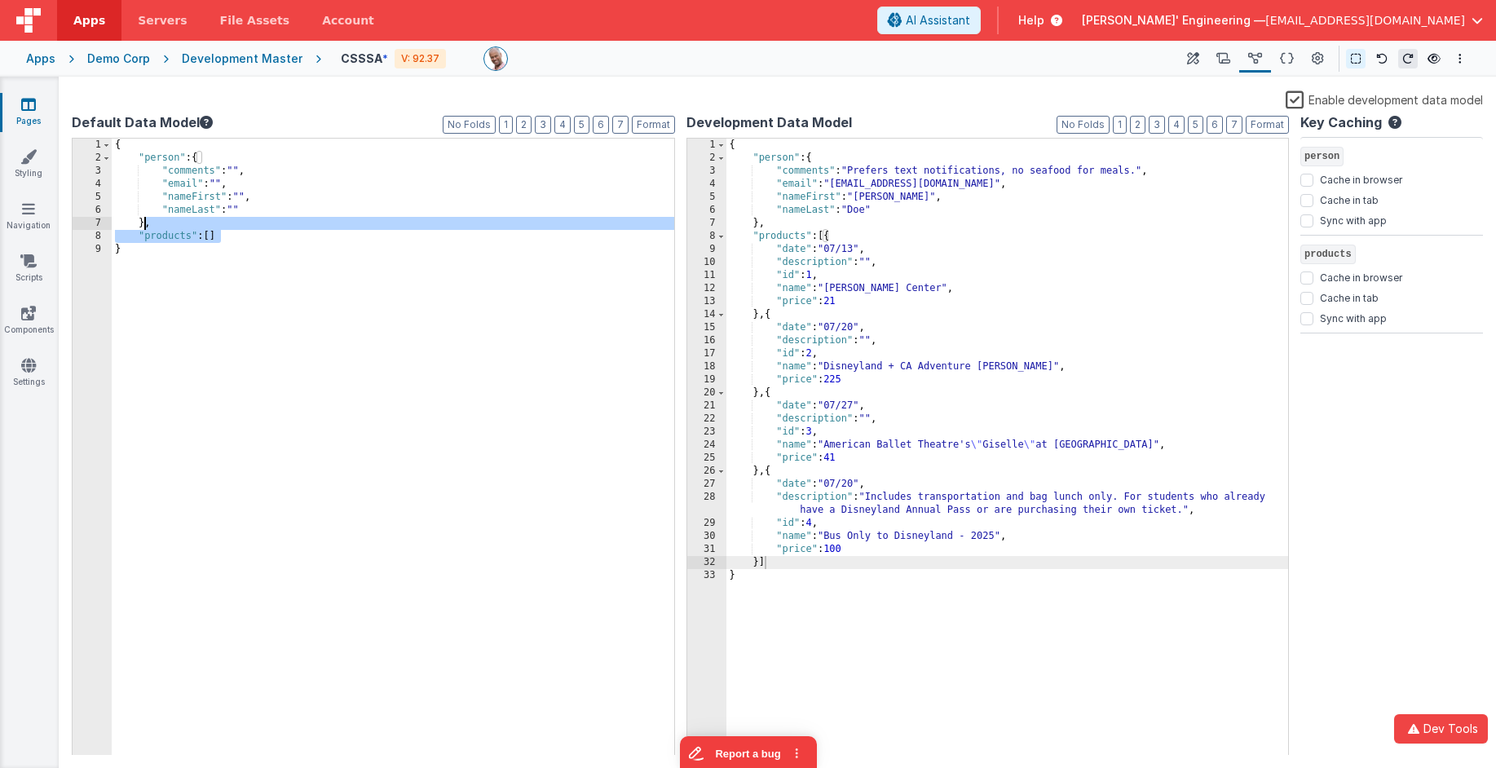
drag, startPoint x: 249, startPoint y: 239, endPoint x: 143, endPoint y: 226, distance: 106.8
click at [143, 226] on div "{ "person" : { "comments" : "" , "email" : "" , "nameFirst" : "" , "nameLast" :…" at bounding box center [393, 460] width 563 height 643
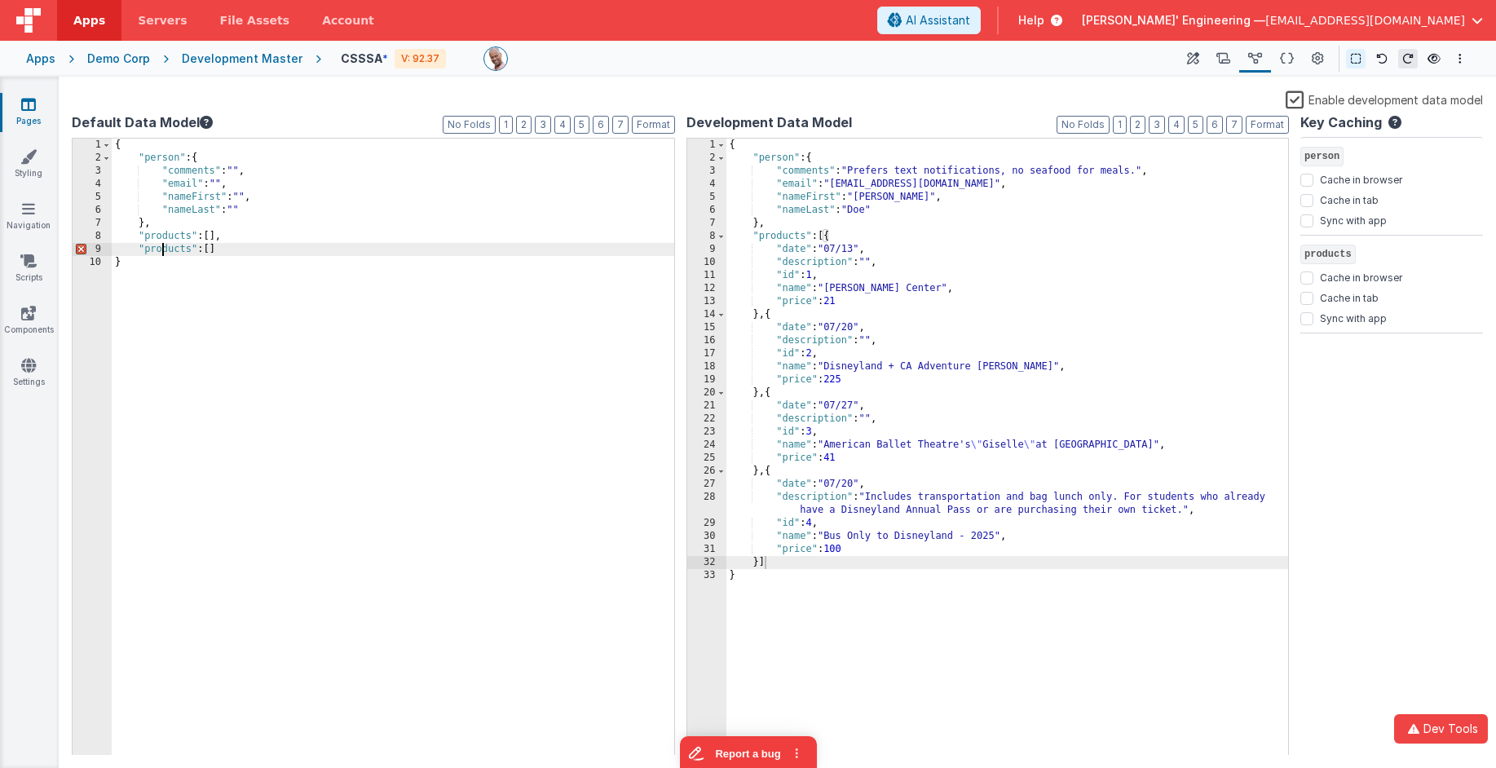
click at [164, 249] on div "{ "person" : { "comments" : "" , "email" : "" , "nameFirst" : "" , "nameLast" :…" at bounding box center [393, 460] width 563 height 643
click at [163, 249] on div "{ "person" : { "comments" : "" , "email" : "" , "nameFirst" : "" , "nameLast" :…" at bounding box center [393, 460] width 563 height 643
click at [905, 181] on div "{ "person" : { "comments" : "Prefers text notifications, no seafood for meals."…" at bounding box center [1007, 460] width 563 height 643
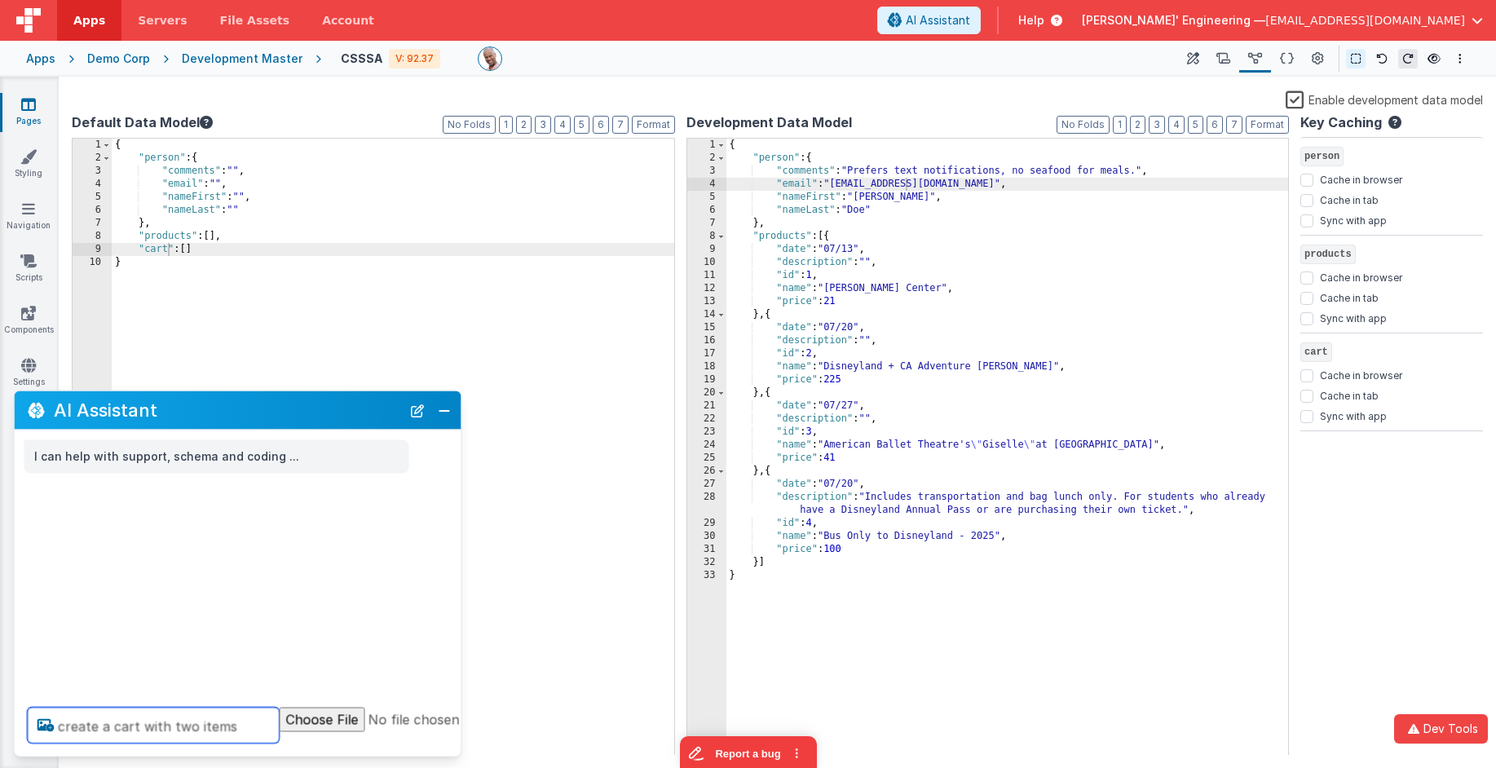
type textarea "create a cart with two items"
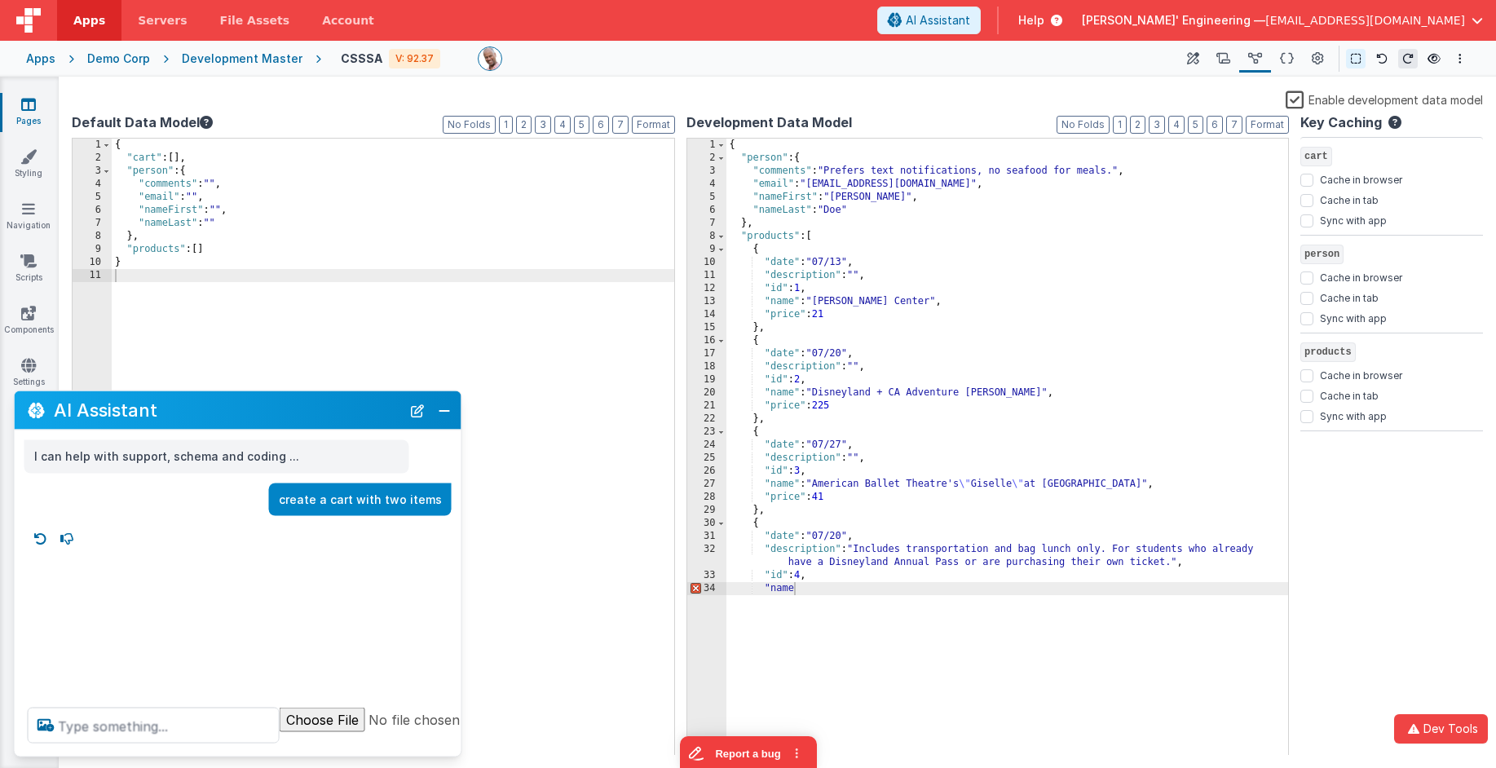
scroll to position [87, 0]
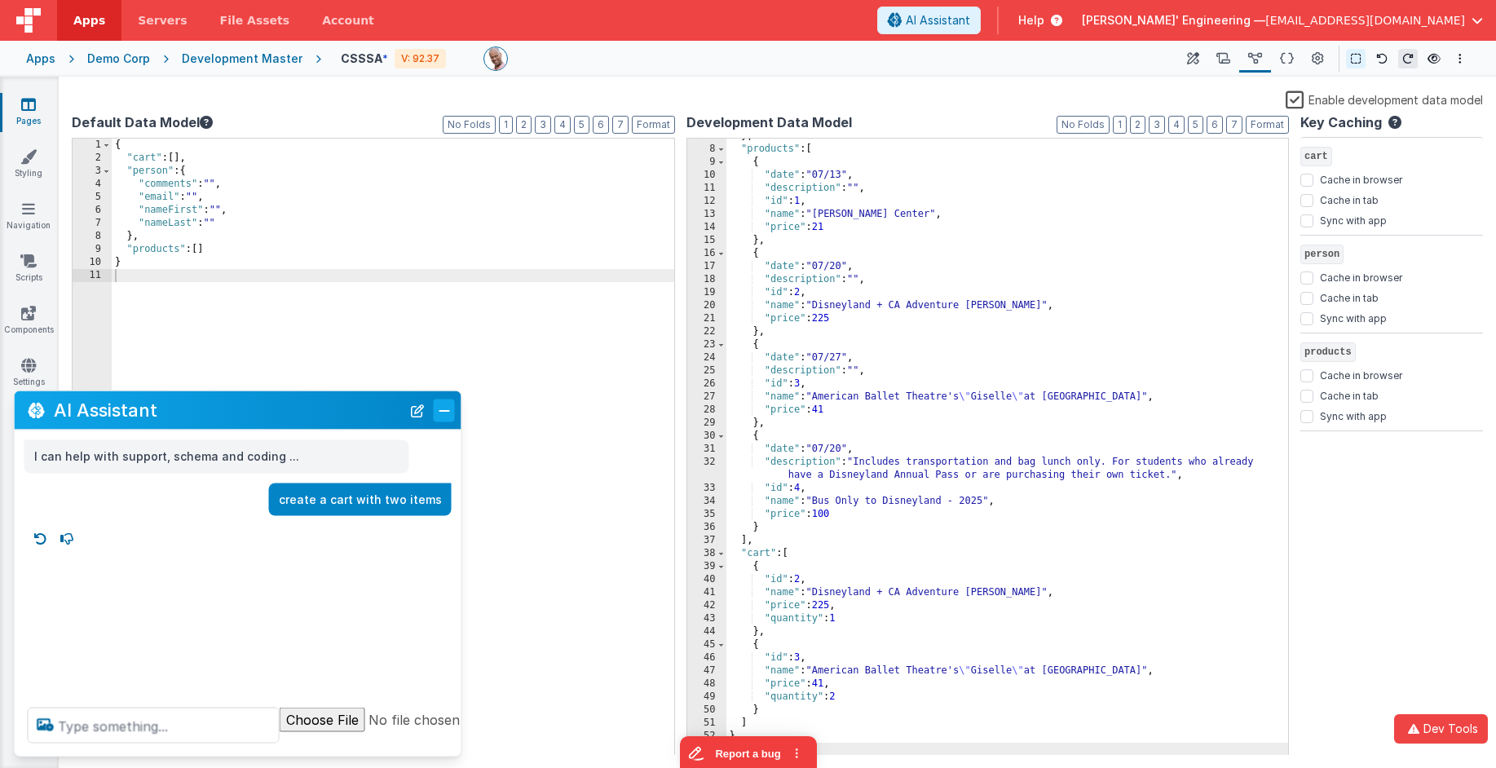
click at [448, 414] on button "Close" at bounding box center [444, 410] width 21 height 23
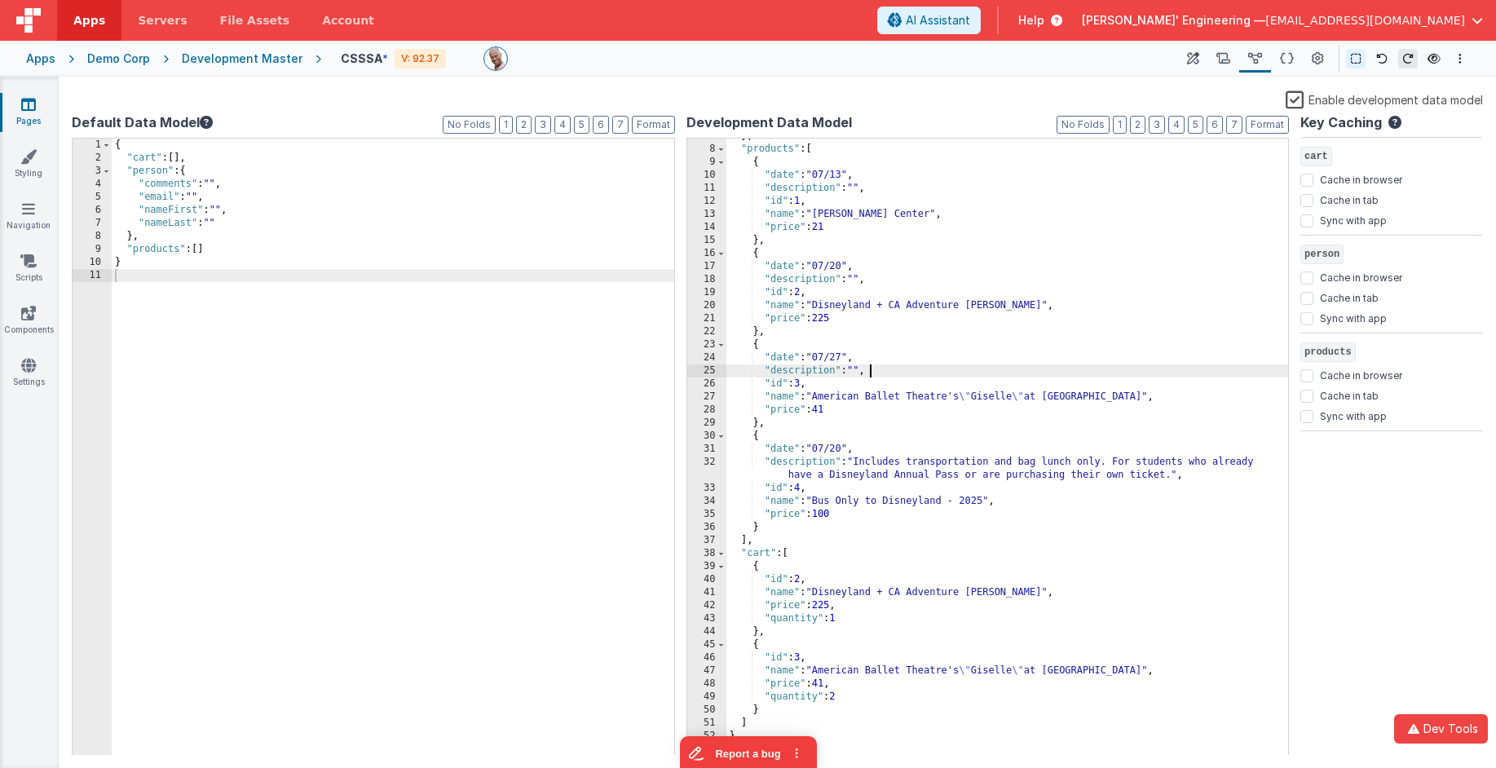
click at [1125, 373] on div "} , "products" : [ { "date" : "07/13" , "description" : "" , "id" : 1 , "name" …" at bounding box center [1007, 451] width 563 height 643
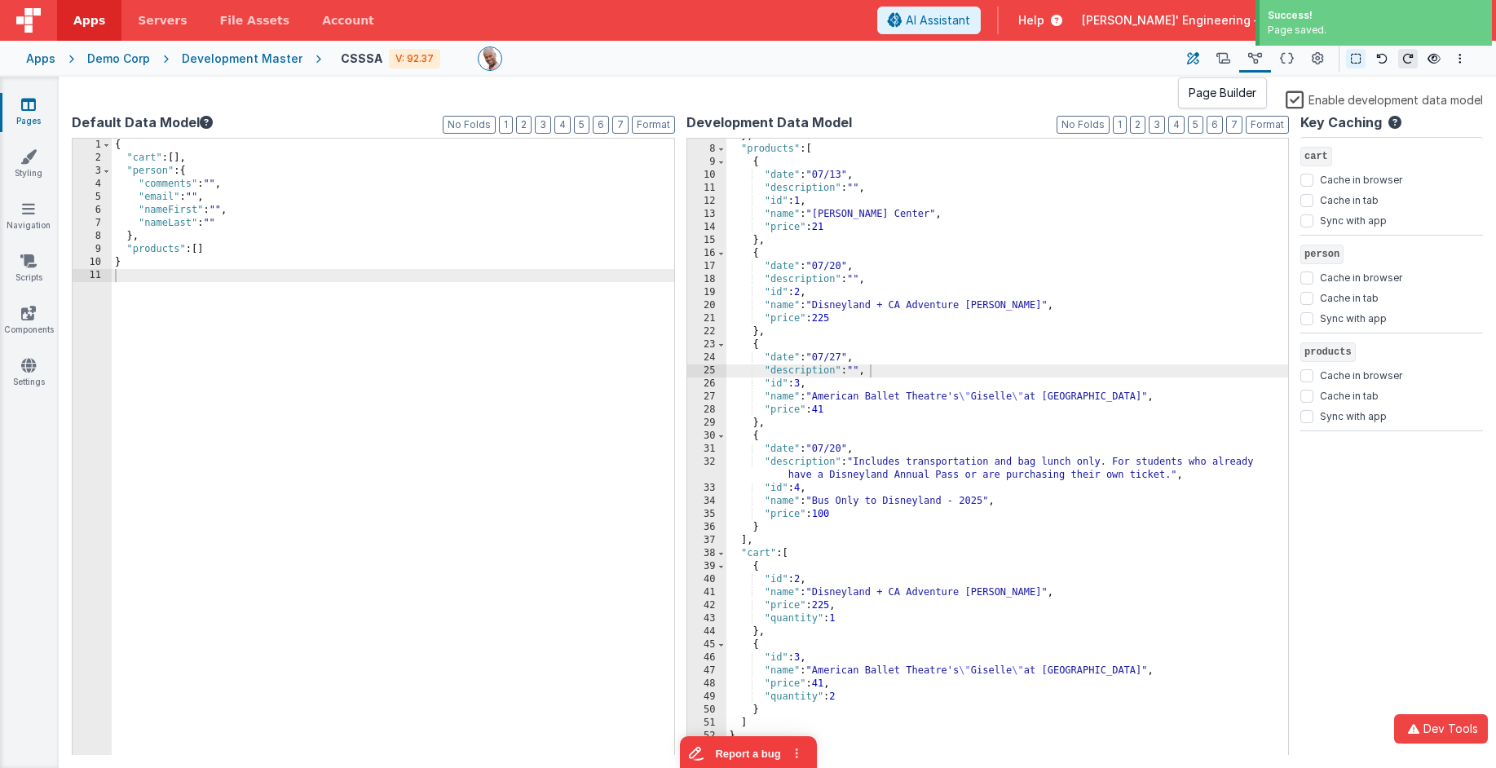
click at [1200, 56] on button at bounding box center [1192, 59] width 29 height 28
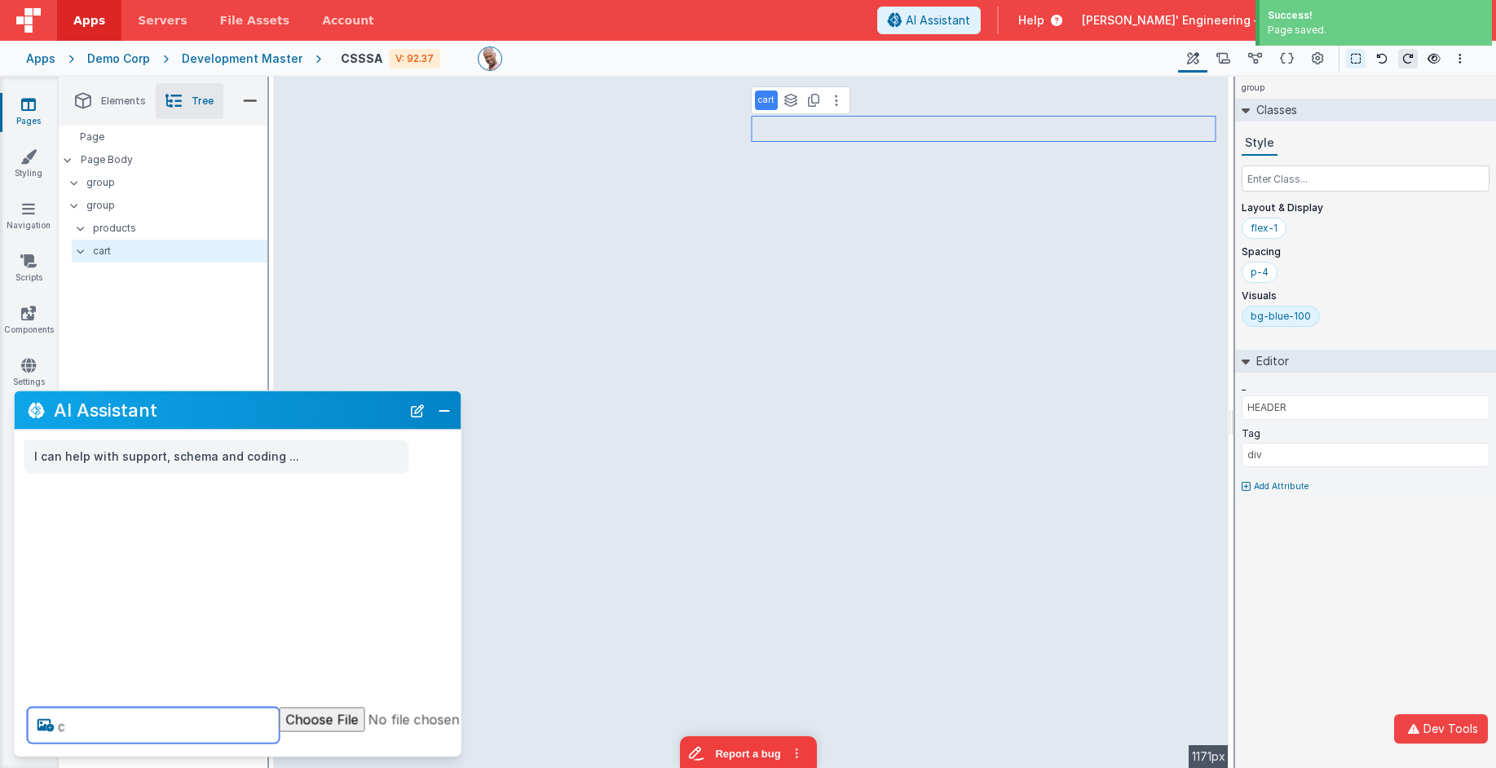
type textarea "c"
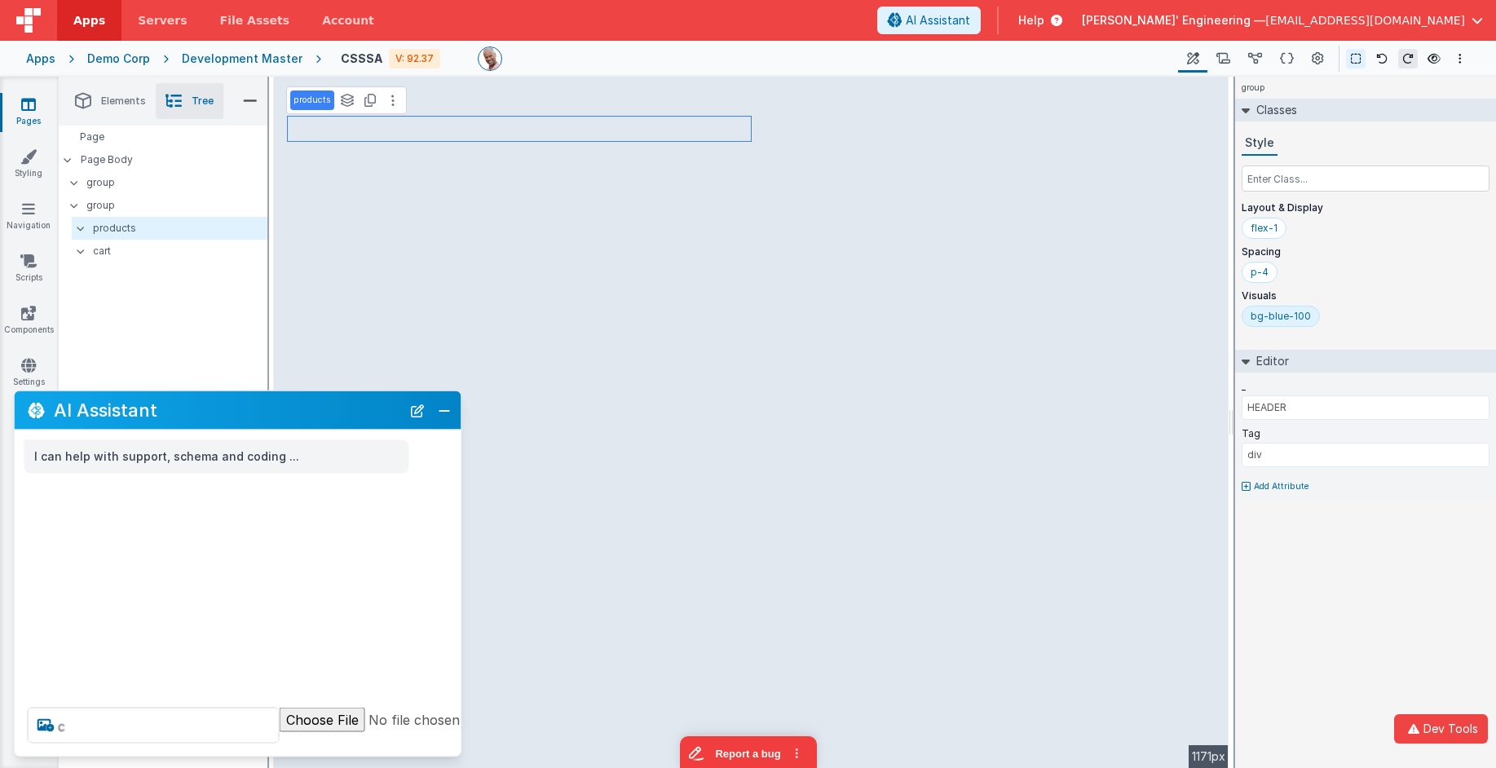
click at [439, 82] on div "Saved" at bounding box center [807, 83] width 1496 height 13
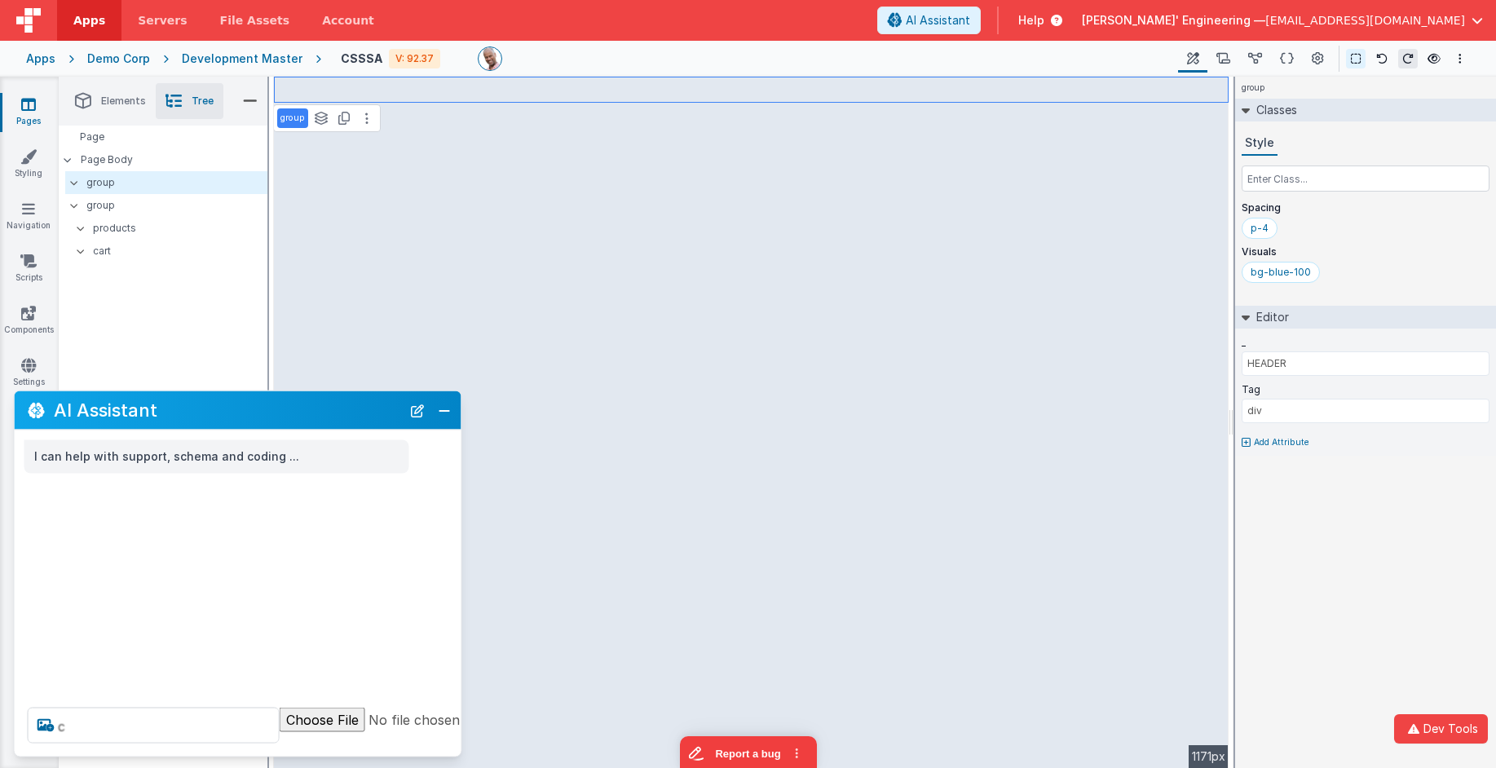
click at [293, 113] on p "group" at bounding box center [292, 118] width 24 height 13
type input "Header"
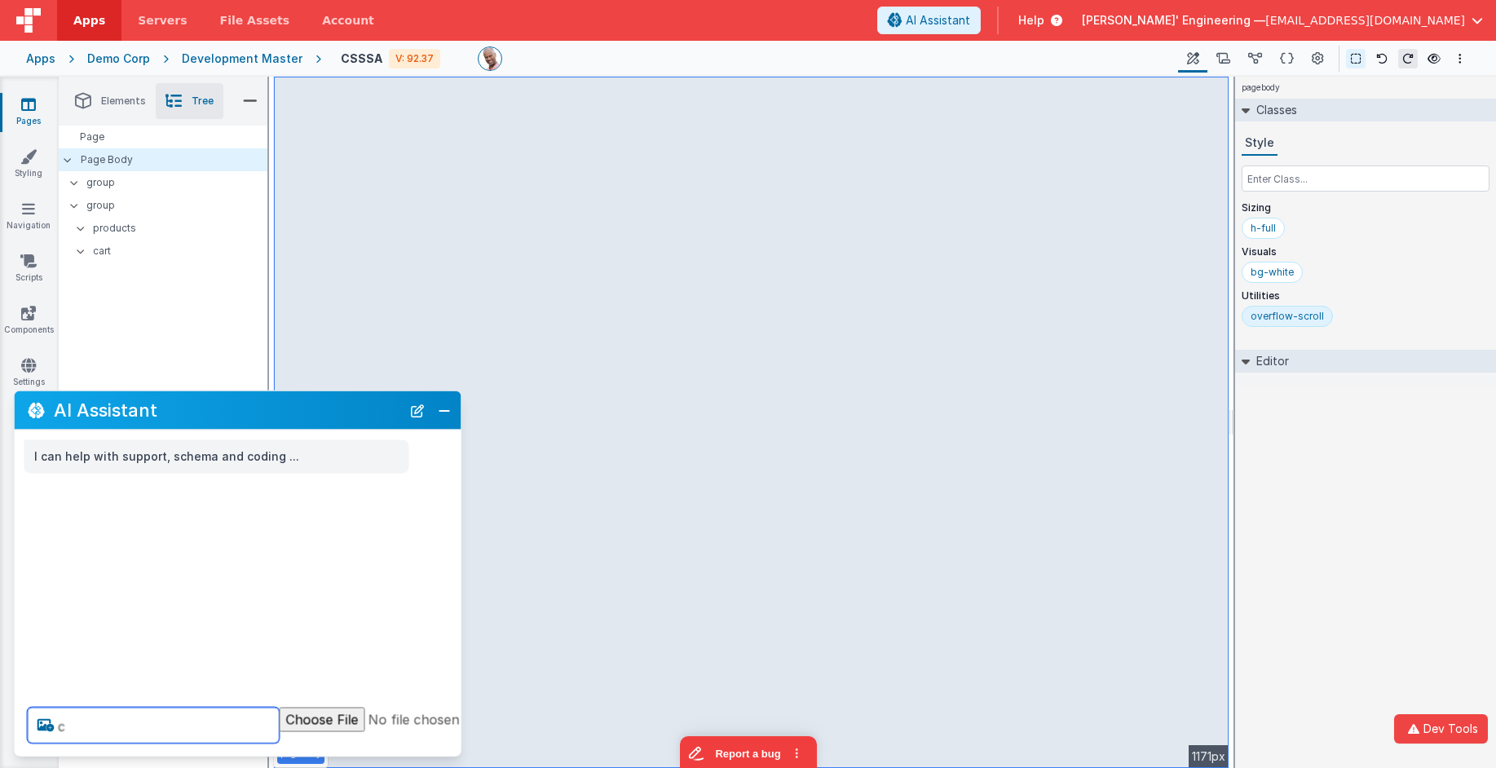
click at [187, 715] on textarea "c" at bounding box center [154, 726] width 252 height 36
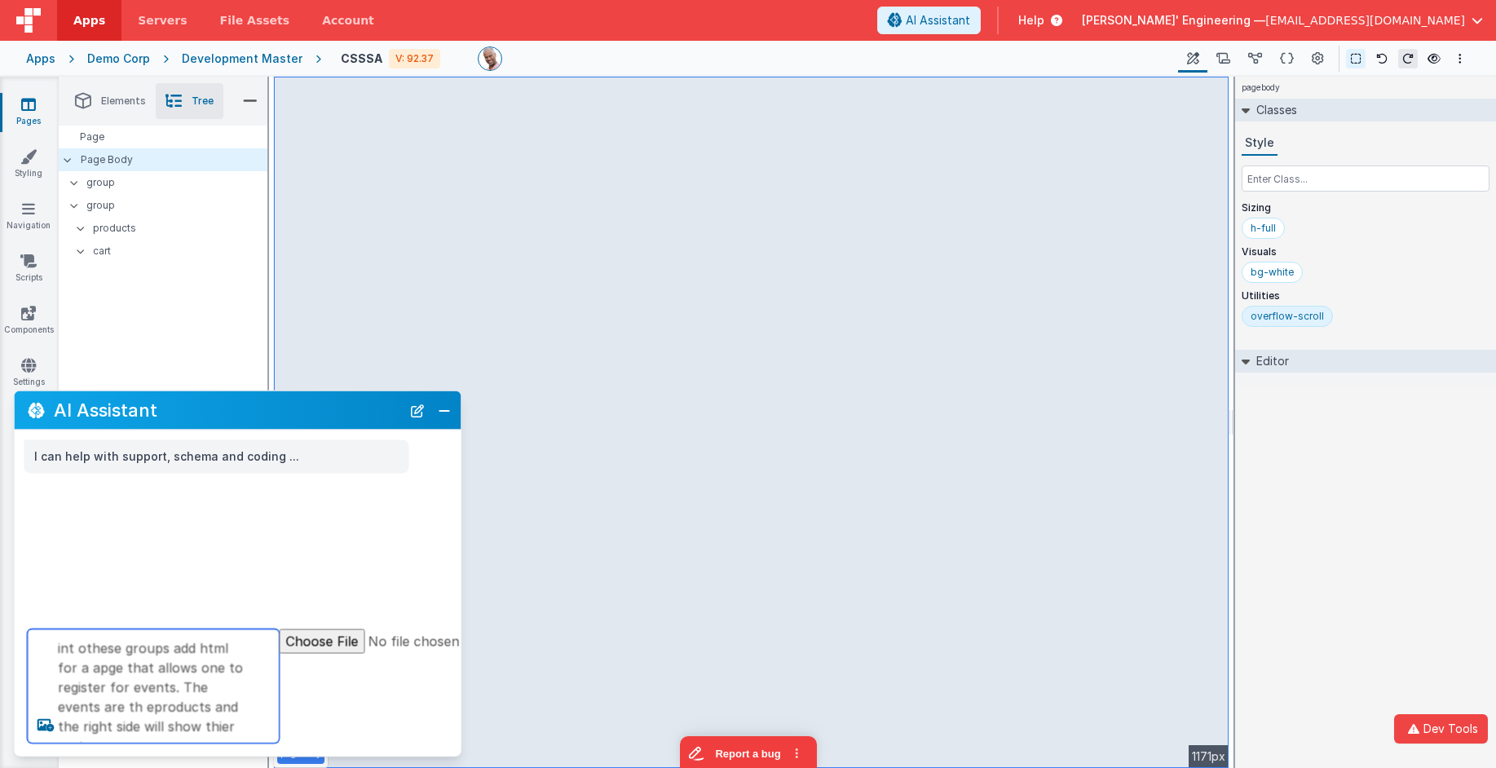
type textarea "int othese groups add html for a apge that allows one to register for events. T…"
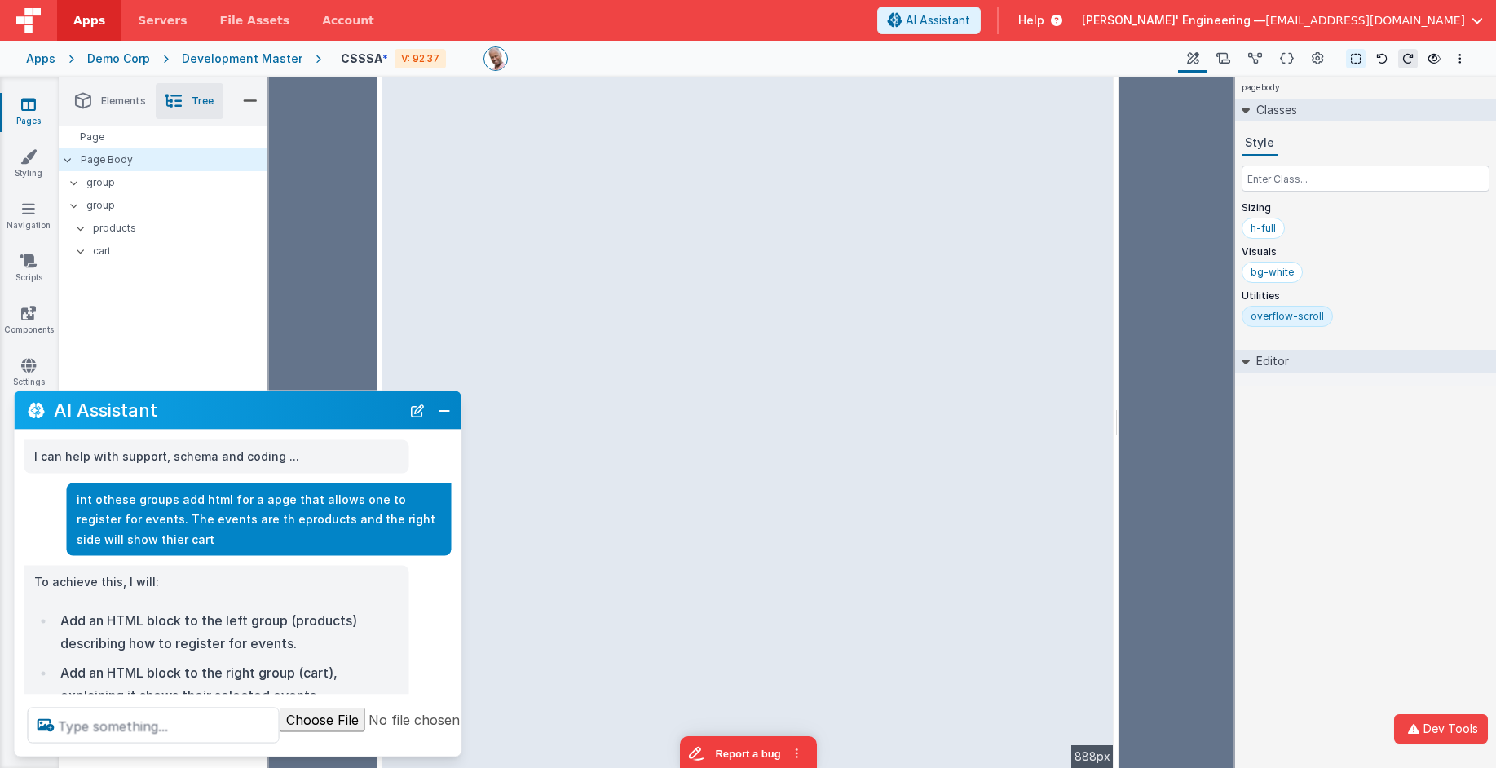
scroll to position [161, 0]
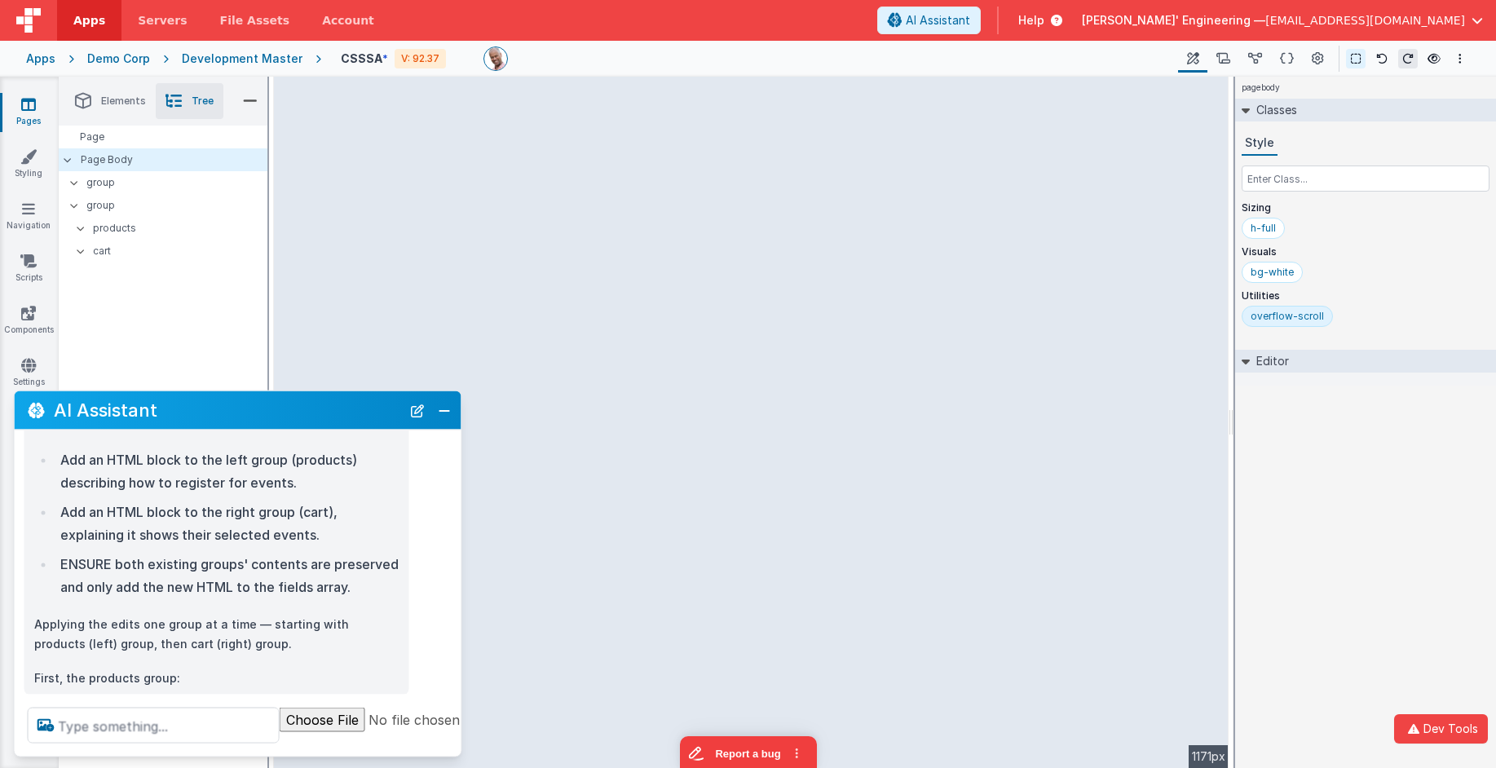
drag, startPoint x: 1184, startPoint y: 209, endPoint x: 1269, endPoint y: 214, distance: 85.8
click at [1269, 214] on html "Dev Tools Apps Servers File Assets Account Some FUTURE Slot AI Assistant Help D…" at bounding box center [748, 384] width 1496 height 768
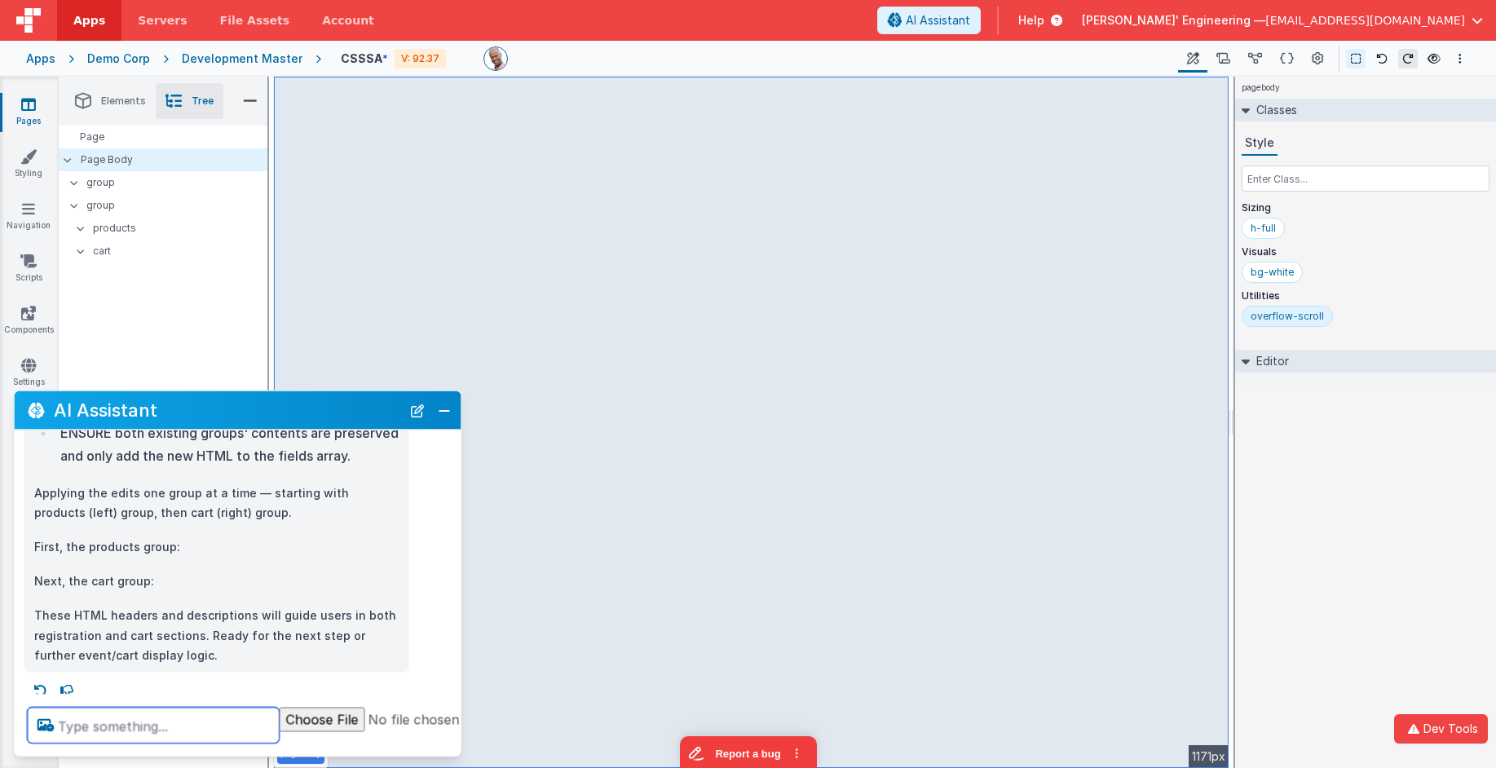
scroll to position [300, 0]
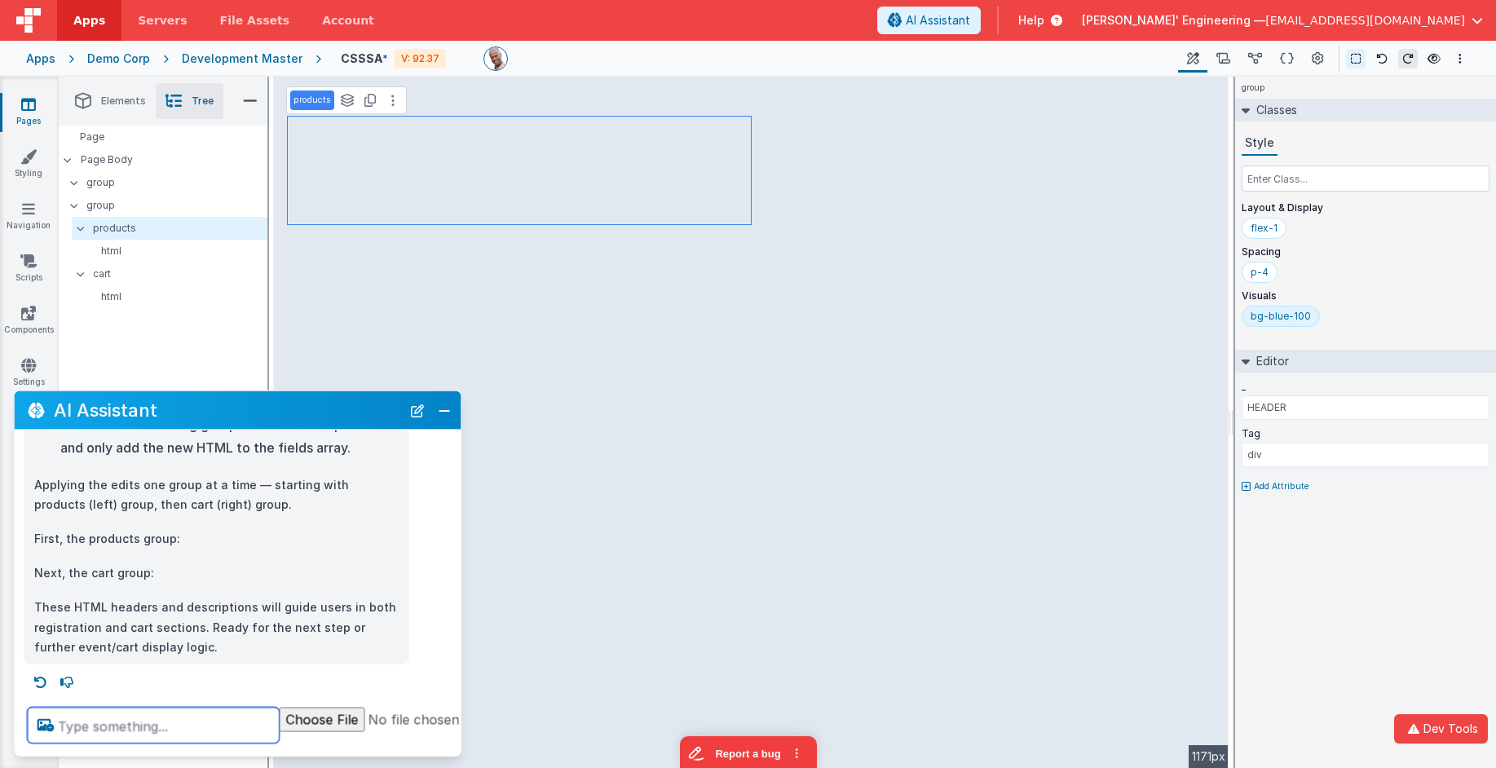
click at [192, 726] on textarea at bounding box center [154, 726] width 252 height 36
type textarea "and a header"
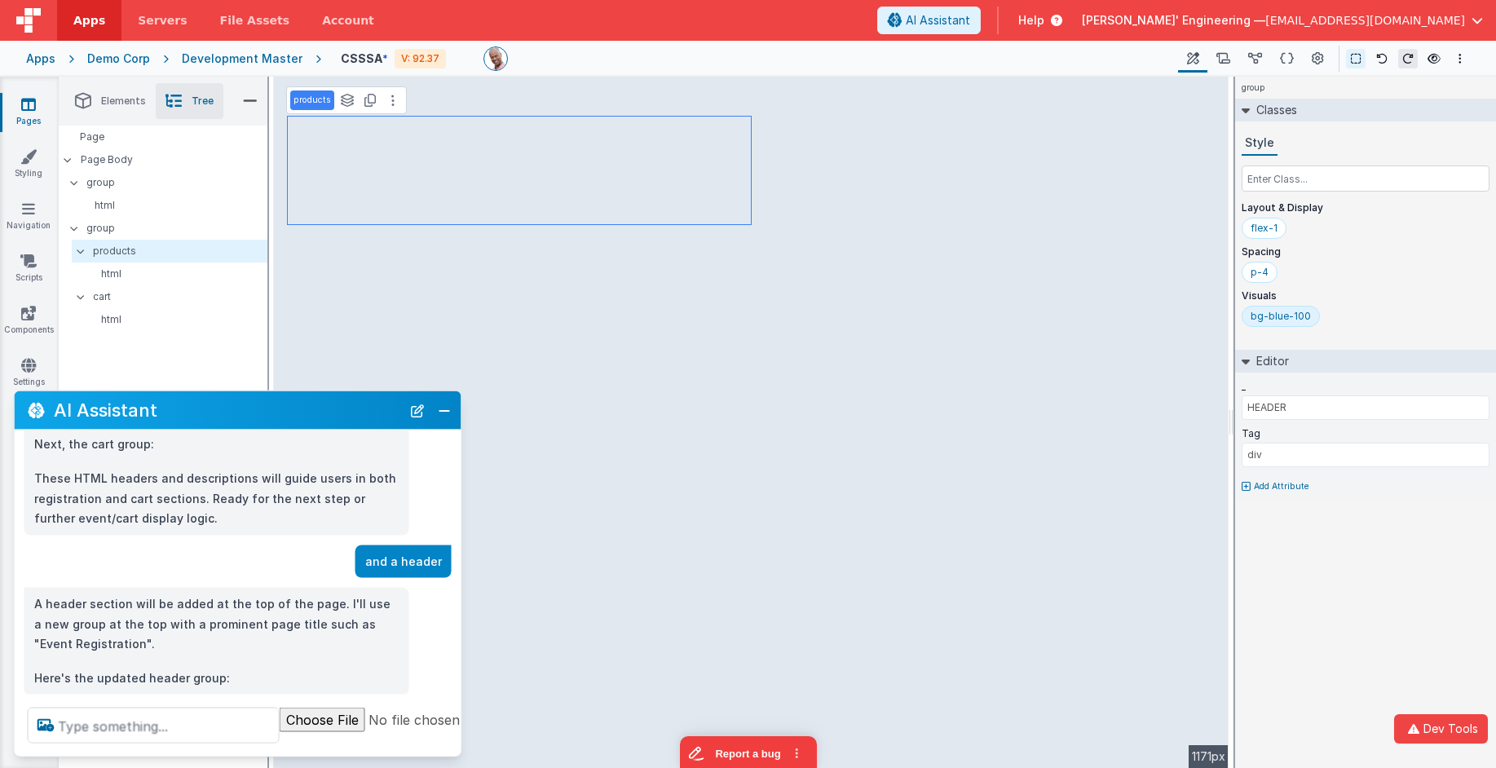
scroll to position [460, 0]
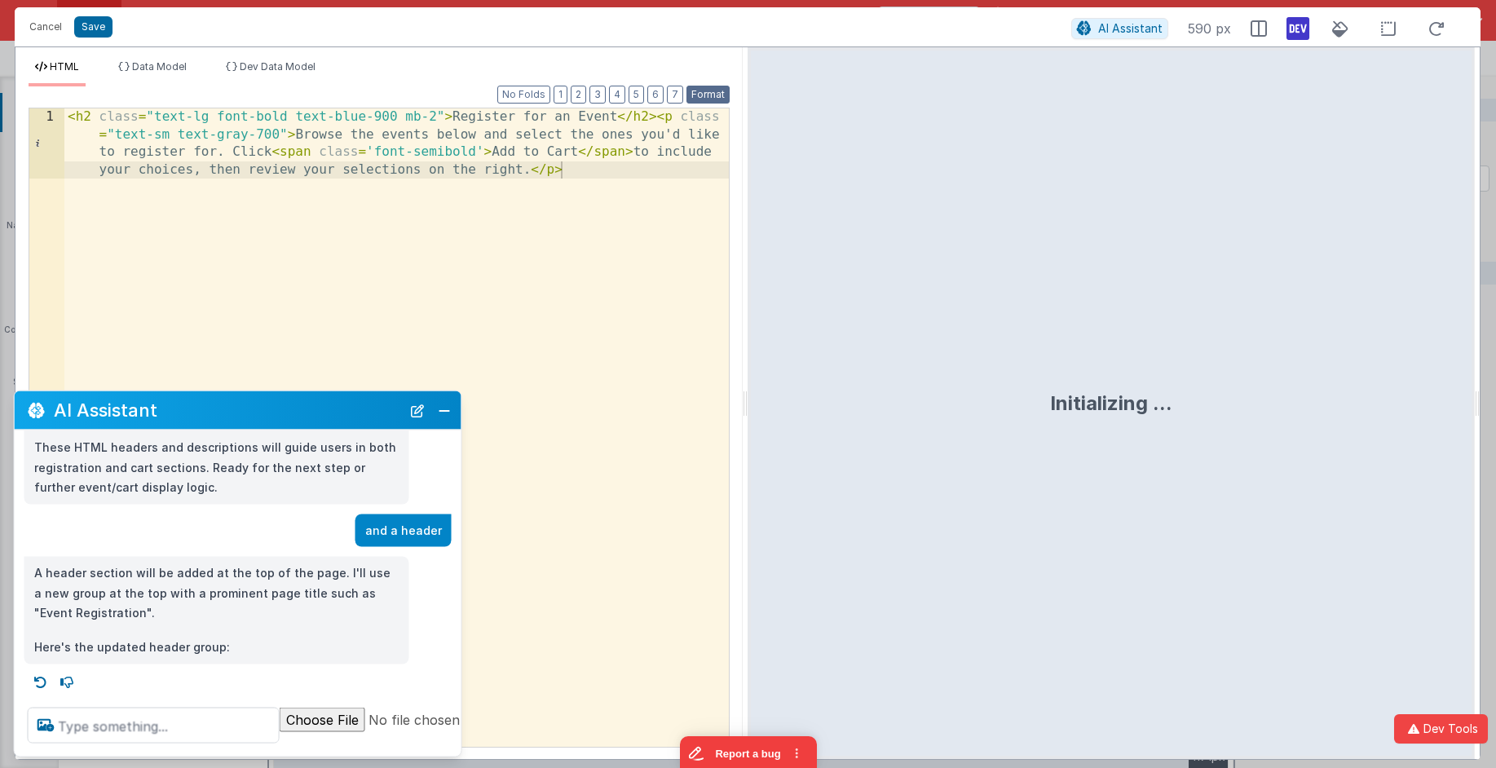
click at [714, 99] on button "Format" at bounding box center [707, 95] width 43 height 18
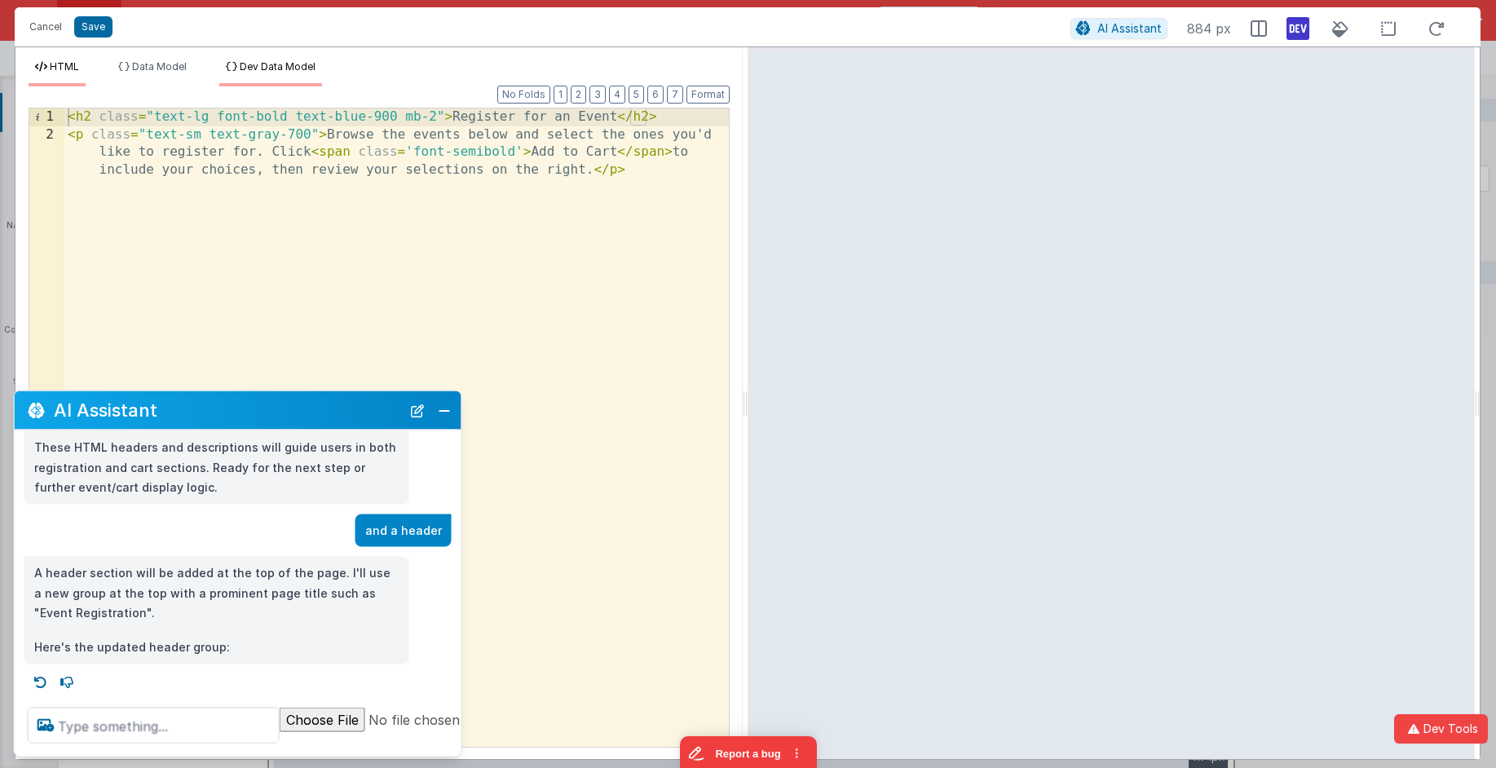
click at [289, 77] on li "Dev Data Model" at bounding box center [270, 73] width 103 height 26
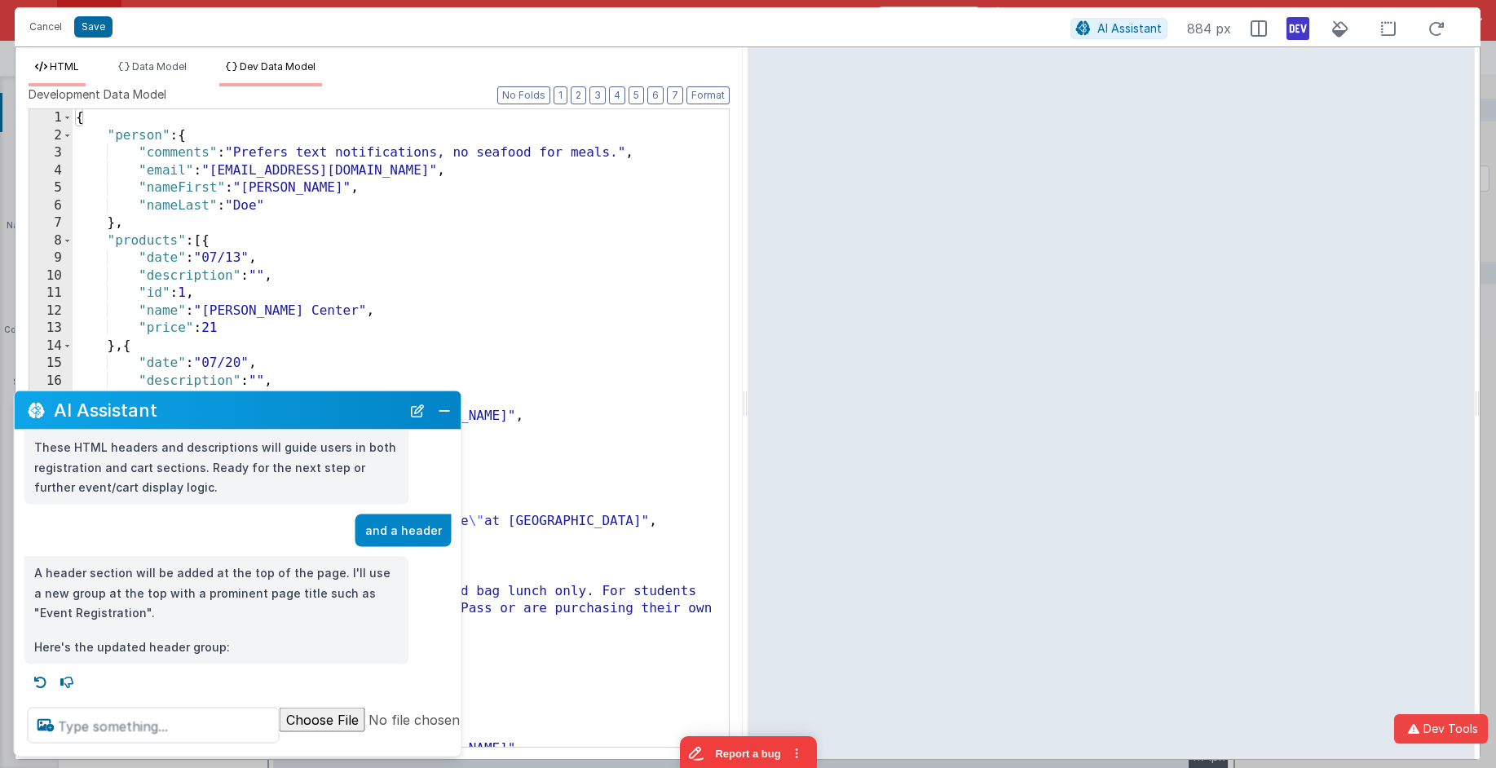
click at [62, 65] on span "HTML" at bounding box center [64, 66] width 29 height 12
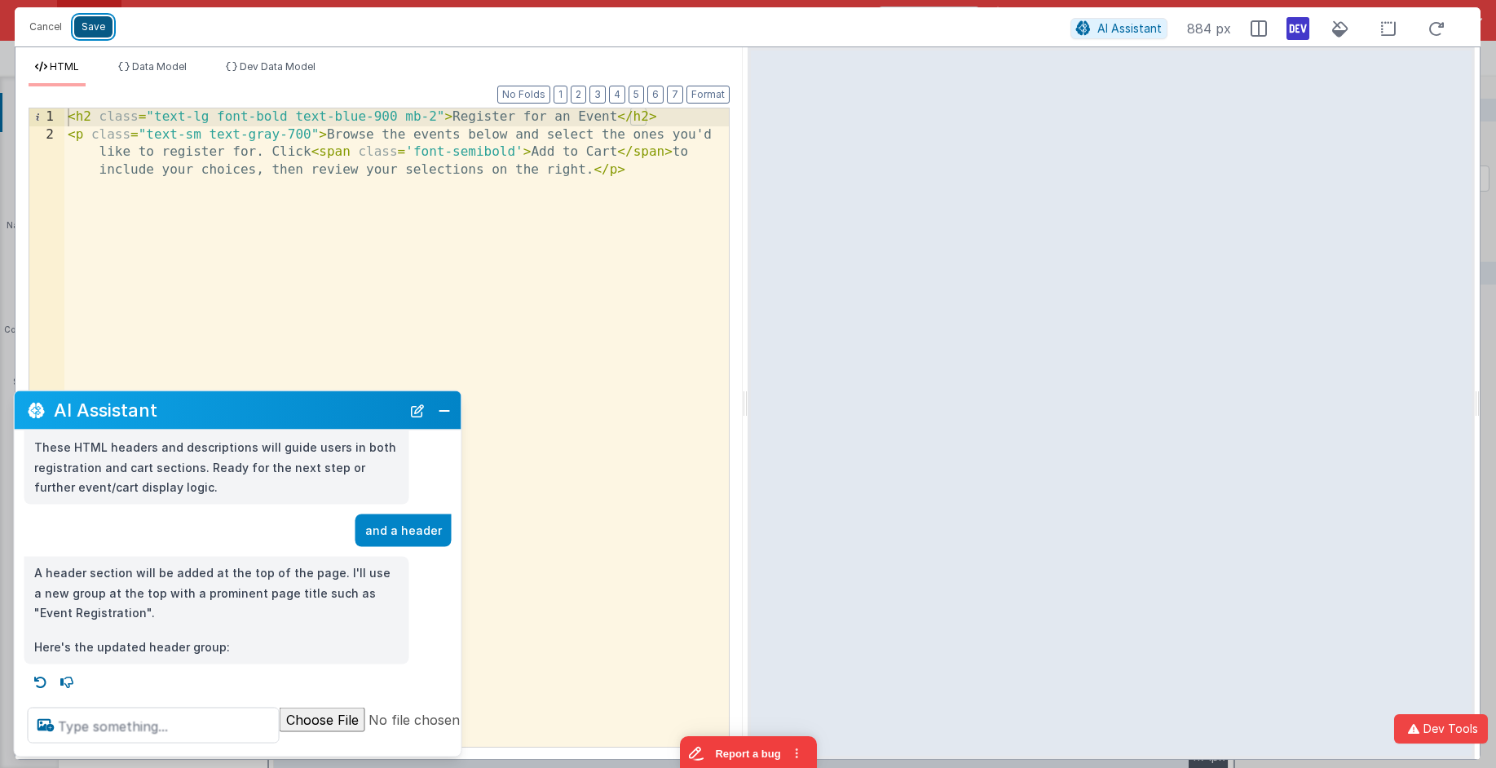
click at [84, 24] on button "Save" at bounding box center [93, 26] width 38 height 21
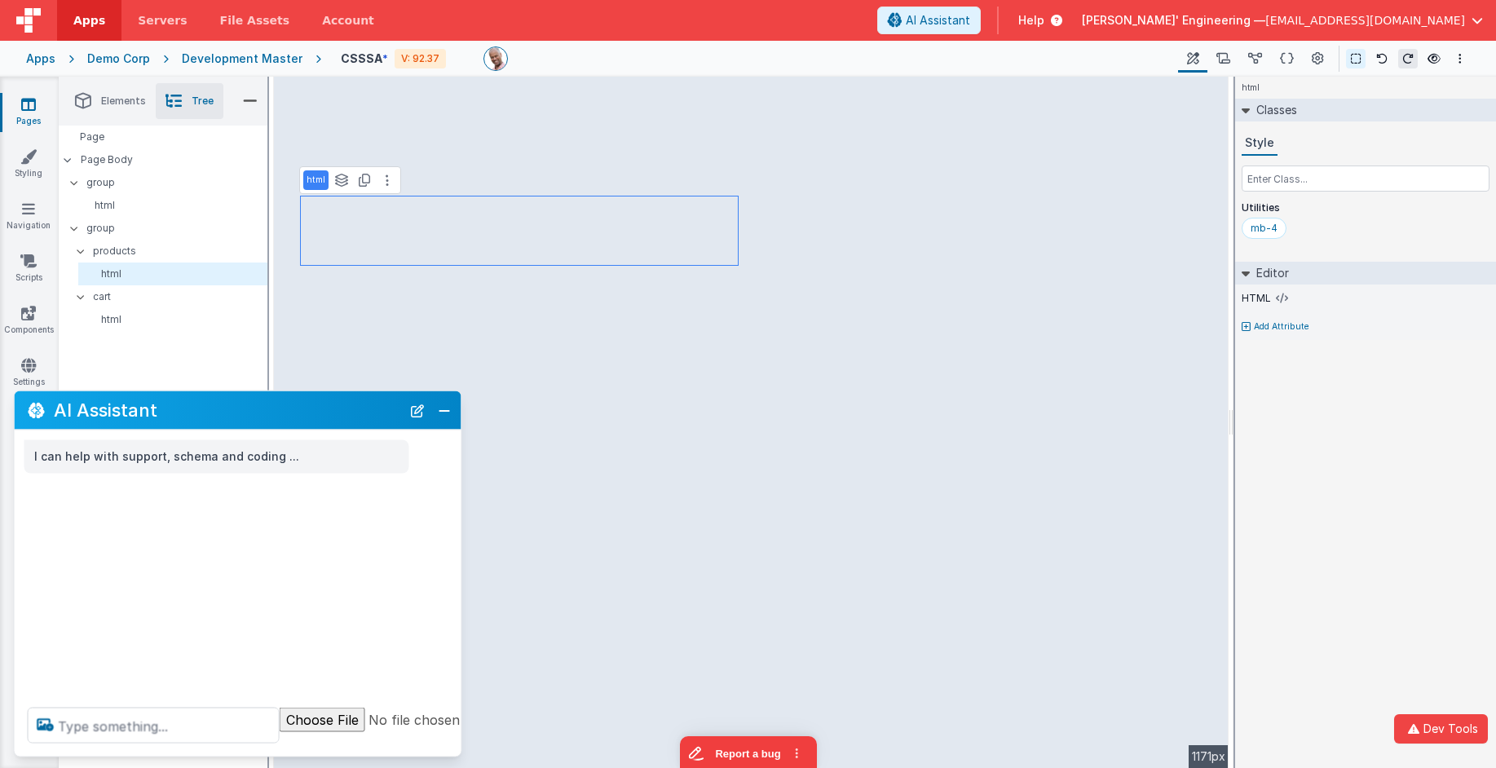
scroll to position [0, 0]
drag, startPoint x: 200, startPoint y: 743, endPoint x: 208, endPoint y: 732, distance: 13.4
click at [202, 739] on div at bounding box center [292, 726] width 555 height 62
click at [211, 726] on textarea at bounding box center [154, 722] width 252 height 36
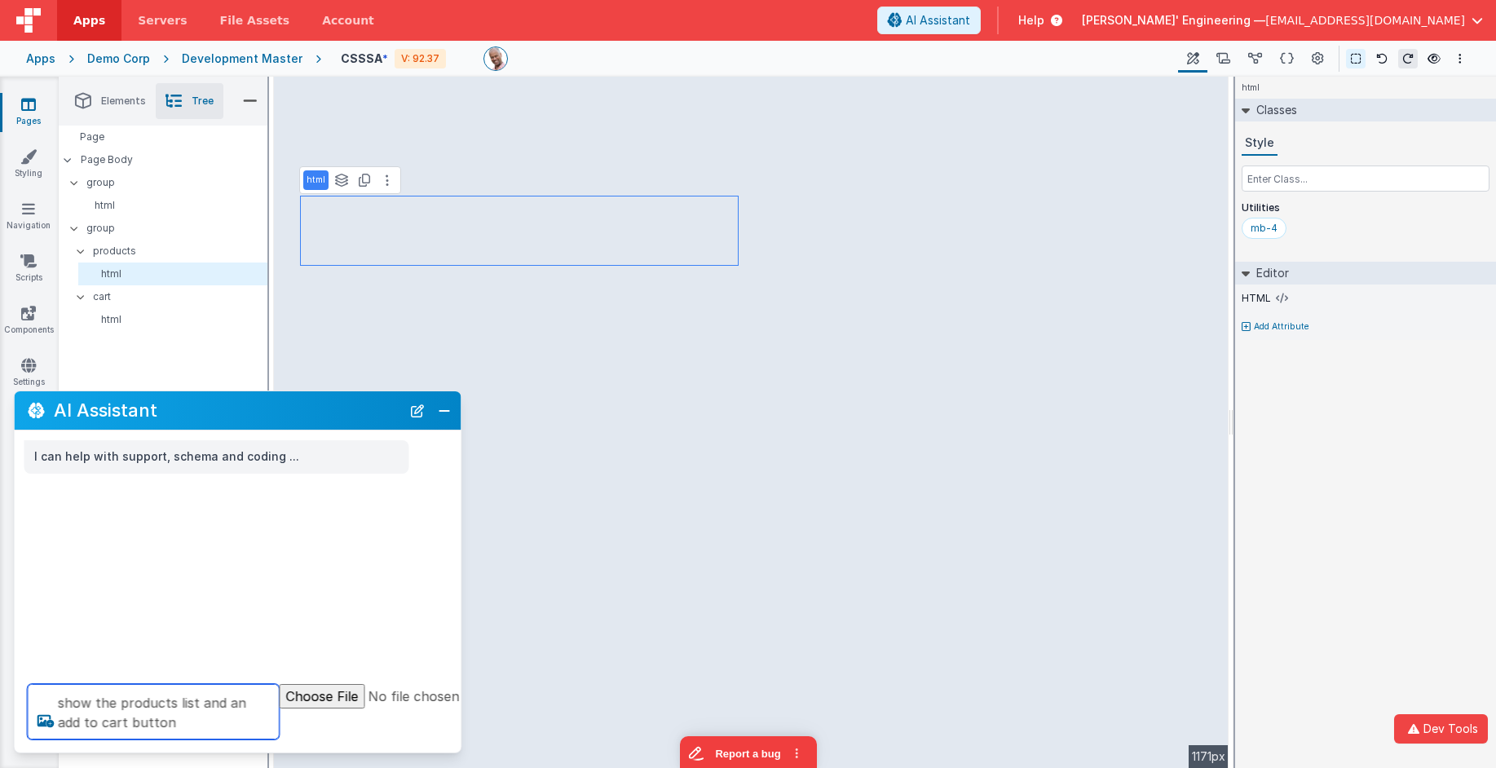
type textarea "show the products list and an add to cart button"
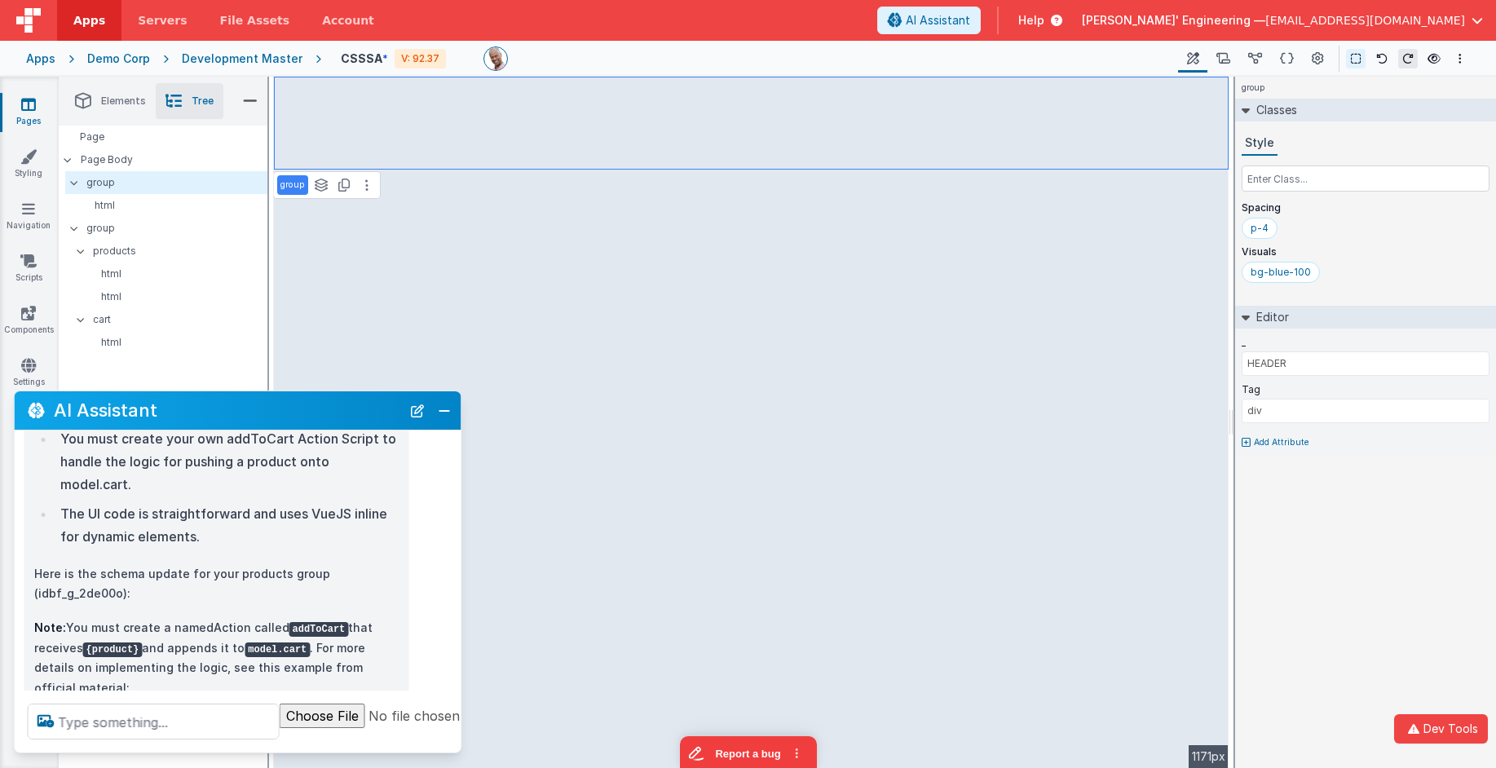
scroll to position [556, 0]
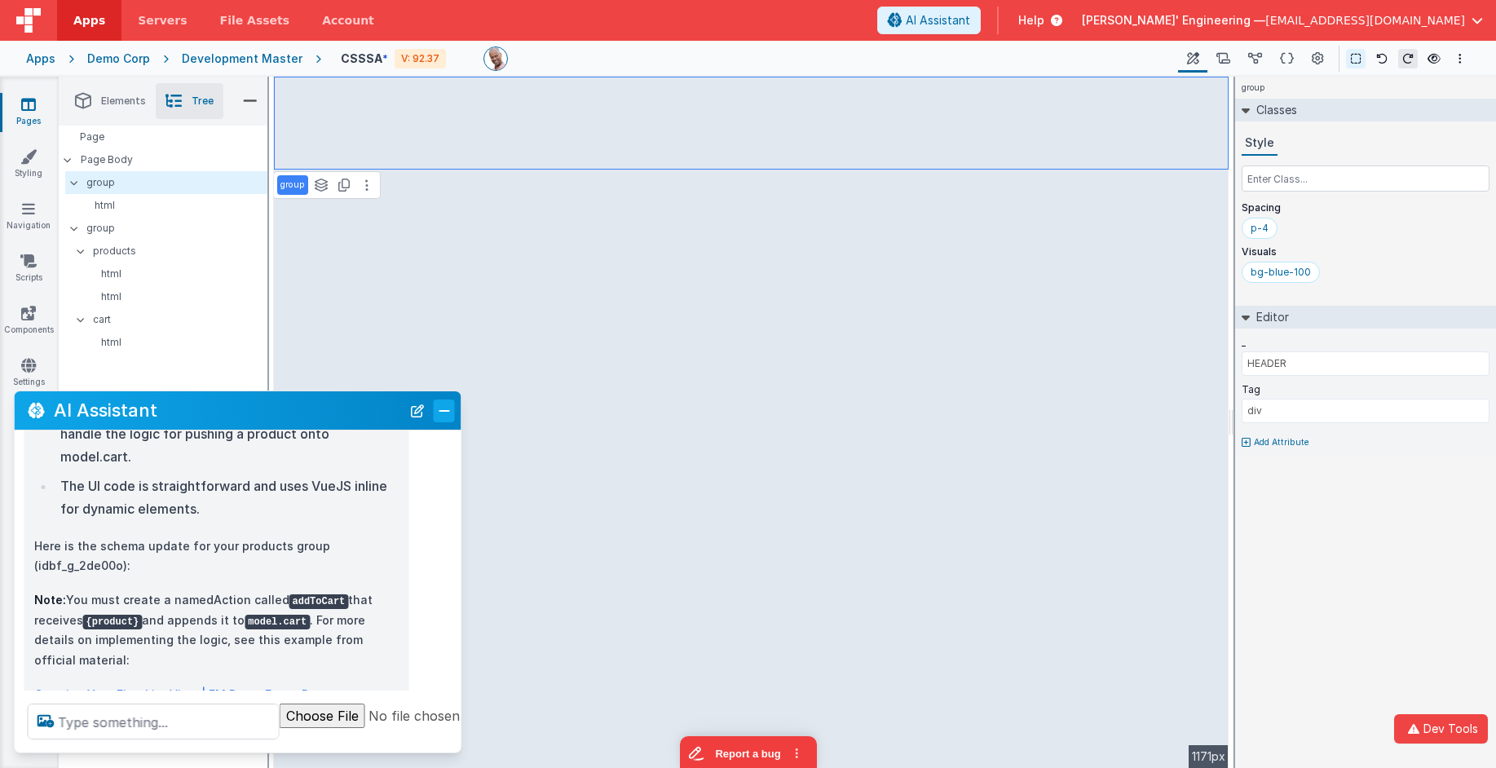
click at [434, 412] on button "Close" at bounding box center [444, 410] width 21 height 23
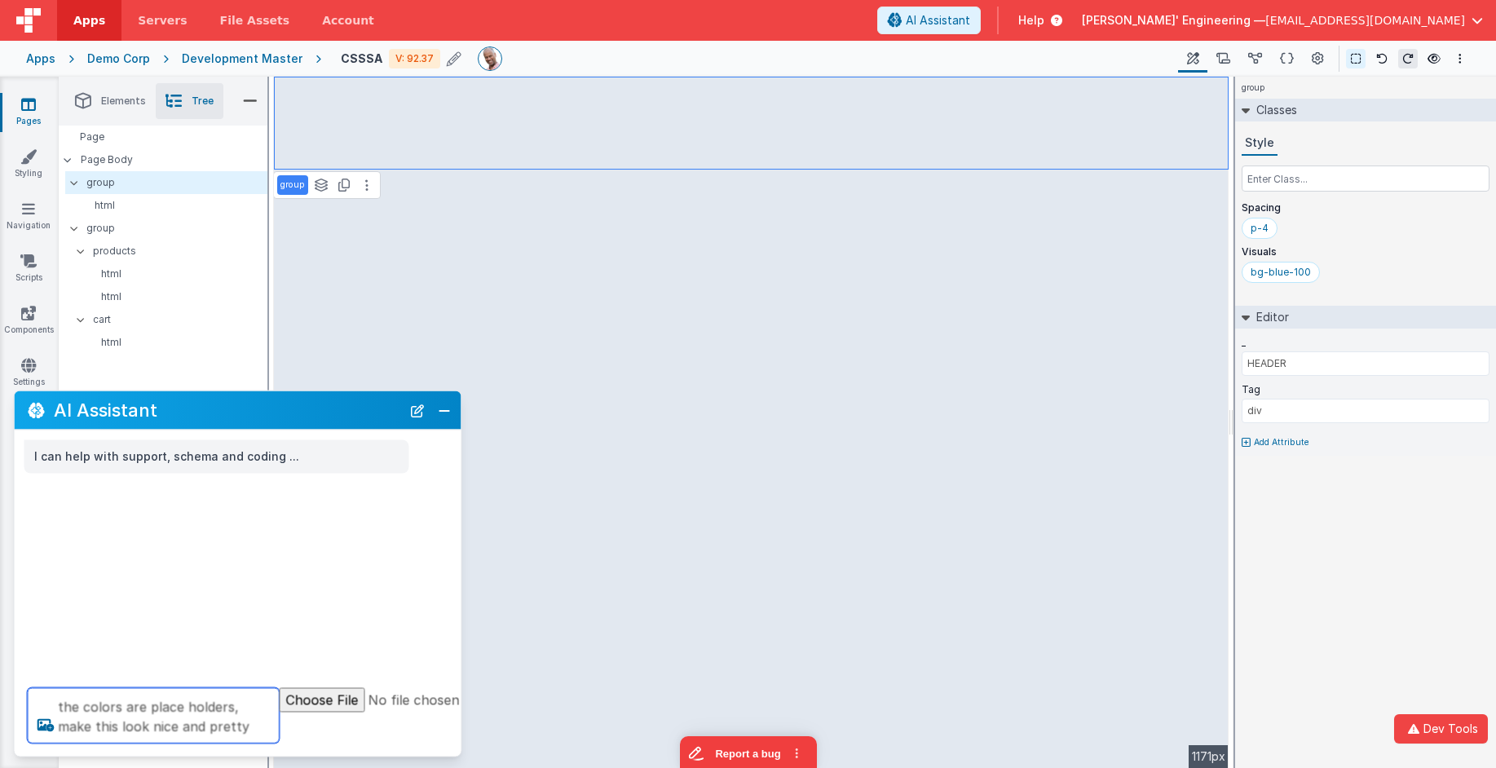
type textarea "the colors are place holders, make this look nice and pretty"
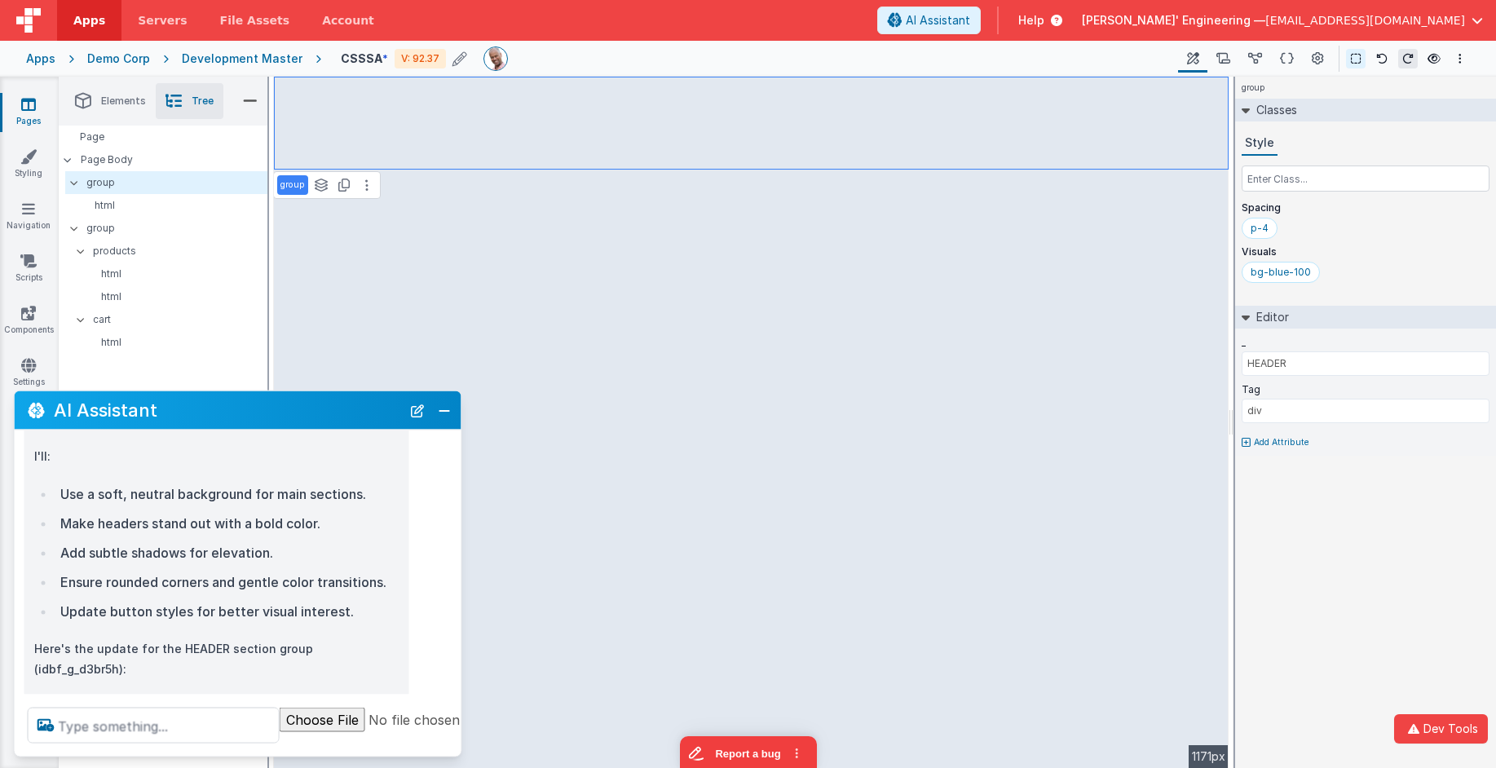
scroll to position [205, 0]
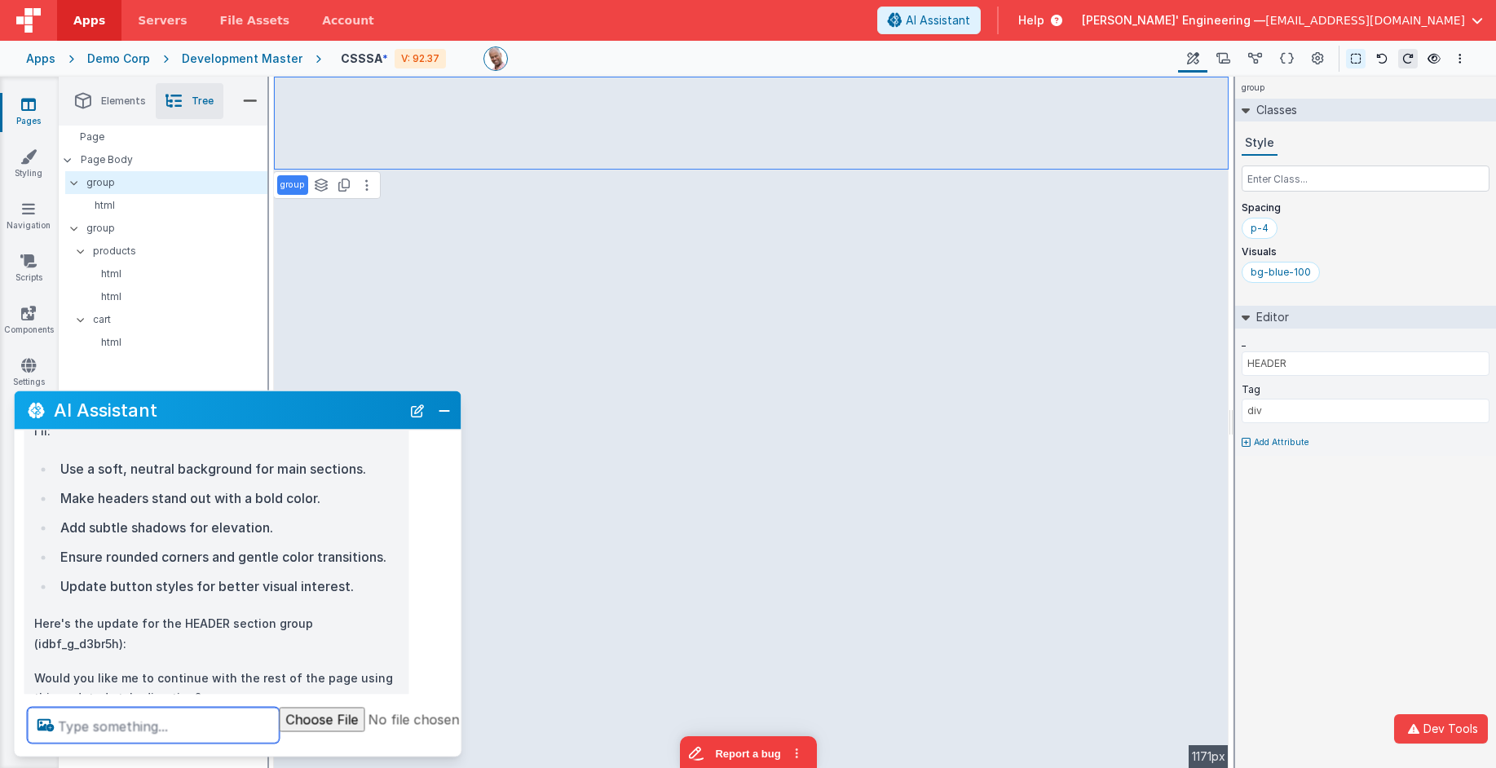
click at [180, 726] on textarea at bounding box center [154, 726] width 252 height 36
type textarea "yes"
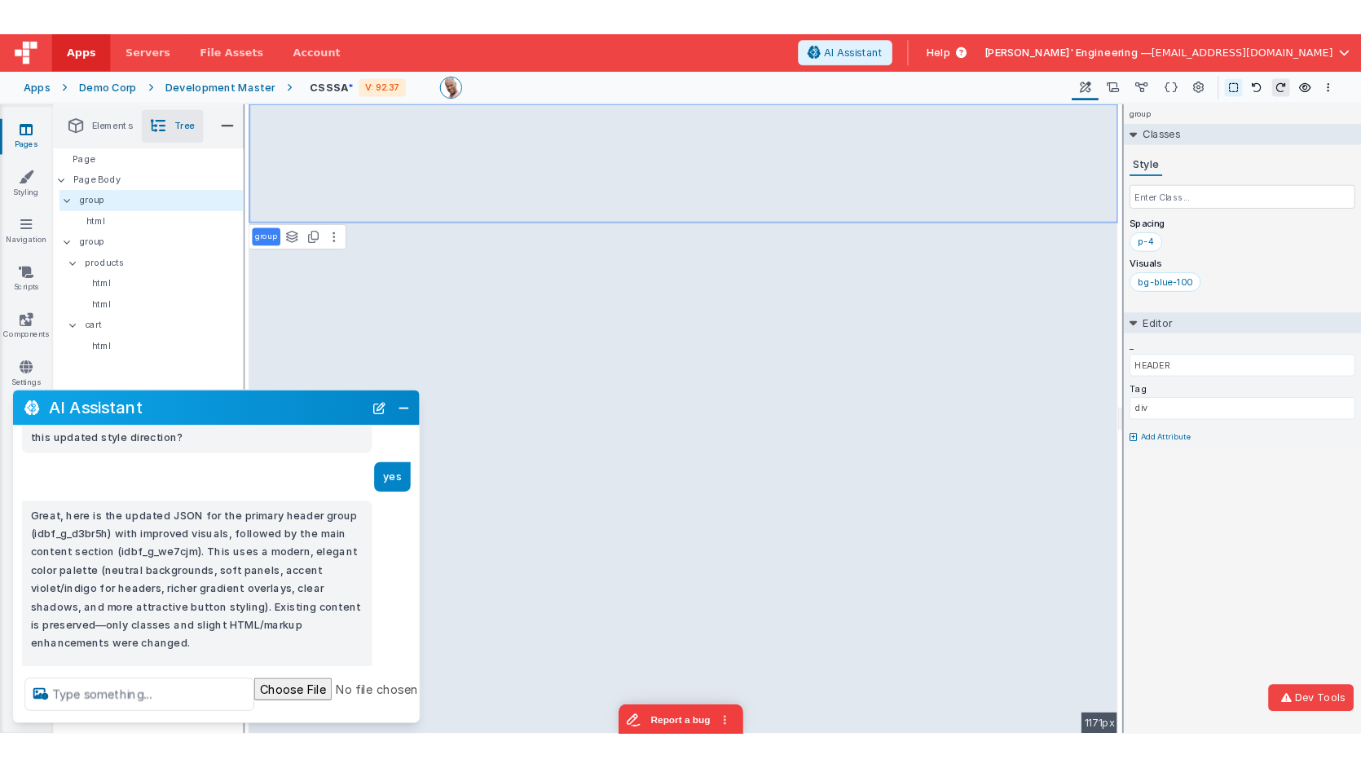
scroll to position [485, 0]
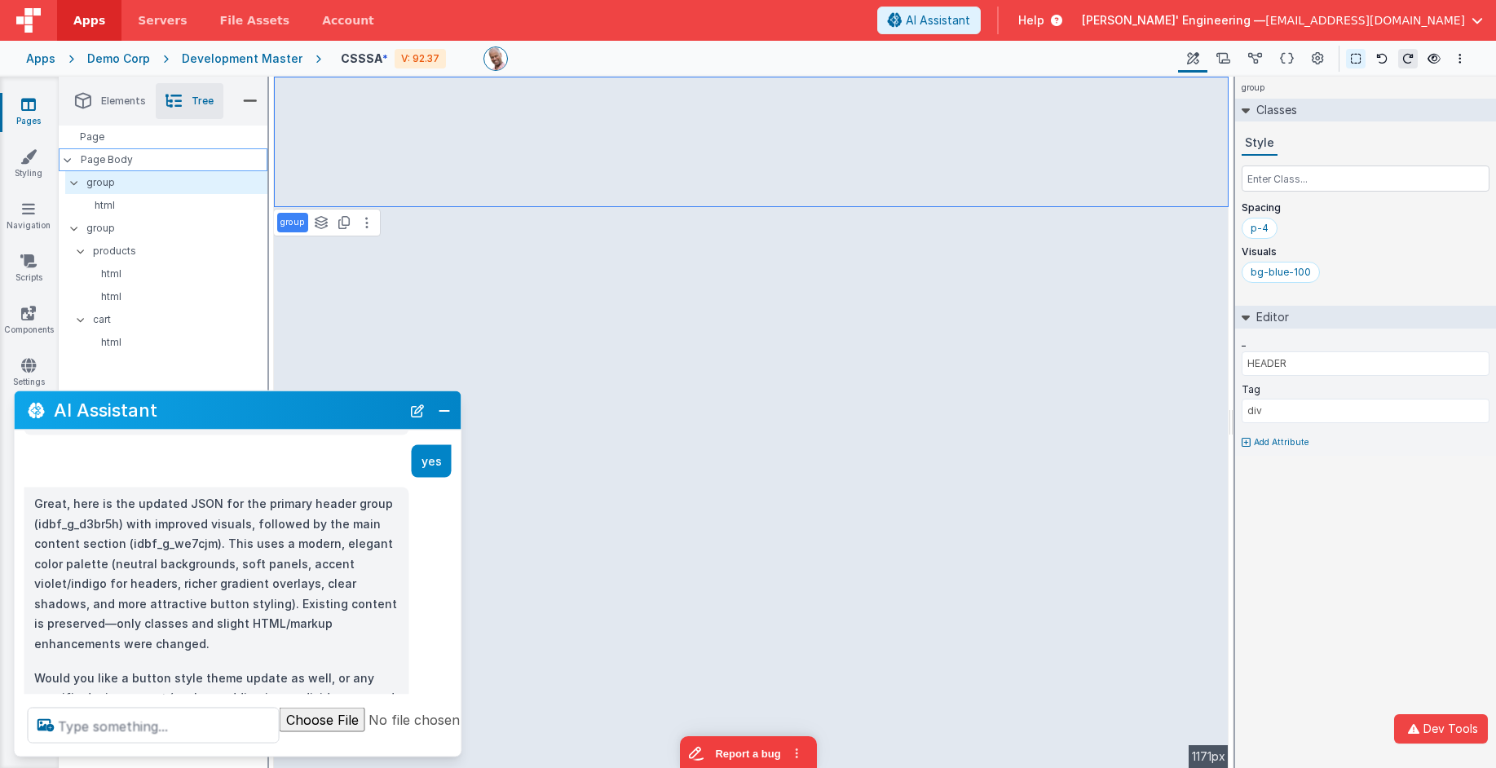
click at [161, 161] on p "Page Body" at bounding box center [174, 159] width 187 height 13
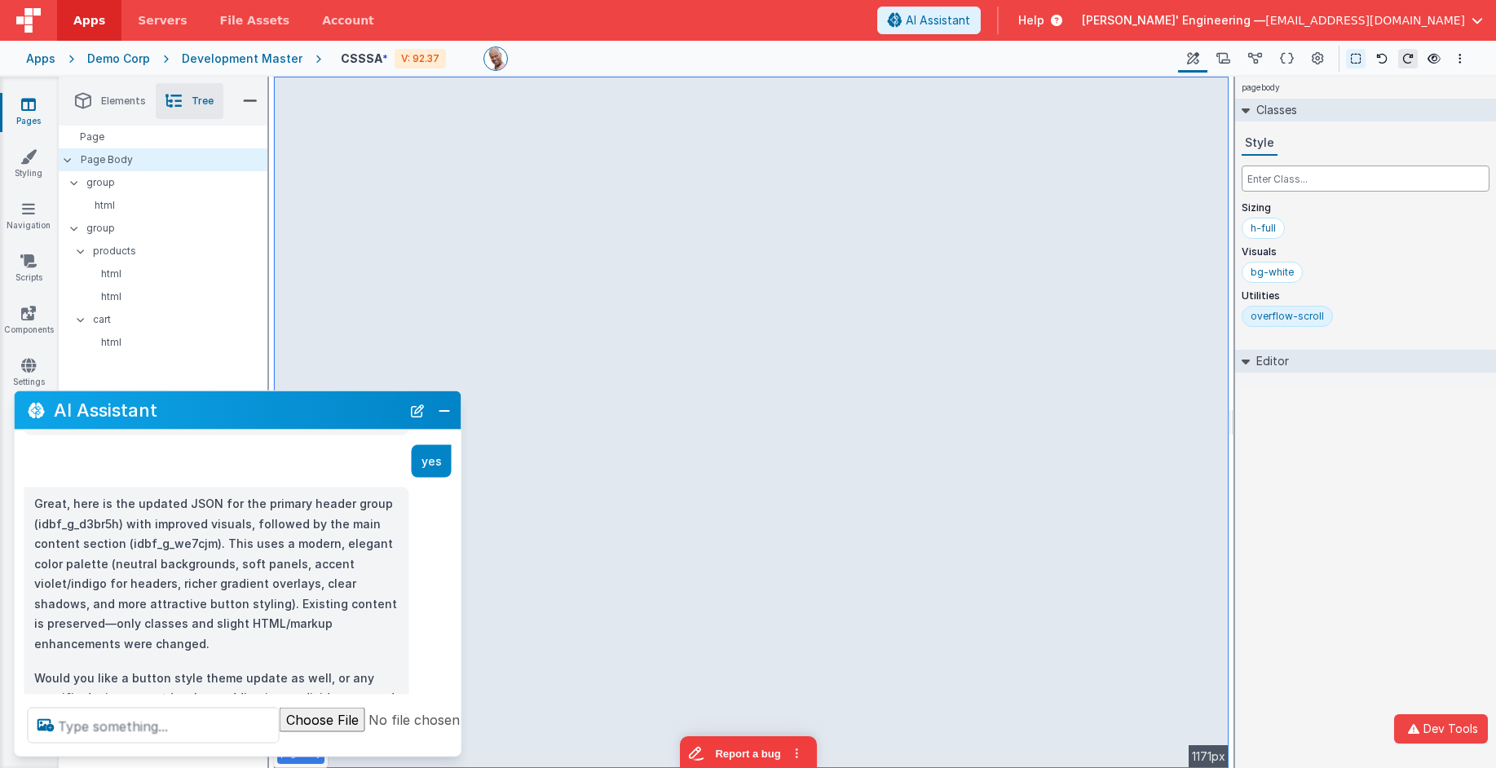
click at [1297, 180] on input "text" at bounding box center [1366, 178] width 248 height 26
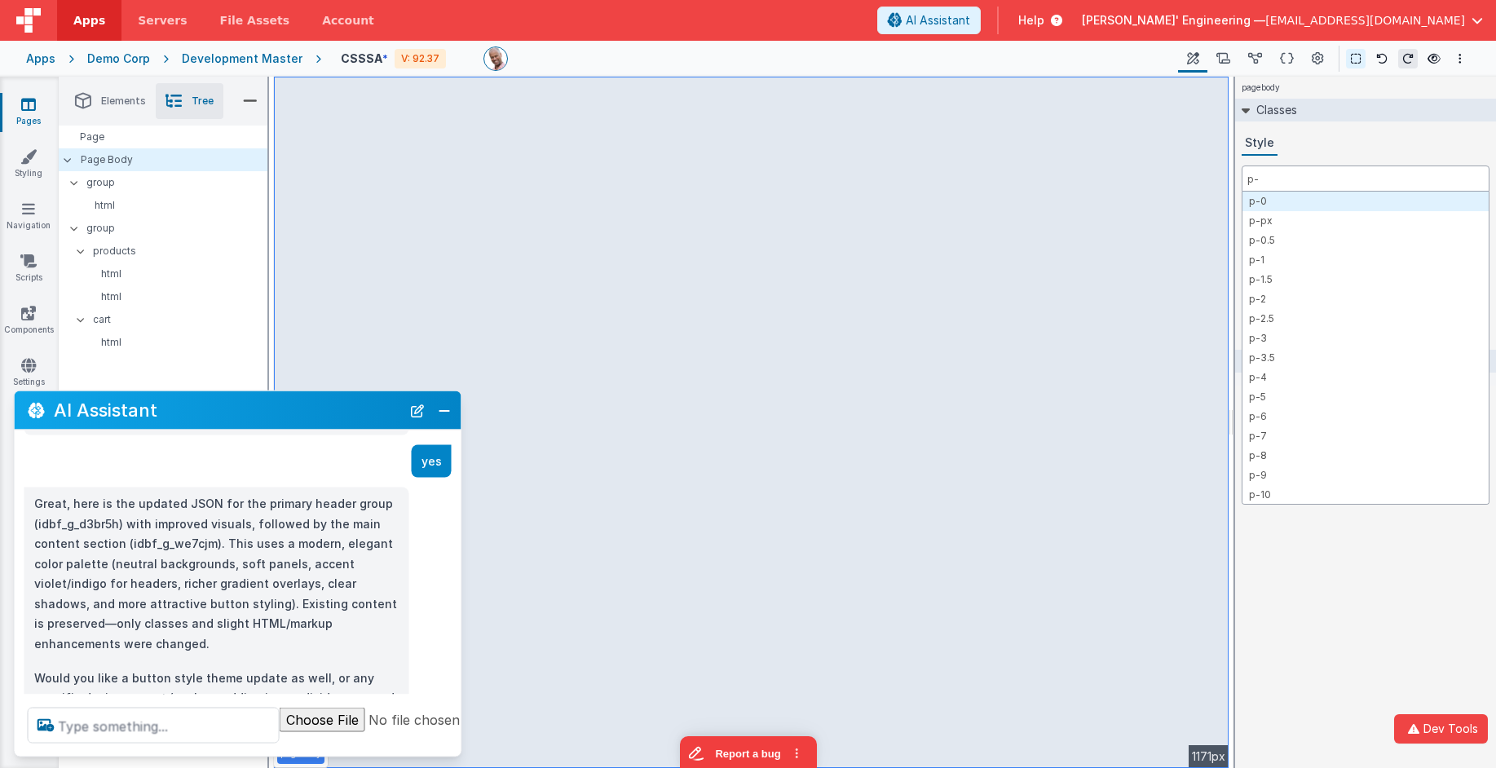
type input "p-2"
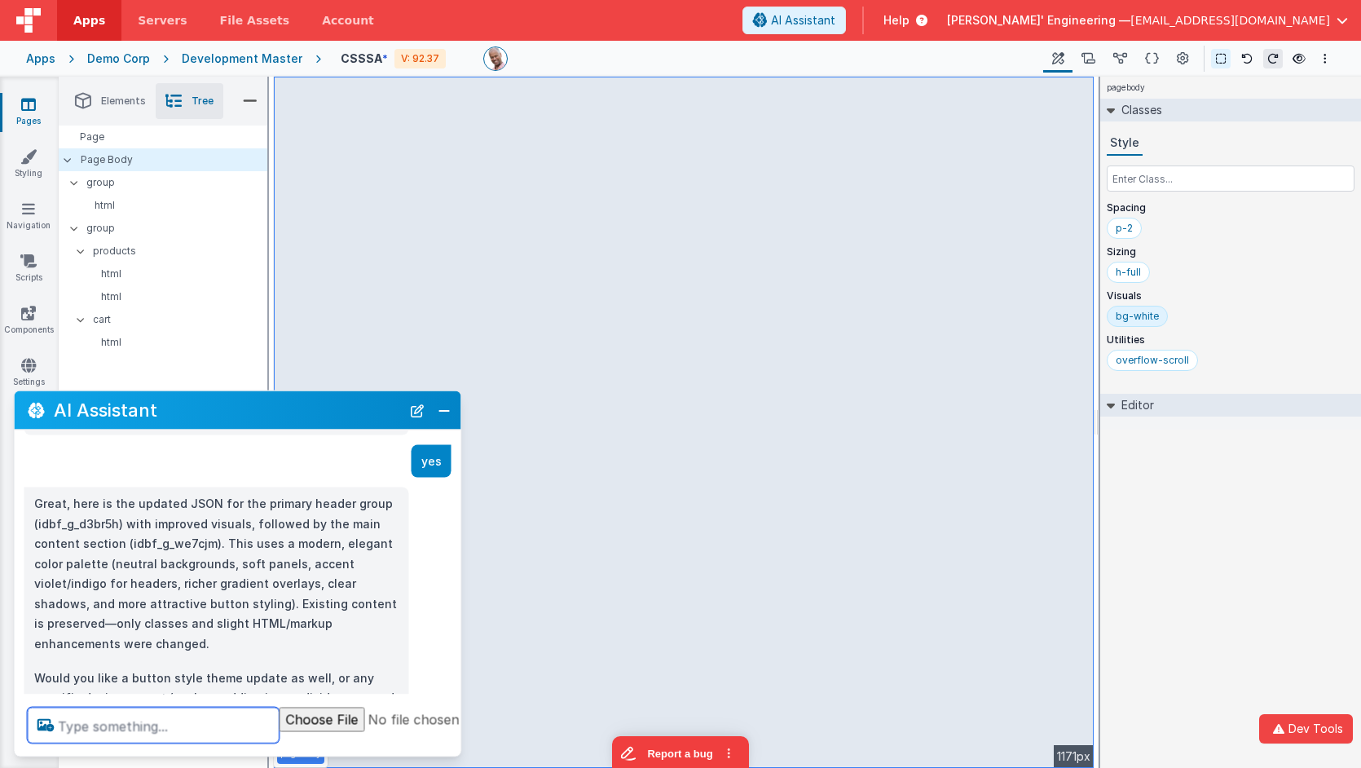
click at [215, 717] on textarea at bounding box center [154, 726] width 252 height 36
paste textarea "e"
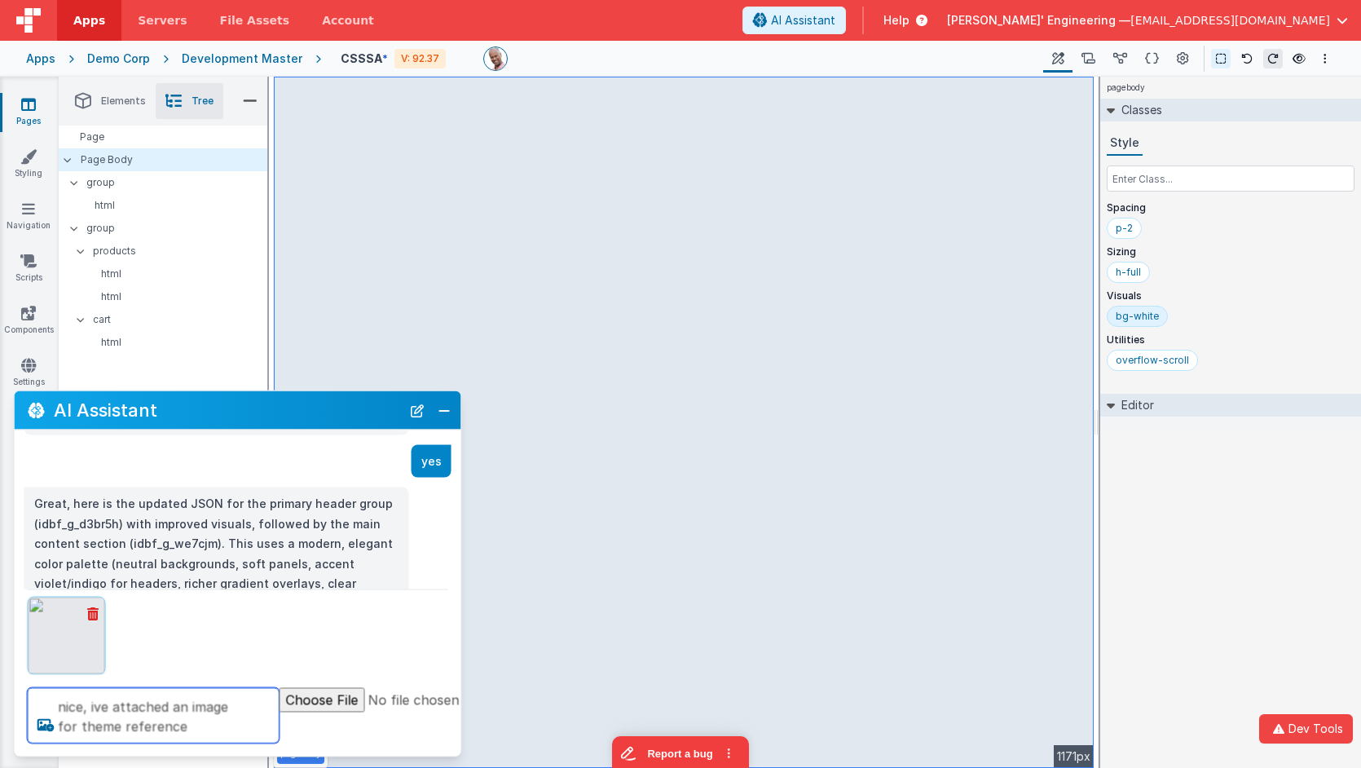
type textarea "nice, ive attached an image for theme reference"
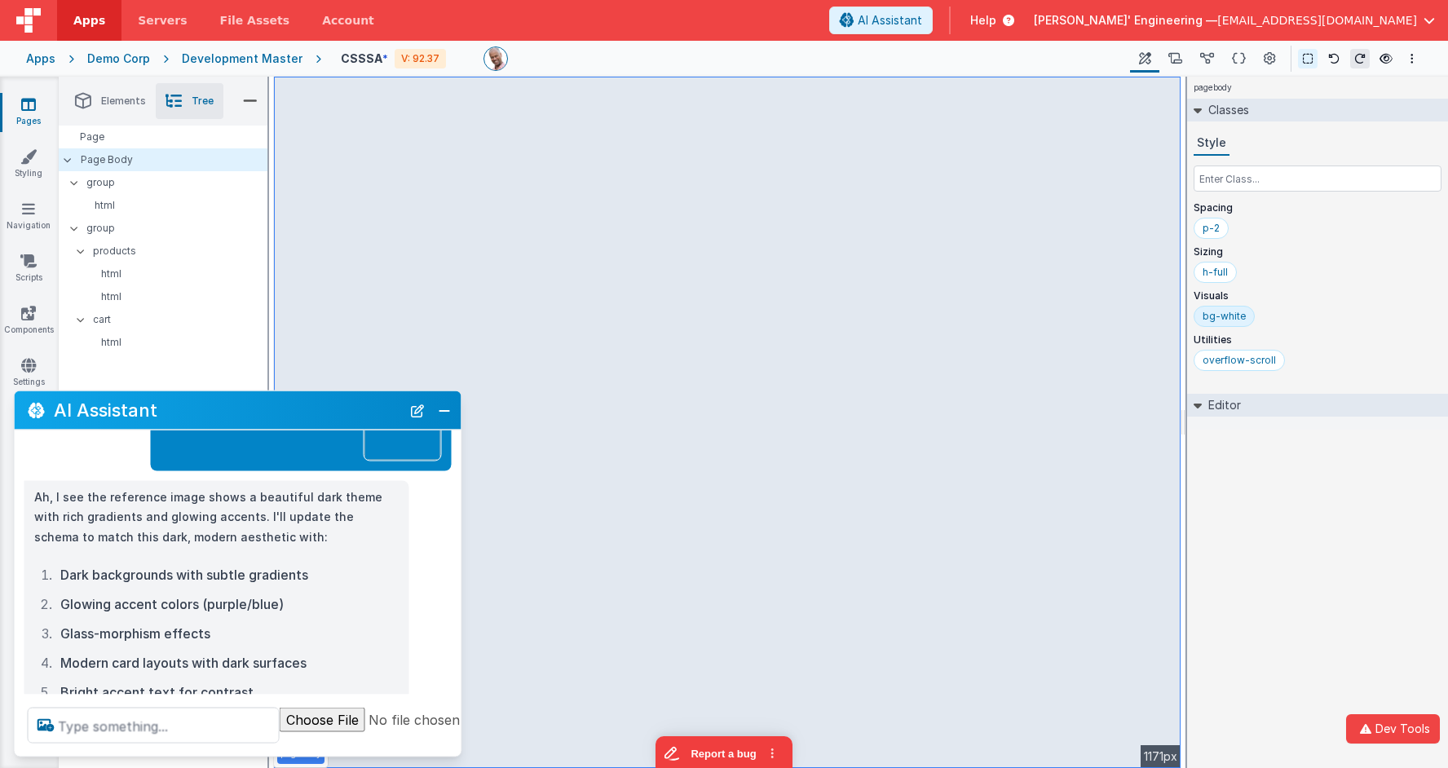
scroll to position [891, 0]
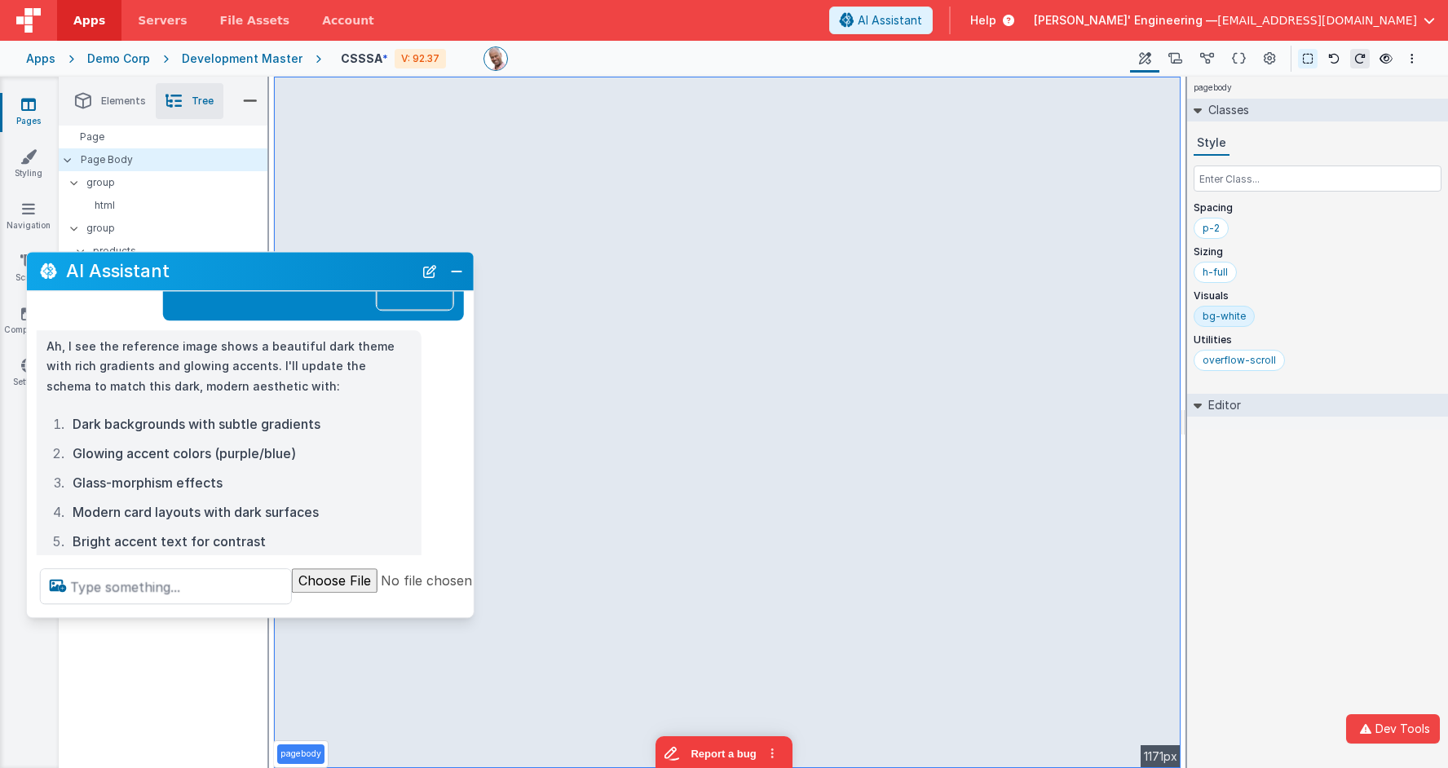
drag, startPoint x: 254, startPoint y: 421, endPoint x: 267, endPoint y: 283, distance: 139.1
click at [267, 283] on div "AI Assistant" at bounding box center [250, 271] width 447 height 38
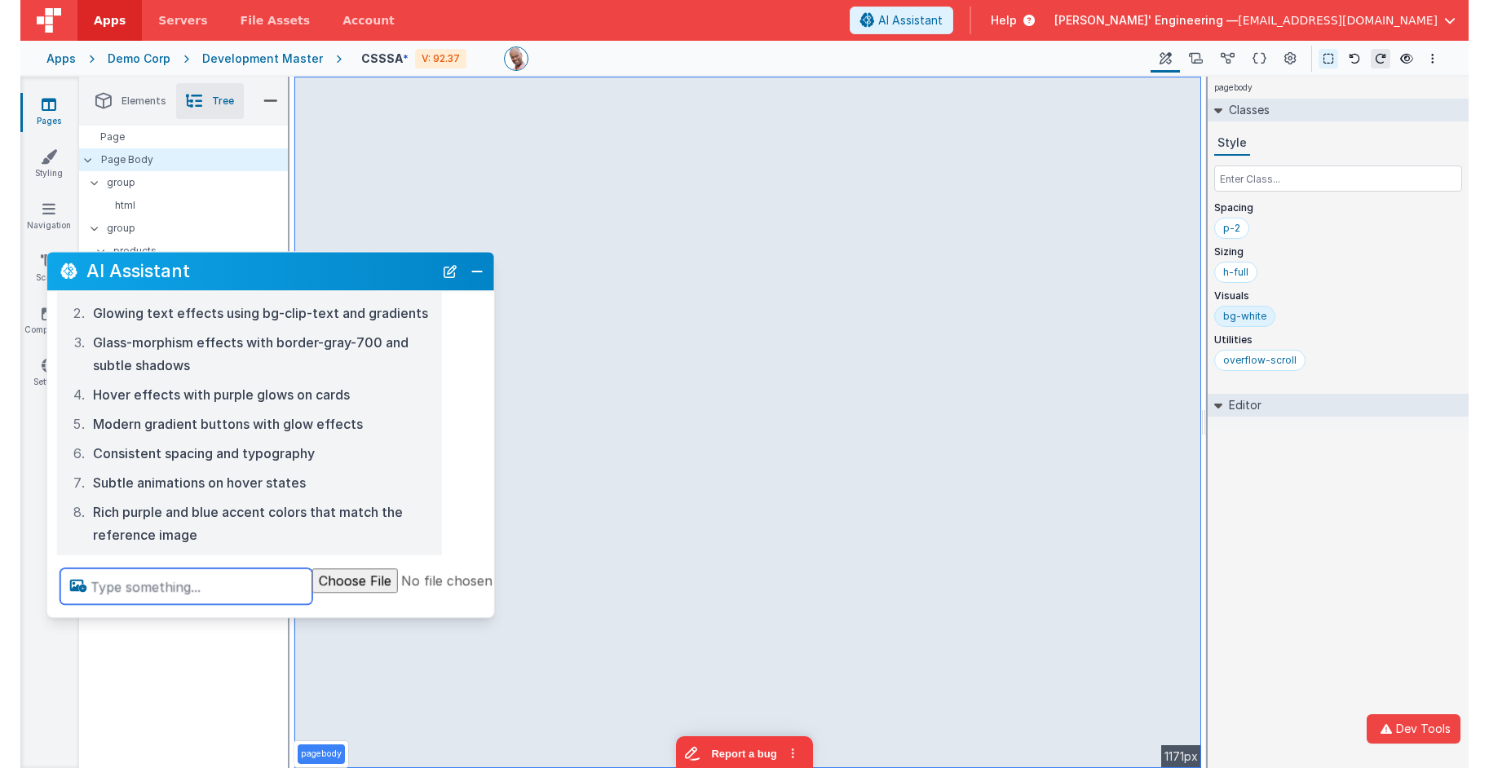
scroll to position [1295, 0]
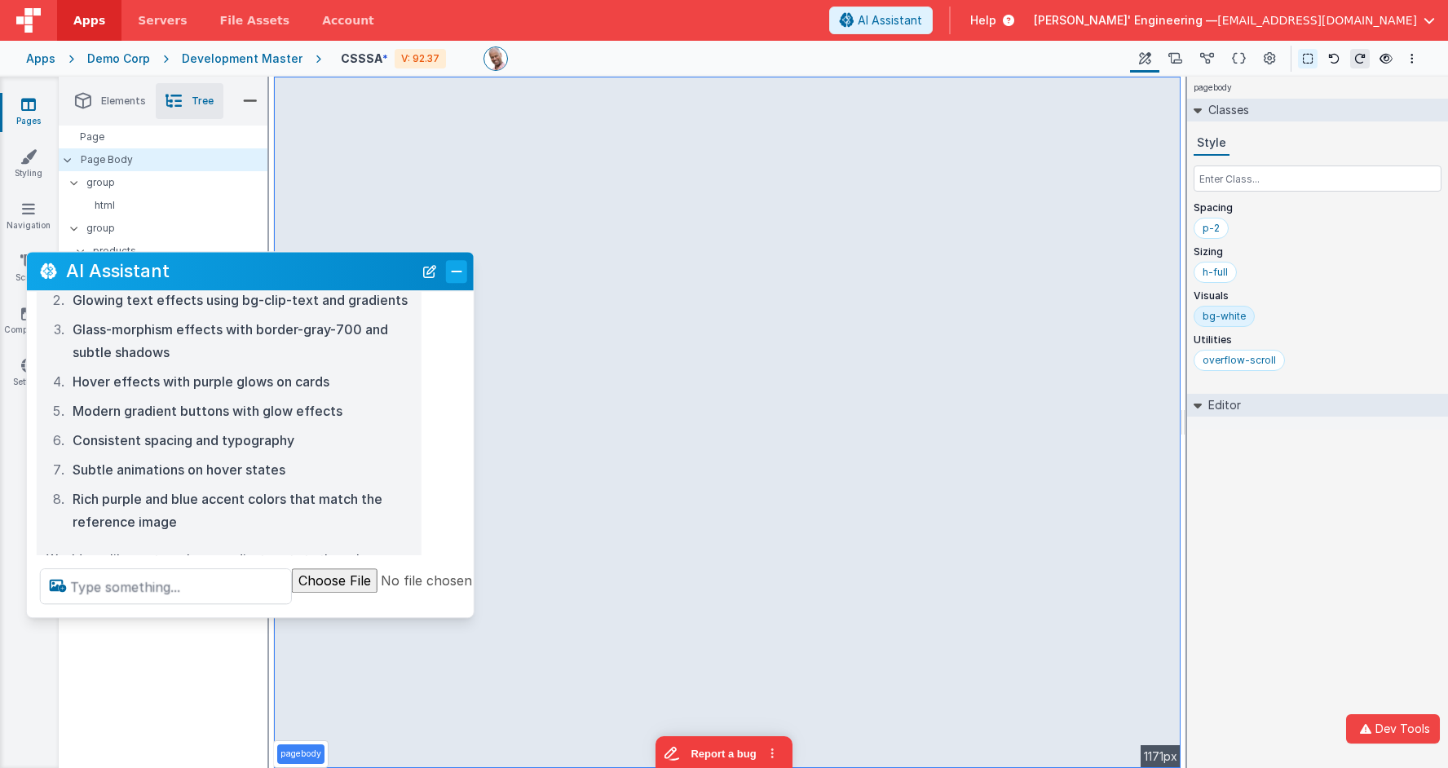
click at [454, 272] on button "Close" at bounding box center [456, 271] width 21 height 23
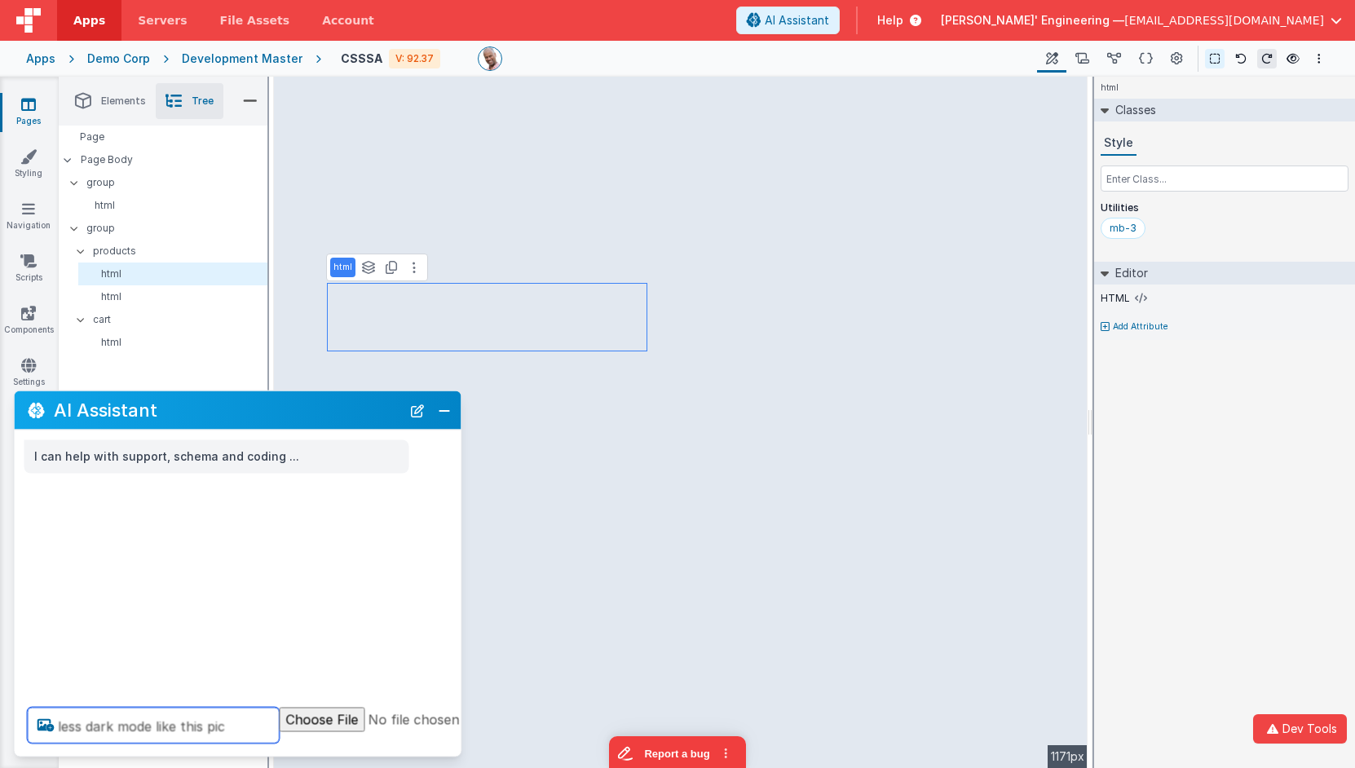
paste textarea
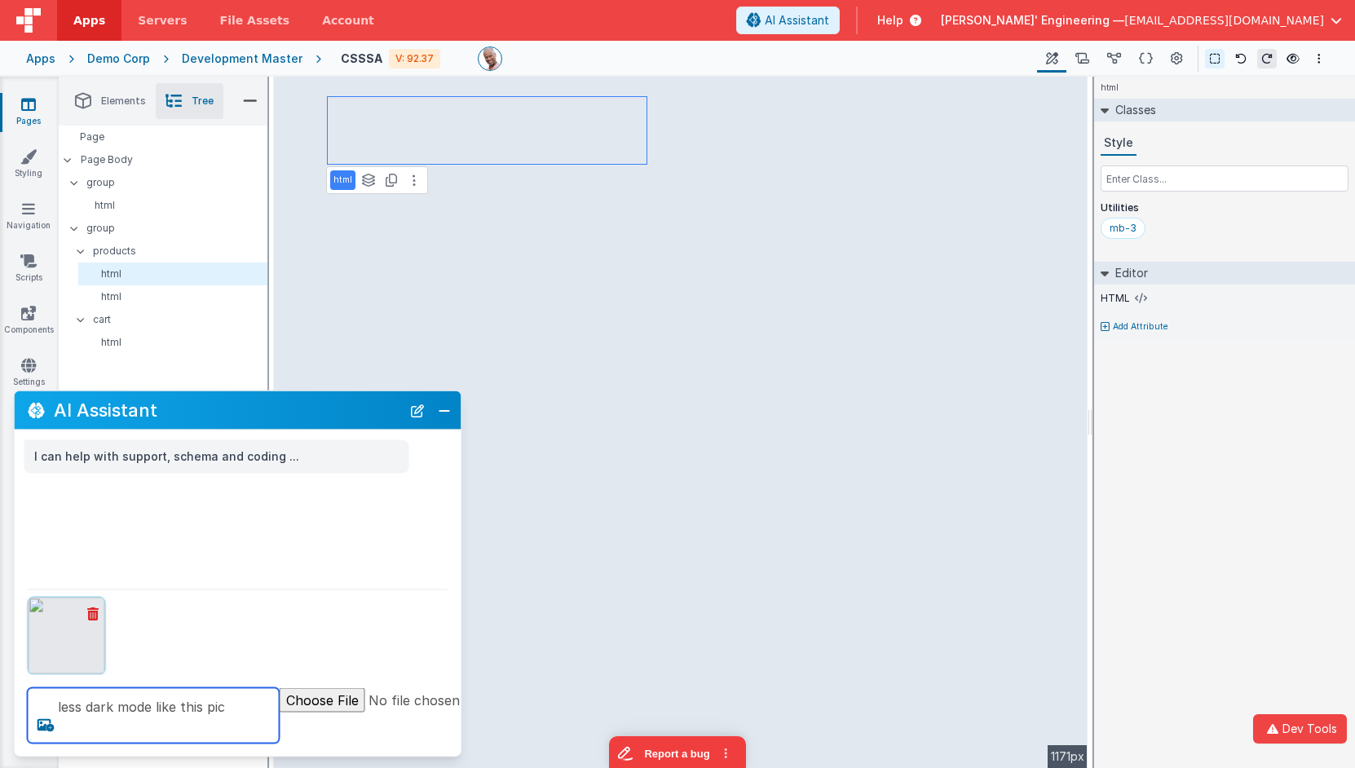
click at [151, 726] on textarea "less dark mode like this pic" at bounding box center [154, 715] width 252 height 55
type textarea "less dark mode like this pic"
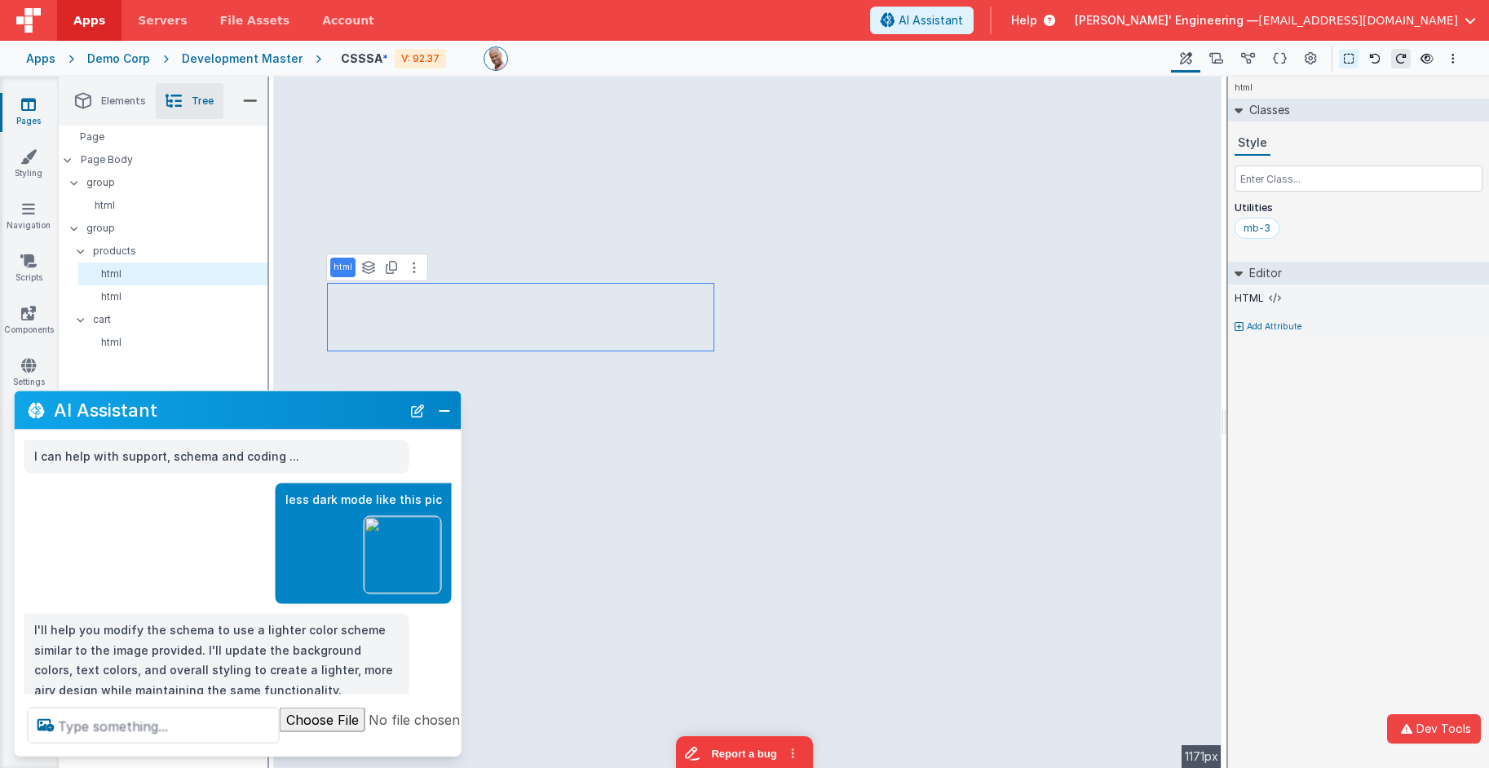
scroll to position [12, 0]
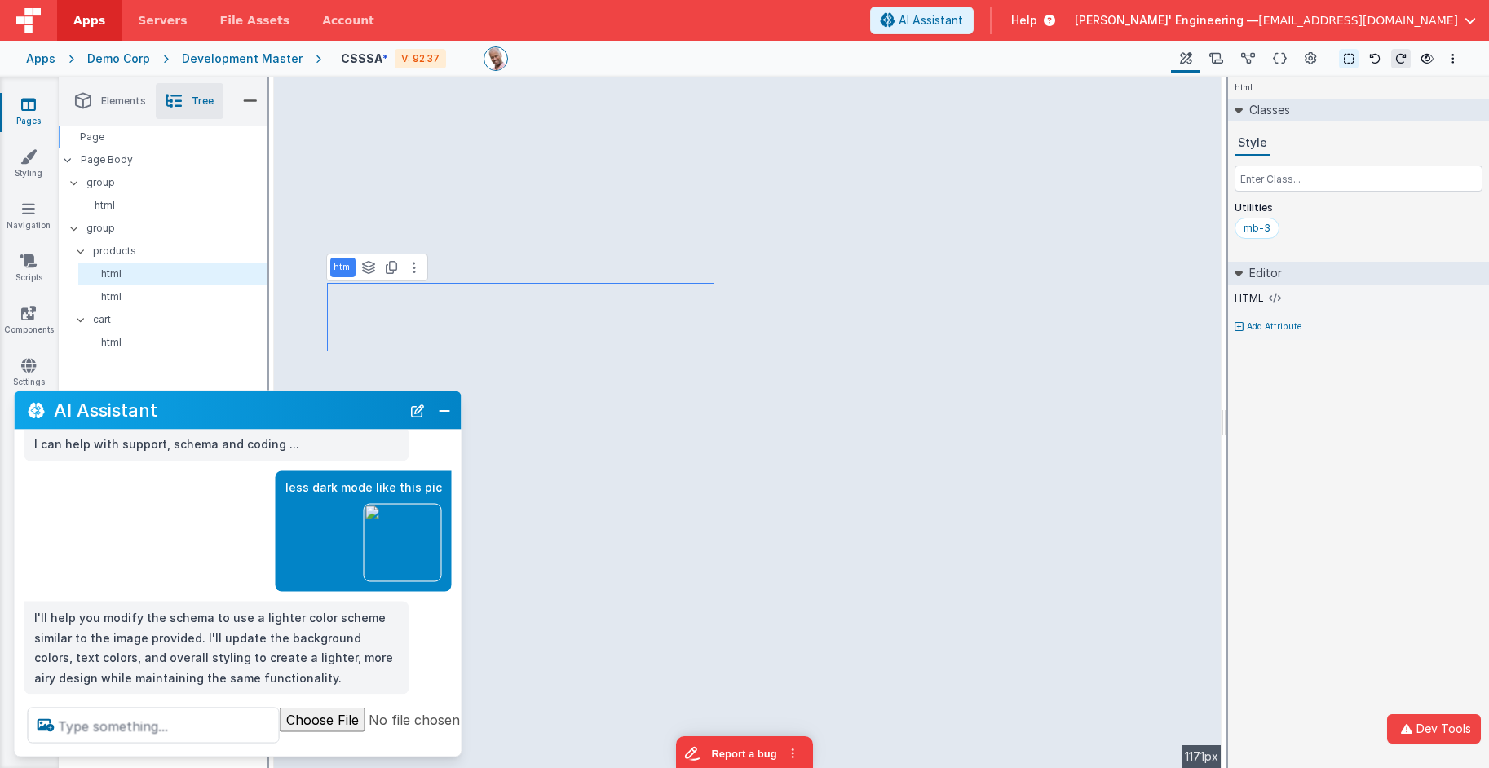
click at [168, 141] on div "Page" at bounding box center [163, 137] width 209 height 23
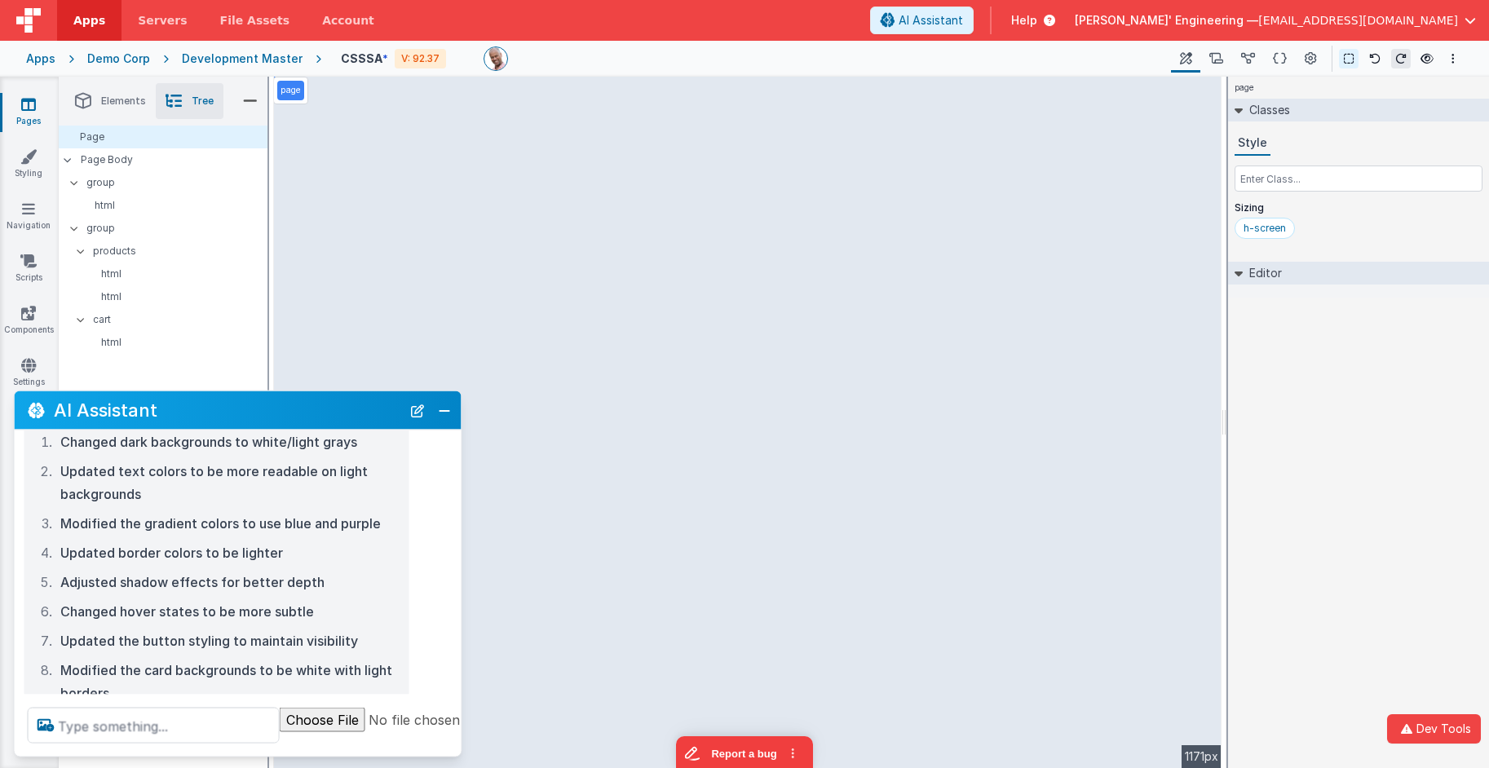
scroll to position [413, 0]
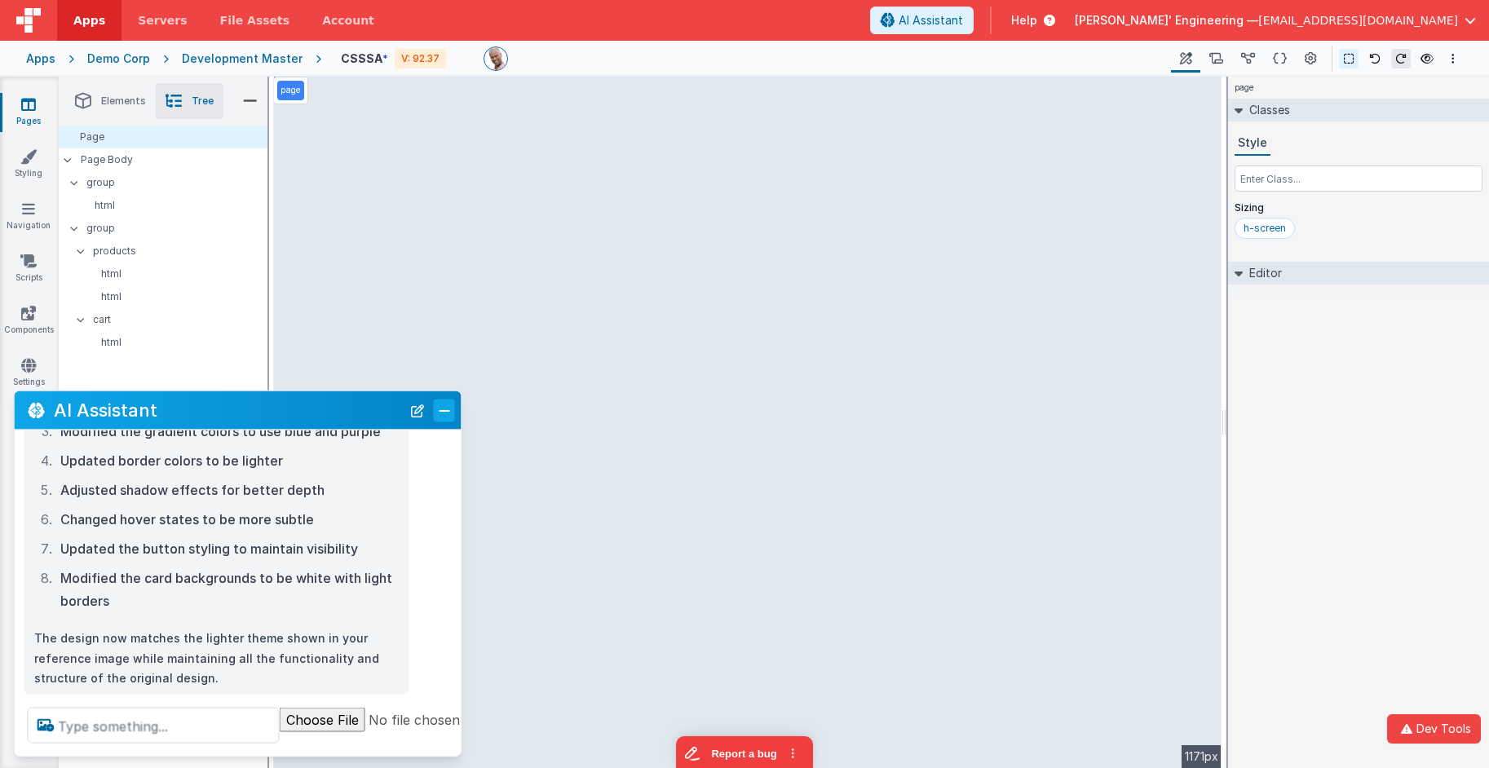
click at [450, 414] on button "Close" at bounding box center [444, 410] width 21 height 23
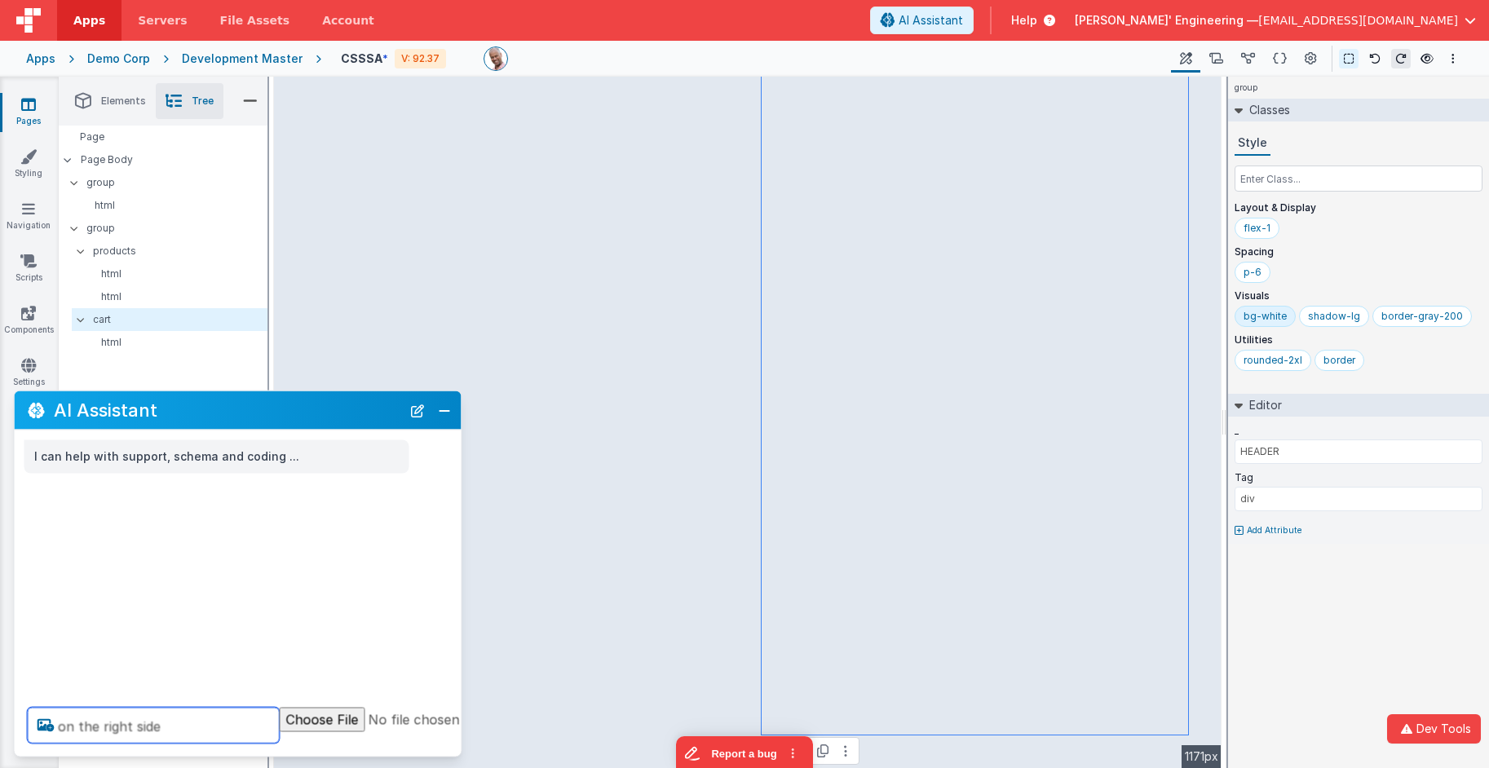
paste textarea "l"
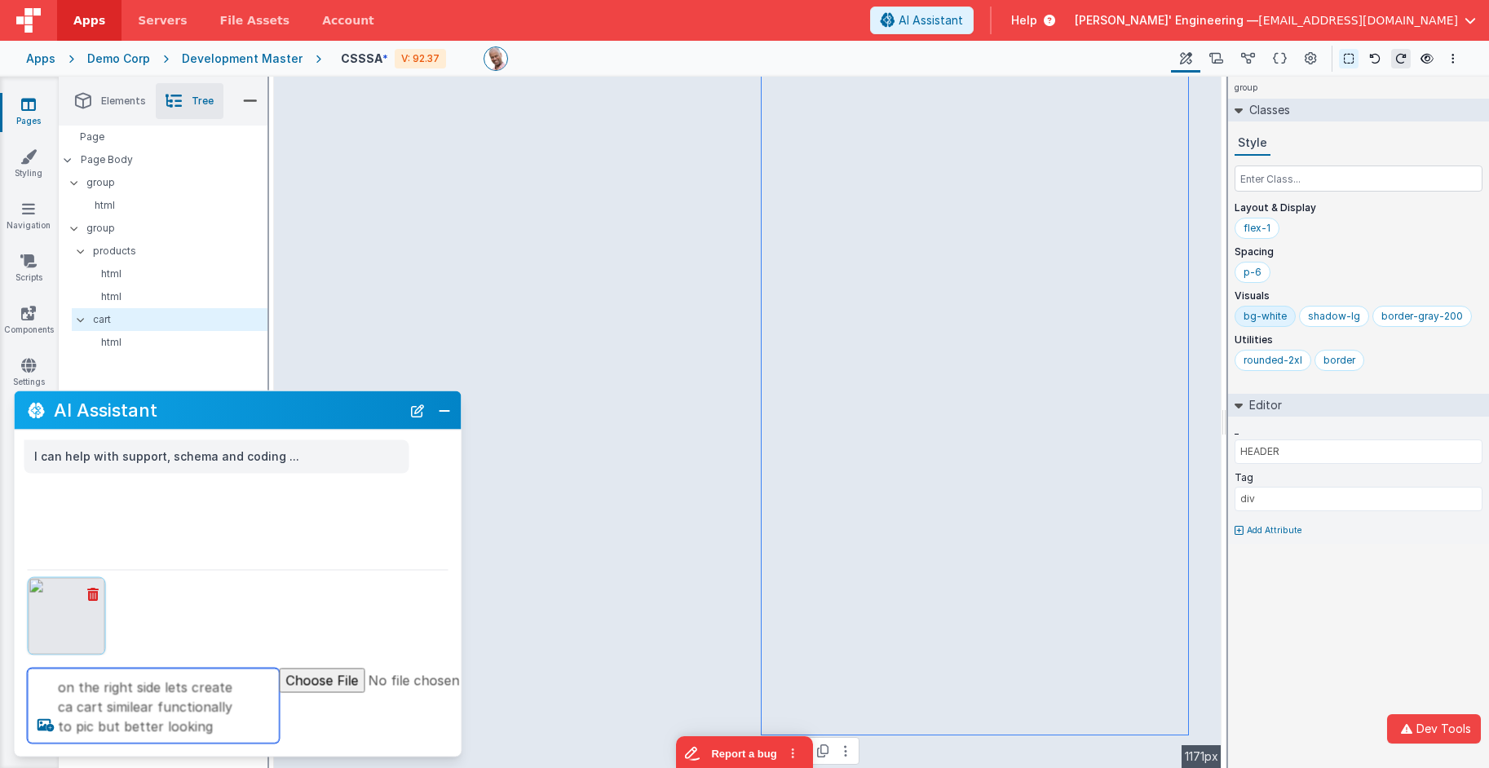
type textarea "on the right side lets create ca cart similear functionally to pic but better l…"
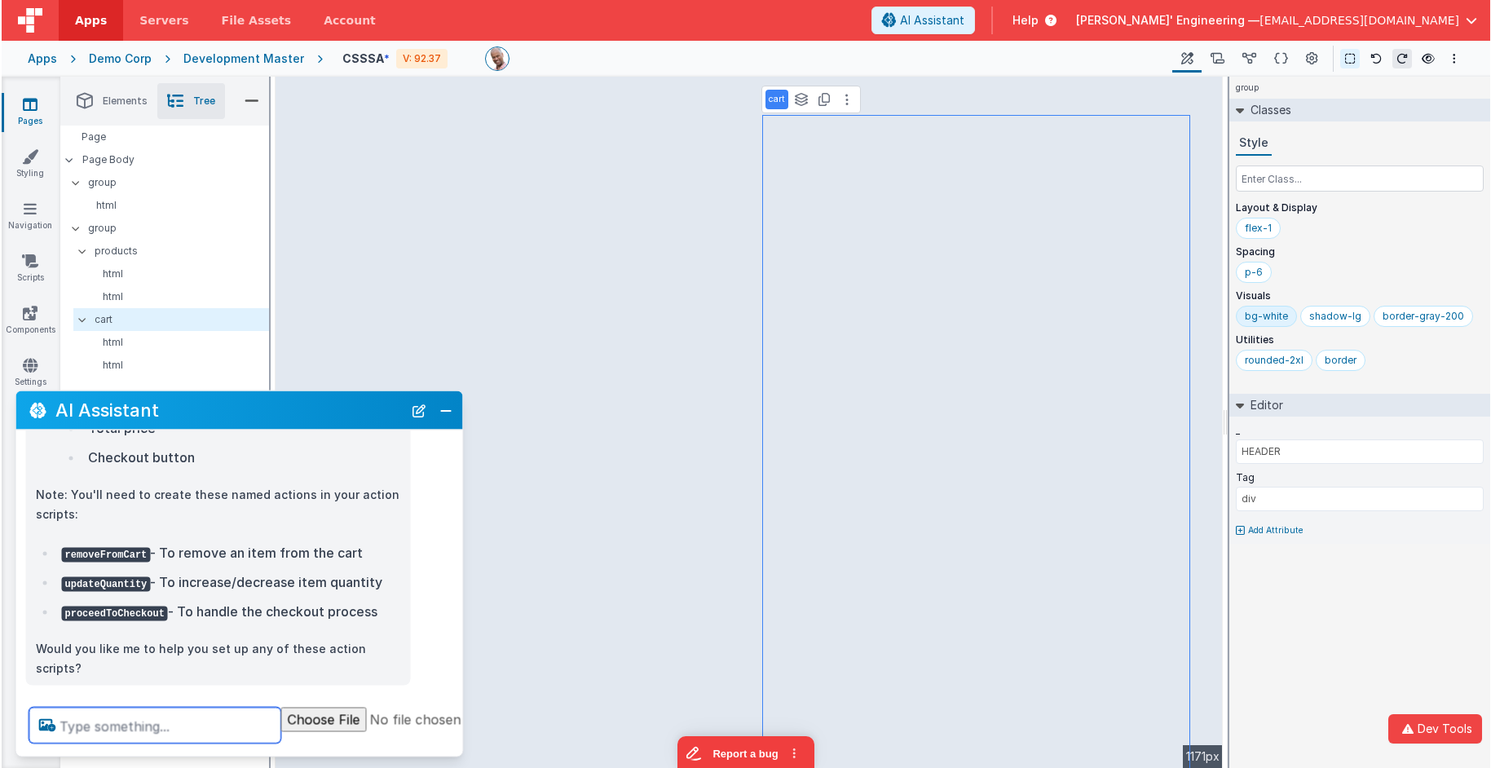
scroll to position [675, 0]
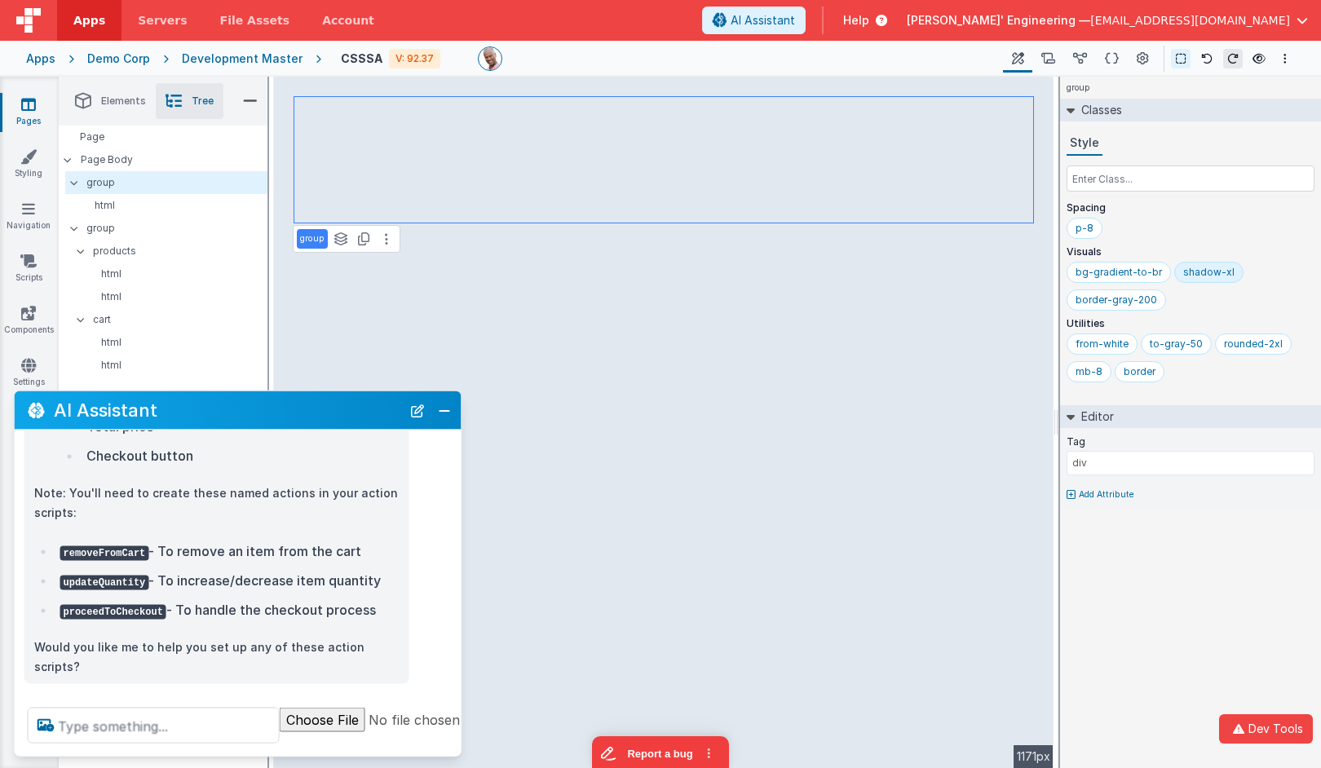
click at [1317, 160] on div "Style Spacing p-8 Visuals bg-gradient-to-br shadow-xl border-gray-200 Utilities…" at bounding box center [1190, 260] width 261 height 258
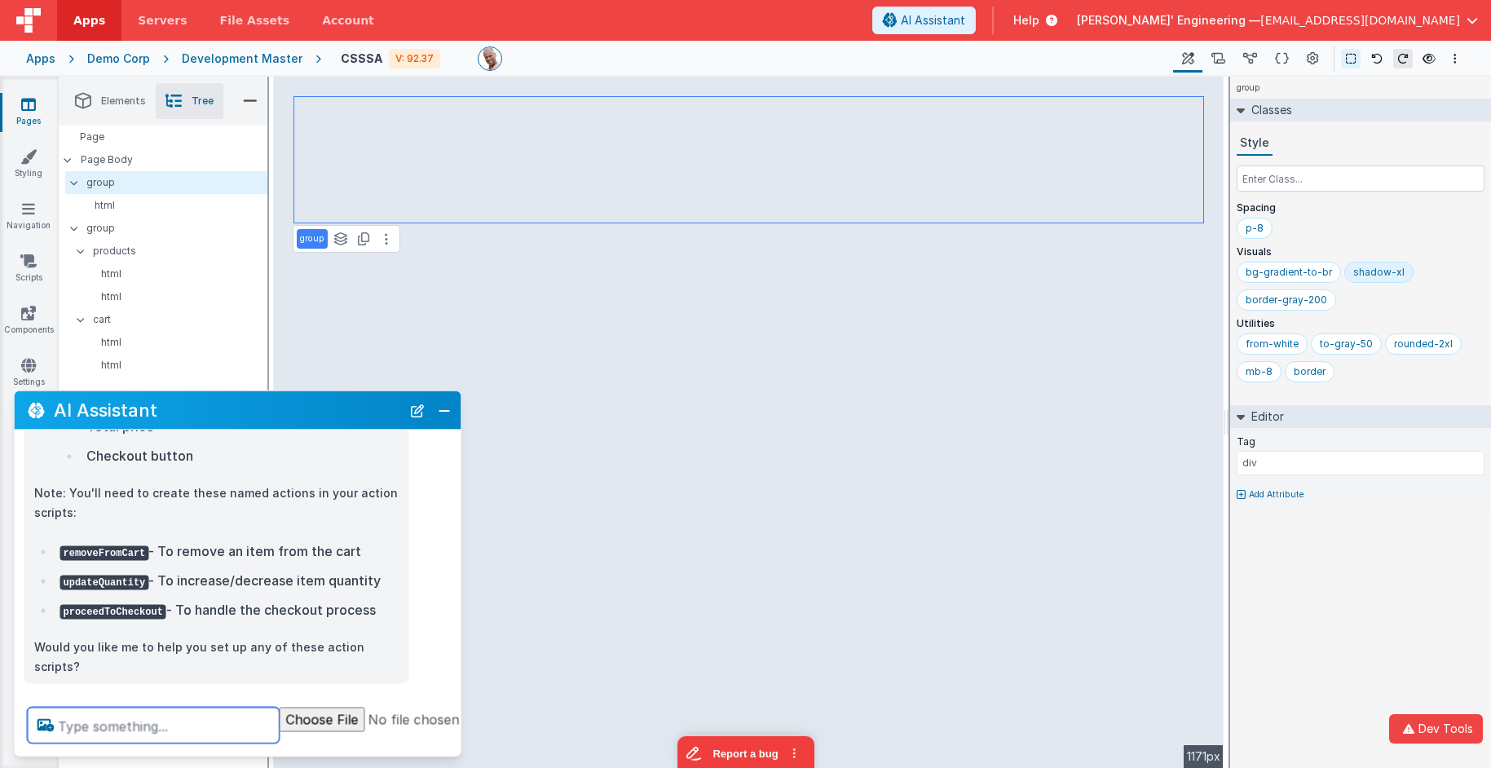
click at [214, 728] on textarea at bounding box center [154, 726] width 252 height 36
paste textarea "https://bc4efc64.rocketcdn.me/wp-content/themes/DG_Base_Theme_v6/library/images…"
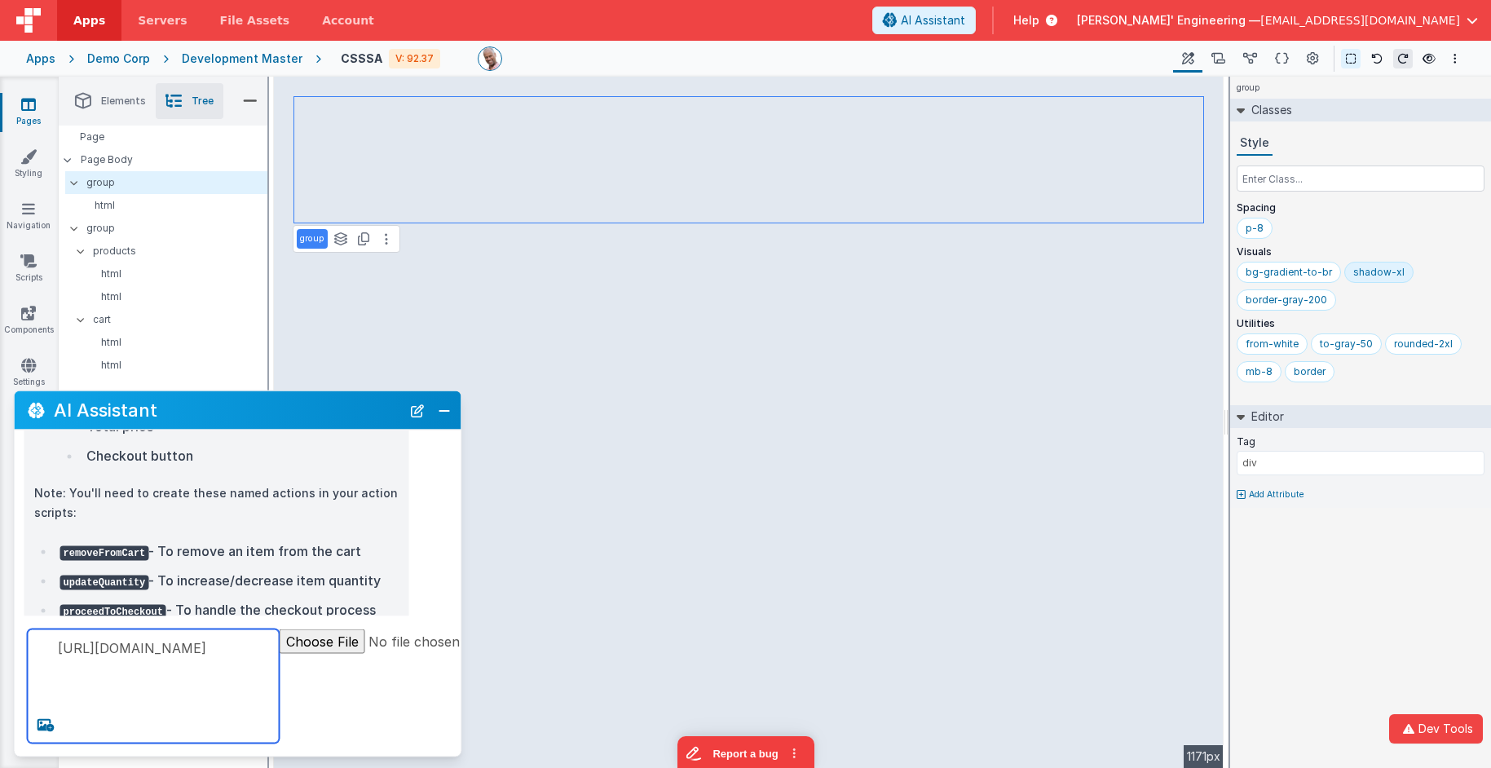
paste textarea
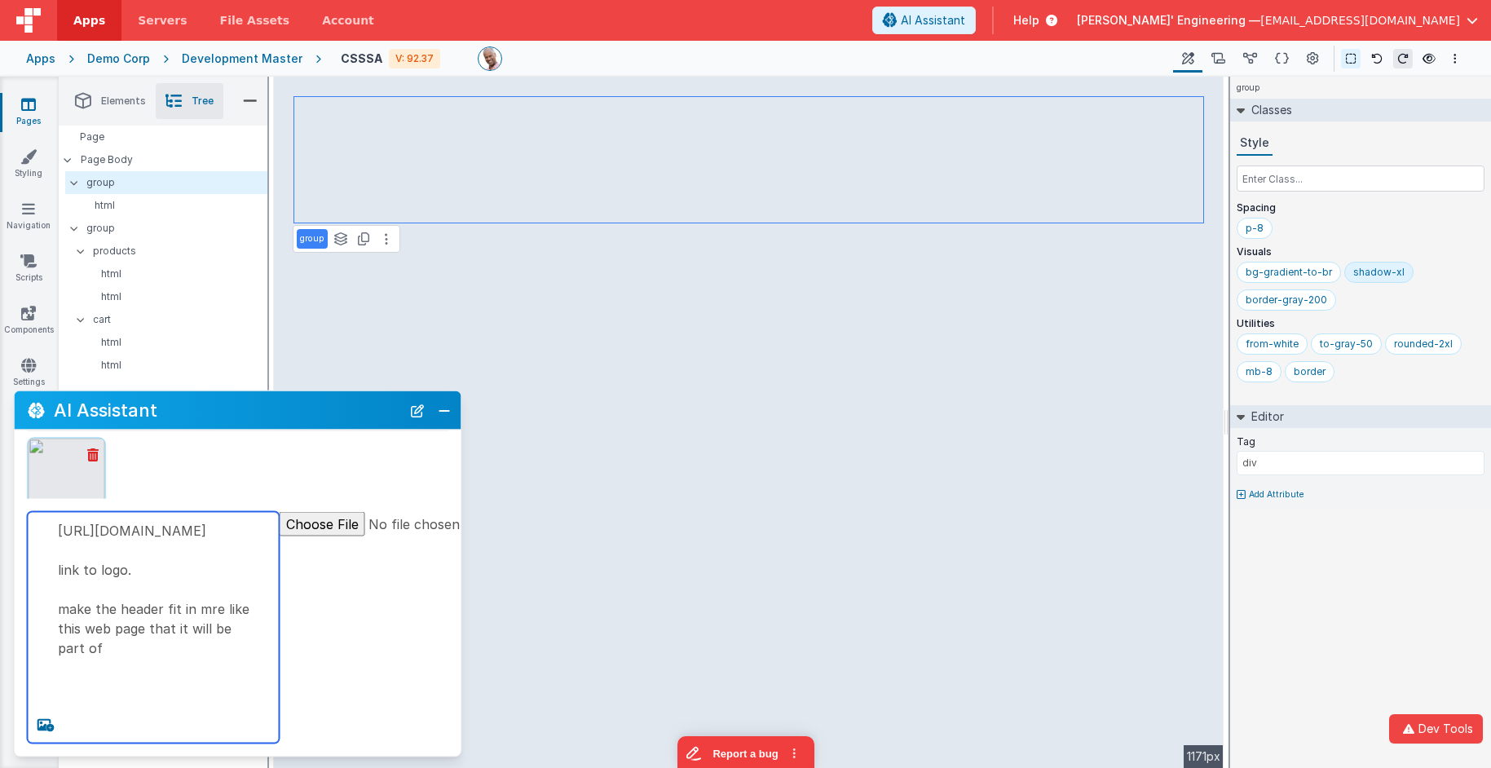
type textarea "https://bc4efc64.rocketcdn.me/wp-content/themes/DG_Base_Theme_v6/library/images…"
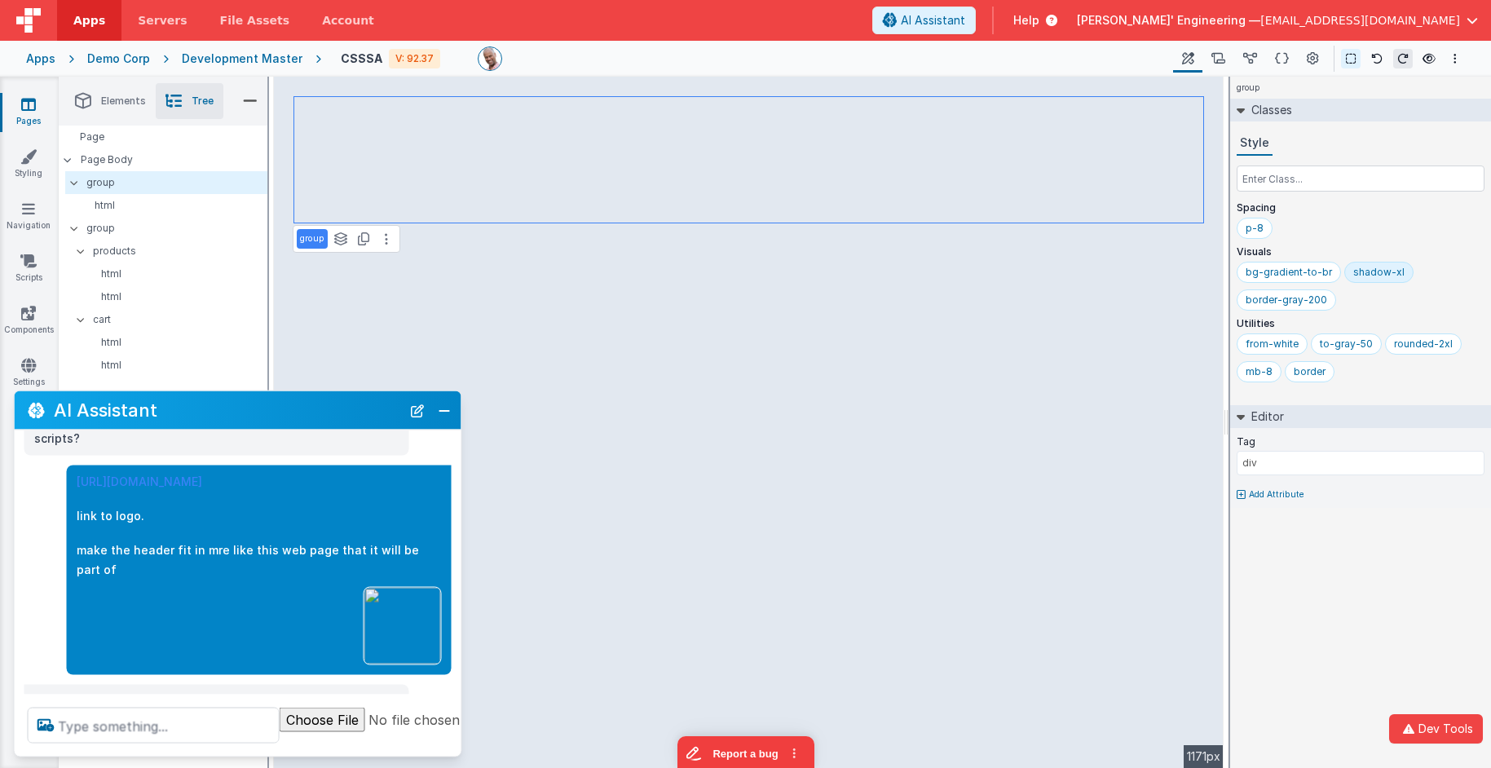
scroll to position [909, 0]
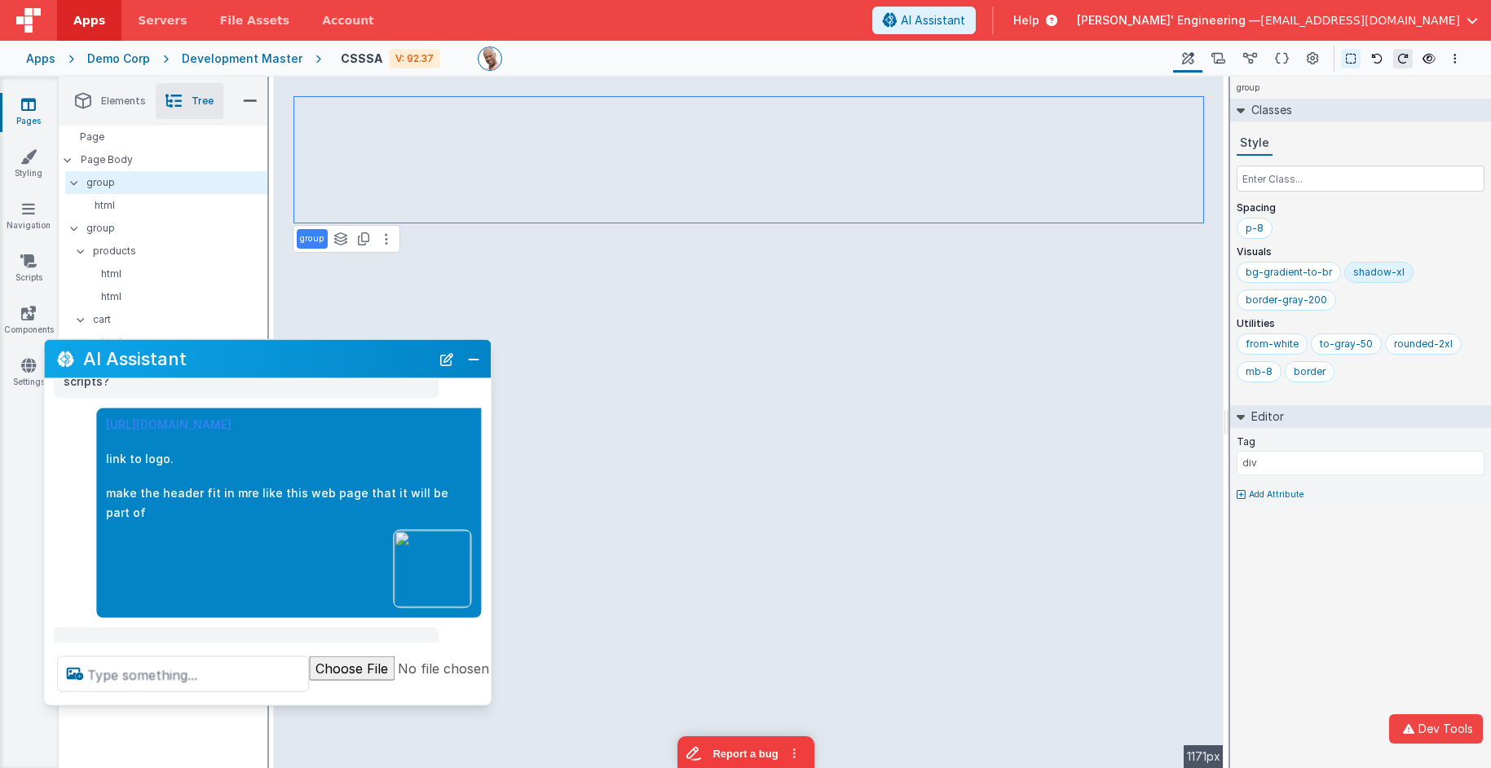
drag, startPoint x: 342, startPoint y: 405, endPoint x: 370, endPoint y: 359, distance: 54.5
click at [370, 359] on h2 "AI Assistant" at bounding box center [256, 359] width 347 height 20
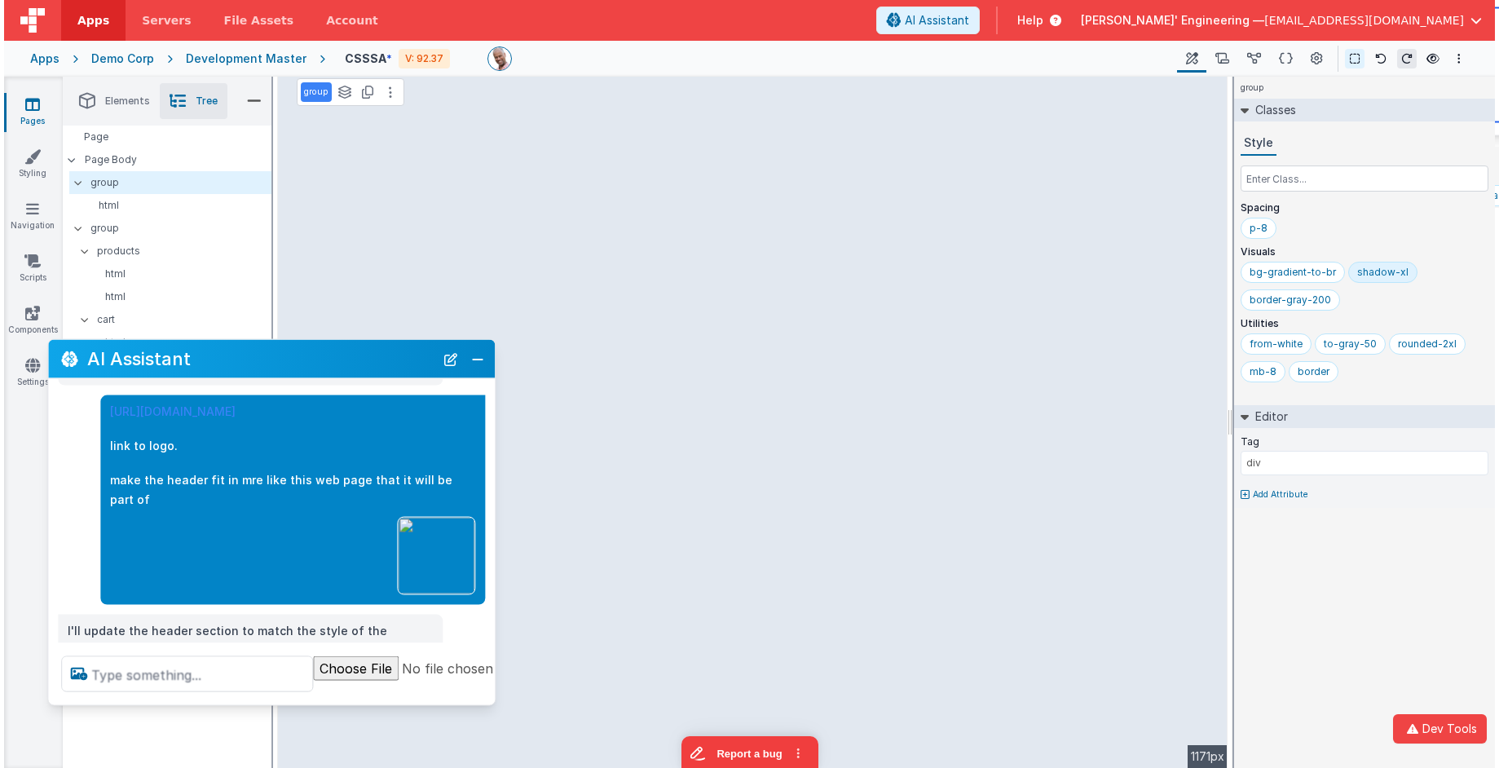
scroll to position [946, 0]
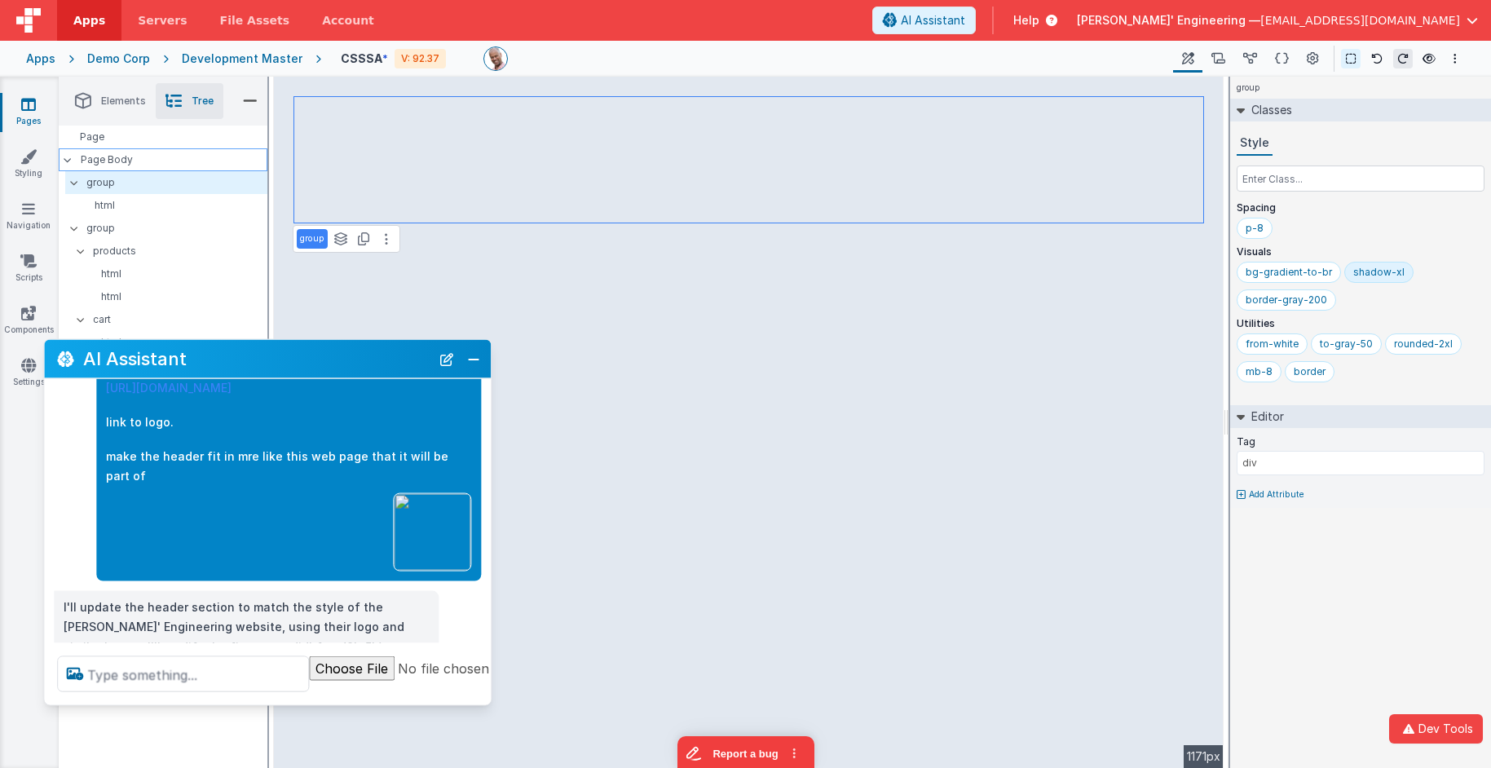
click at [143, 165] on p "Page Body" at bounding box center [174, 159] width 187 height 13
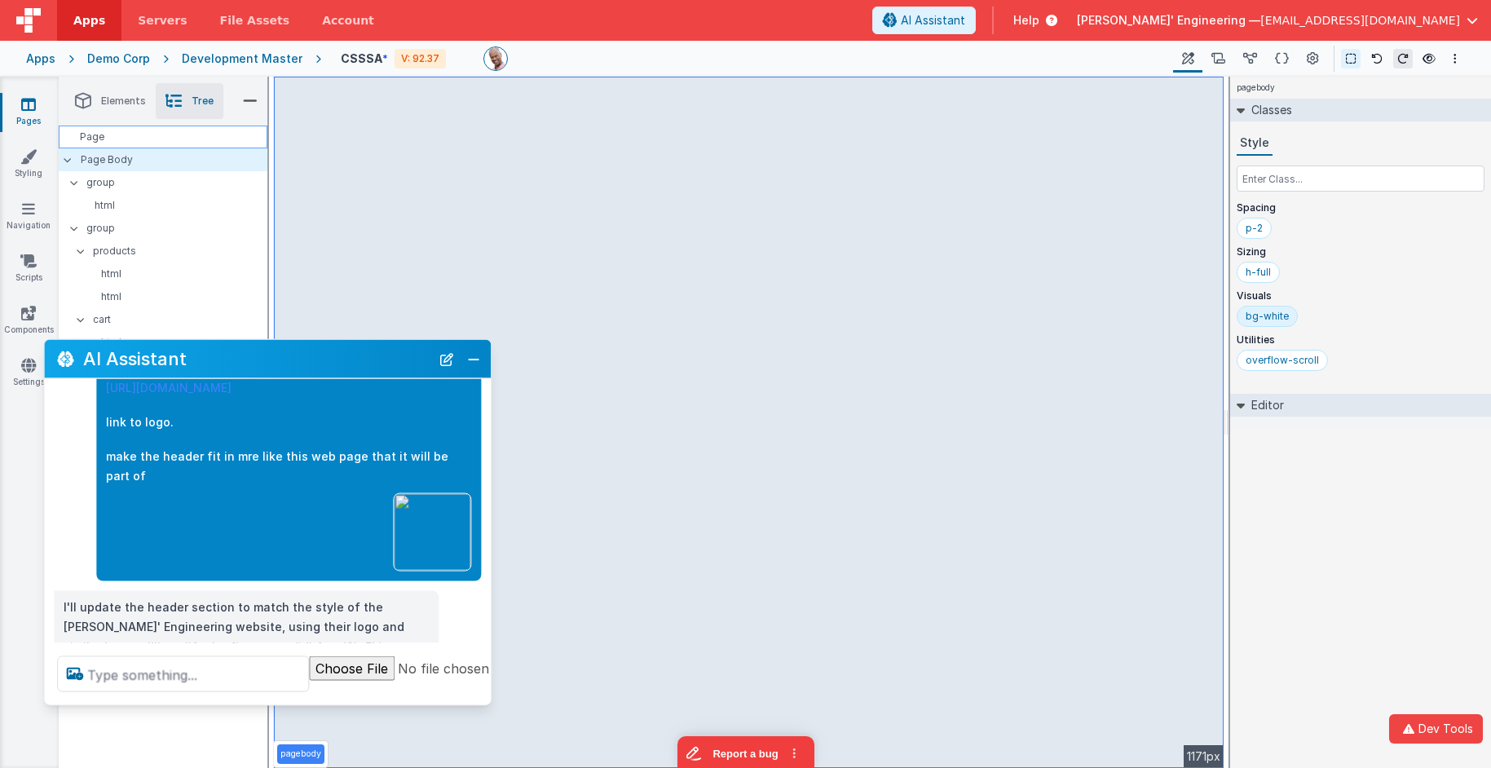
click at [128, 139] on div "Page" at bounding box center [163, 137] width 209 height 23
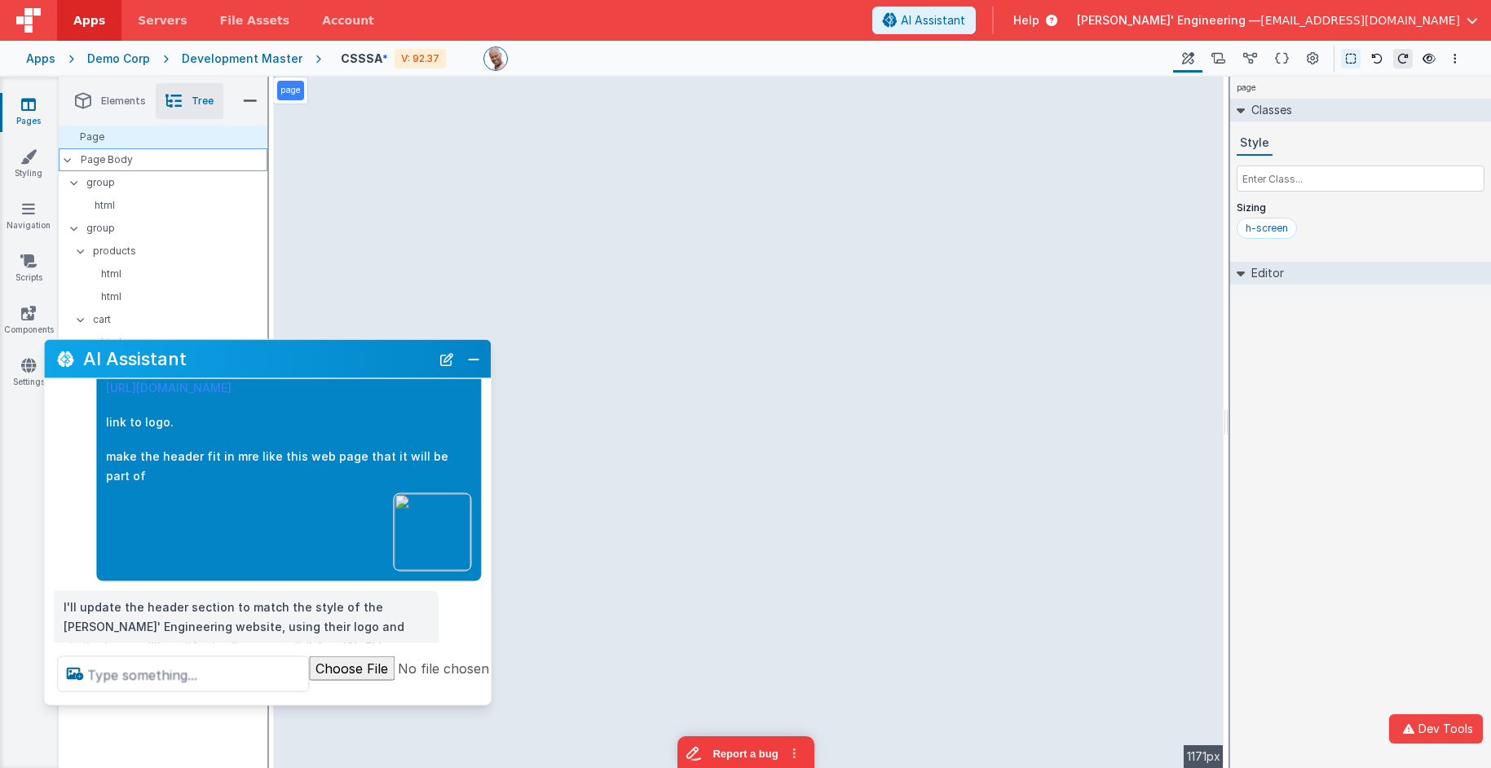
click at [127, 154] on p "Page Body" at bounding box center [174, 159] width 187 height 13
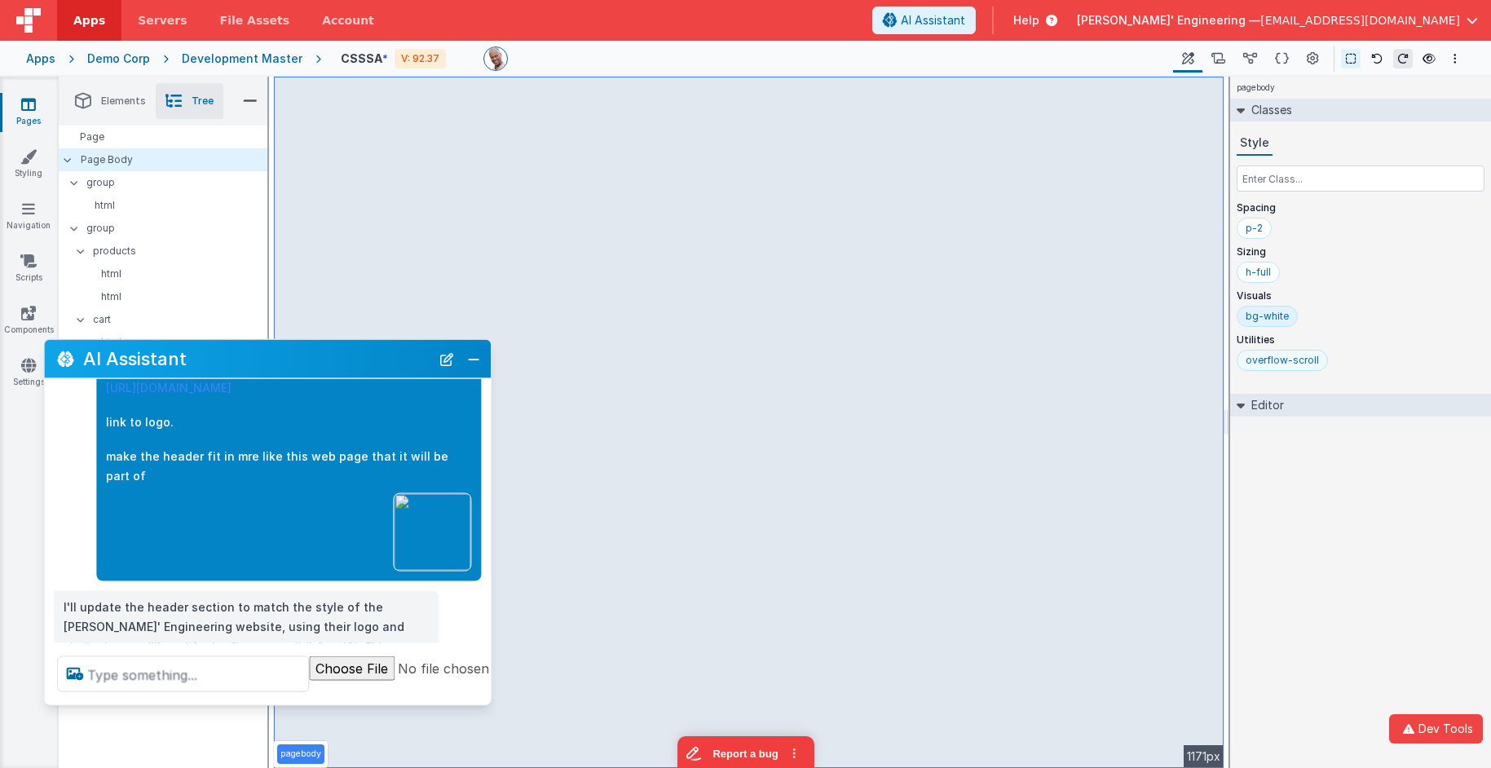
click at [1297, 360] on div "overflow-scroll" at bounding box center [1282, 360] width 73 height 13
click at [1240, 223] on div "p-2" at bounding box center [1254, 228] width 35 height 21
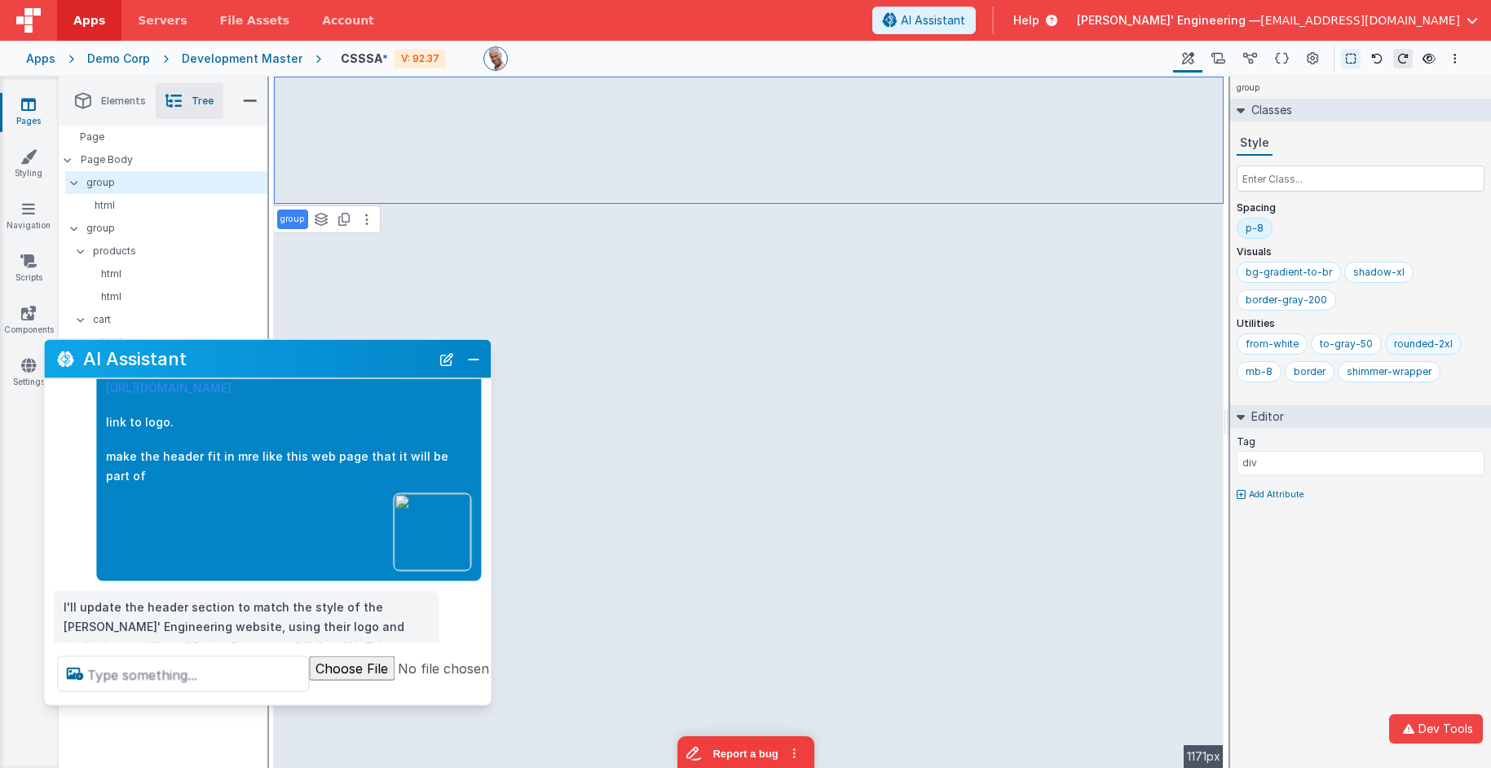
click at [1414, 345] on div "rounded-2xl" at bounding box center [1423, 344] width 59 height 13
click at [1304, 386] on div "from-white to-gray-50 mb-8 border shimmer-wrapper" at bounding box center [1361, 360] width 248 height 55
click at [1301, 372] on div "shimmer-wrapper" at bounding box center [1341, 371] width 85 height 13
click at [165, 162] on p "Page Body" at bounding box center [174, 159] width 187 height 13
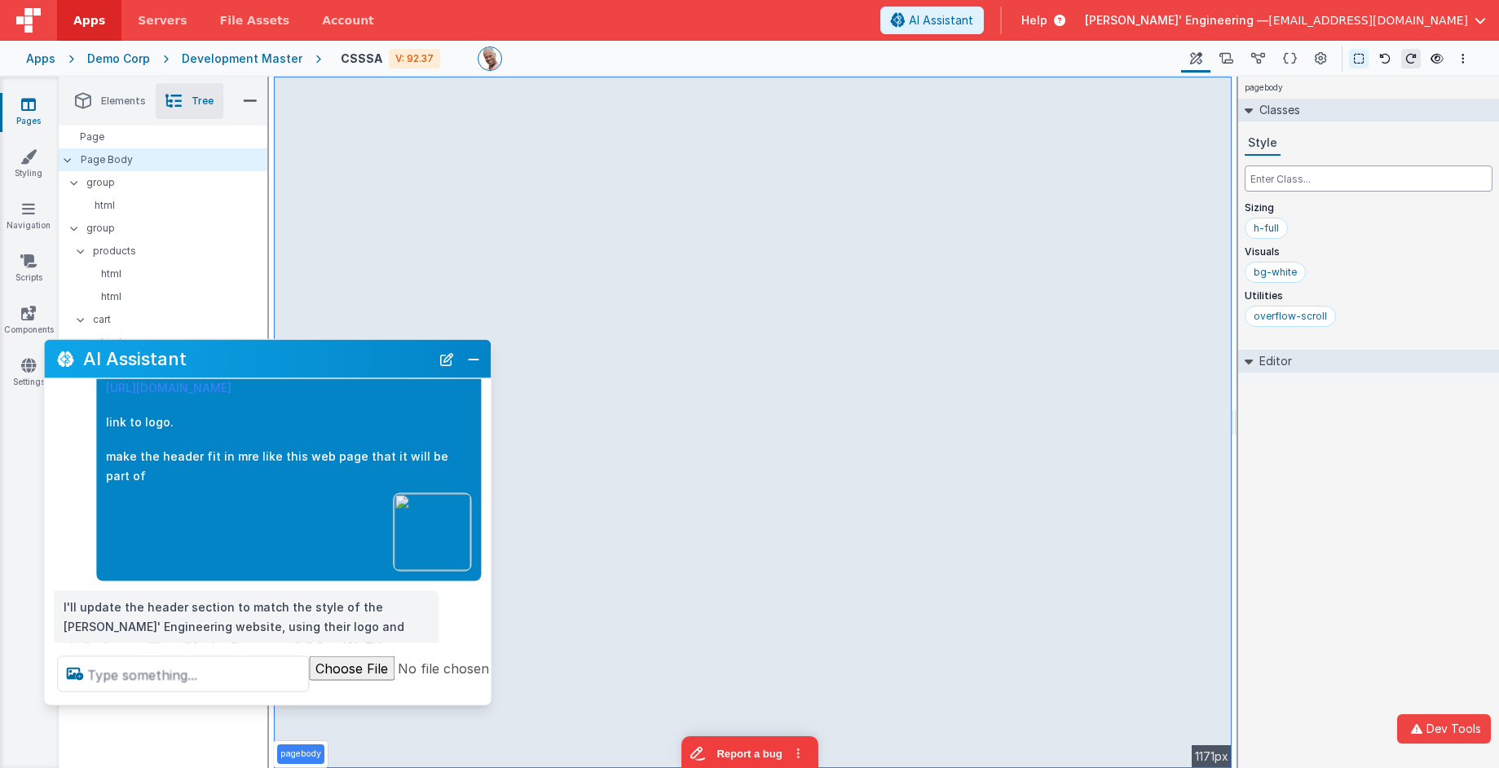
click at [1298, 187] on input "text" at bounding box center [1369, 178] width 248 height 26
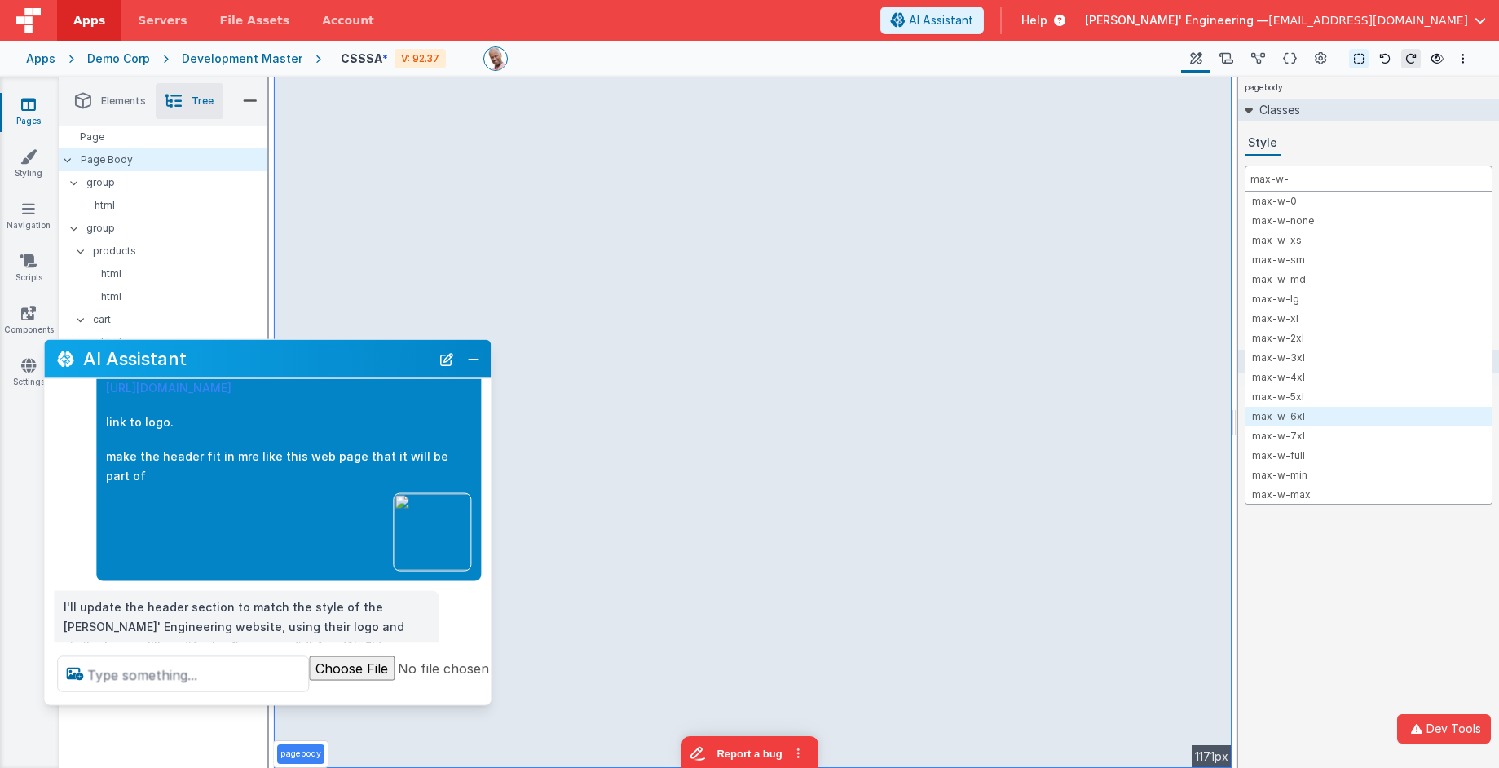
type input "max-w-"
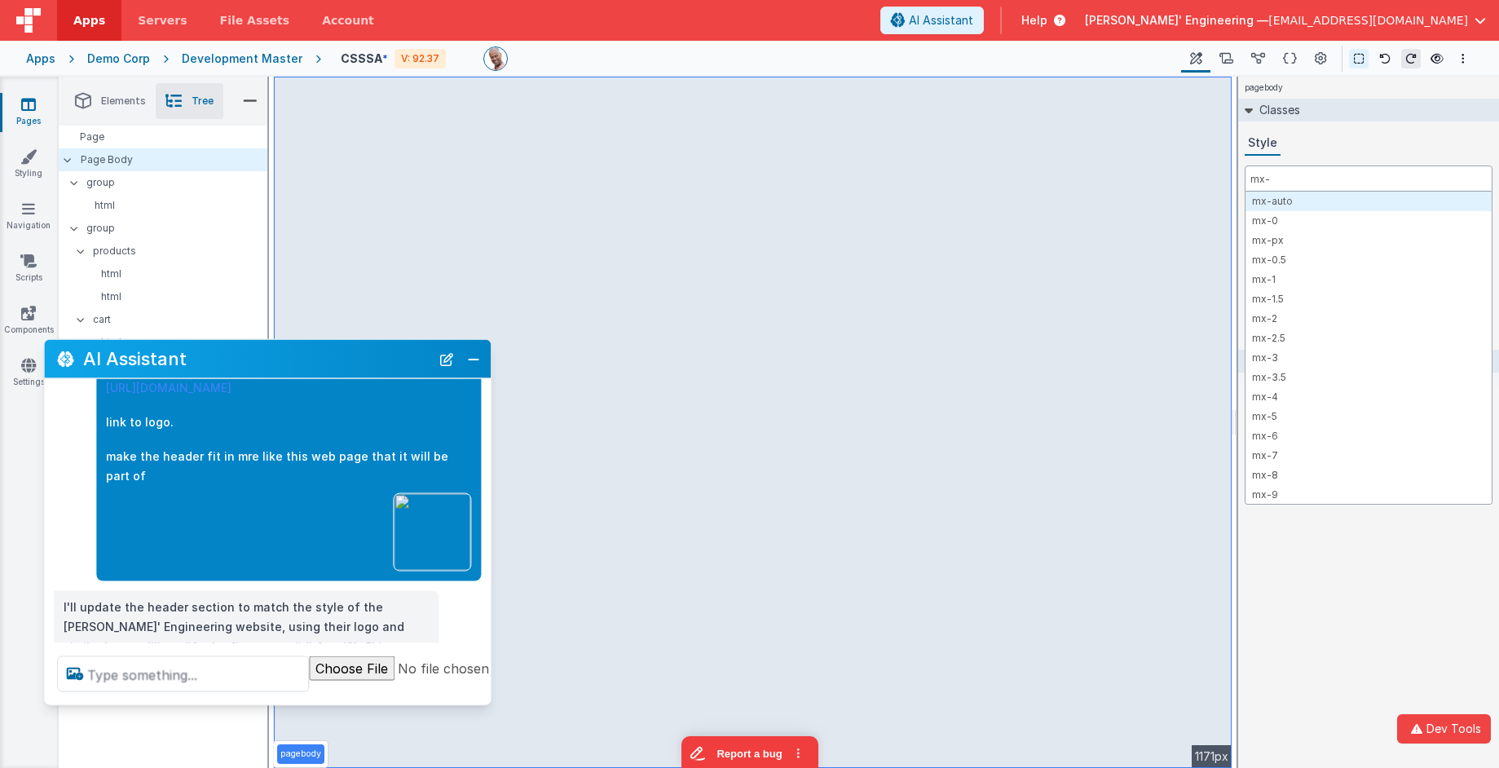
type input "mx-a"
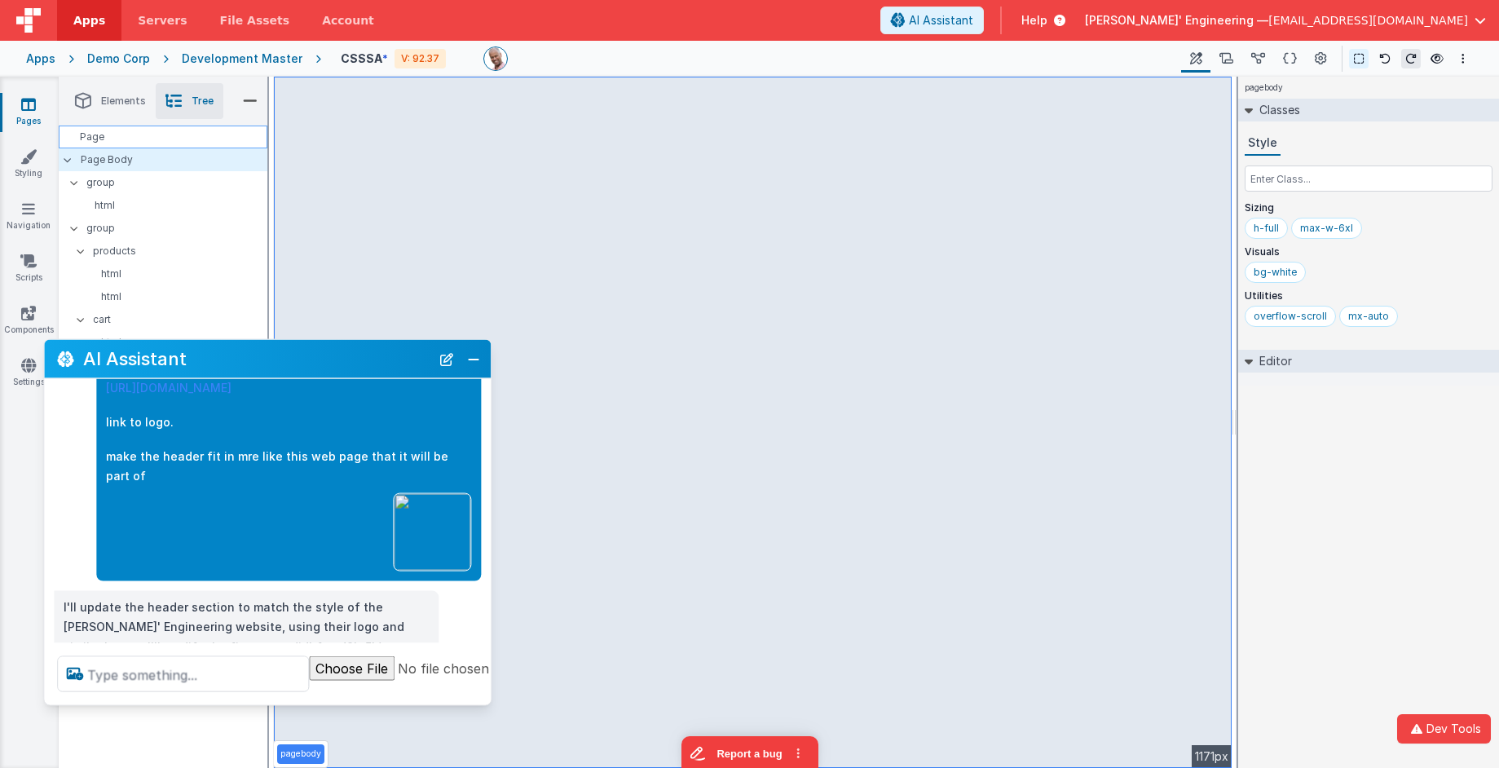
drag, startPoint x: 117, startPoint y: 133, endPoint x: 144, endPoint y: 134, distance: 27.7
click at [117, 133] on div "Page" at bounding box center [163, 137] width 209 height 23
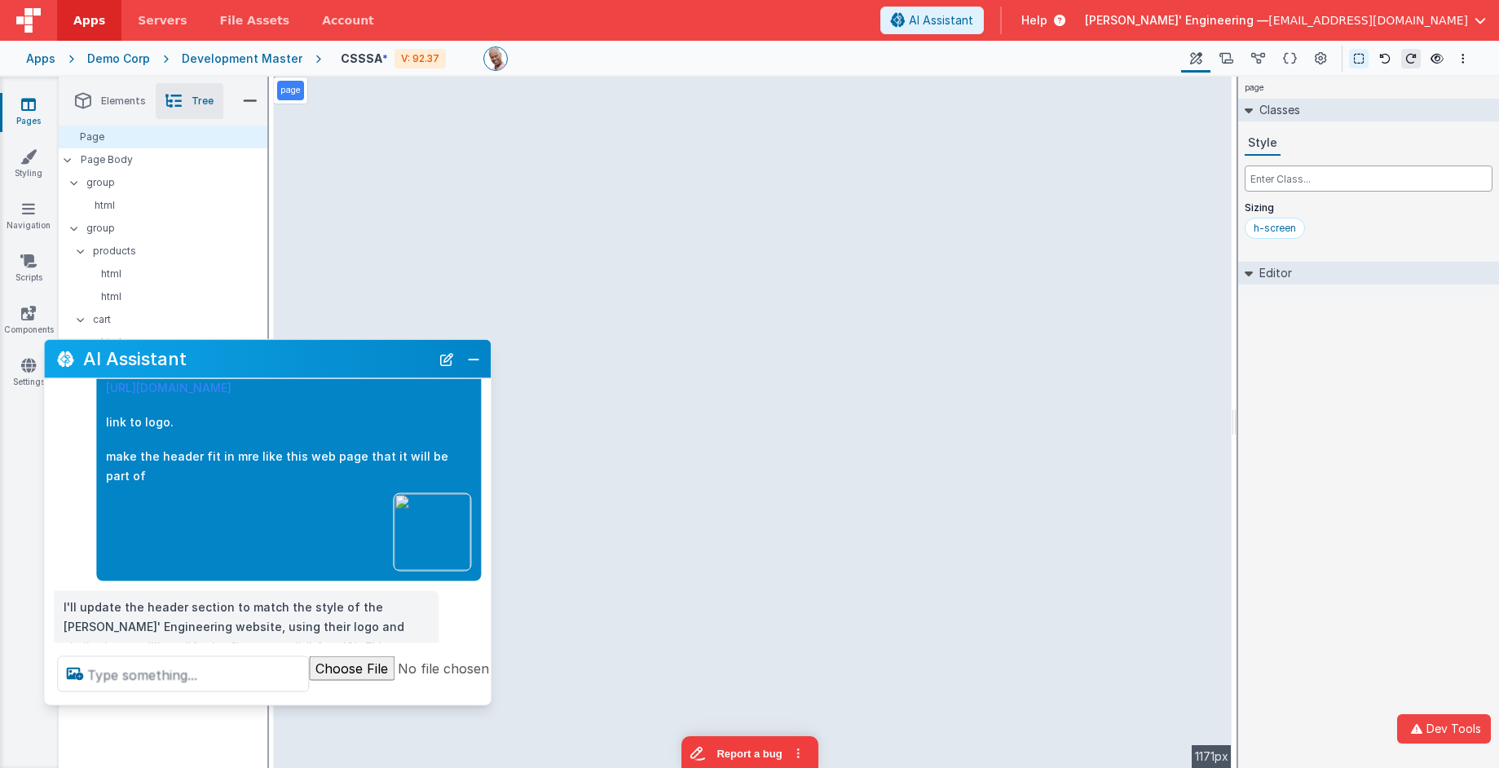
click at [1292, 180] on input "text" at bounding box center [1369, 178] width 248 height 26
type input "bg-white"
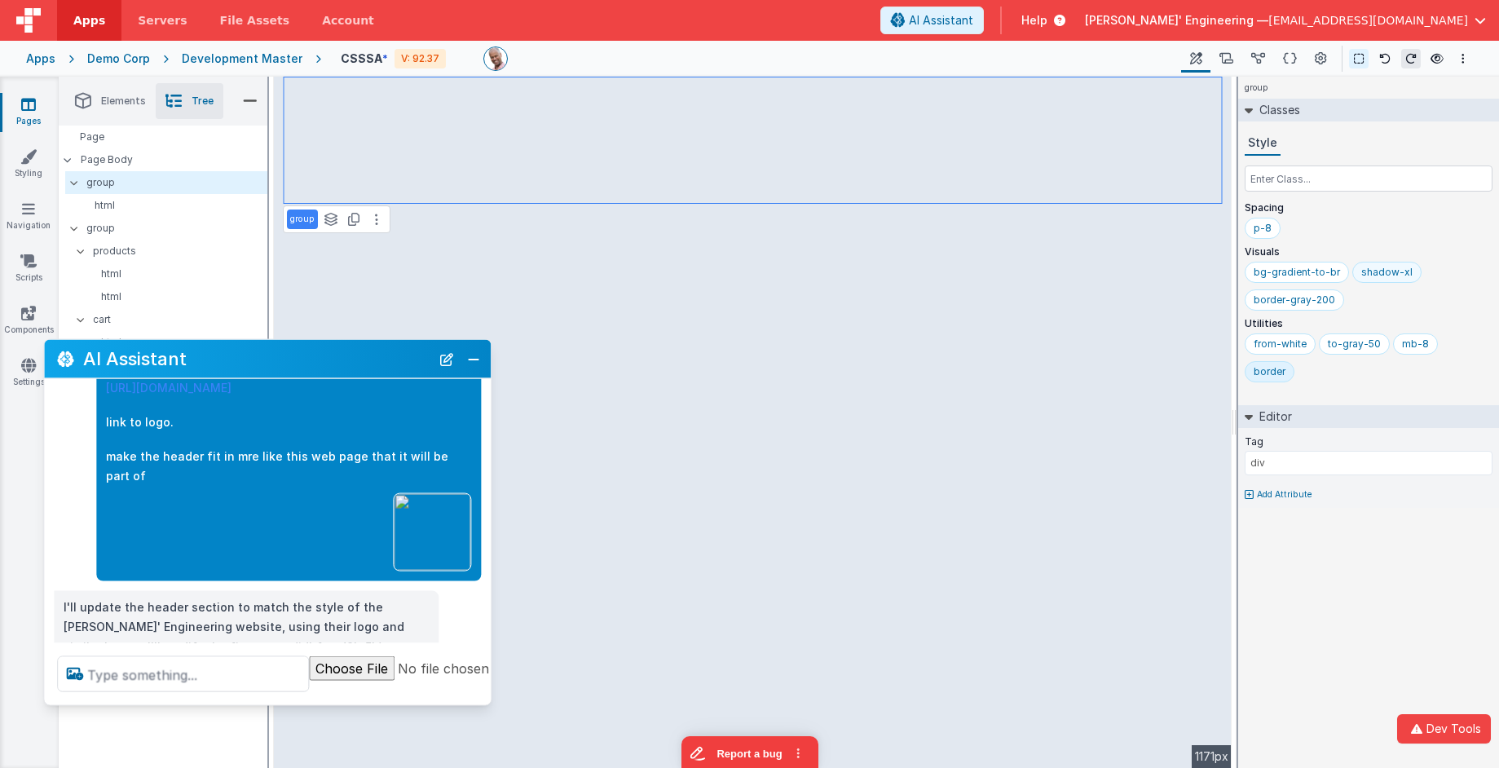
click at [1392, 269] on div "shadow-xl" at bounding box center [1386, 272] width 51 height 13
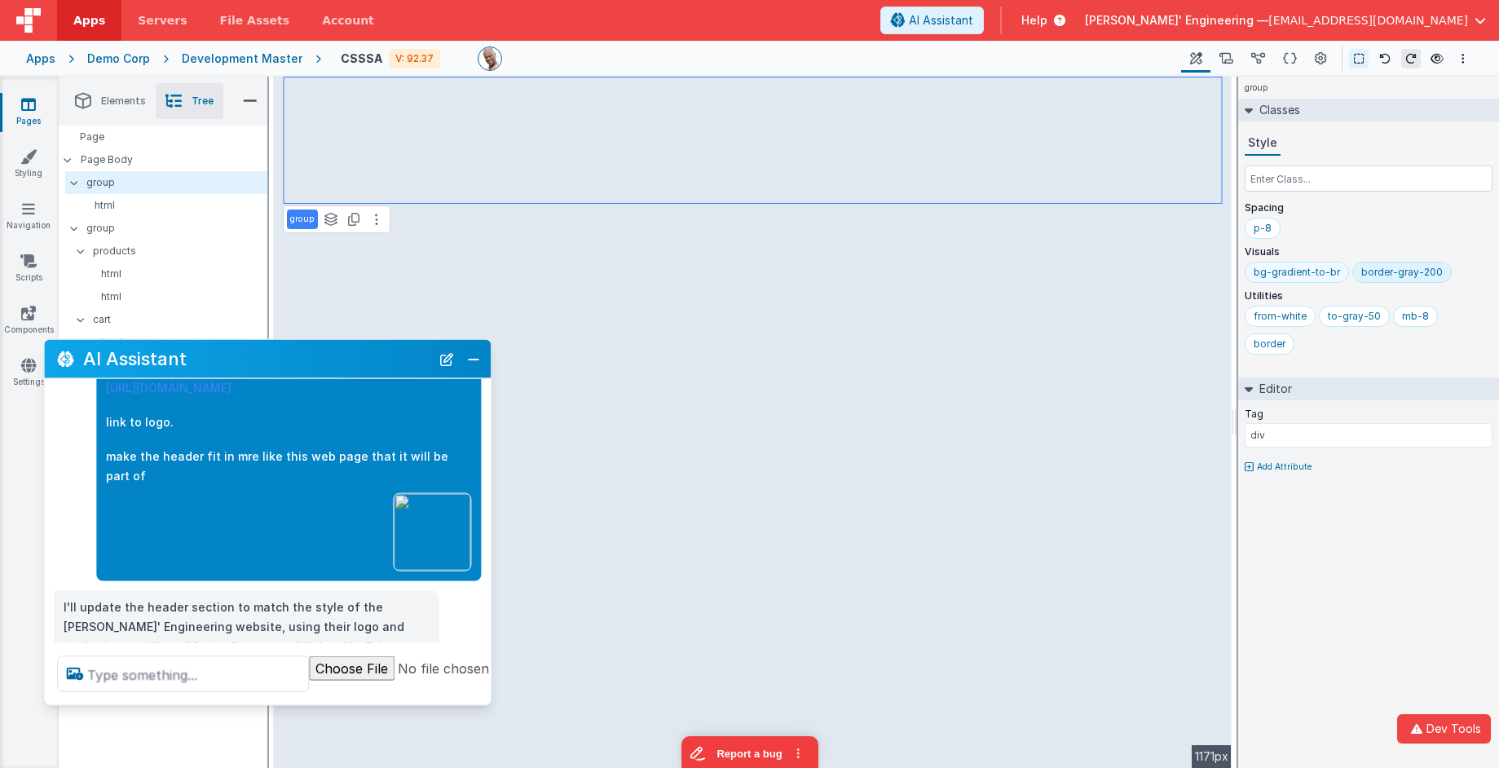
click at [1298, 266] on div "bg-gradient-to-br" at bounding box center [1297, 272] width 86 height 13
click at [1325, 271] on div "border-gray-200" at bounding box center [1295, 272] width 82 height 13
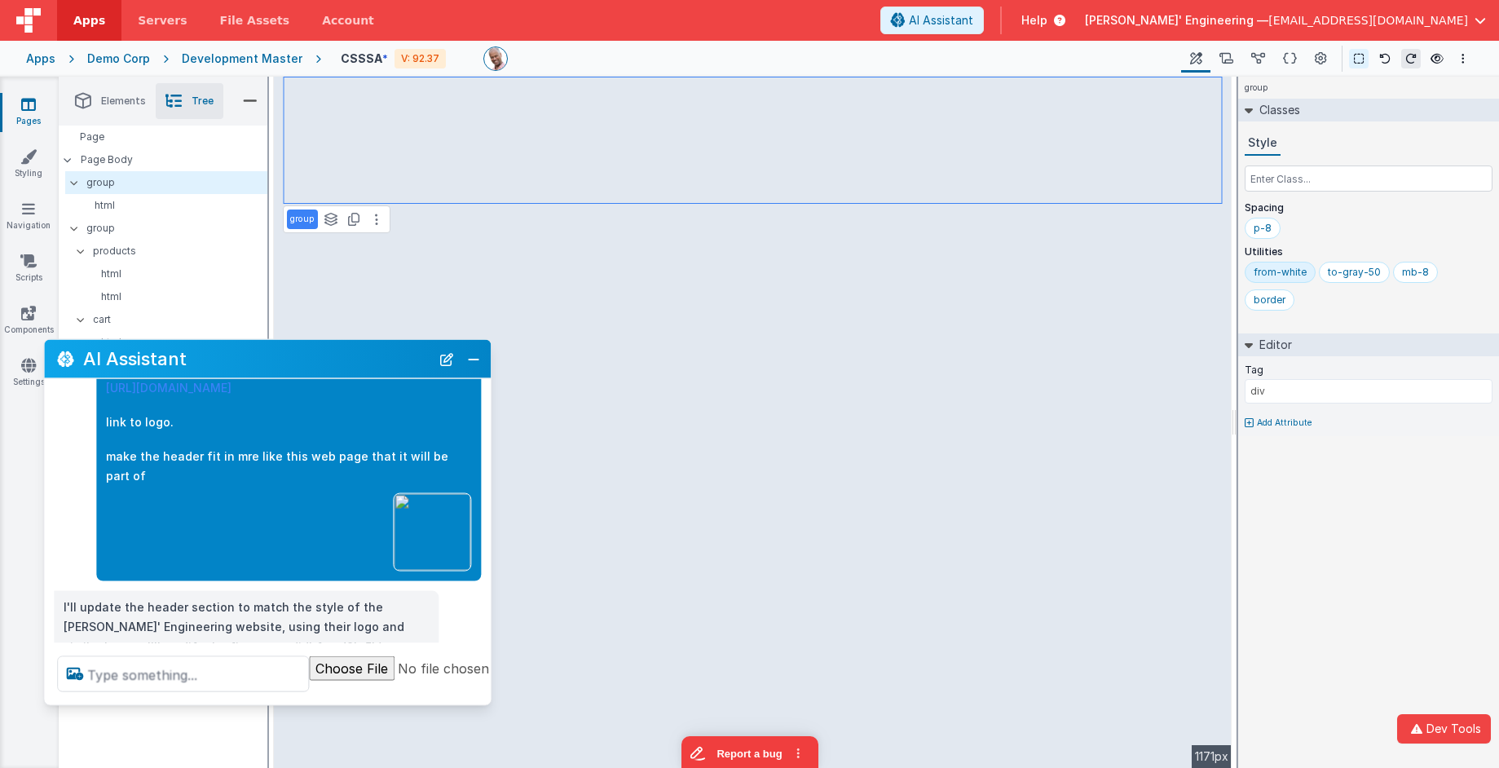
click at [1295, 274] on div "from-white" at bounding box center [1280, 272] width 53 height 13
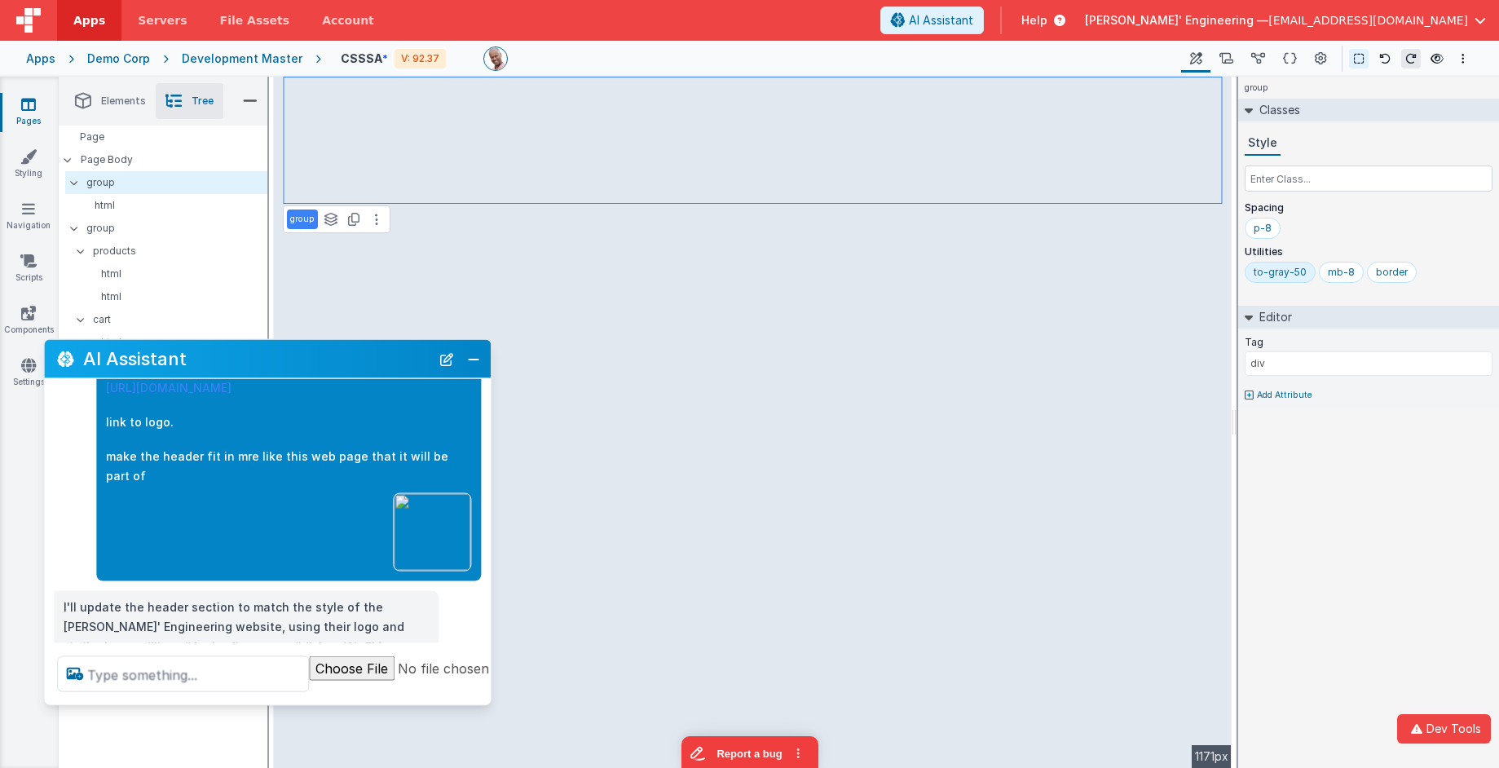
click at [1295, 274] on div "to-gray-50" at bounding box center [1280, 272] width 53 height 13
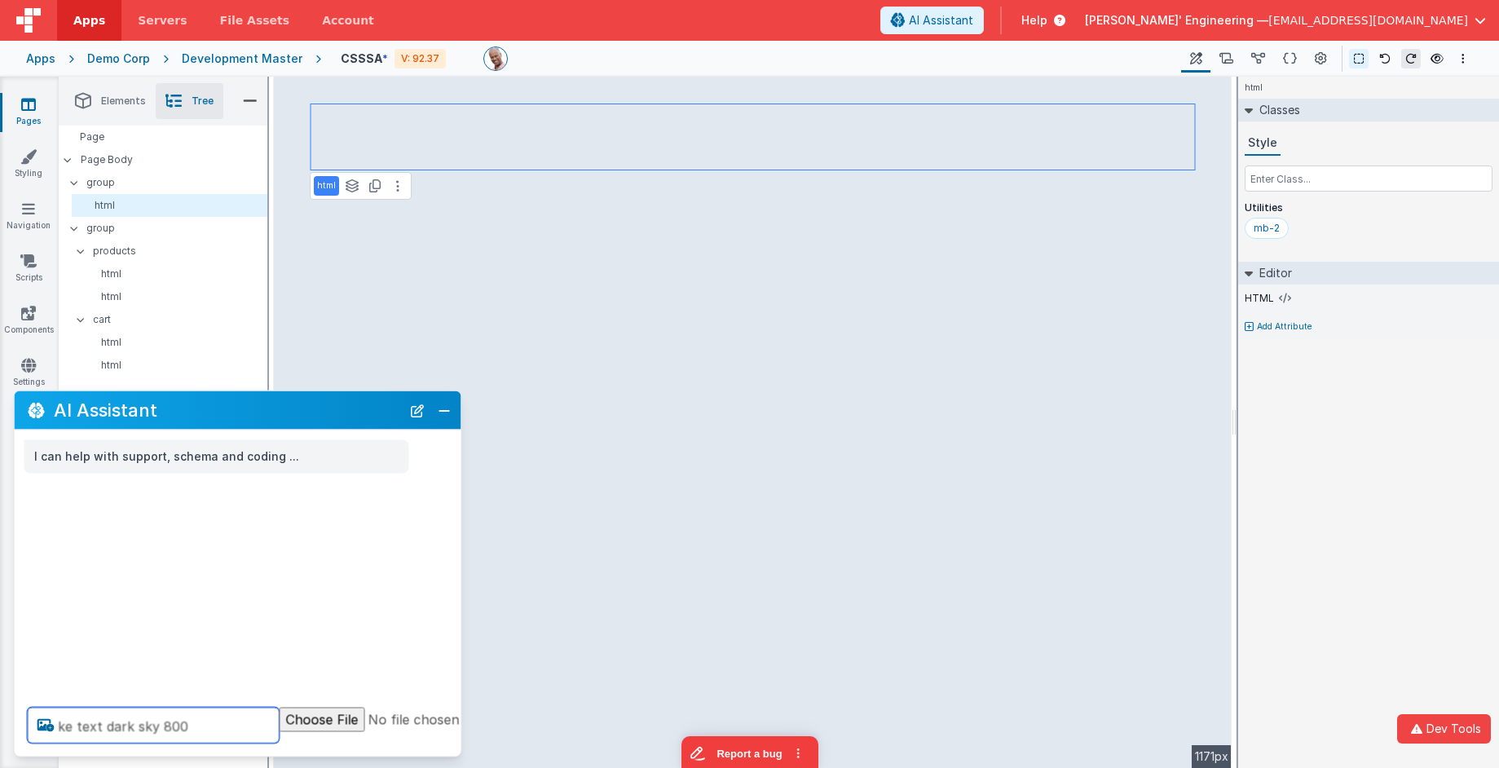
type textarea "ke text dark sky 800"
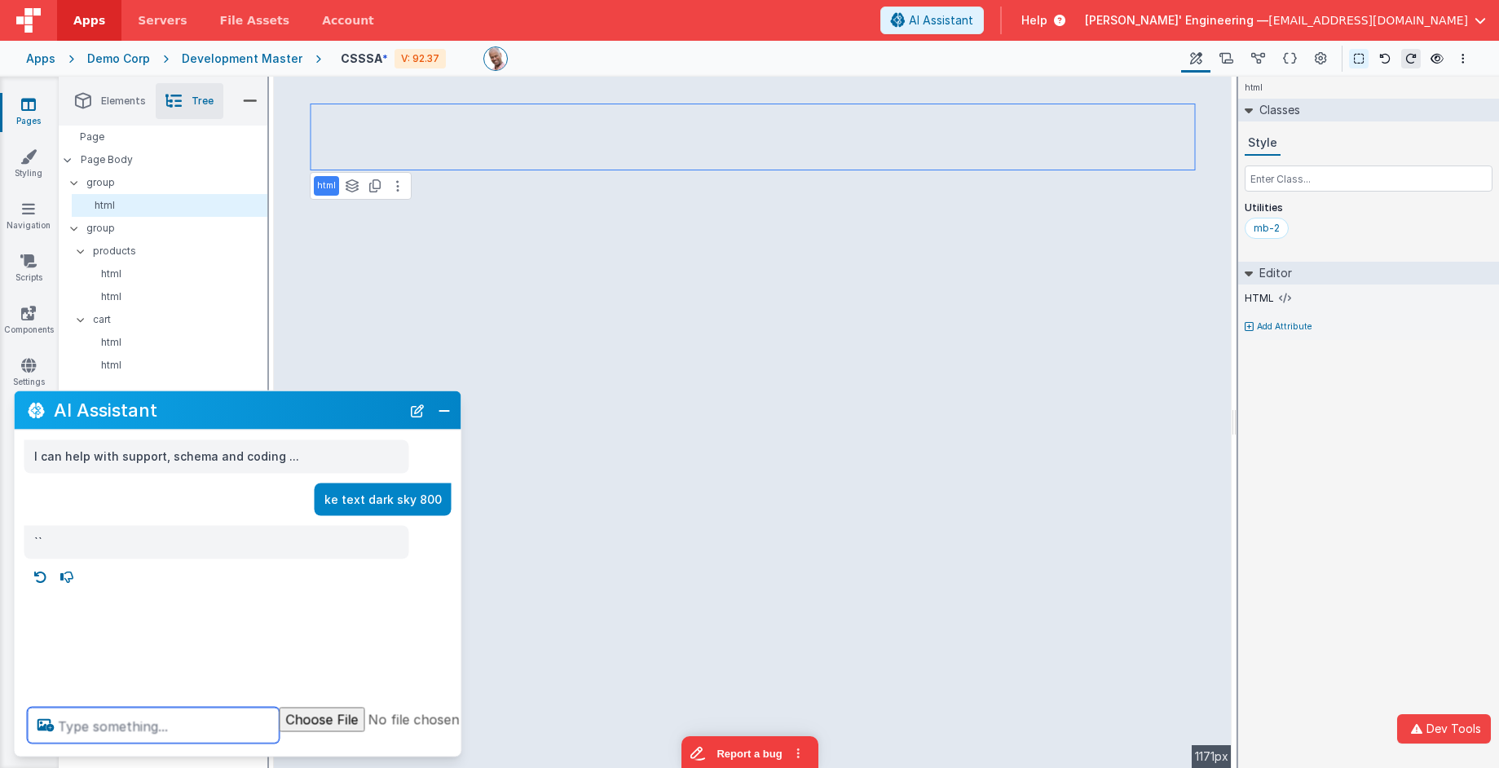
click at [227, 713] on textarea at bounding box center [154, 726] width 252 height 36
type textarea "same for rest of all"
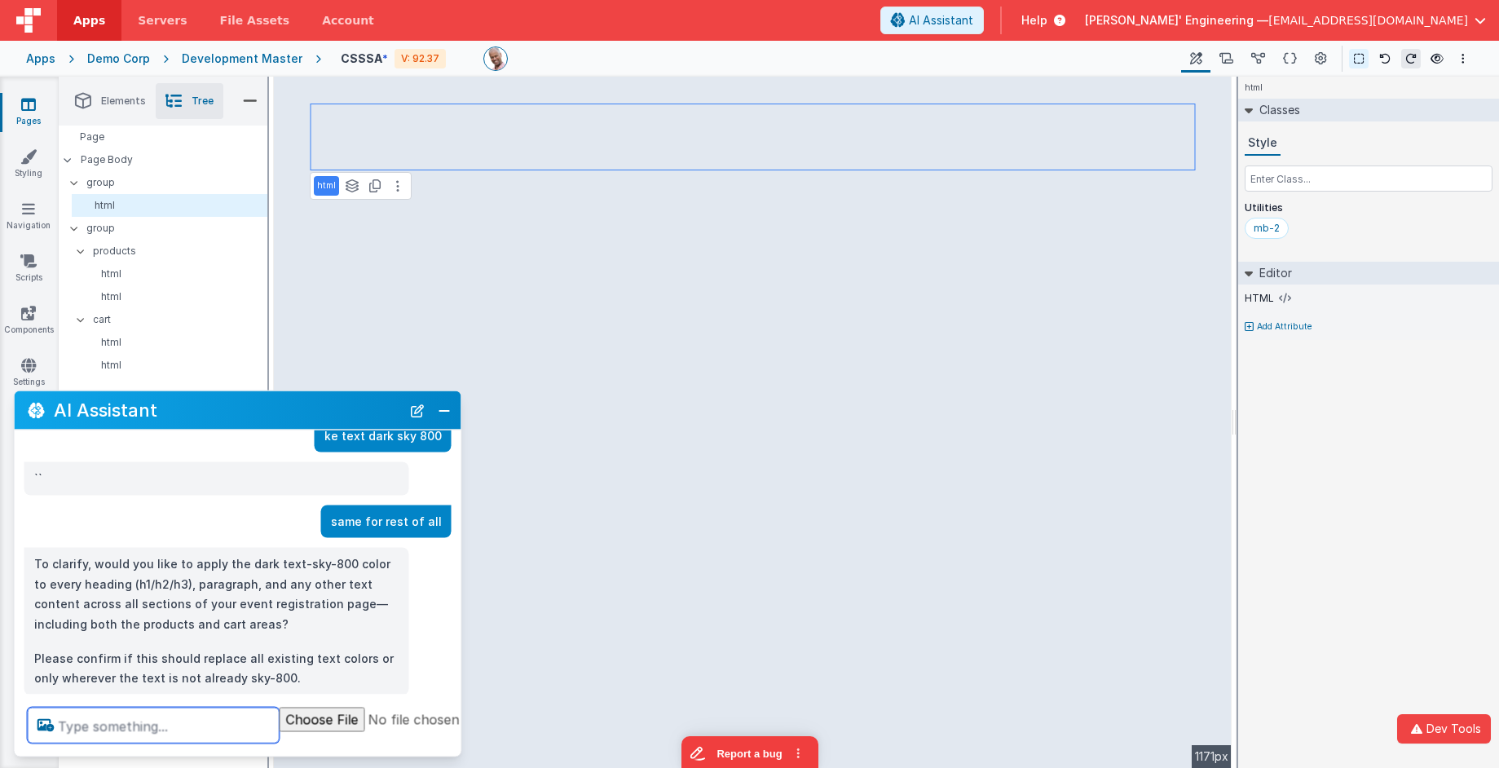
scroll to position [78, 0]
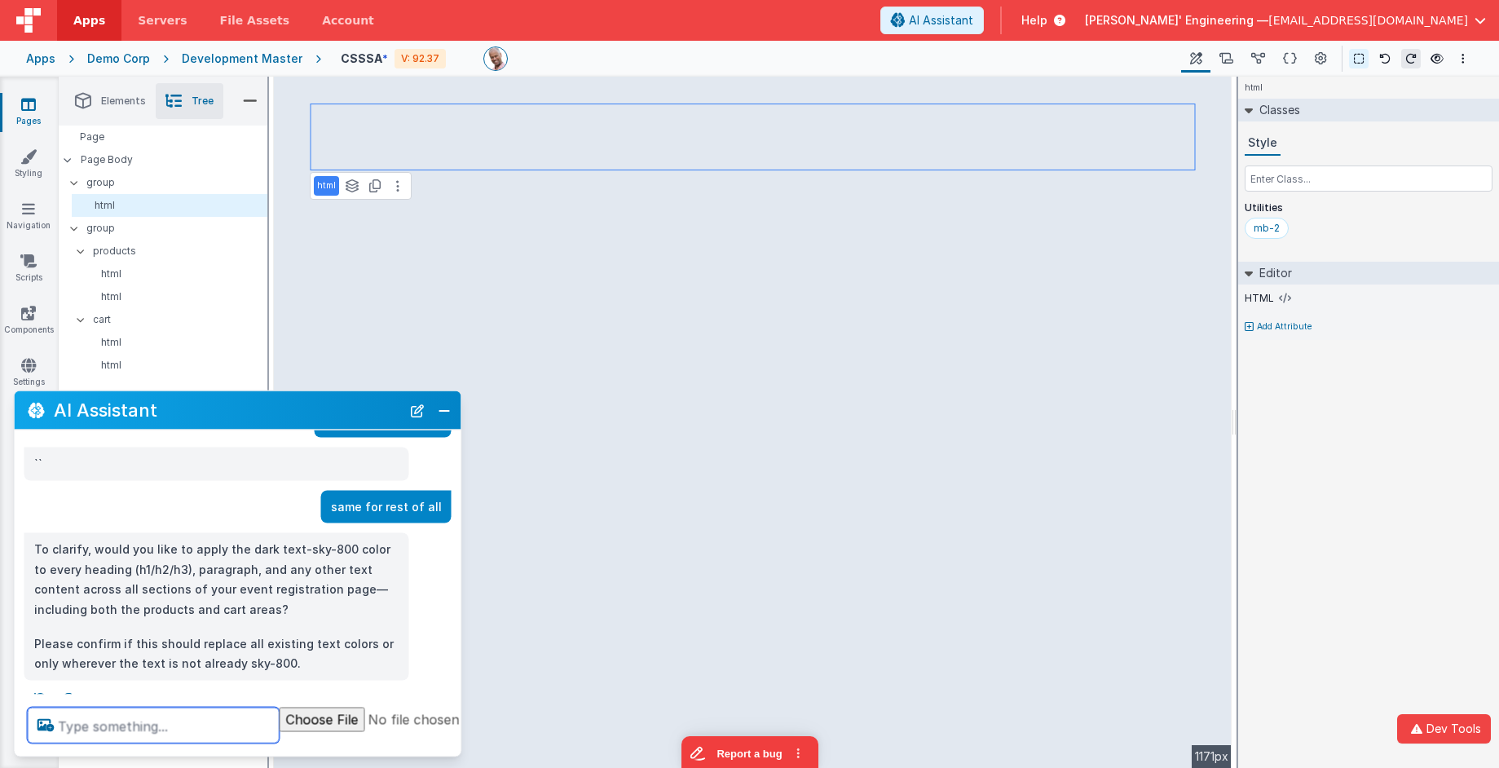
click at [141, 722] on textarea at bounding box center [154, 726] width 252 height 36
type textarea "the buttons and blue headers"
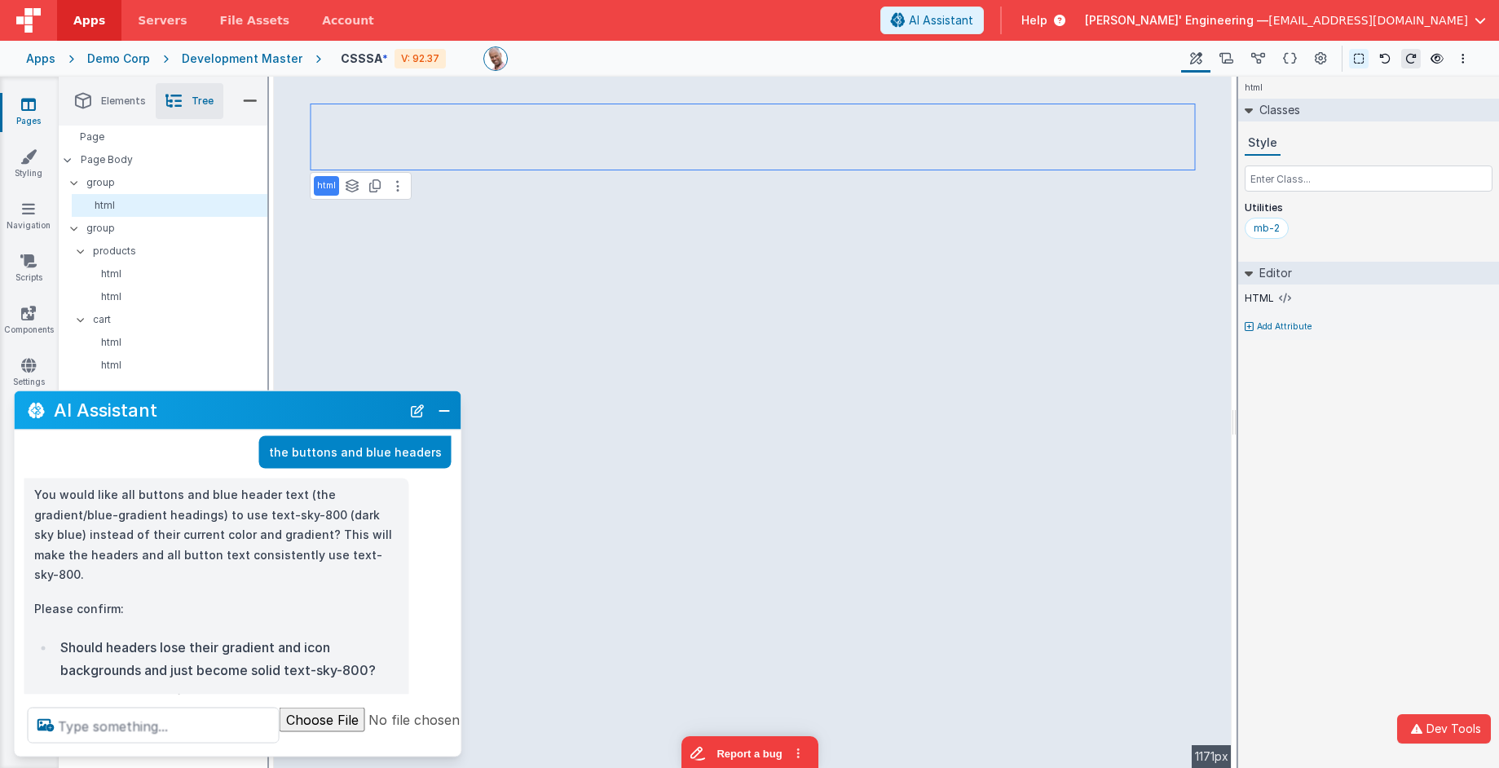
scroll to position [387, 0]
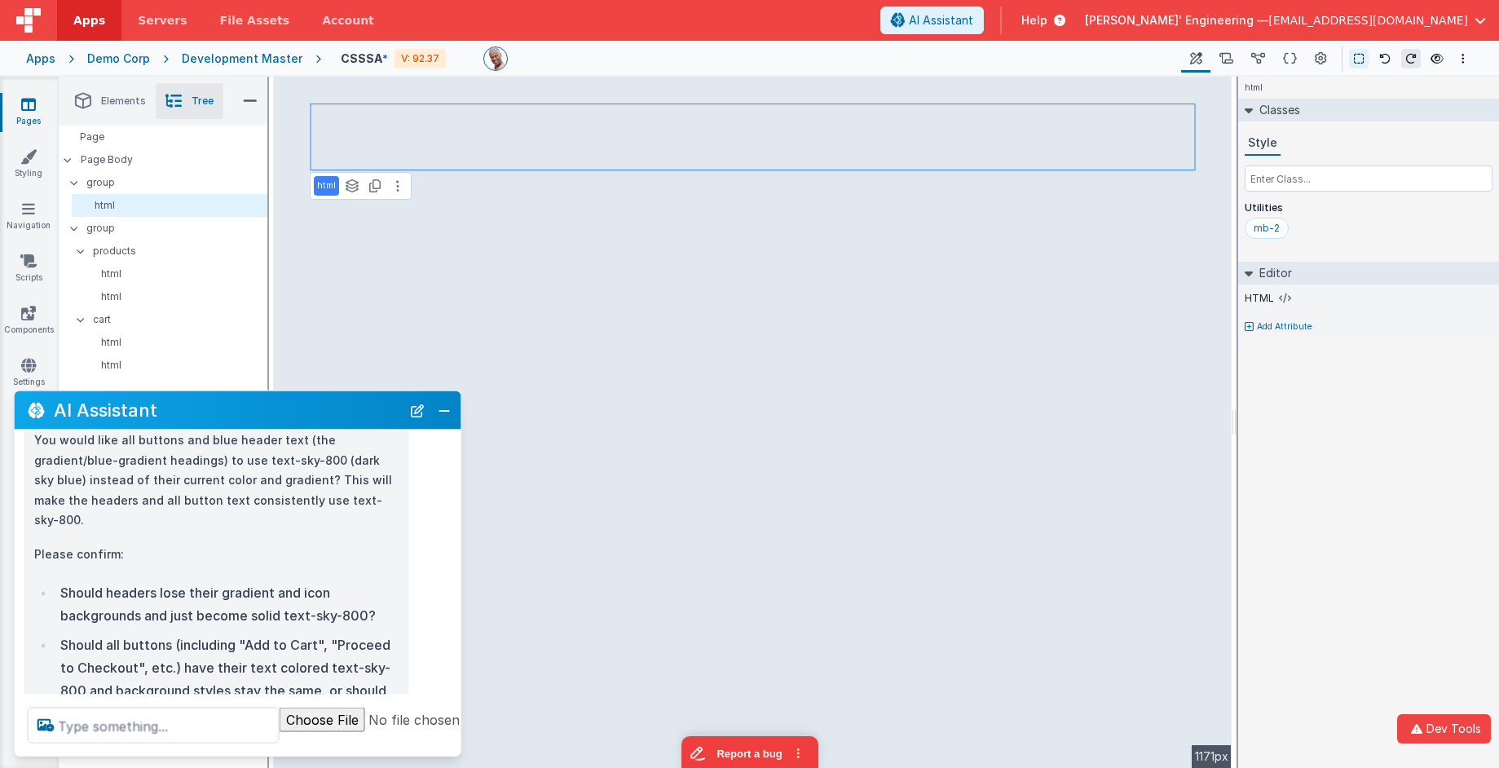
click at [219, 580] on li "Should headers lose their gradient and icon backgrounds and just become solid t…" at bounding box center [227, 603] width 344 height 46
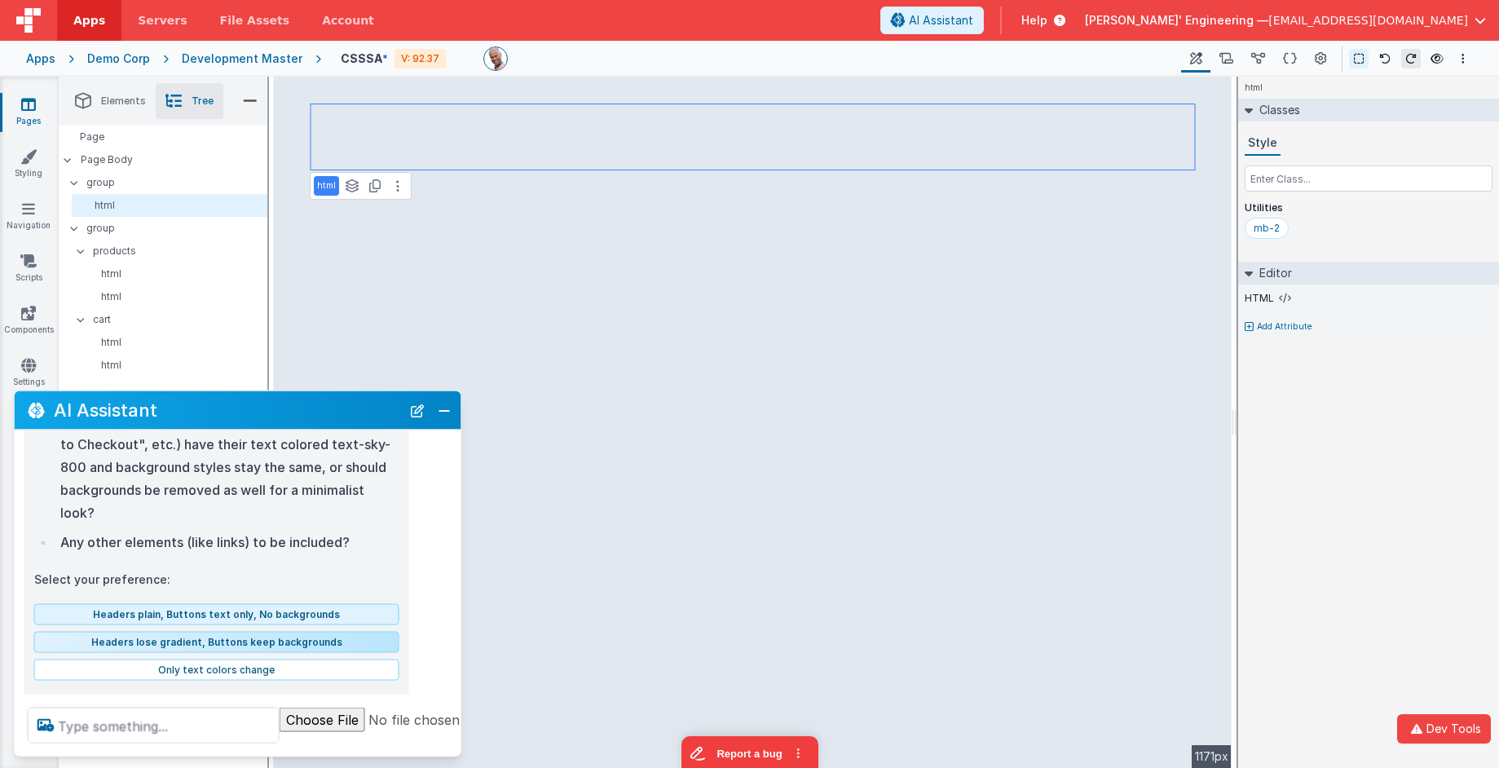
scroll to position [617, 0]
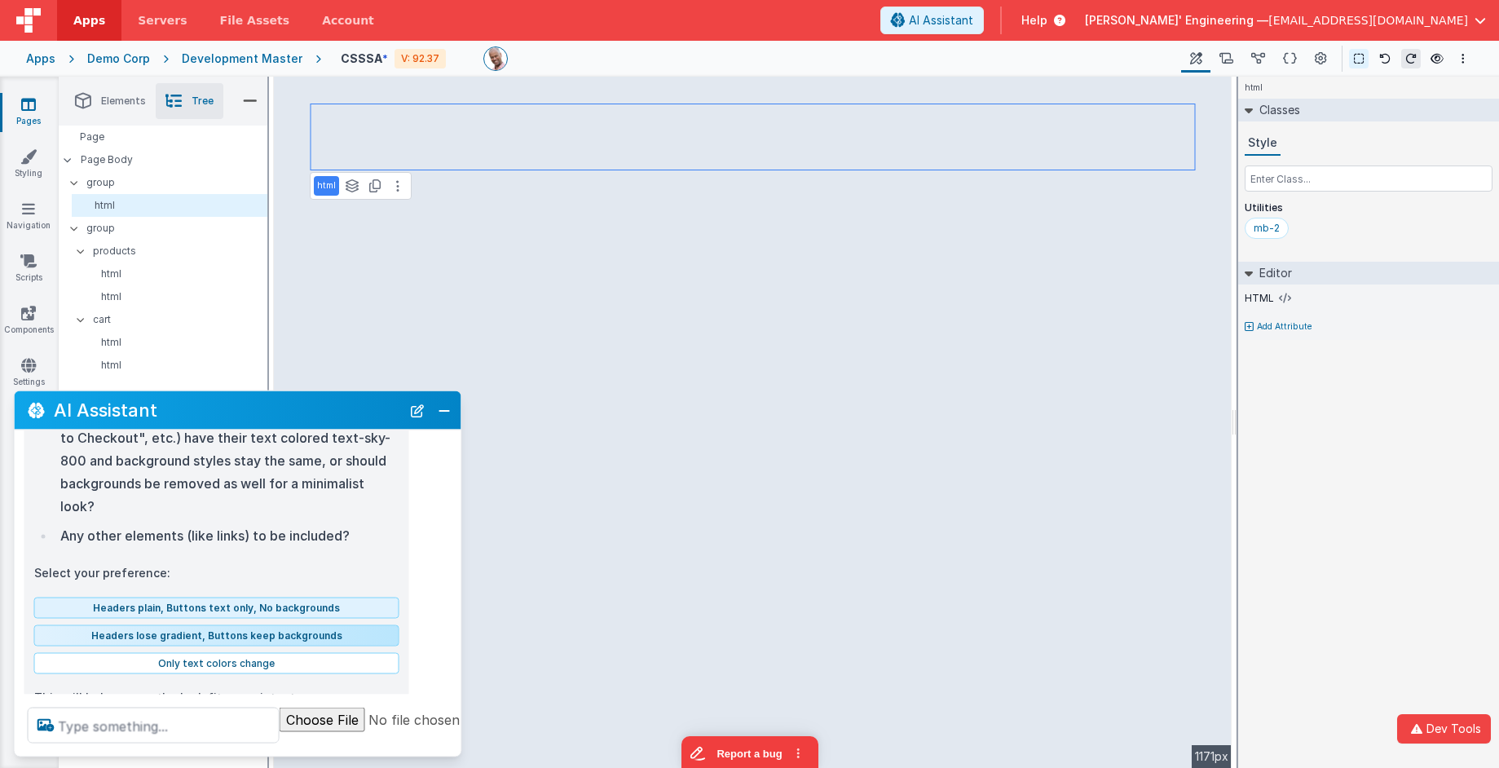
click at [224, 624] on button "Headers lose gradient, Buttons keep backgrounds" at bounding box center [216, 634] width 365 height 21
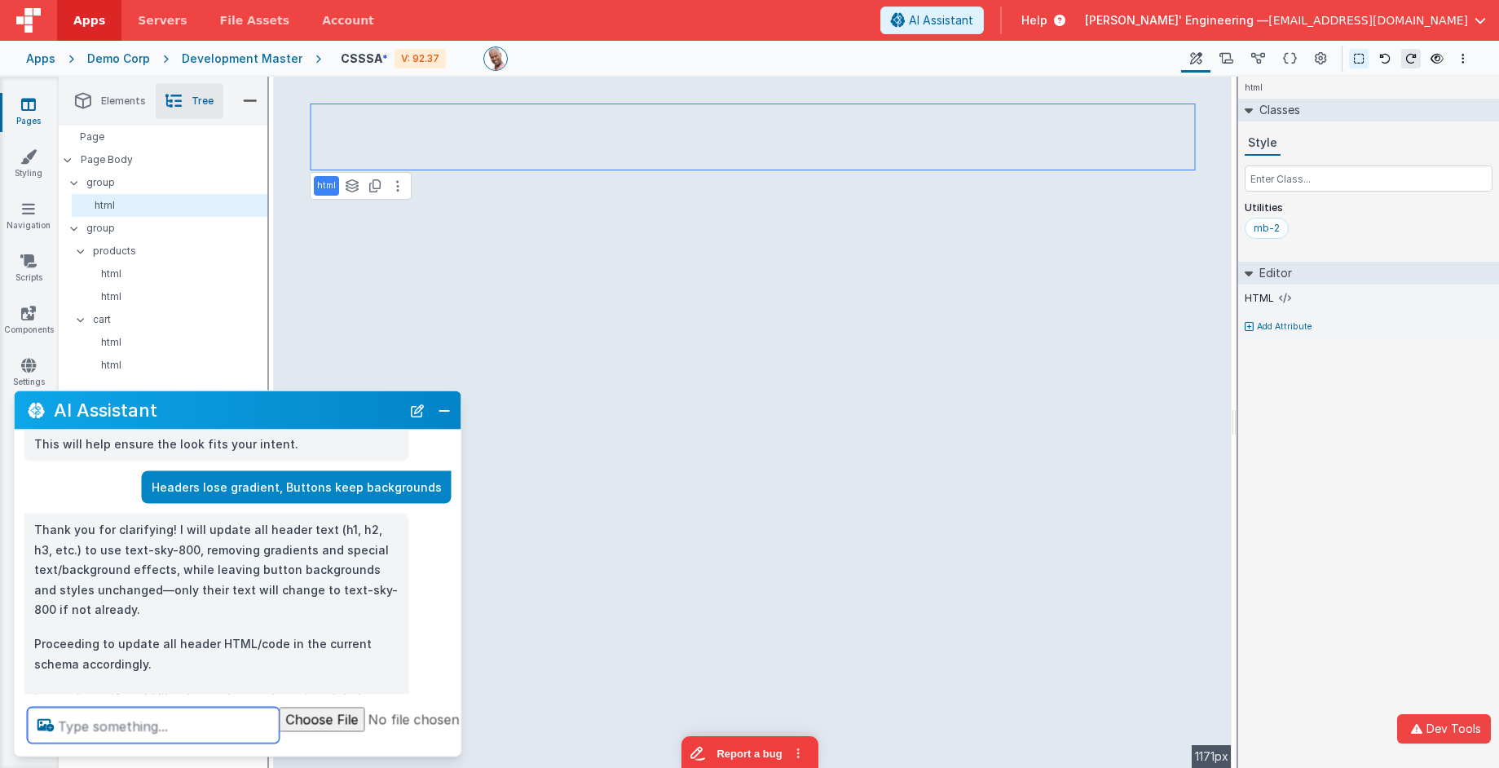
scroll to position [902, 0]
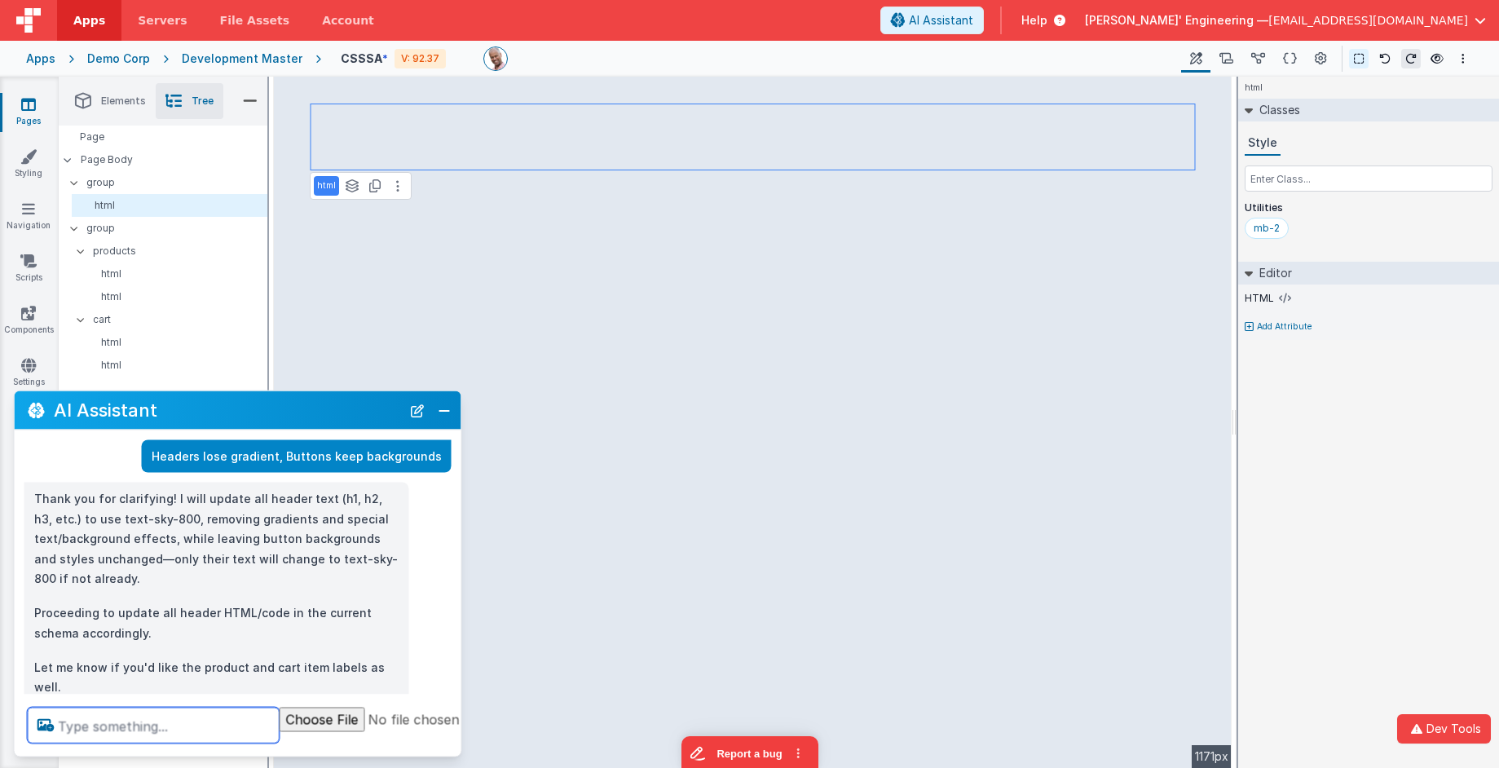
click at [200, 725] on textarea at bounding box center [154, 726] width 252 height 36
type textarea "and buttons, shoudl match"
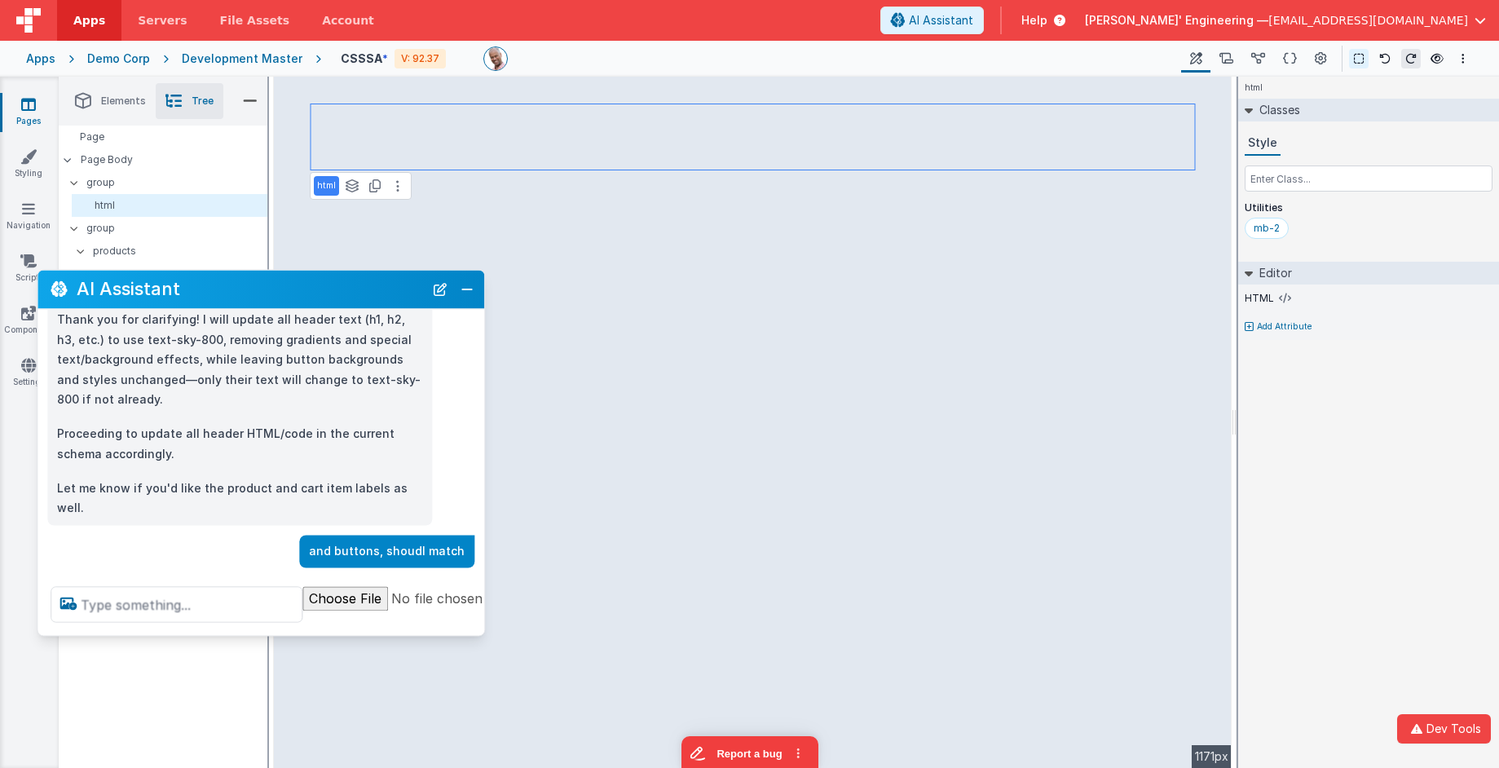
scroll to position [956, 0]
drag, startPoint x: 237, startPoint y: 404, endPoint x: 263, endPoint y: 297, distance: 110.7
click at [259, 290] on h2 "AI Assistant" at bounding box center [250, 290] width 347 height 20
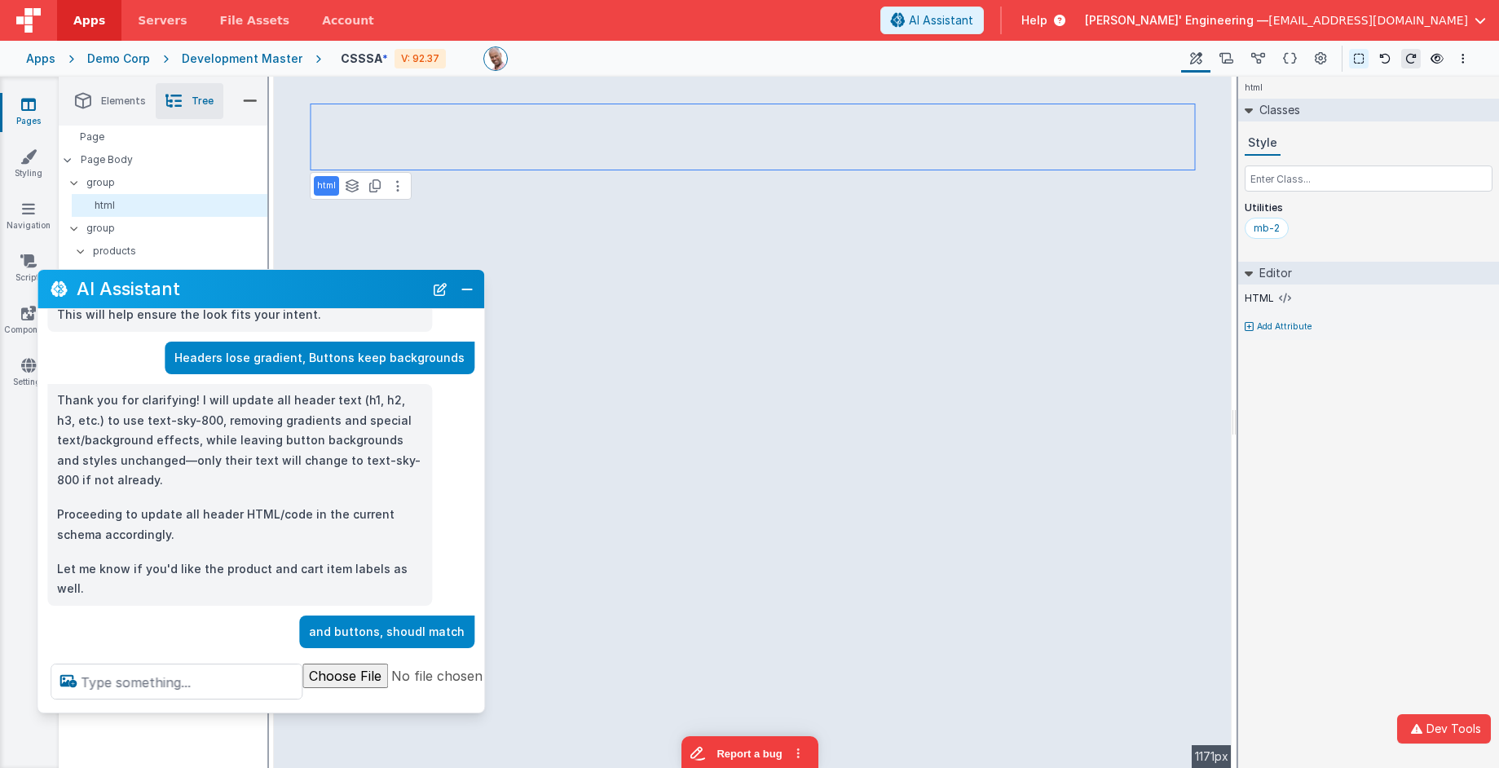
drag, startPoint x: 249, startPoint y: 631, endPoint x: 253, endPoint y: 708, distance: 76.7
click at [249, 713] on div at bounding box center [315, 682] width 555 height 62
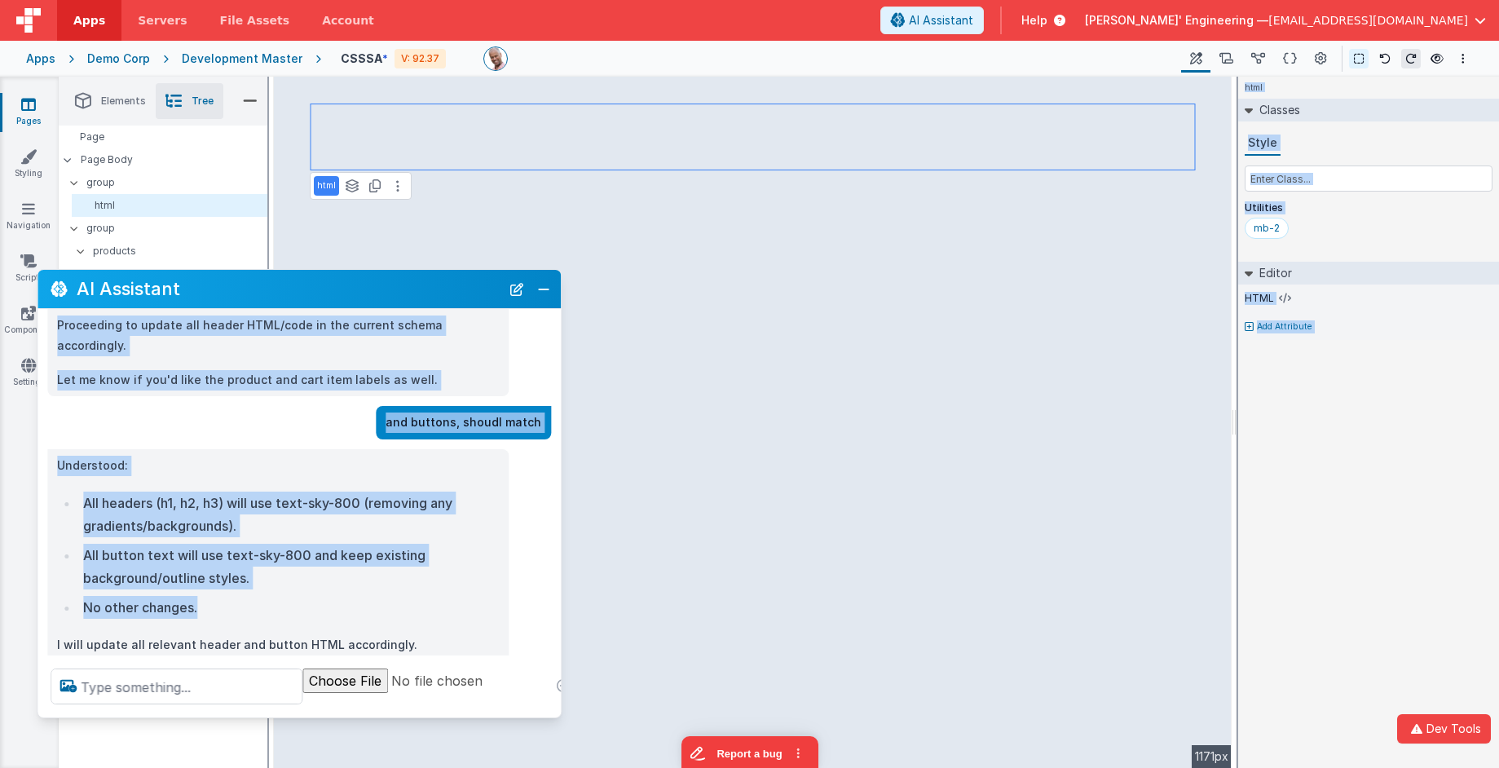
scroll to position [963, 0]
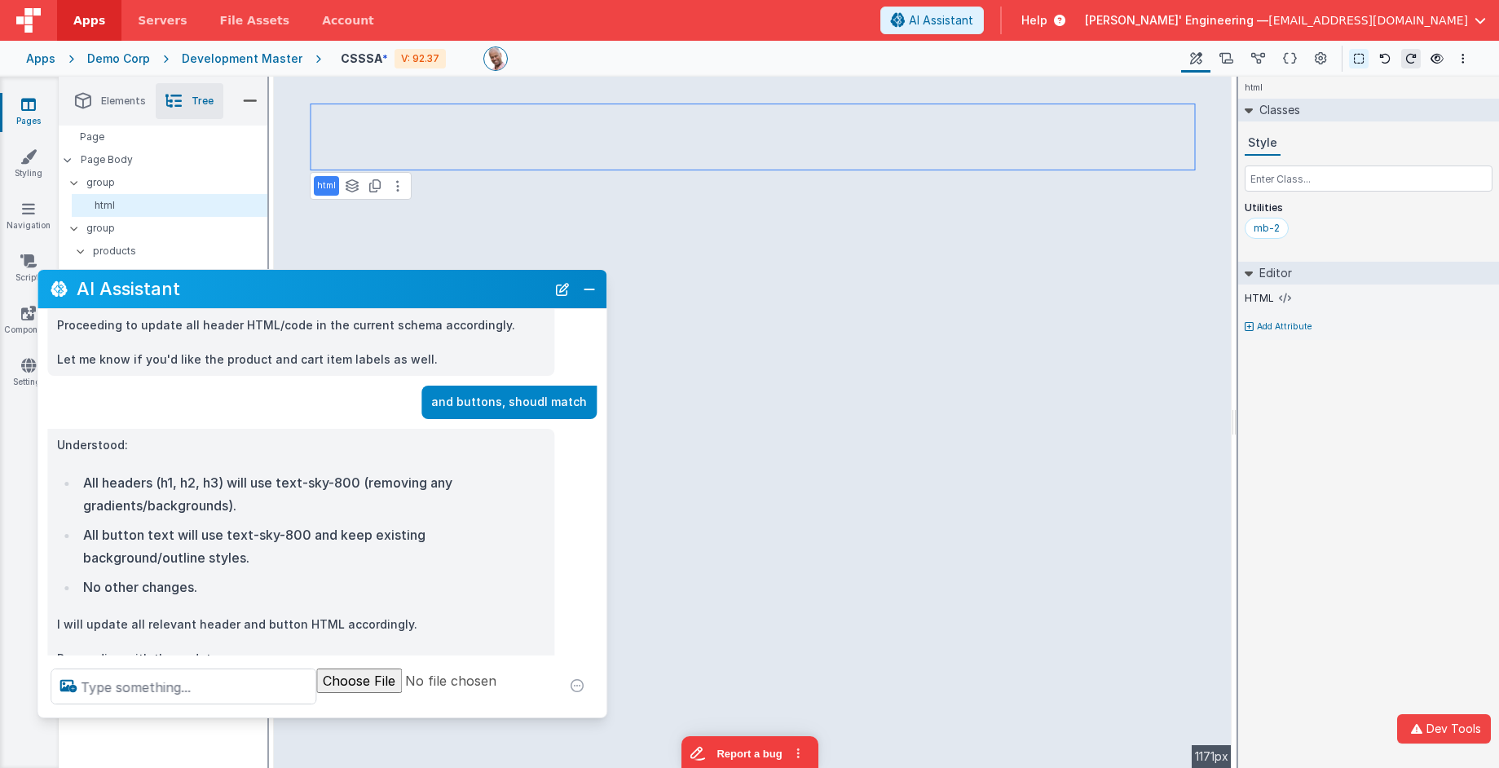
drag, startPoint x: 479, startPoint y: 569, endPoint x: 585, endPoint y: 541, distance: 109.8
click at [601, 566] on div "Understood: All headers (h1, h2, h3) will use text-sky-800 (removing any gradie…" at bounding box center [322, 552] width 569 height 247
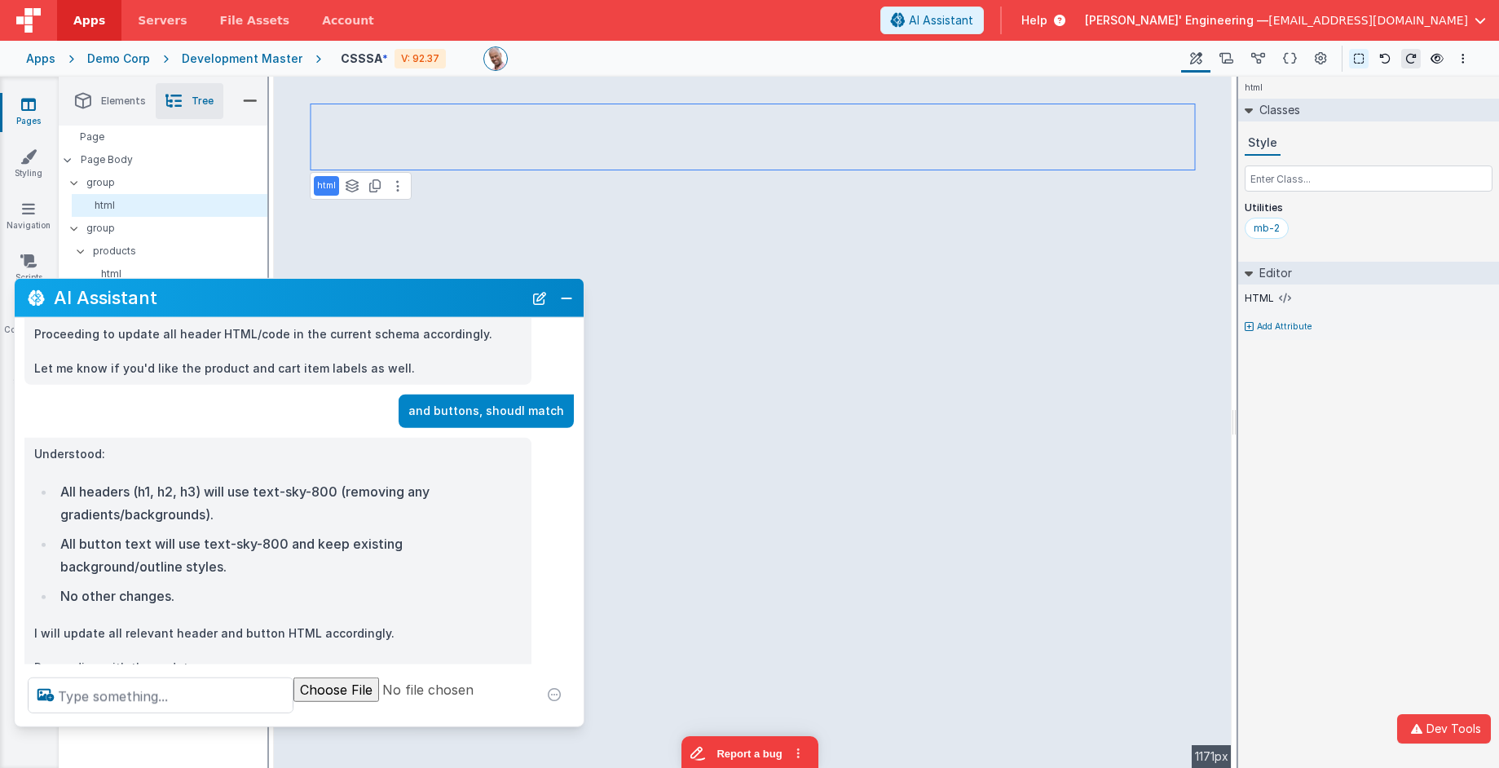
drag, startPoint x: 273, startPoint y: 296, endPoint x: 260, endPoint y: 305, distance: 15.8
click at [260, 305] on h2 "AI Assistant" at bounding box center [289, 298] width 470 height 20
click at [1390, 60] on icon at bounding box center [1384, 58] width 11 height 11
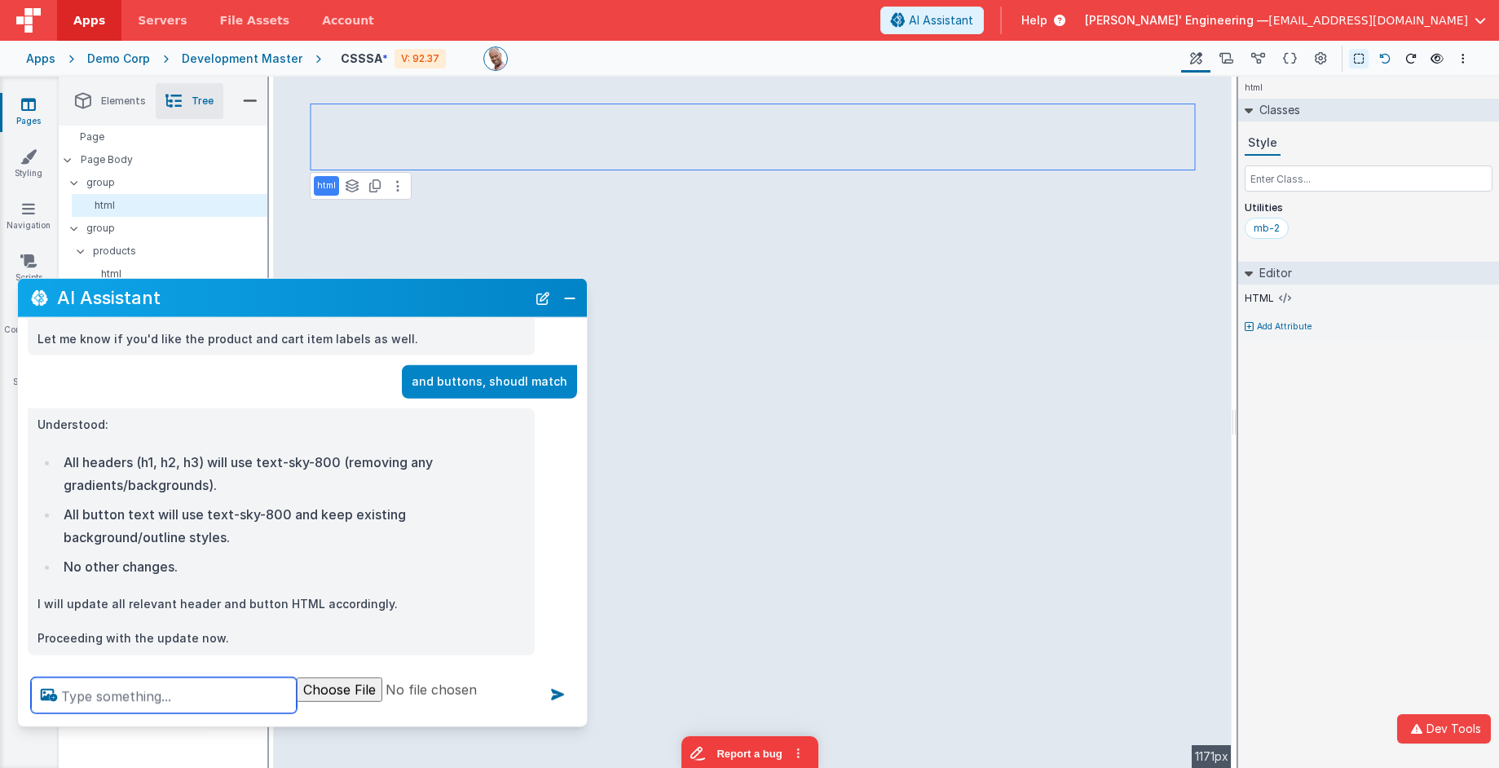
scroll to position [994, 0]
click at [1390, 60] on icon at bounding box center [1384, 58] width 11 height 11
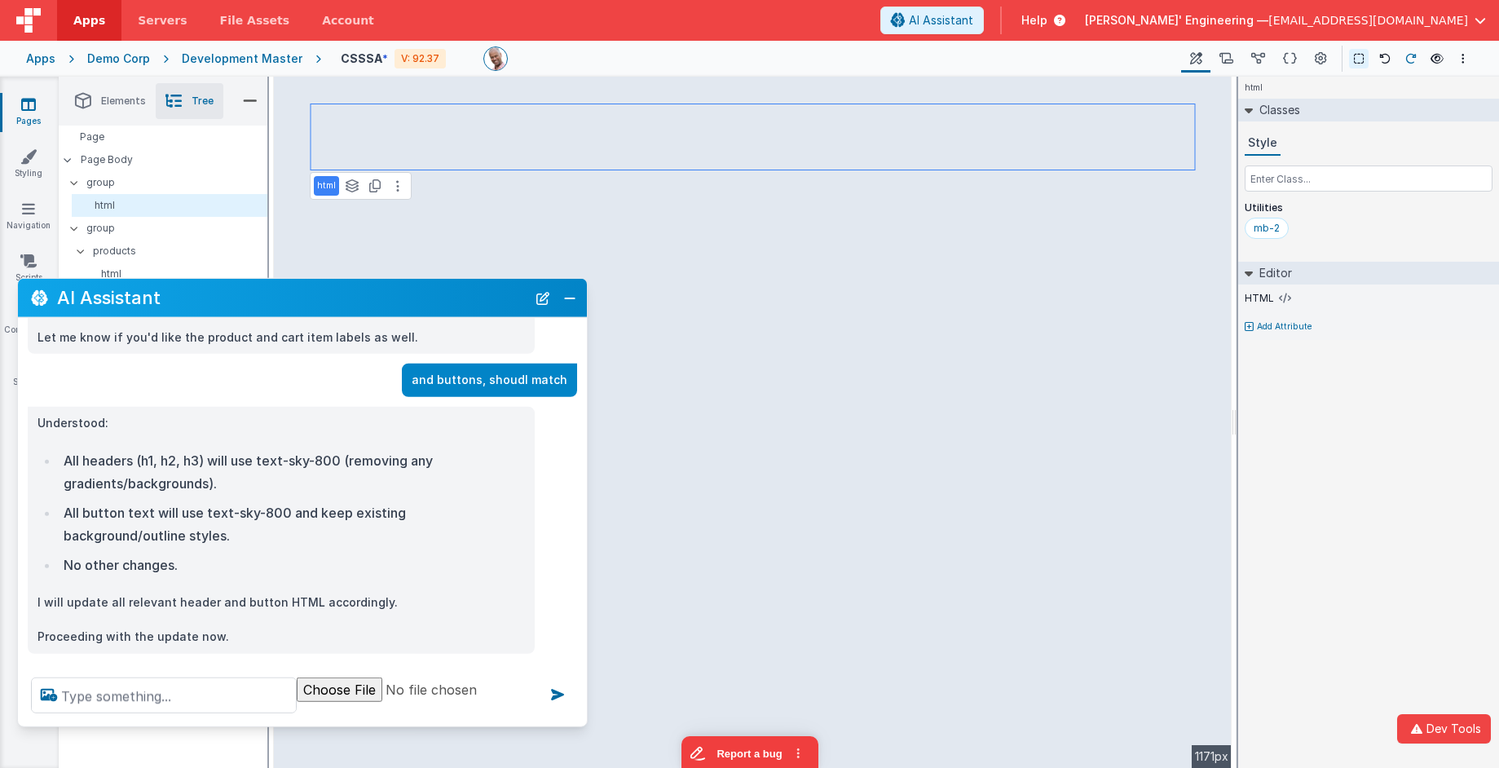
click at [1405, 59] on icon at bounding box center [1410, 58] width 11 height 11
click at [1296, 479] on div "html Classes Style Utilities mb-2 Editor HTML Add Attribute DEV: Focus DEV: bui…" at bounding box center [1368, 422] width 261 height 691
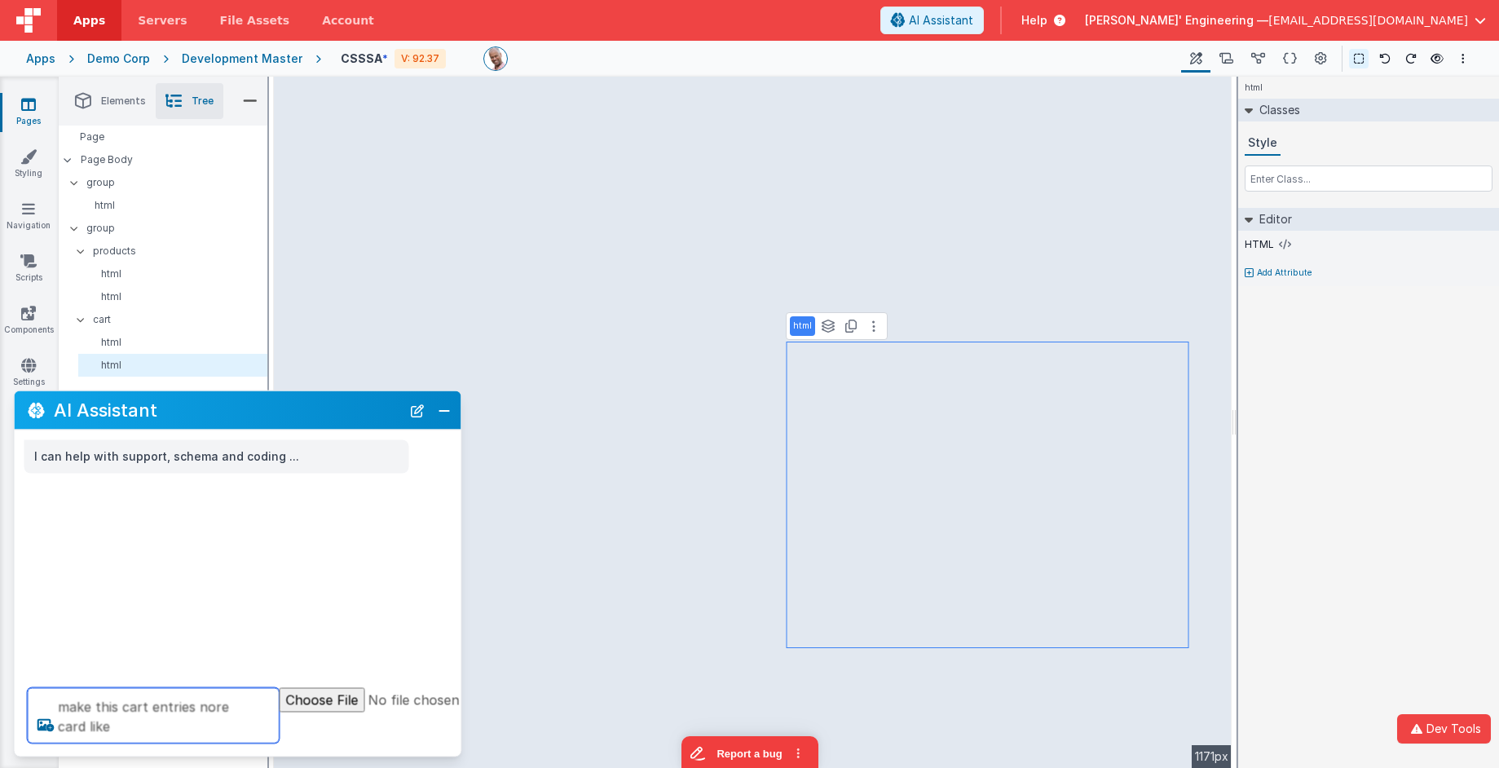
type textarea "make this cart entries nore card like"
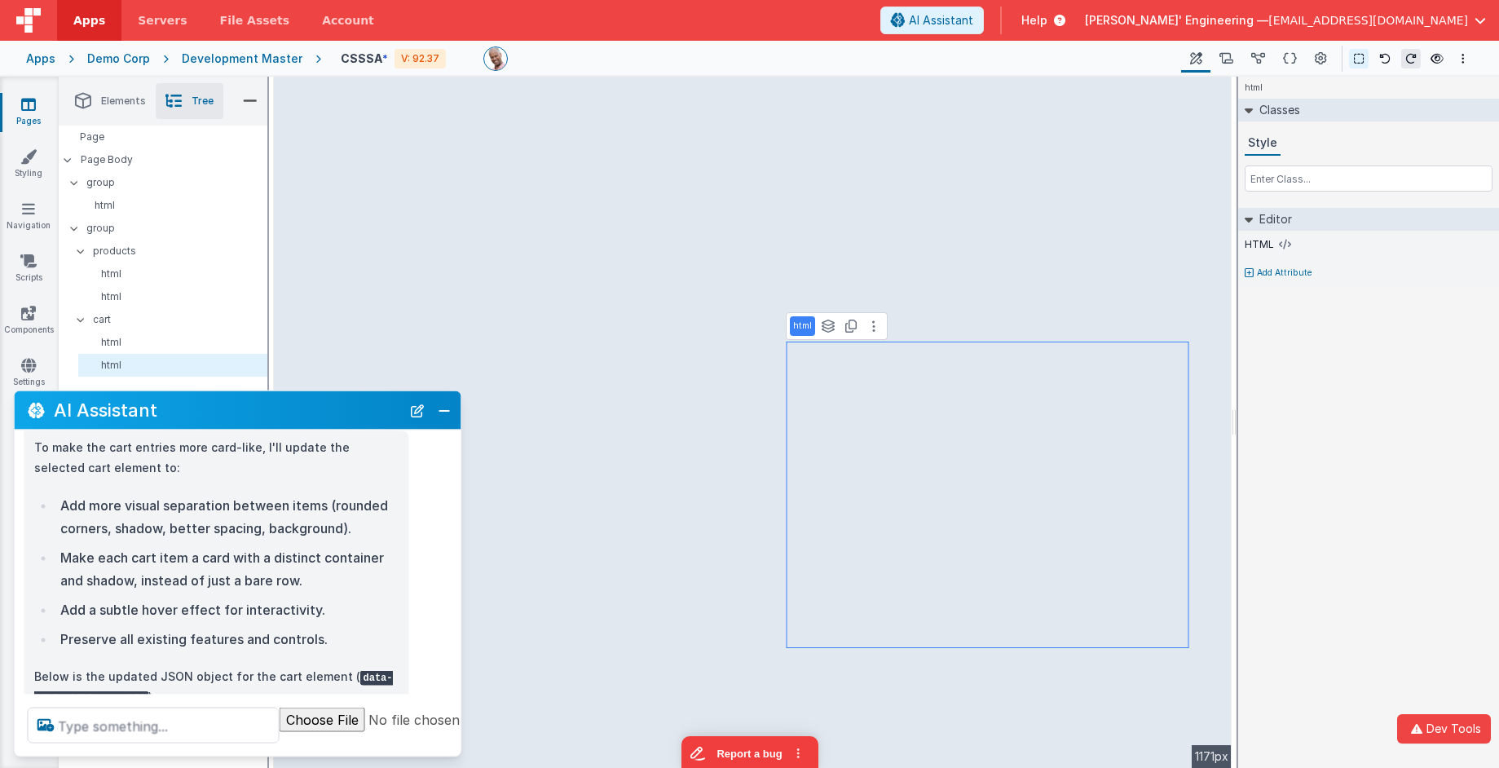
scroll to position [113, 0]
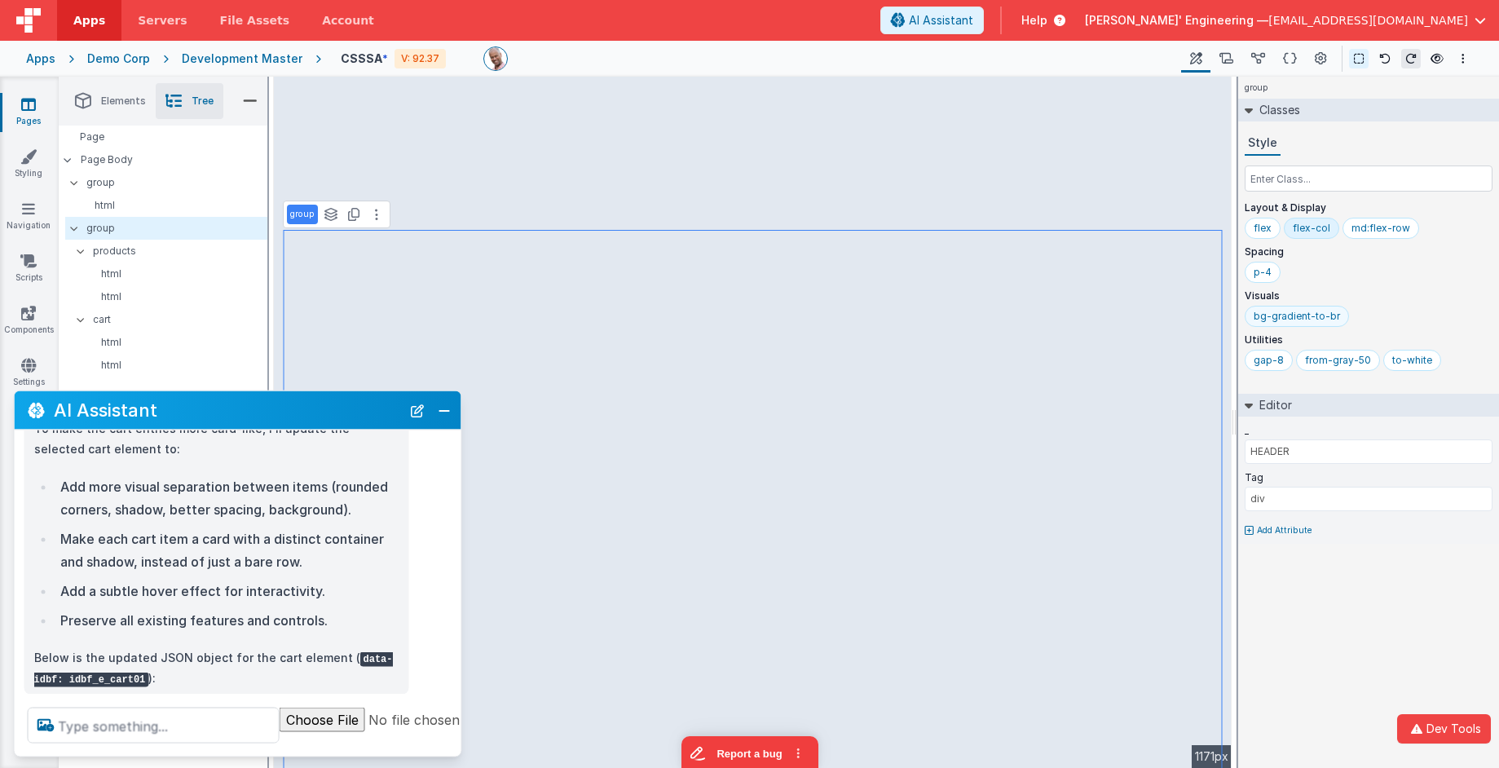
click at [1317, 320] on div "bg-gradient-to-br" at bounding box center [1297, 316] width 86 height 13
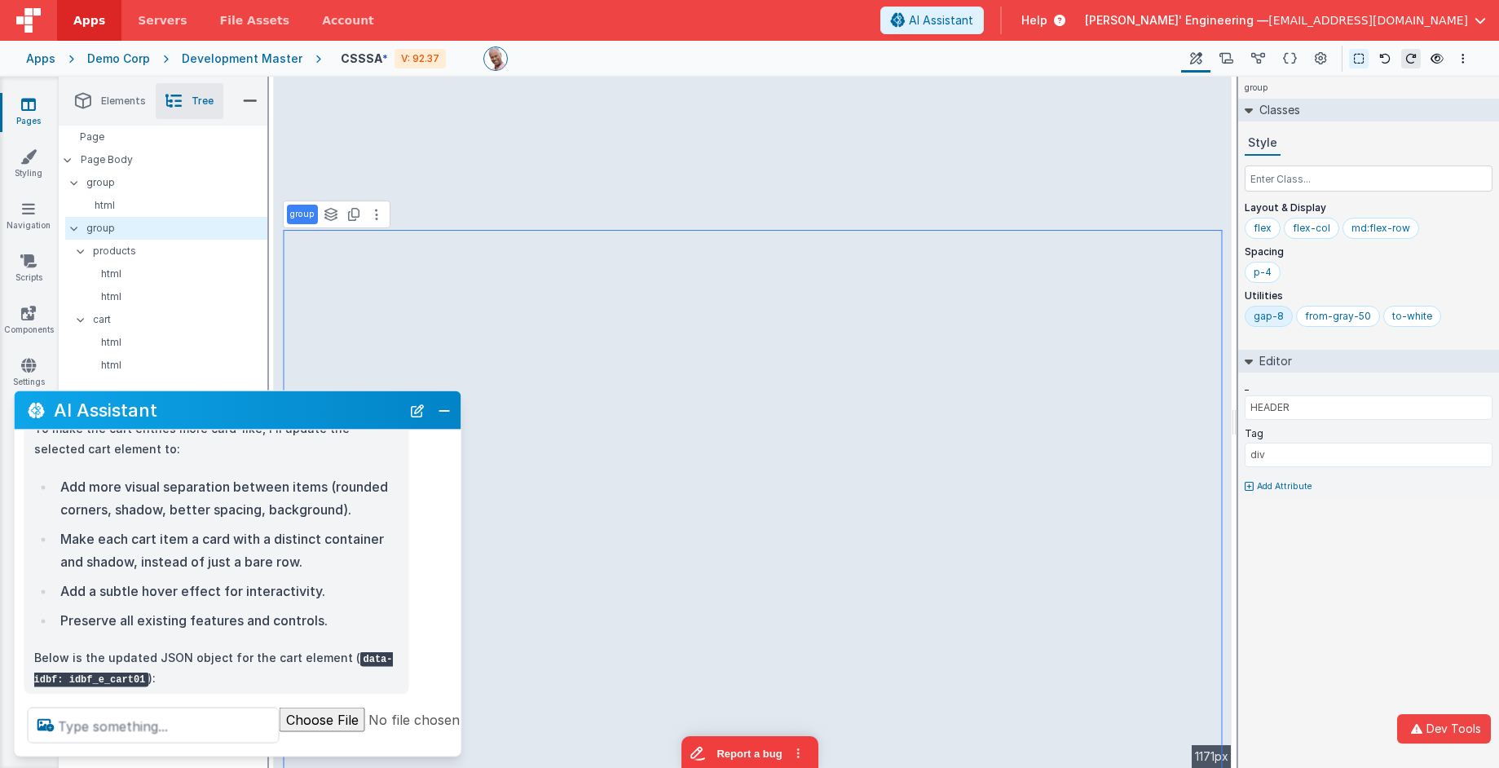
click at [1317, 320] on div "from-gray-50" at bounding box center [1338, 316] width 66 height 13
click at [1308, 289] on div "p-4" at bounding box center [1369, 276] width 248 height 28
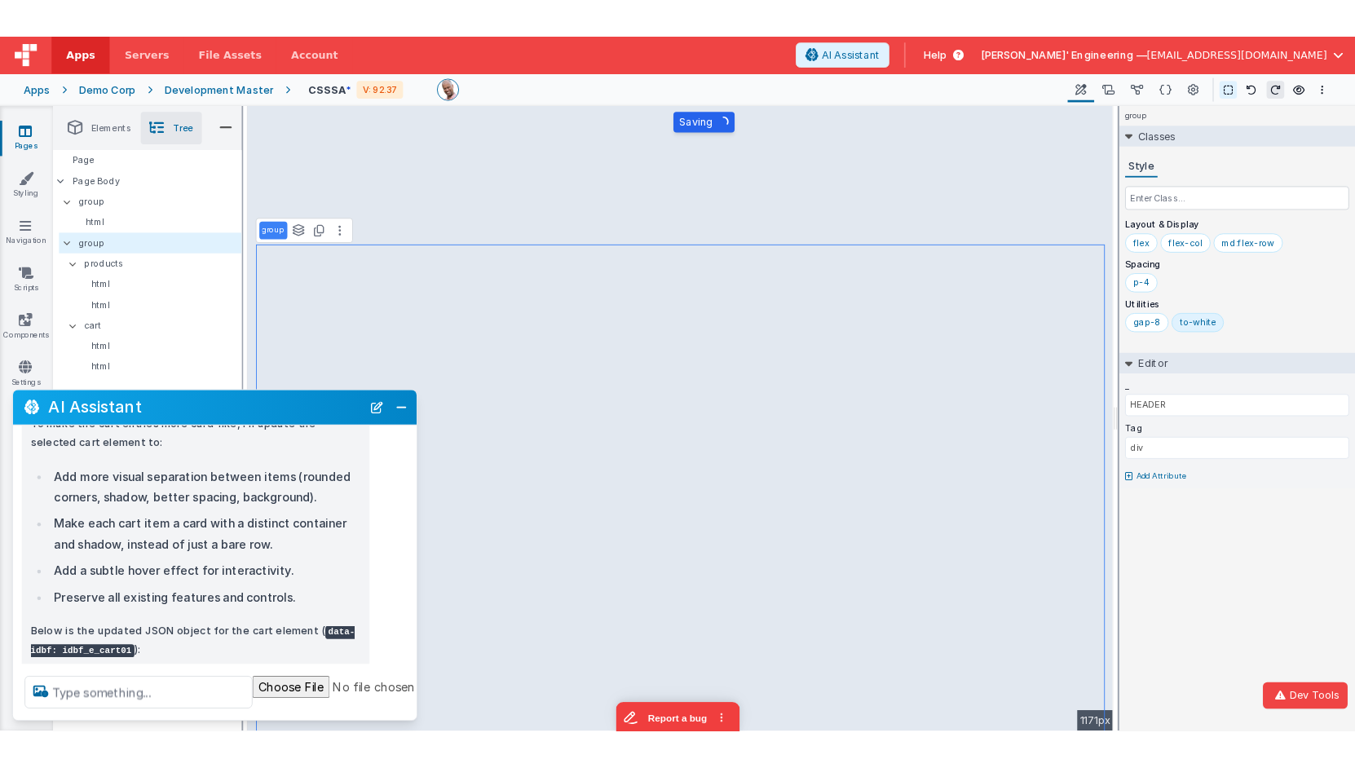
scroll to position [179, 0]
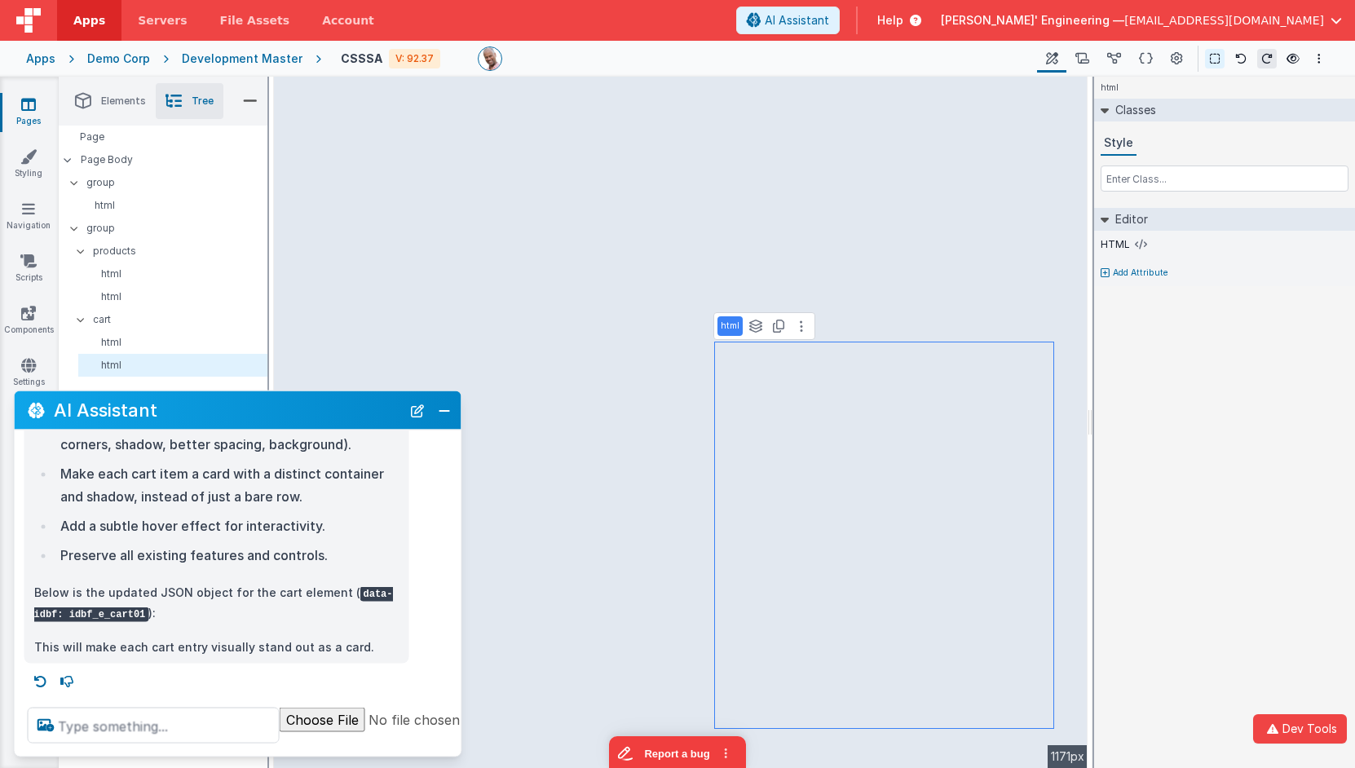
drag, startPoint x: 418, startPoint y: 417, endPoint x: 390, endPoint y: 444, distance: 39.2
click at [418, 417] on button "New Chat" at bounding box center [417, 410] width 23 height 23
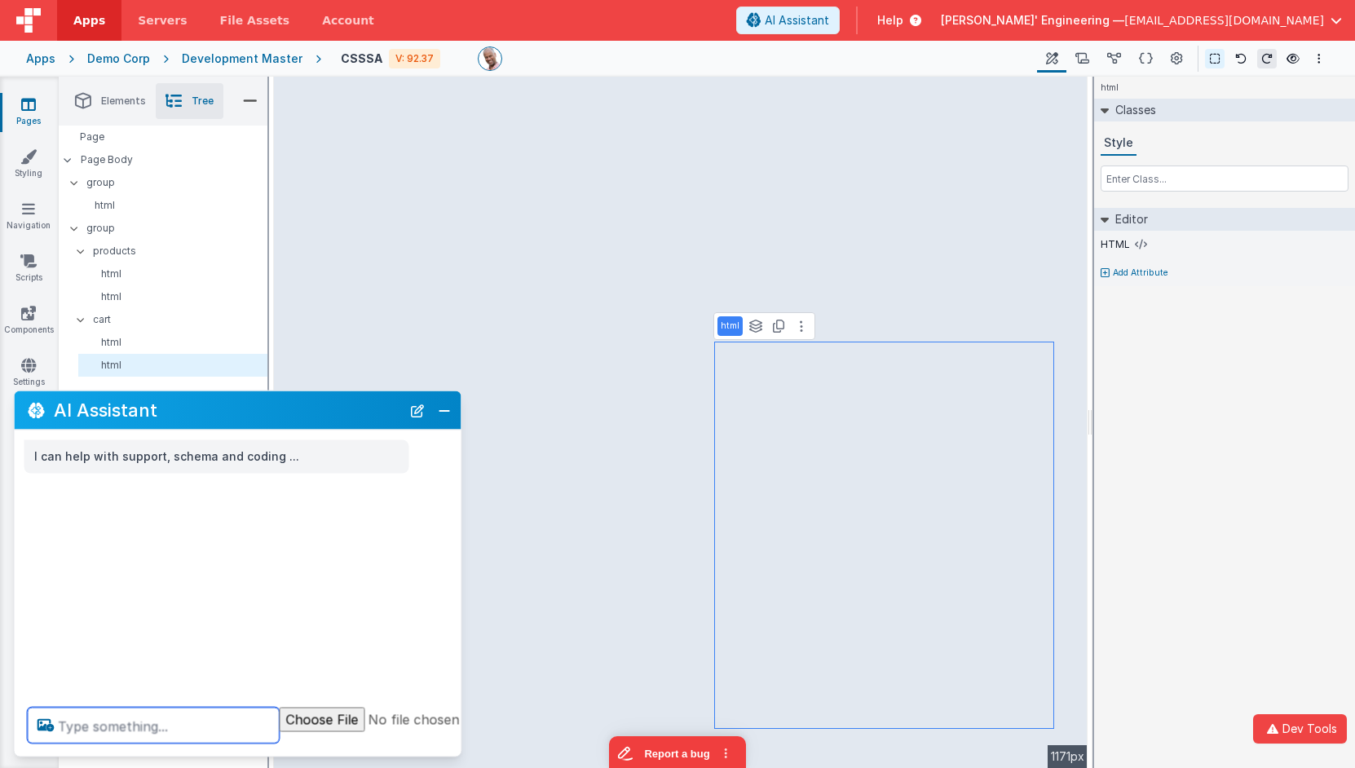
click at [148, 732] on textarea at bounding box center [154, 726] width 252 height 36
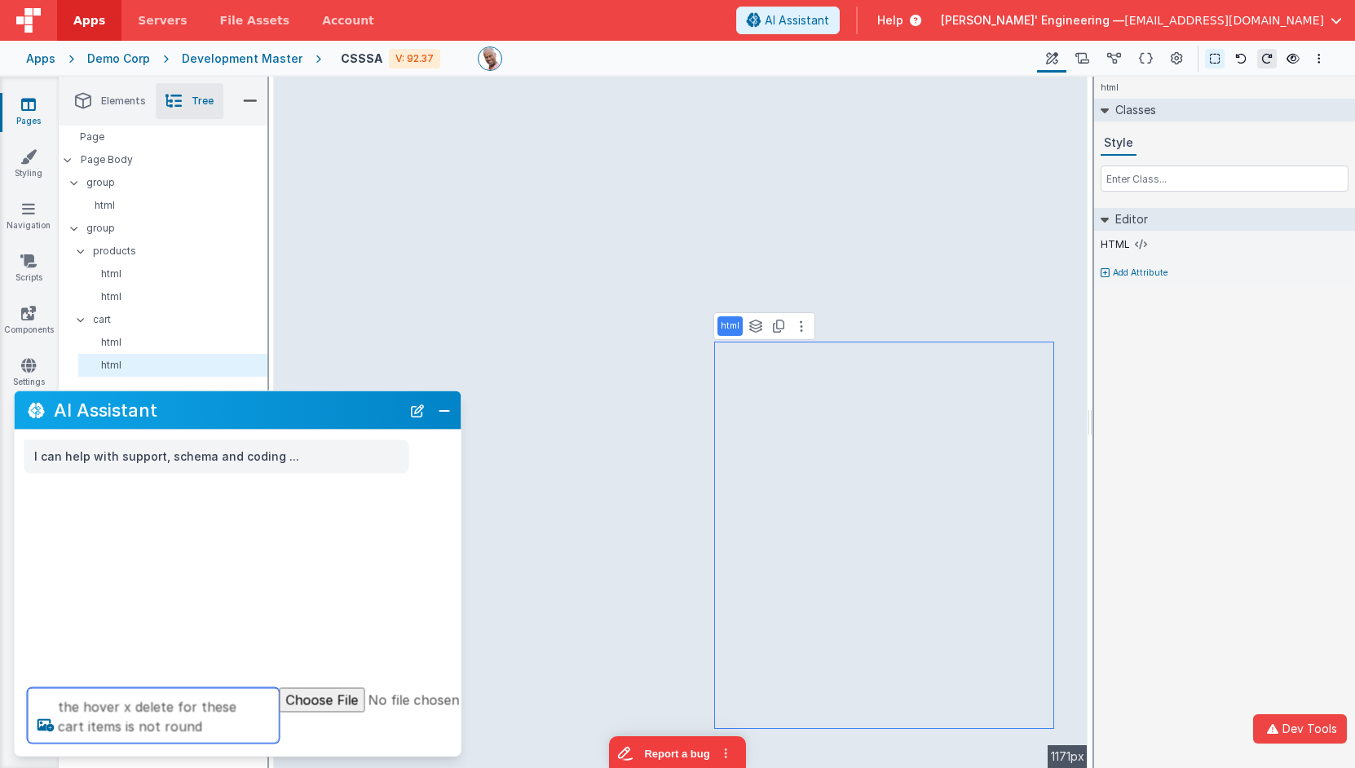
type textarea "the hover x delete for these cart items is not round"
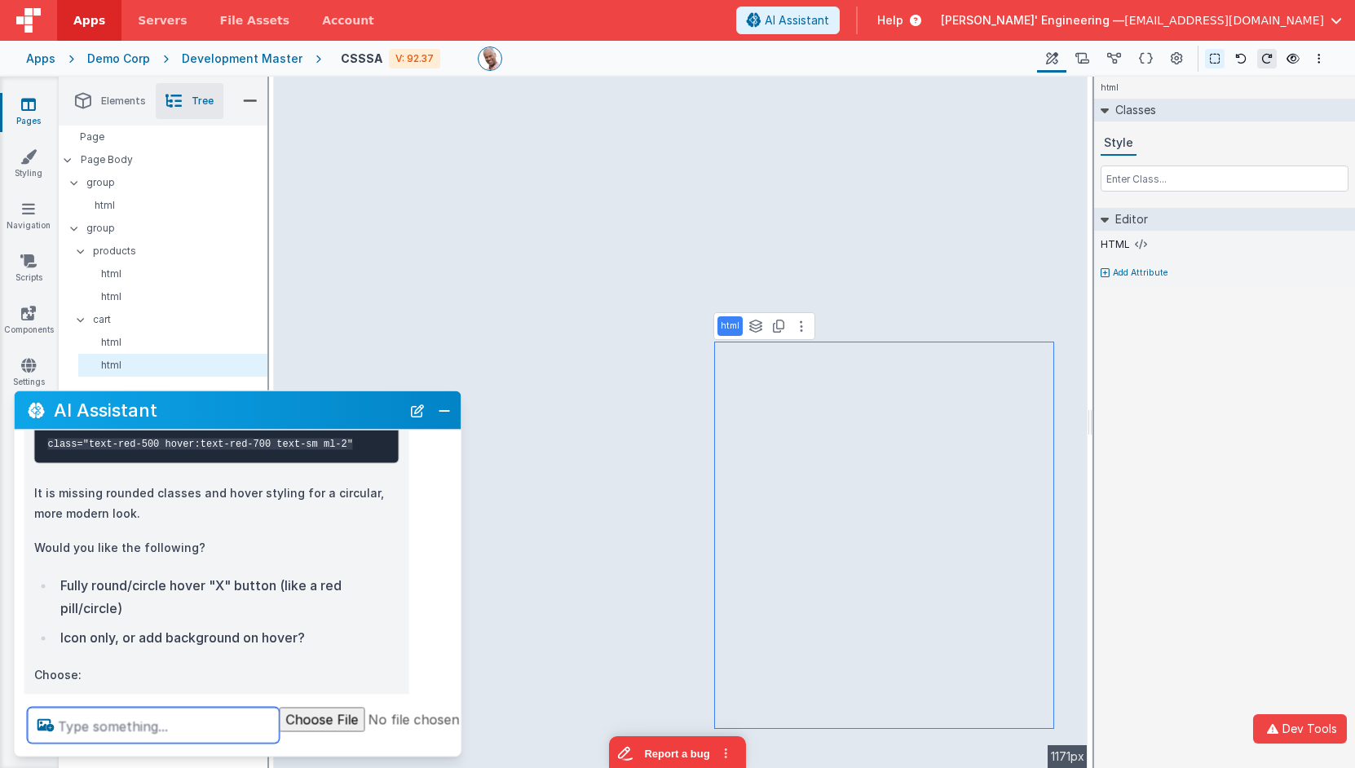
scroll to position [265, 0]
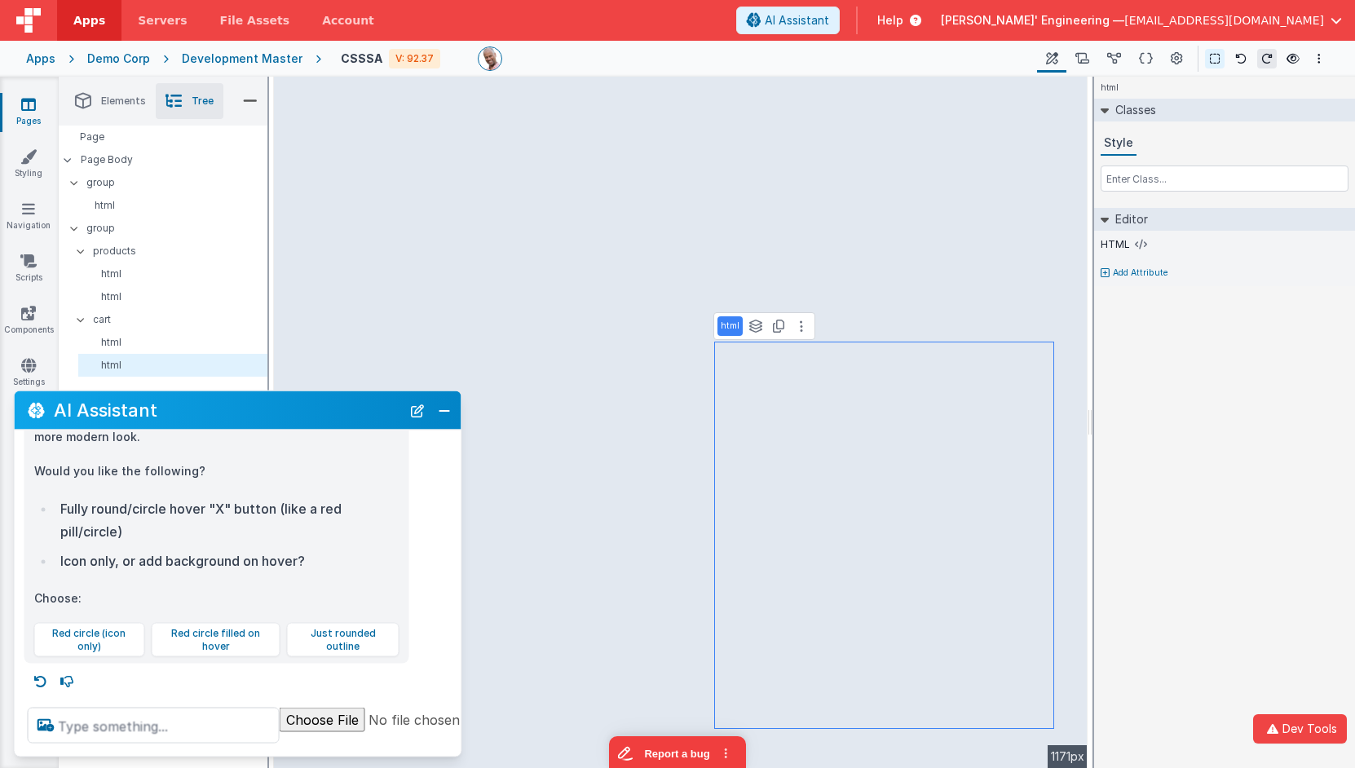
click at [1330, 55] on div "Apps Demo Corp Development Master CSSSA V: 92.37 Page Builder Named Actions Dat…" at bounding box center [677, 59] width 1355 height 36
click at [1318, 57] on icon "Options" at bounding box center [1318, 58] width 3 height 11
click at [1219, 95] on p "Save" at bounding box center [1224, 90] width 103 height 16
click at [190, 638] on button "Red circle filled on hover" at bounding box center [216, 640] width 130 height 34
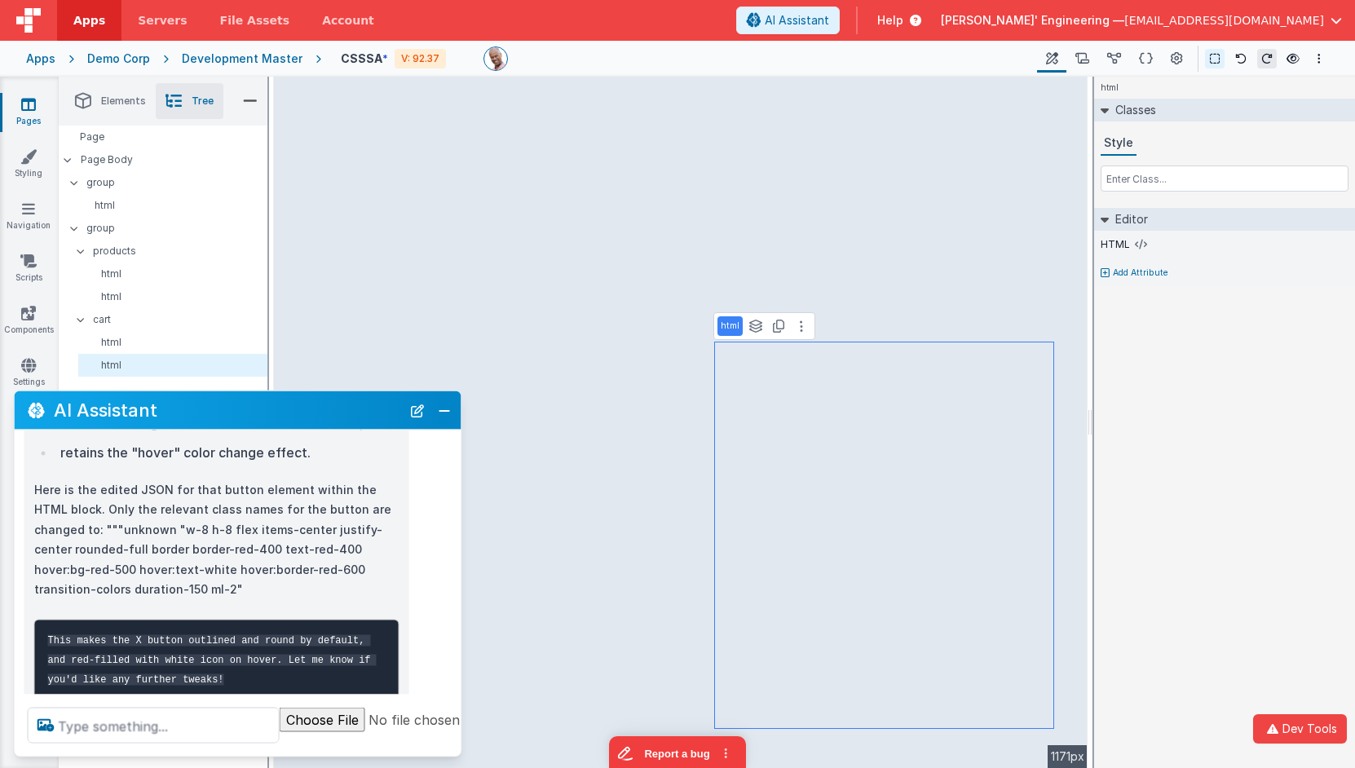
scroll to position [701, 0]
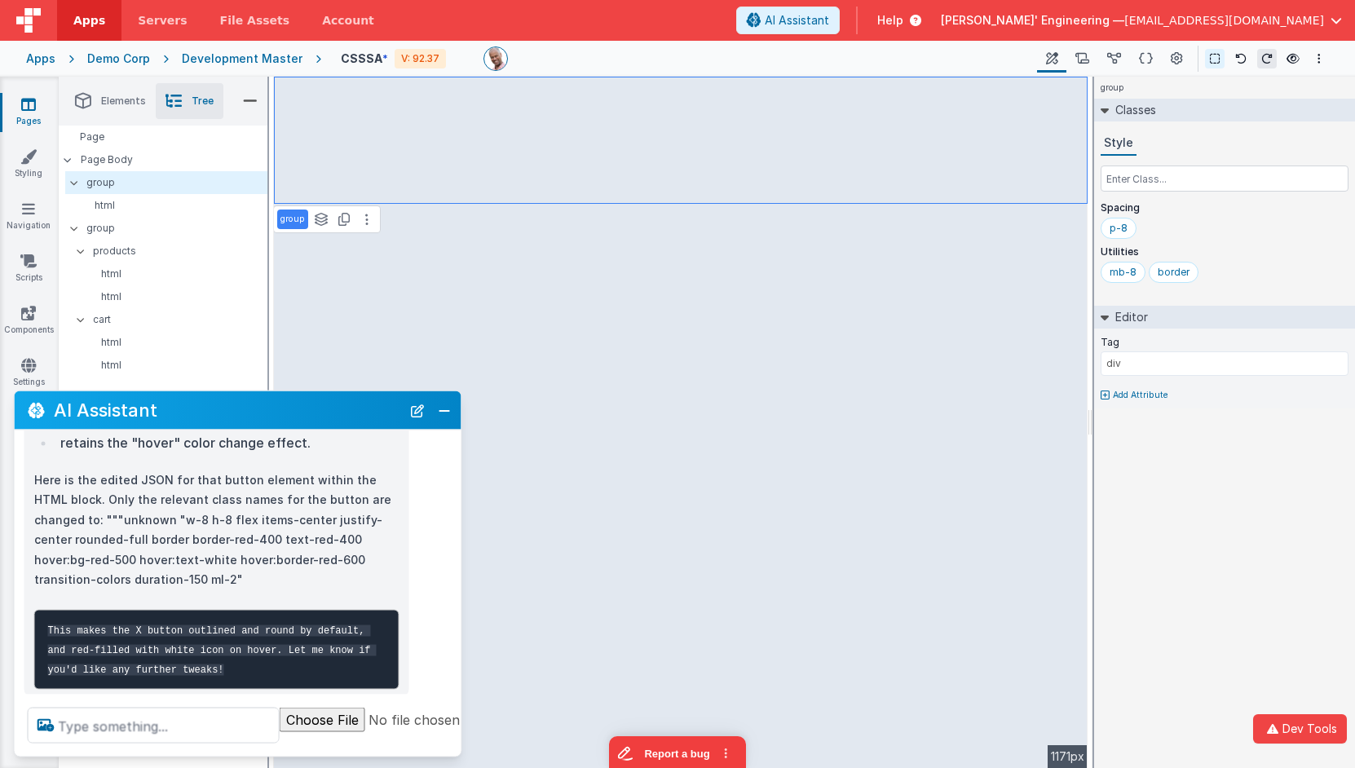
drag, startPoint x: 227, startPoint y: 703, endPoint x: 213, endPoint y: 715, distance: 19.1
click at [218, 713] on div at bounding box center [292, 726] width 555 height 62
click at [217, 717] on textarea at bounding box center [154, 726] width 252 height 36
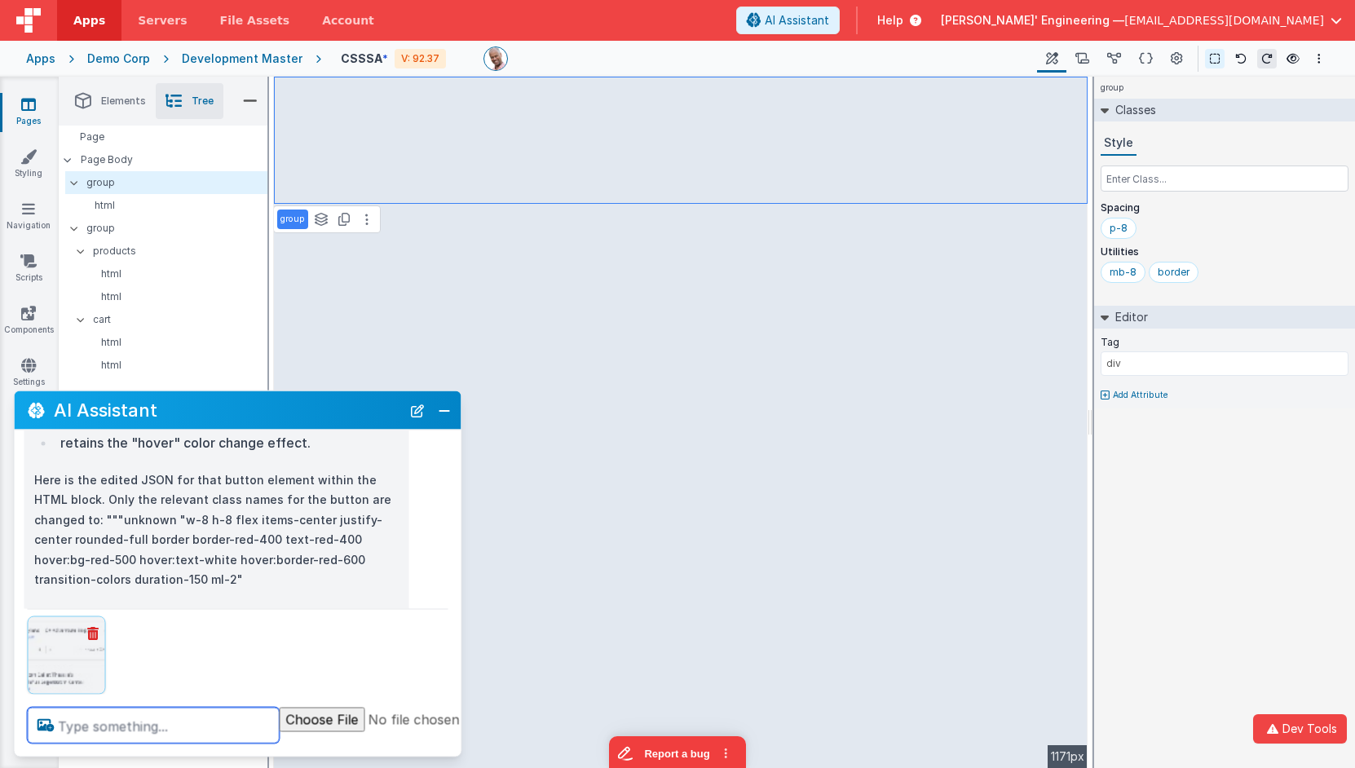
scroll to position [2, 0]
click at [211, 717] on textarea at bounding box center [154, 726] width 252 height 36
type textarea "some are not round"
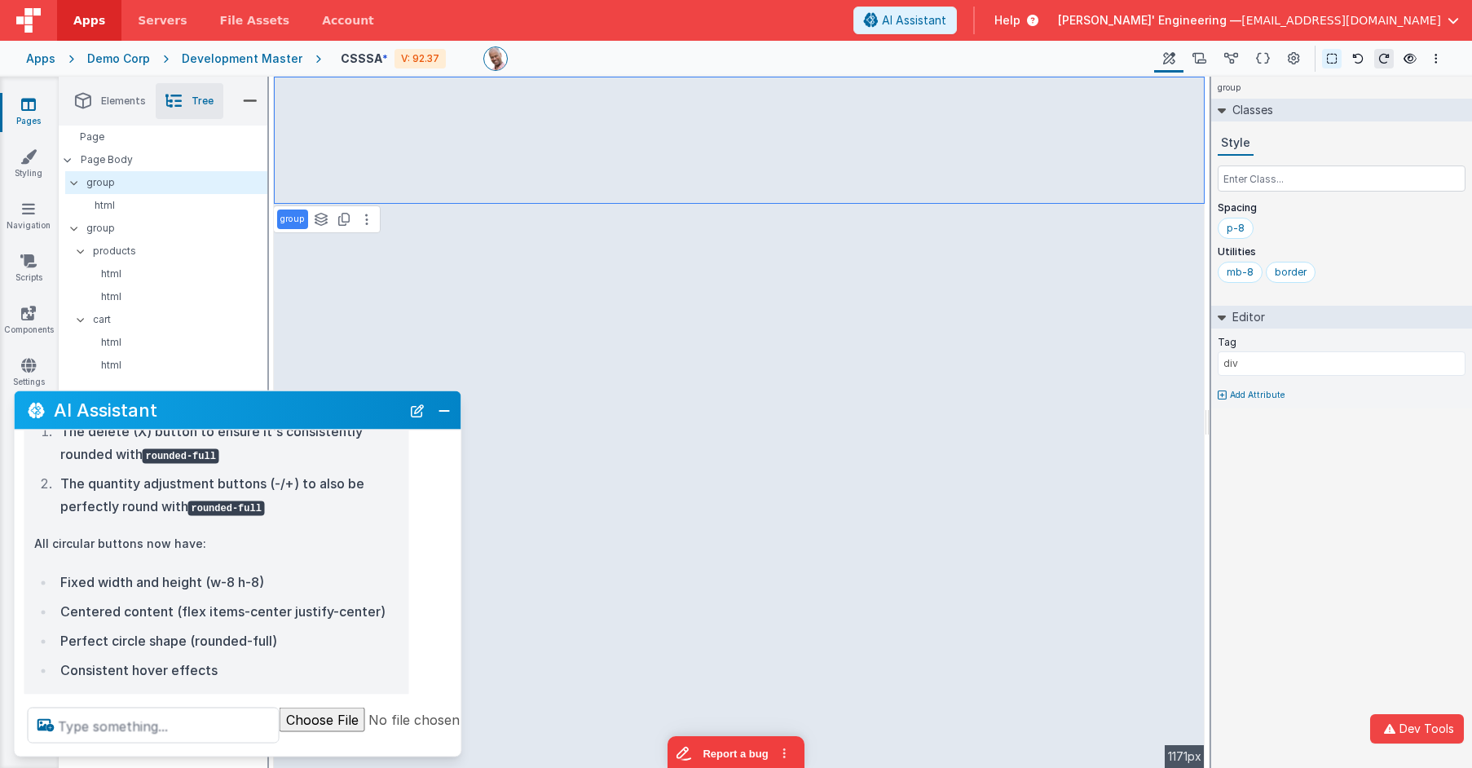
scroll to position [1283, 0]
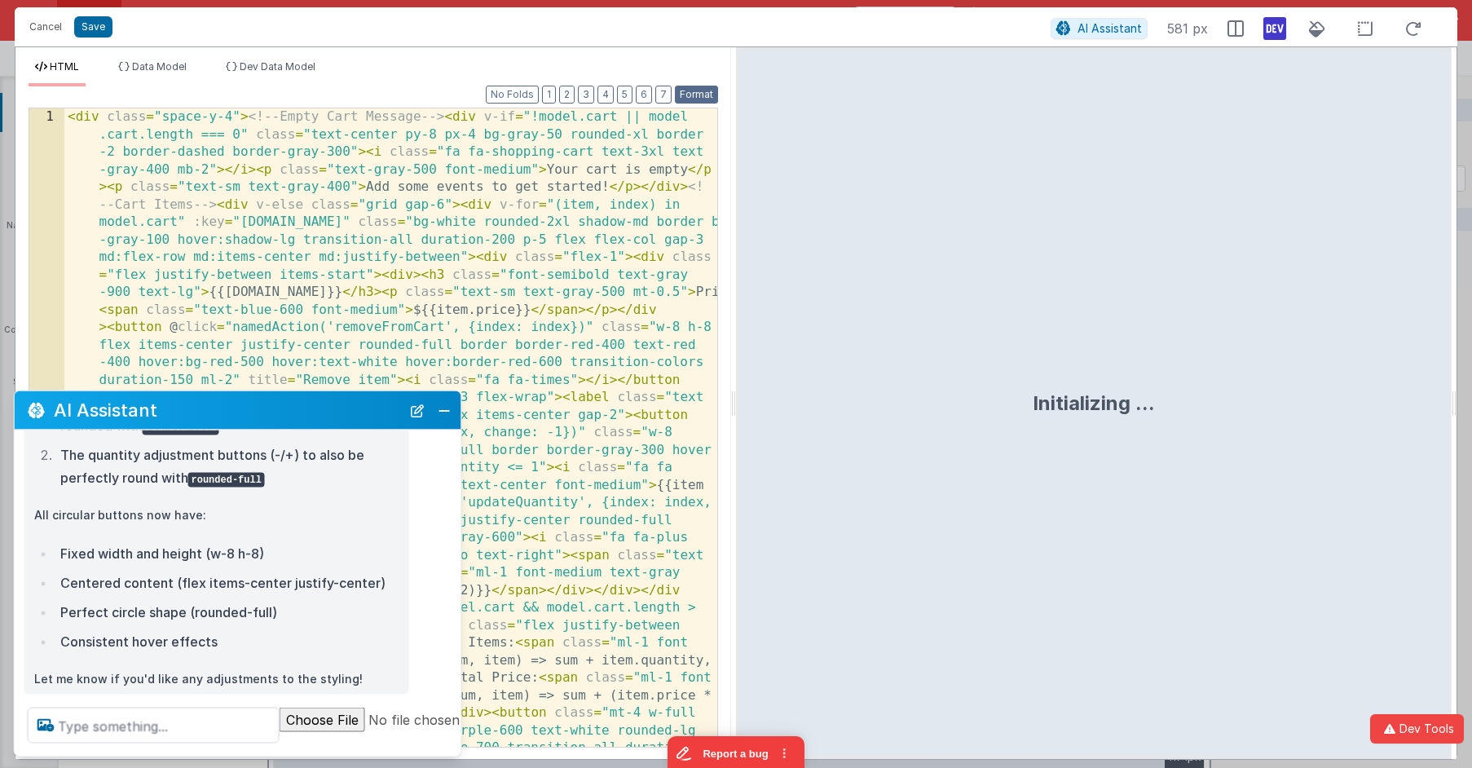
click at [699, 97] on button "Format" at bounding box center [696, 95] width 43 height 18
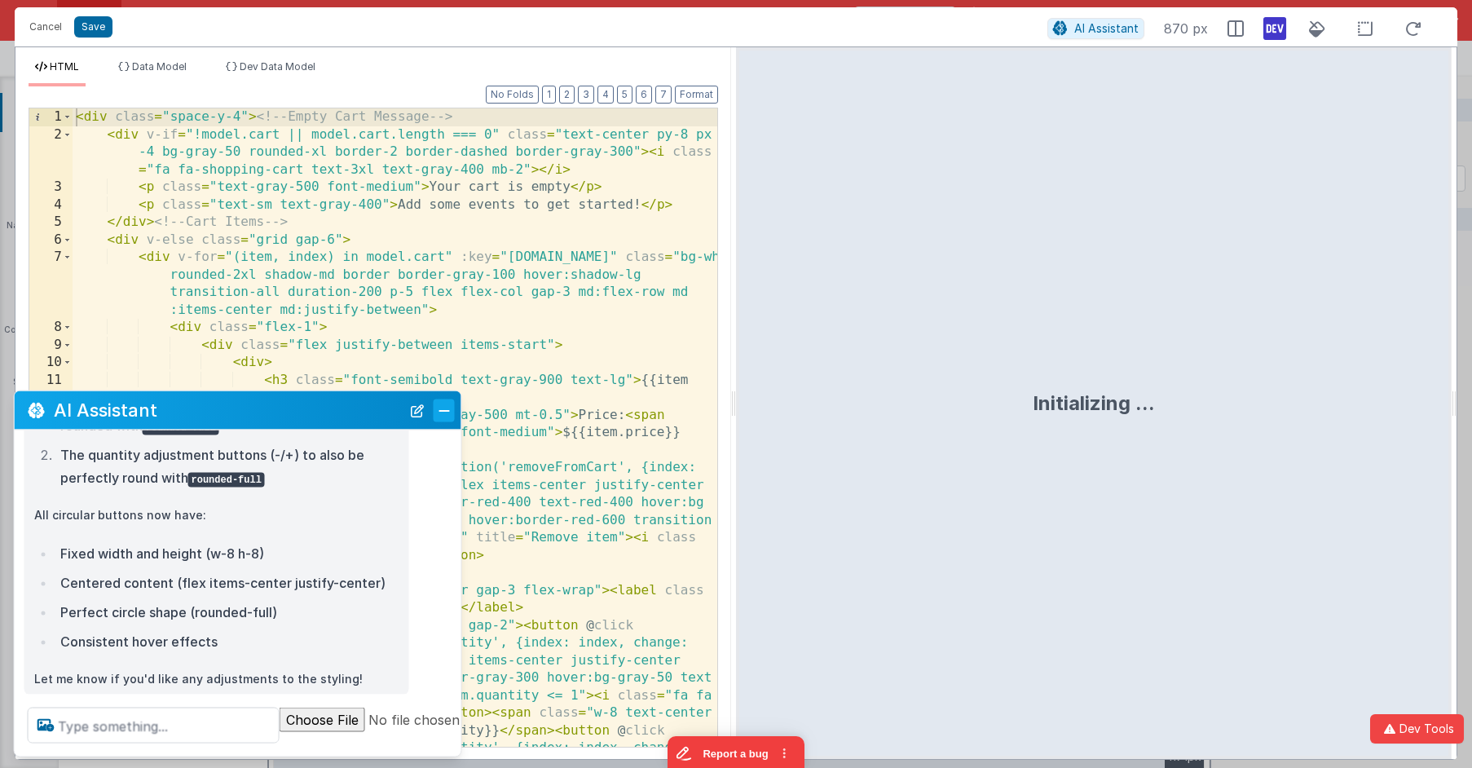
click at [434, 407] on button "Close" at bounding box center [444, 410] width 21 height 23
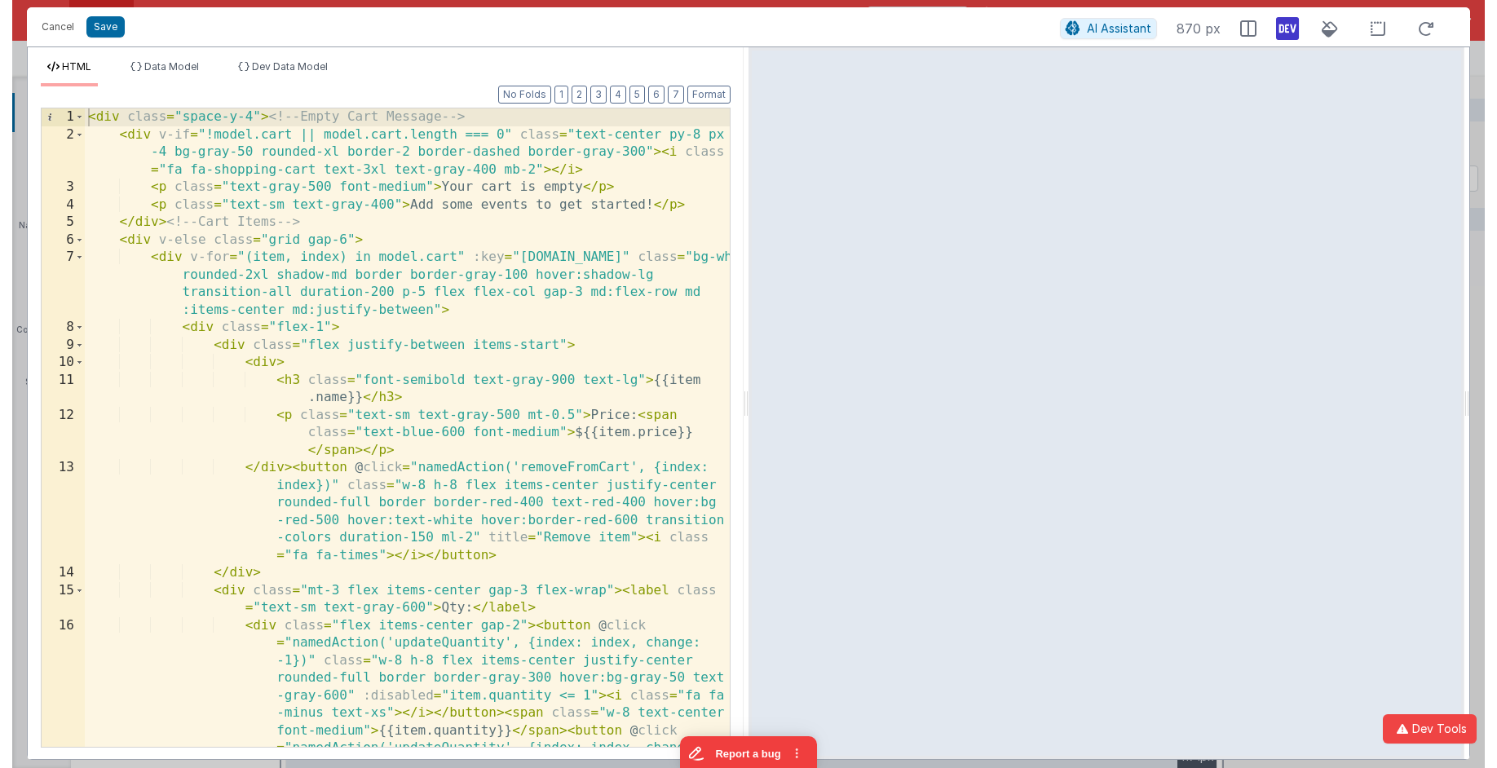
scroll to position [1, 0]
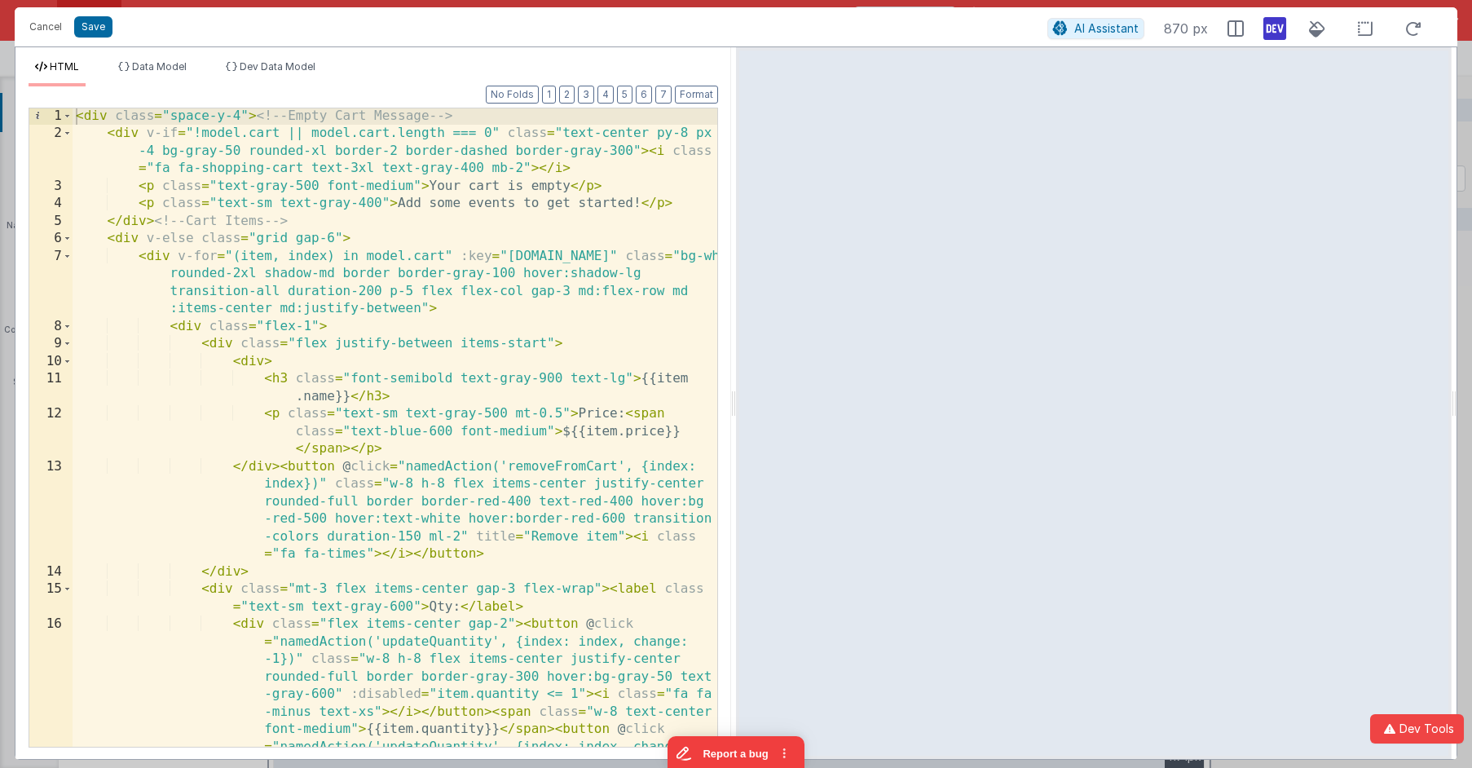
click at [616, 93] on div "Format 7 6 5 4 3 2 1 No Folds 1 2 3 4 5 6 7 8 9 10 11 12 13 14 15 16 17 < div c…" at bounding box center [374, 416] width 690 height 660
click at [592, 192] on div "< div class = "space-y-4" > <!-- Empty Cart Message --> < div v-if = "!model.ca…" at bounding box center [395, 541] width 645 height 867
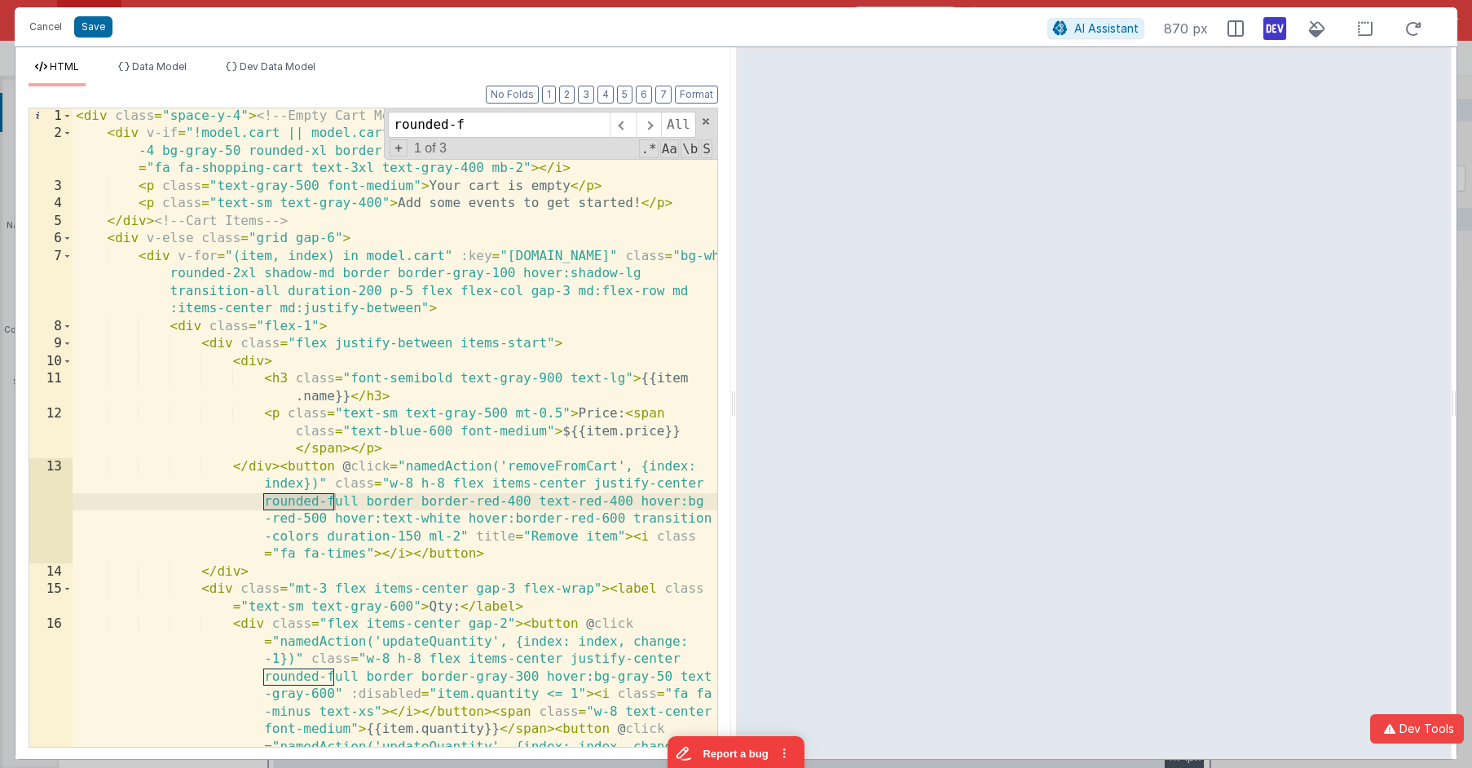
type input "rounded-f"
click at [357, 503] on div "< div class = "space-y-4" > <!-- Empty Cart Message --> < div v-if = "!model.ca…" at bounding box center [395, 541] width 645 height 867
click at [450, 482] on div "< div class = "space-y-4" > <!-- Empty Cart Message --> < div v-if = "!model.ca…" at bounding box center [395, 541] width 645 height 867
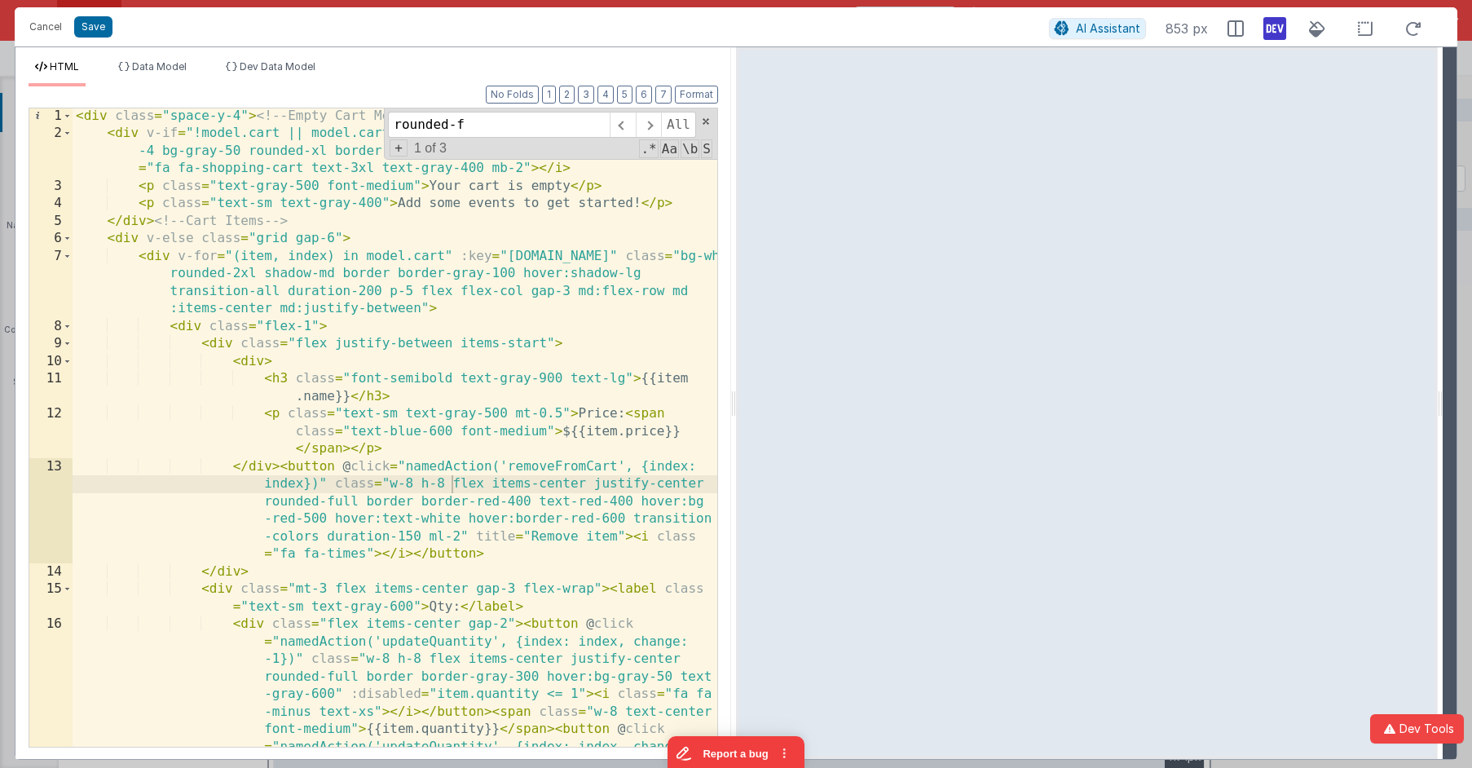
drag, startPoint x: 1215, startPoint y: 251, endPoint x: 1442, endPoint y: 208, distance: 231.5
click at [1354, 208] on html "Cancel Save AI Assistant 853 px HTML Data Model Dev Data Model Format 7 6 5 4 3…" at bounding box center [736, 384] width 1472 height 768
click at [573, 458] on div "< div class = "space-y-4" > <!-- Empty Cart Message --> < div v-if = "!model.ca…" at bounding box center [395, 541] width 645 height 867
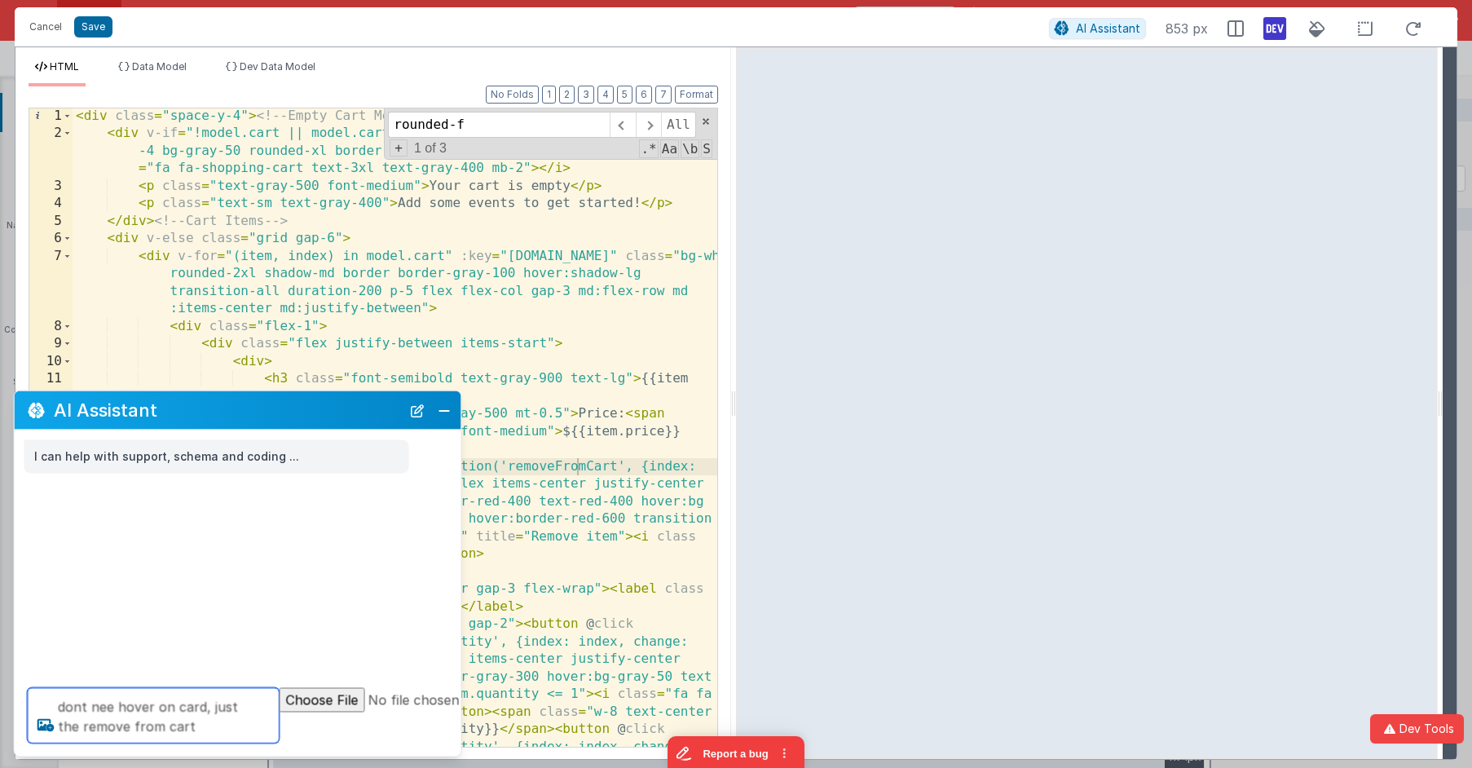
type textarea "dont nee hover on card, just the remove from cart"
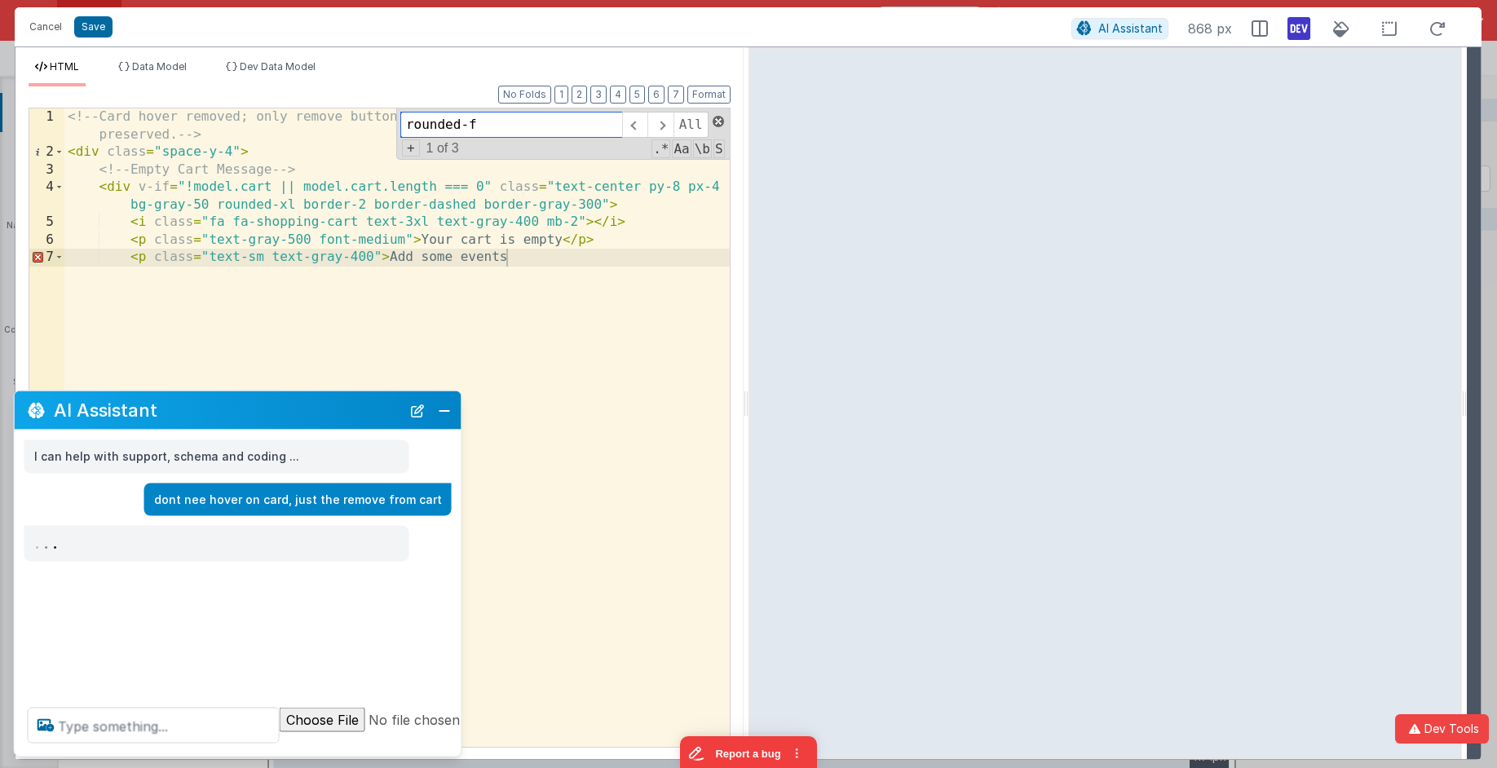
click at [717, 122] on span at bounding box center [718, 121] width 11 height 11
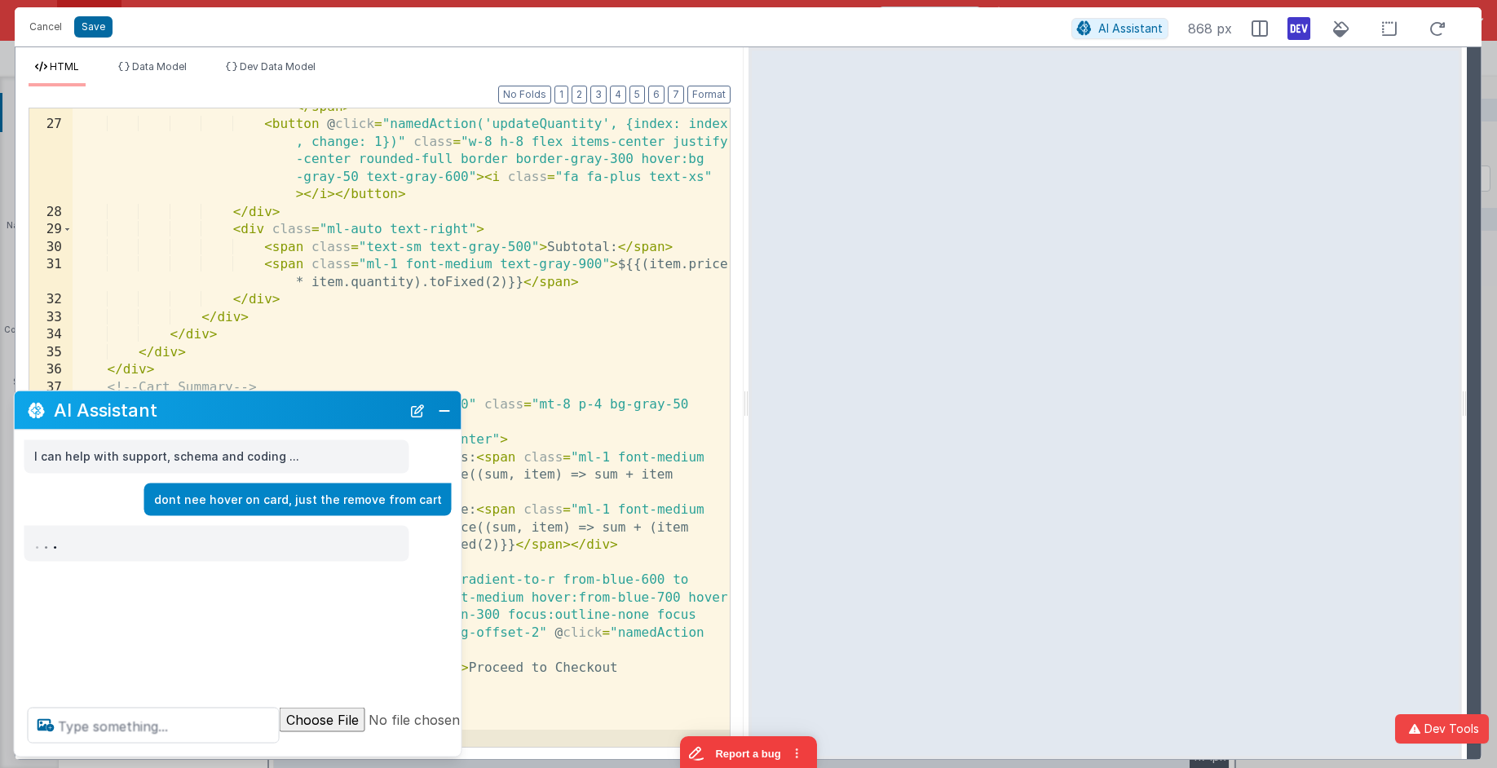
scroll to position [746, 0]
click at [99, 24] on button "Save" at bounding box center [93, 26] width 38 height 21
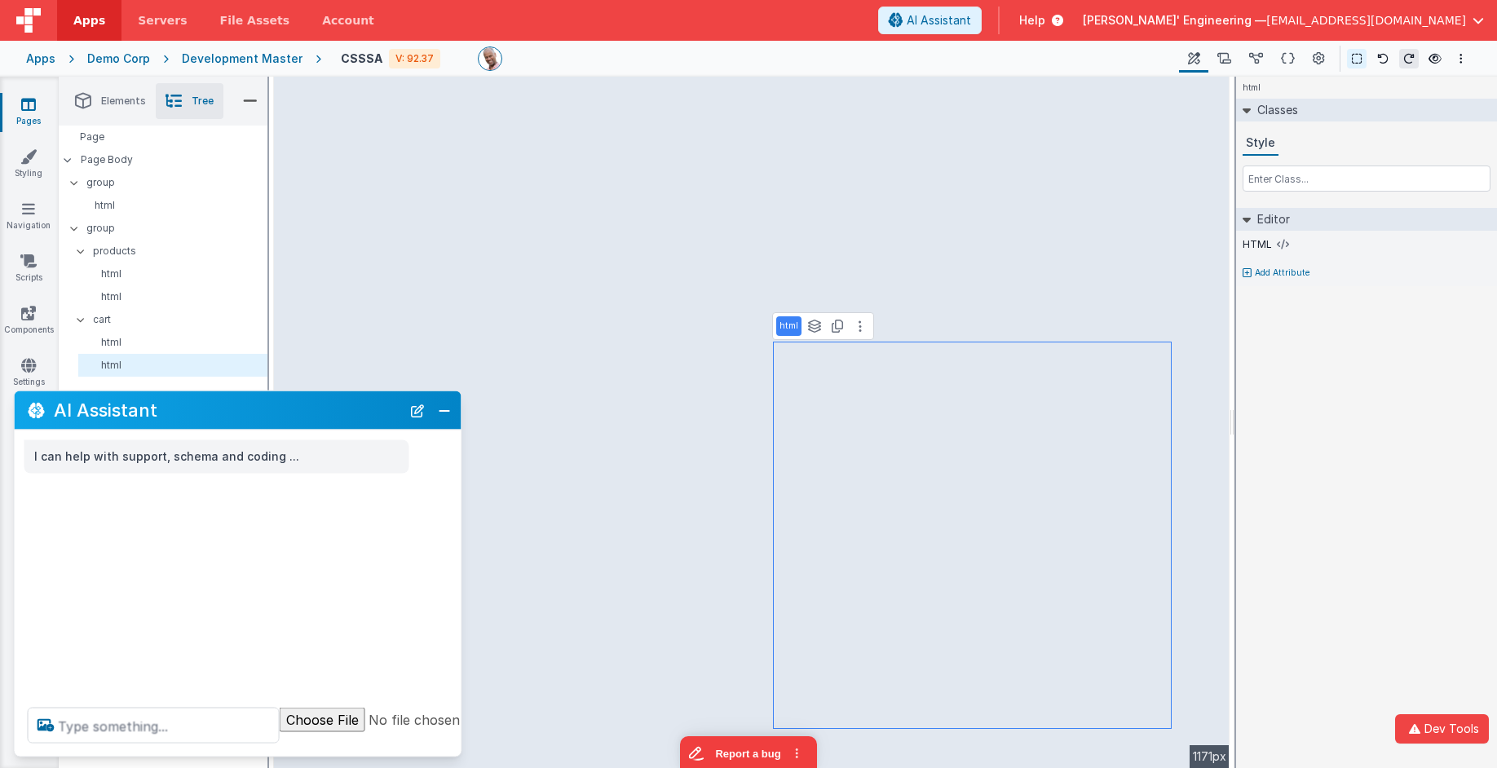
click at [218, 56] on div "Development Master" at bounding box center [242, 59] width 121 height 16
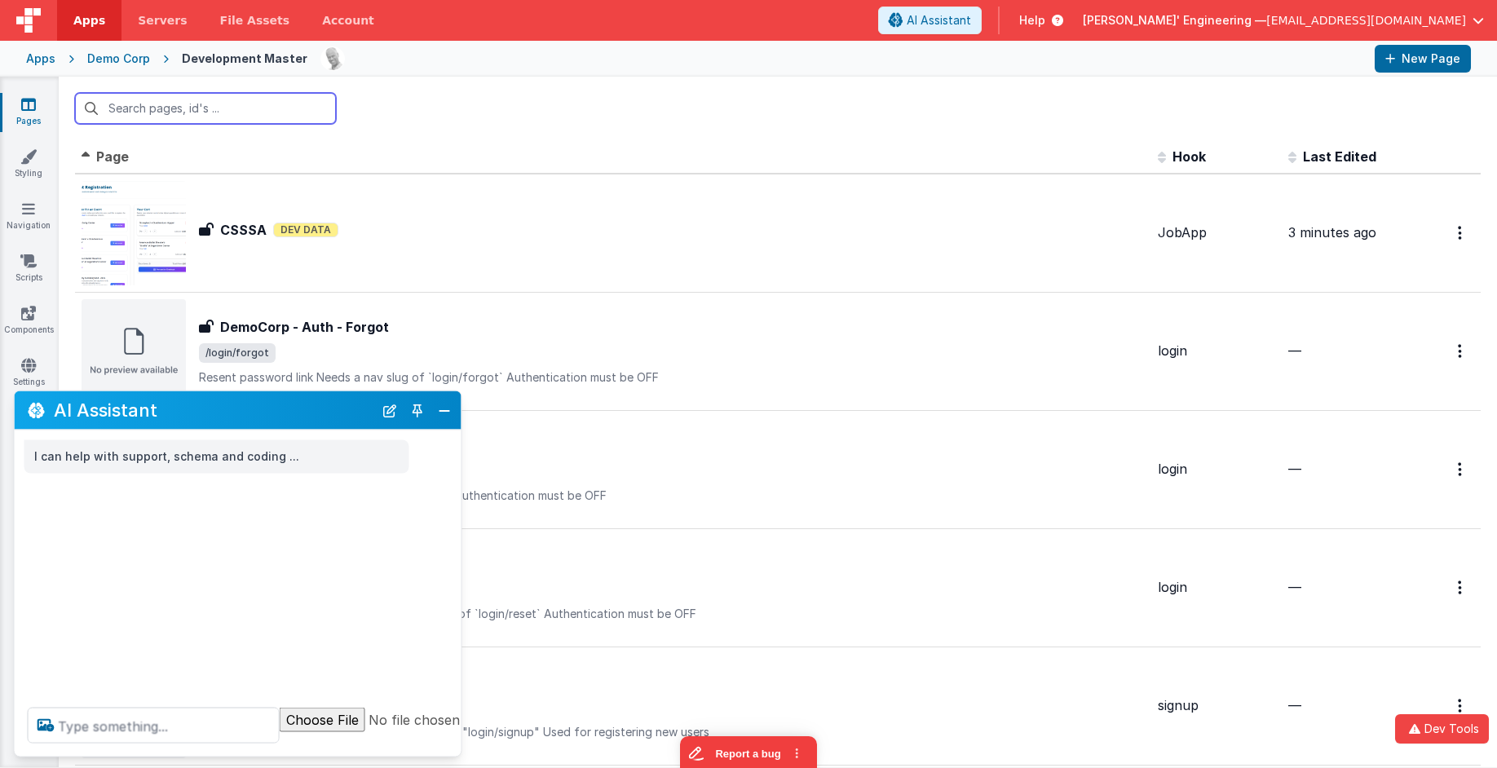
click at [249, 99] on input "text" at bounding box center [205, 108] width 261 height 31
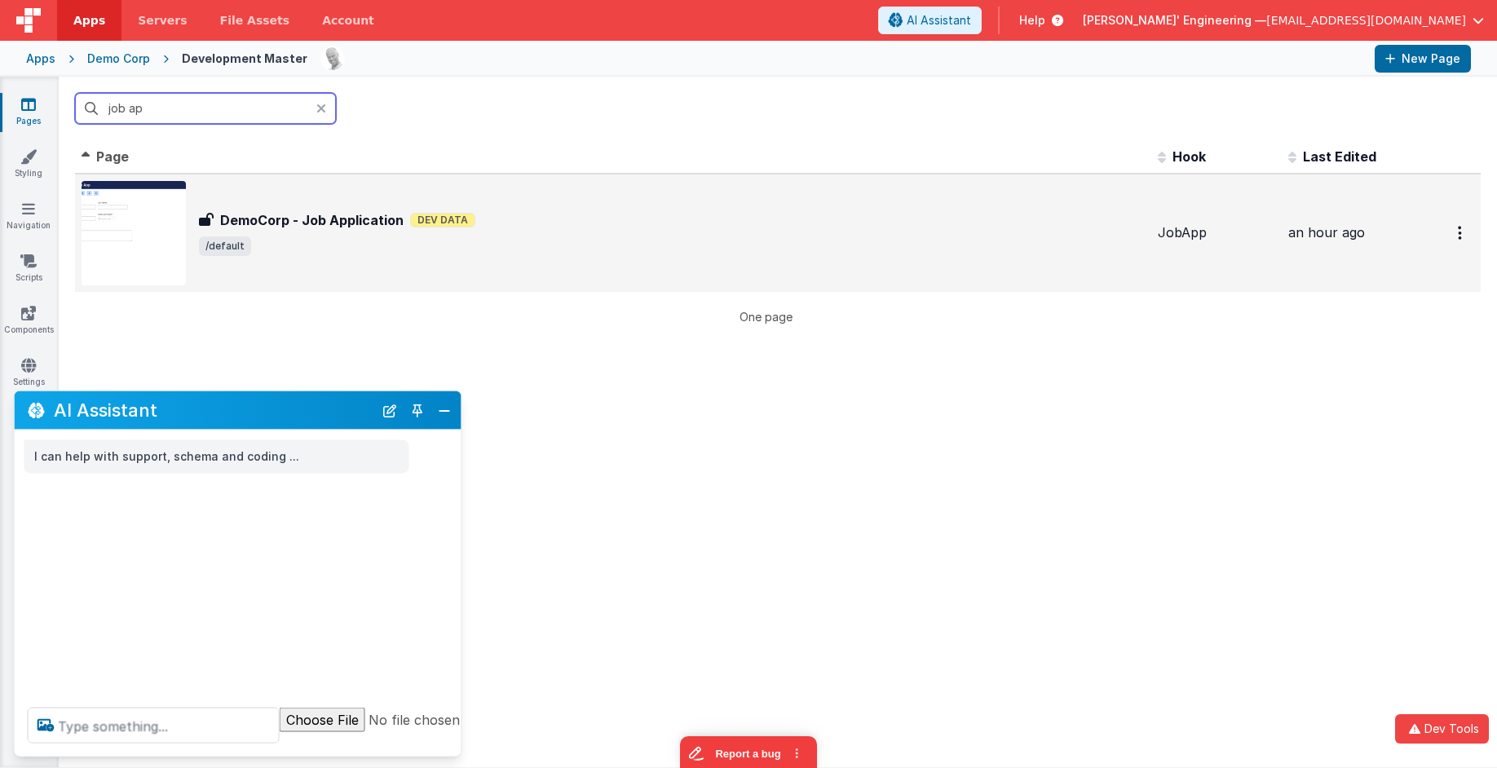
type input "job ap"
click at [444, 260] on div "DemoCorp - Job Application DemoCorp - Job Application Dev Data /default" at bounding box center [613, 233] width 1063 height 104
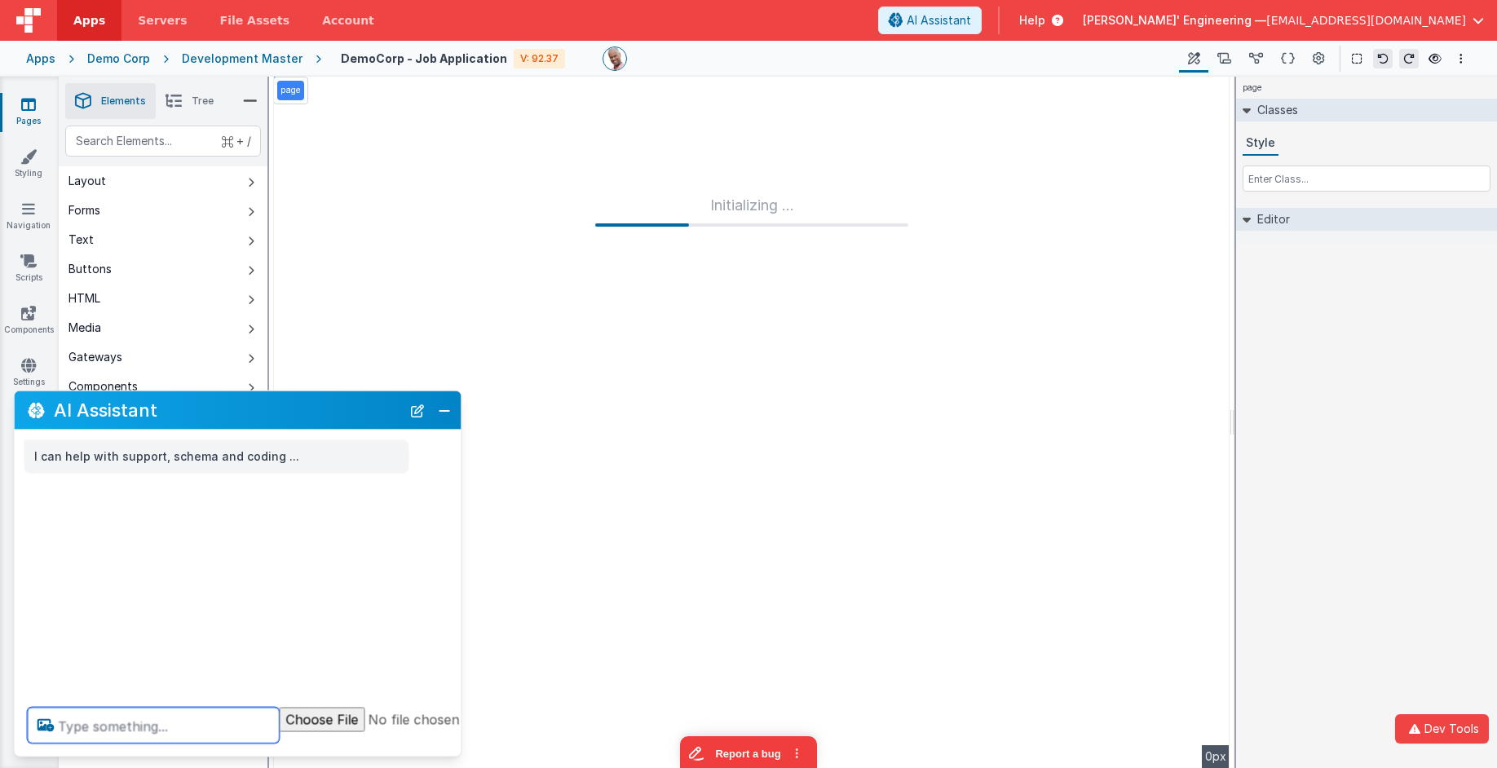
click at [194, 730] on textarea at bounding box center [154, 726] width 252 height 36
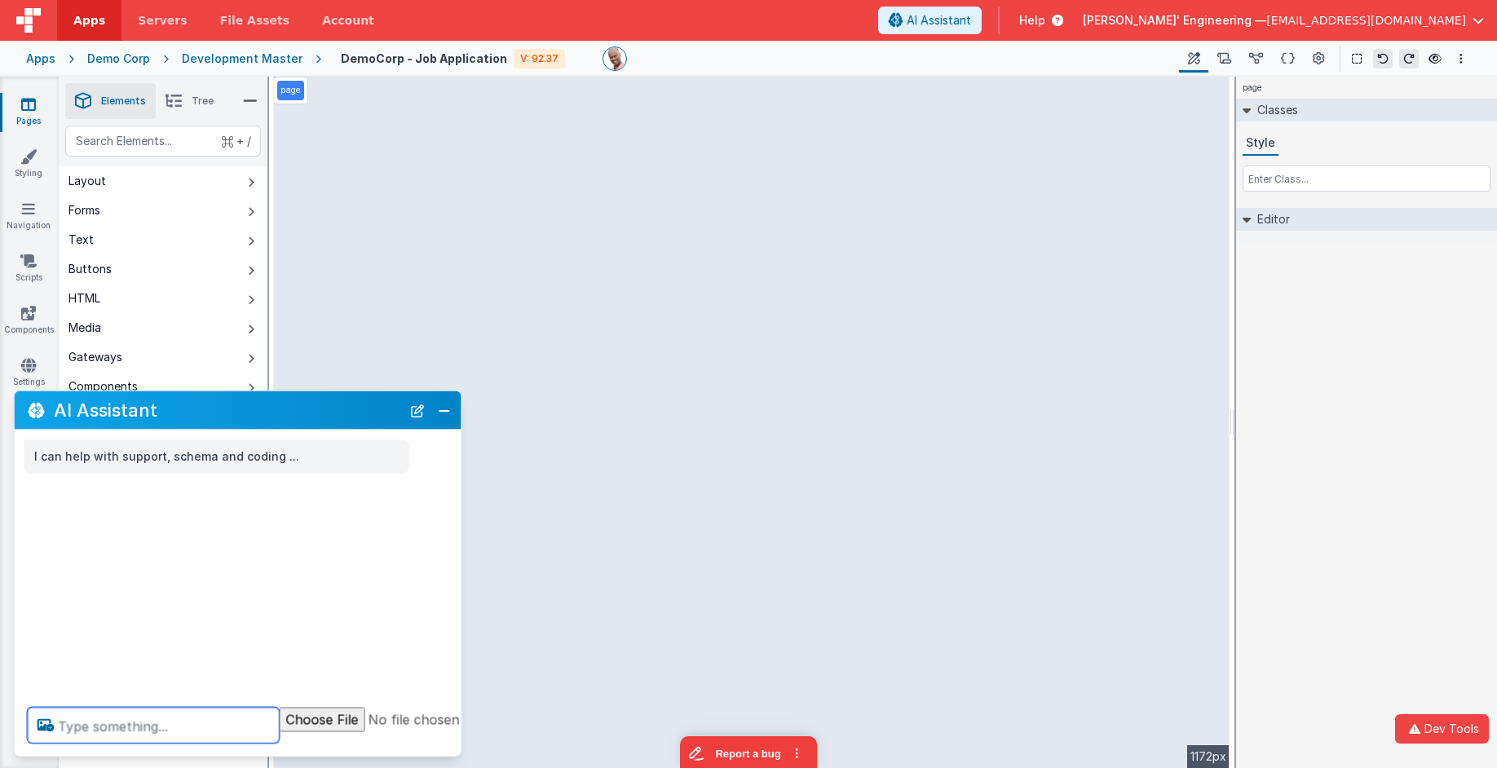
click at [179, 729] on textarea at bounding box center [154, 726] width 252 height 36
click at [127, 714] on textarea at bounding box center [154, 726] width 252 height 36
click at [129, 720] on textarea at bounding box center [154, 726] width 252 height 36
click at [93, 639] on button at bounding box center [93, 633] width 24 height 33
drag, startPoint x: 204, startPoint y: 740, endPoint x: 212, endPoint y: 735, distance: 10.0
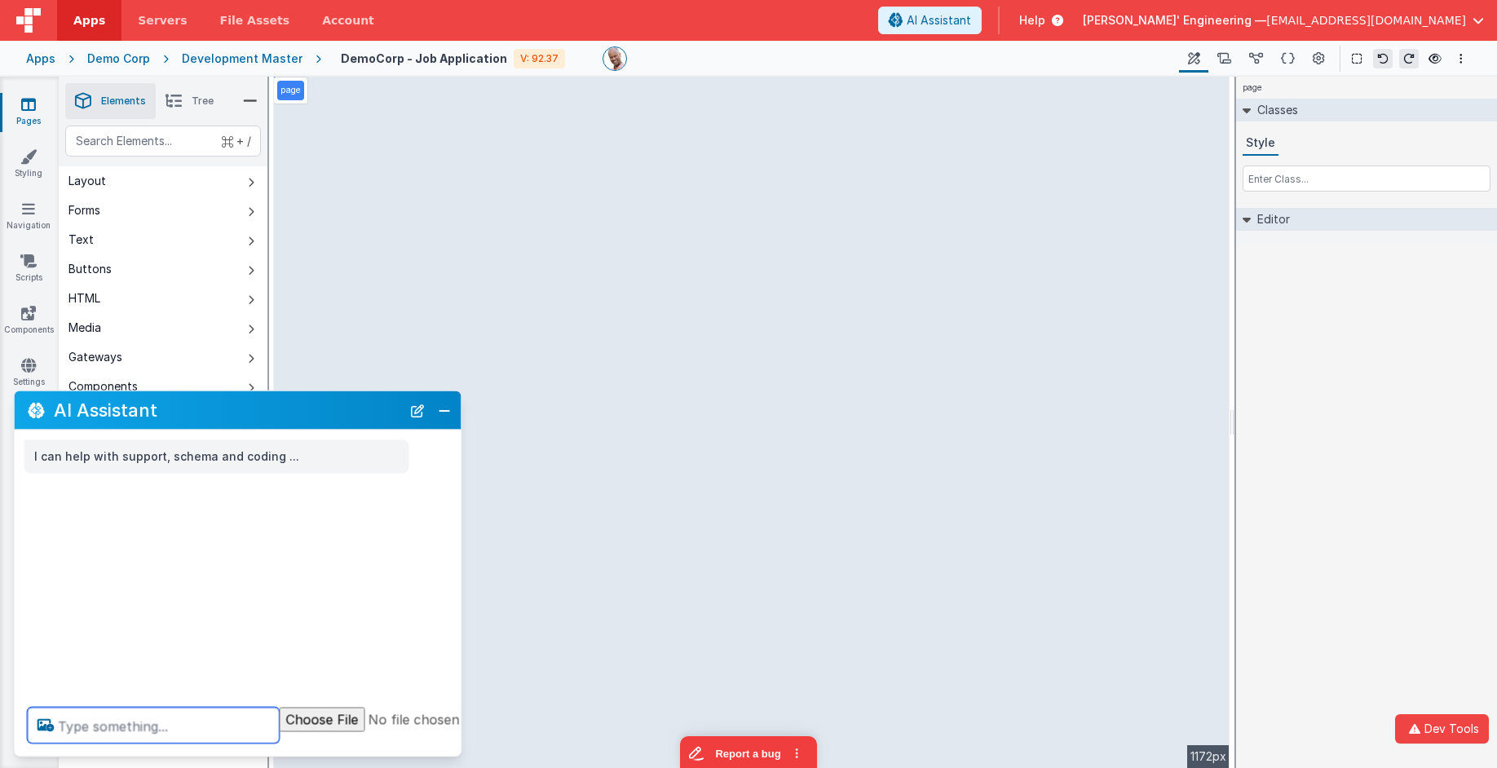
click at [205, 740] on textarea at bounding box center [154, 726] width 252 height 36
click at [216, 720] on textarea at bounding box center [154, 725] width 252 height 36
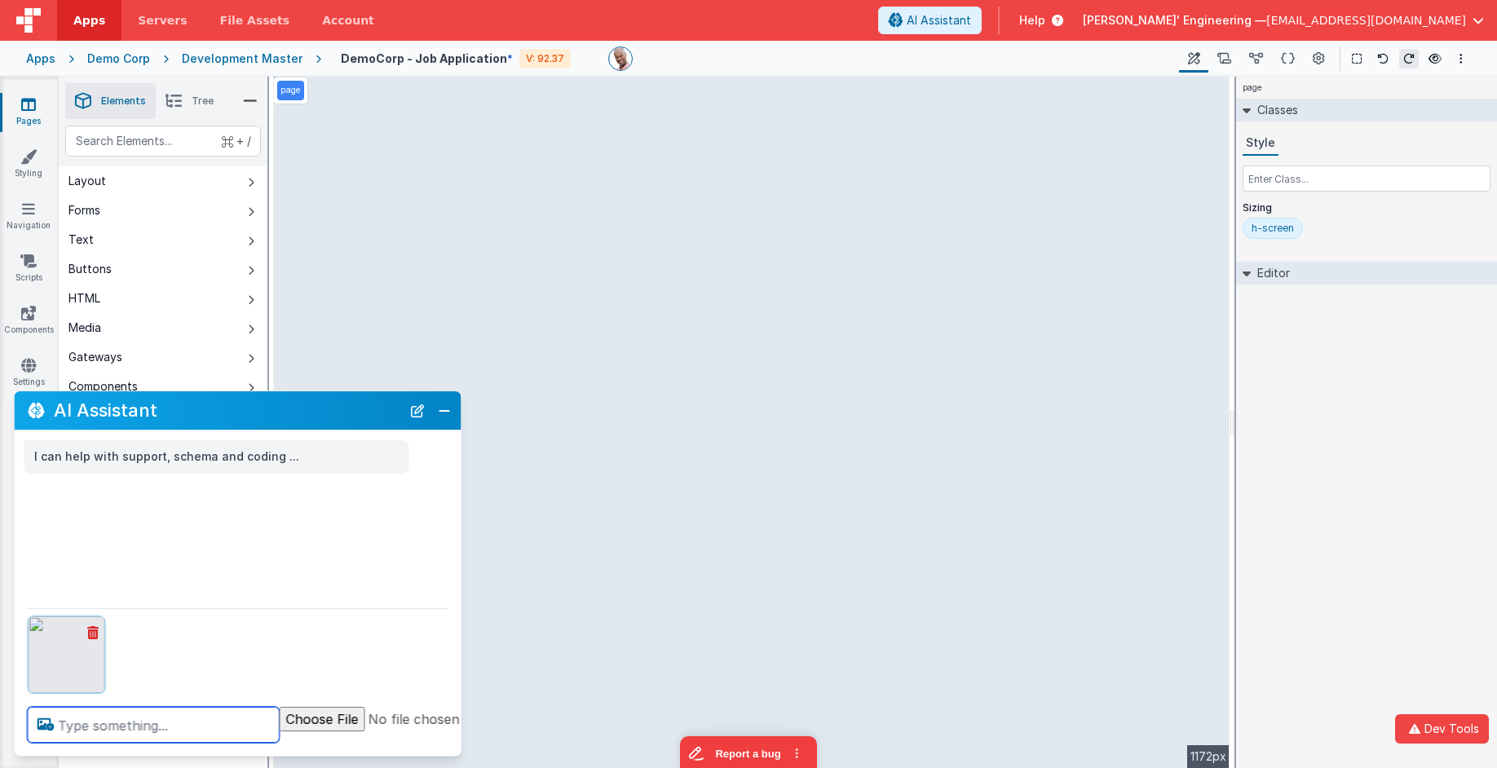
click at [161, 726] on textarea at bounding box center [154, 725] width 252 height 36
type textarea "recreate this google docs form"
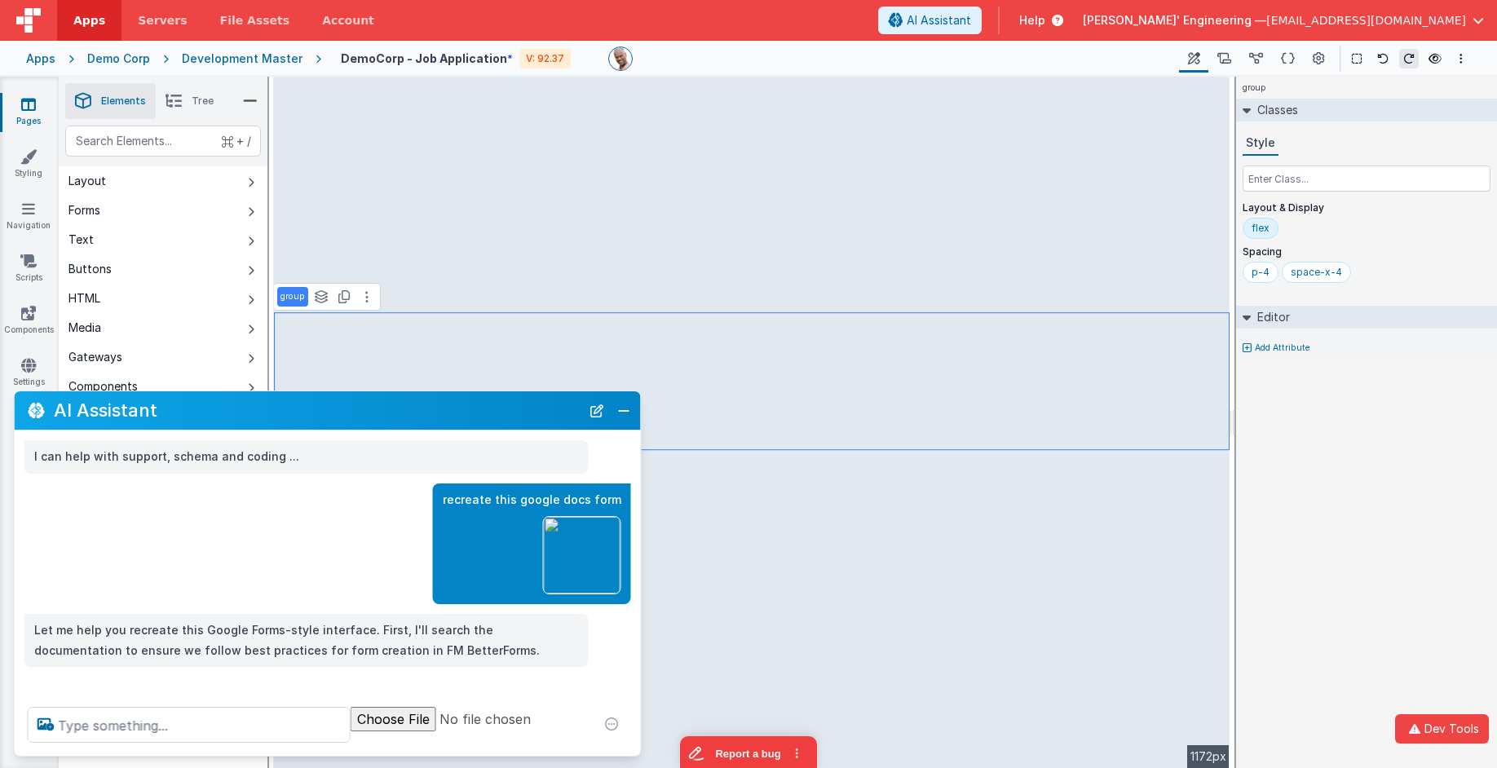
drag, startPoint x: 459, startPoint y: 533, endPoint x: 637, endPoint y: 522, distance: 178.1
click at [637, 522] on div "recreate this google docs form" at bounding box center [328, 543] width 626 height 121
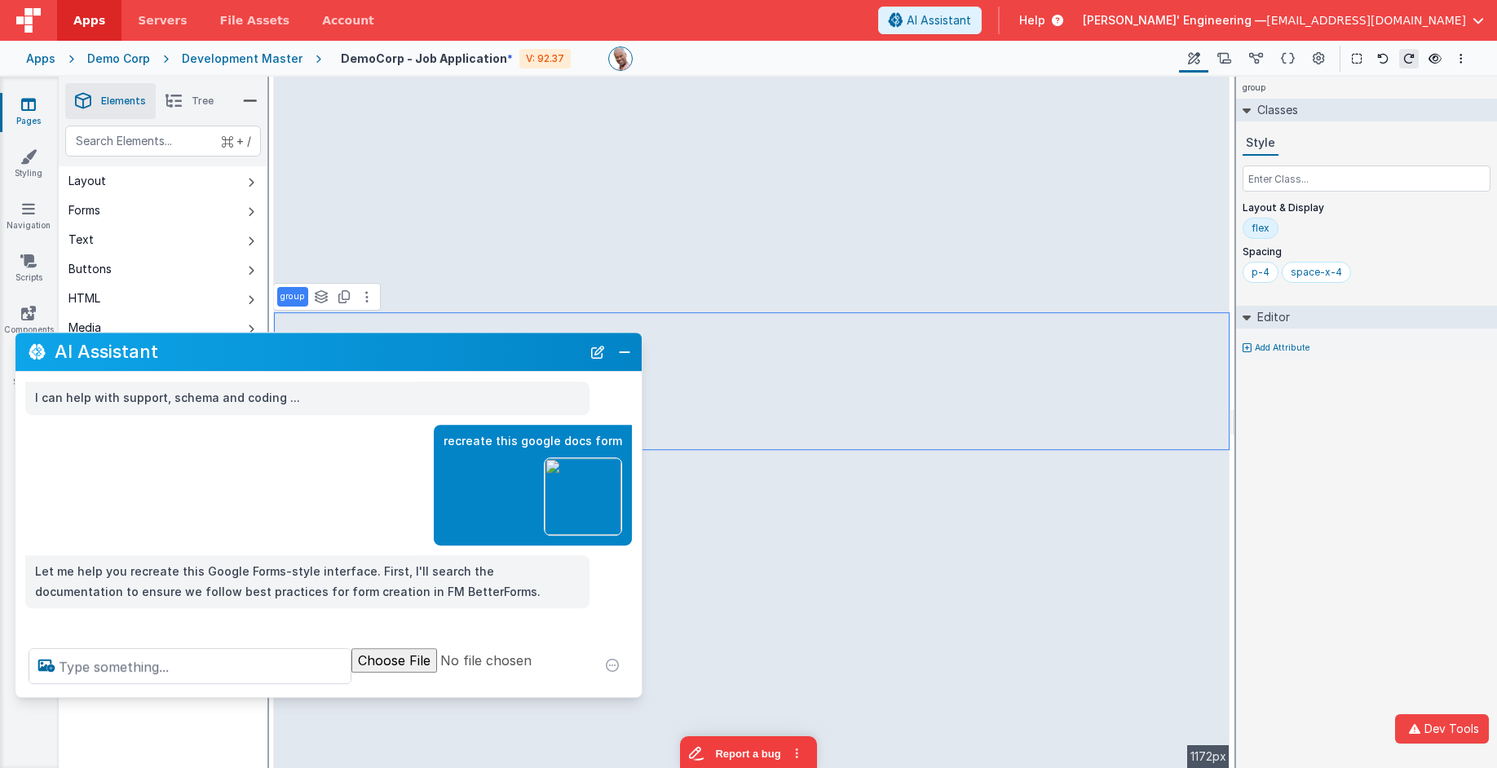
drag, startPoint x: 131, startPoint y: 412, endPoint x: 137, endPoint y: 365, distance: 46.8
click at [132, 362] on h2 "AI Assistant" at bounding box center [318, 352] width 527 height 20
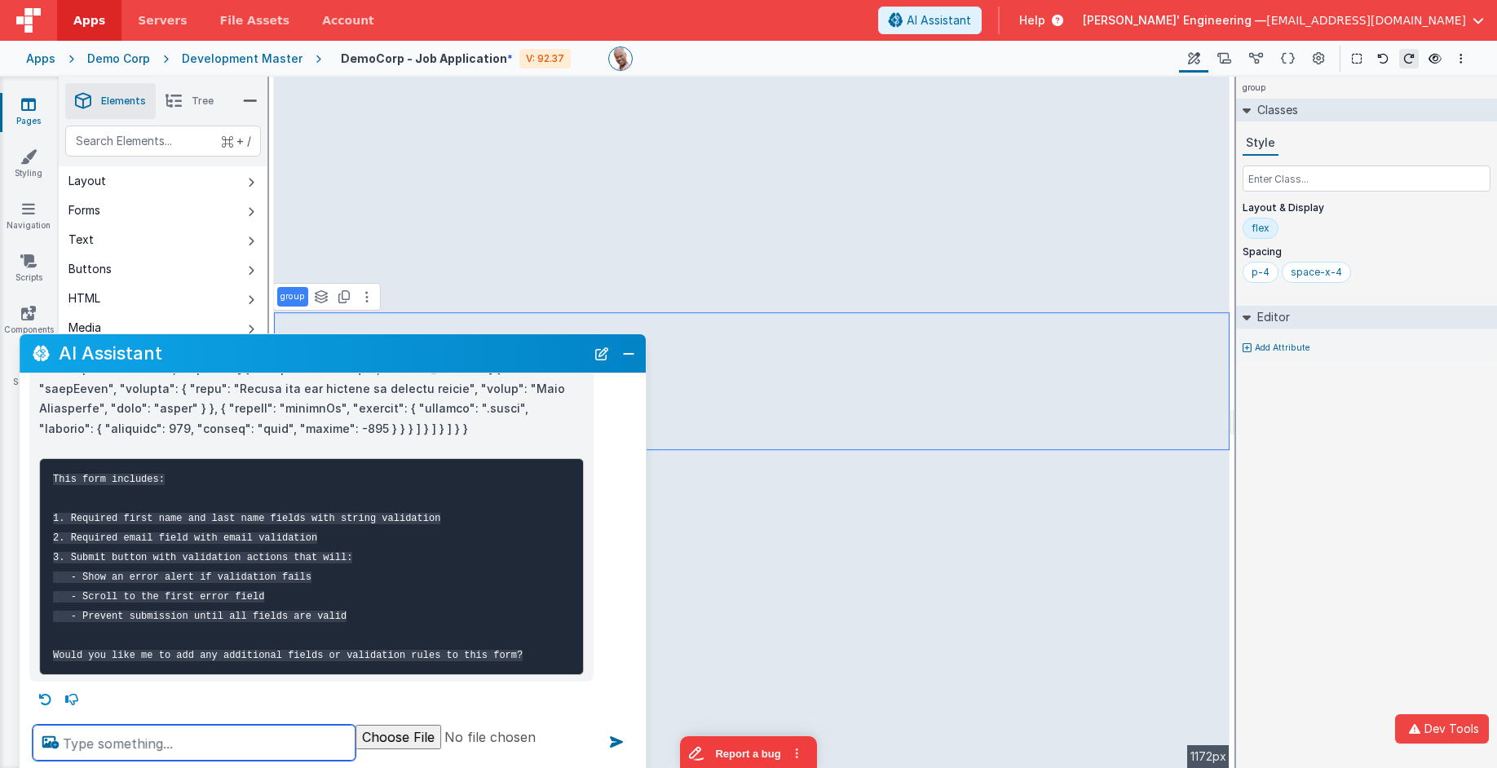
drag, startPoint x: 179, startPoint y: 688, endPoint x: 168, endPoint y: 702, distance: 18.0
click at [173, 763] on div at bounding box center [333, 743] width 626 height 62
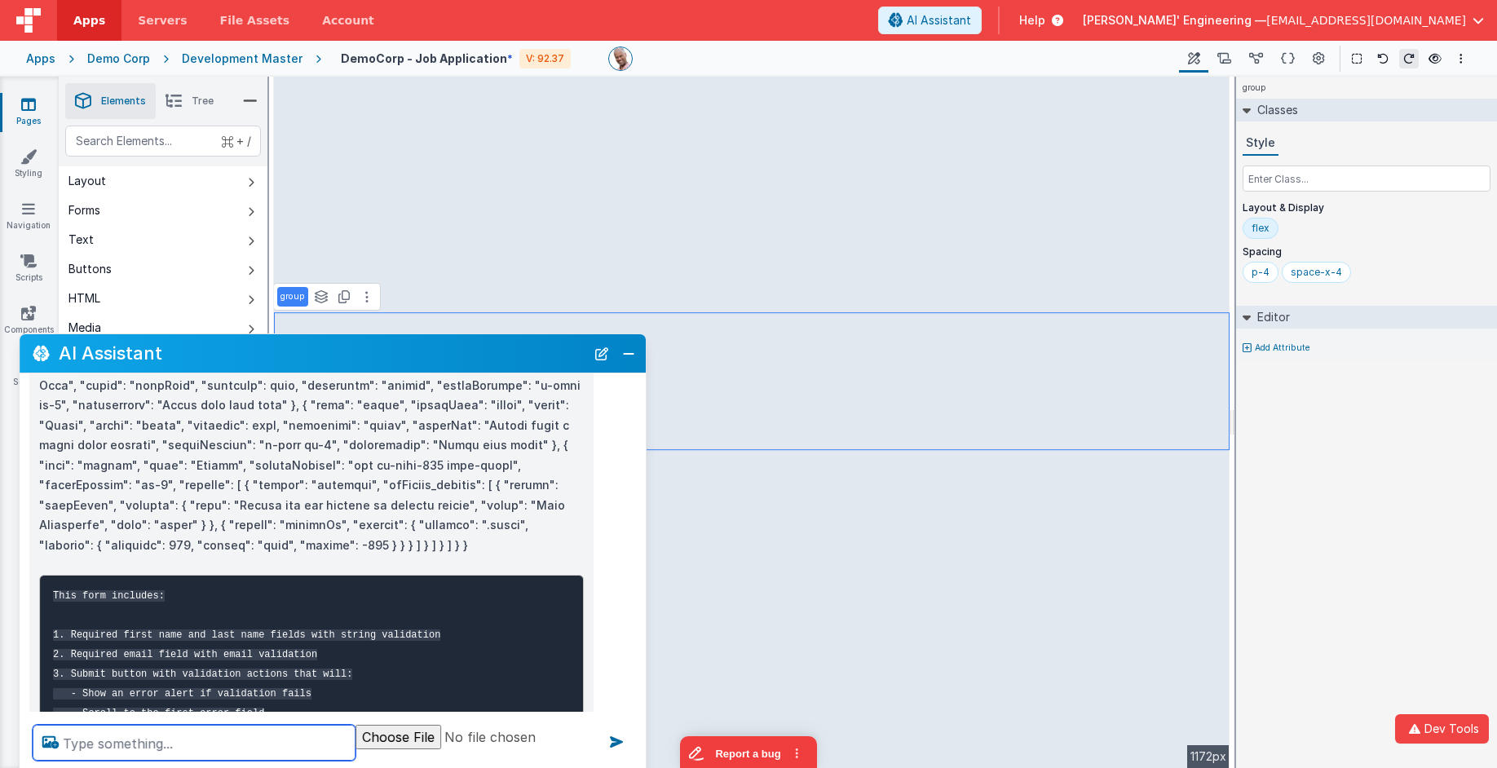
scroll to position [500, 0]
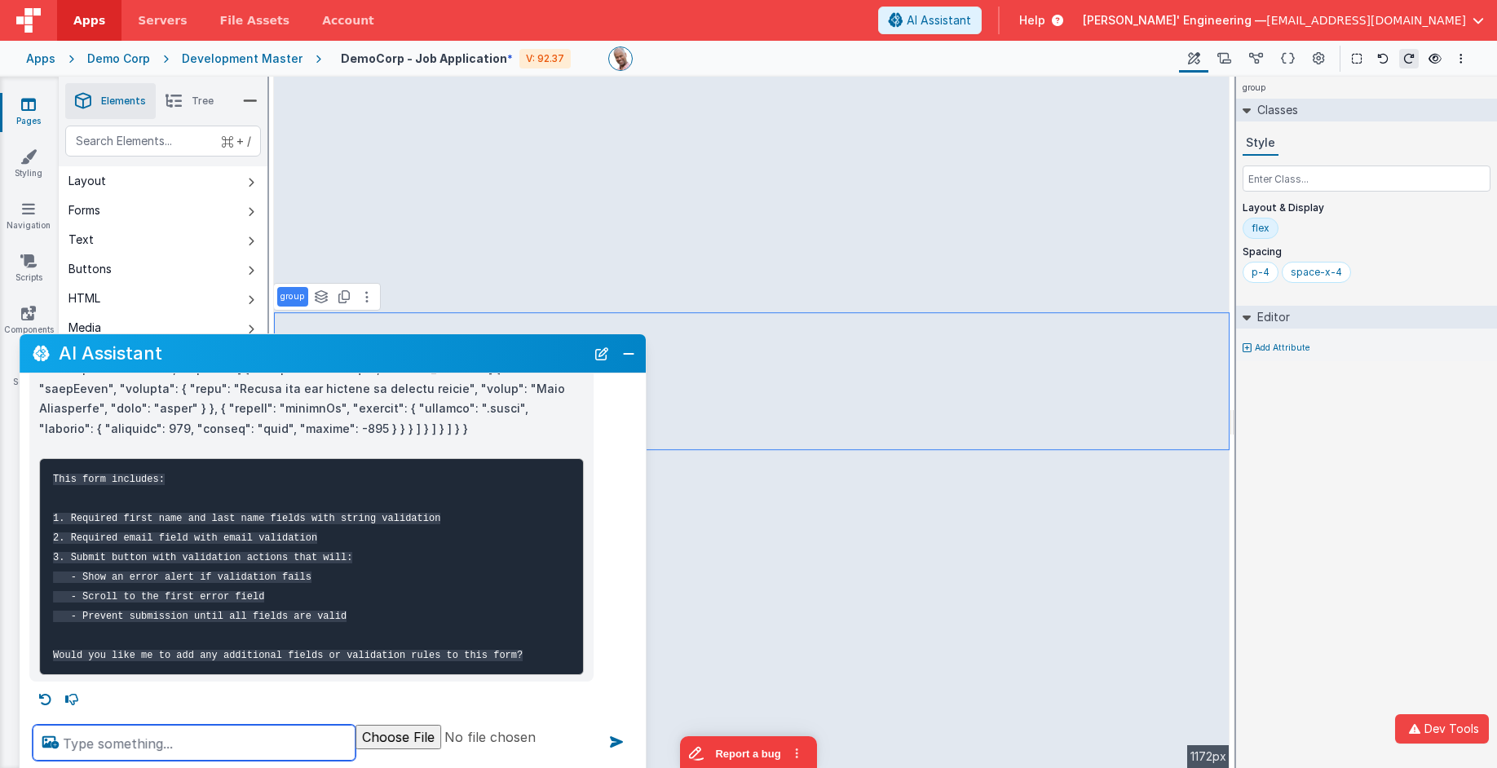
click at [147, 747] on textarea at bounding box center [194, 743] width 323 height 36
type textarea "oops you didnt eascape correct"
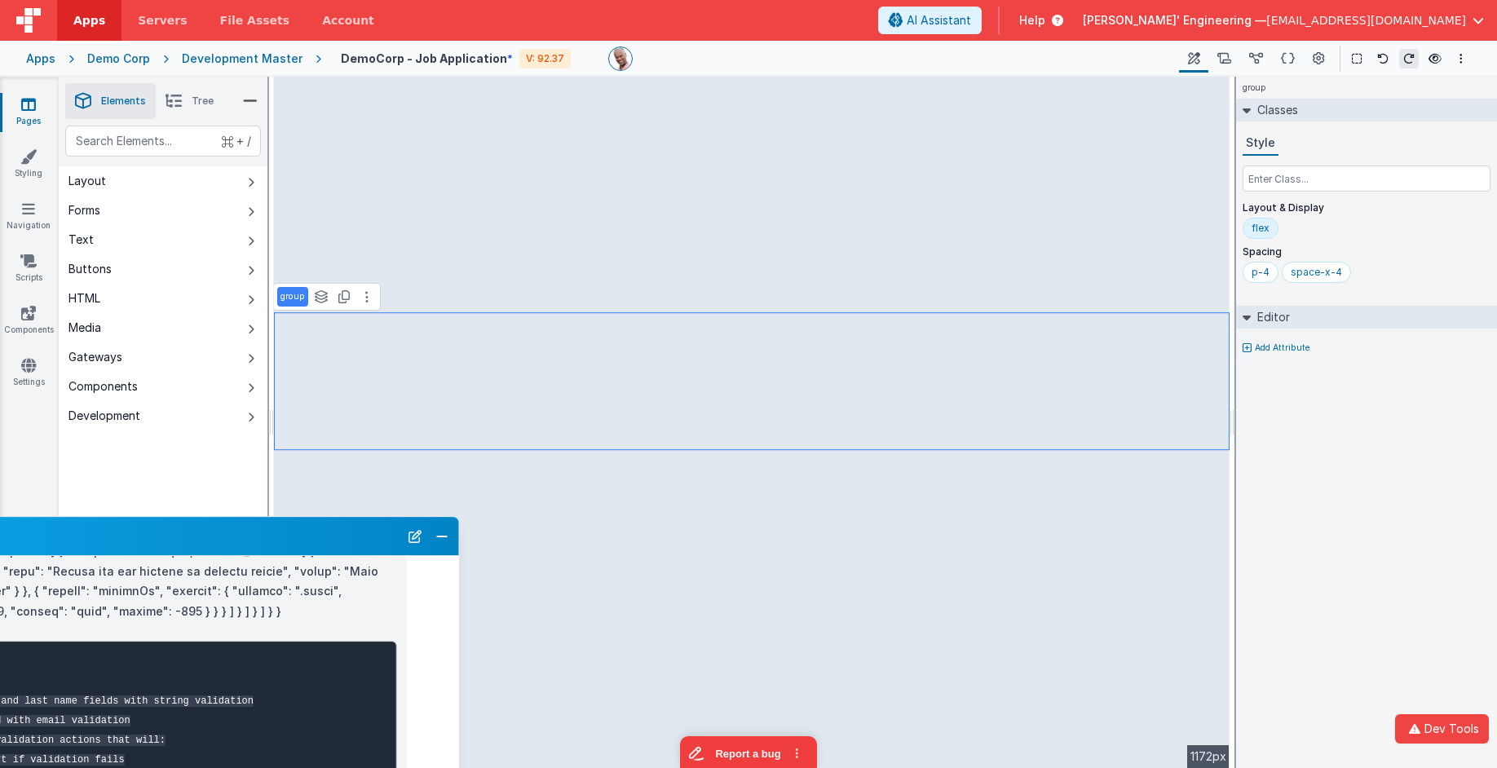
drag, startPoint x: 487, startPoint y: 360, endPoint x: 317, endPoint y: 535, distance: 243.9
click at [318, 535] on h2 "AI Assistant" at bounding box center [135, 537] width 527 height 20
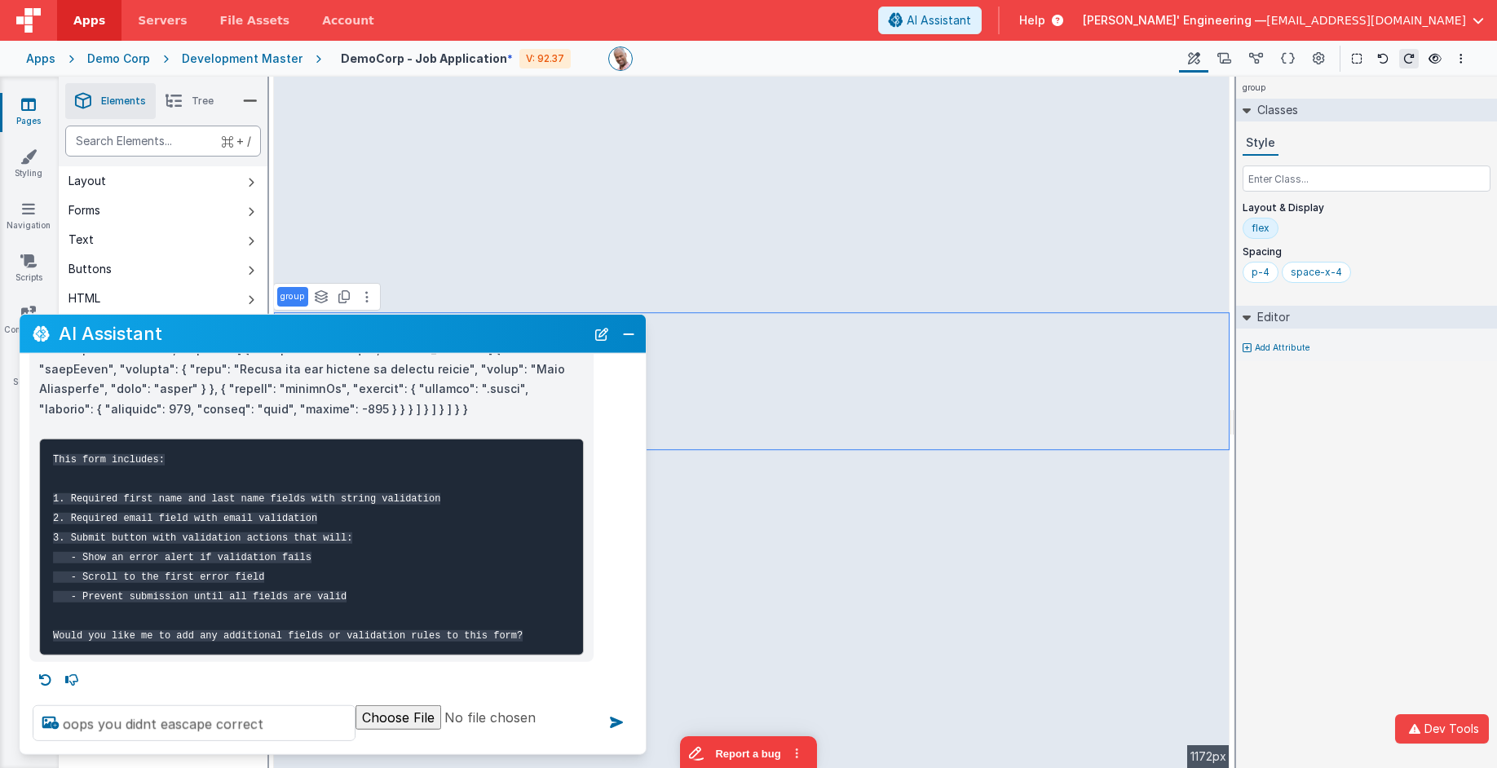
click at [171, 140] on div "text" at bounding box center [163, 141] width 196 height 31
click at [623, 341] on button "Close" at bounding box center [628, 333] width 21 height 23
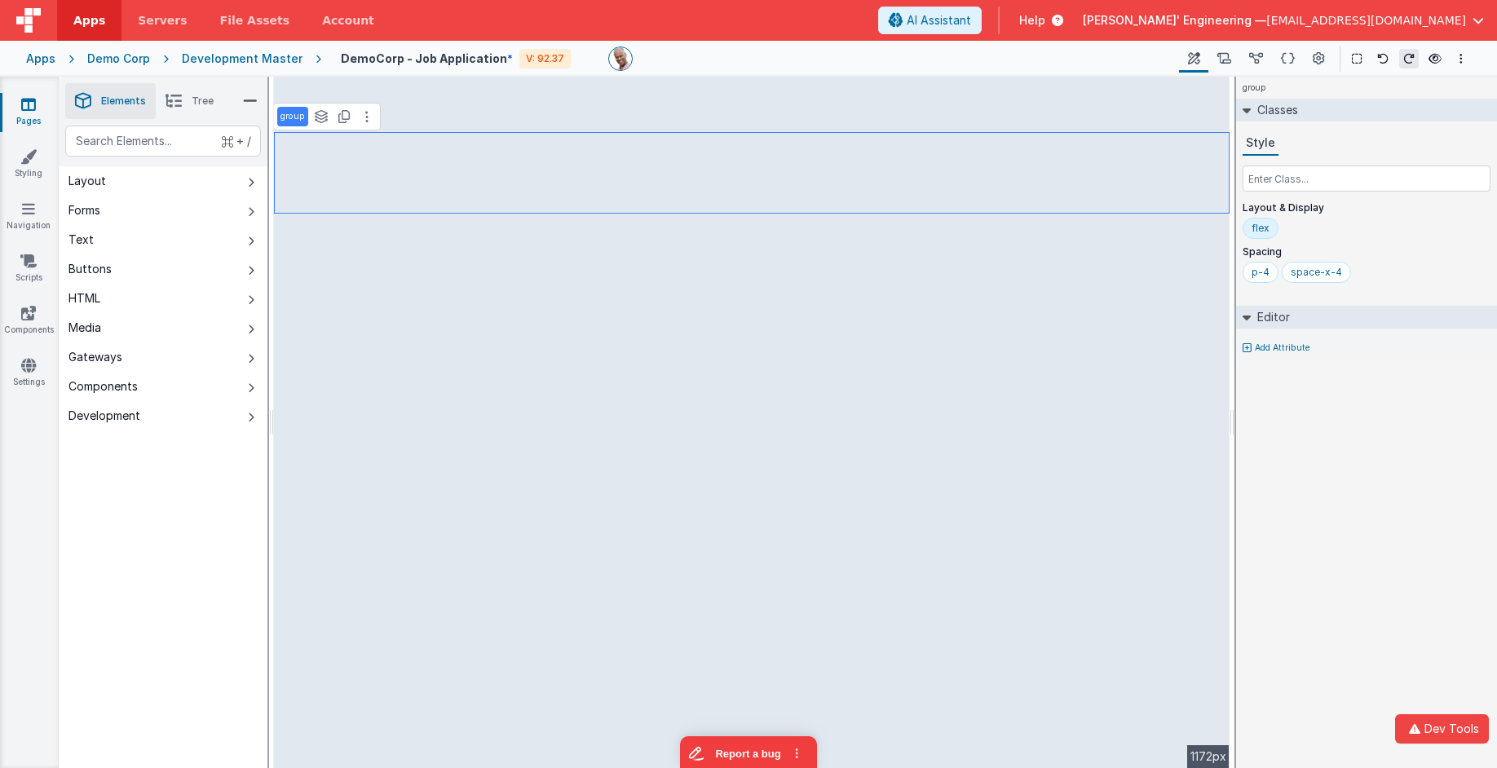
click at [296, 115] on p "group" at bounding box center [292, 116] width 24 height 13
type input "Form"
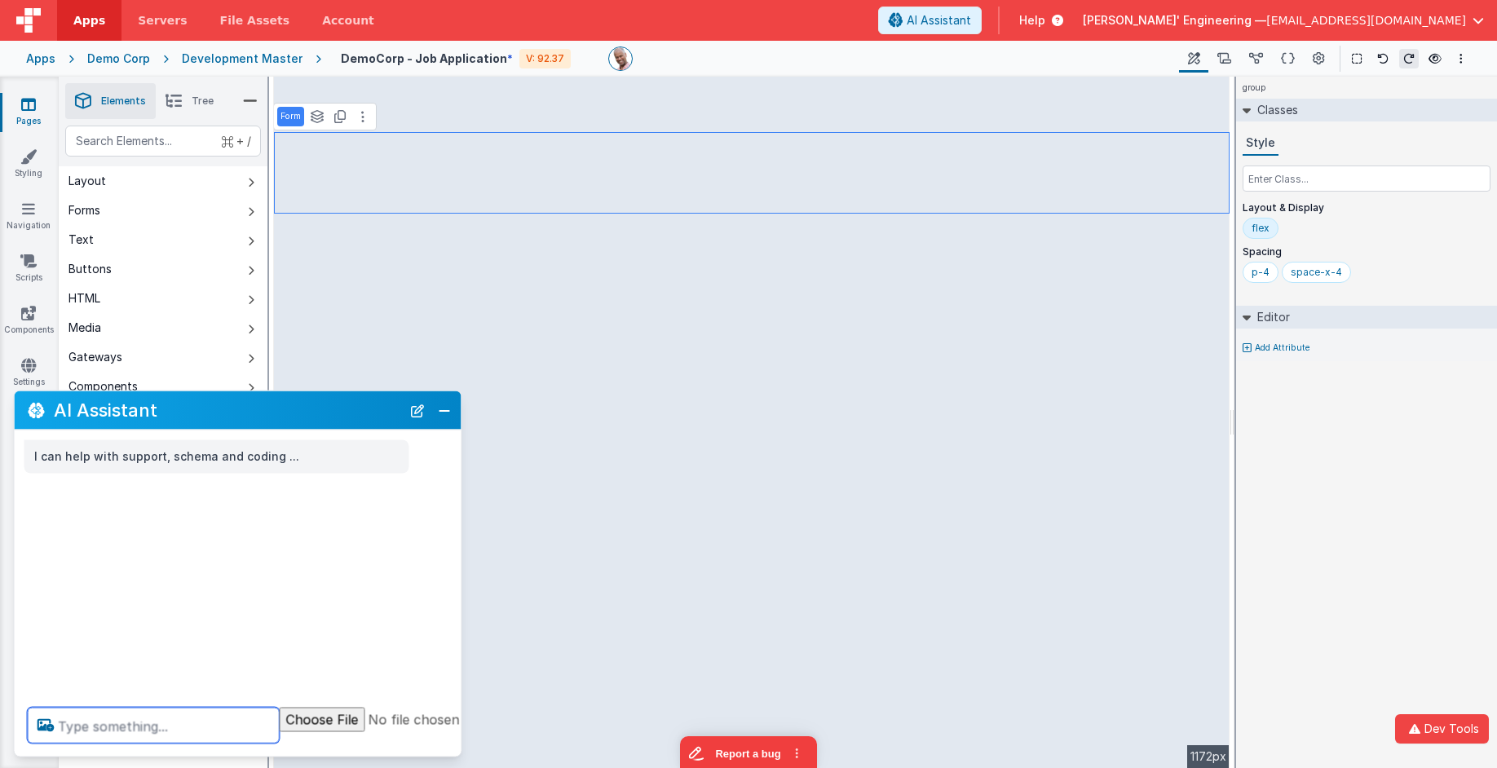
paste textarea "c"
type textarea "create this google docs form"
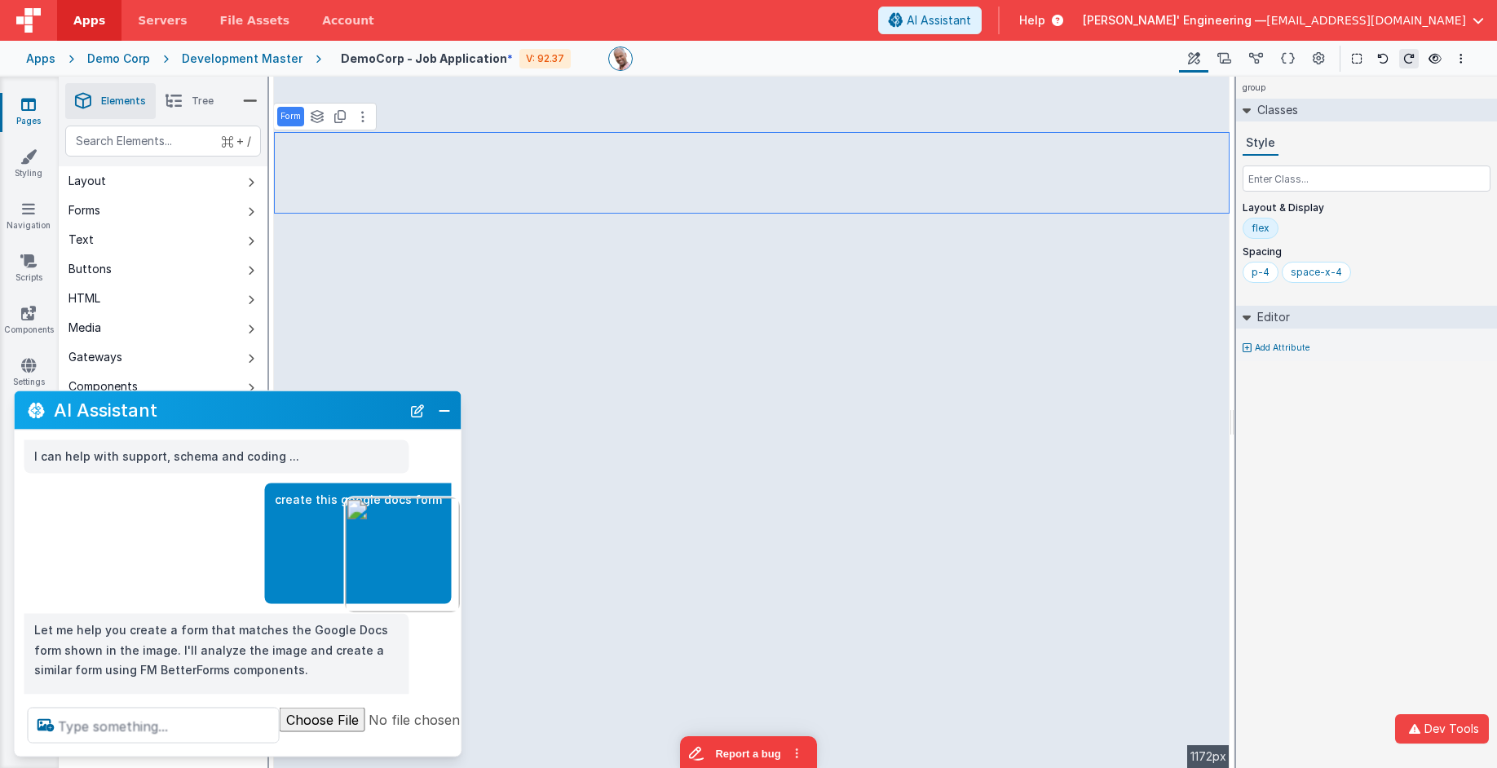
scroll to position [46, 0]
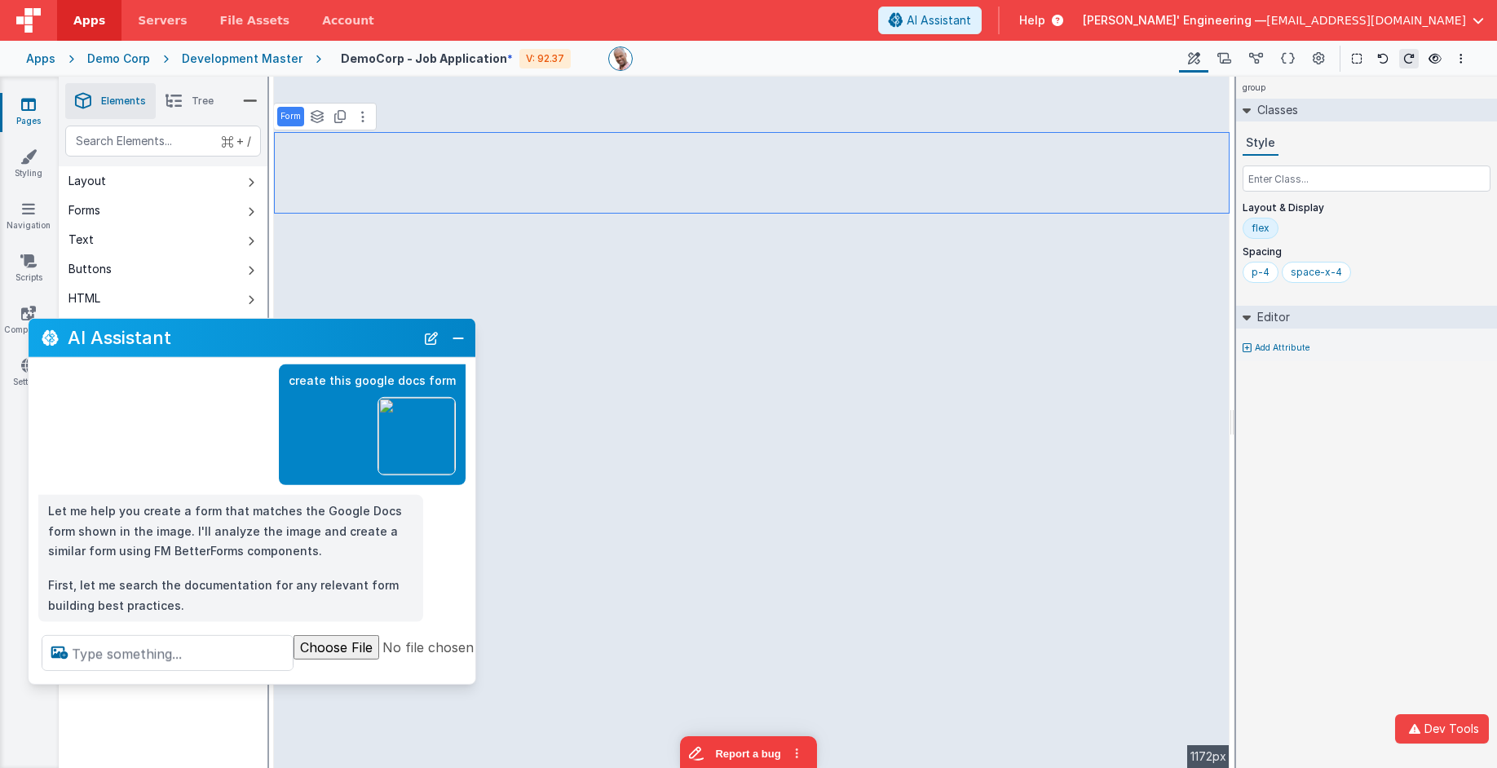
drag, startPoint x: 150, startPoint y: 415, endPoint x: 165, endPoint y: 343, distance: 73.2
click at [165, 343] on h2 "AI Assistant" at bounding box center [241, 338] width 347 height 20
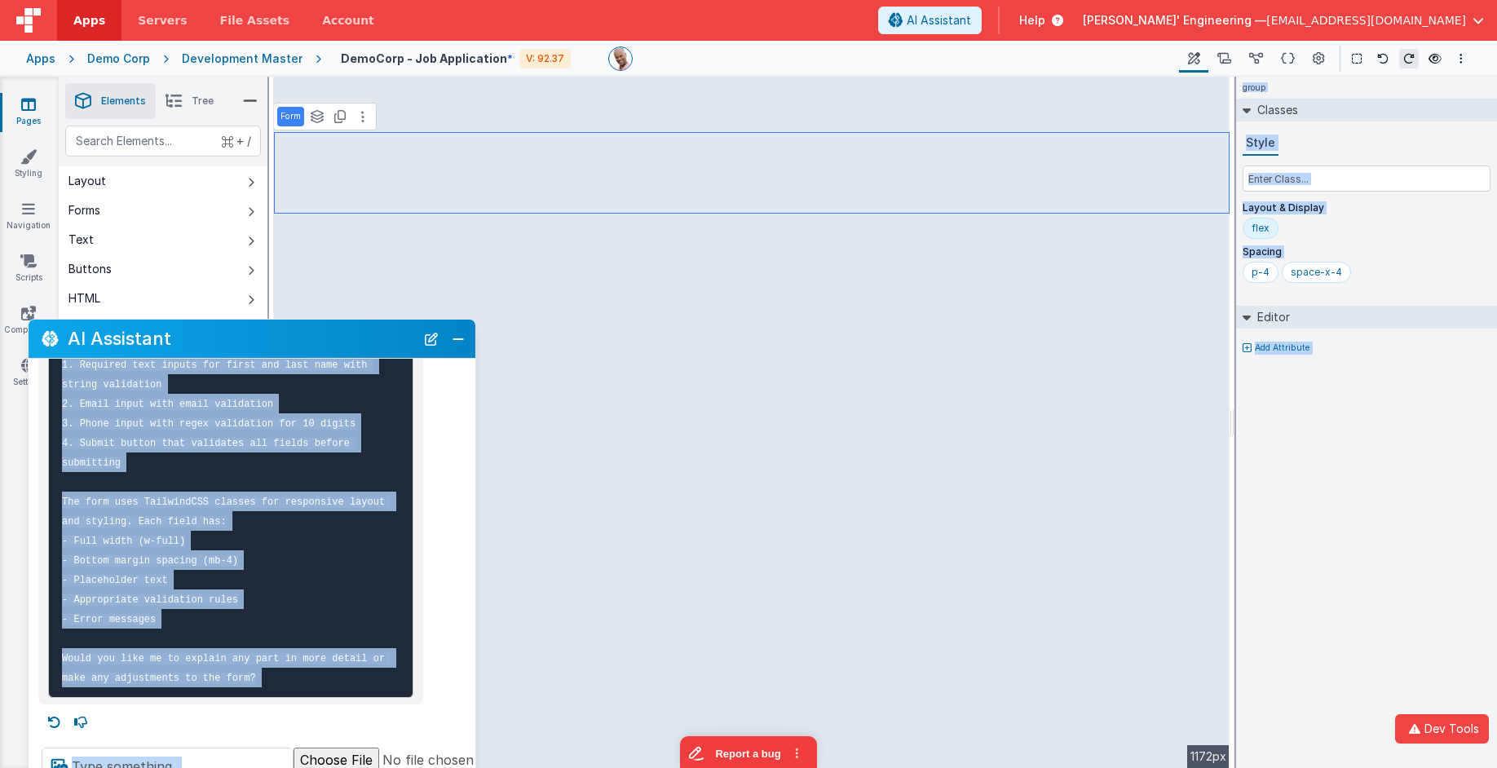
scroll to position [967, 0]
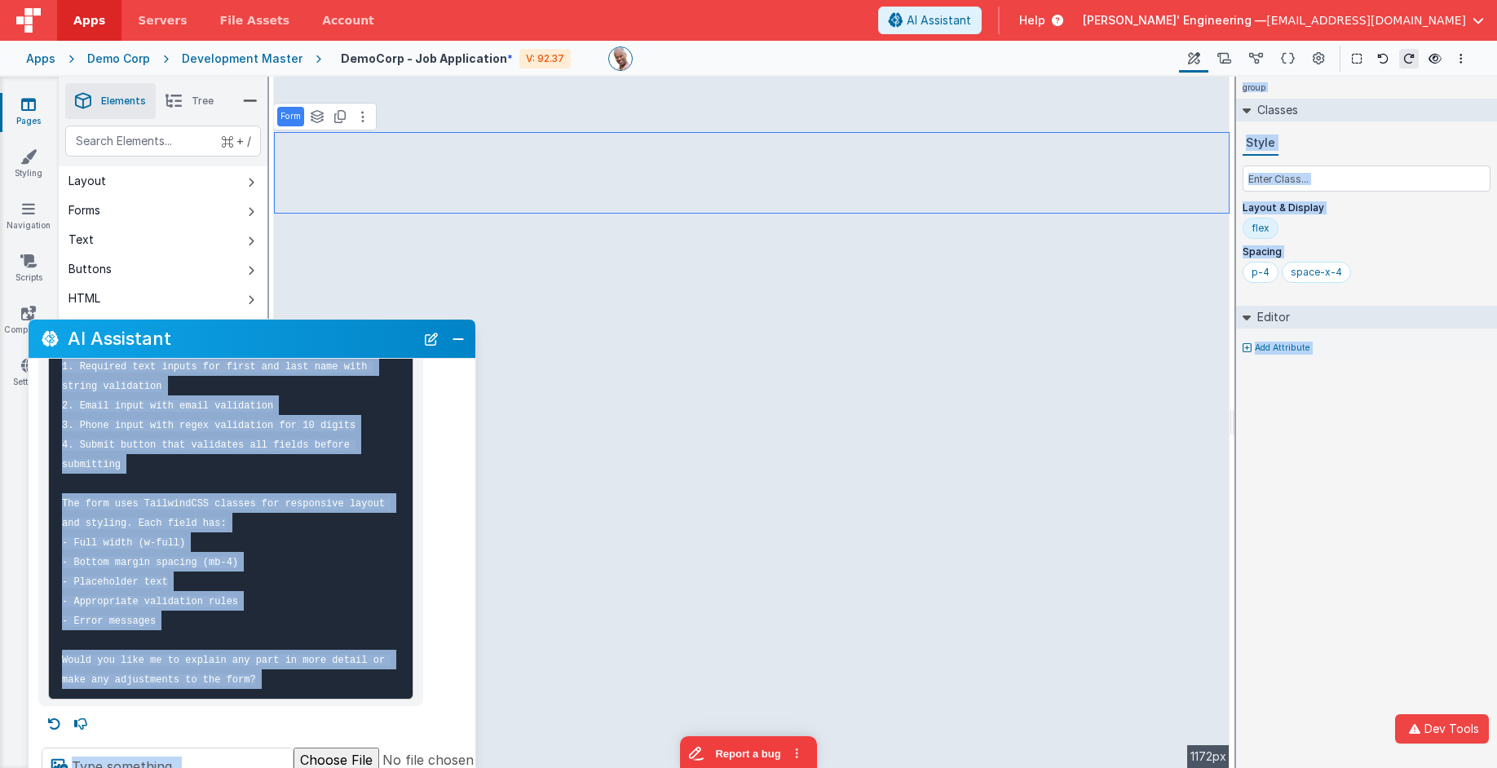
drag, startPoint x: 191, startPoint y: 675, endPoint x: 188, endPoint y: 788, distance: 113.4
click at [188, 767] on html "Dev Tools Apps Servers File Assets Account Some FUTURE Slot AI Assistant Help […" at bounding box center [748, 384] width 1497 height 768
click at [224, 693] on pre "This form includes: 1. Required text inputs for first and last name with string…" at bounding box center [230, 503] width 365 height 393
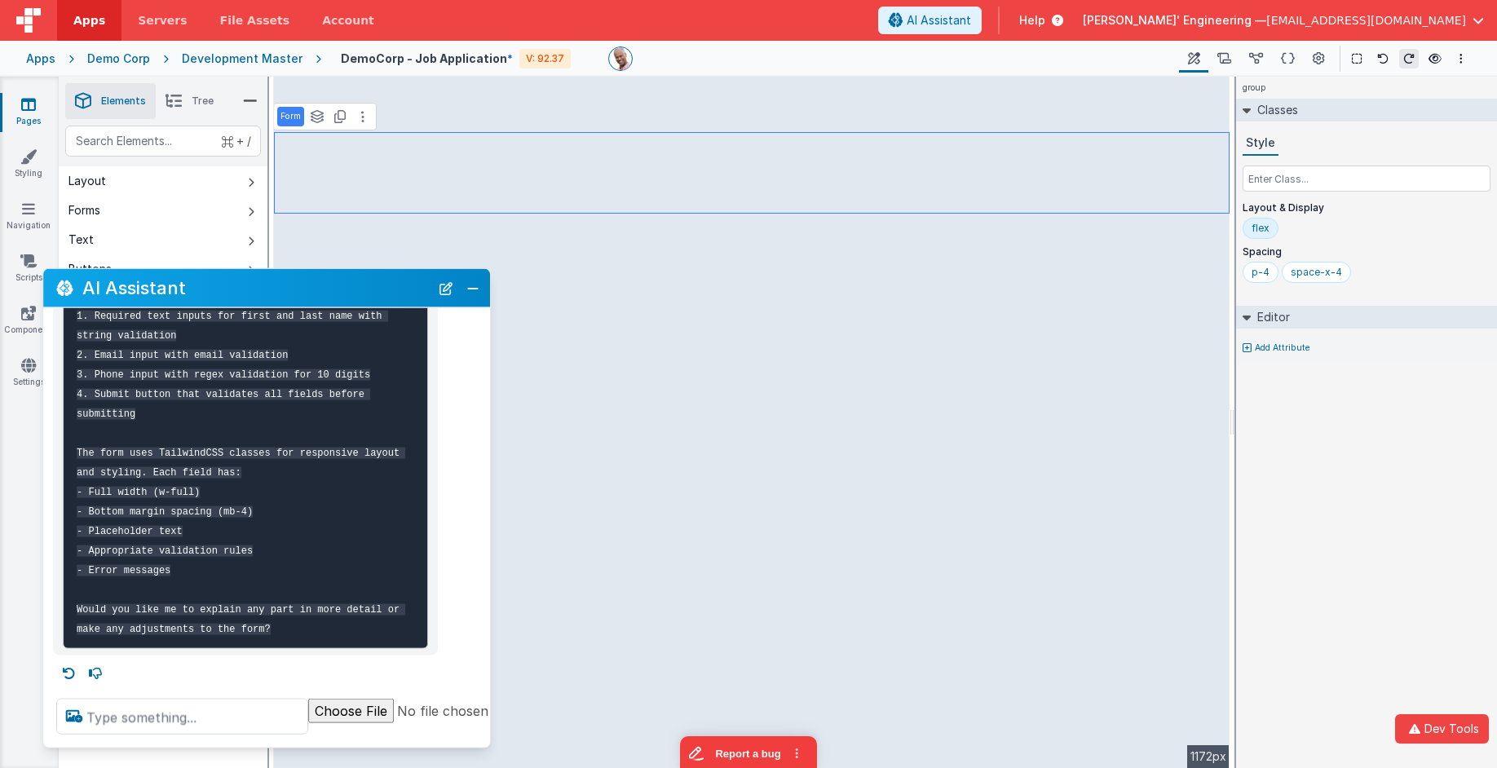
drag, startPoint x: 271, startPoint y: 297, endPoint x: 239, endPoint y: 511, distance: 216.8
click at [274, 287] on h2 "AI Assistant" at bounding box center [255, 288] width 347 height 20
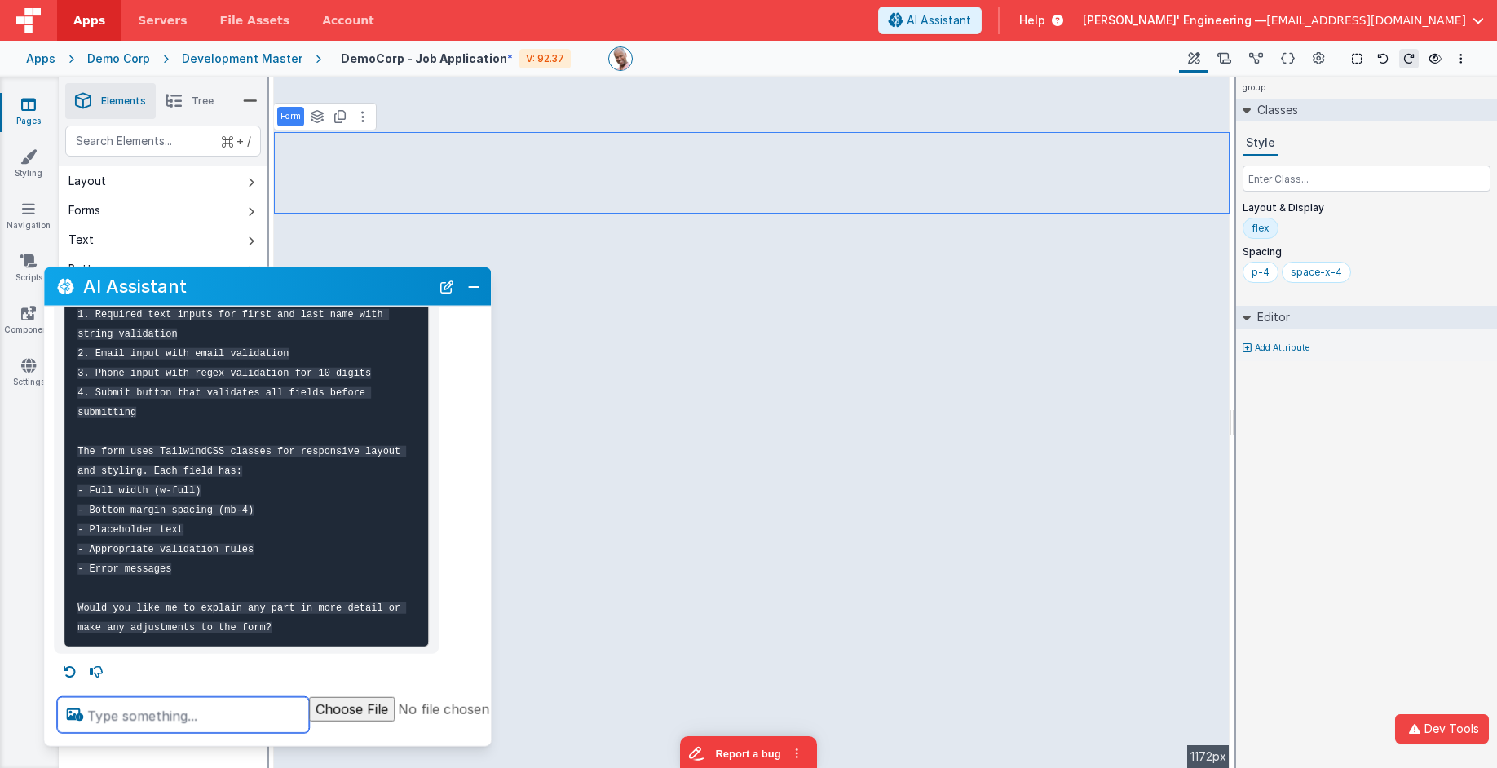
click at [188, 715] on textarea at bounding box center [183, 715] width 252 height 36
type textarea "put into a group"
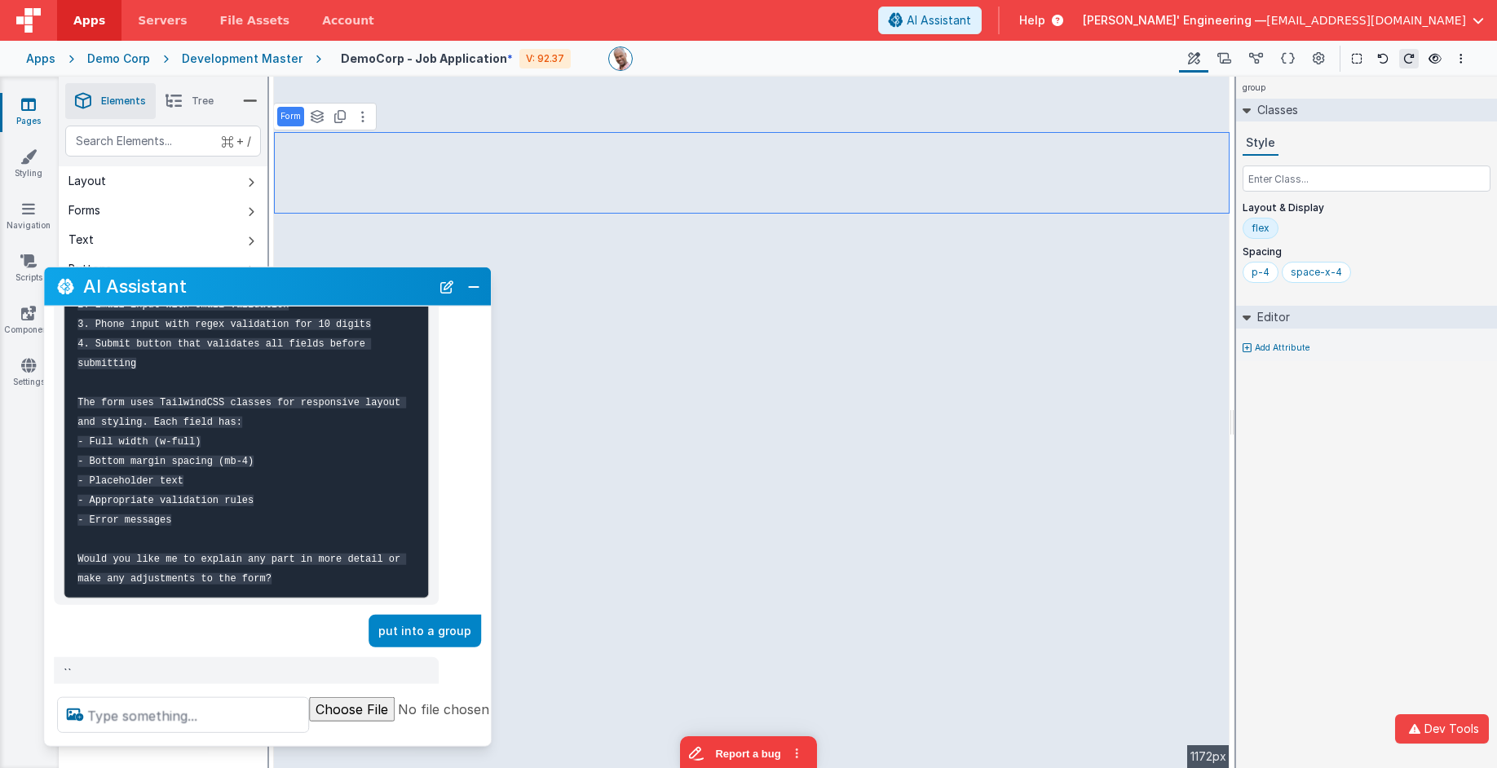
scroll to position [1022, 0]
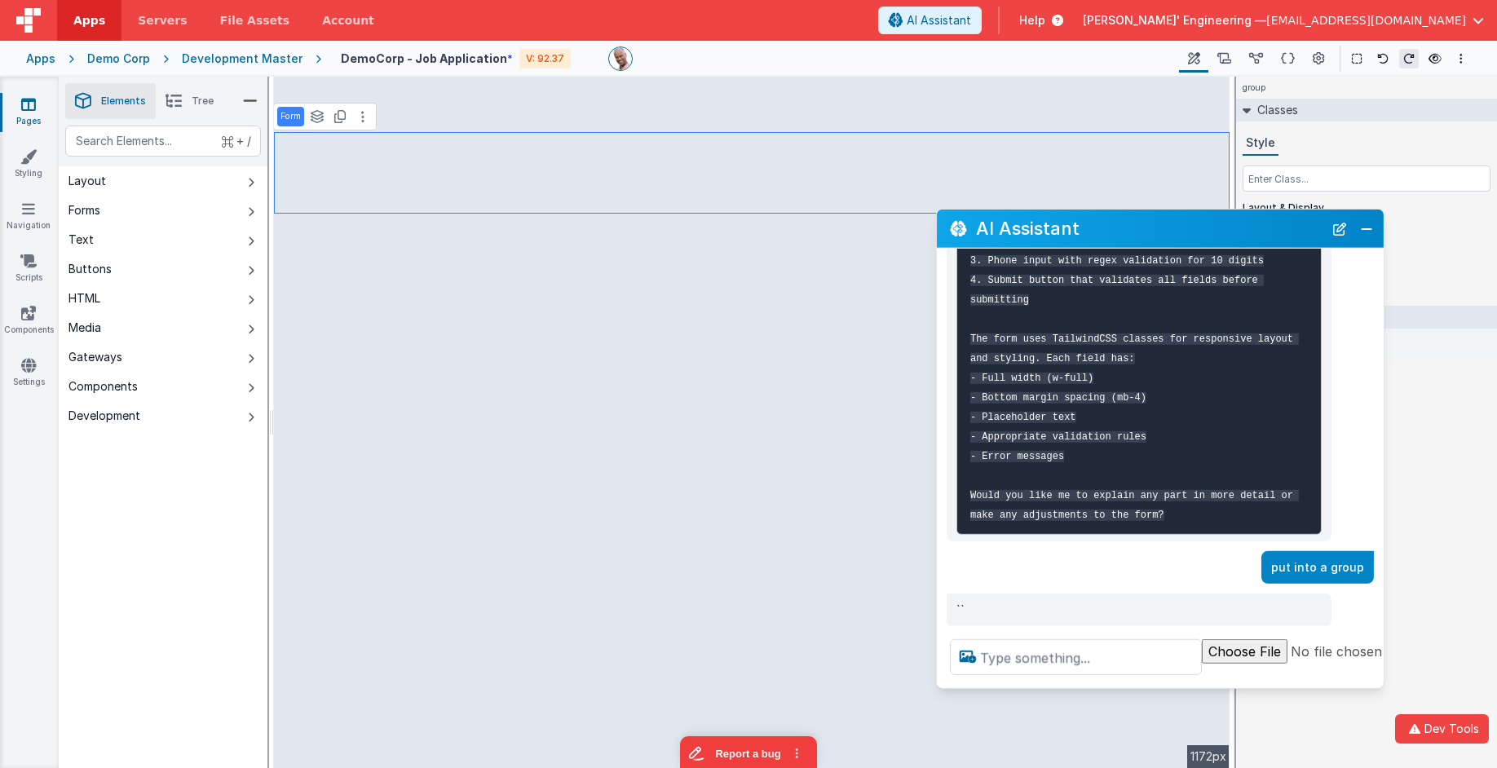
drag, startPoint x: 120, startPoint y: 291, endPoint x: 1009, endPoint y: 234, distance: 891.3
click at [1009, 234] on h2 "AI Assistant" at bounding box center [1149, 228] width 347 height 20
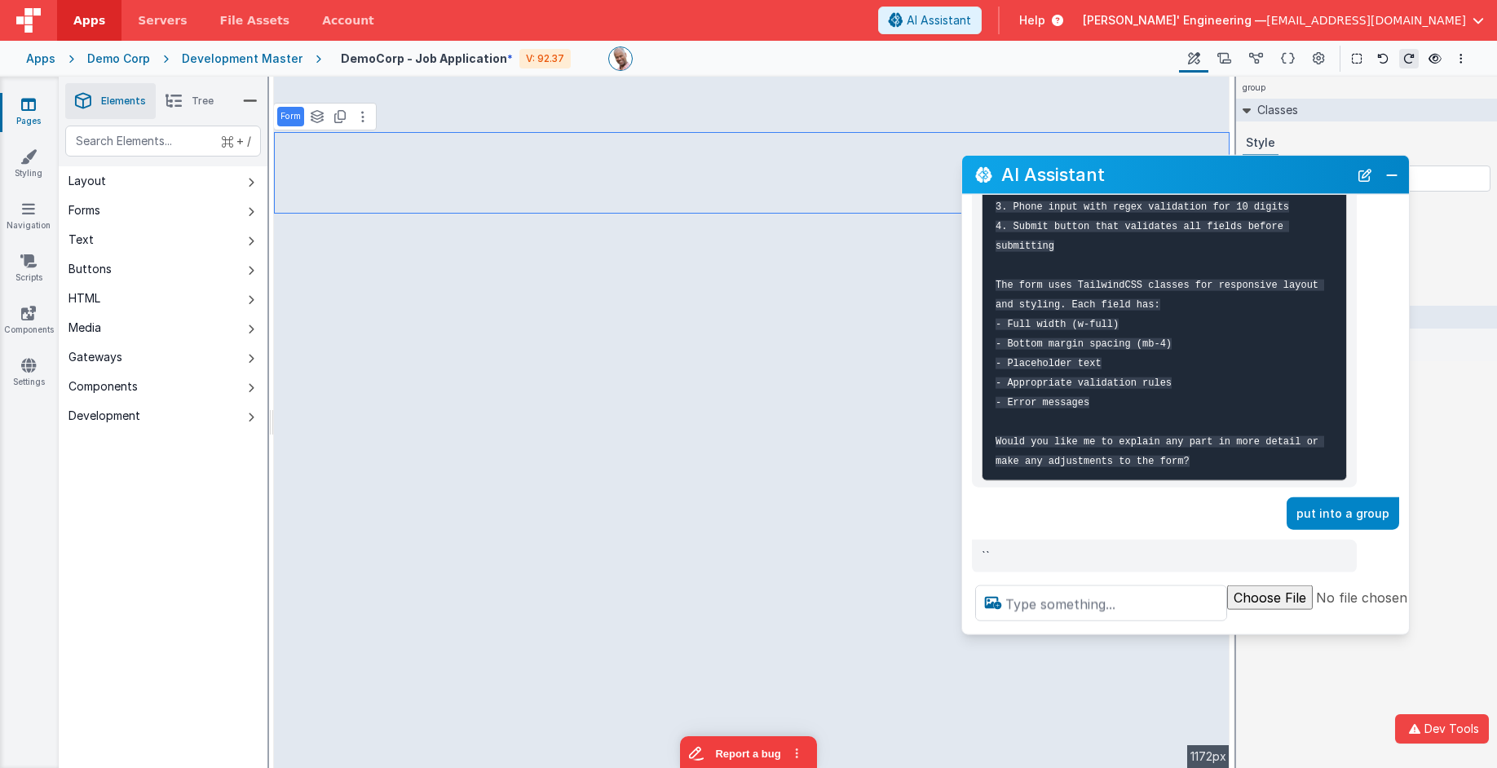
drag, startPoint x: 1248, startPoint y: 231, endPoint x: 1273, endPoint y: 177, distance: 59.4
click at [1273, 177] on h2 "AI Assistant" at bounding box center [1174, 175] width 347 height 20
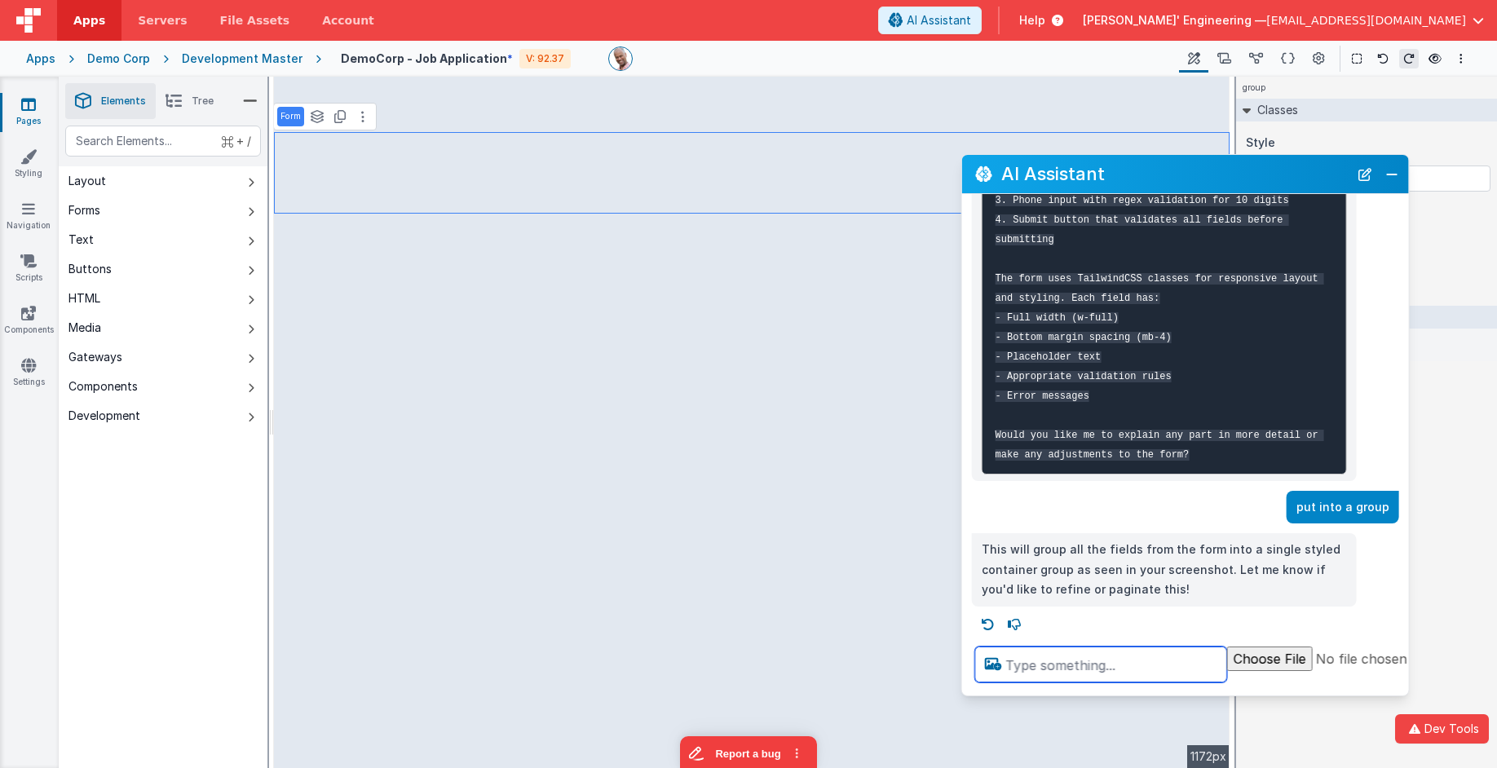
scroll to position [1018, 0]
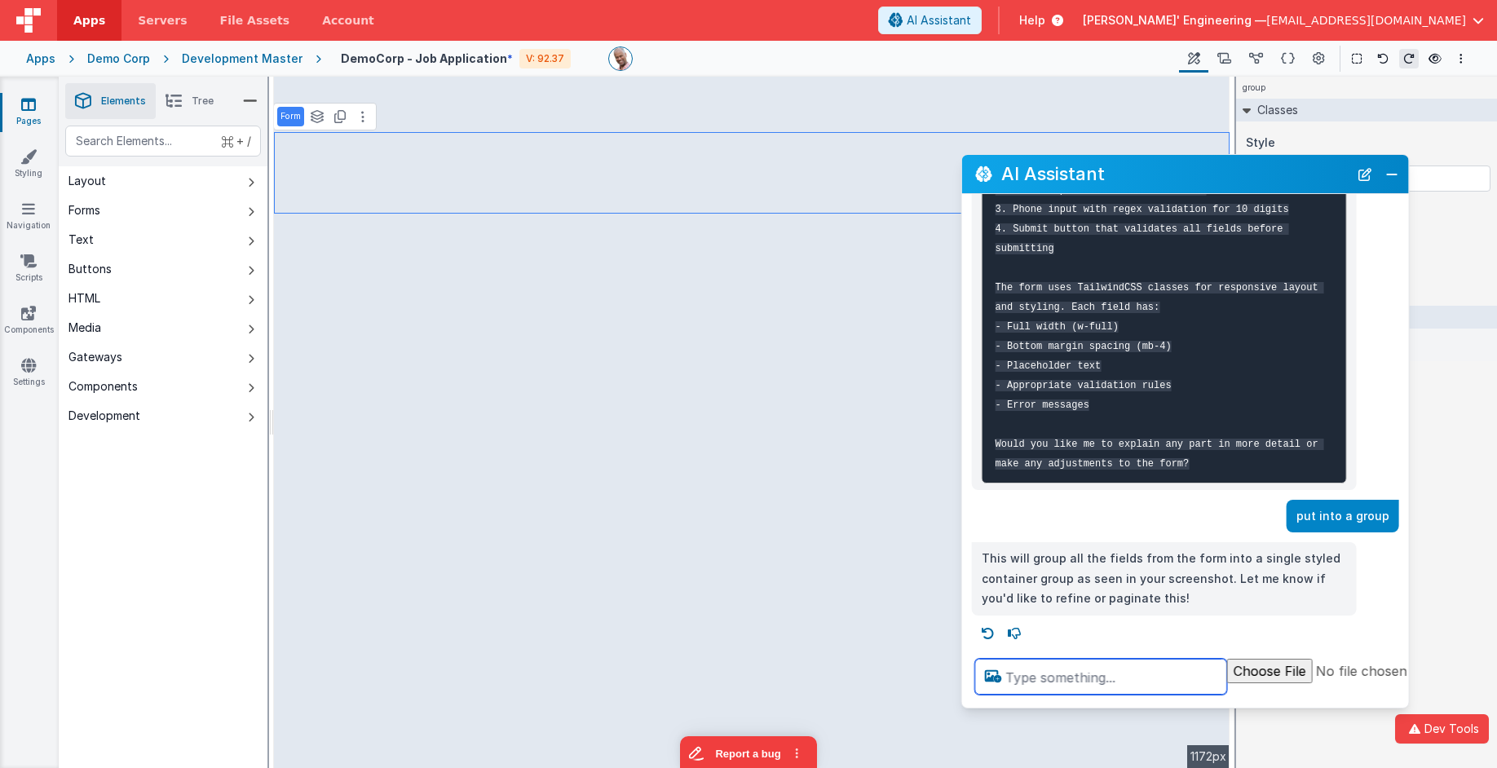
drag, startPoint x: 1196, startPoint y: 622, endPoint x: 1194, endPoint y: 696, distance: 74.2
click at [1194, 696] on div at bounding box center [1239, 677] width 555 height 62
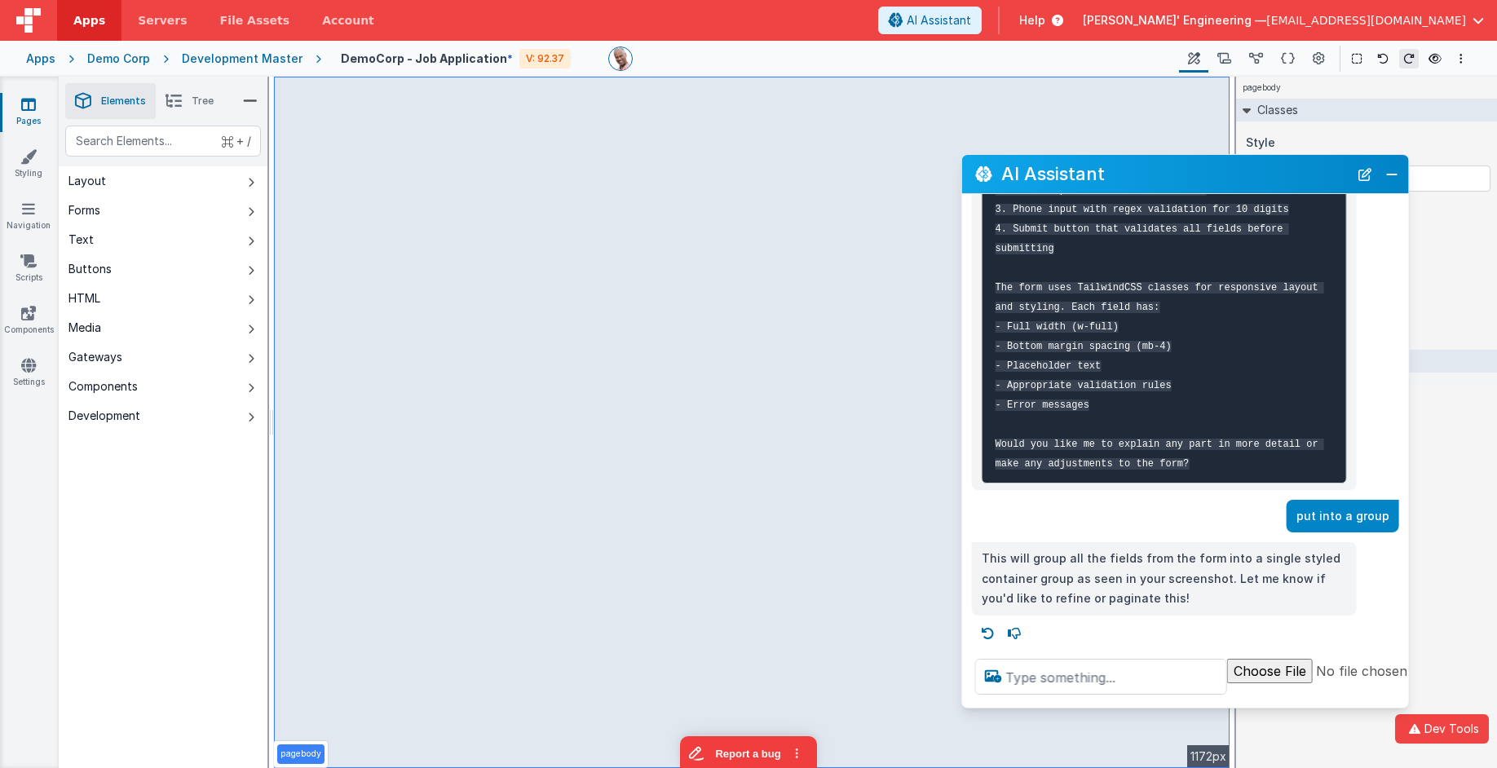
click at [223, 56] on div "Development Master" at bounding box center [242, 59] width 121 height 16
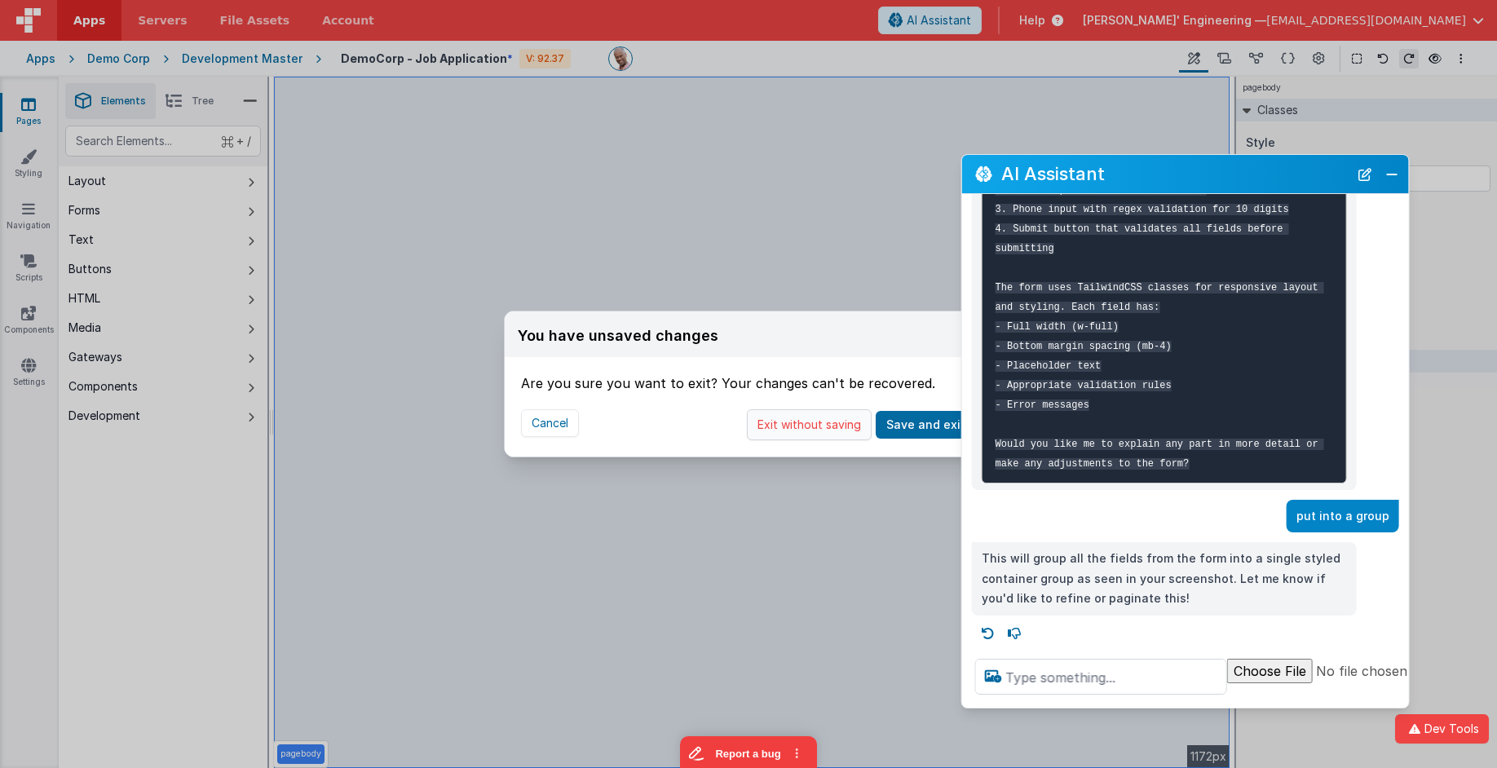
click at [859, 427] on button "Exit without saving" at bounding box center [809, 424] width 125 height 31
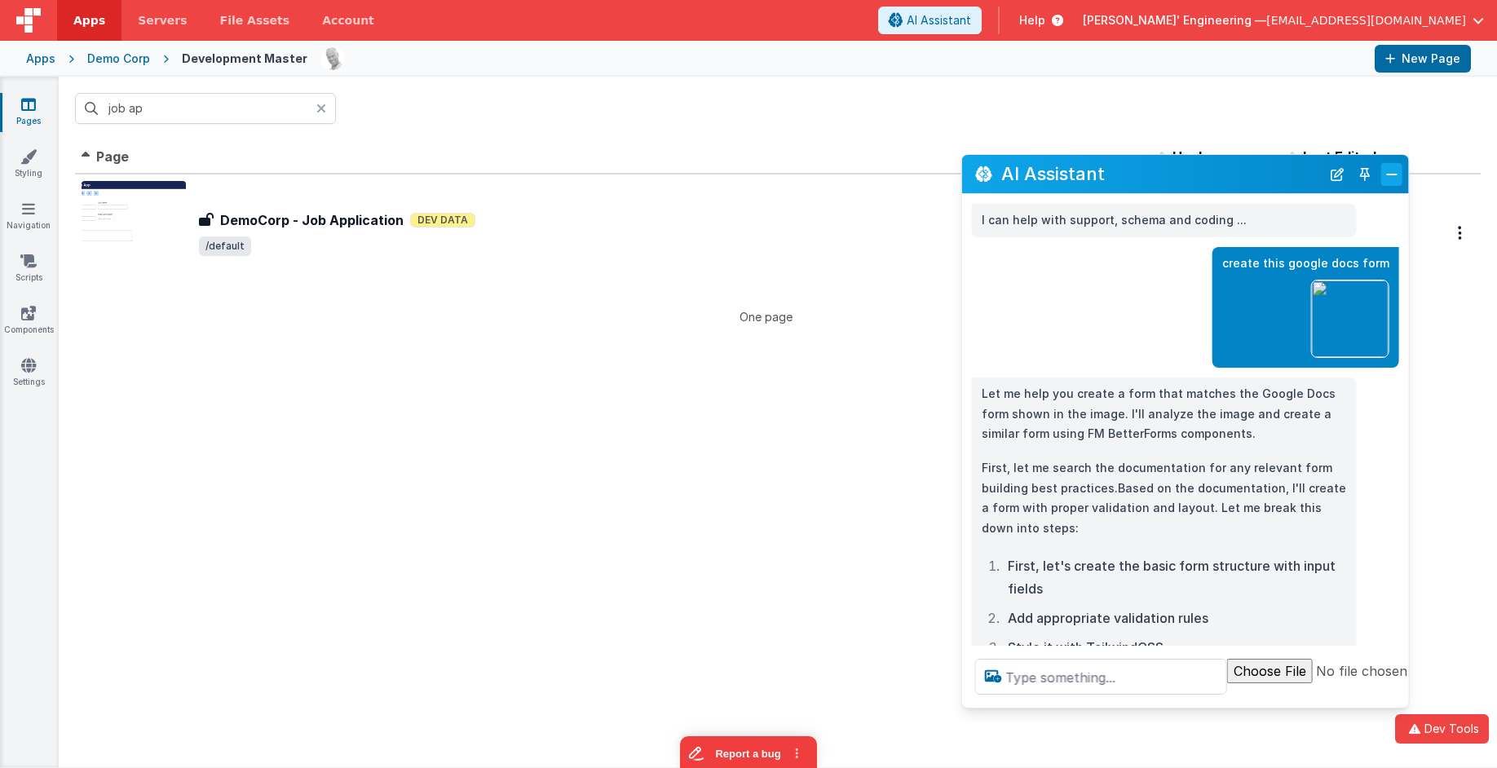
click at [1354, 175] on button "Close" at bounding box center [1391, 174] width 21 height 23
